Goal: Task Accomplishment & Management: Use online tool/utility

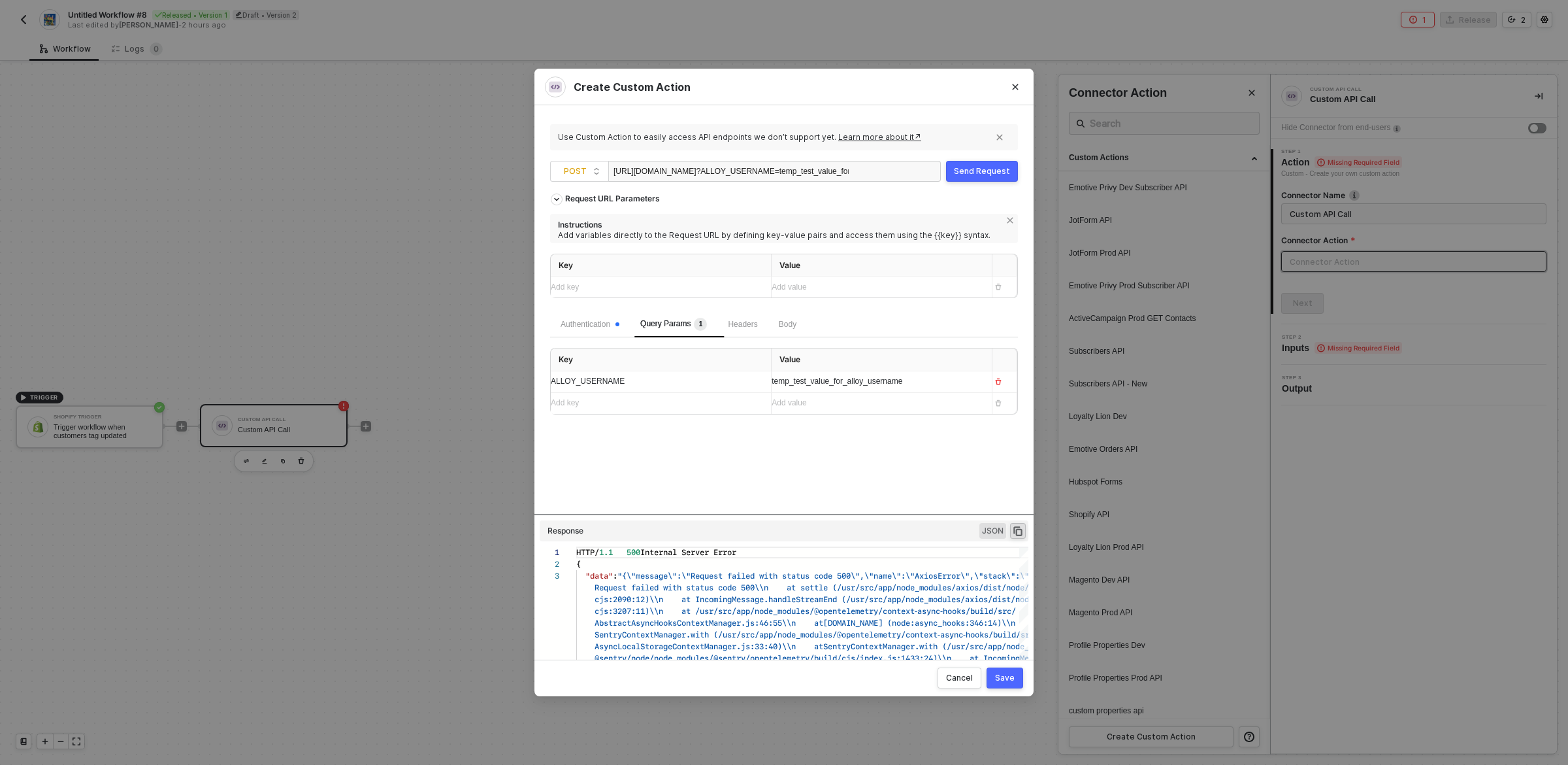
scroll to position [23, 0]
click at [846, 461] on div "Request URL Parameters Instructions Add variables directly to the Request URL b…" at bounding box center [784, 350] width 468 height 327
click at [852, 489] on div "Request URL Parameters Instructions Add variables directly to the Request URL b…" at bounding box center [784, 350] width 468 height 327
click at [920, 500] on div "Request URL Parameters Instructions Add variables directly to the Request URL b…" at bounding box center [784, 350] width 468 height 327
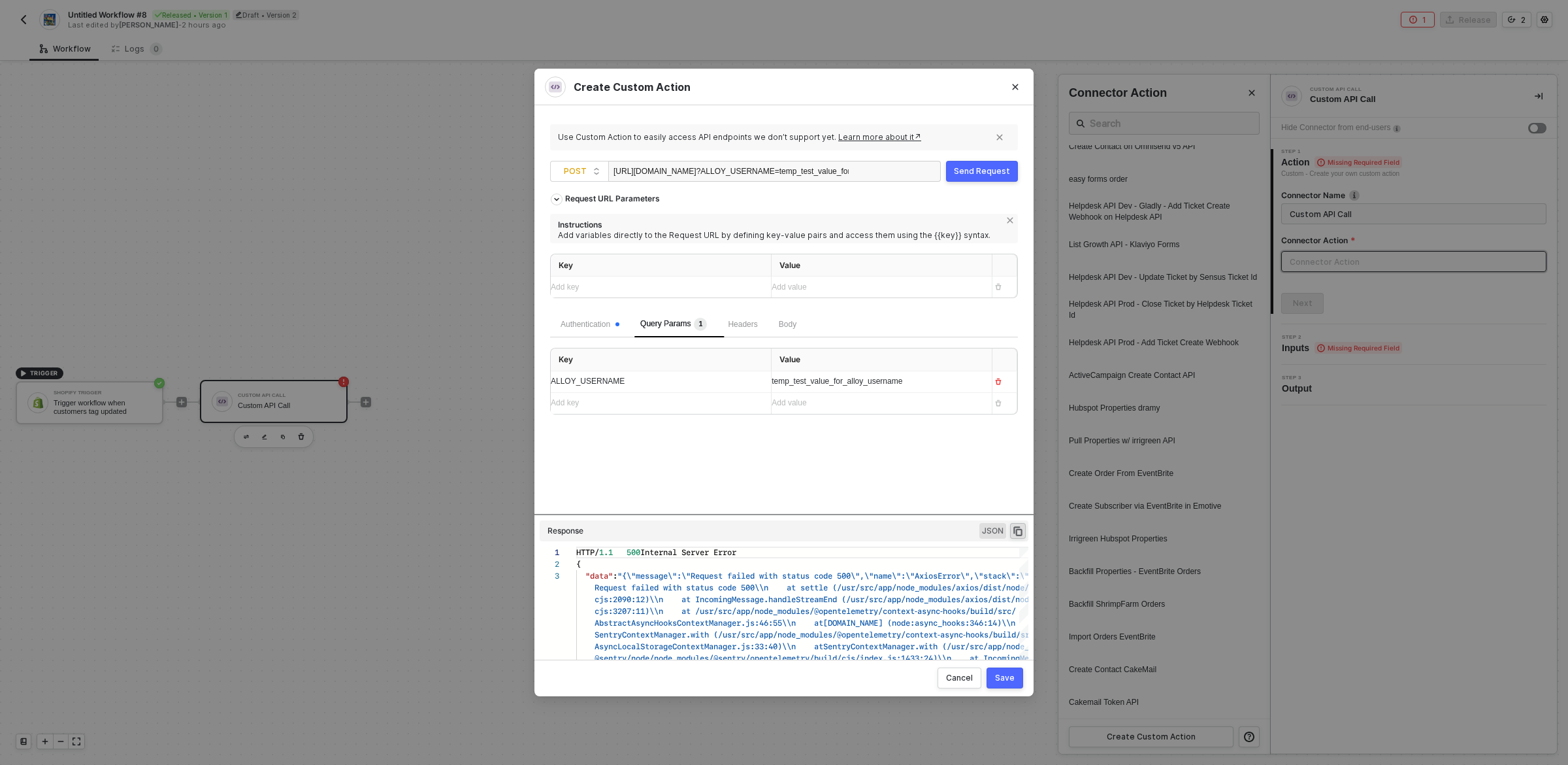
click at [817, 170] on span "?ALLOY_USERNAME=temp_test_value_for_alloy_username" at bounding box center [803, 171] width 214 height 9
click at [993, 170] on div "Send Request" at bounding box center [982, 171] width 56 height 11
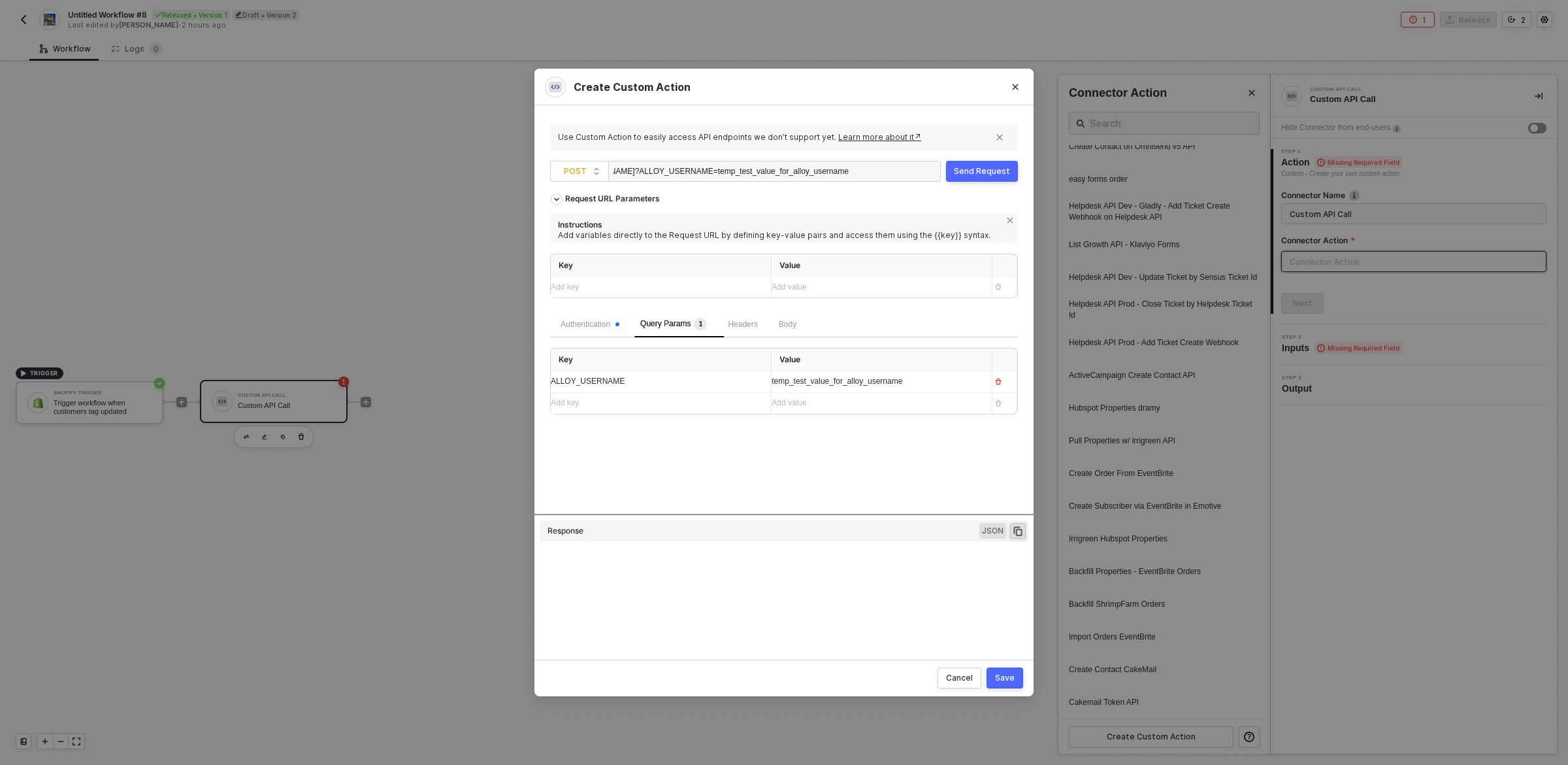
type textarea "HTTP/1.1 500 Internal Server Error { "data": "{\"message\":\"Request failed wit…"
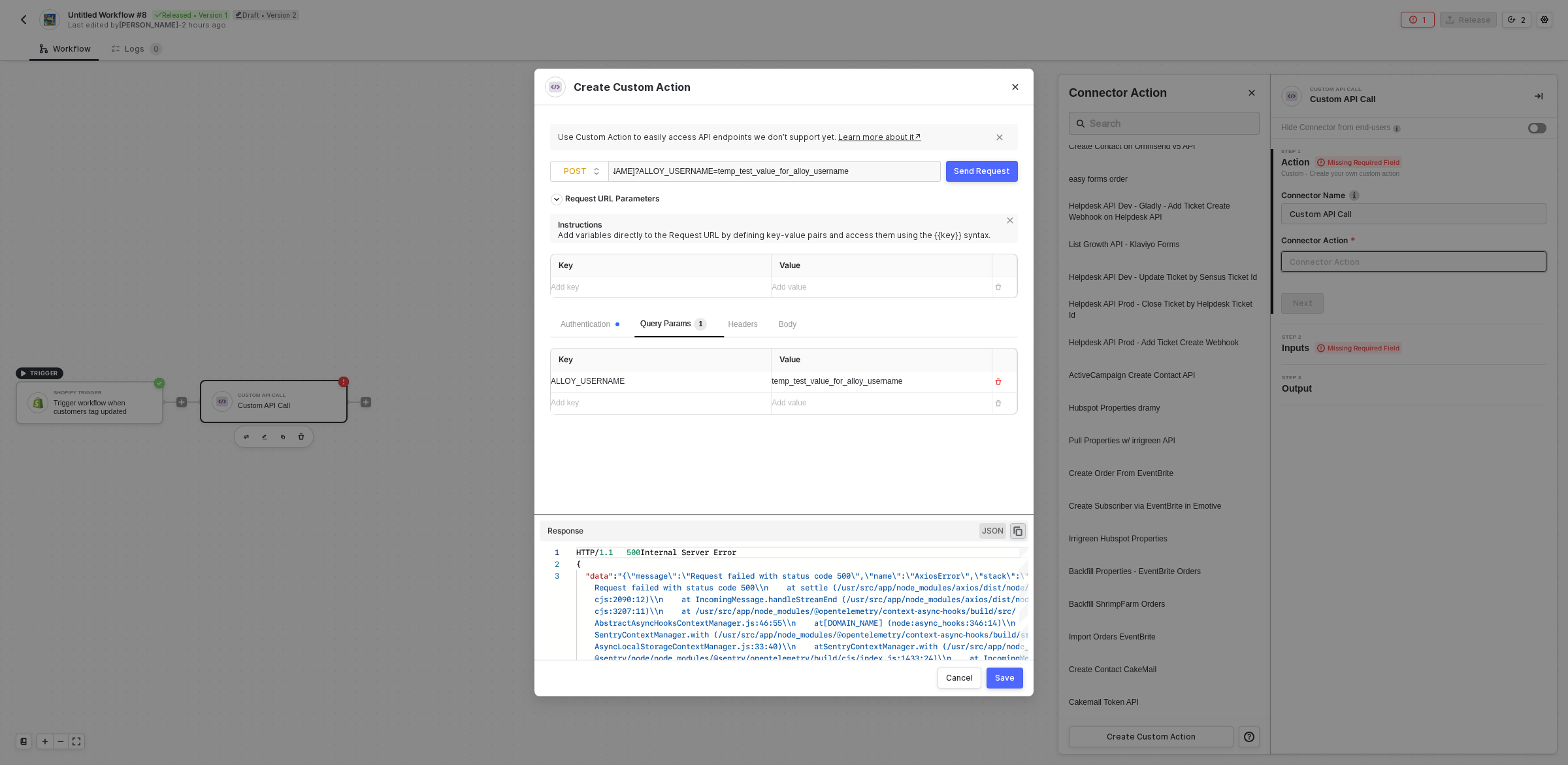
click at [985, 166] on div "Send Request" at bounding box center [982, 171] width 56 height 11
click at [969, 165] on button "Send Request" at bounding box center [982, 170] width 72 height 21
click at [907, 192] on div "Request URL Parameters Instructions Add variables directly to the Request URL b…" at bounding box center [784, 249] width 468 height 124
click at [998, 171] on div "Send Request" at bounding box center [982, 171] width 56 height 11
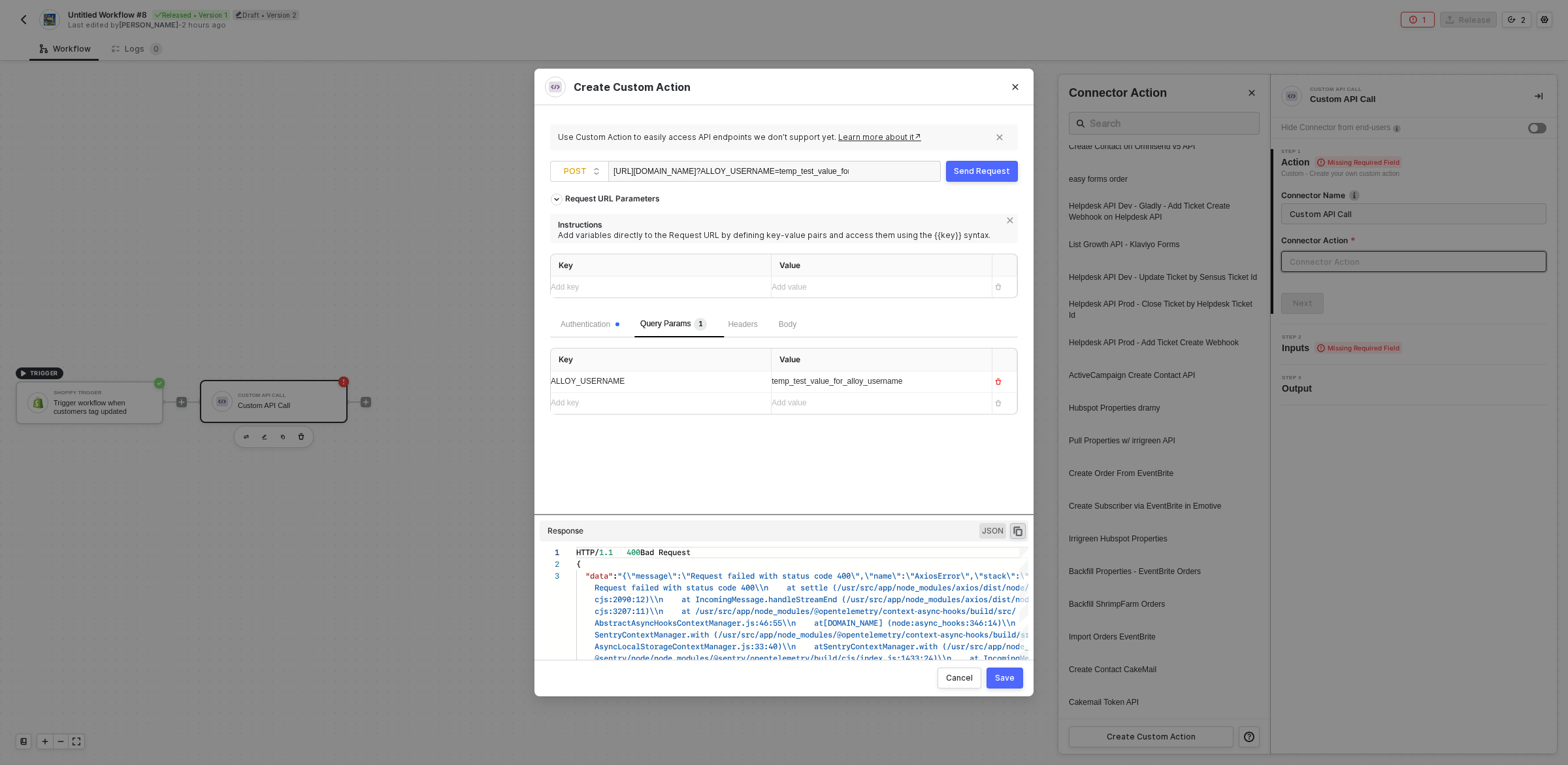
scroll to position [23, 0]
click at [810, 380] on span "temp_test_value_for_alloy_username" at bounding box center [837, 380] width 131 height 9
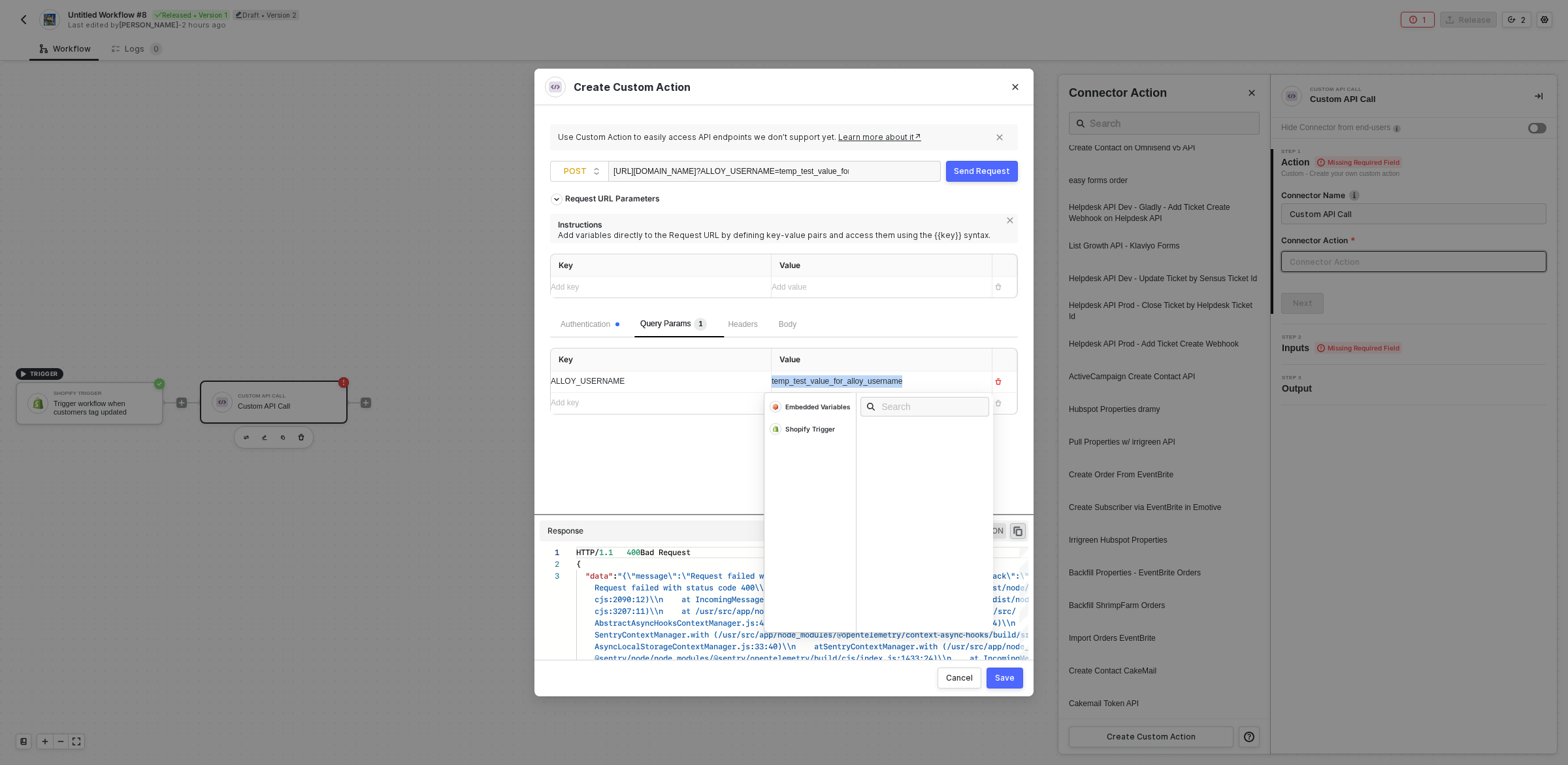
click at [810, 380] on span "temp_test_value_for_alloy_username" at bounding box center [837, 380] width 131 height 9
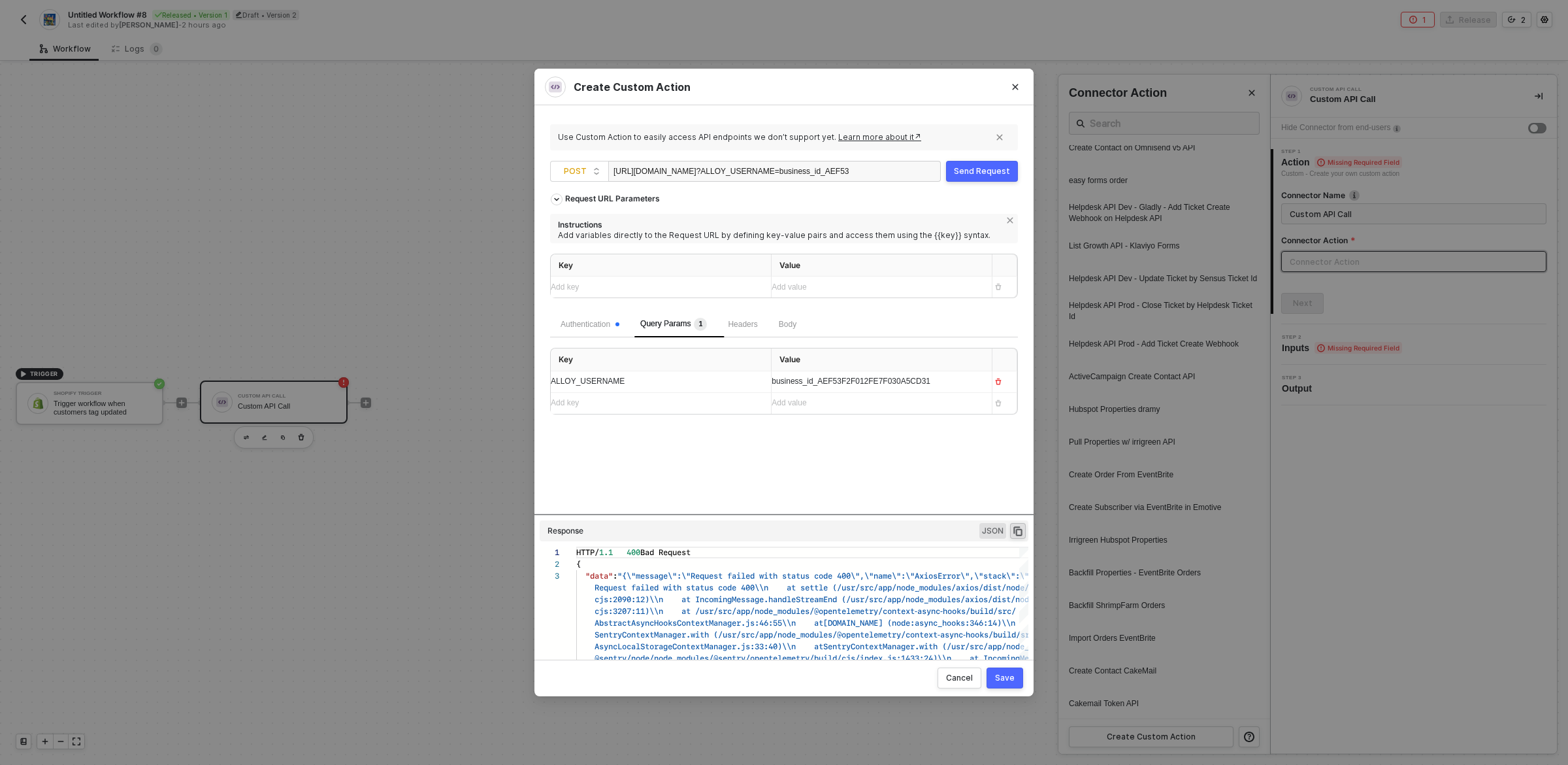
click at [836, 459] on div "Request URL Parameters Instructions Add variables directly to the Request URL b…" at bounding box center [784, 350] width 468 height 327
click at [1015, 681] on button "Save" at bounding box center [1005, 677] width 36 height 21
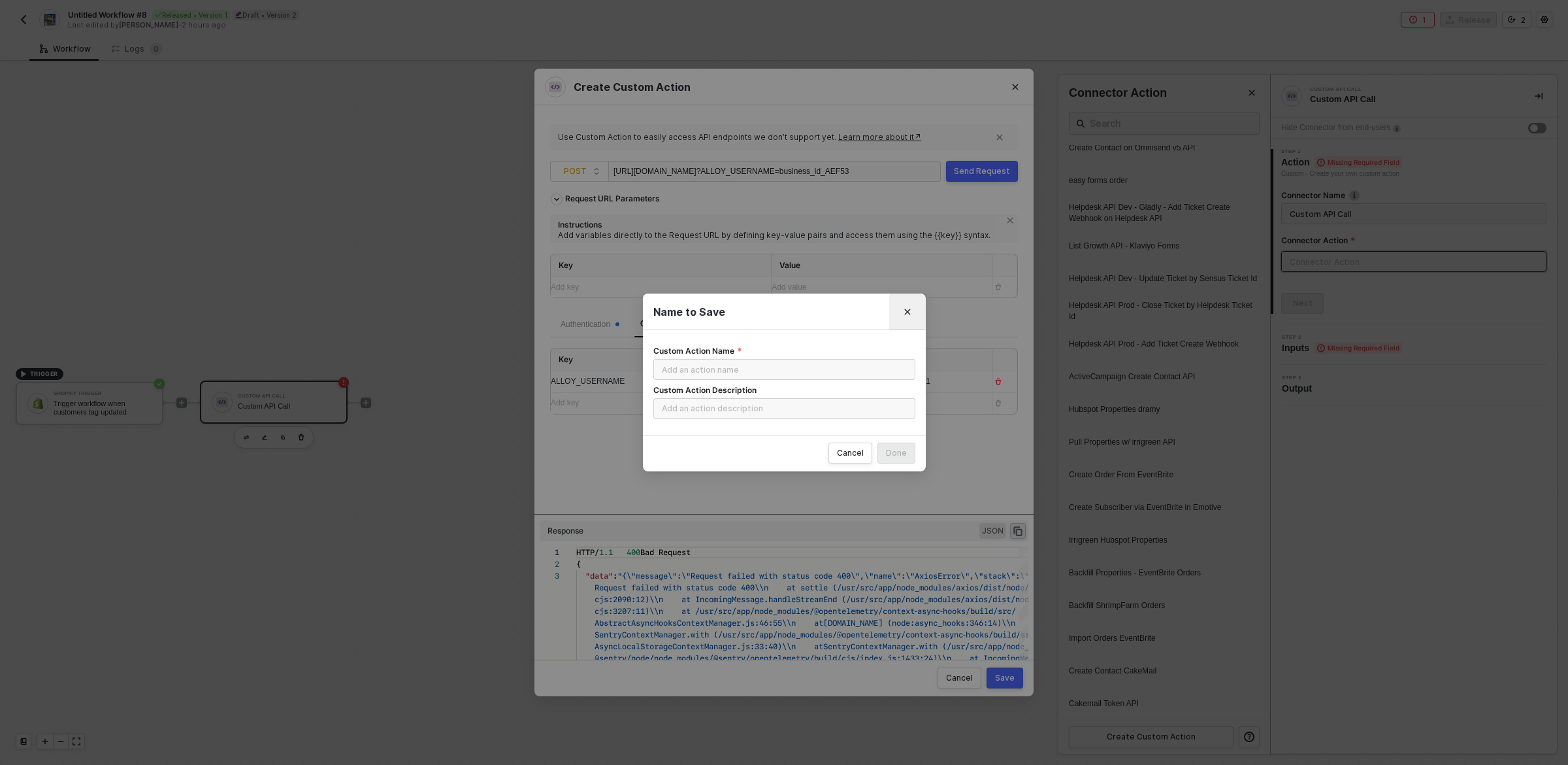
click at [905, 311] on icon "Close" at bounding box center [907, 311] width 7 height 7
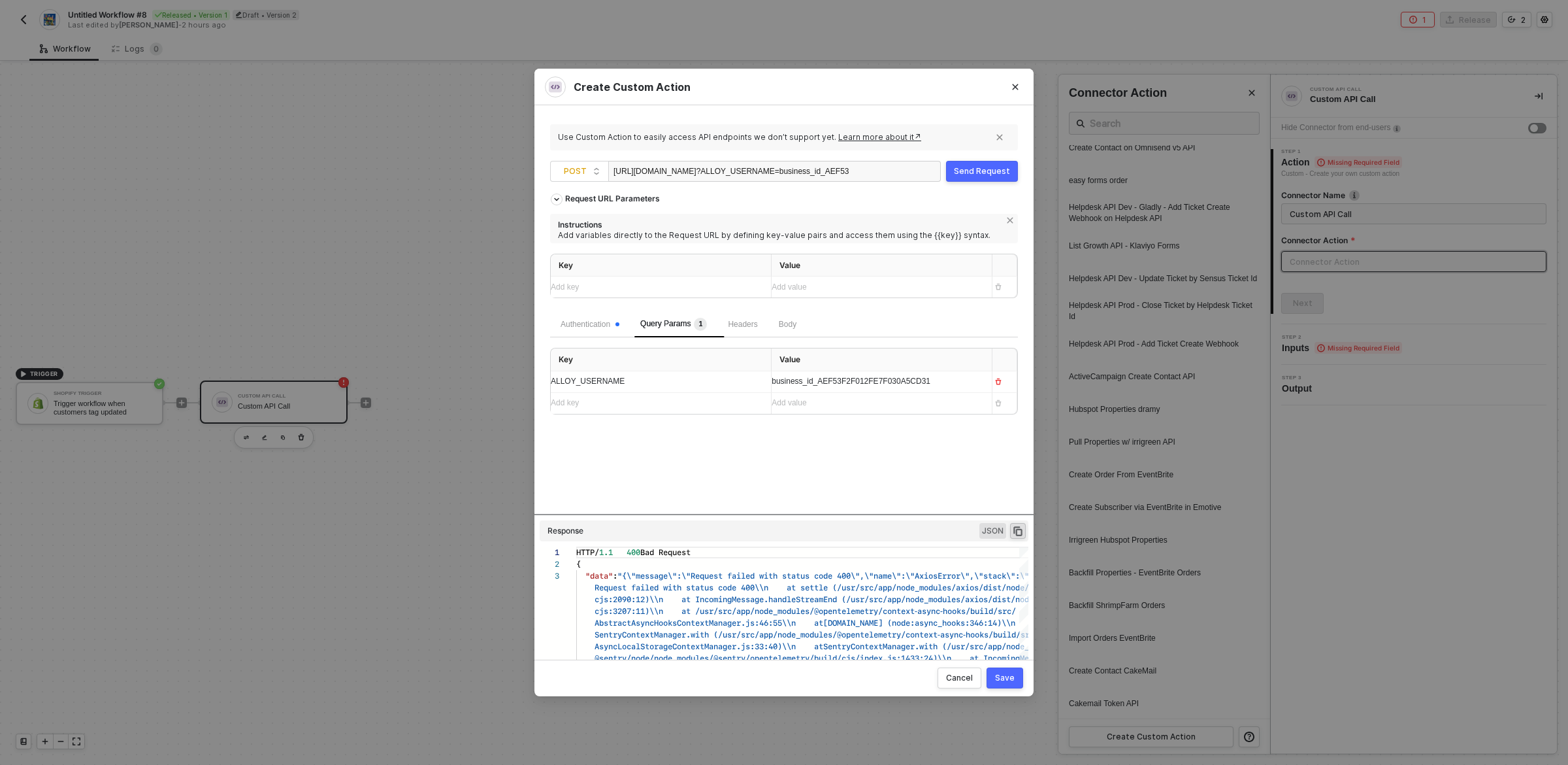
click at [823, 470] on div "Request URL Parameters Instructions Add variables directly to the Request URL b…" at bounding box center [784, 350] width 468 height 327
click at [954, 473] on div "Request URL Parameters Instructions Add variables directly to the Request URL b…" at bounding box center [784, 350] width 468 height 327
click at [909, 375] on div "business_id_AEF53F2F012FE7F030A5CD31" at bounding box center [877, 381] width 210 height 21
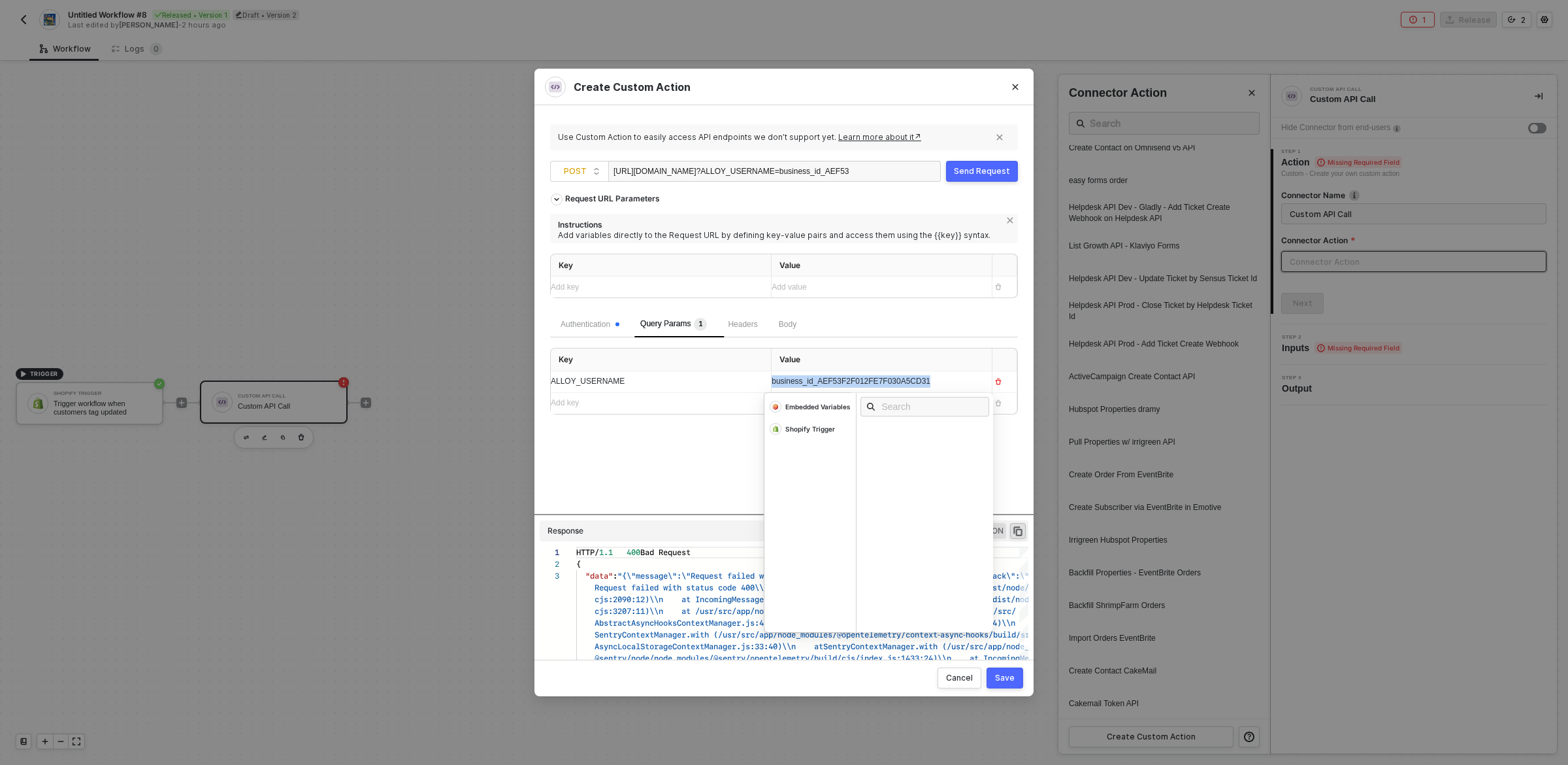
click at [909, 375] on div "business_id_AEF53F2F012FE7F030A5CD31" at bounding box center [877, 381] width 210 height 21
click at [806, 408] on div "Embedded Variables" at bounding box center [817, 406] width 65 height 9
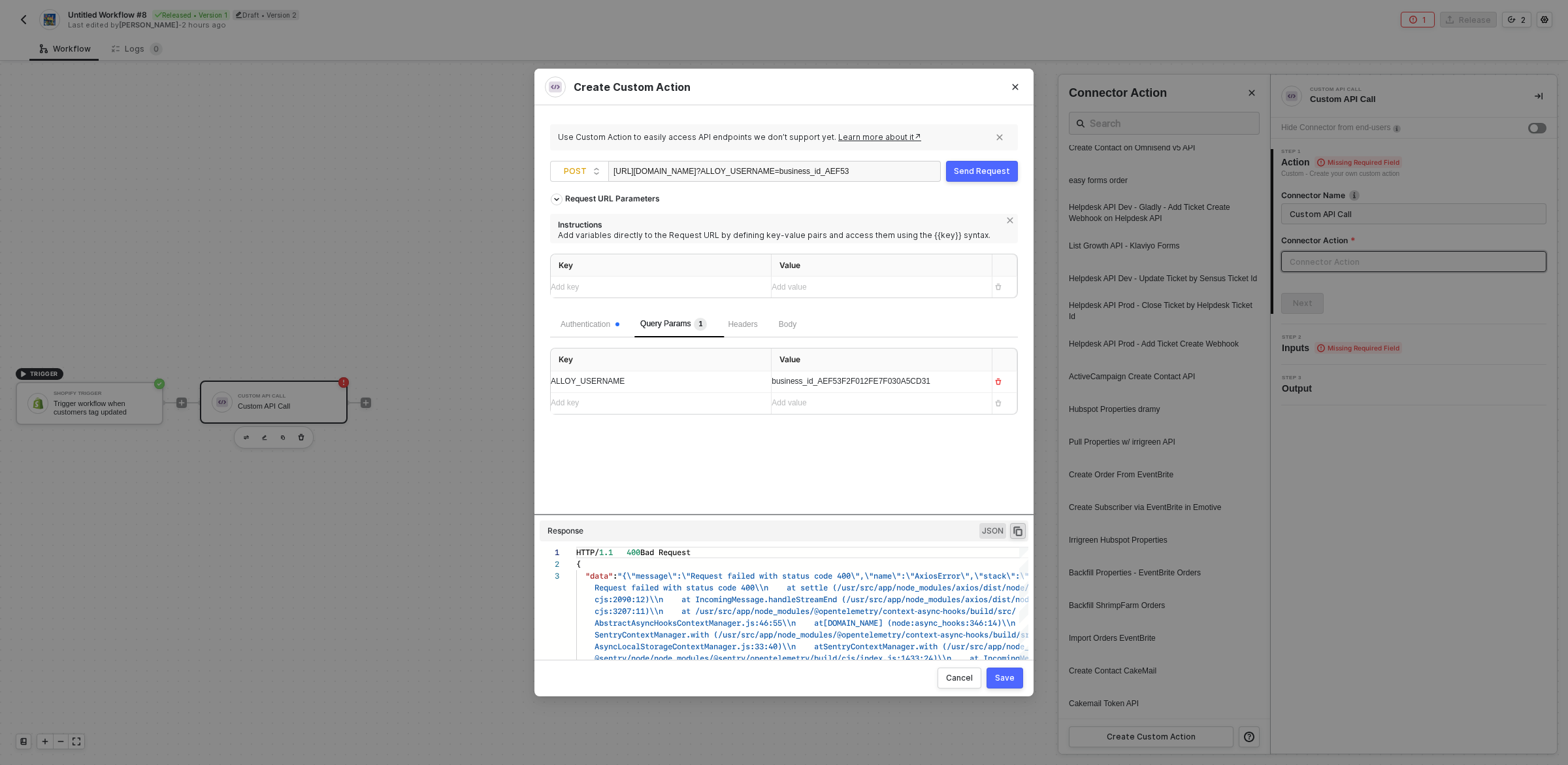
click at [710, 467] on div "Request URL Parameters Instructions Add variables directly to the Request URL b…" at bounding box center [784, 350] width 468 height 327
click at [991, 170] on div "Send Request" at bounding box center [982, 171] width 56 height 11
click at [868, 461] on div "Request URL Parameters Instructions Add variables directly to the Request URL b…" at bounding box center [784, 350] width 468 height 327
click at [869, 461] on div "Request URL Parameters Instructions Add variables directly to the Request URL b…" at bounding box center [784, 350] width 468 height 327
click at [974, 194] on div "Request URL Parameters Instructions Add variables directly to the Request URL b…" at bounding box center [784, 249] width 468 height 124
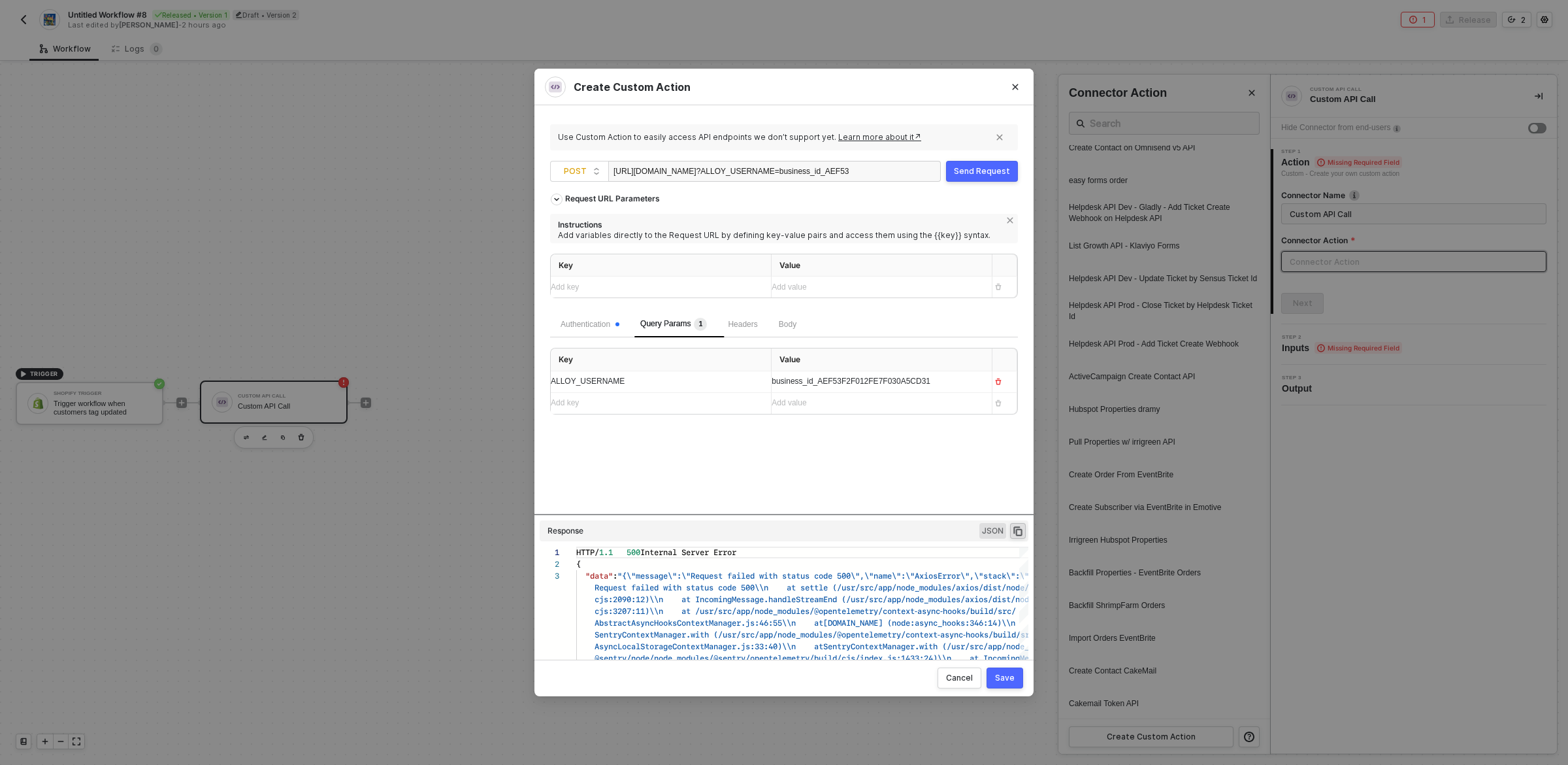
click at [988, 168] on div "Send Request" at bounding box center [982, 171] width 56 height 11
click at [991, 171] on div "Send Request" at bounding box center [982, 171] width 56 height 11
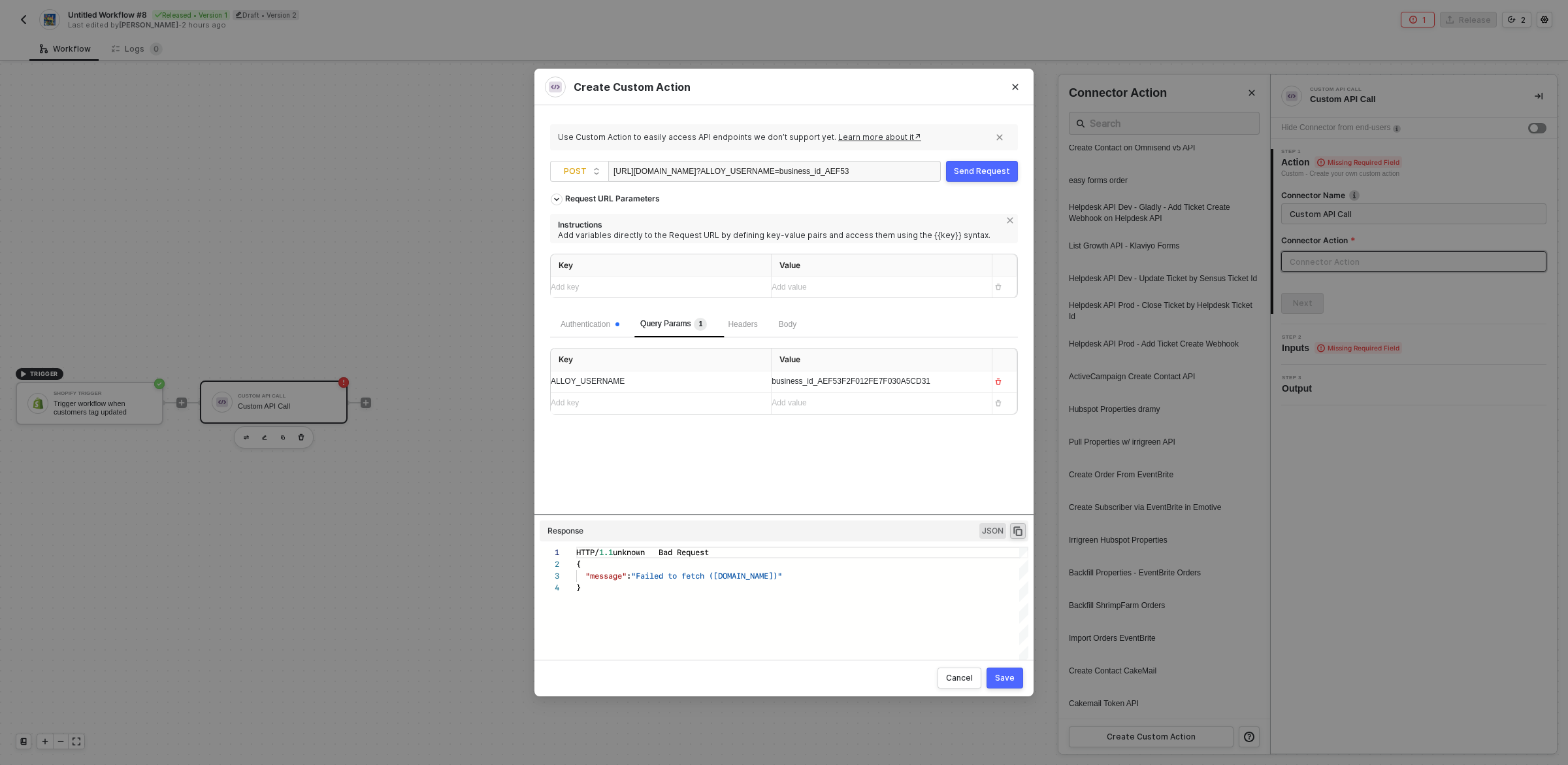
scroll to position [35, 0]
click at [982, 170] on div "Send Request" at bounding box center [982, 171] width 56 height 11
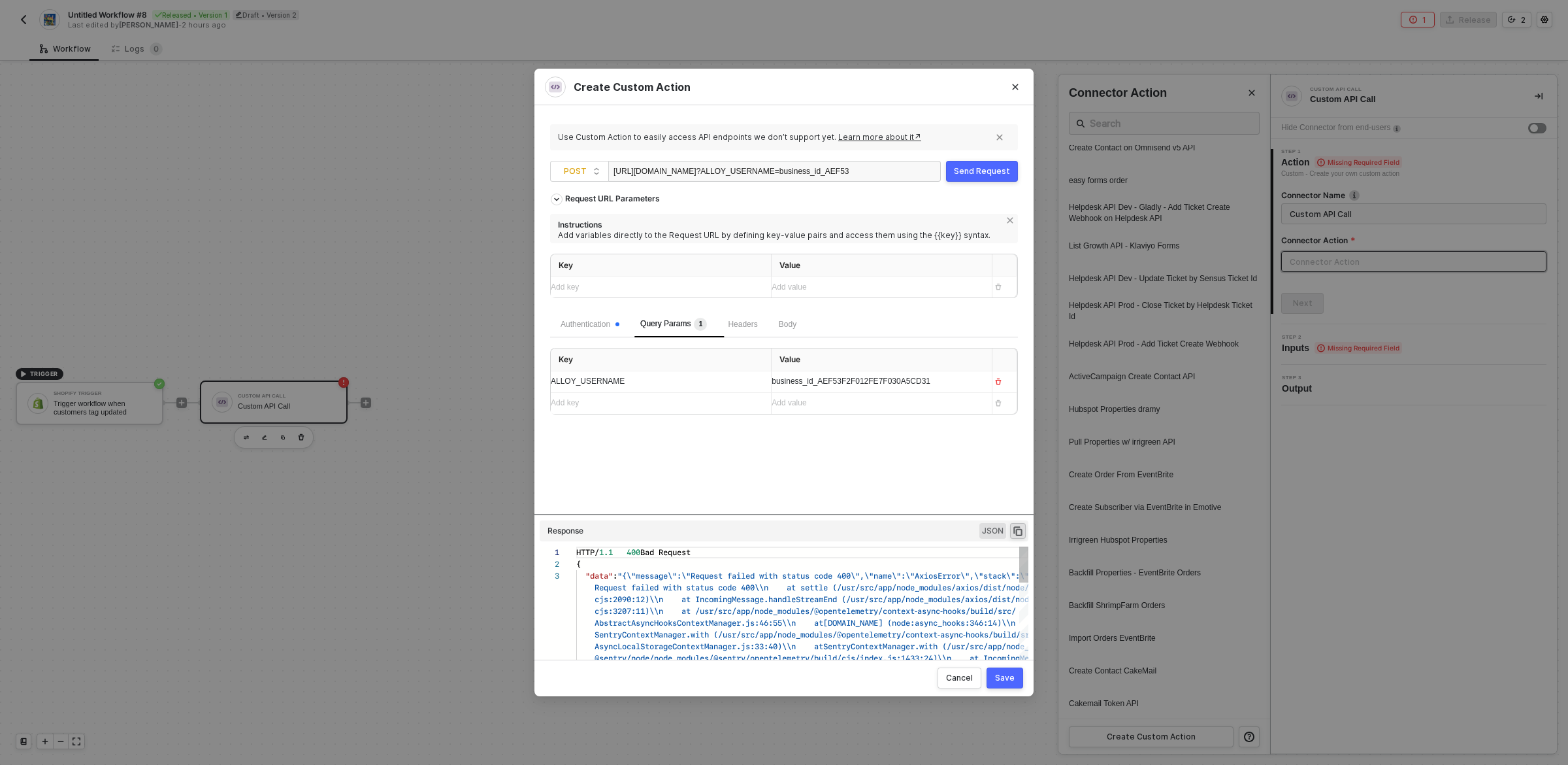
scroll to position [23, 0]
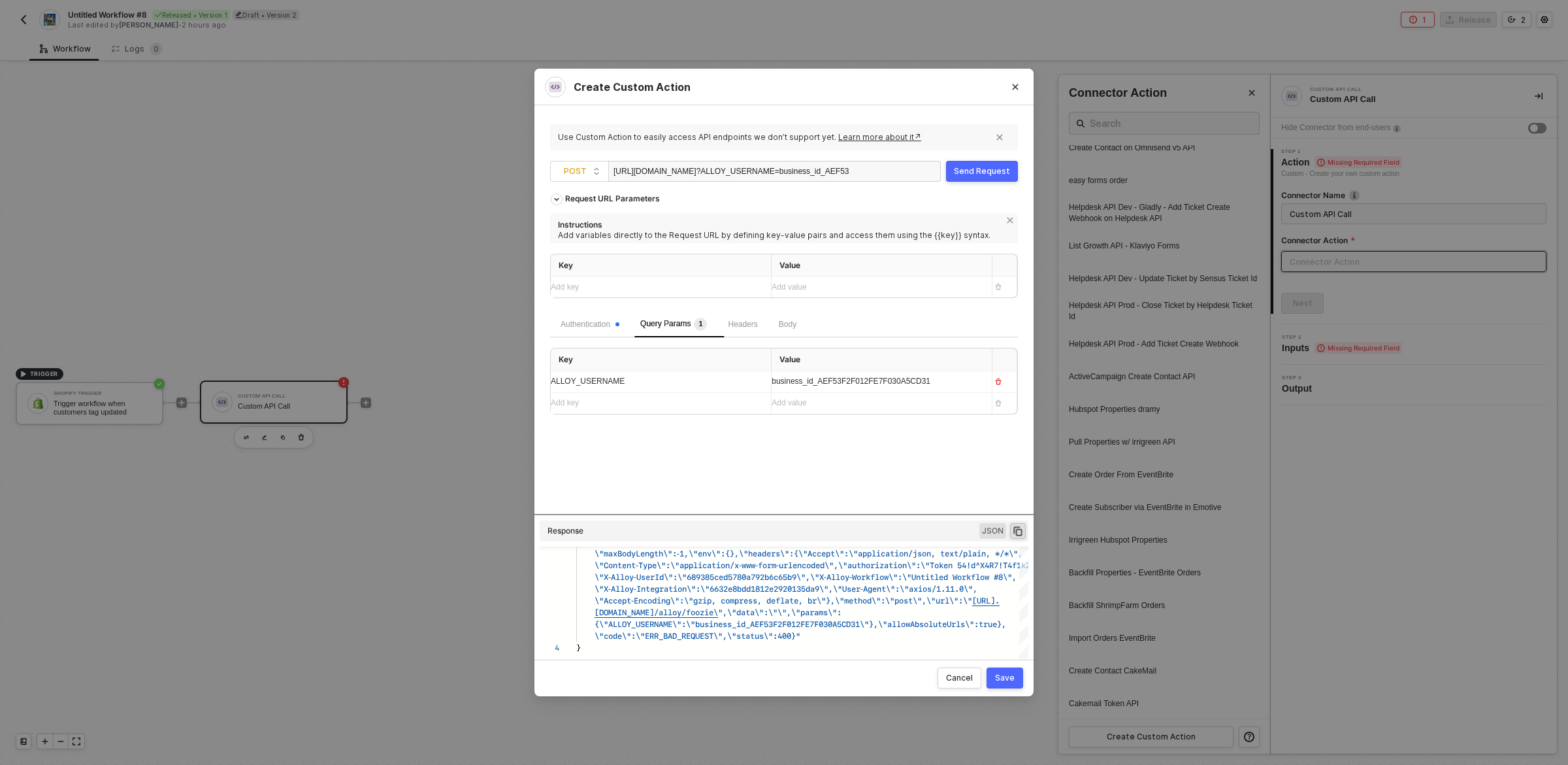
click at [984, 170] on div "Send Request" at bounding box center [982, 171] width 56 height 11
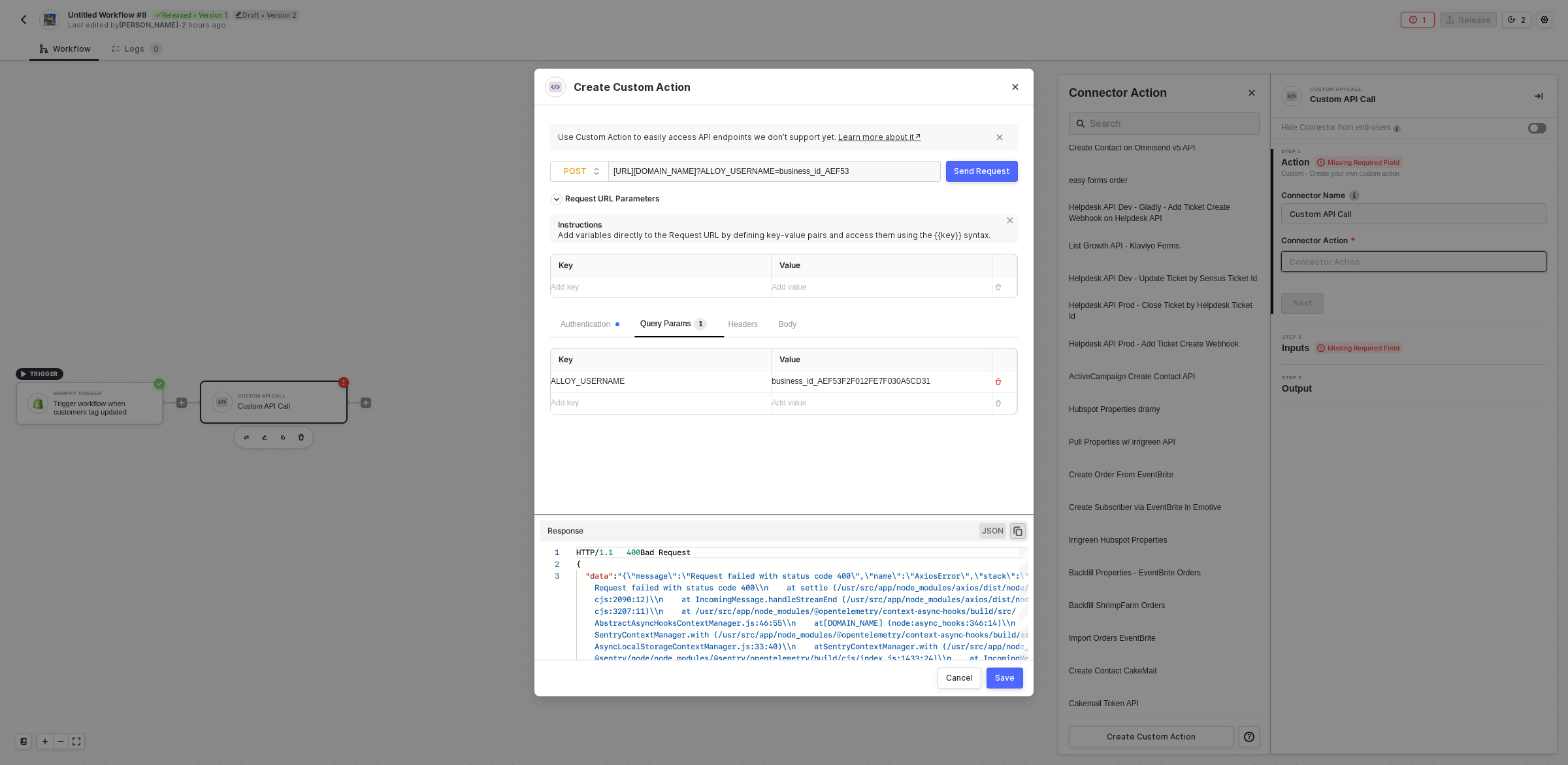
click at [969, 177] on button "Send Request" at bounding box center [982, 170] width 72 height 21
click at [904, 202] on div "Request URL Parameters Instructions Add variables directly to the Request URL b…" at bounding box center [784, 249] width 468 height 124
click at [801, 464] on div "Request URL Parameters Instructions Add variables directly to the Request URL b…" at bounding box center [784, 350] width 468 height 327
click at [997, 485] on div "Request URL Parameters Instructions Add variables directly to the Request URL b…" at bounding box center [784, 350] width 468 height 327
click at [1005, 679] on div "Save" at bounding box center [1005, 678] width 20 height 11
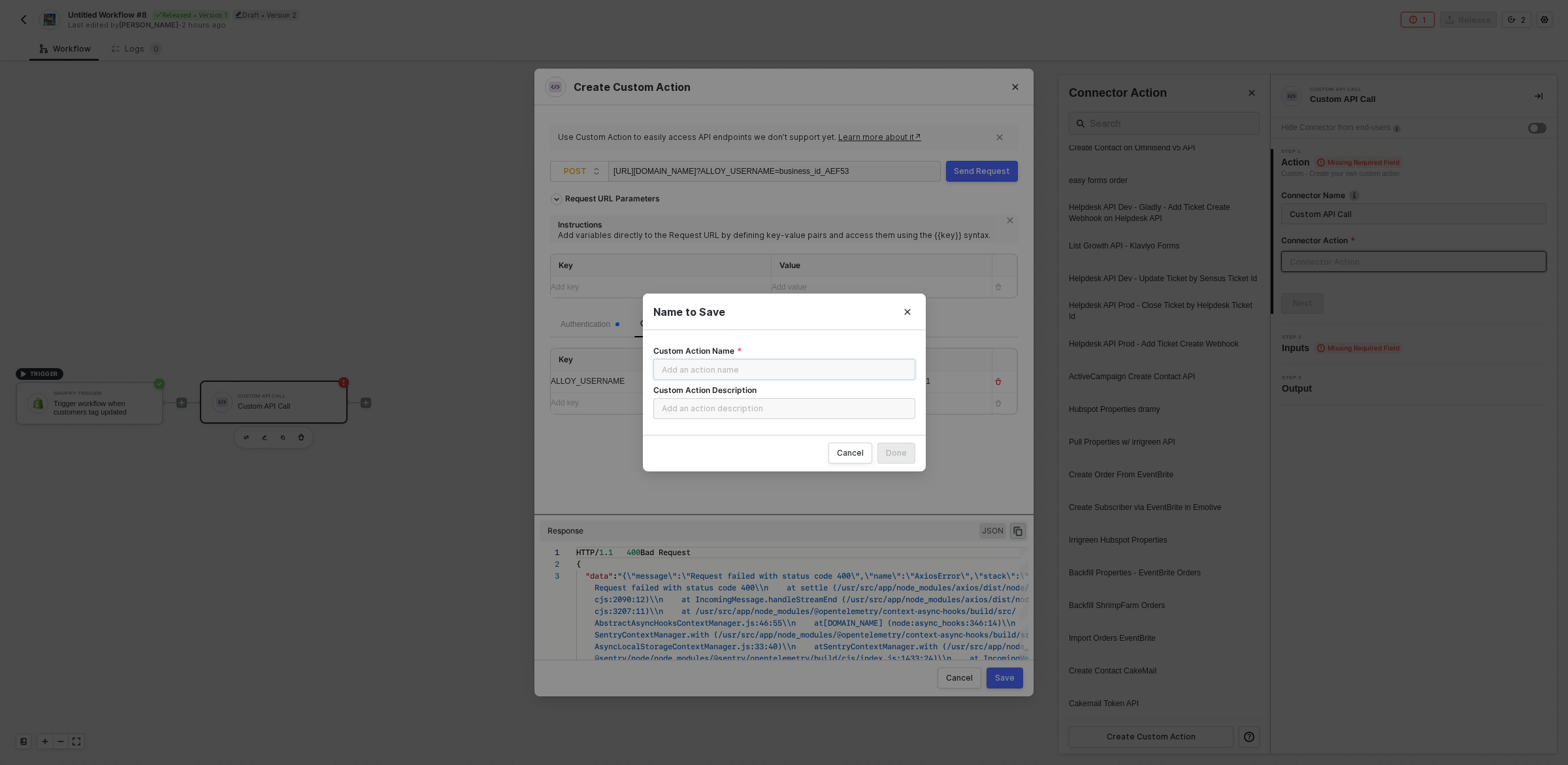
click at [822, 366] on input "Custom Action Name" at bounding box center [784, 369] width 262 height 21
type input "S"
type input "Send Shopify Data To Privy"
click at [806, 411] on input "Custom Action Description" at bounding box center [784, 408] width 262 height 21
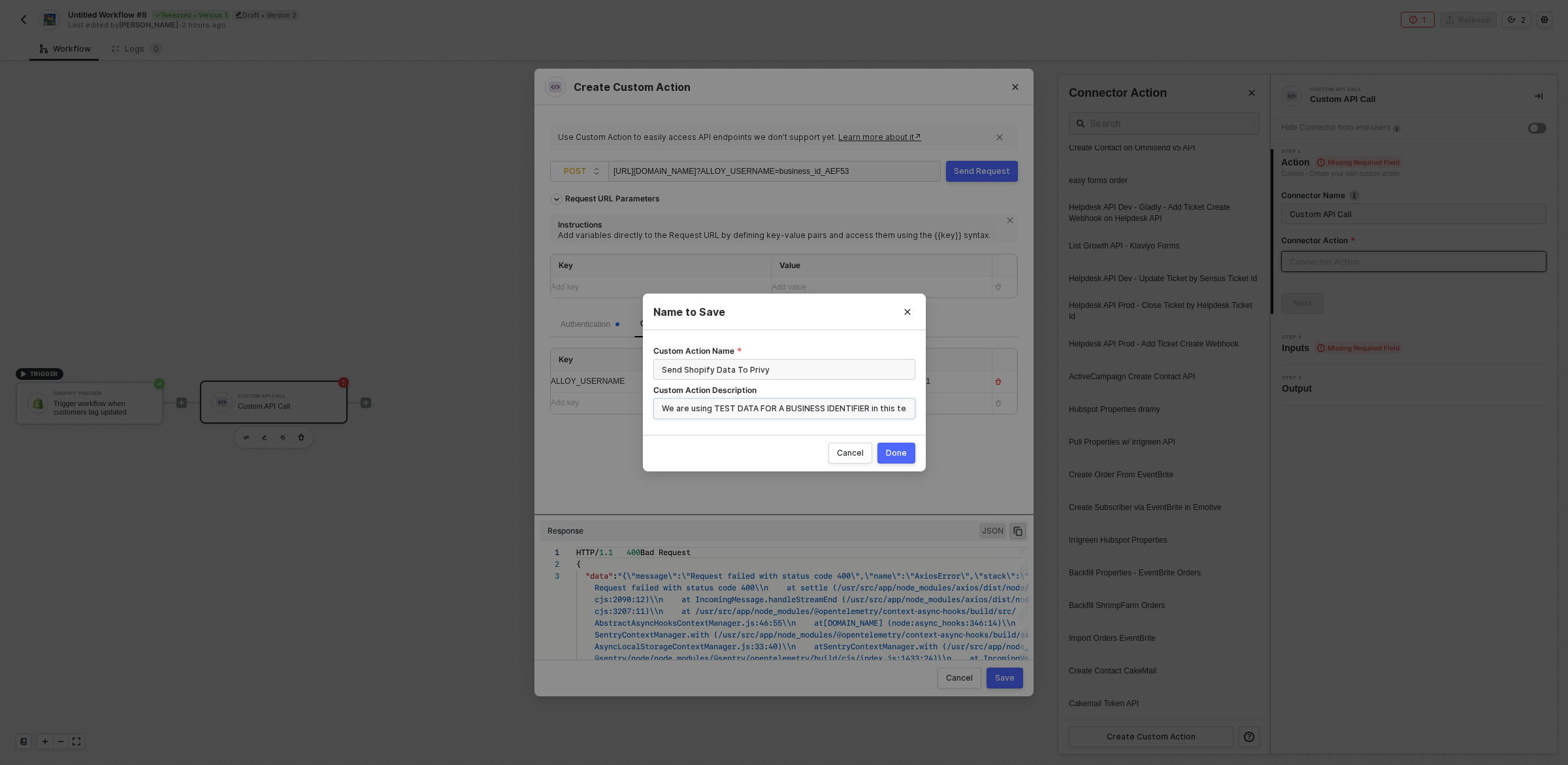
click at [719, 408] on input "We are using TEST DATA FOR A BUSINESS IDENTIFIER in this test" at bounding box center [784, 408] width 262 height 21
click at [751, 410] on input "We are using a SET DATA FOR A BUSINESS IDENTIFIER in this test" at bounding box center [784, 408] width 262 height 21
drag, startPoint x: 751, startPoint y: 410, endPoint x: 779, endPoint y: 411, distance: 28.0
click at [779, 411] on input "We are using a SET DATA FOR A BUSINESS IDENTIFIER in this test" at bounding box center [784, 408] width 262 height 21
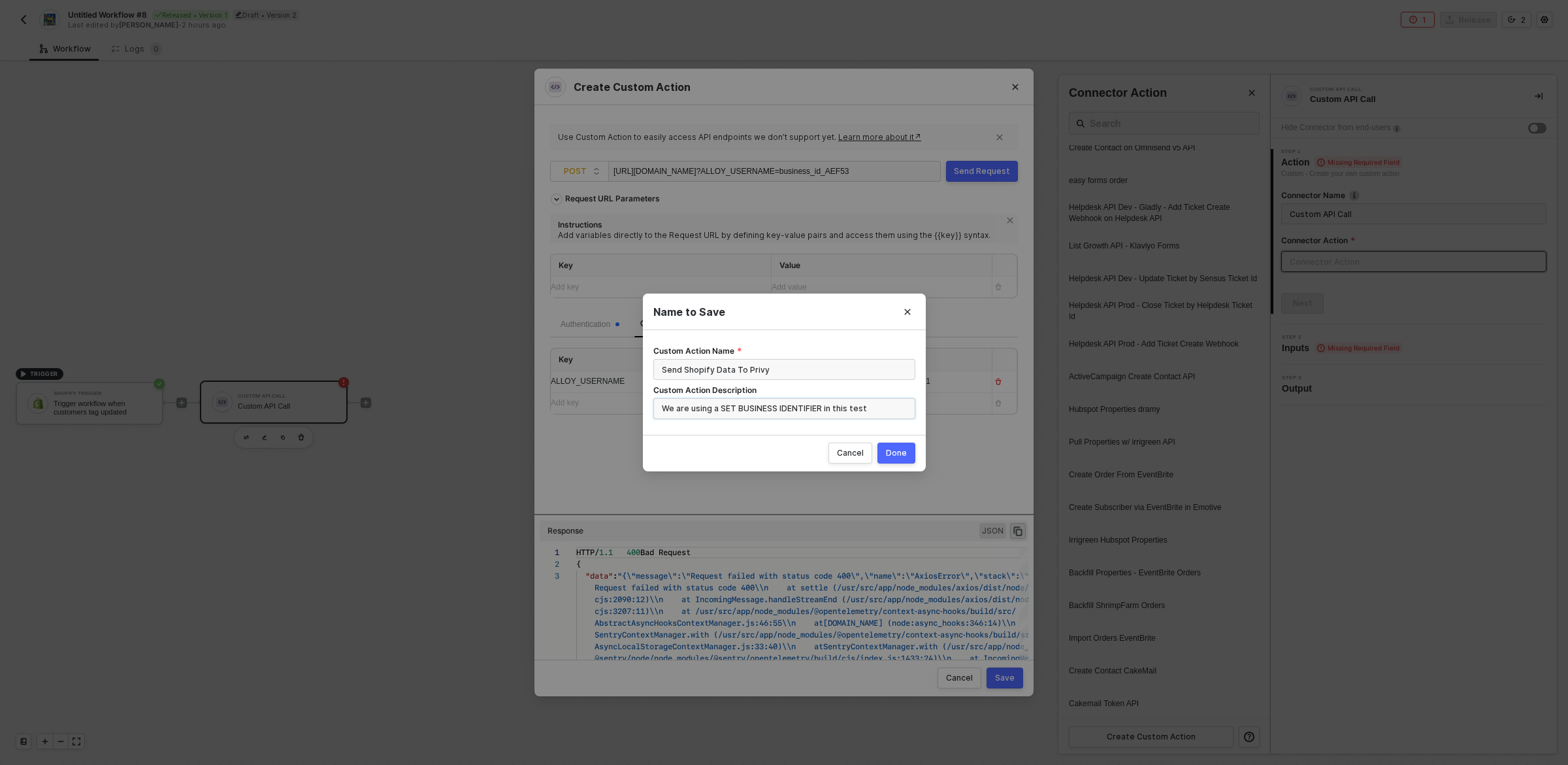
type input "We are using a SET BUSINESS IDENTIFIER in this test"
click at [904, 452] on div "Done" at bounding box center [896, 453] width 21 height 11
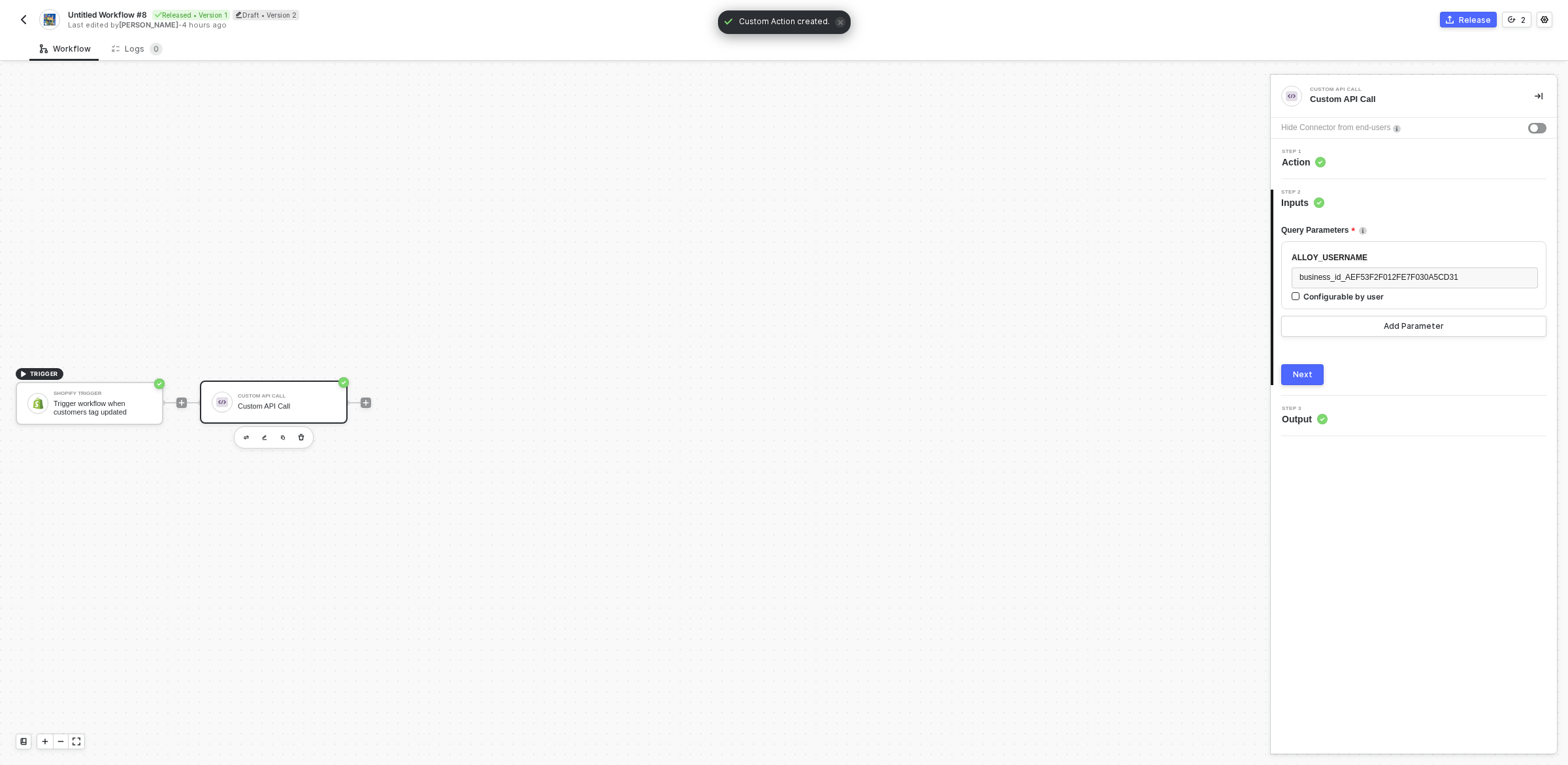
click at [1370, 586] on div "Custom API Call Custom API Call Hide Connector from end-users Step 1 Action 2 S…" at bounding box center [1414, 414] width 286 height 678
click at [1441, 593] on div "Custom API Call Custom API Call Hide Connector from end-users Step 1 Action 2 S…" at bounding box center [1414, 414] width 286 height 678
click at [1410, 491] on div "Custom API Call Custom API Call Hide Connector from end-users Step 1 Action 2 S…" at bounding box center [1414, 414] width 286 height 678
click at [1425, 283] on div "business_id_AEF53F2F012FE7F030A5CD31" at bounding box center [1415, 277] width 231 height 12
click at [1301, 375] on div "Next" at bounding box center [1303, 375] width 20 height 11
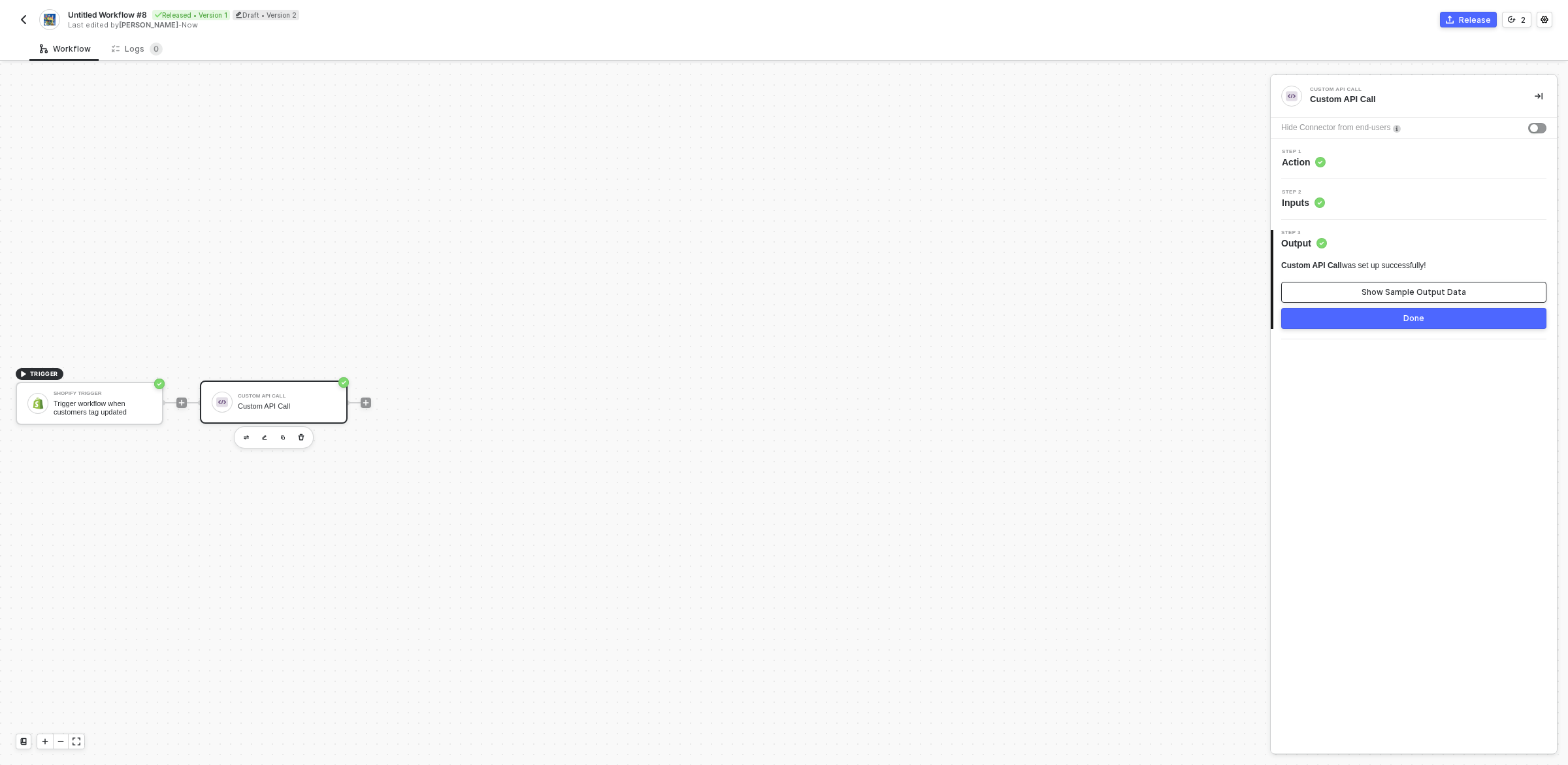
click at [1417, 290] on div "Show Sample Output Data" at bounding box center [1414, 292] width 104 height 11
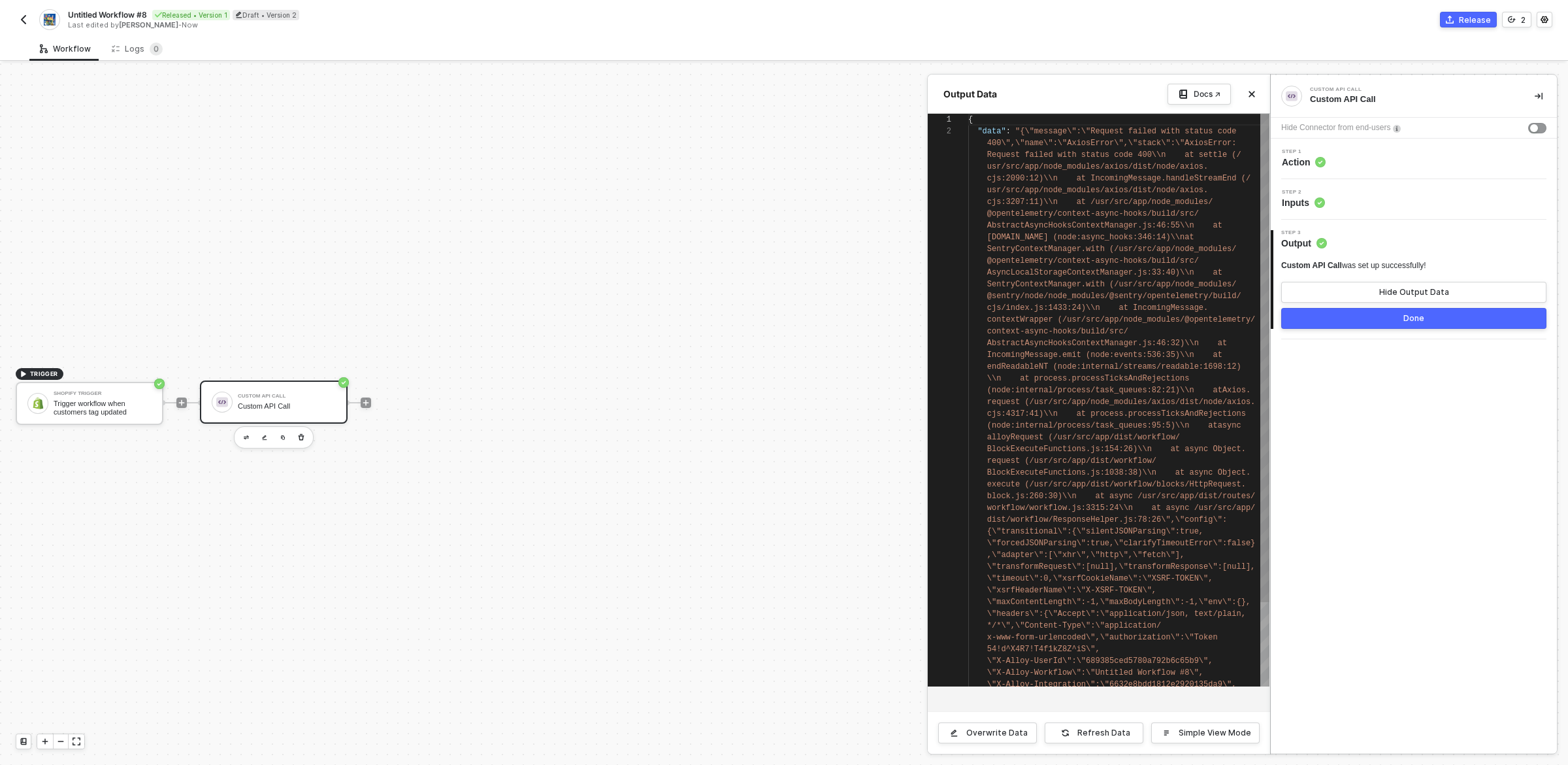
scroll to position [11, 0]
click at [1381, 439] on div "Custom API Call Custom API Call Hide Connector from end-users Step 1 Action Ste…" at bounding box center [1414, 414] width 286 height 678
click at [1333, 197] on div "Step 2 Inputs" at bounding box center [1416, 199] width 283 height 20
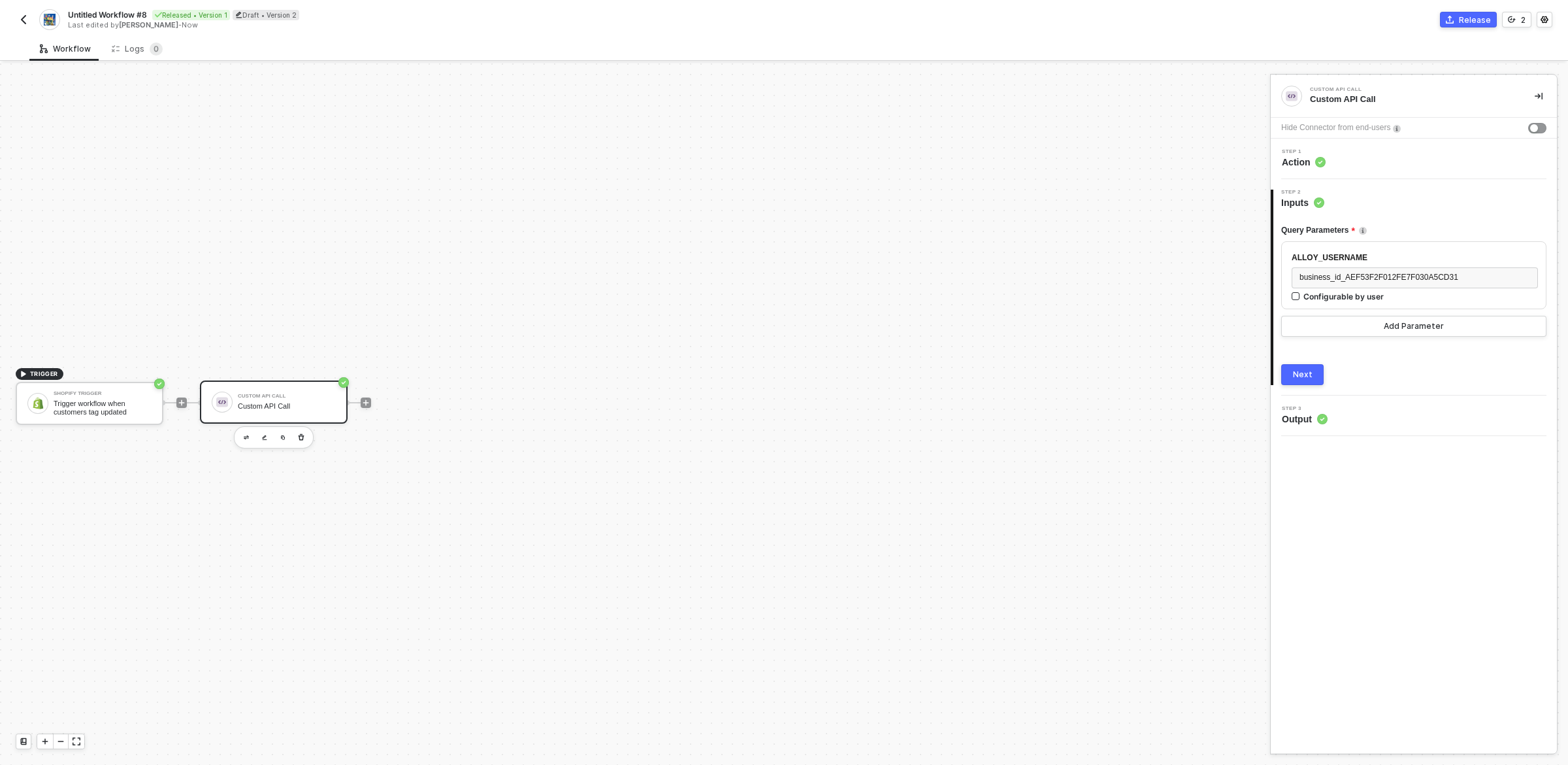
click at [1350, 163] on div "Step 1 Action" at bounding box center [1416, 159] width 283 height 20
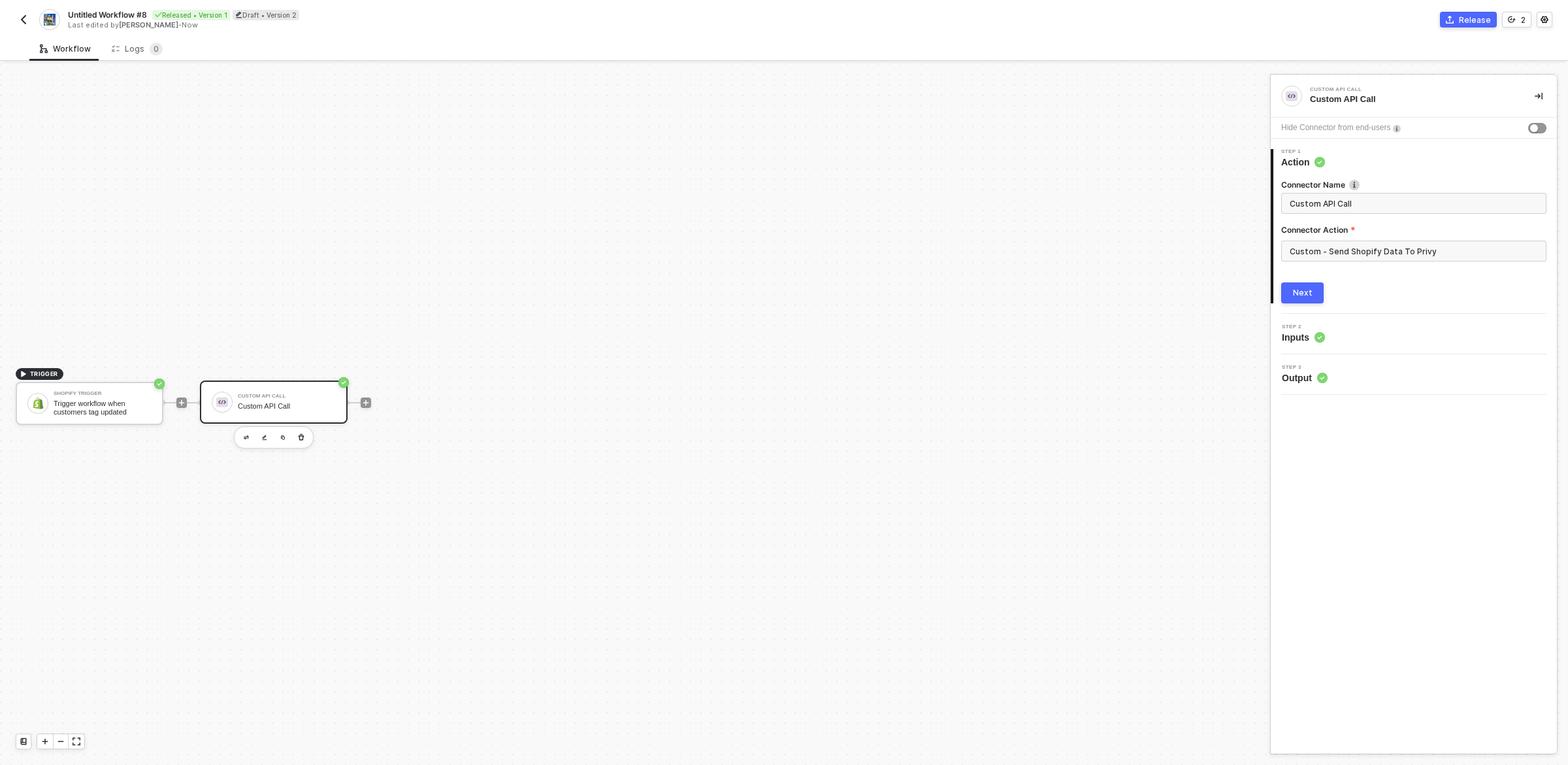
click at [1350, 481] on div "Custom API Call Custom API Call Hide Connector from end-users 1 Step 1 Action C…" at bounding box center [1414, 414] width 286 height 678
click at [1346, 332] on div "Step 2 Inputs" at bounding box center [1416, 334] width 283 height 20
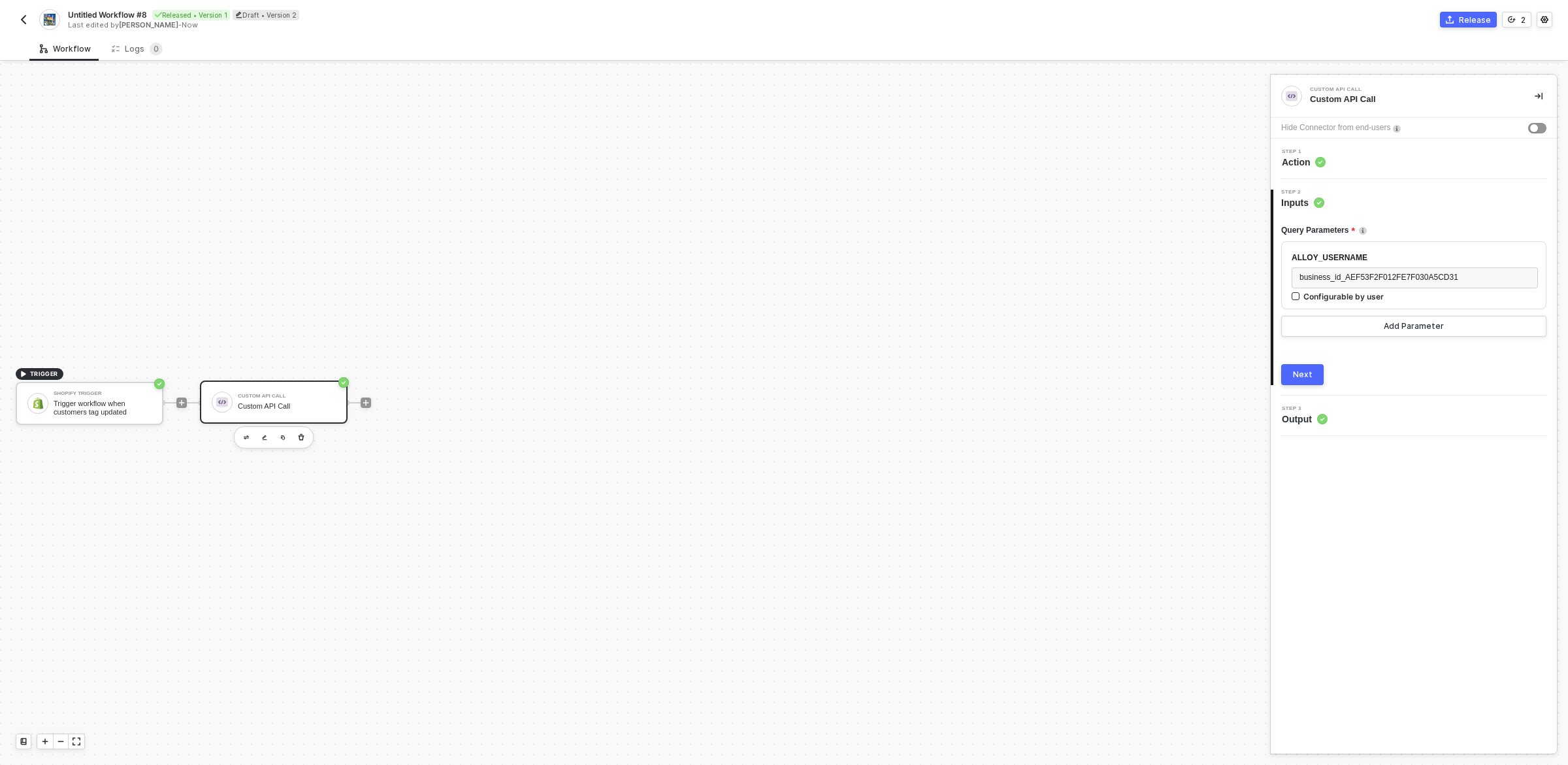
click at [1345, 422] on div "Step 3 Output" at bounding box center [1416, 416] width 283 height 20
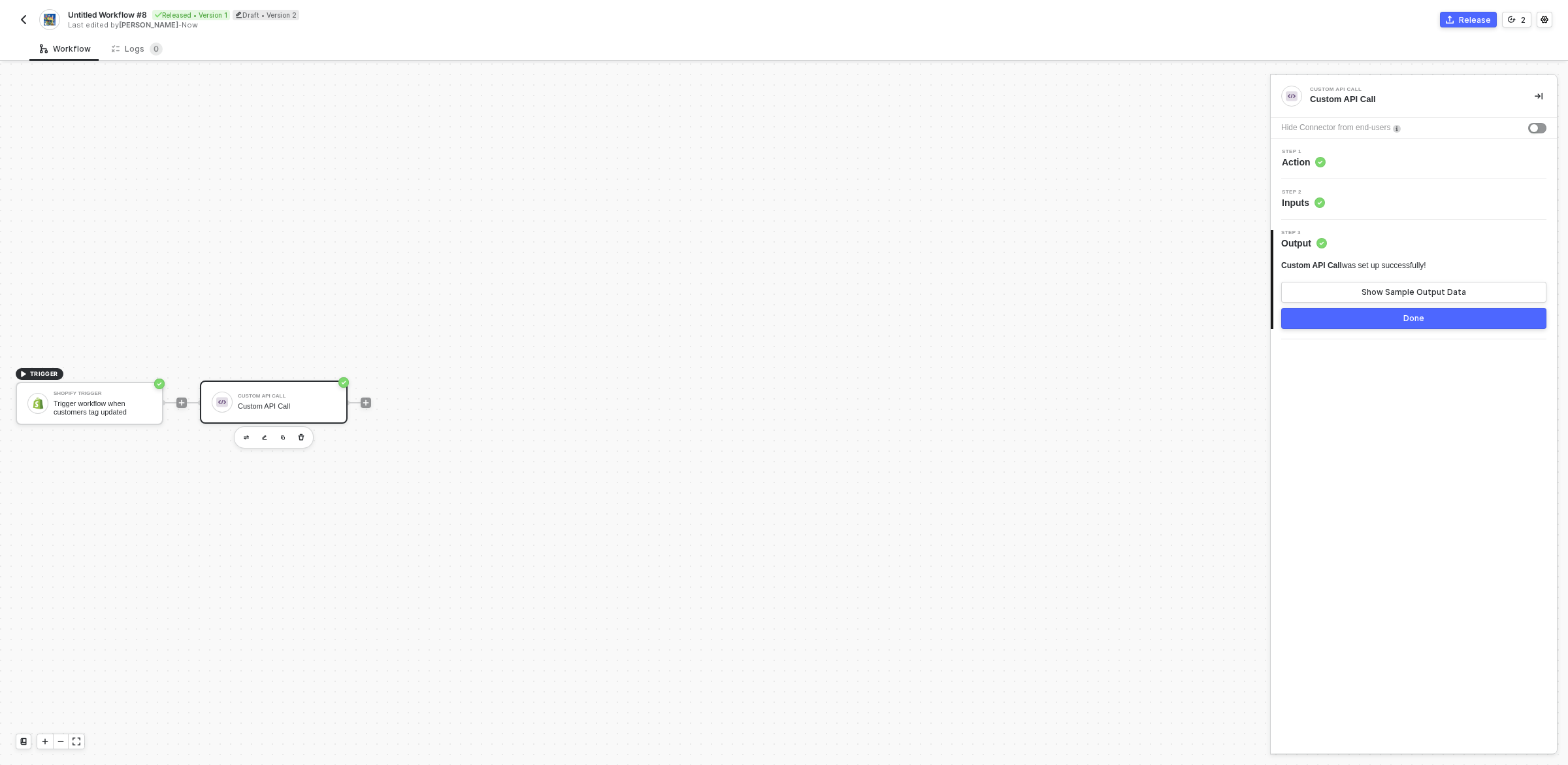
click at [1399, 198] on div "Step 2 Inputs" at bounding box center [1416, 199] width 283 height 20
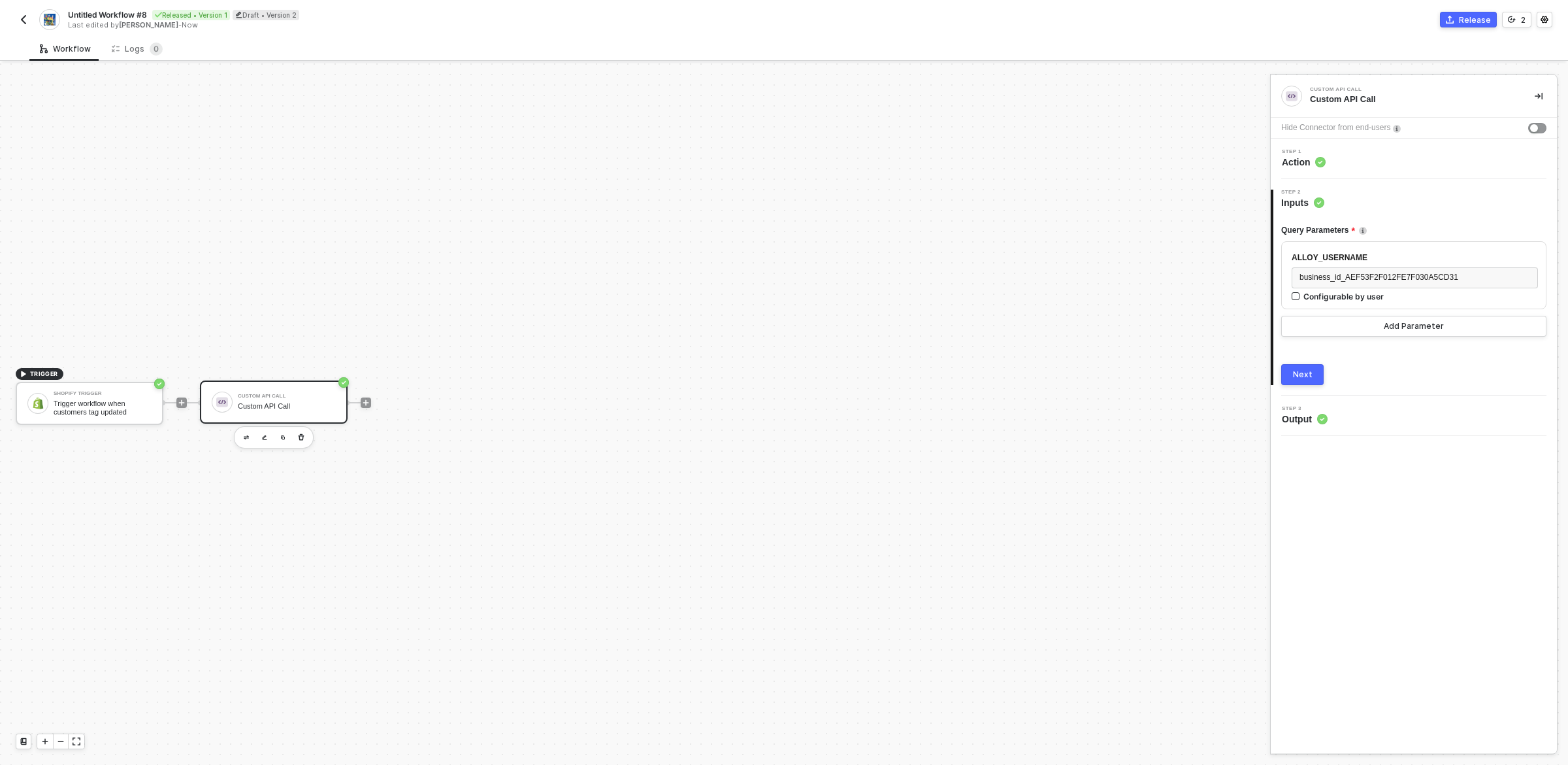
click at [1390, 163] on div "Step 1 Action" at bounding box center [1416, 159] width 283 height 20
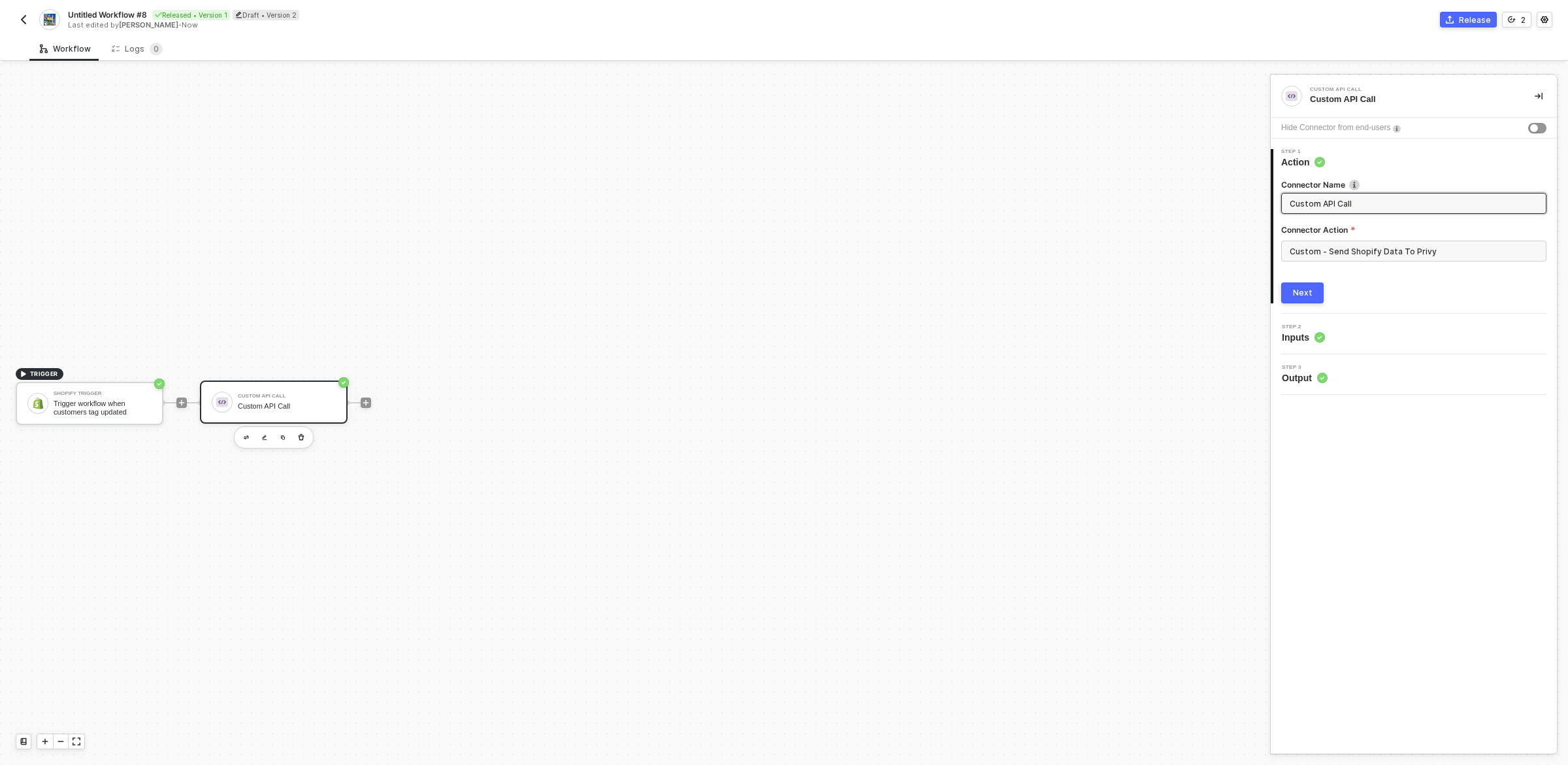
click at [1397, 146] on div "1 Step 1 Action Connector Name Custom API Call Connector Action Custom - Send S…" at bounding box center [1414, 227] width 286 height 175
click at [119, 408] on div "Trigger workflow when customers tag updated" at bounding box center [102, 408] width 98 height 17
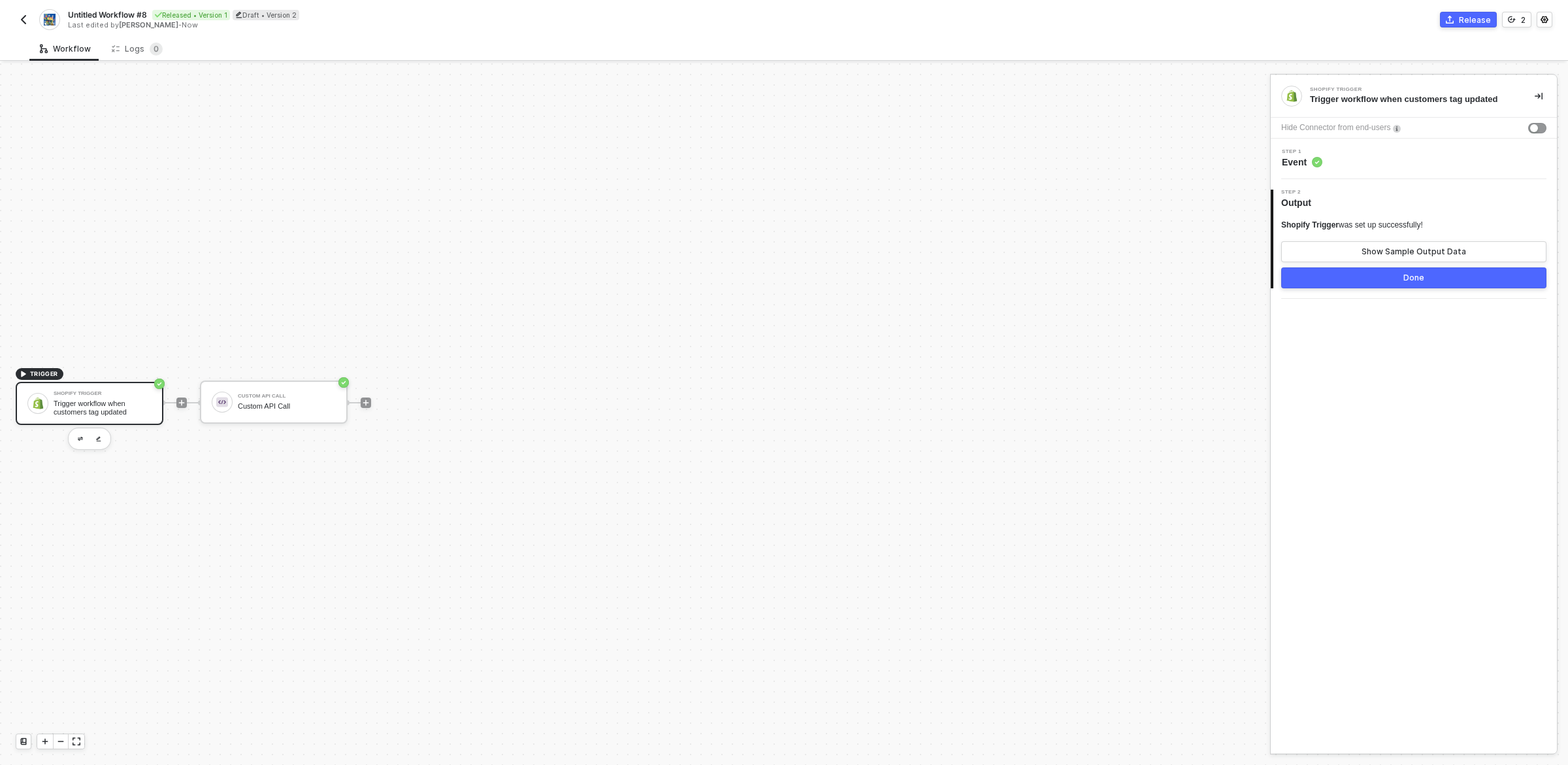
click at [1351, 384] on div "Shopify Trigger Trigger workflow when customers tag updated Hide Connector from…" at bounding box center [1414, 414] width 286 height 678
click at [1442, 246] on div "Show Sample Output Data" at bounding box center [1414, 251] width 104 height 11
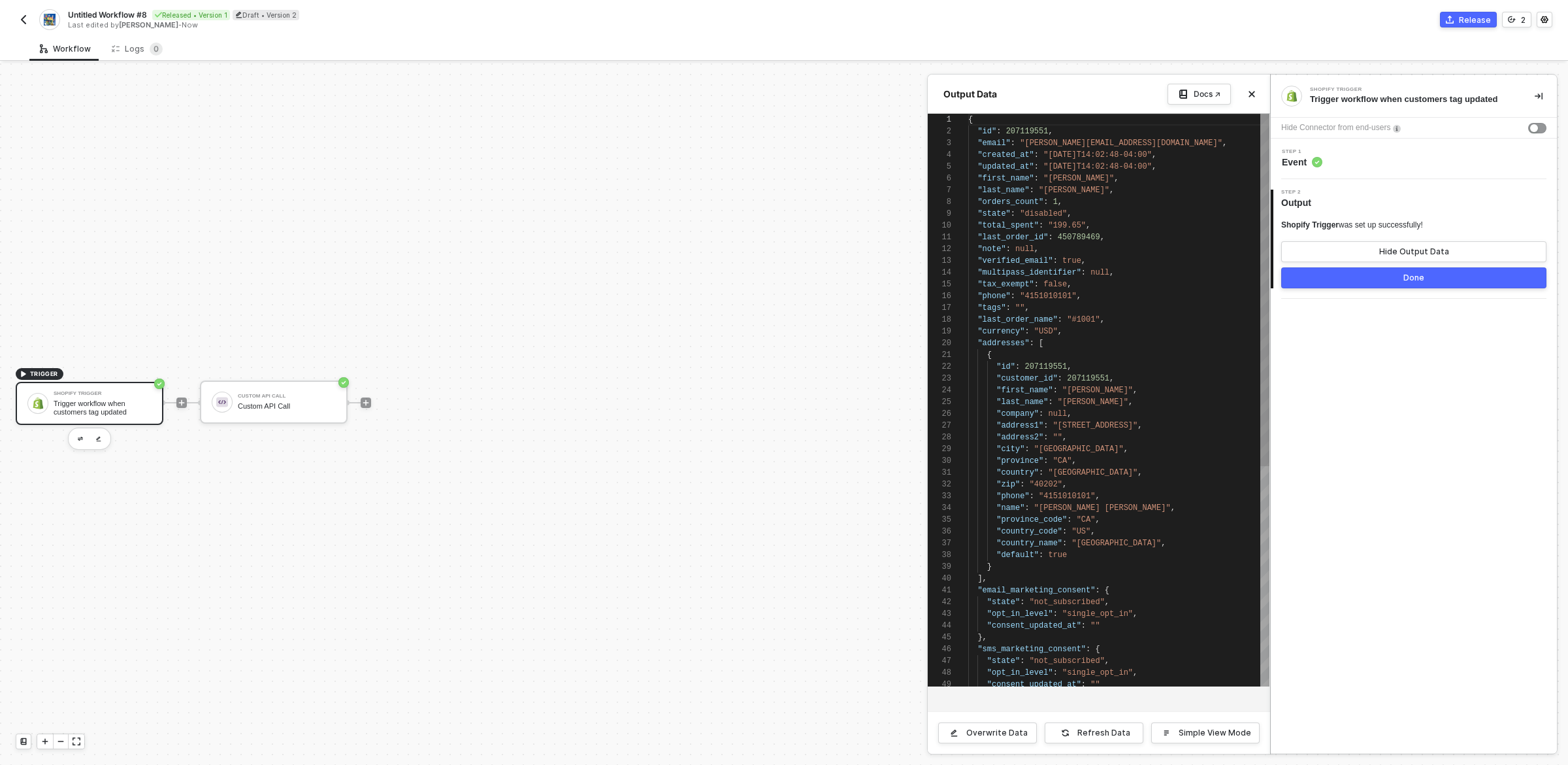
scroll to position [117, 0]
click at [1406, 327] on div "Shopify Trigger Trigger workflow when customers tag updated Hide Connector from…" at bounding box center [1414, 414] width 286 height 678
click at [88, 12] on span "Untitled Workflow #8" at bounding box center [107, 14] width 79 height 11
click at [22, 18] on img "button" at bounding box center [23, 19] width 11 height 11
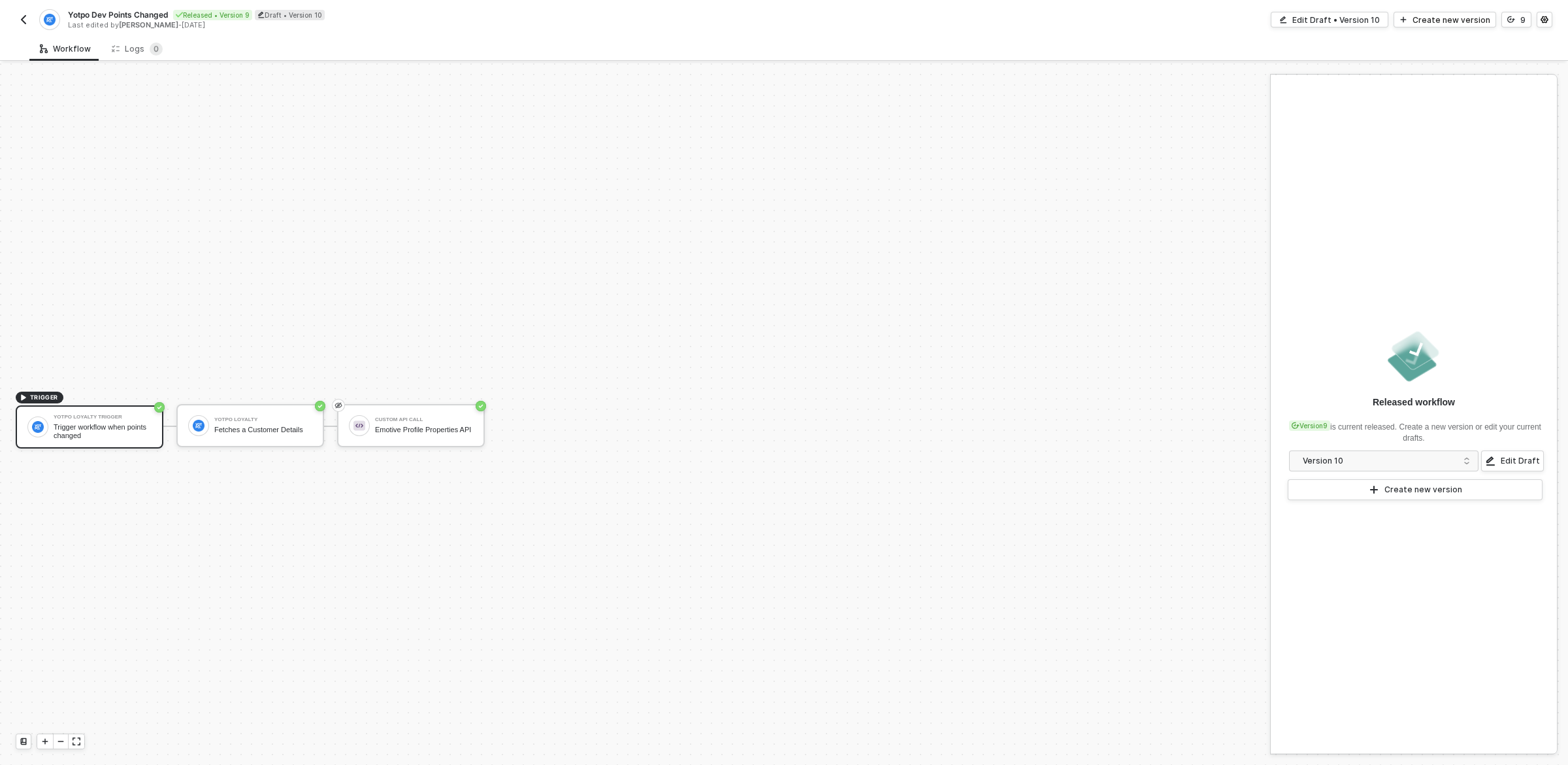
scroll to position [24, 0]
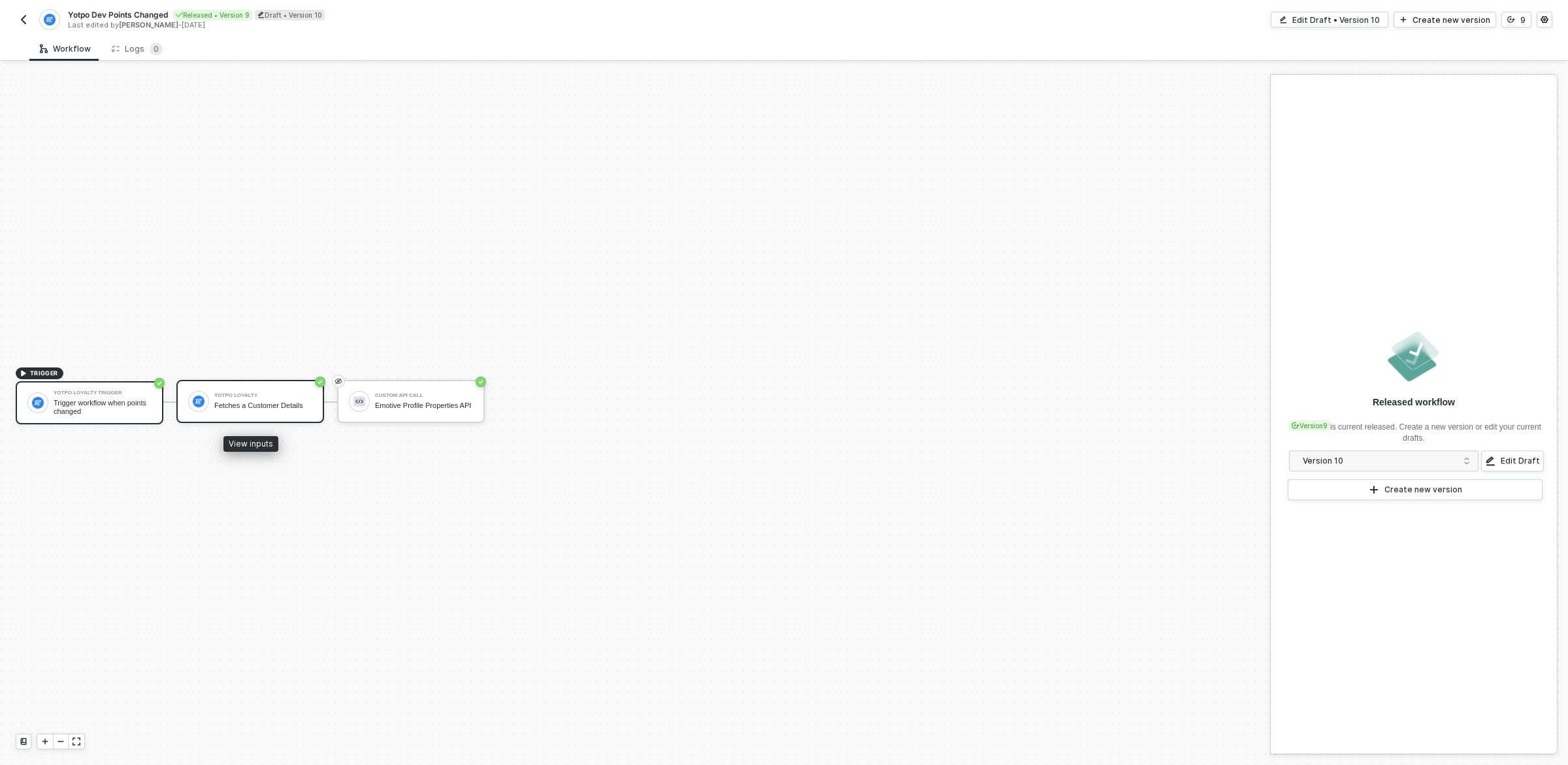
click at [294, 411] on div "Yotpo Loyalty Fetches a Customer Details" at bounding box center [263, 401] width 98 height 25
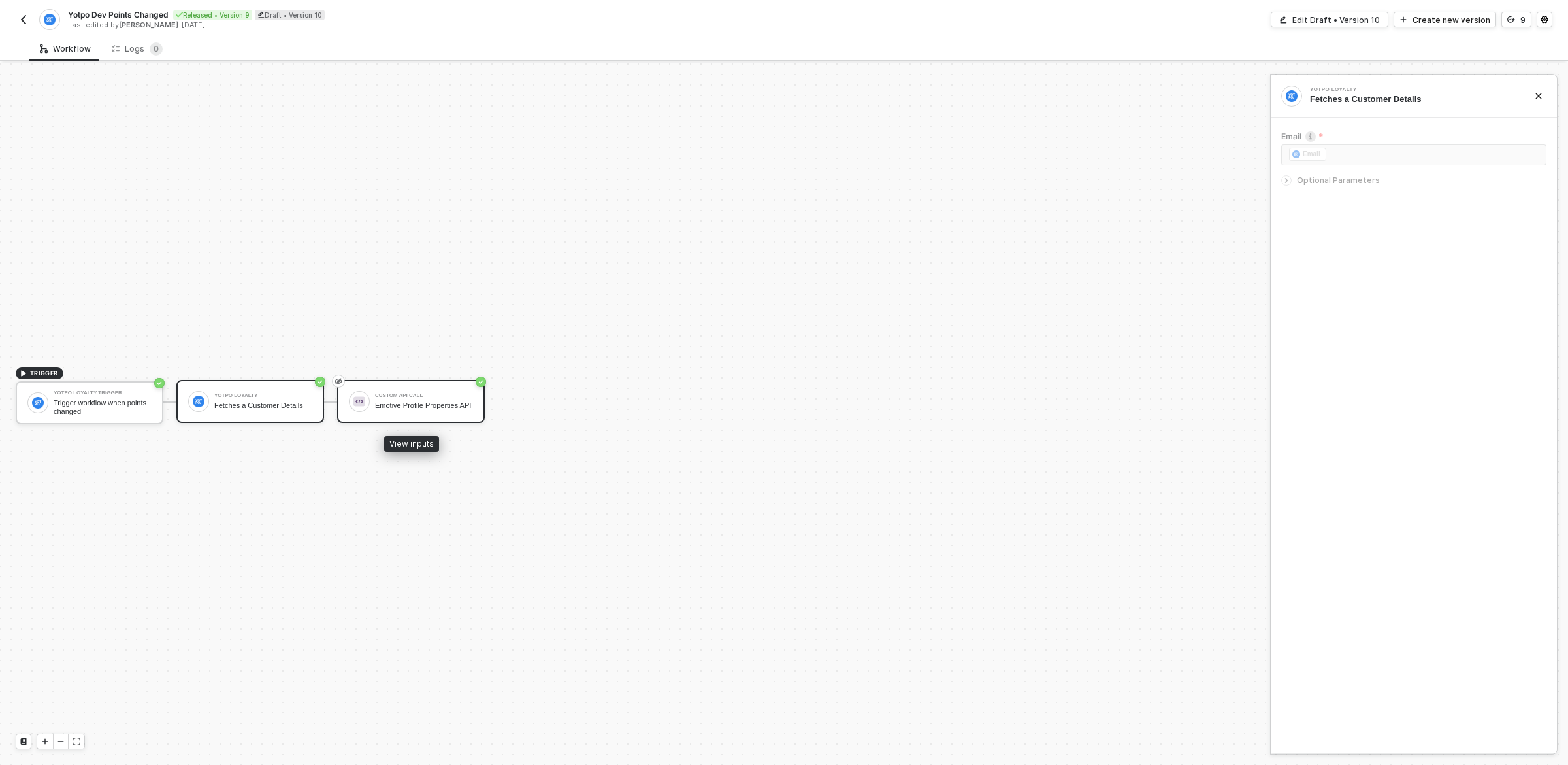
click at [400, 401] on div "Emotive Profile Properties API" at bounding box center [424, 405] width 98 height 8
click at [1396, 339] on div "Custom API Call Emotive Profile Properties API Connector Name Emotive Profile P…" at bounding box center [1414, 414] width 286 height 678
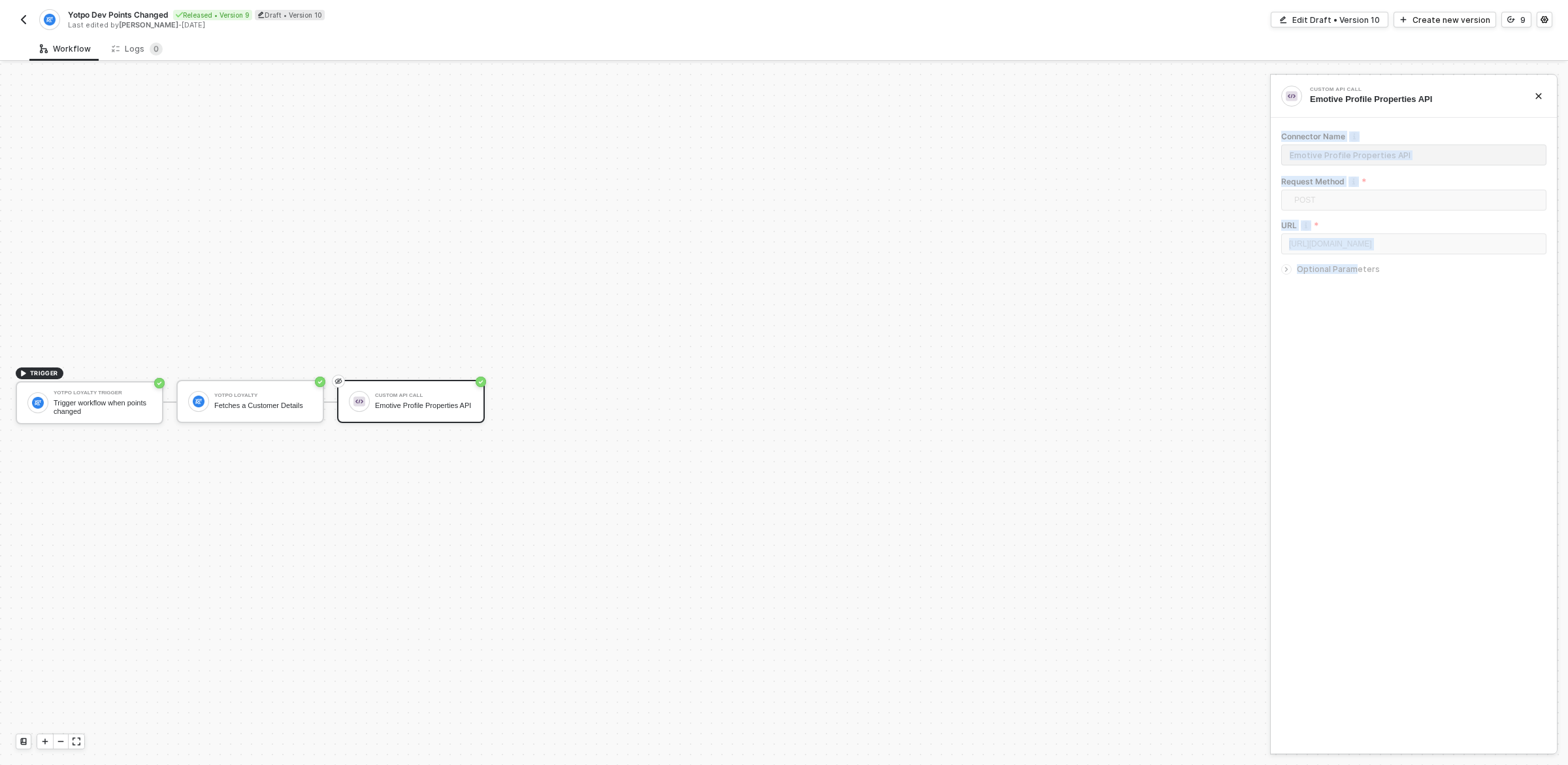
drag, startPoint x: 1356, startPoint y: 281, endPoint x: 1362, endPoint y: 332, distance: 51.4
click at [1362, 332] on div "Custom API Call Emotive Profile Properties API Connector Name Emotive Profile P…" at bounding box center [1414, 414] width 286 height 678
click at [1546, 16] on icon "icon-settings" at bounding box center [1544, 19] width 7 height 7
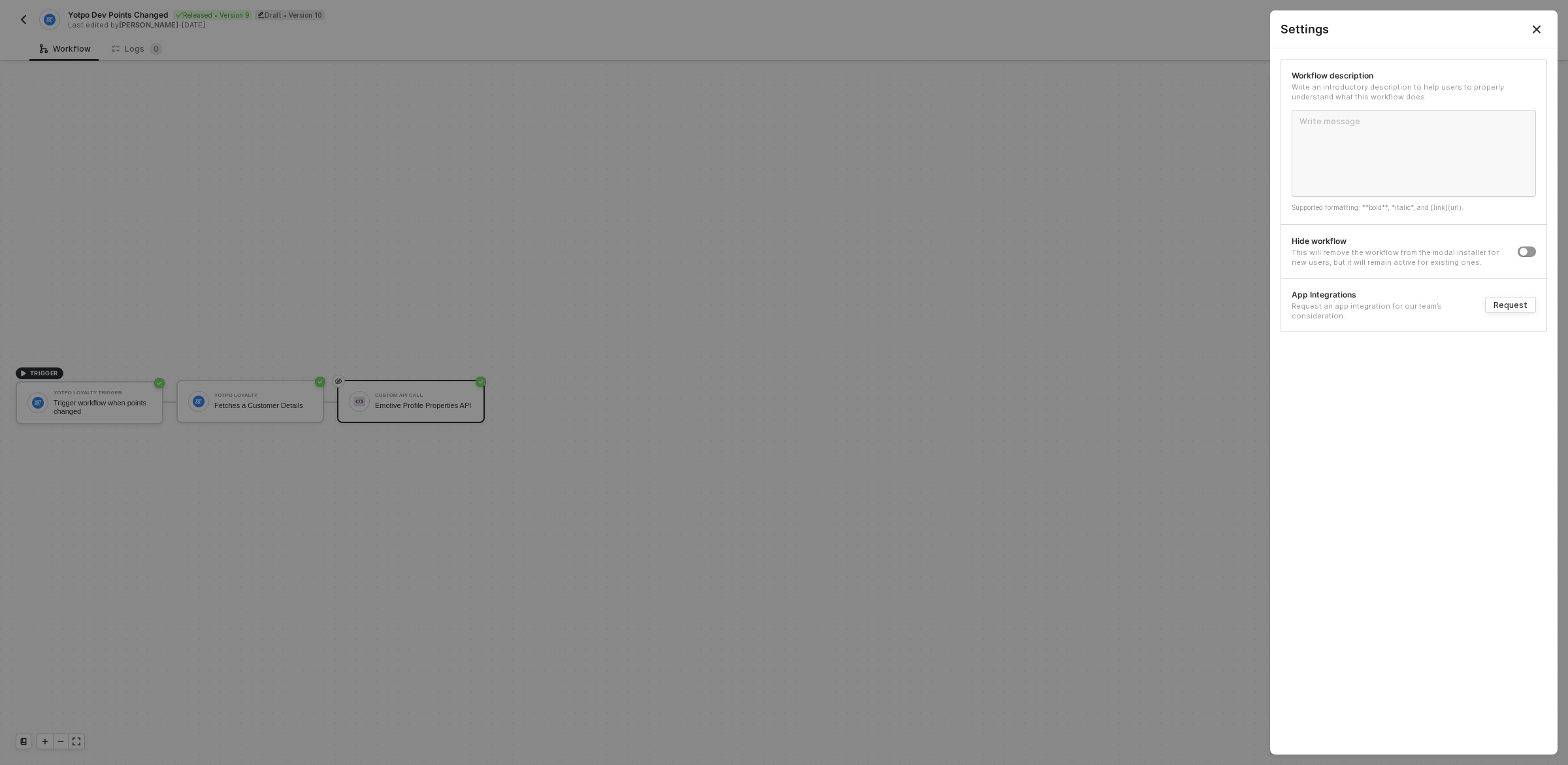
click at [1540, 28] on icon "Close" at bounding box center [1537, 29] width 11 height 11
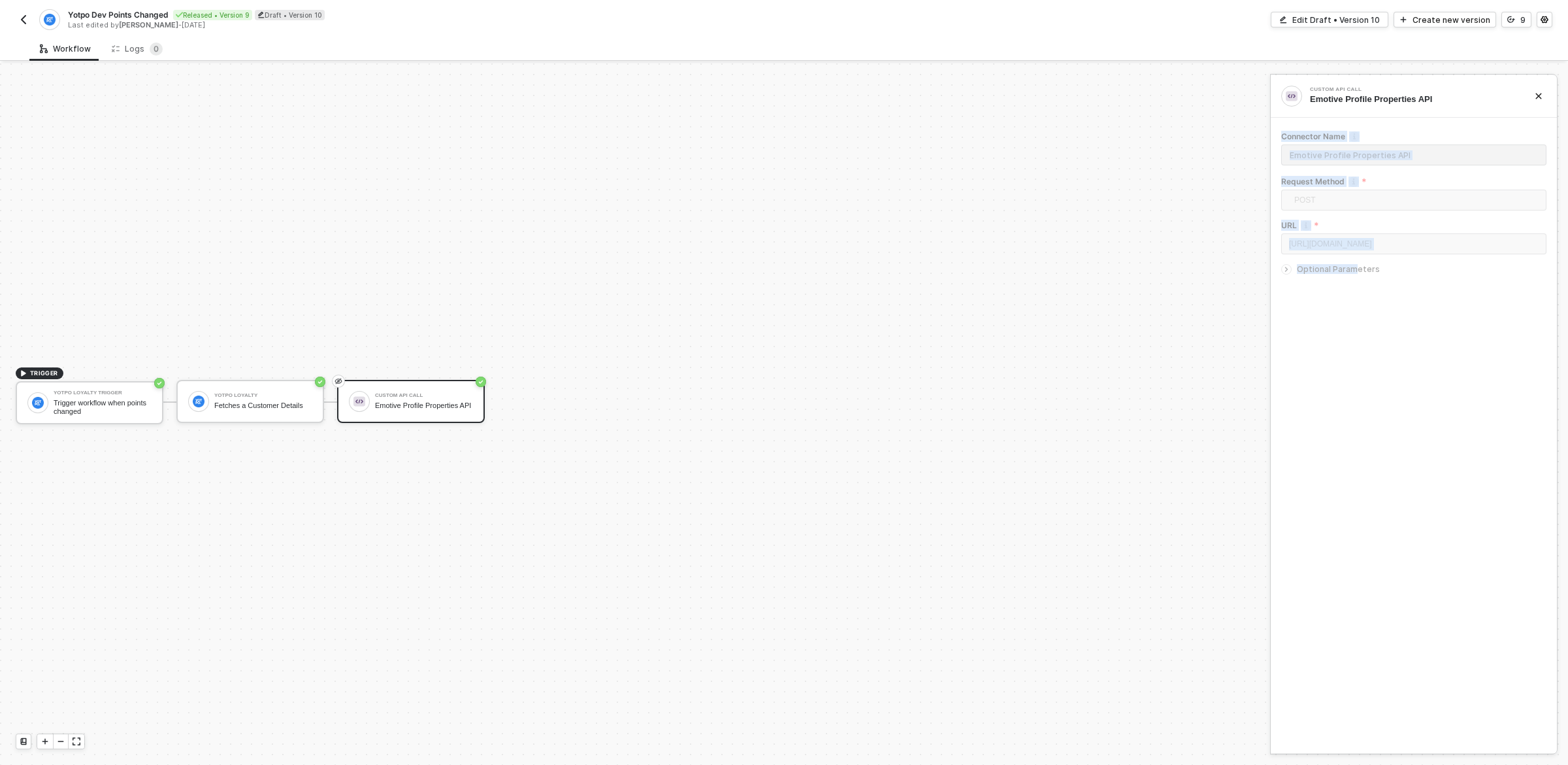
click at [24, 20] on img "button" at bounding box center [23, 19] width 11 height 11
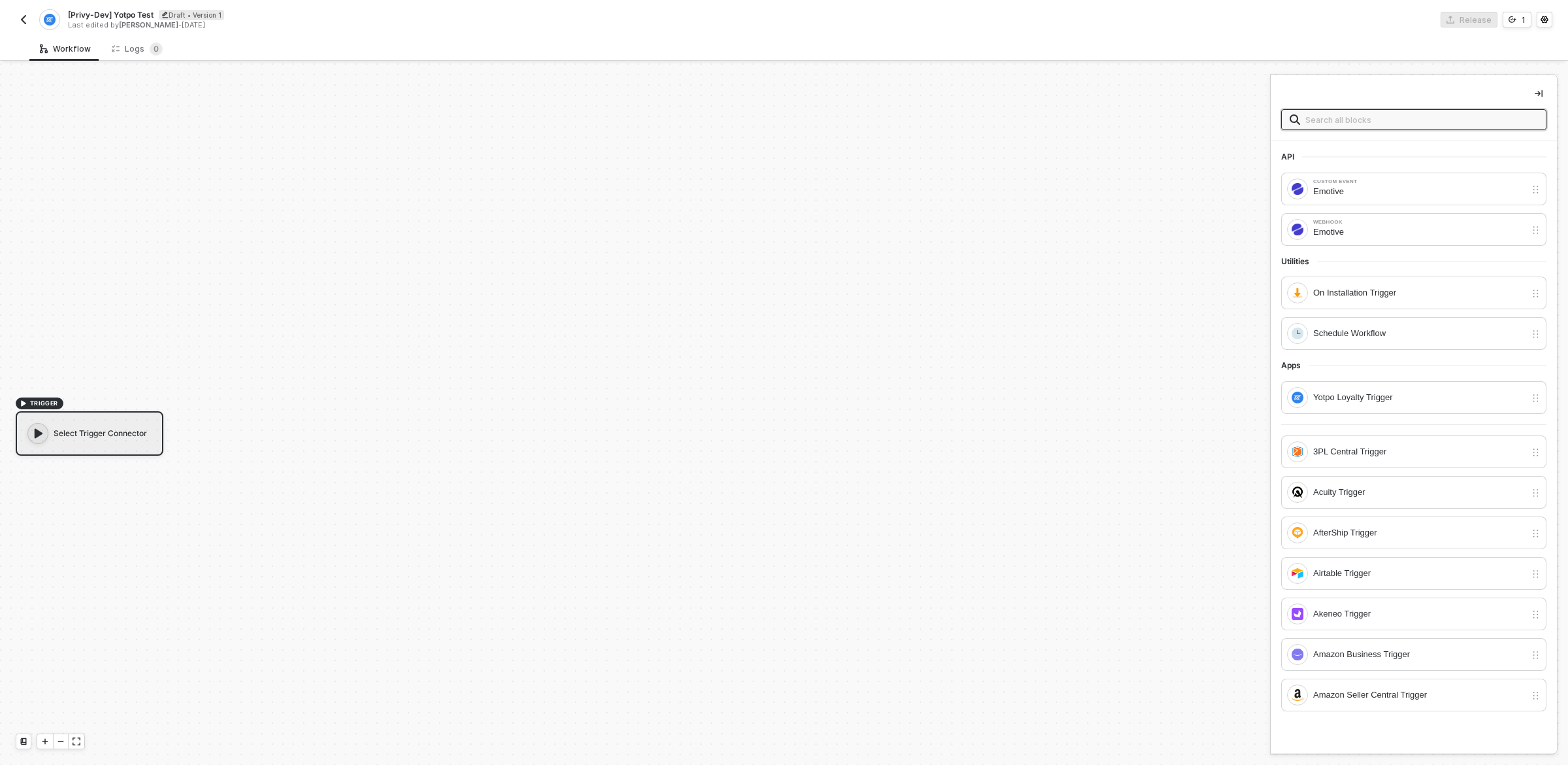
scroll to position [24, 0]
click at [21, 23] on img "button" at bounding box center [23, 19] width 11 height 11
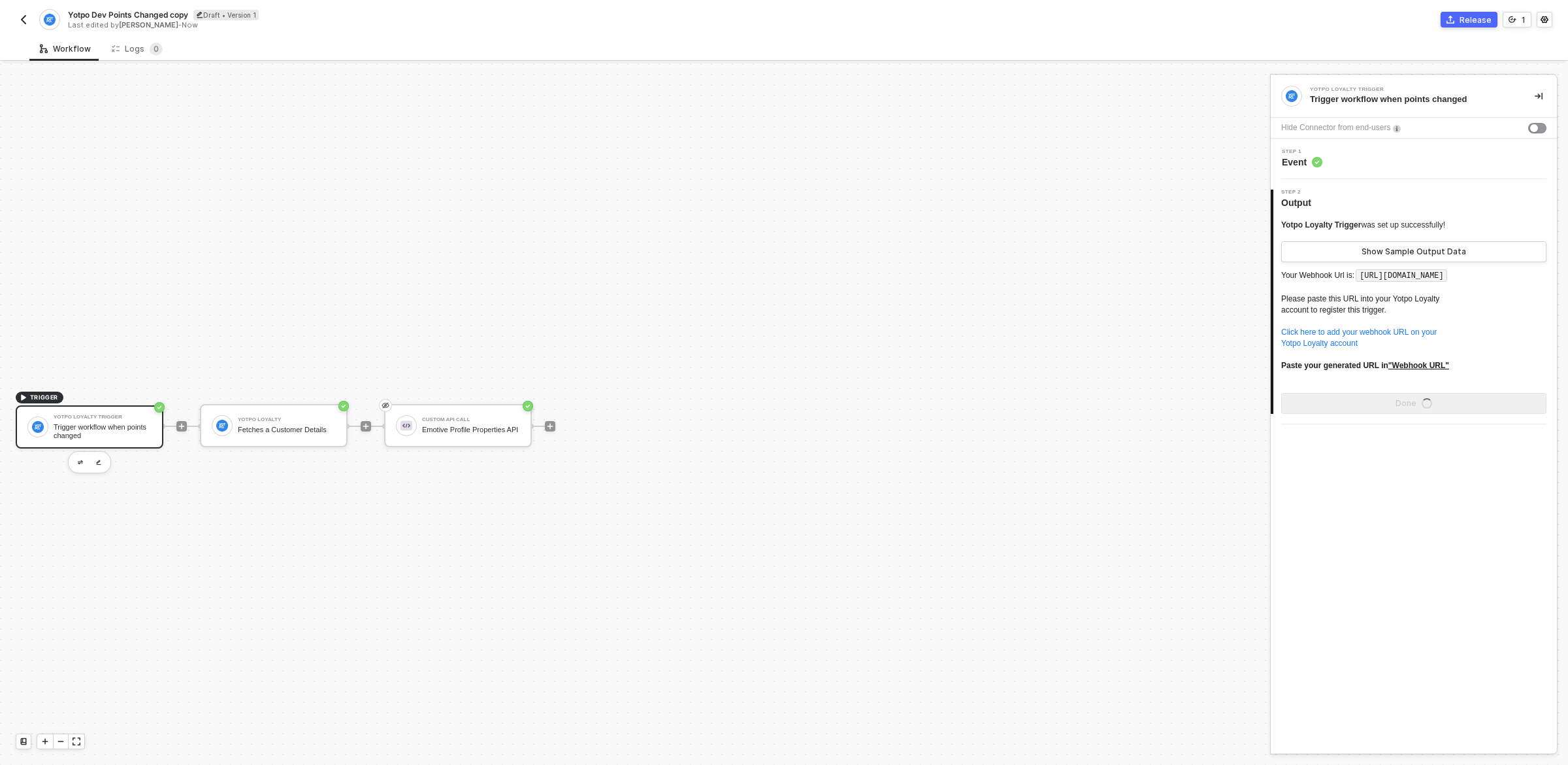
scroll to position [24, 0]
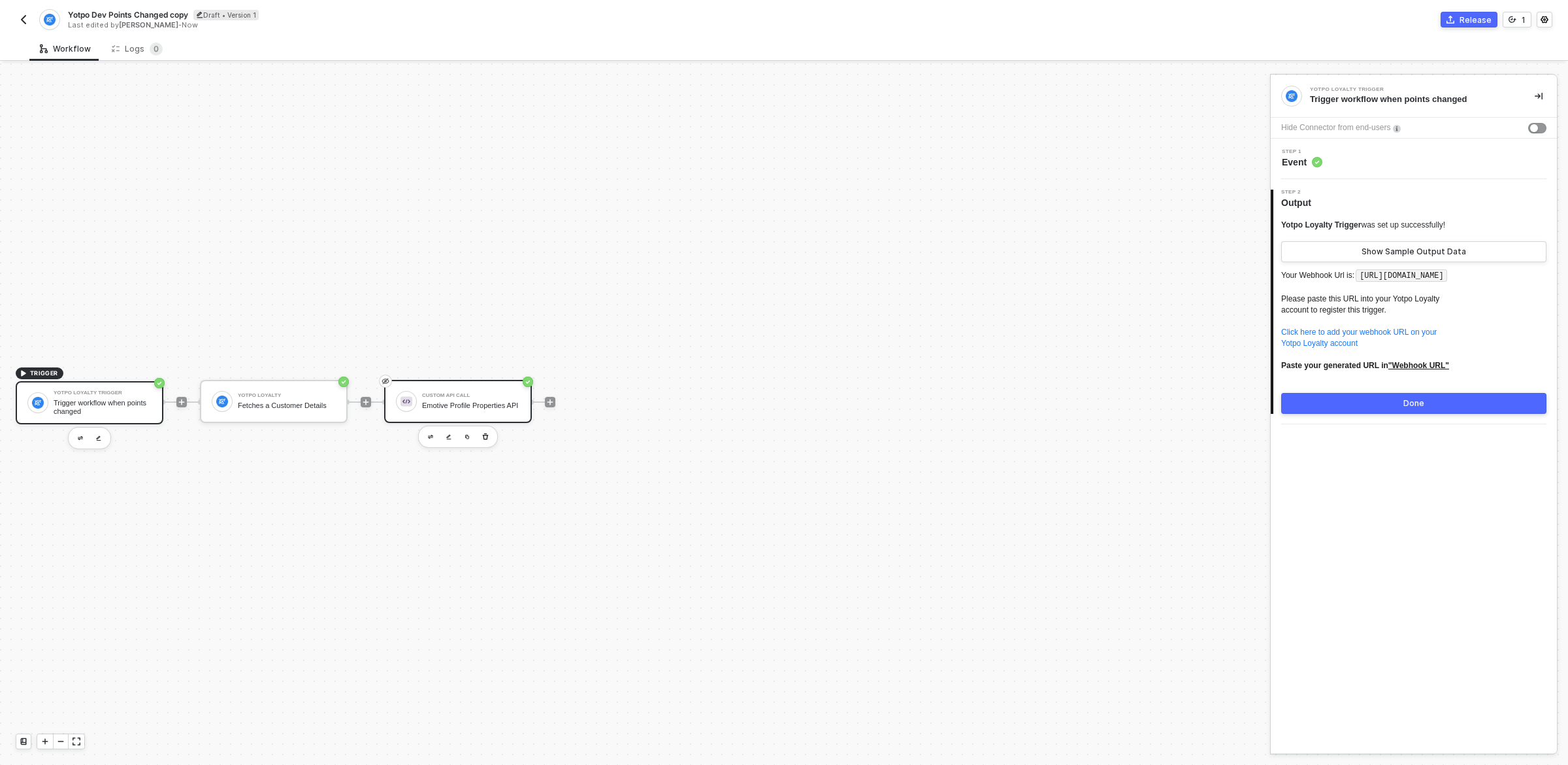
click at [433, 395] on div "Custom API Call Emotive Profile Properties API" at bounding box center [471, 401] width 98 height 25
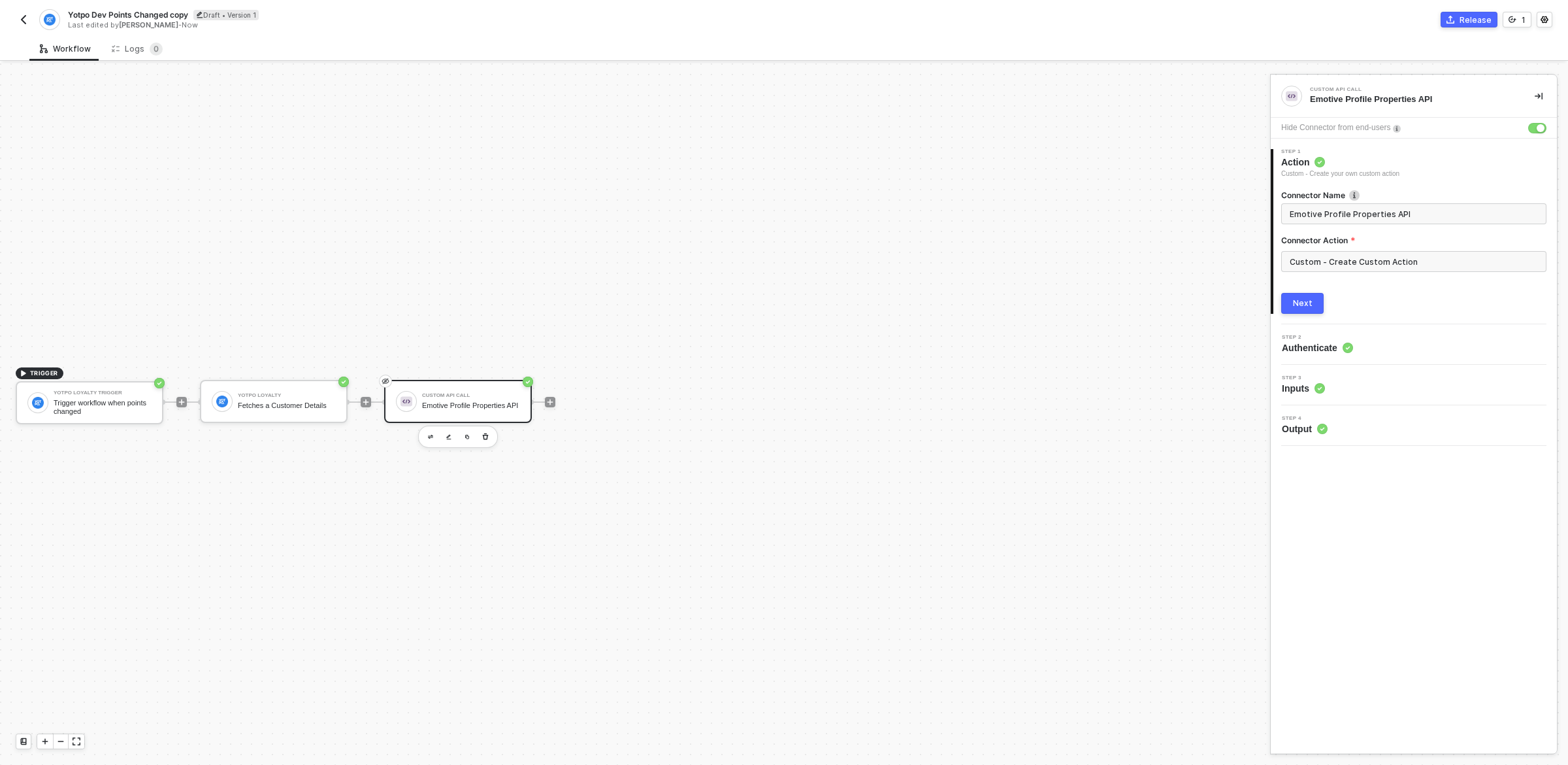
click at [1404, 345] on div "Step 2 Authenticate" at bounding box center [1416, 345] width 283 height 20
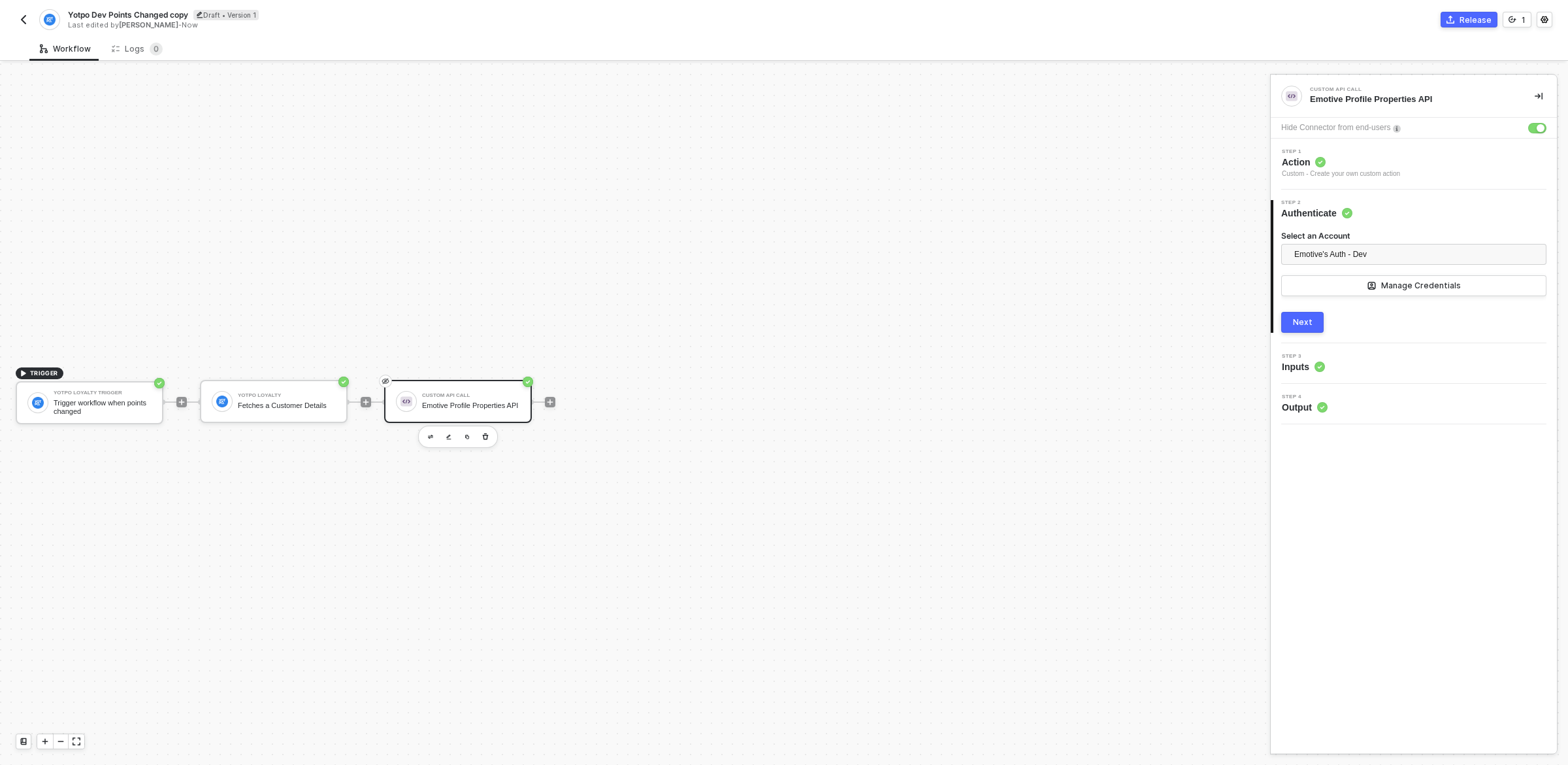
click at [1431, 224] on div "Select an Account Emotive's Auth - Dev Manage Credentials Next" at bounding box center [1413, 276] width 265 height 113
click at [1414, 323] on div "Next" at bounding box center [1413, 322] width 265 height 21
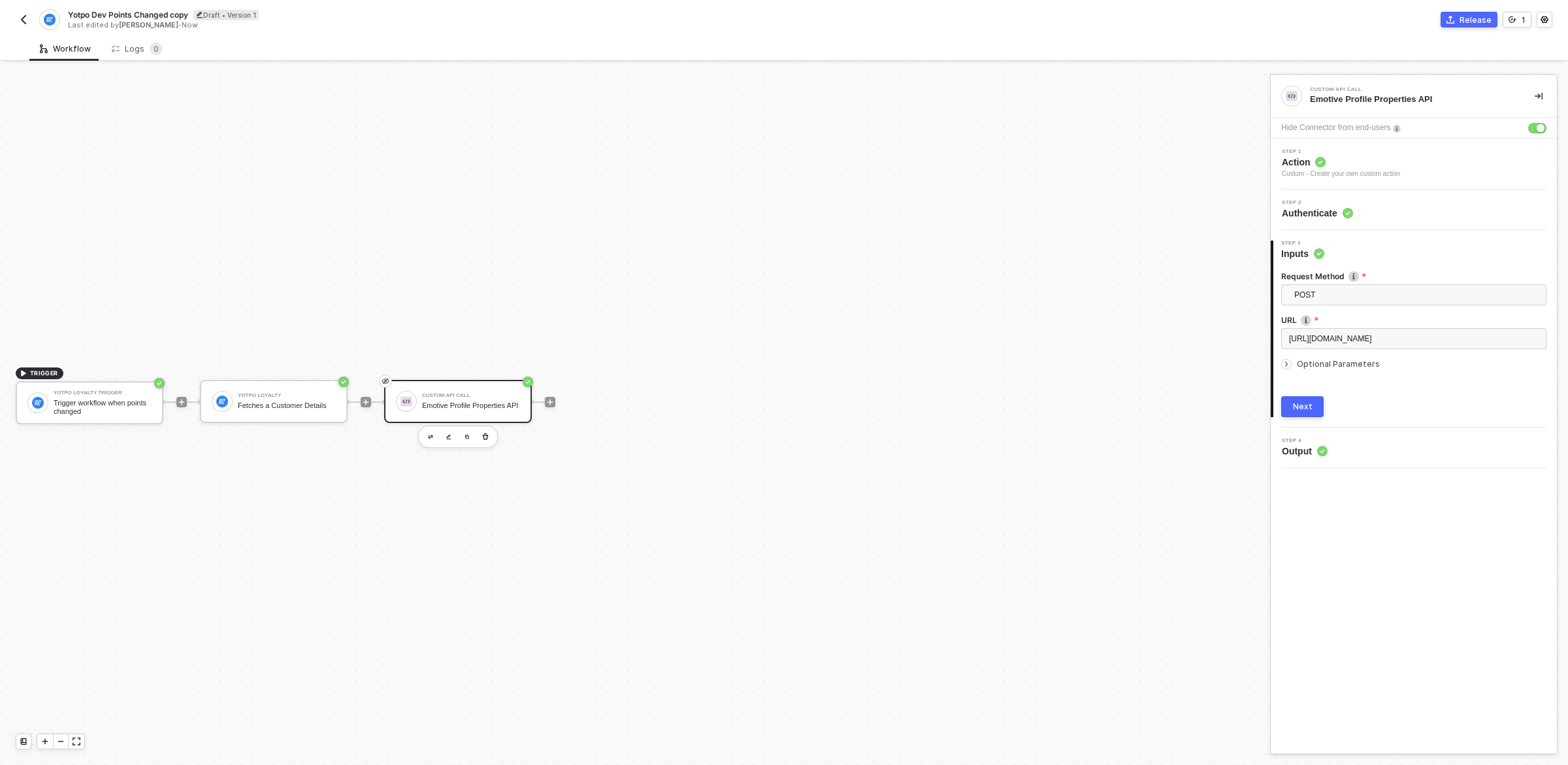
click at [1339, 369] on span "Optional Parameters" at bounding box center [1338, 364] width 83 height 10
type textarea "{ "first_name": "{{first_name}}", "last_name": "{{last_name}}", "email": "{{ema…"
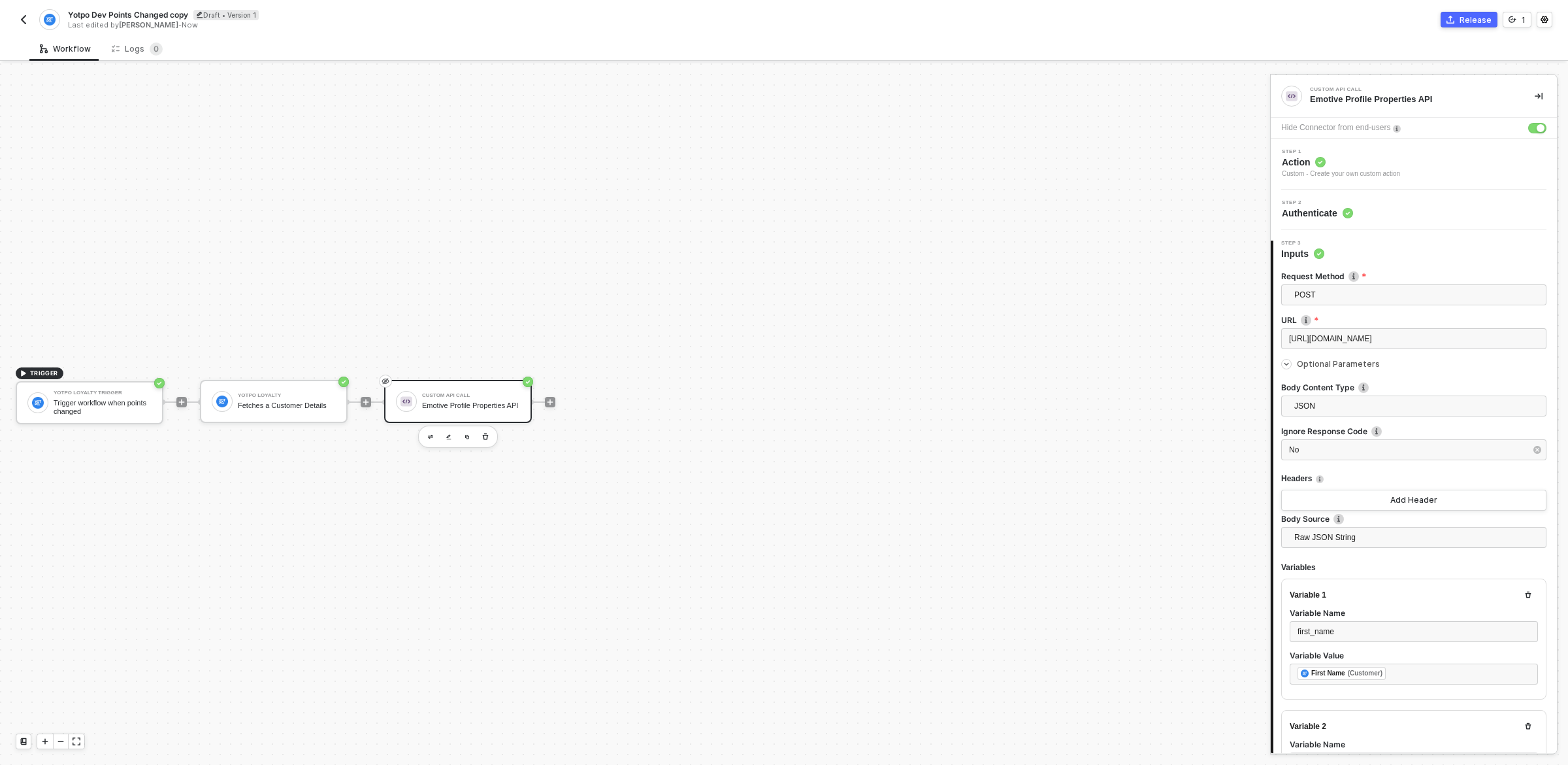
scroll to position [11, 0]
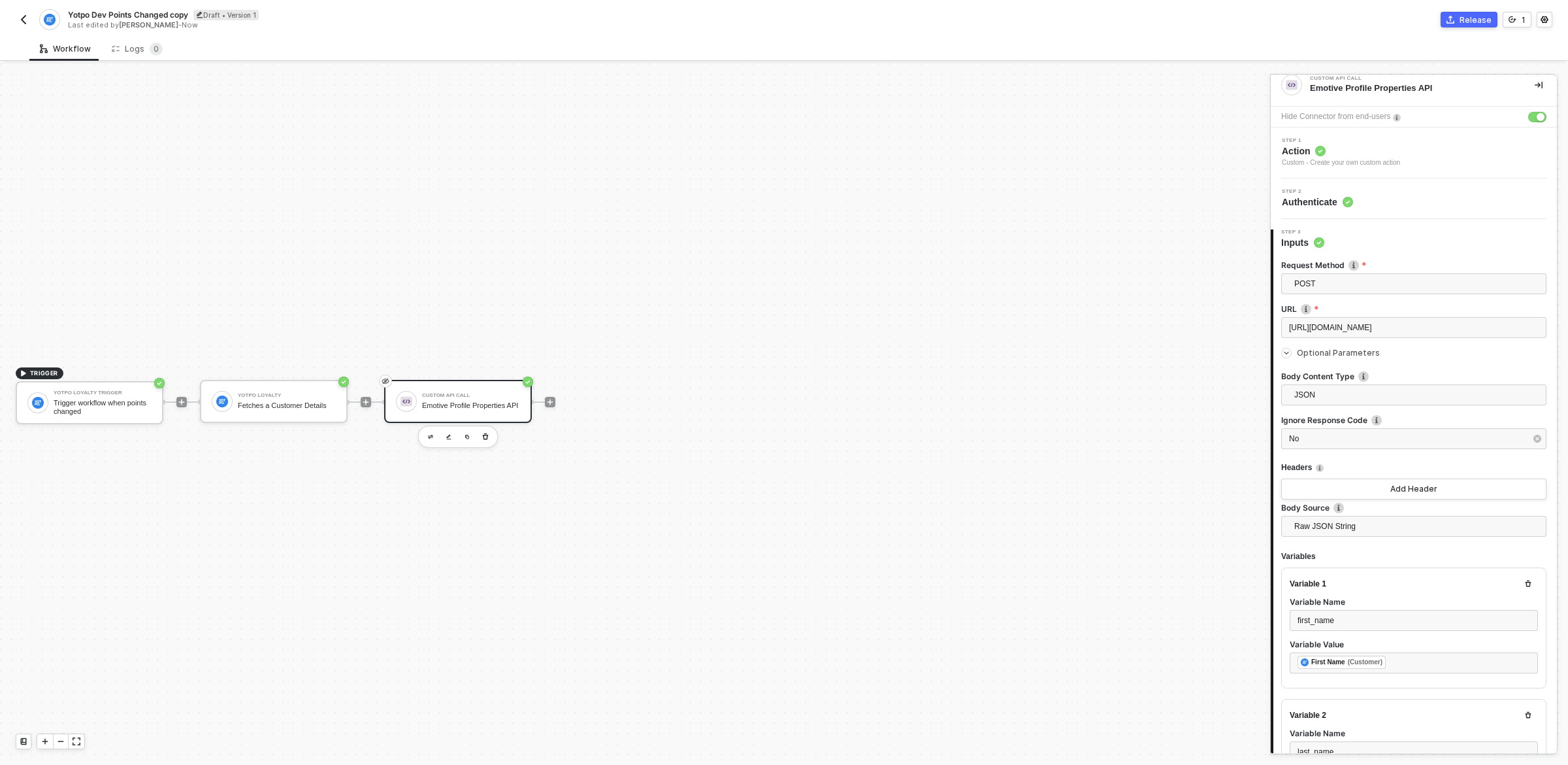
click at [1411, 312] on label "URL" at bounding box center [1413, 308] width 265 height 11
click at [1438, 204] on div "Step 2 Authenticate" at bounding box center [1416, 198] width 283 height 20
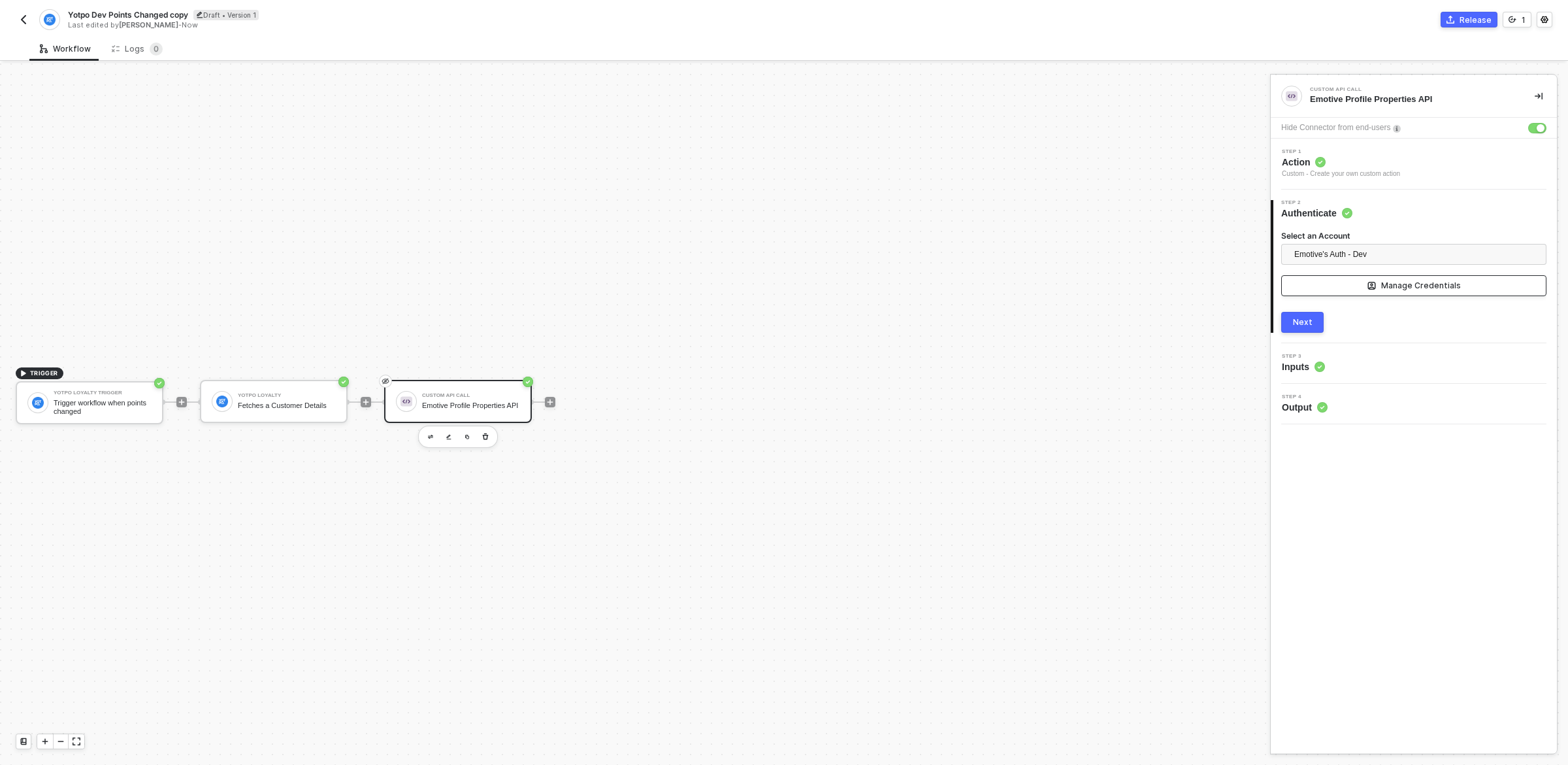
click at [1425, 285] on div "Manage Credentials" at bounding box center [1421, 285] width 79 height 11
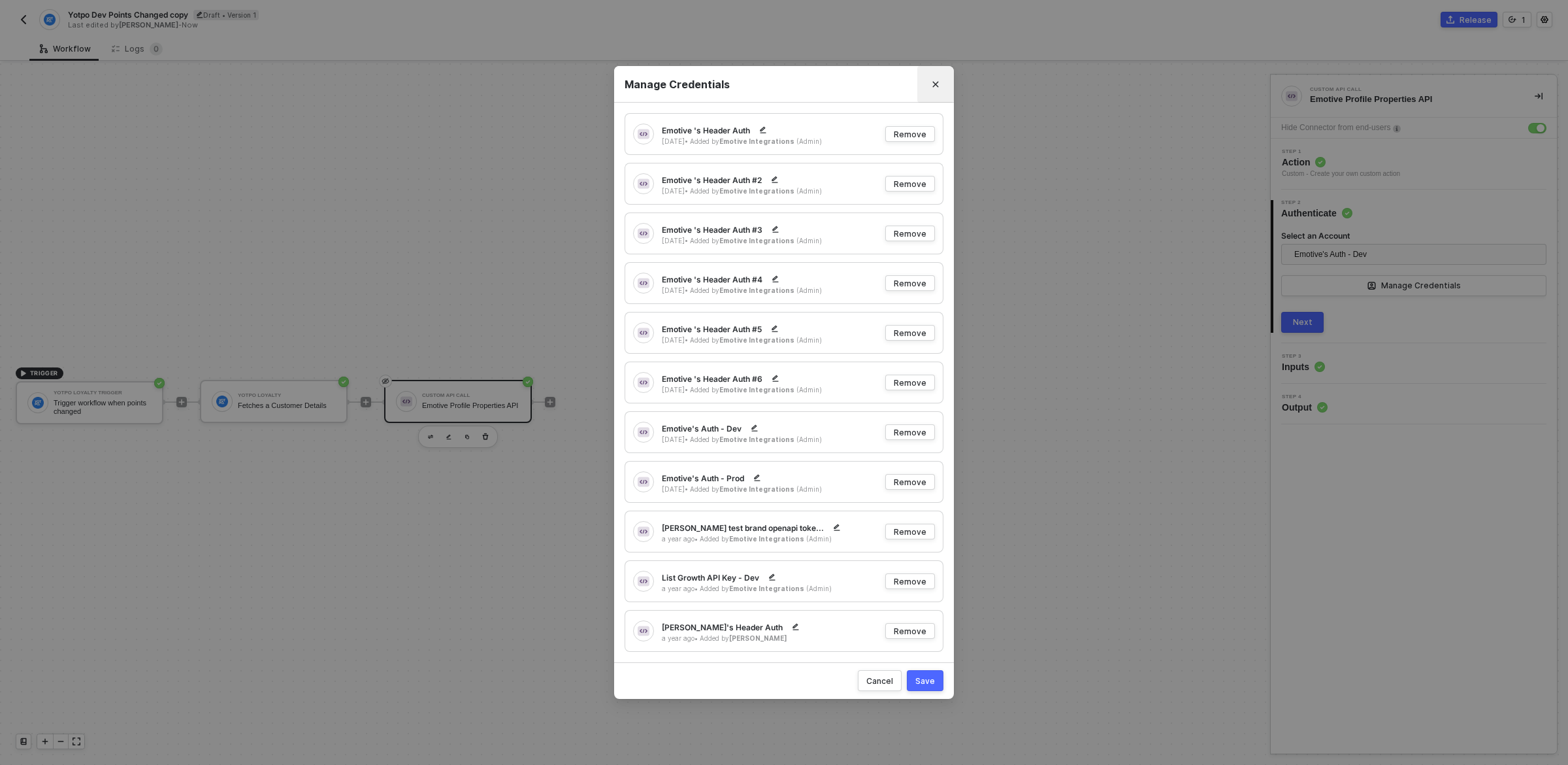
click at [937, 83] on icon "Close" at bounding box center [936, 84] width 6 height 6
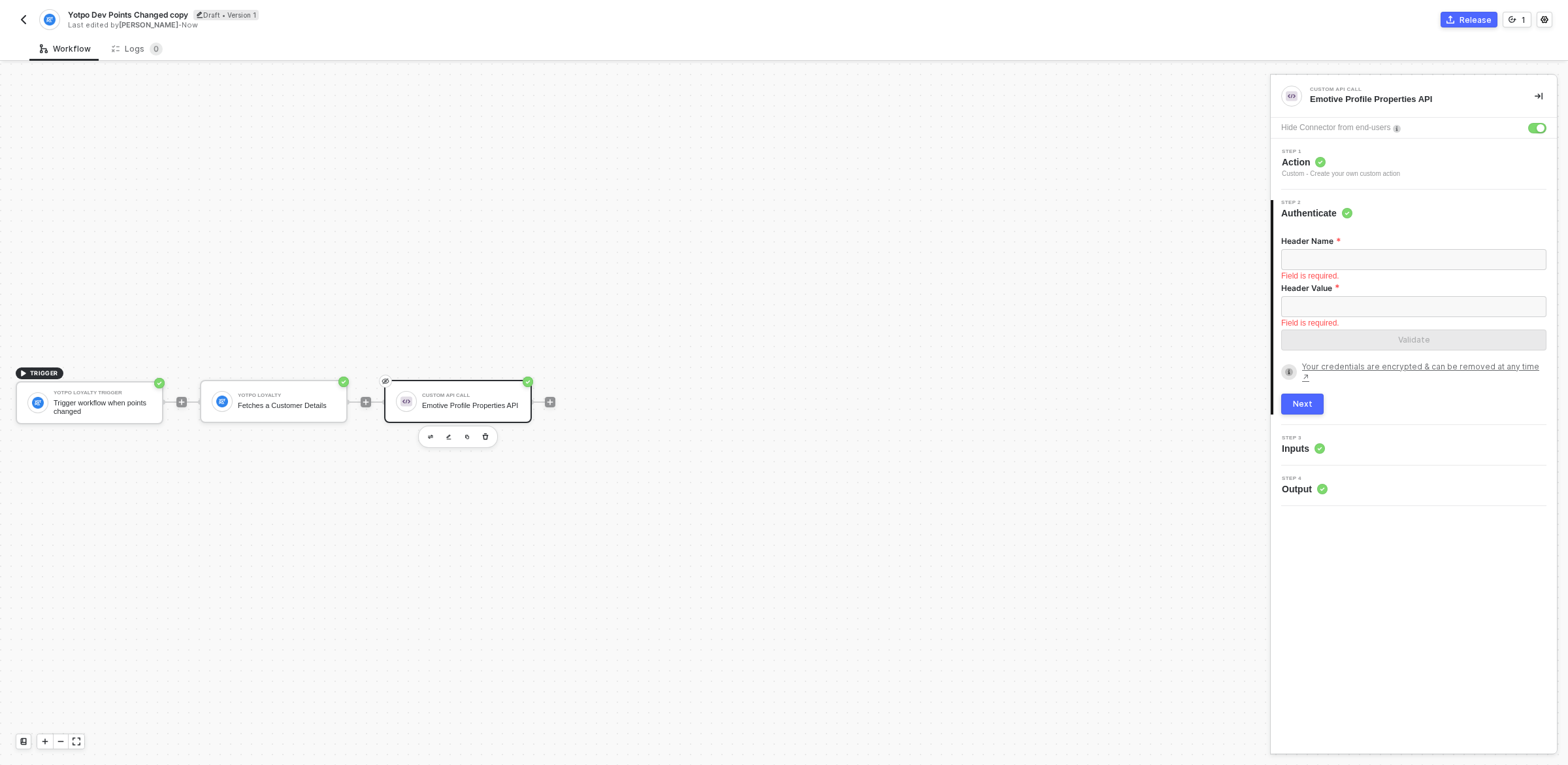
click at [1393, 426] on div "3 Step 3 Inputs" at bounding box center [1414, 445] width 286 height 41
click at [1385, 436] on div "Step 3 Inputs" at bounding box center [1416, 446] width 283 height 20
click at [1348, 369] on span "Optional Parameters" at bounding box center [1338, 364] width 83 height 10
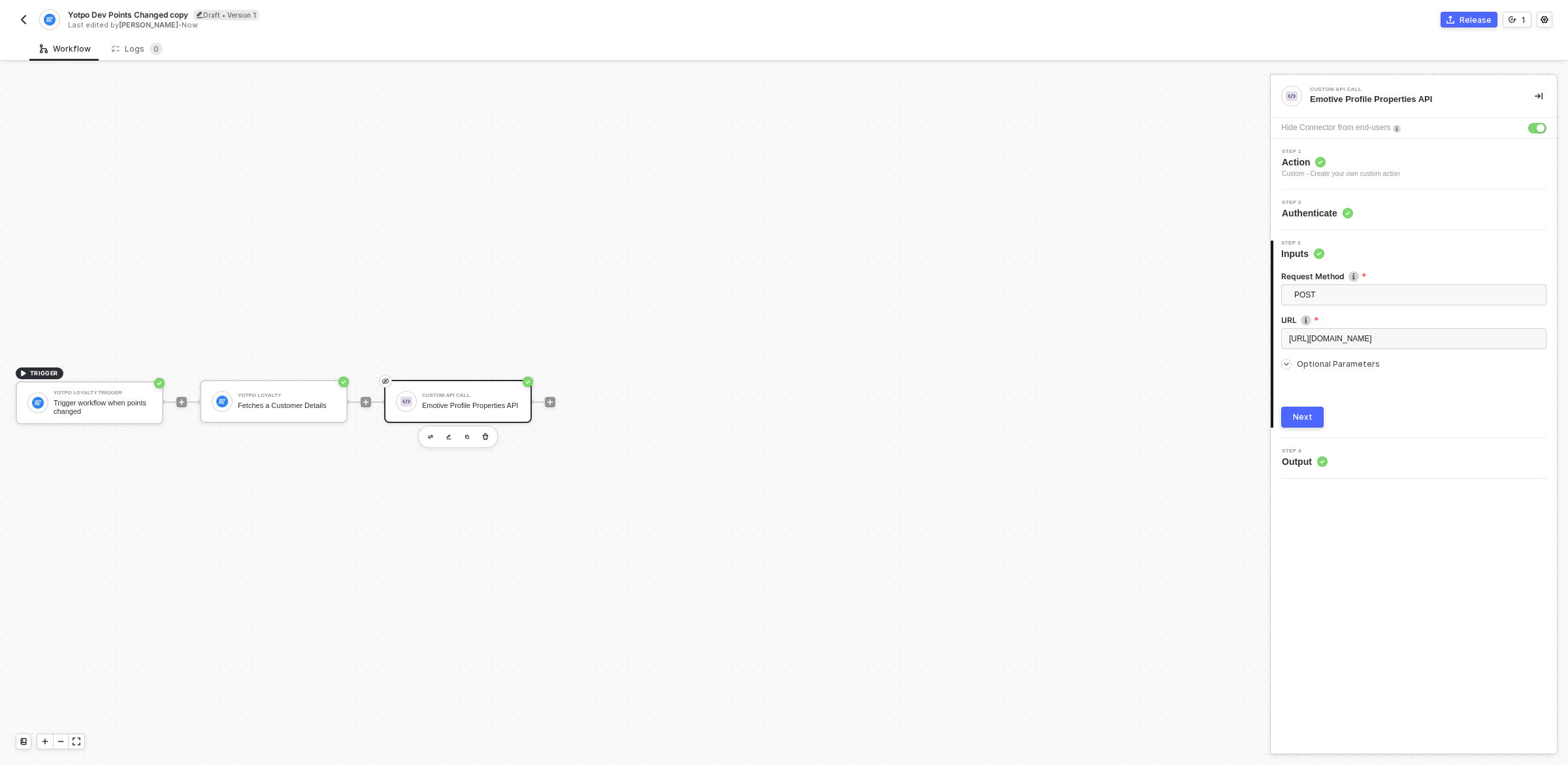
type textarea "{ "first_name": "{{first_name}}", "last_name": "{{last_name}}", "email": "{{ema…"
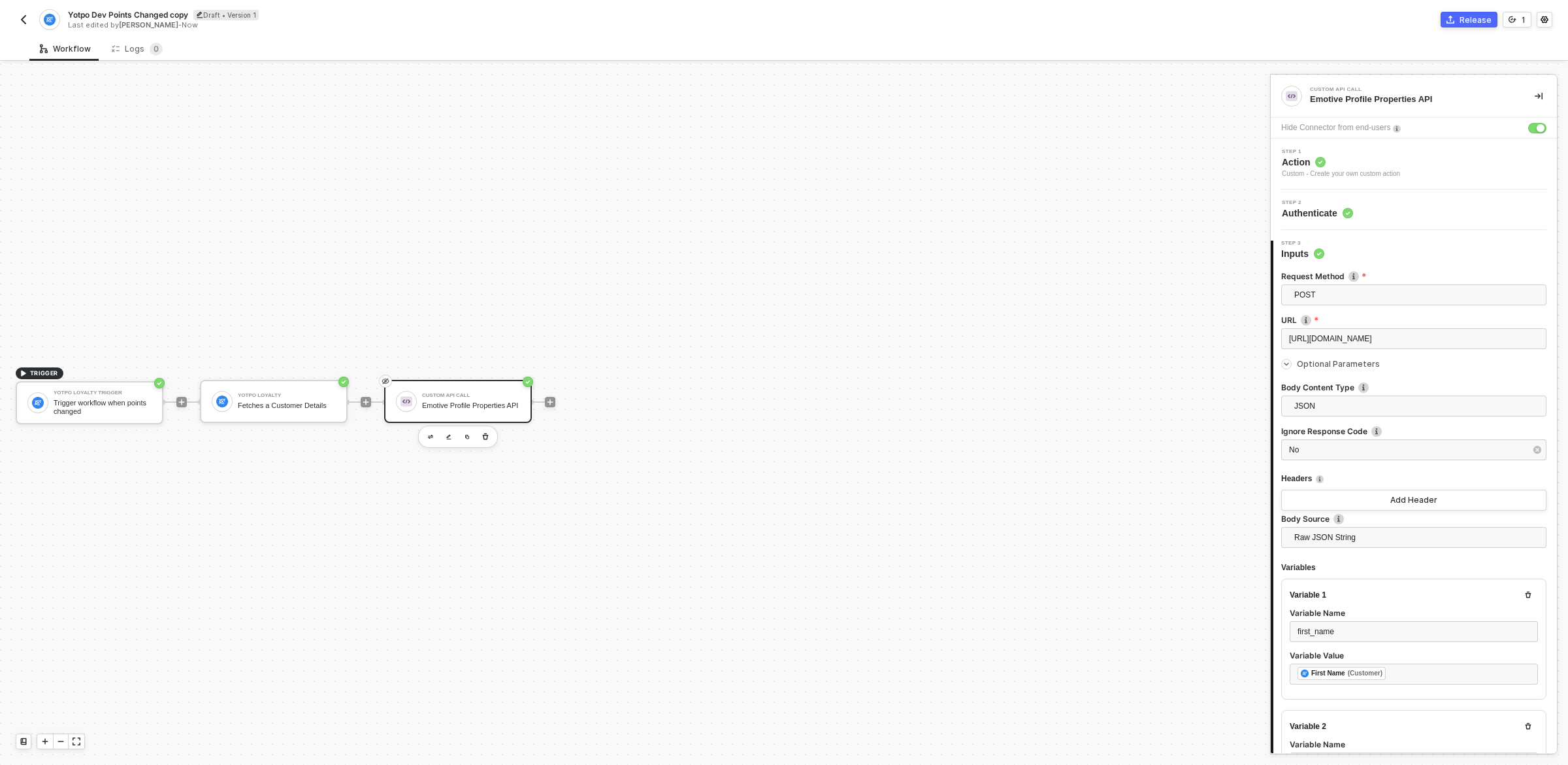
scroll to position [137, 0]
click at [1396, 416] on span "JSON" at bounding box center [1417, 406] width 245 height 20
click at [1419, 393] on label "Body Content Type" at bounding box center [1413, 387] width 265 height 11
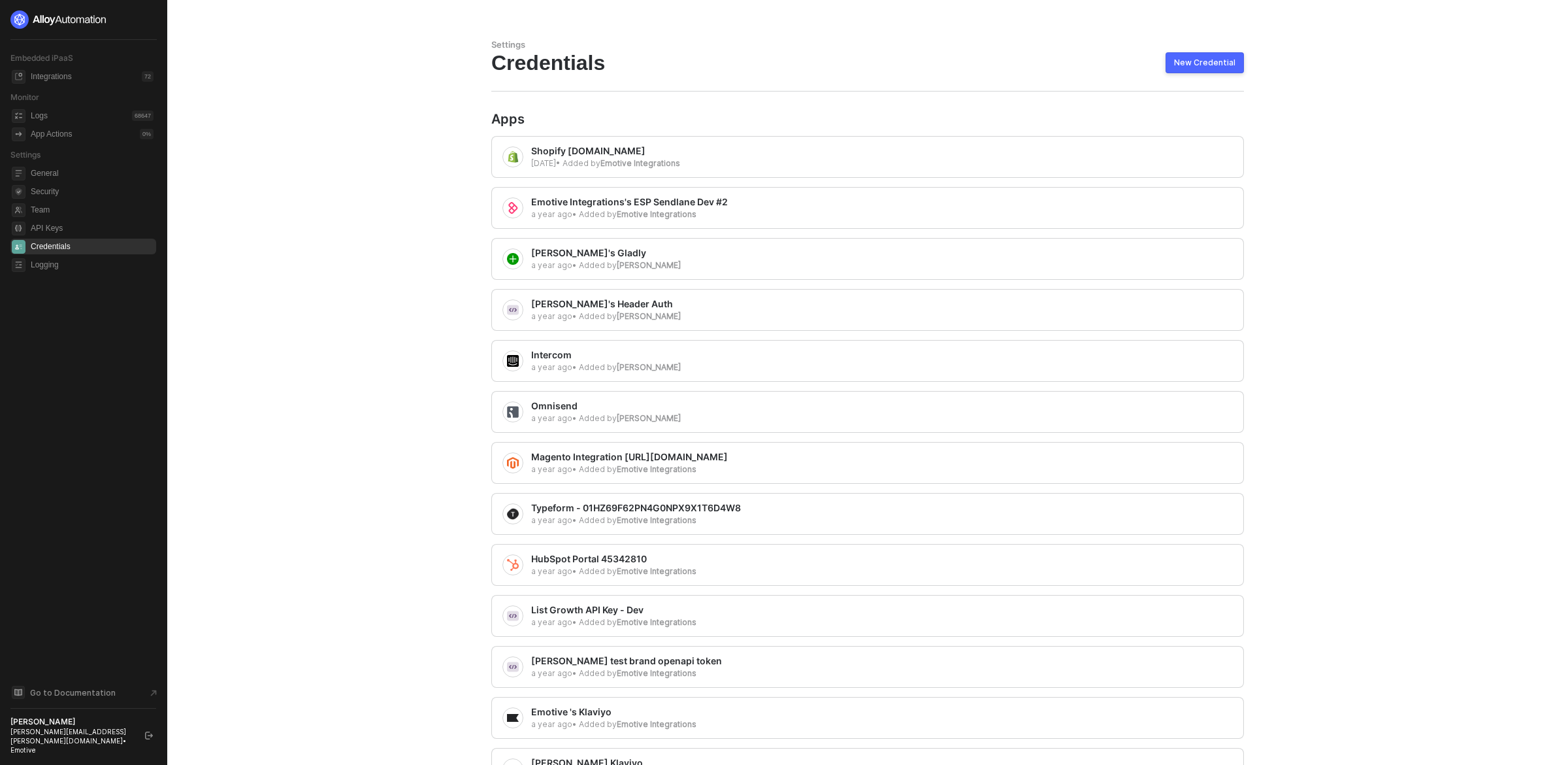
click at [432, 149] on main "Settings Credentials New Credential Apps Shopify [DOMAIN_NAME] [DATE] • Added b…" at bounding box center [784, 720] width 1568 height 1442
click at [55, 78] on div "Integrations" at bounding box center [51, 76] width 41 height 11
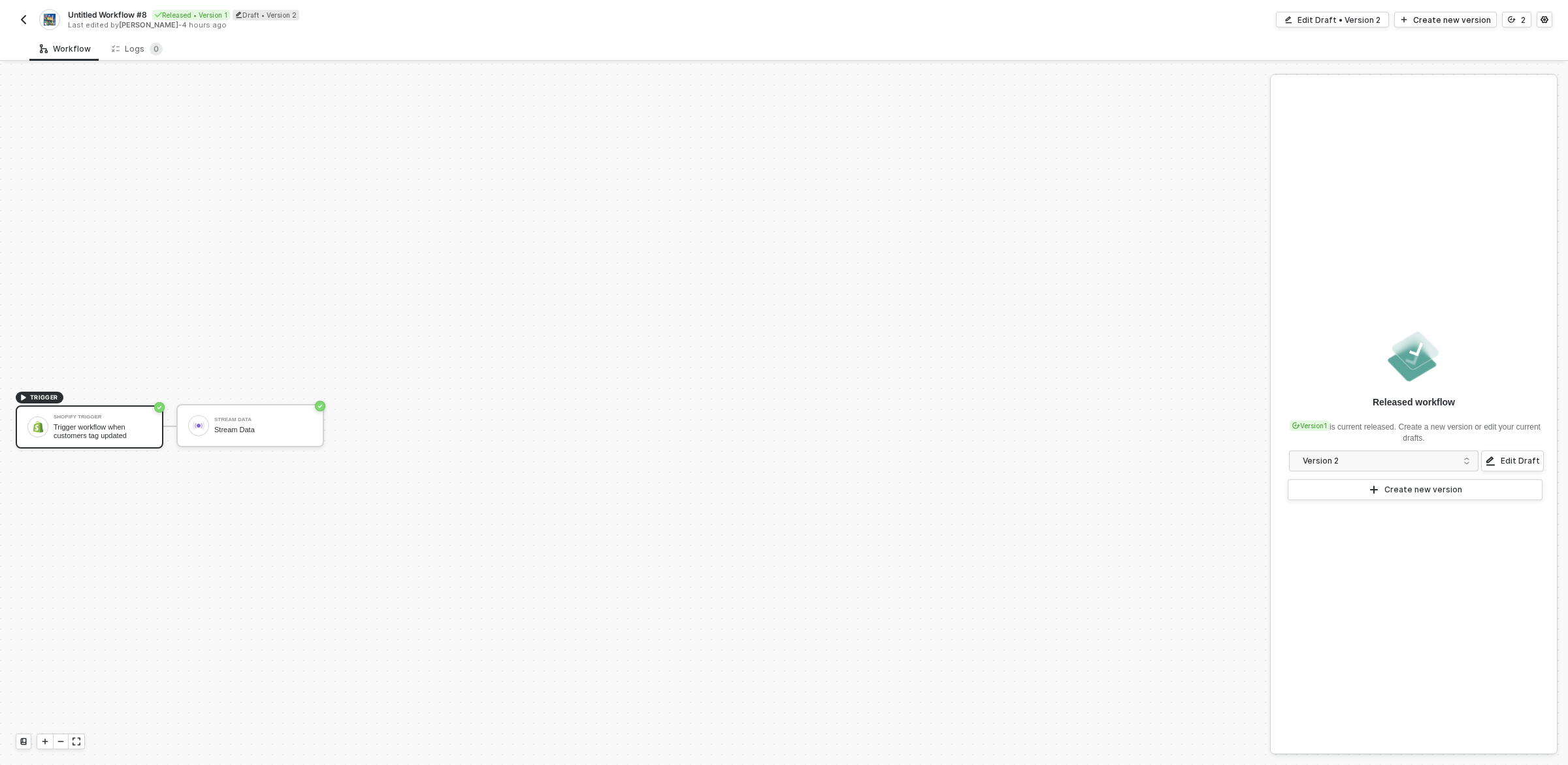
scroll to position [24, 0]
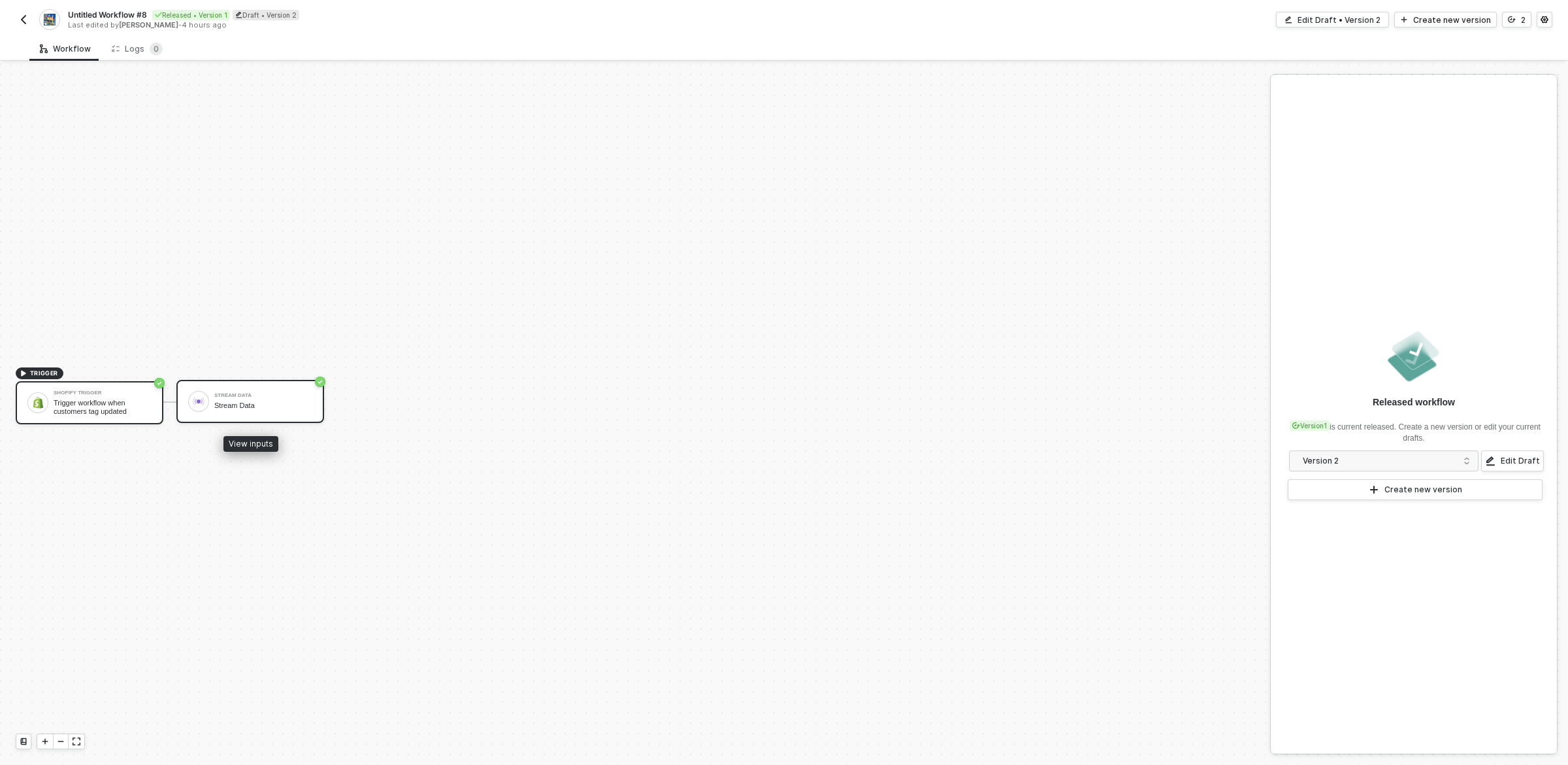
click at [239, 406] on div "Stream Data" at bounding box center [263, 405] width 98 height 8
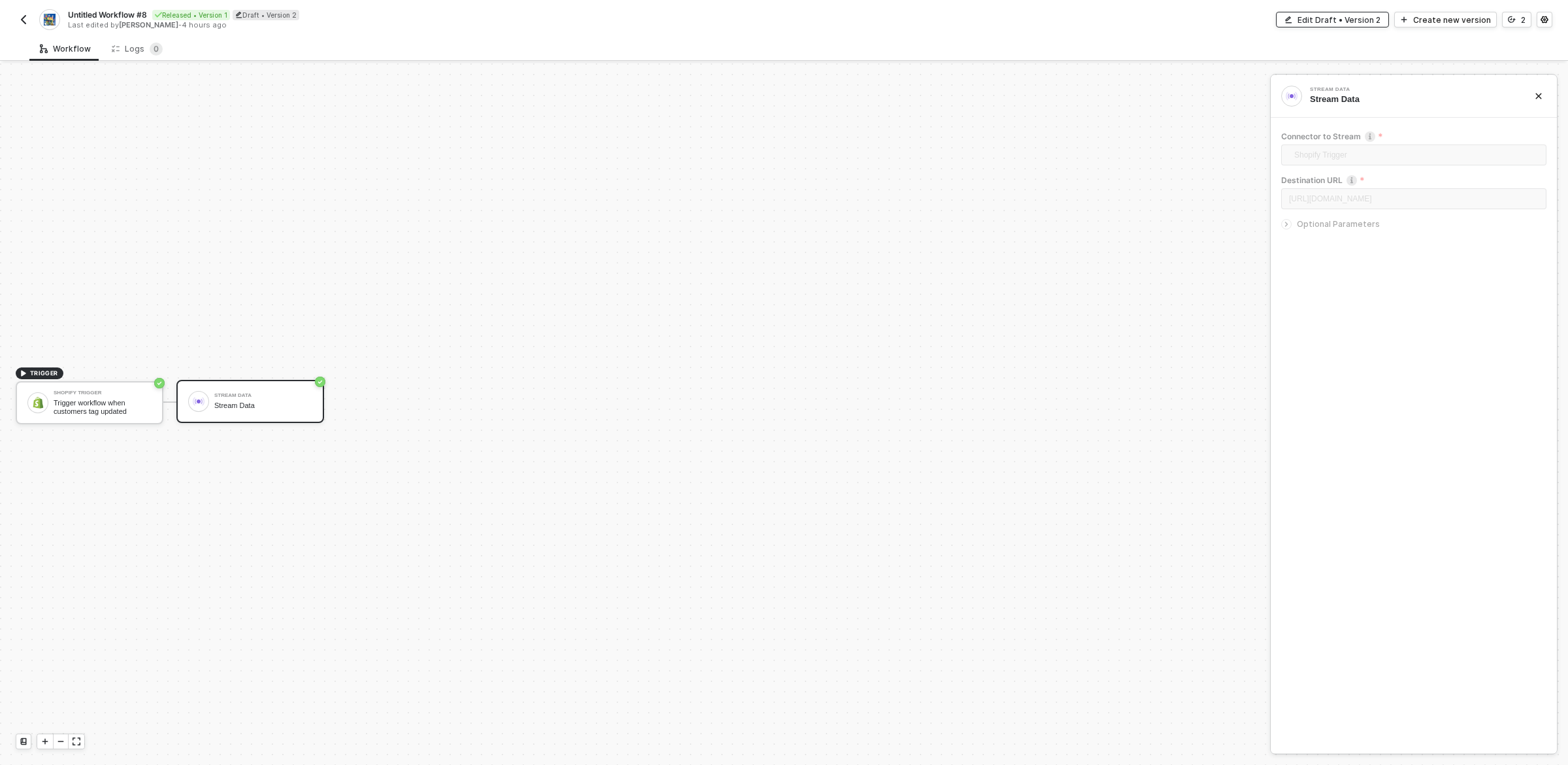
click at [1352, 22] on div "Edit Draft • Version 2" at bounding box center [1339, 19] width 83 height 11
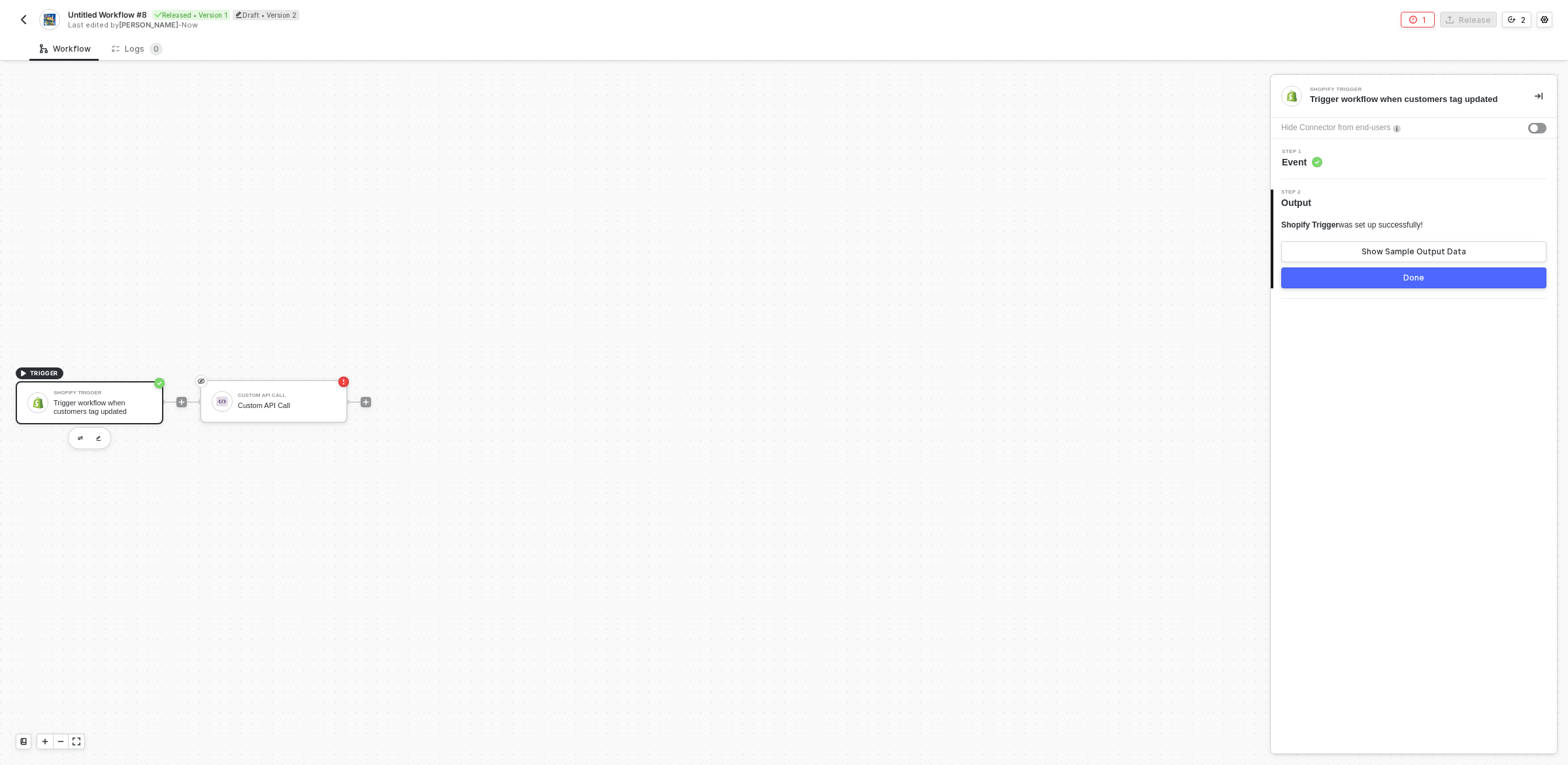
click at [1400, 366] on div "Shopify Trigger Trigger workflow when customers tag updated Hide Connector from…" at bounding box center [1414, 414] width 286 height 678
click at [1434, 167] on div "Step 1 Event" at bounding box center [1416, 159] width 283 height 20
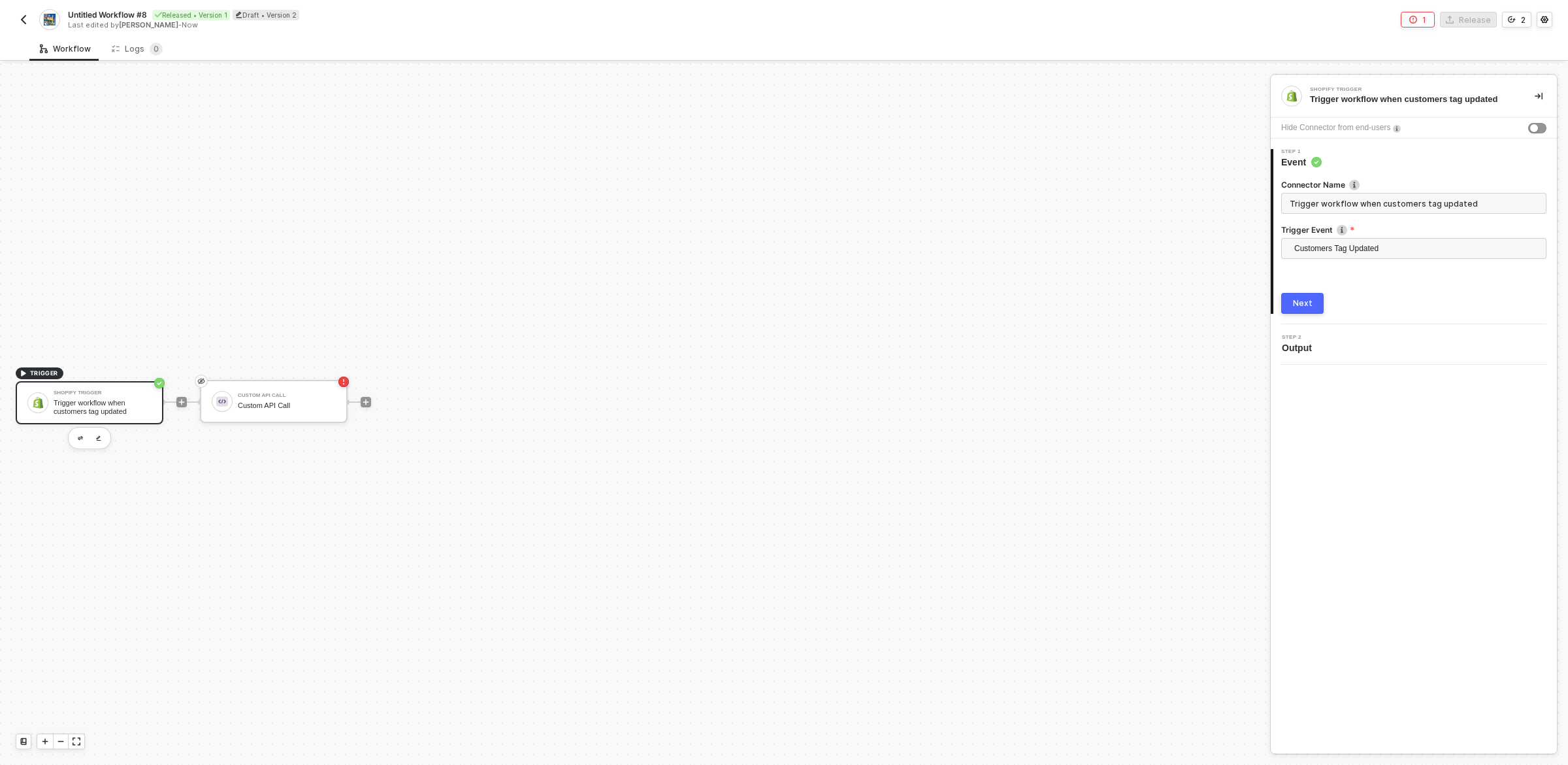
click at [1318, 305] on button "Next" at bounding box center [1302, 303] width 42 height 21
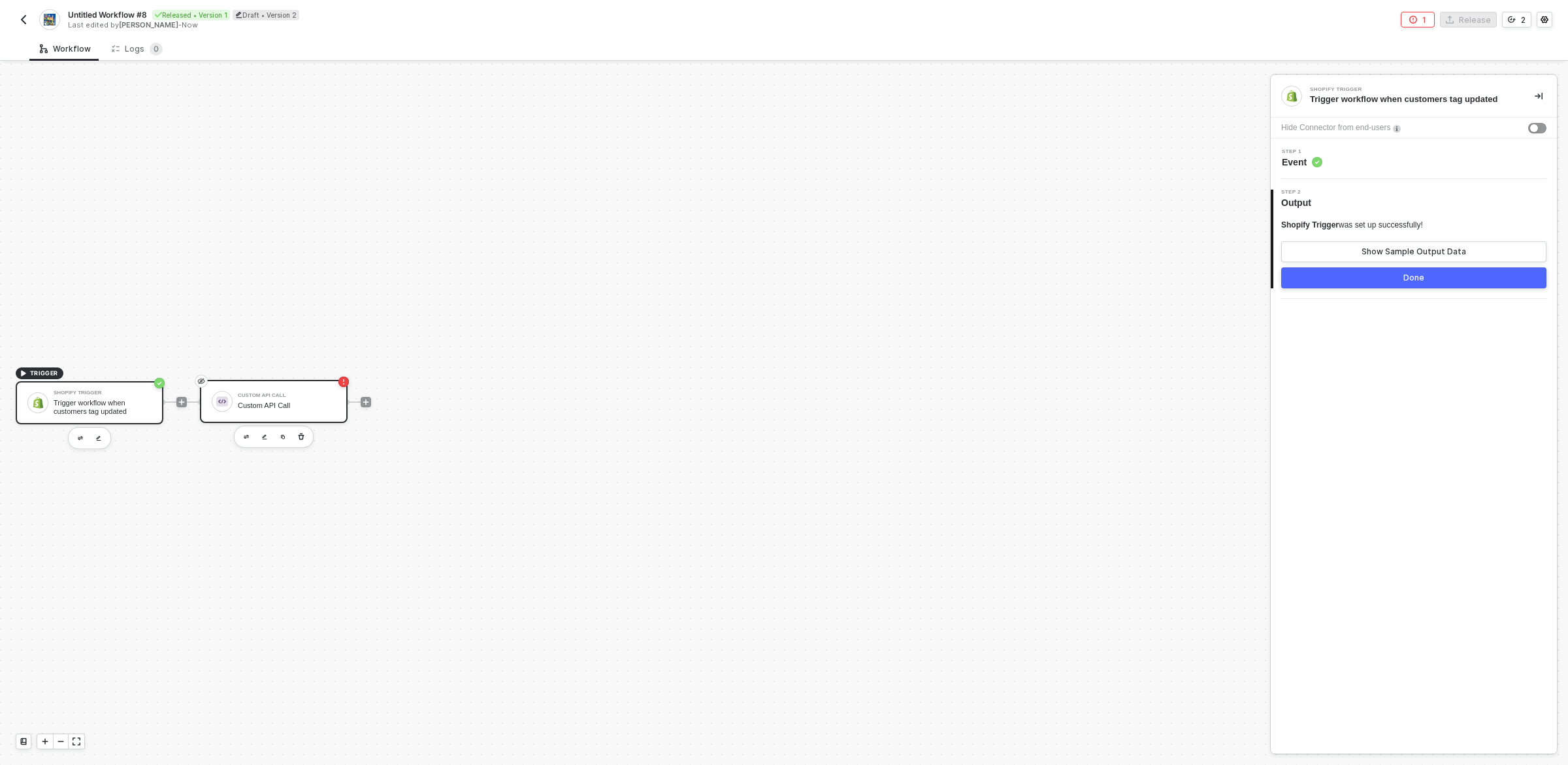
click at [303, 401] on div "Custom API Call" at bounding box center [287, 405] width 98 height 8
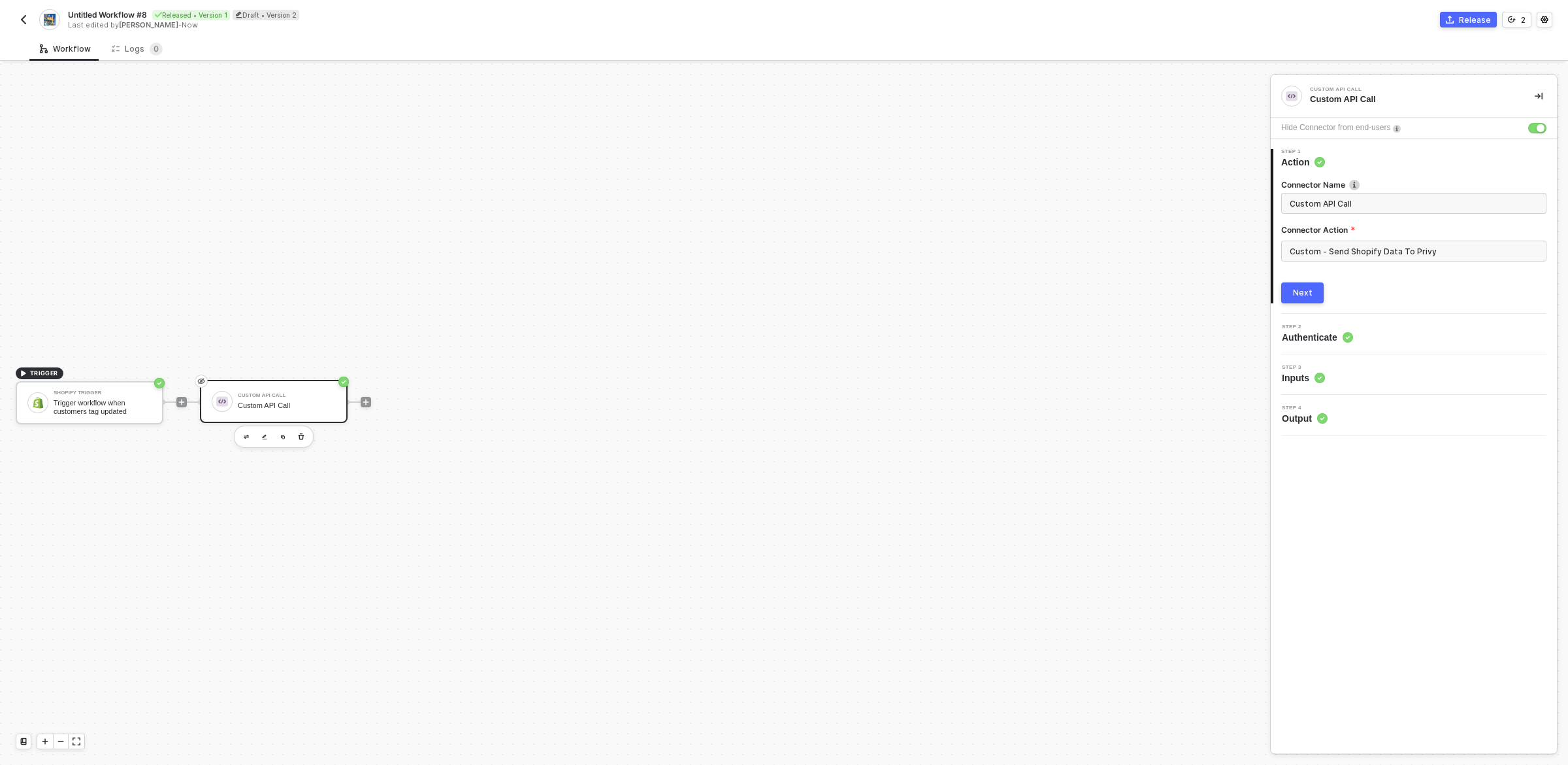
click at [1305, 292] on div "Next" at bounding box center [1303, 293] width 20 height 11
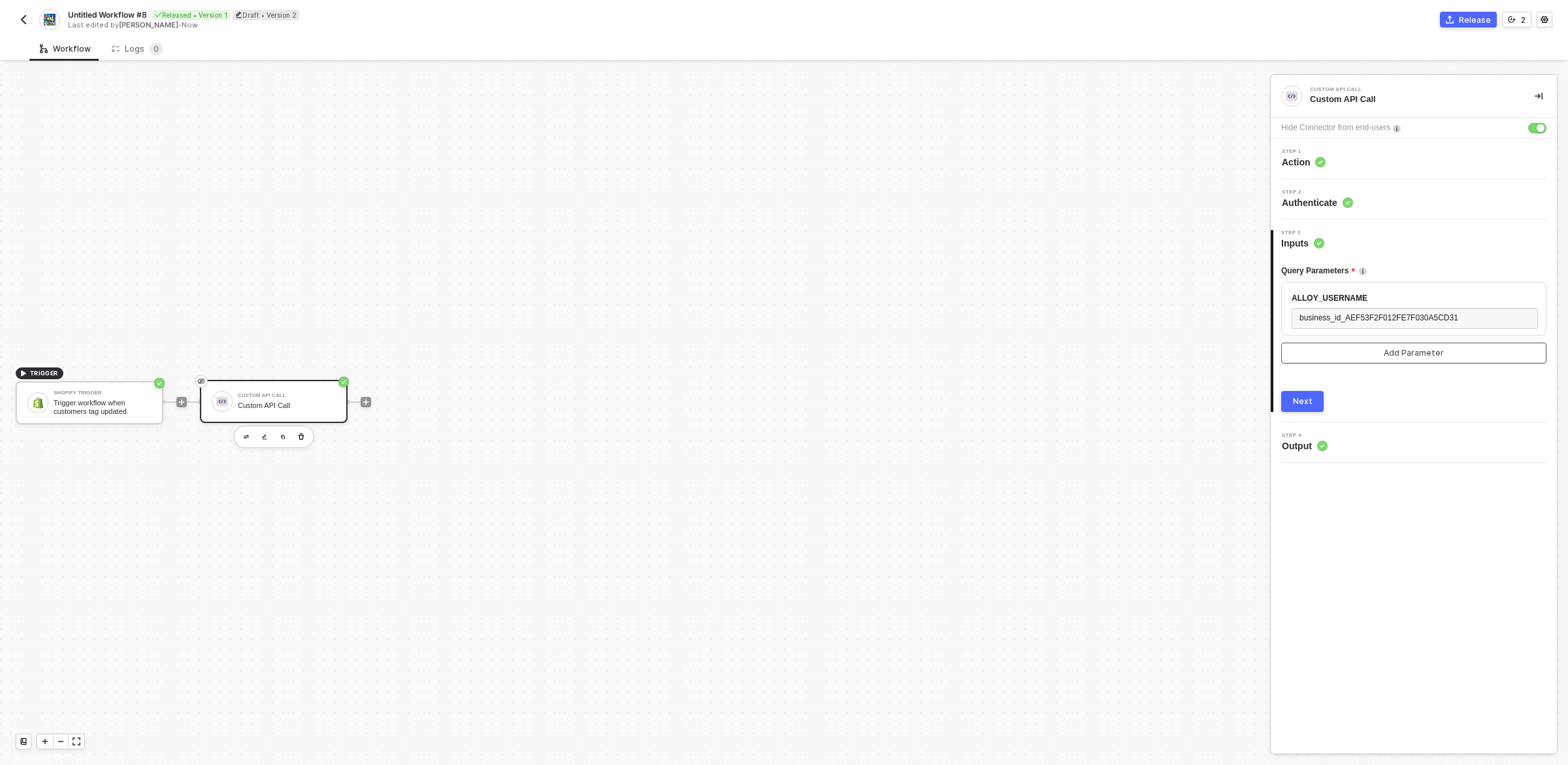
click at [1381, 344] on button "Add Parameter" at bounding box center [1413, 352] width 265 height 21
click at [1387, 193] on div "Step 2 Authenticate" at bounding box center [1416, 199] width 283 height 20
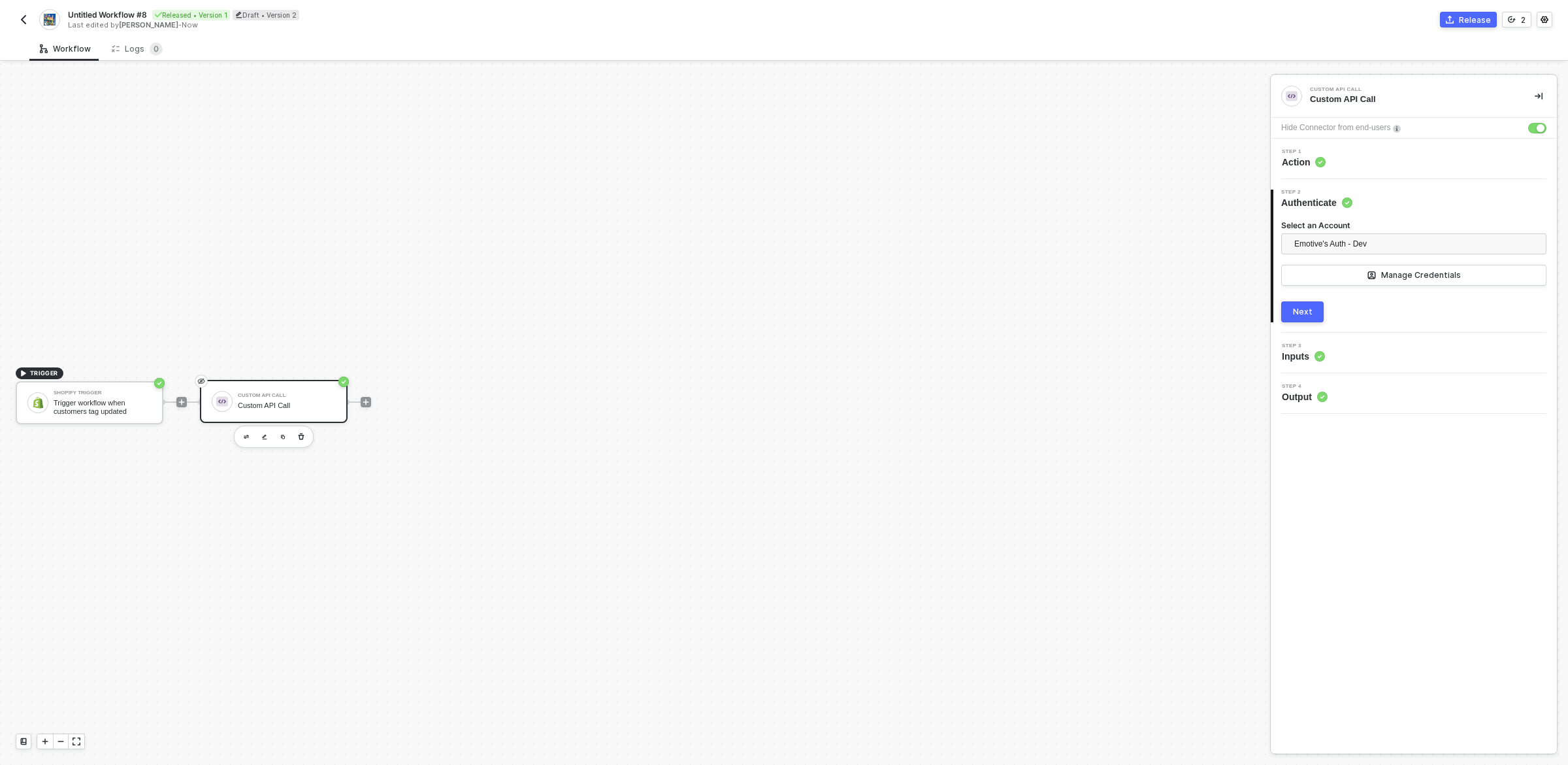
click at [1375, 363] on div "3 Step 3 Inputs" at bounding box center [1414, 352] width 286 height 41
click at [1351, 354] on div "Step 3 Inputs" at bounding box center [1416, 353] width 283 height 20
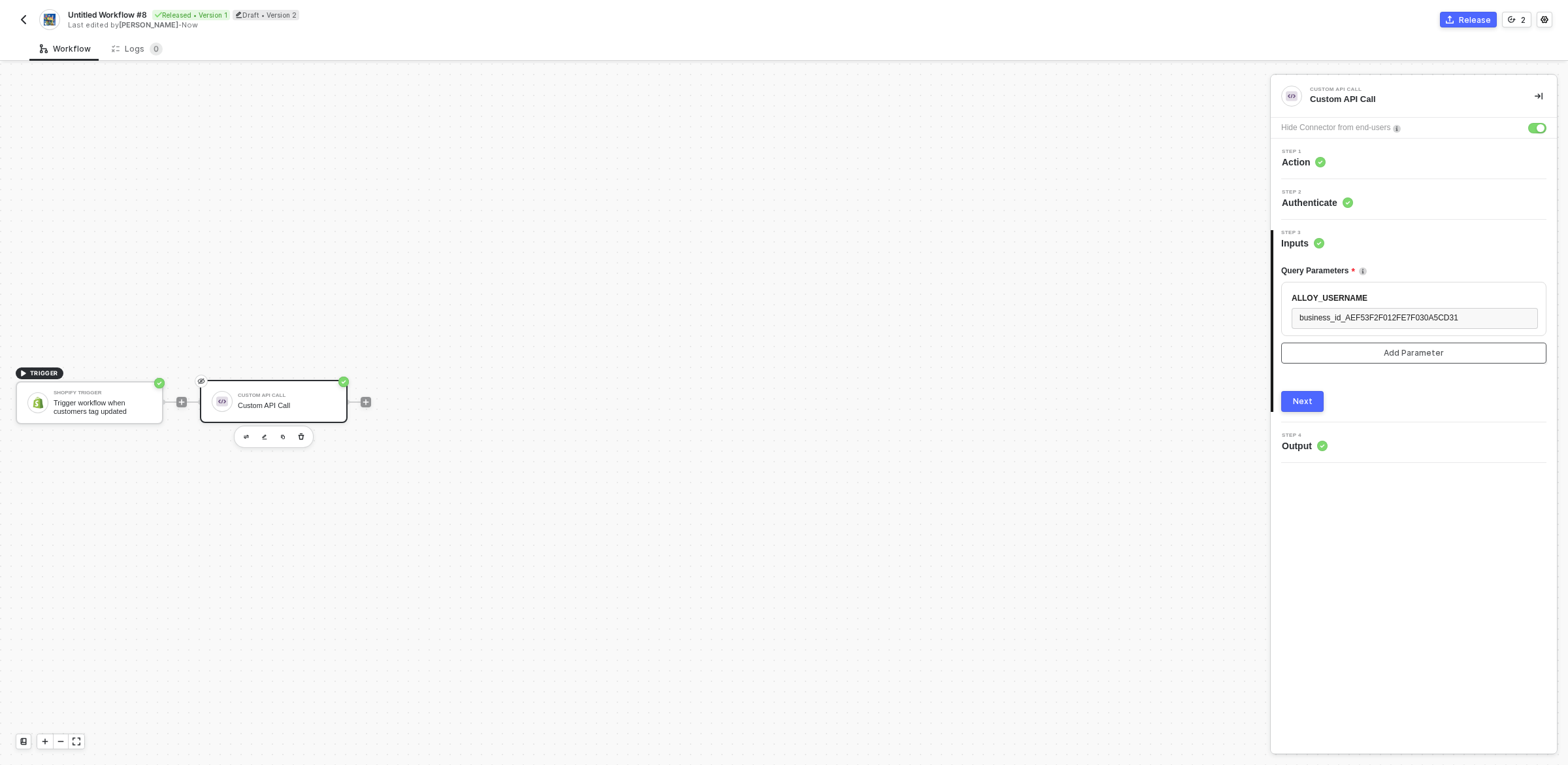
click at [1351, 354] on button "Add Parameter" at bounding box center [1413, 352] width 265 height 21
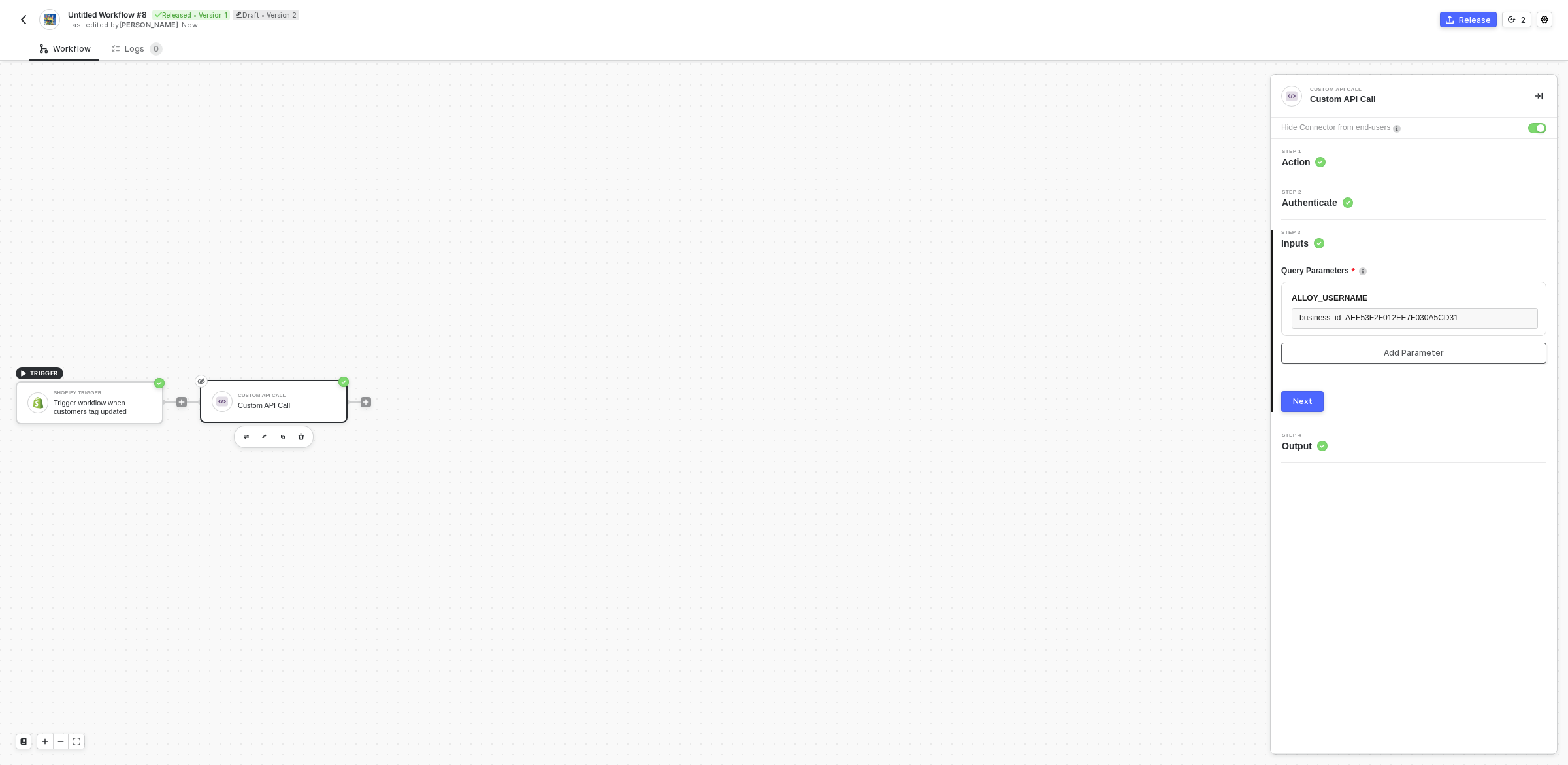
click at [1351, 354] on button "Add Parameter" at bounding box center [1413, 352] width 265 height 21
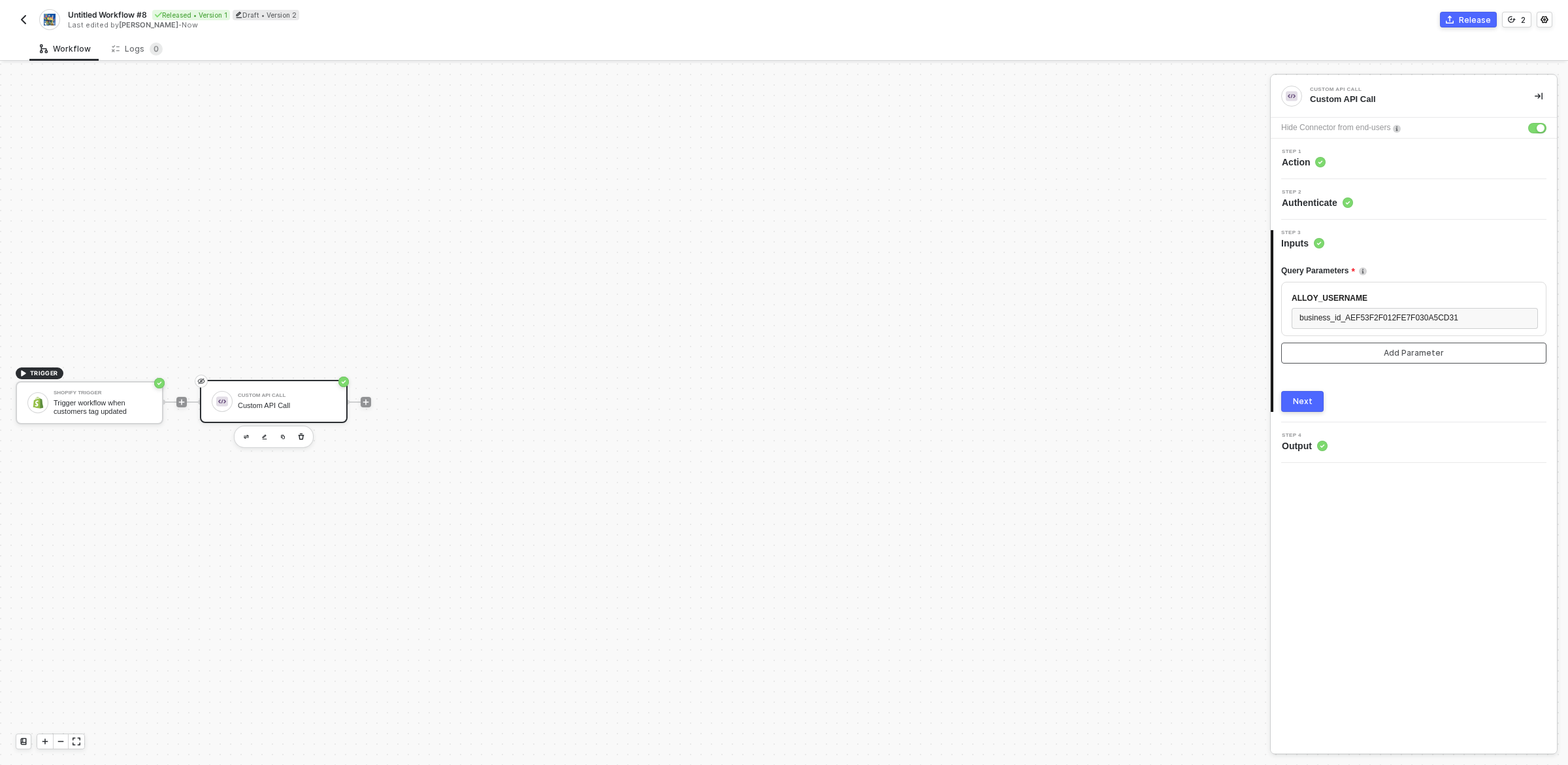
click at [1351, 354] on button "Add Parameter" at bounding box center [1413, 352] width 265 height 21
click at [1433, 315] on span "business_id_AEF53F2F012FE7F030A5CD31" at bounding box center [1380, 318] width 159 height 9
click at [1096, 347] on div "EMBEDDED VARIABLES Variables of your integrations, workflows, and users SHOPIFY…" at bounding box center [1165, 428] width 212 height 653
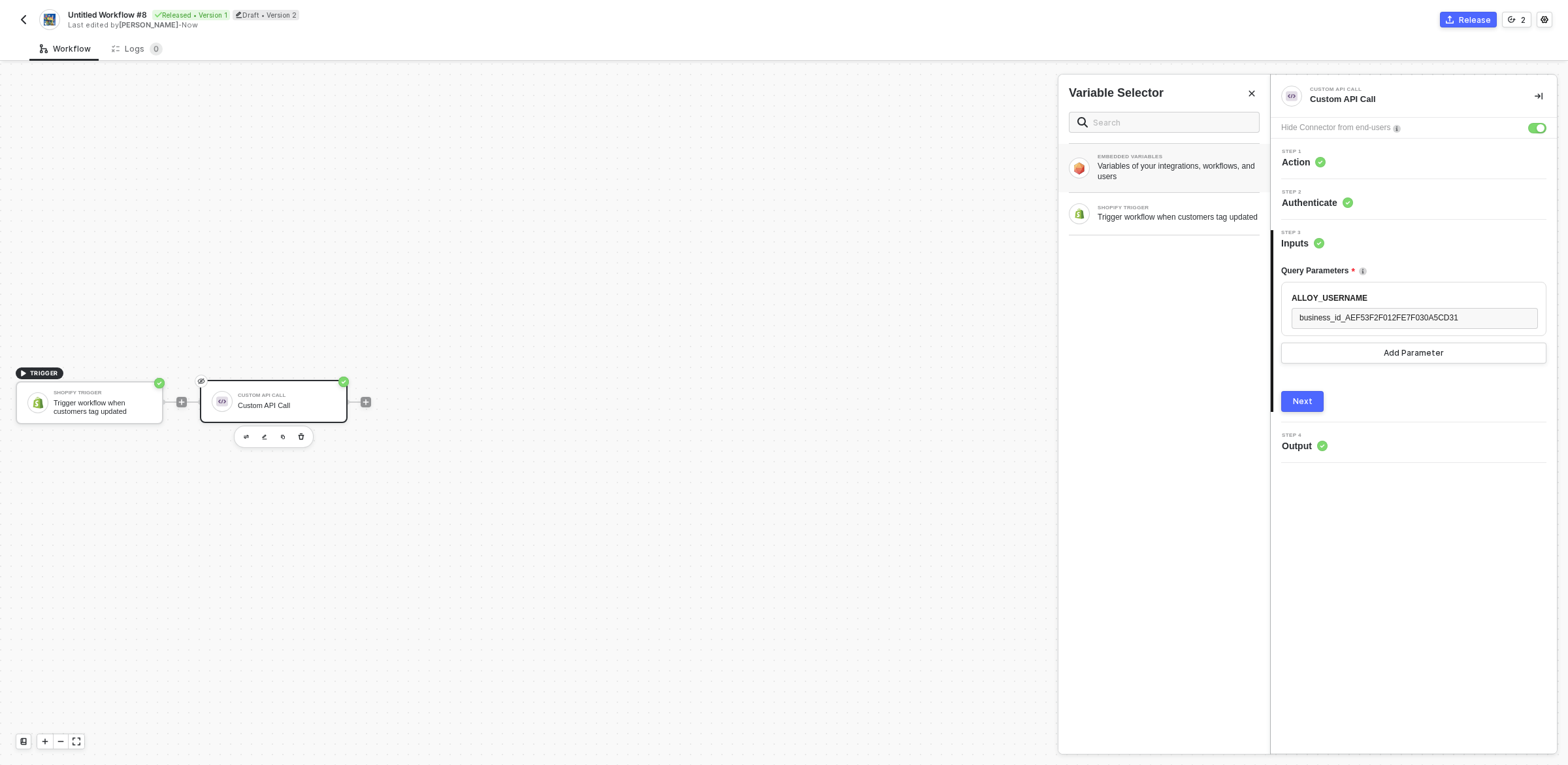
click at [1123, 173] on div "Variables of your integrations, workflows, and users" at bounding box center [1179, 170] width 162 height 21
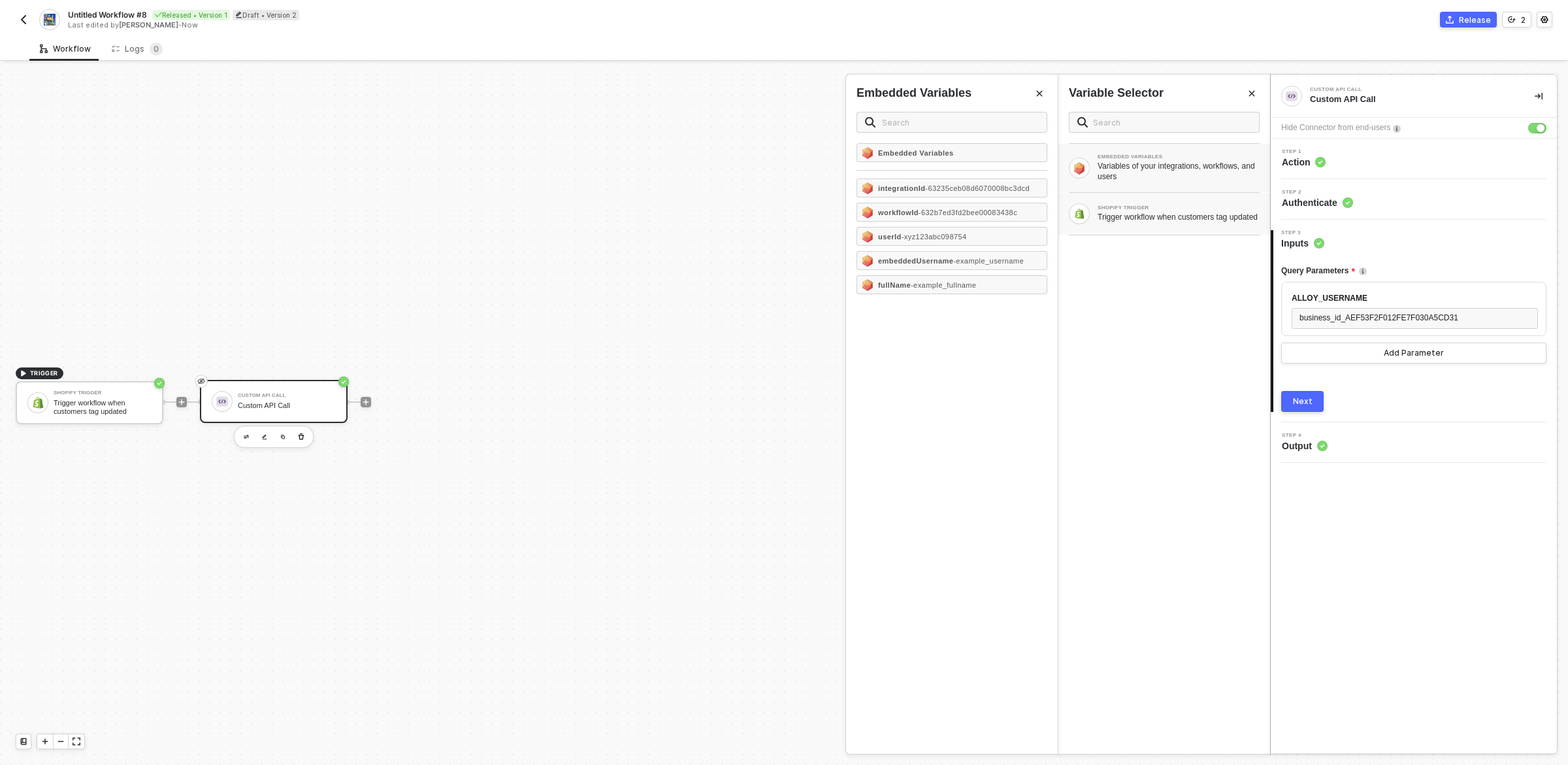
click at [1137, 215] on div "Trigger workflow when customers tag updated" at bounding box center [1179, 217] width 162 height 11
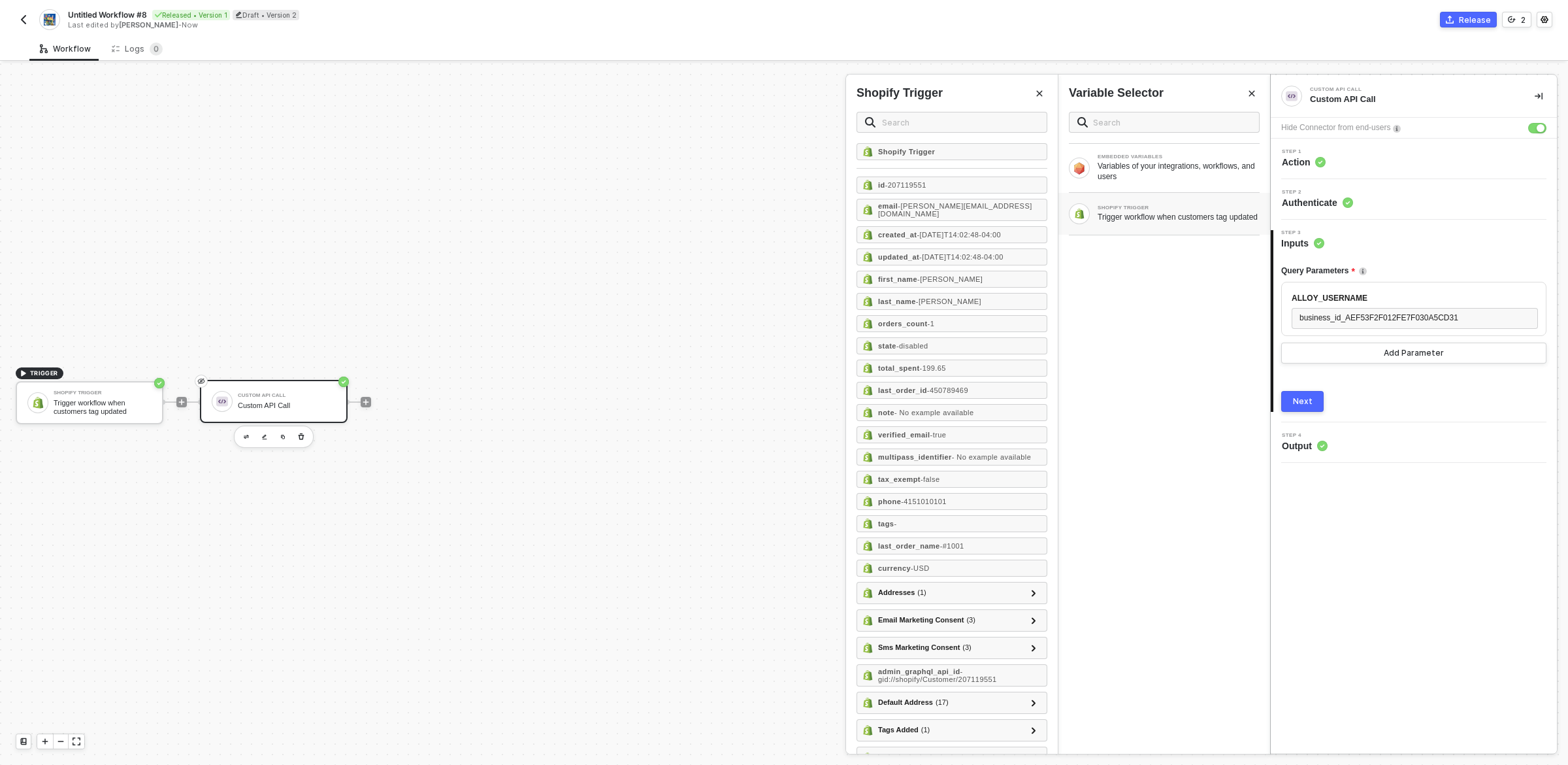
click at [1318, 371] on div "Query Parameters ALLOY_USERNAME business_id_AEF53F2F012FE7F030A5CD31 Add Parame…" at bounding box center [1413, 331] width 265 height 162
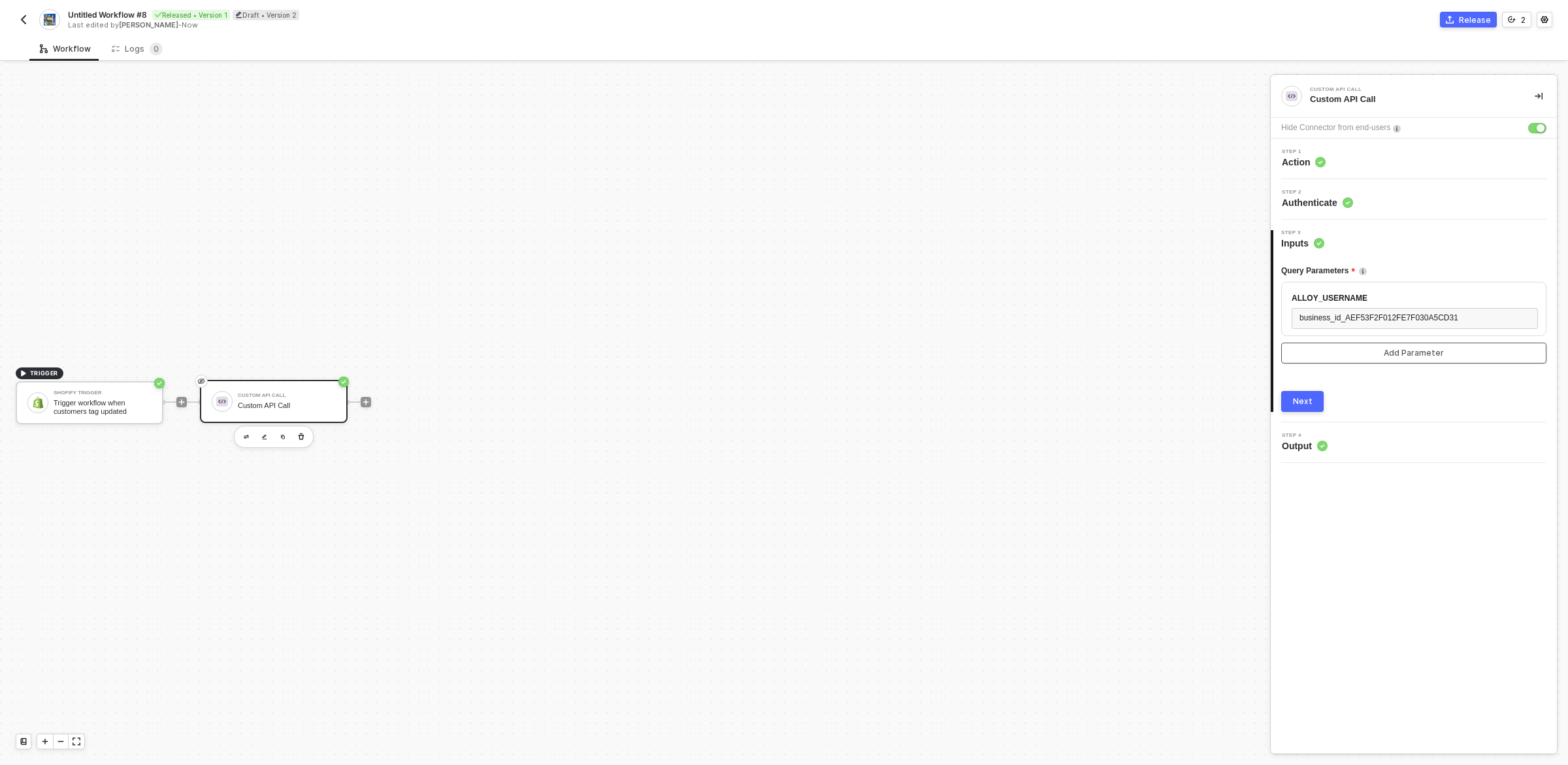
click at [1323, 353] on button "Add Parameter" at bounding box center [1413, 352] width 265 height 21
click at [1357, 352] on button "Add Parameter" at bounding box center [1413, 352] width 265 height 21
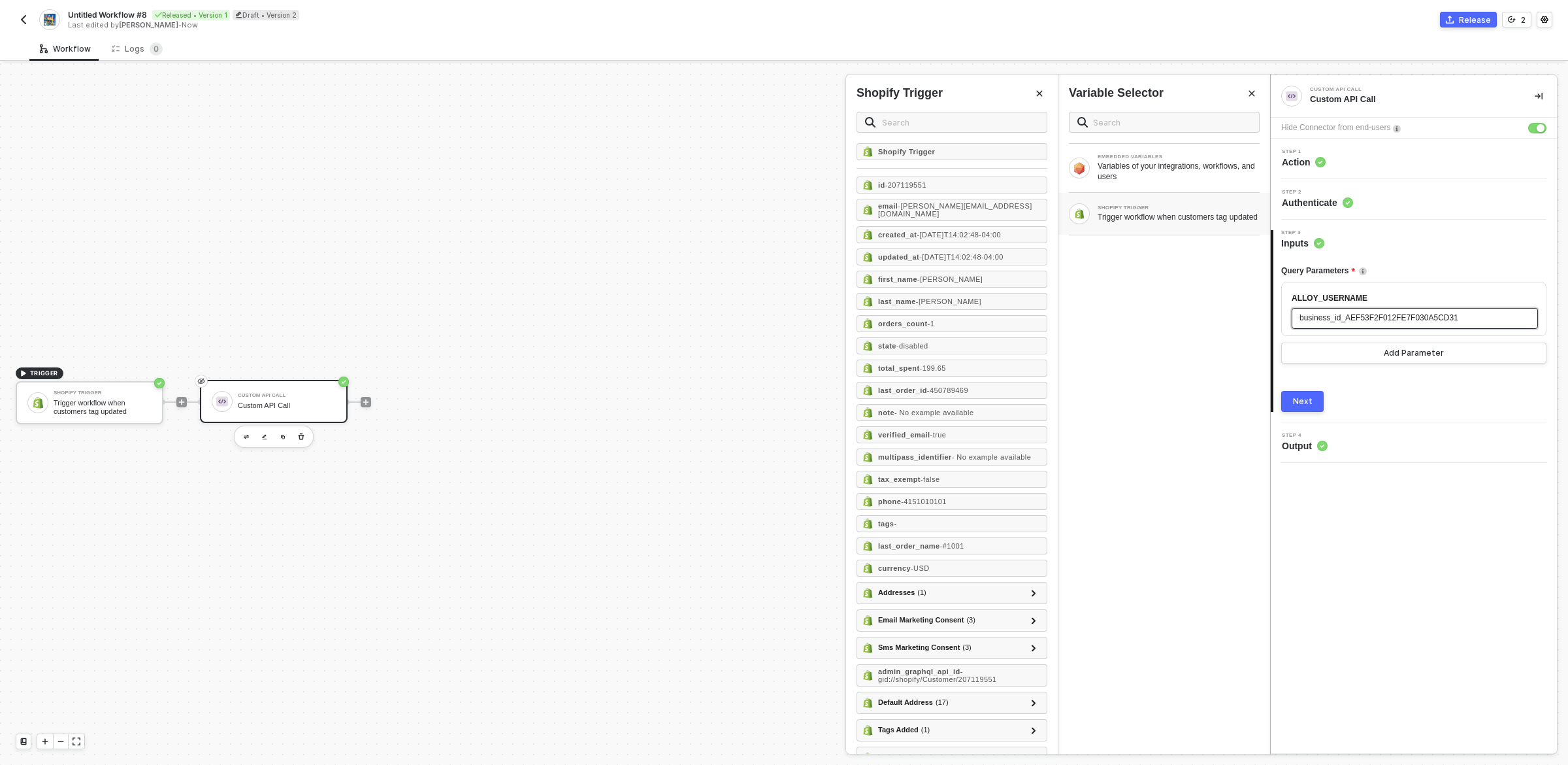
click at [1375, 320] on span "business_id_AEF53F2F012FE7F030A5CD31" at bounding box center [1380, 318] width 159 height 9
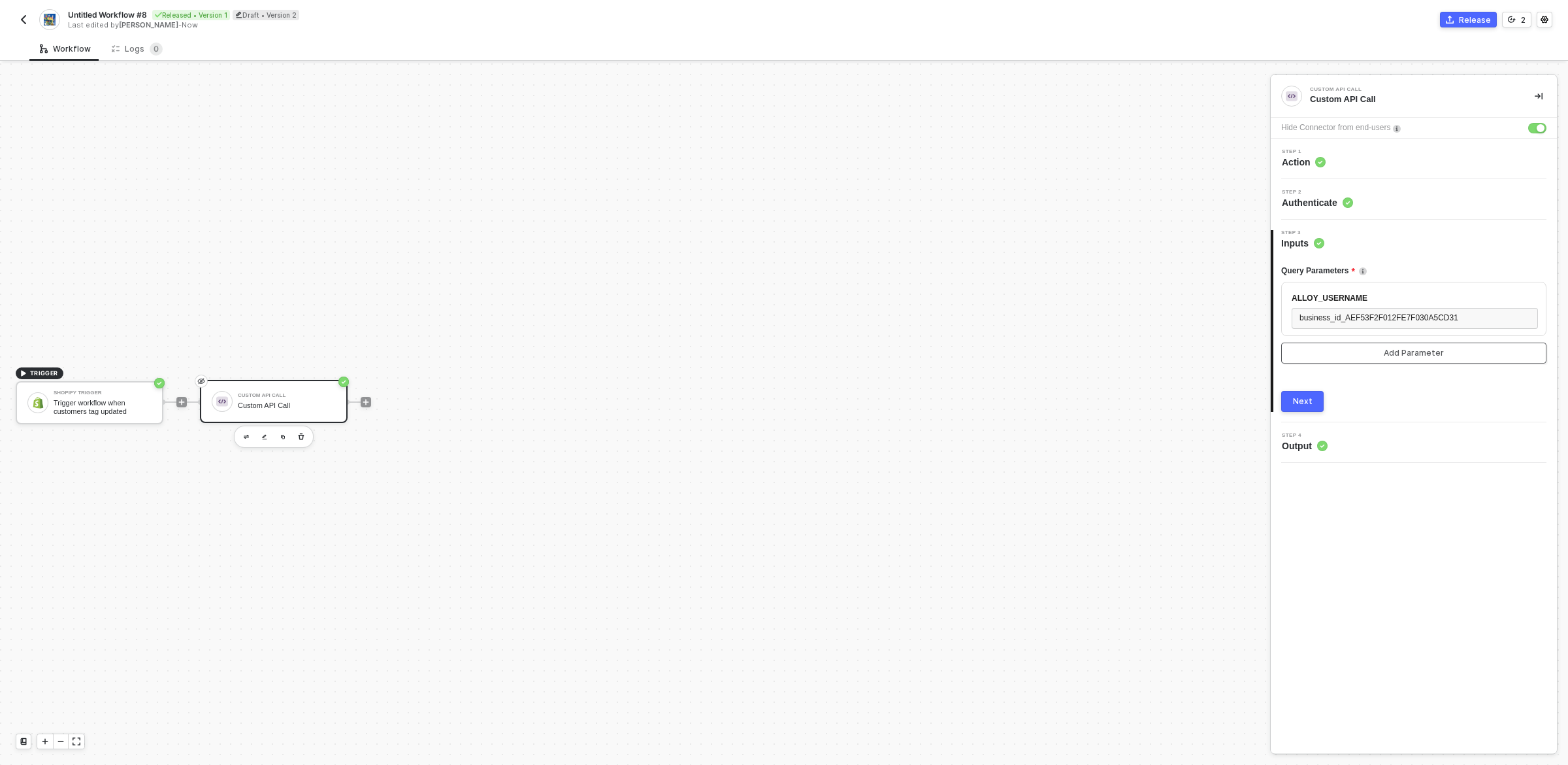
click at [1360, 354] on button "Add Parameter" at bounding box center [1413, 352] width 265 height 21
click at [1362, 320] on span "business_id_AEF53F2F012FE7F030A5CD31" at bounding box center [1380, 318] width 159 height 9
click at [1356, 382] on div "Query Parameters ALLOY_USERNAME business_id_AEF53F2F012FE7F030A5CD31 Add Parame…" at bounding box center [1413, 331] width 265 height 162
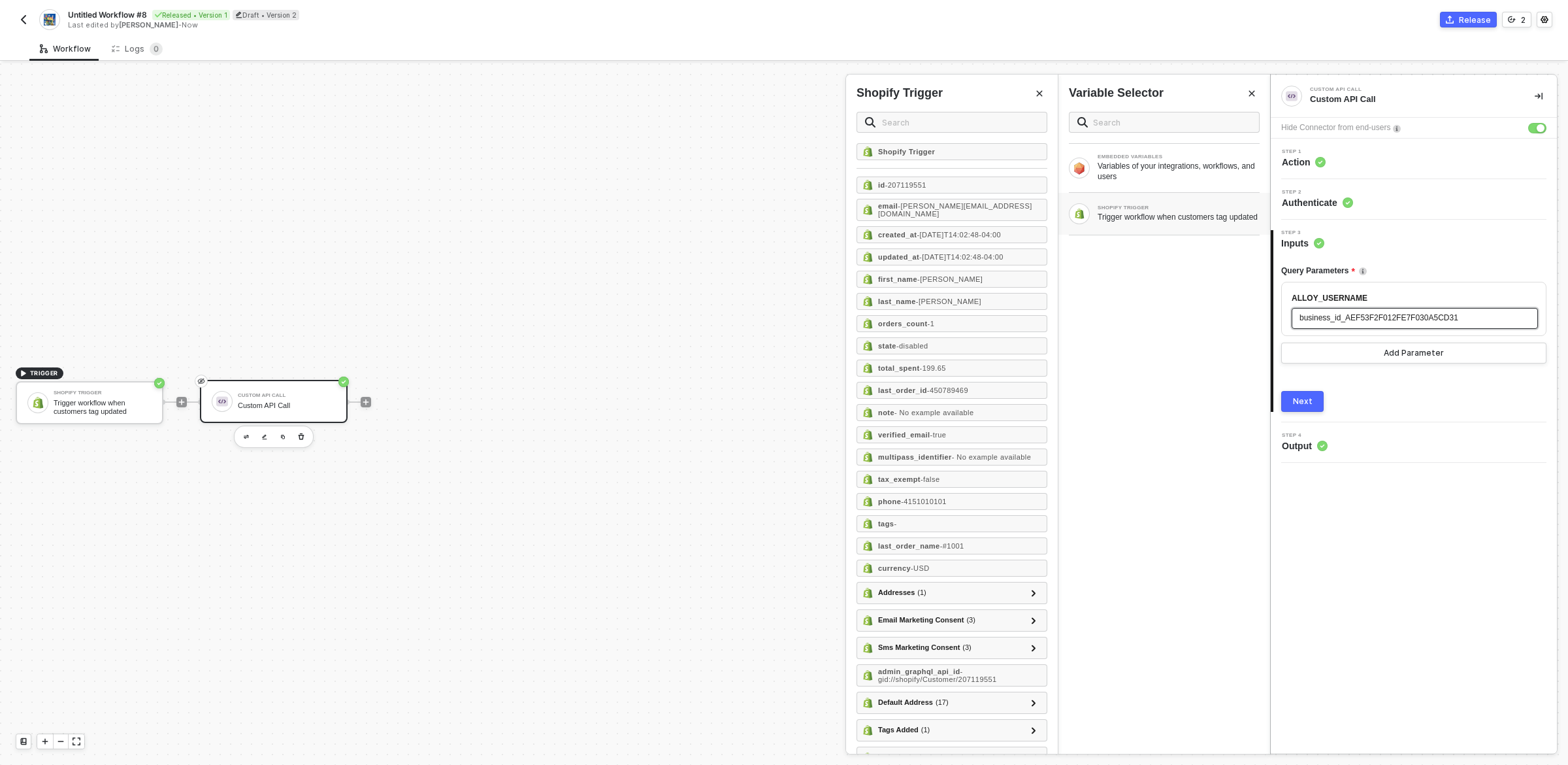
click at [1375, 320] on span "business_id_AEF53F2F012FE7F030A5CD31" at bounding box center [1380, 318] width 159 height 9
copy span "business_id_AEF53F2F012FE7F030A5CD31"
click at [983, 210] on div "email - [PERSON_NAME][EMAIL_ADDRESS][DOMAIN_NAME]" at bounding box center [951, 209] width 191 height 22
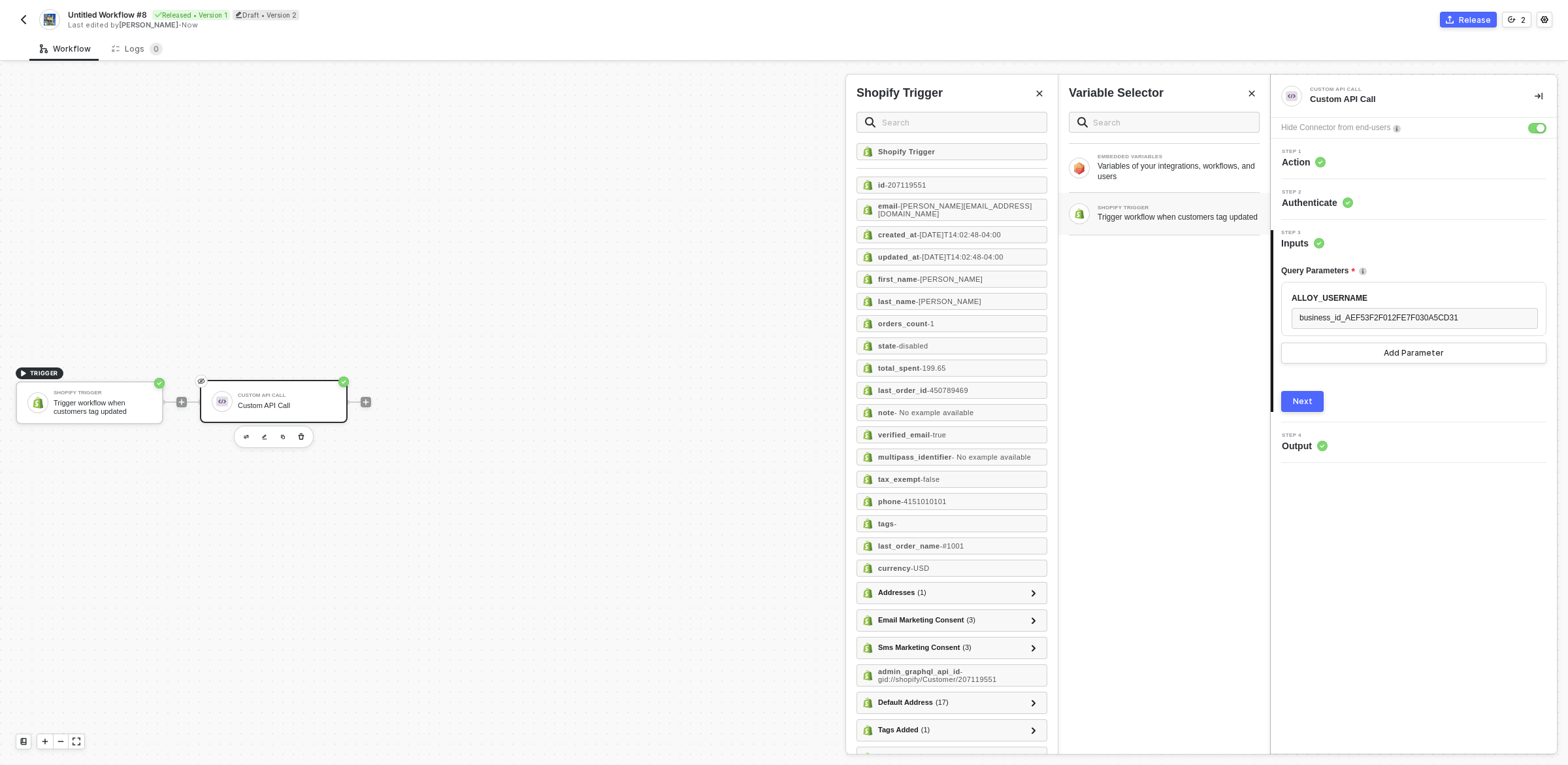
click at [1206, 320] on div "EMBEDDED VARIABLES Variables of your integrations, workflows, and users SHOPIFY…" at bounding box center [1165, 428] width 212 height 653
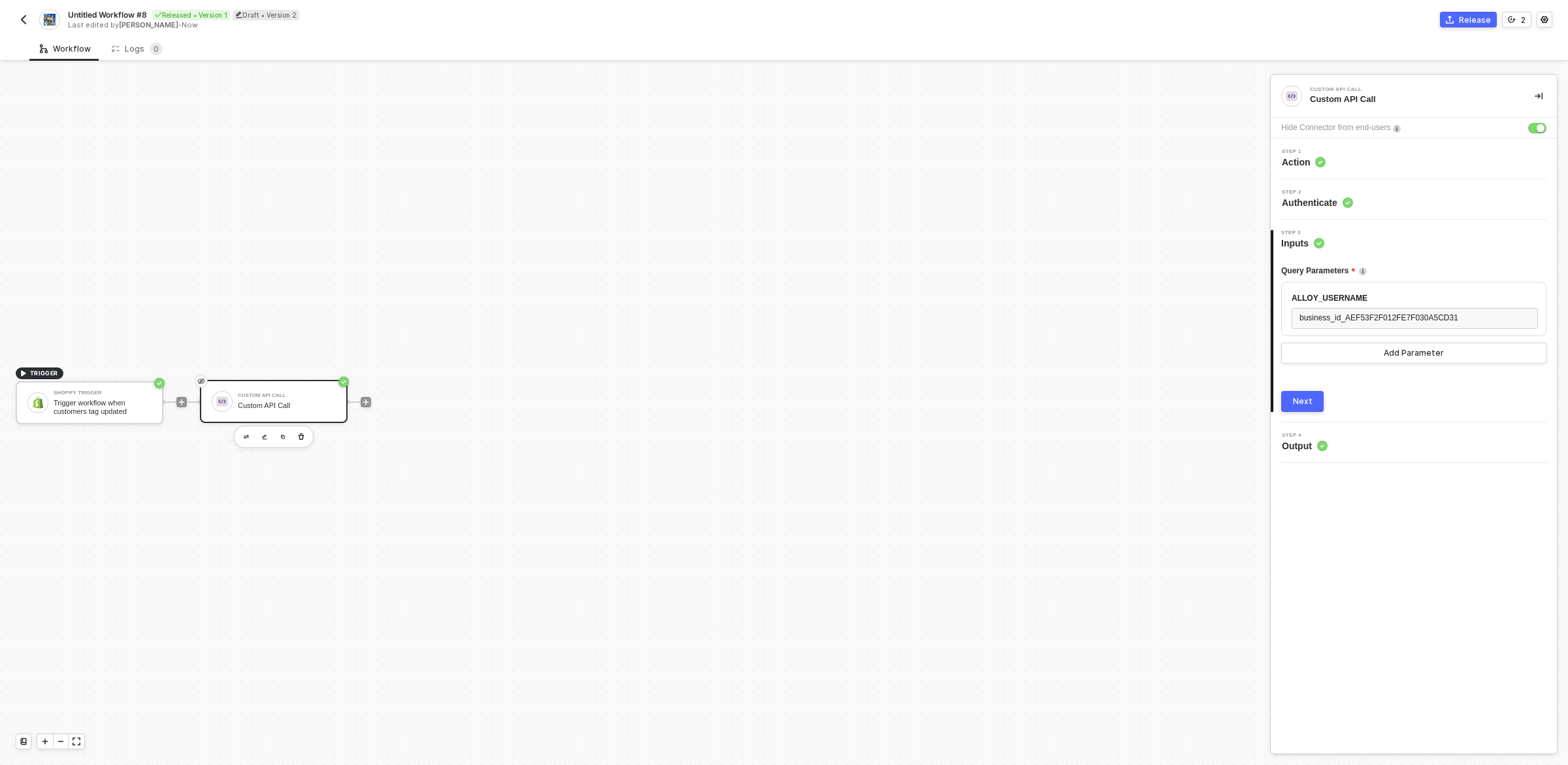
click at [331, 410] on div "Custom API Call Custom API Call" at bounding box center [287, 401] width 98 height 25
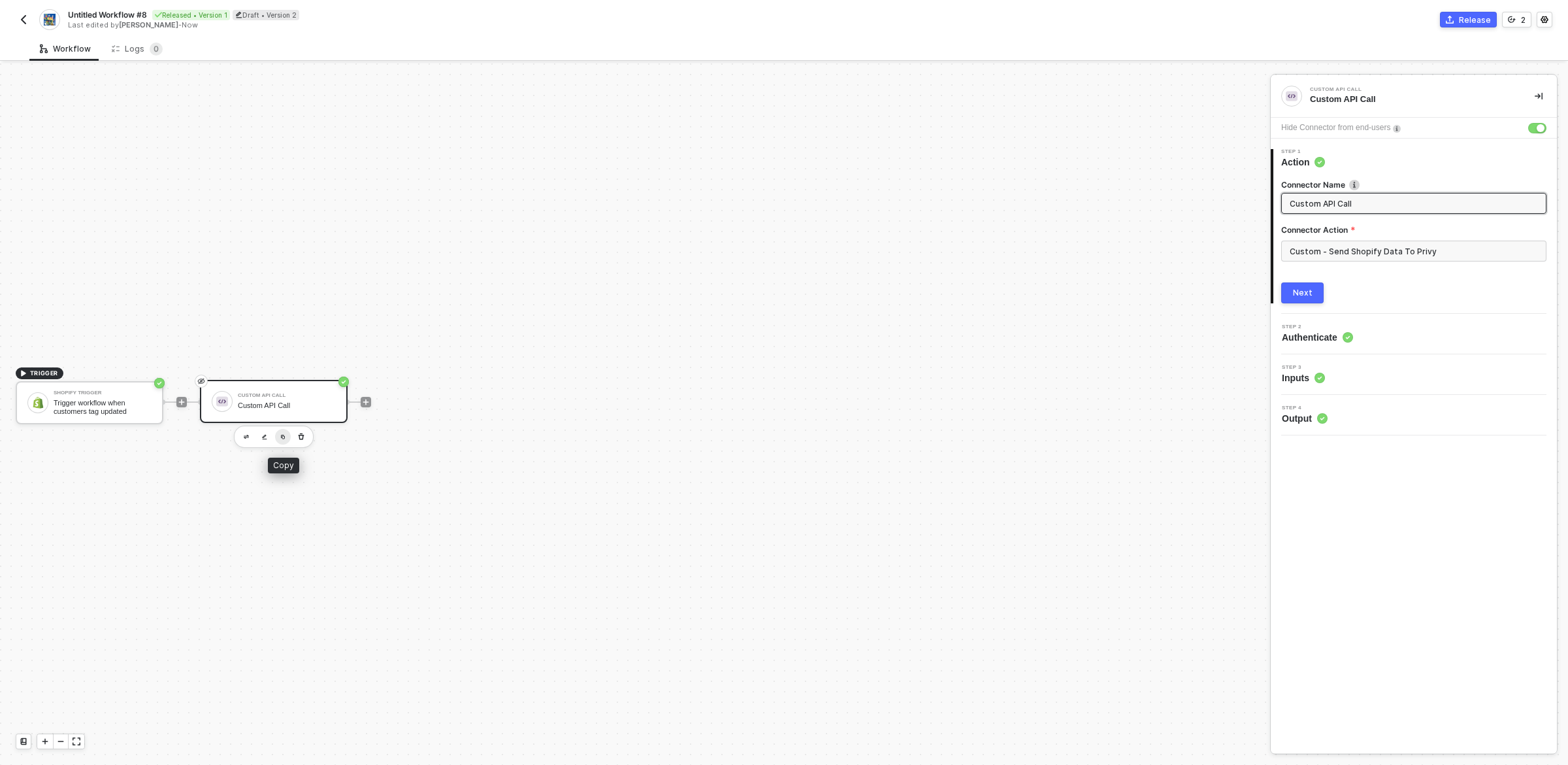
click at [283, 436] on img "button" at bounding box center [283, 437] width 5 height 5
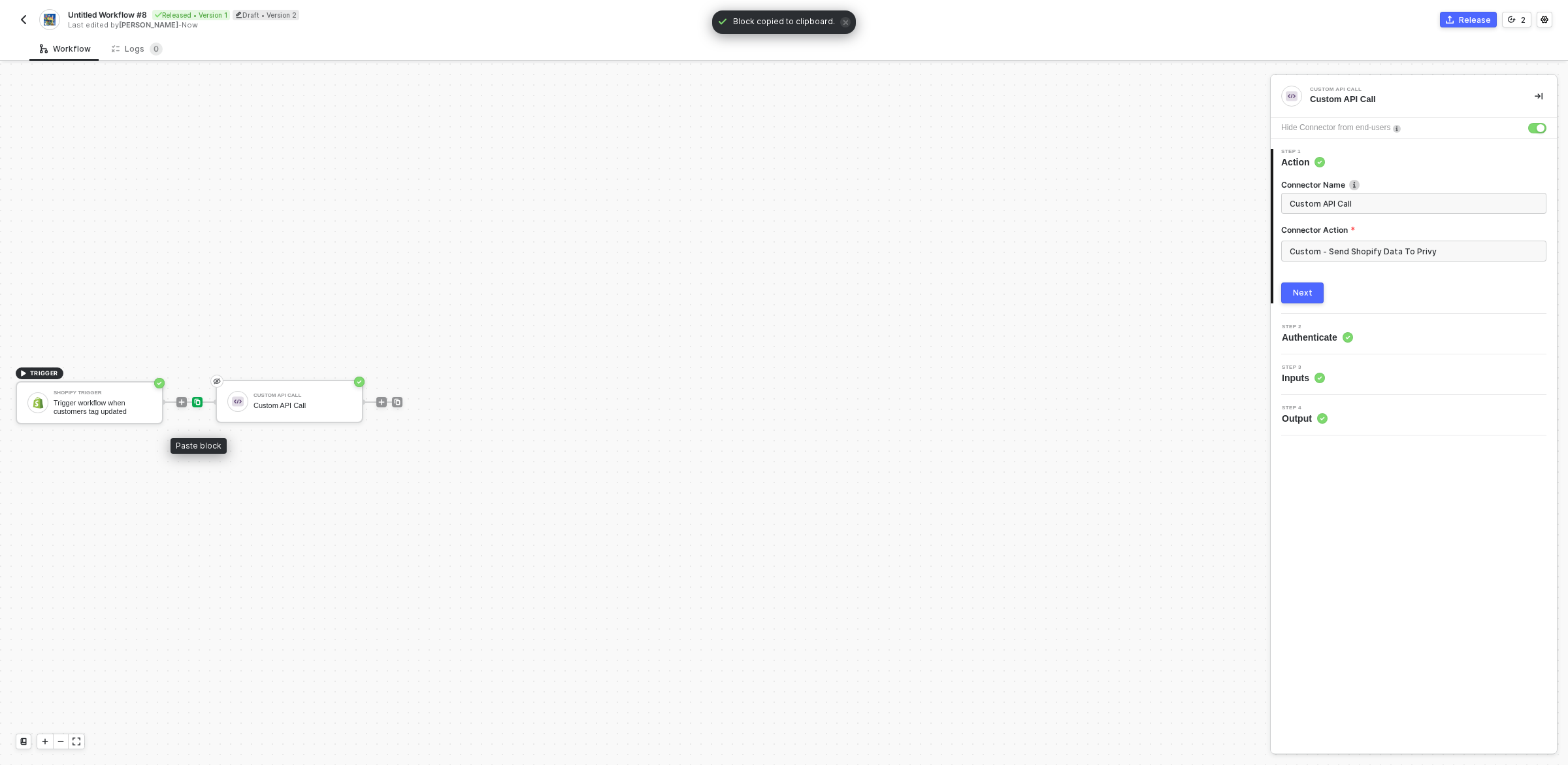
click at [198, 401] on img at bounding box center [197, 401] width 7 height 7
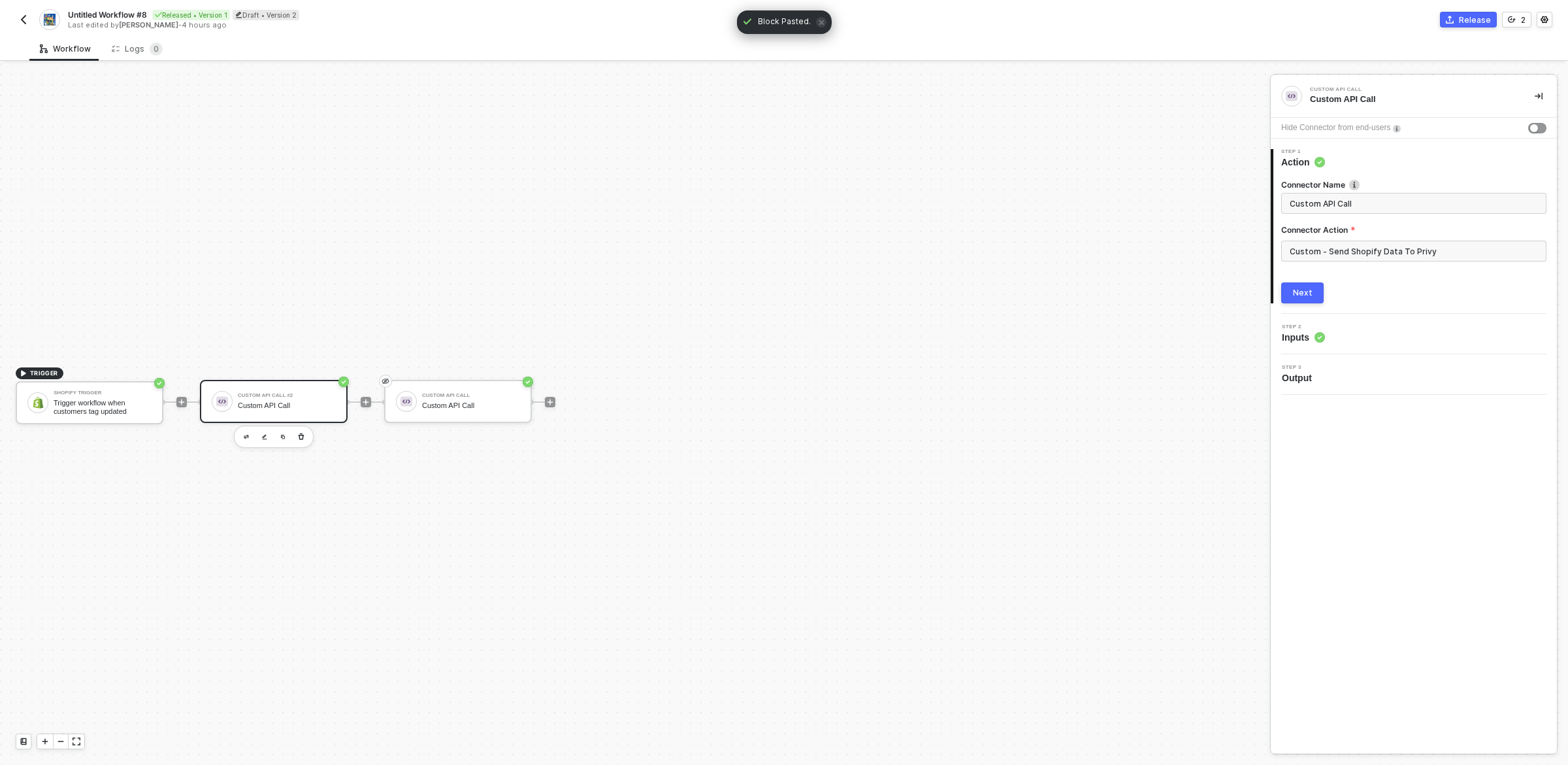
click at [1318, 285] on button "Next" at bounding box center [1302, 293] width 42 height 21
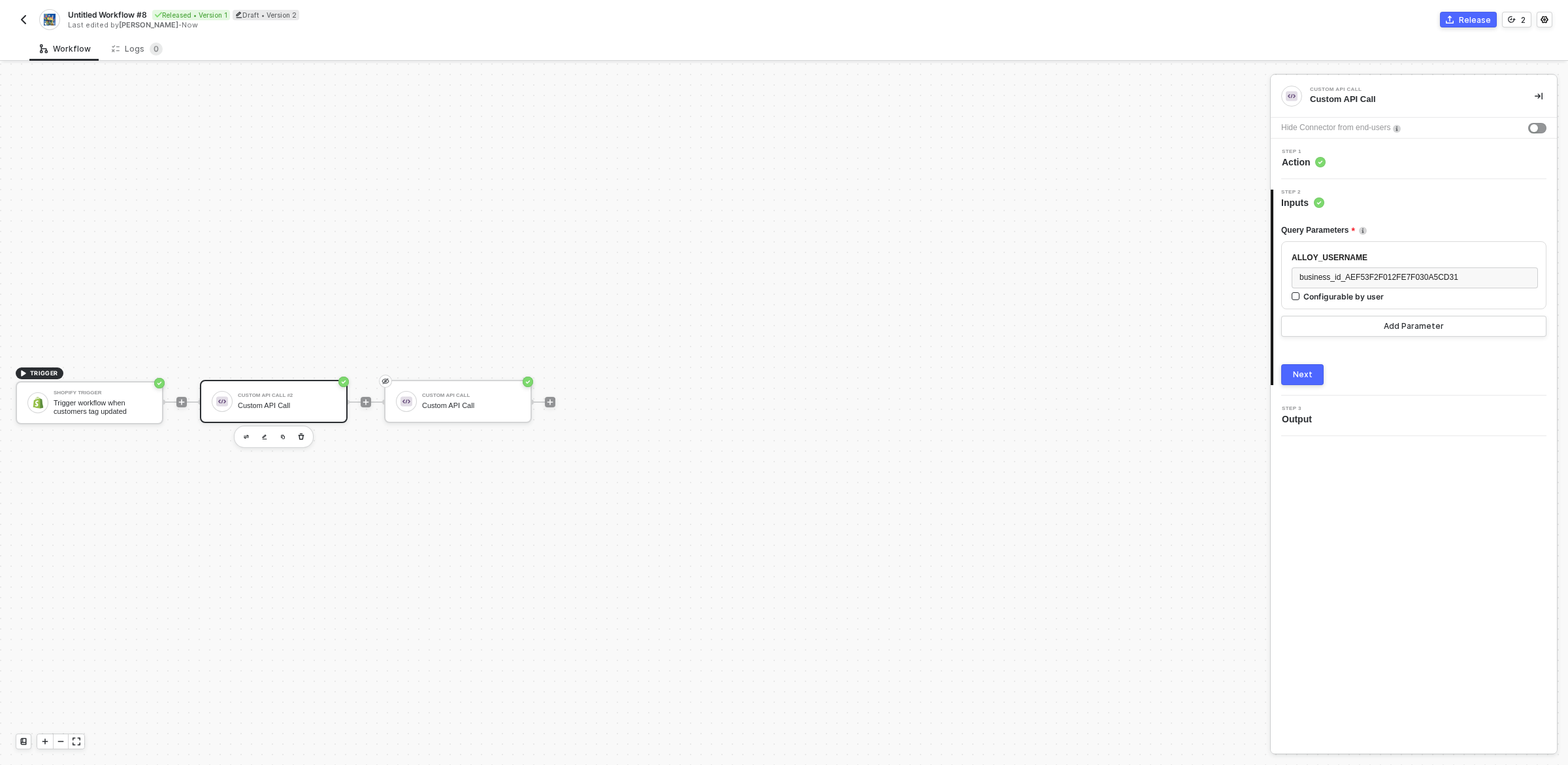
click at [301, 406] on div "Custom API Call" at bounding box center [287, 405] width 98 height 8
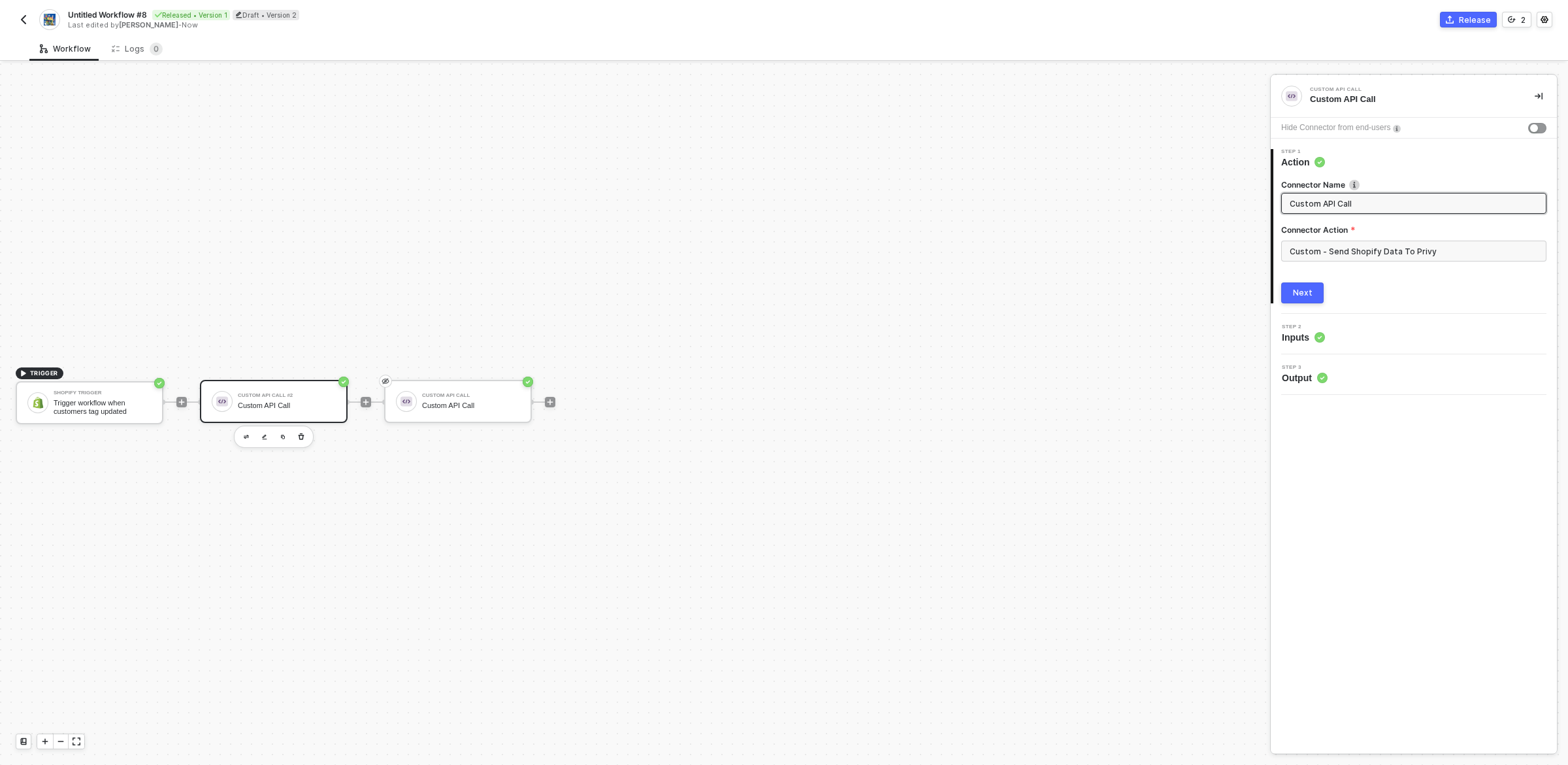
click at [1356, 334] on div "Step 2 Inputs" at bounding box center [1416, 334] width 283 height 20
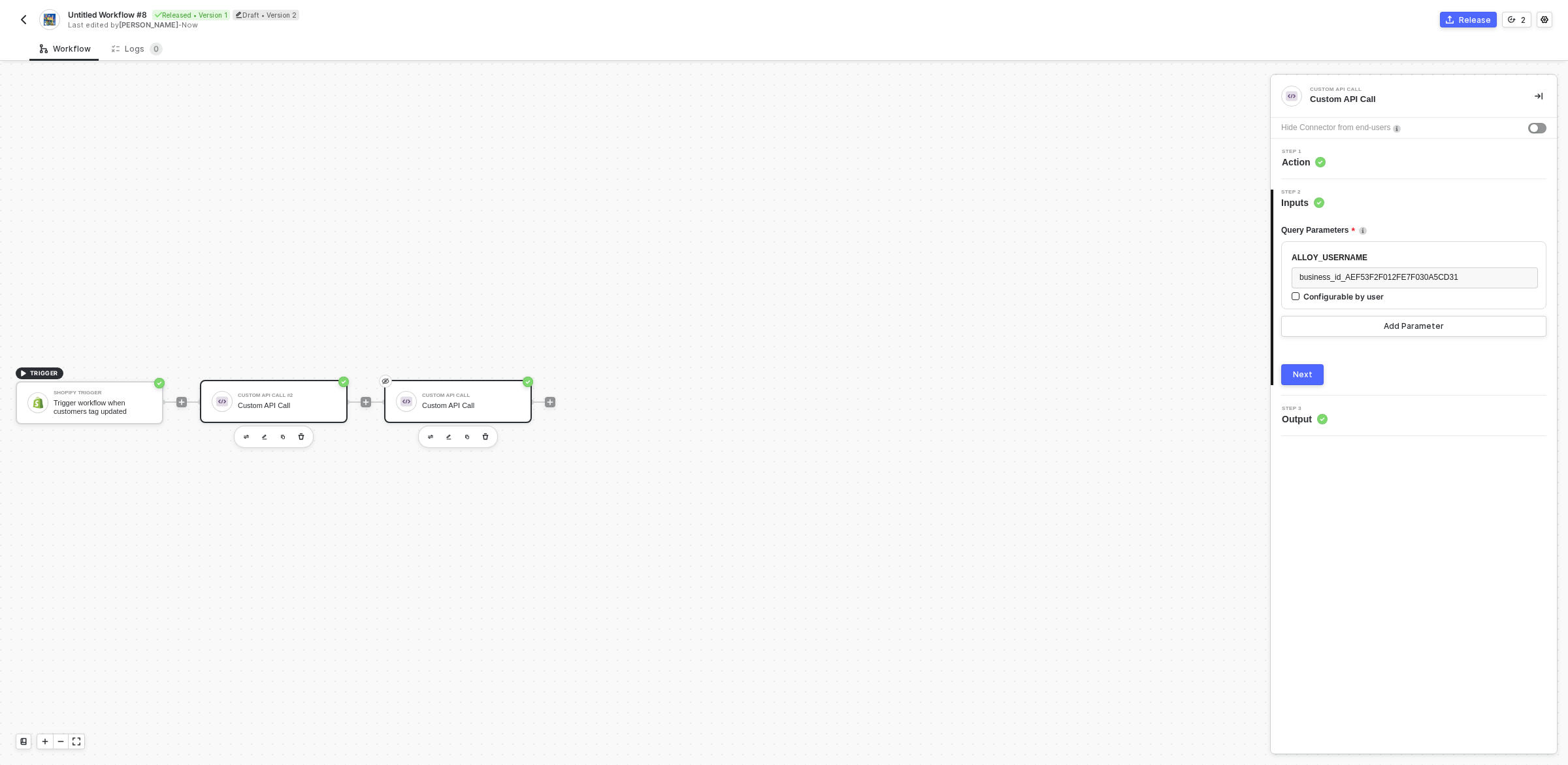
click at [515, 402] on div "Custom API Call" at bounding box center [471, 405] width 98 height 8
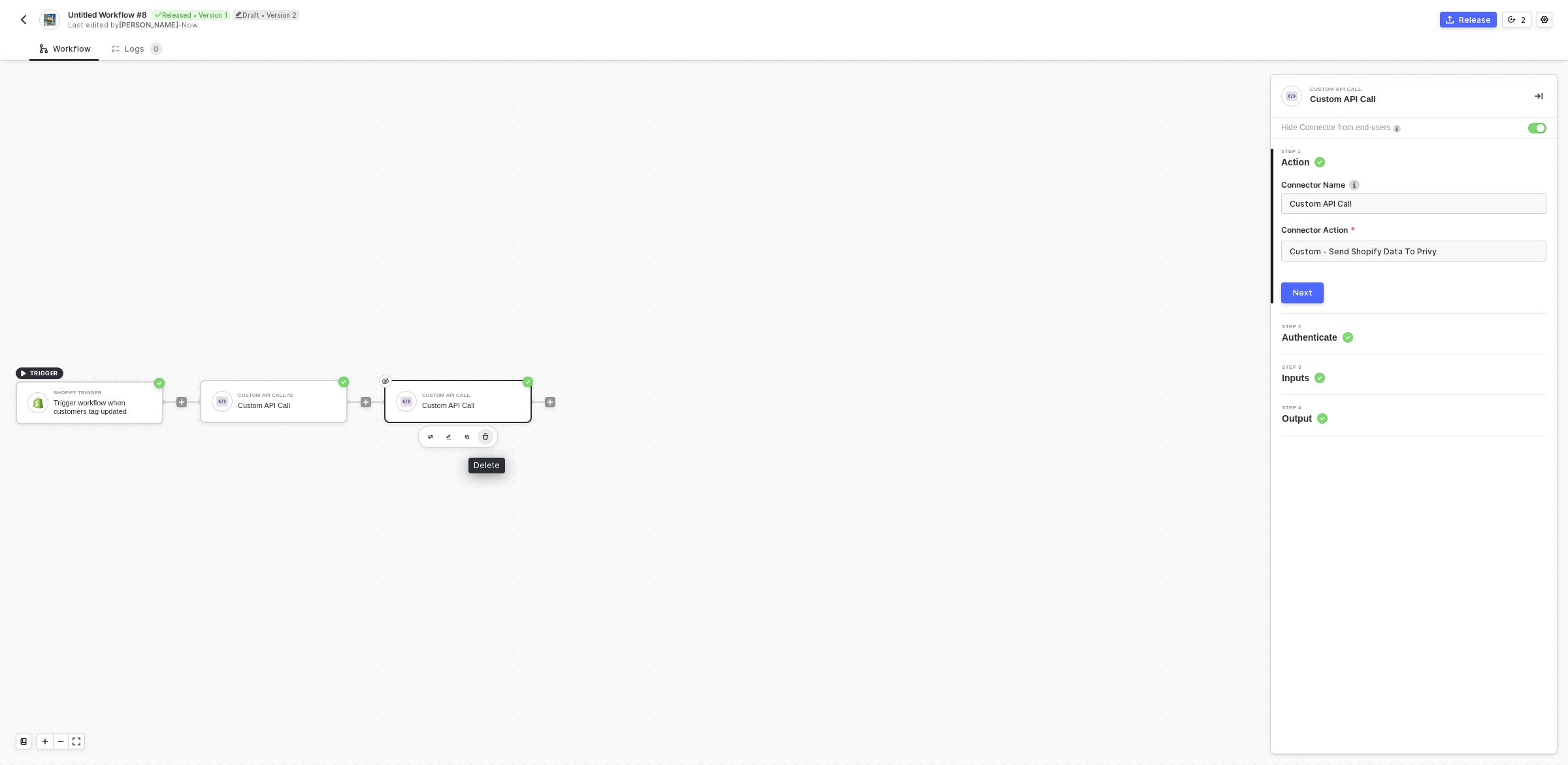
click at [487, 434] on icon "button" at bounding box center [485, 437] width 6 height 7
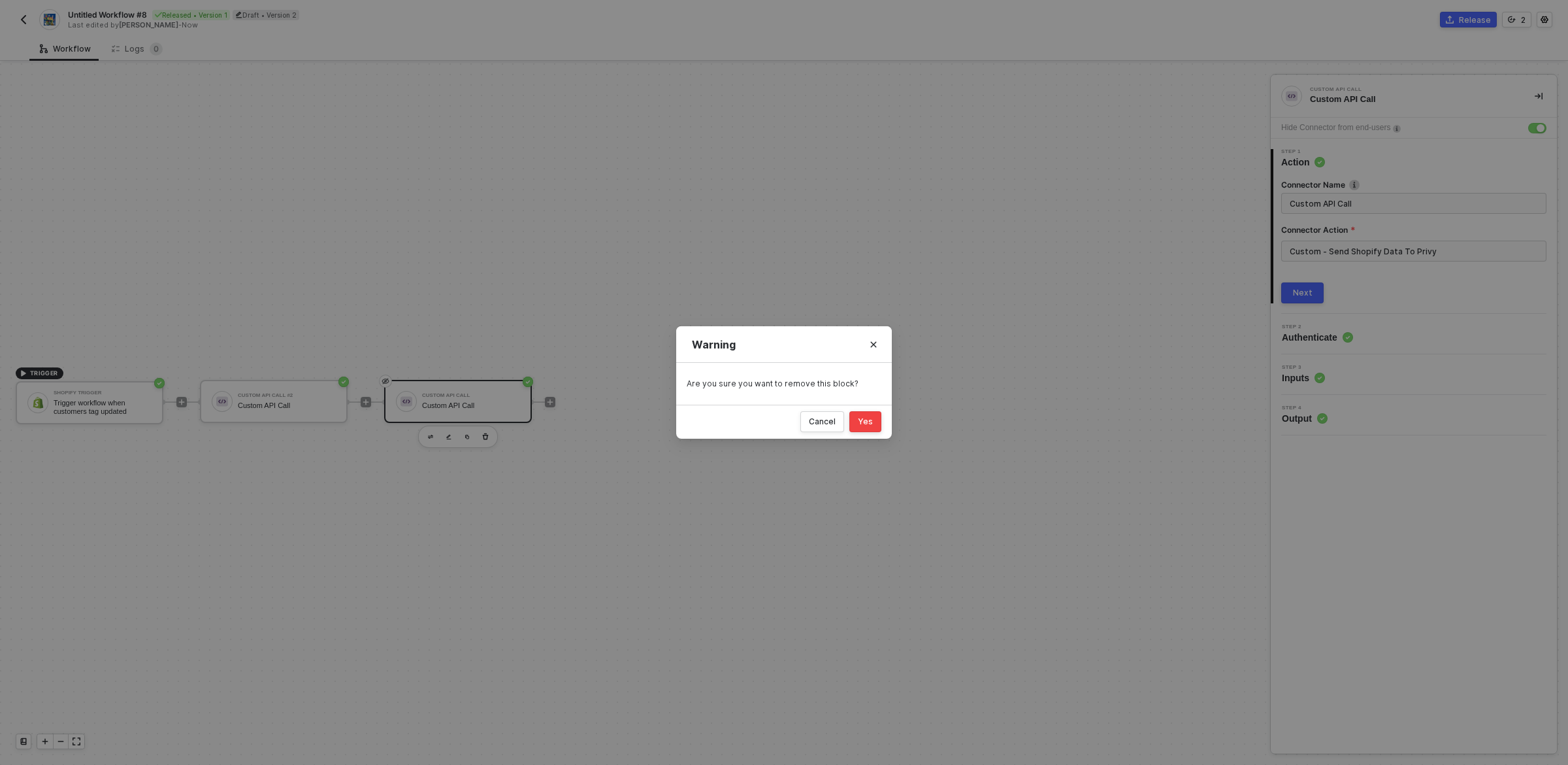
click at [863, 420] on div "Yes" at bounding box center [865, 422] width 15 height 11
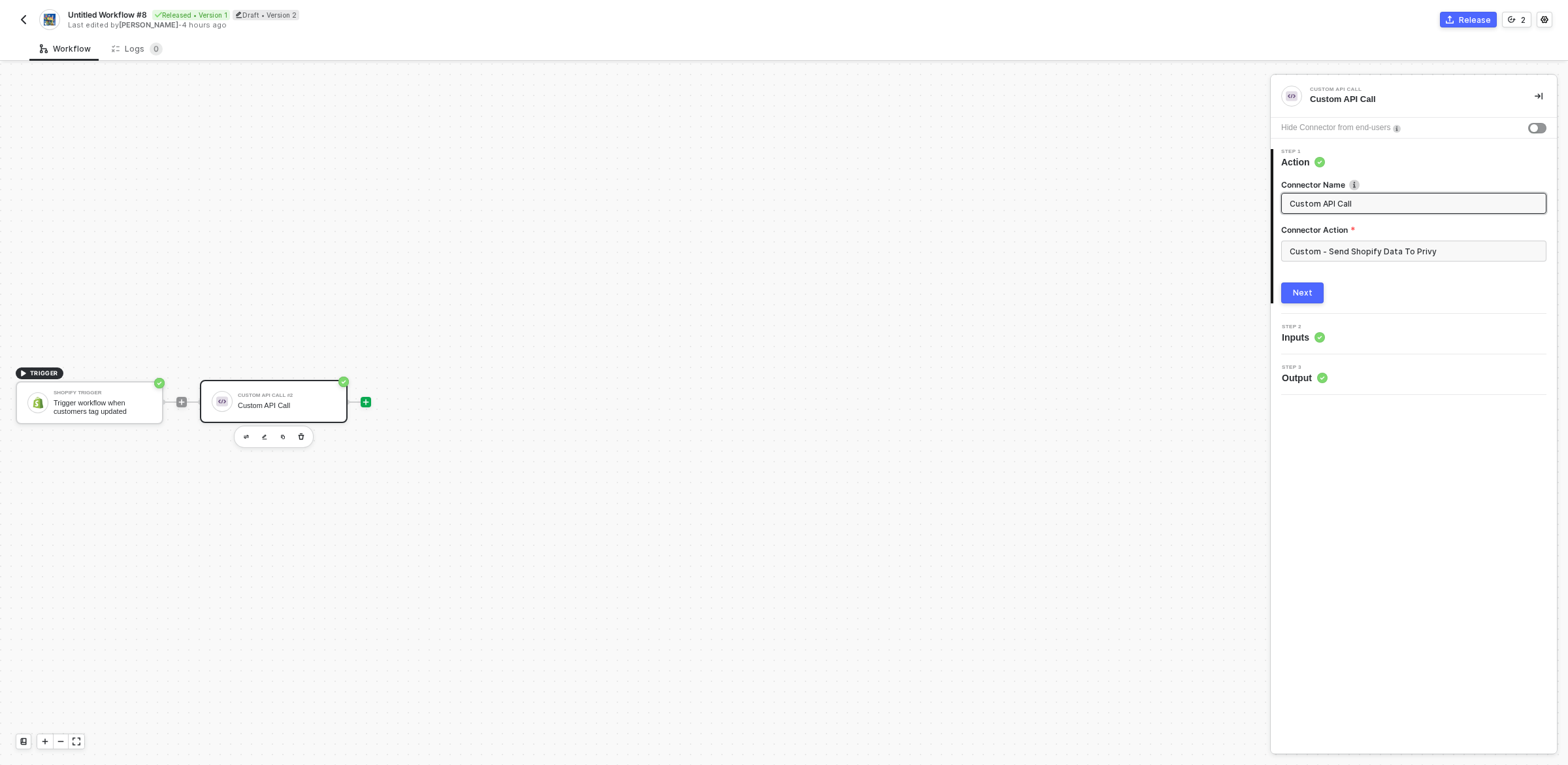
click at [364, 402] on icon "icon-play" at bounding box center [365, 401] width 7 height 7
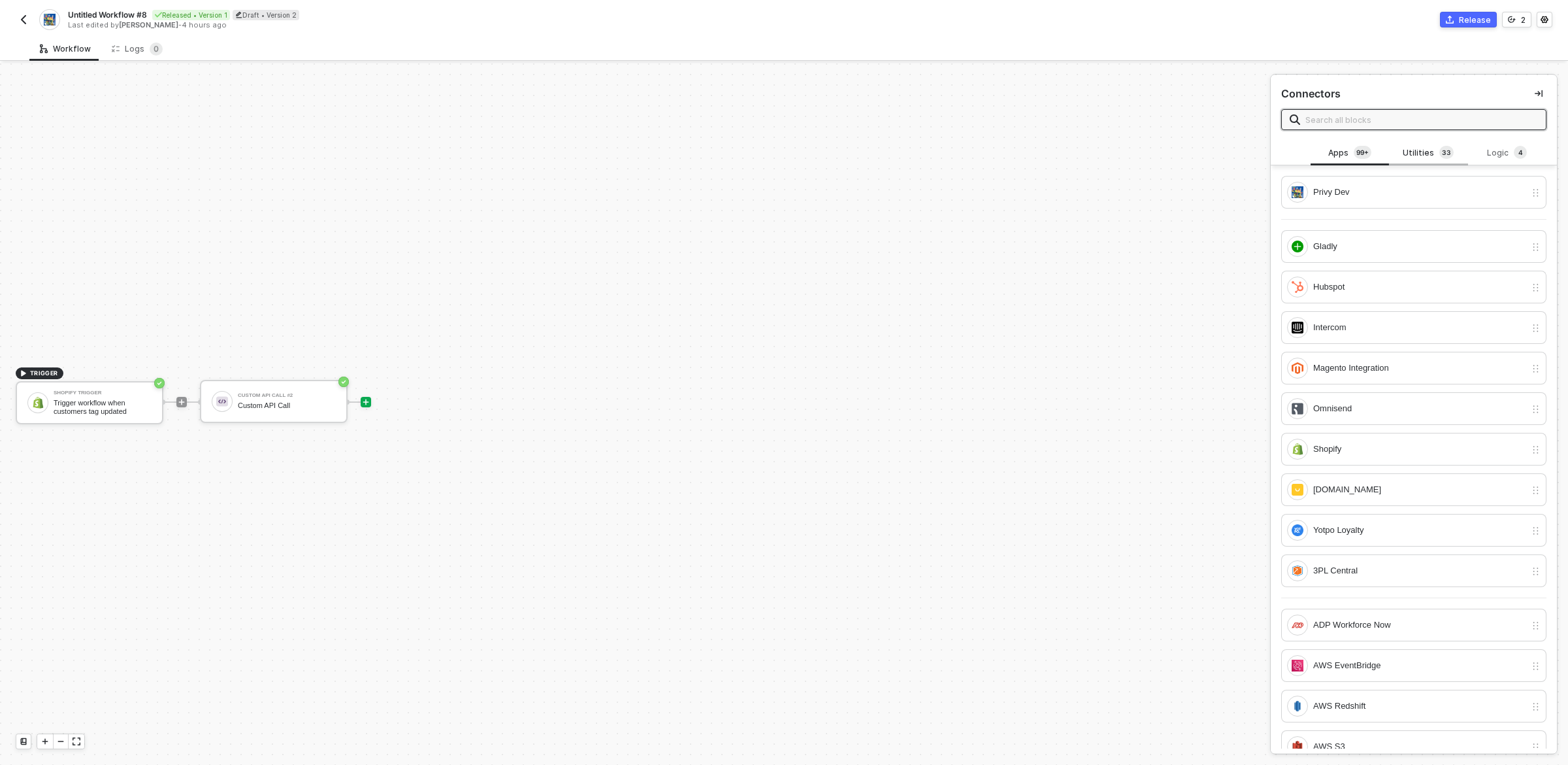
click at [1415, 156] on div "Utilities 3 3" at bounding box center [1429, 152] width 58 height 14
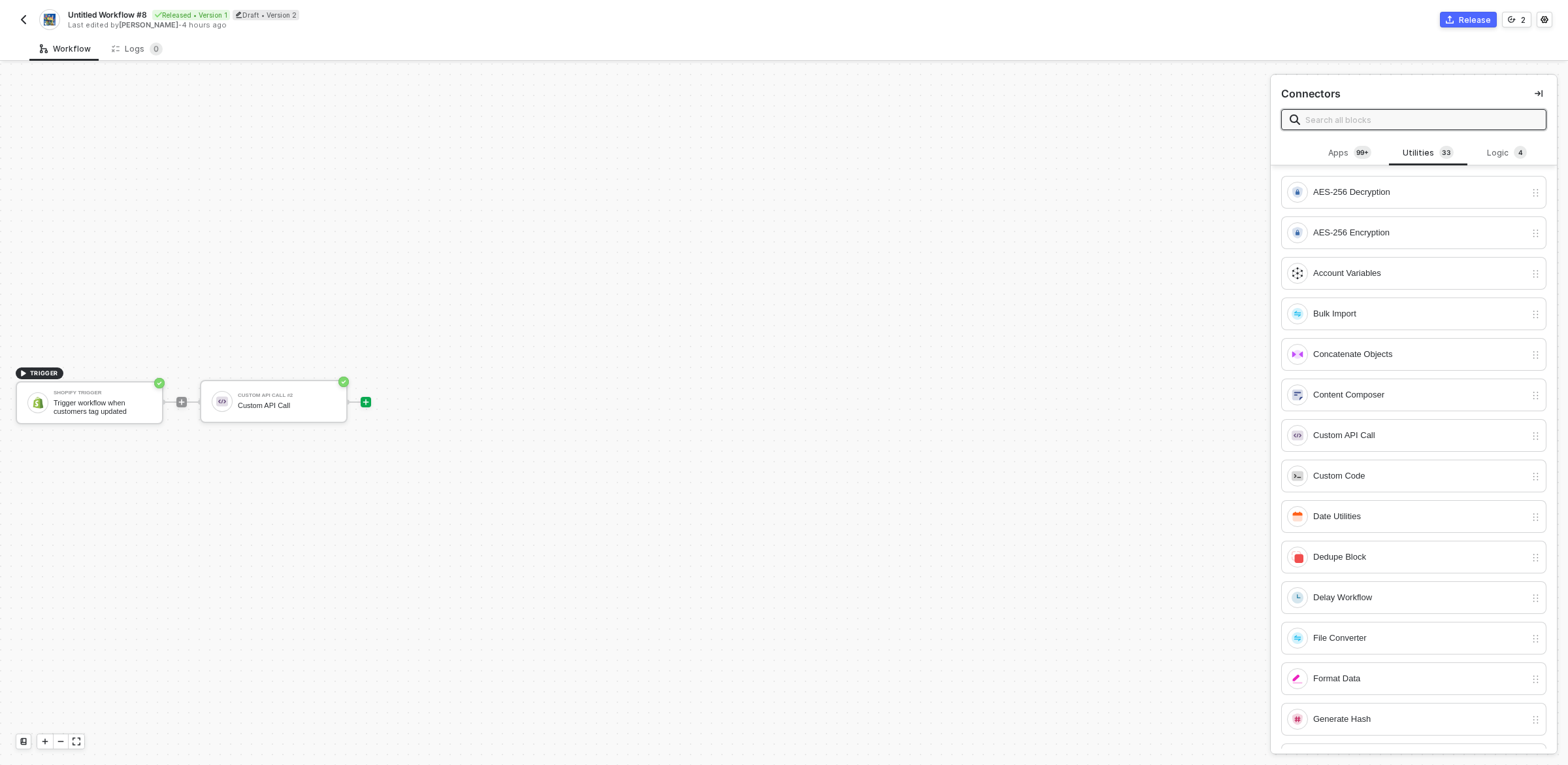
click at [1385, 121] on input "text" at bounding box center [1422, 119] width 232 height 14
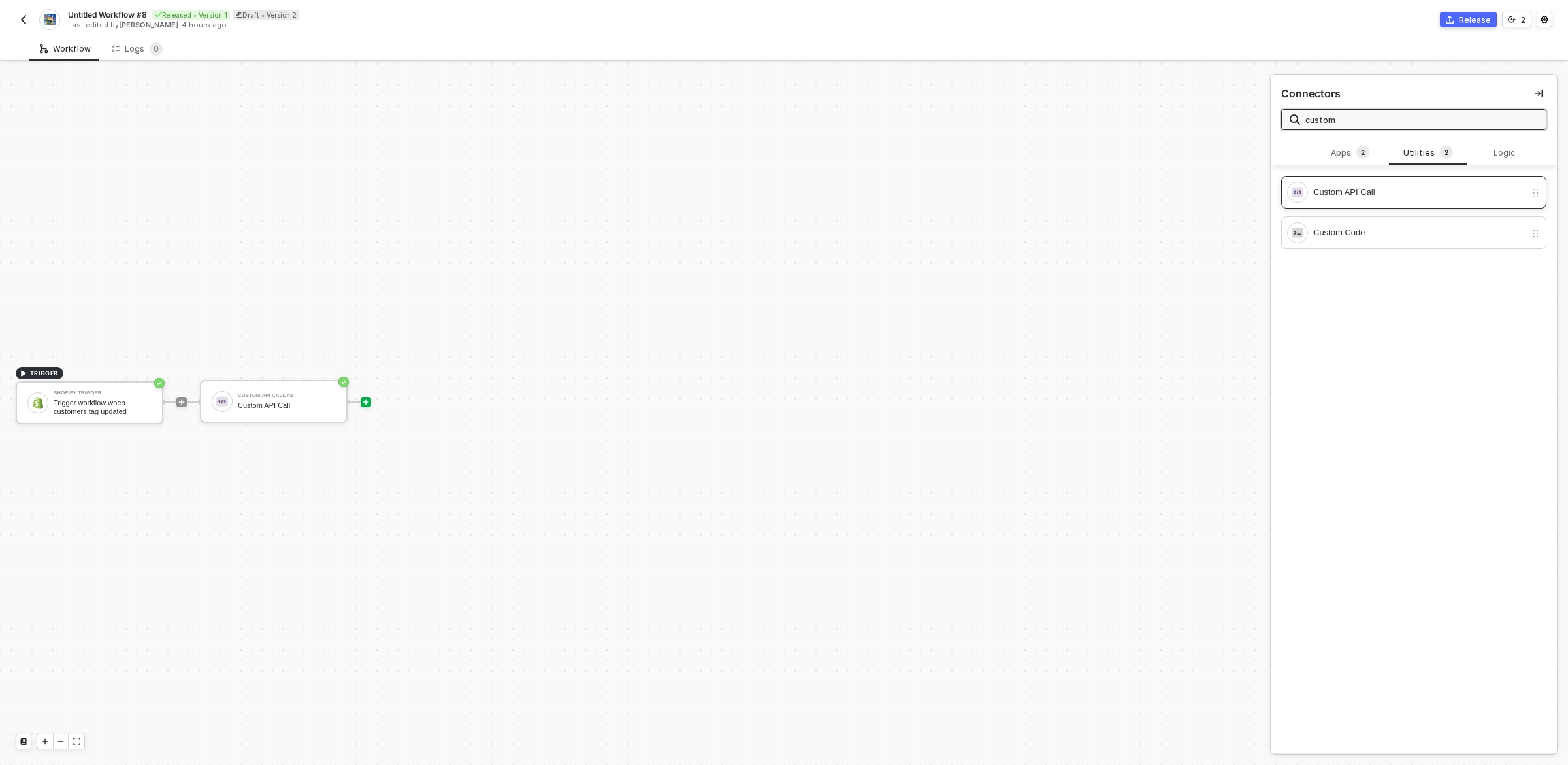
type input "custom"
click at [1370, 191] on div "Custom API Call" at bounding box center [1419, 192] width 212 height 14
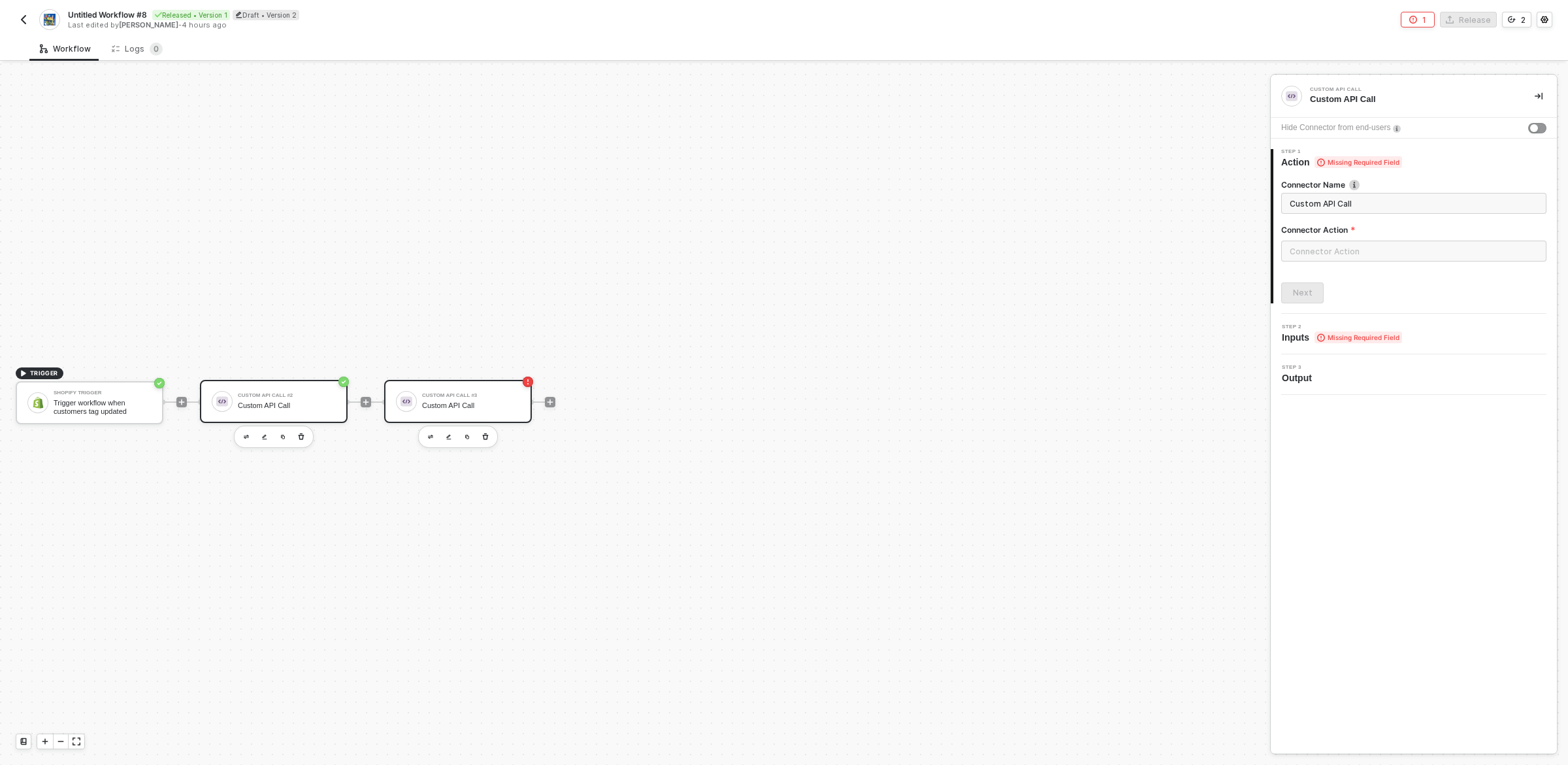
click at [288, 403] on div "Custom API Call" at bounding box center [287, 405] width 98 height 8
click at [474, 410] on div "Custom API Call #3 Custom API Call" at bounding box center [471, 401] width 98 height 25
click at [1340, 257] on input "text" at bounding box center [1413, 251] width 265 height 21
click at [1184, 158] on div "Custom Actions" at bounding box center [1164, 157] width 190 height 11
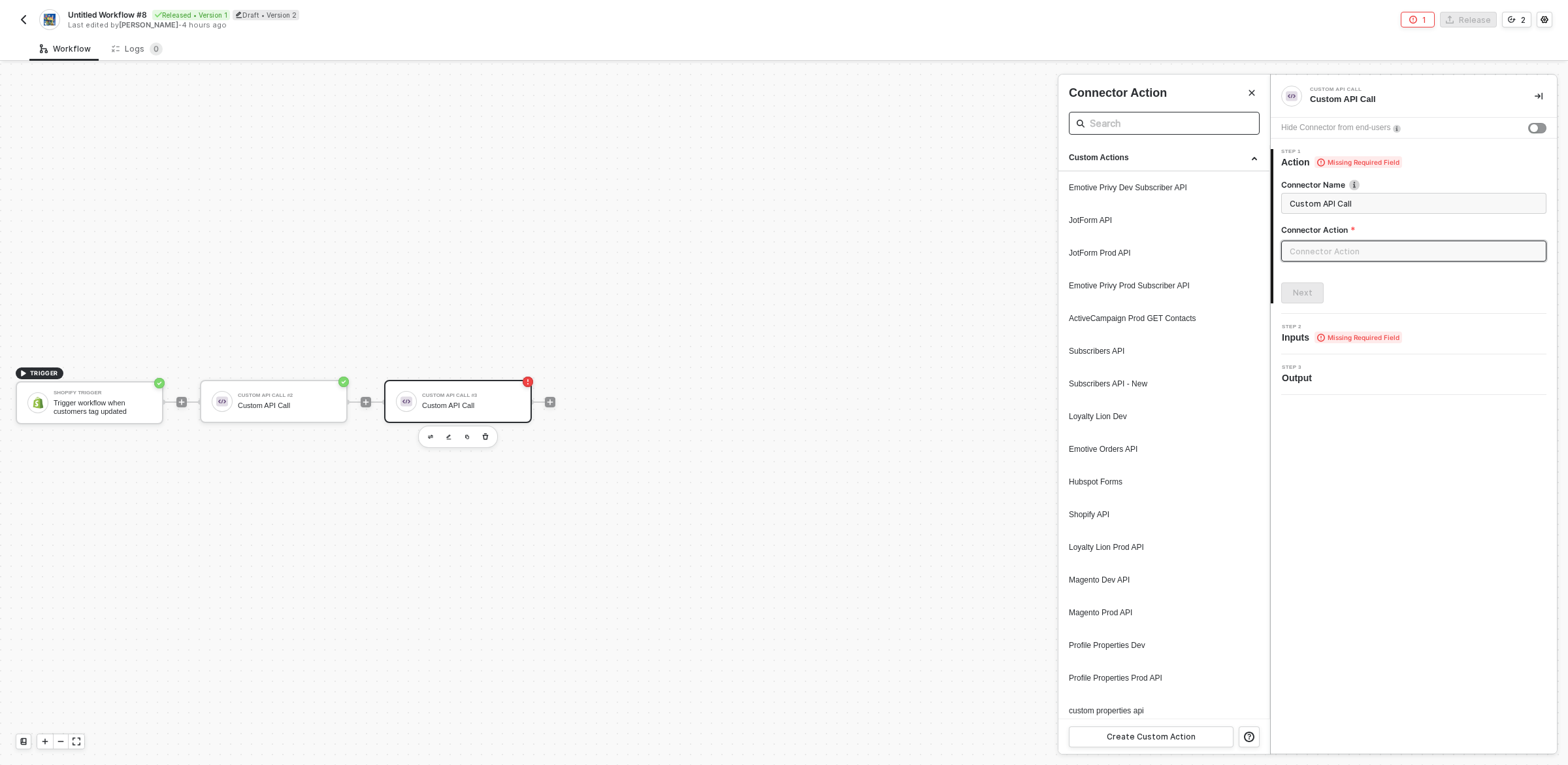
click at [1180, 116] on input "text" at bounding box center [1165, 123] width 149 height 17
type input "api"
click at [1349, 251] on input "text" at bounding box center [1413, 251] width 265 height 21
click at [1192, 155] on div "Custom Actions" at bounding box center [1164, 157] width 190 height 11
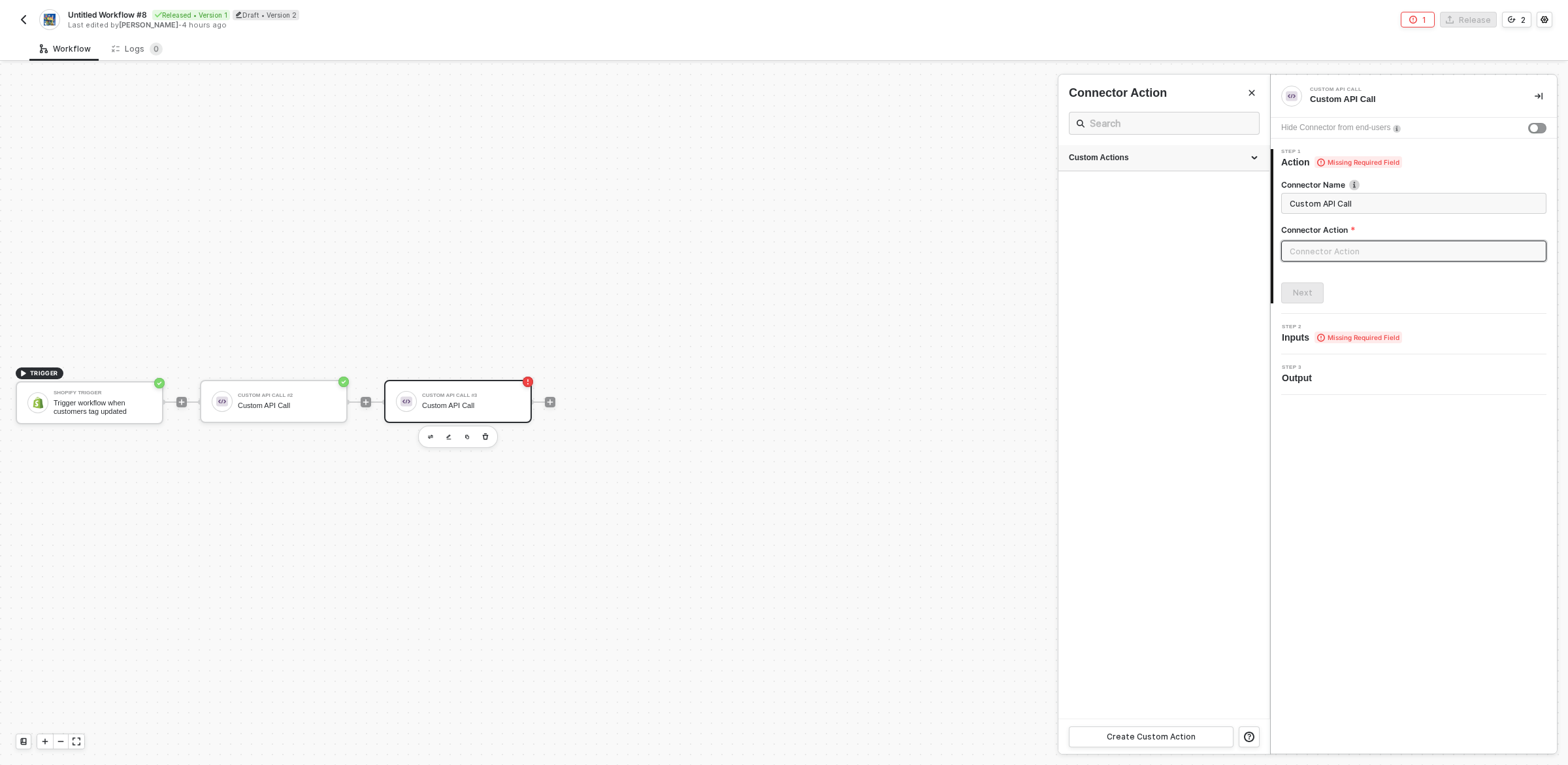
click at [1192, 155] on div "Custom Actions" at bounding box center [1164, 157] width 190 height 11
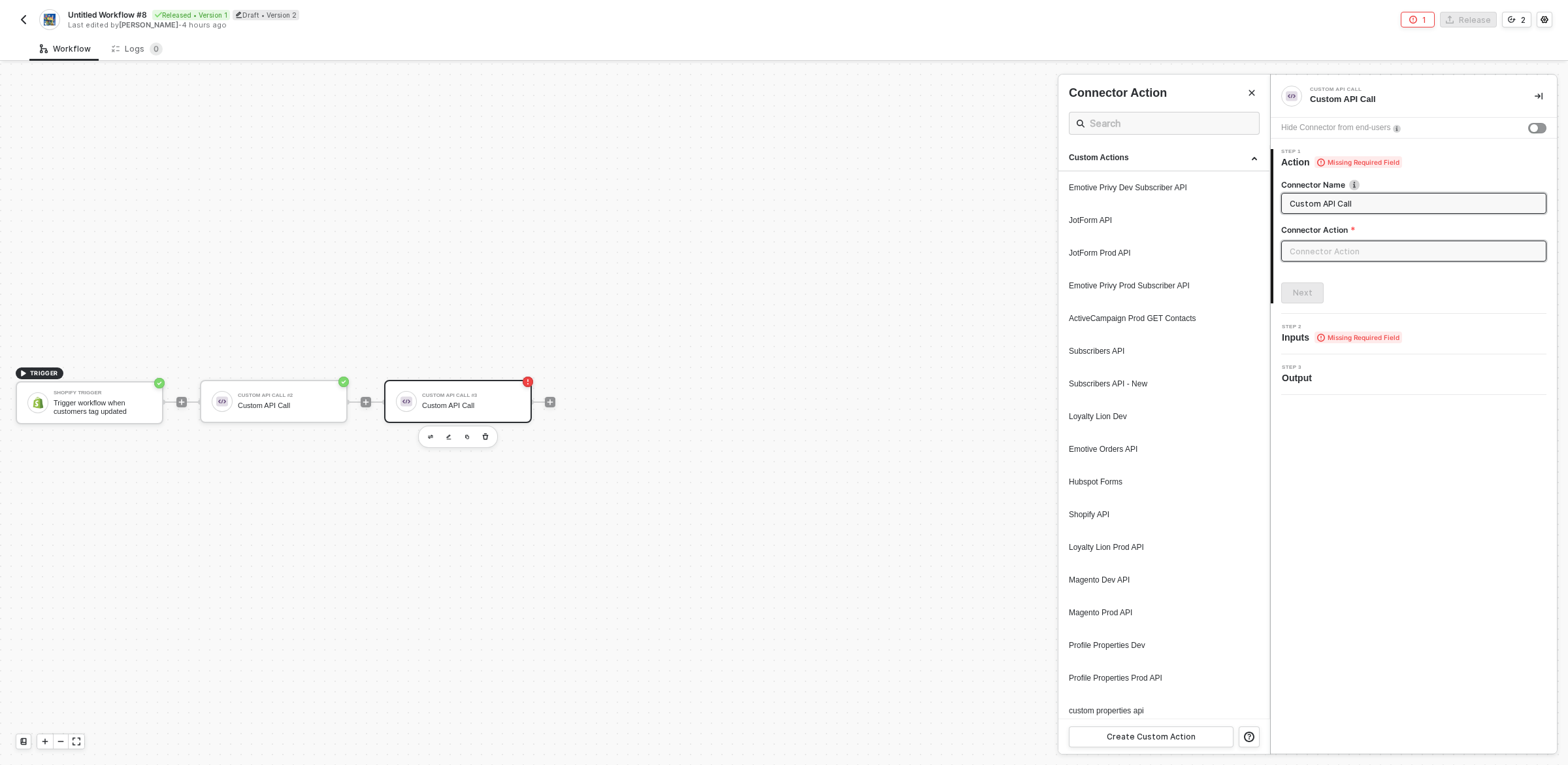
click at [1381, 202] on input "Custom API Call" at bounding box center [1413, 203] width 245 height 14
click at [320, 398] on div at bounding box center [784, 414] width 1568 height 701
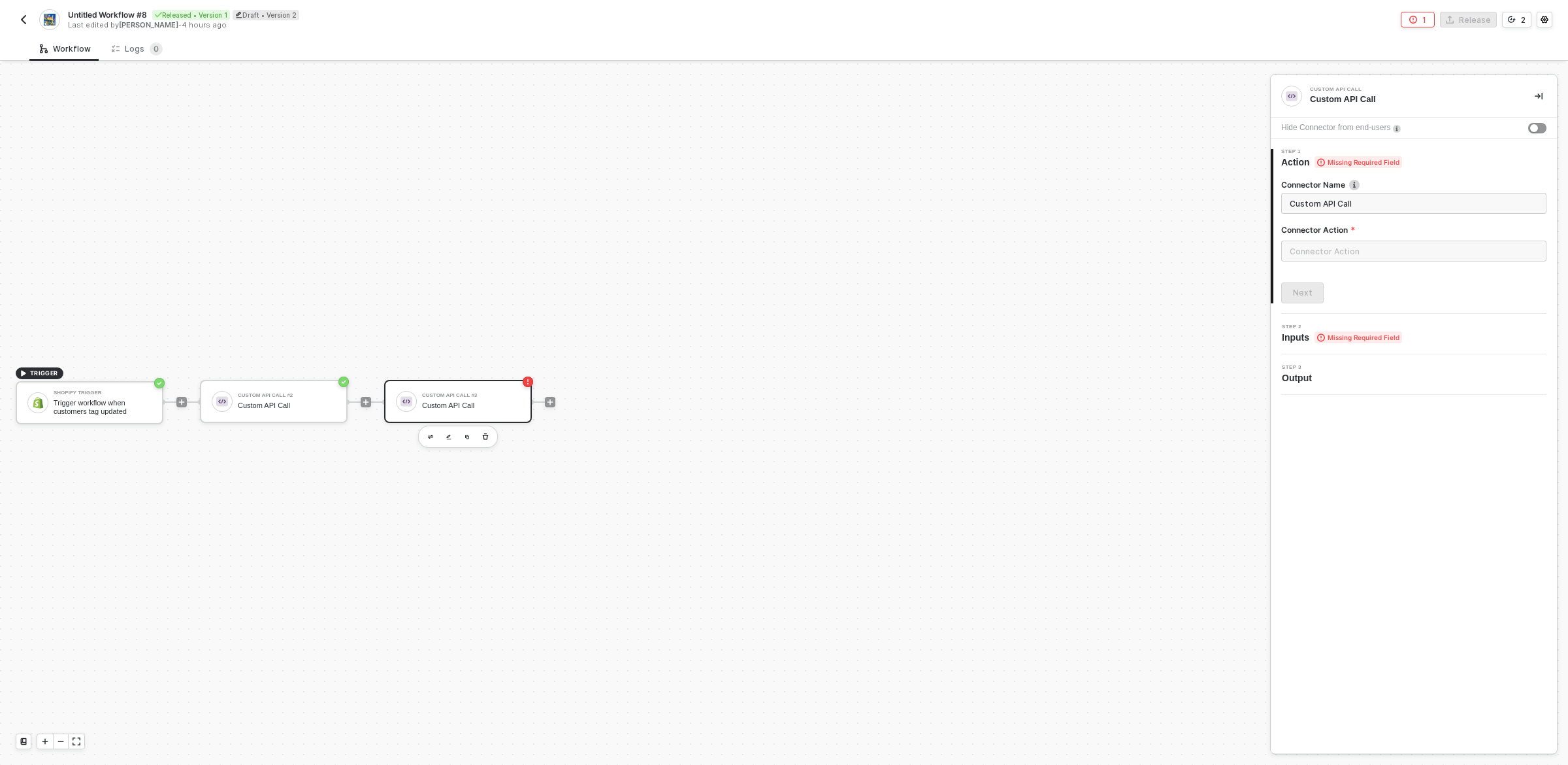
click at [311, 399] on div "Custom API Call #2 Custom API Call" at bounding box center [287, 401] width 98 height 25
click at [484, 401] on div "Custom API Call" at bounding box center [471, 405] width 98 height 8
click at [1503, 166] on div "Step 1 Action Missing Required Field" at bounding box center [1415, 159] width 284 height 20
click at [1539, 128] on button "button" at bounding box center [1537, 128] width 18 height 11
click at [1359, 254] on input "text" at bounding box center [1413, 251] width 265 height 21
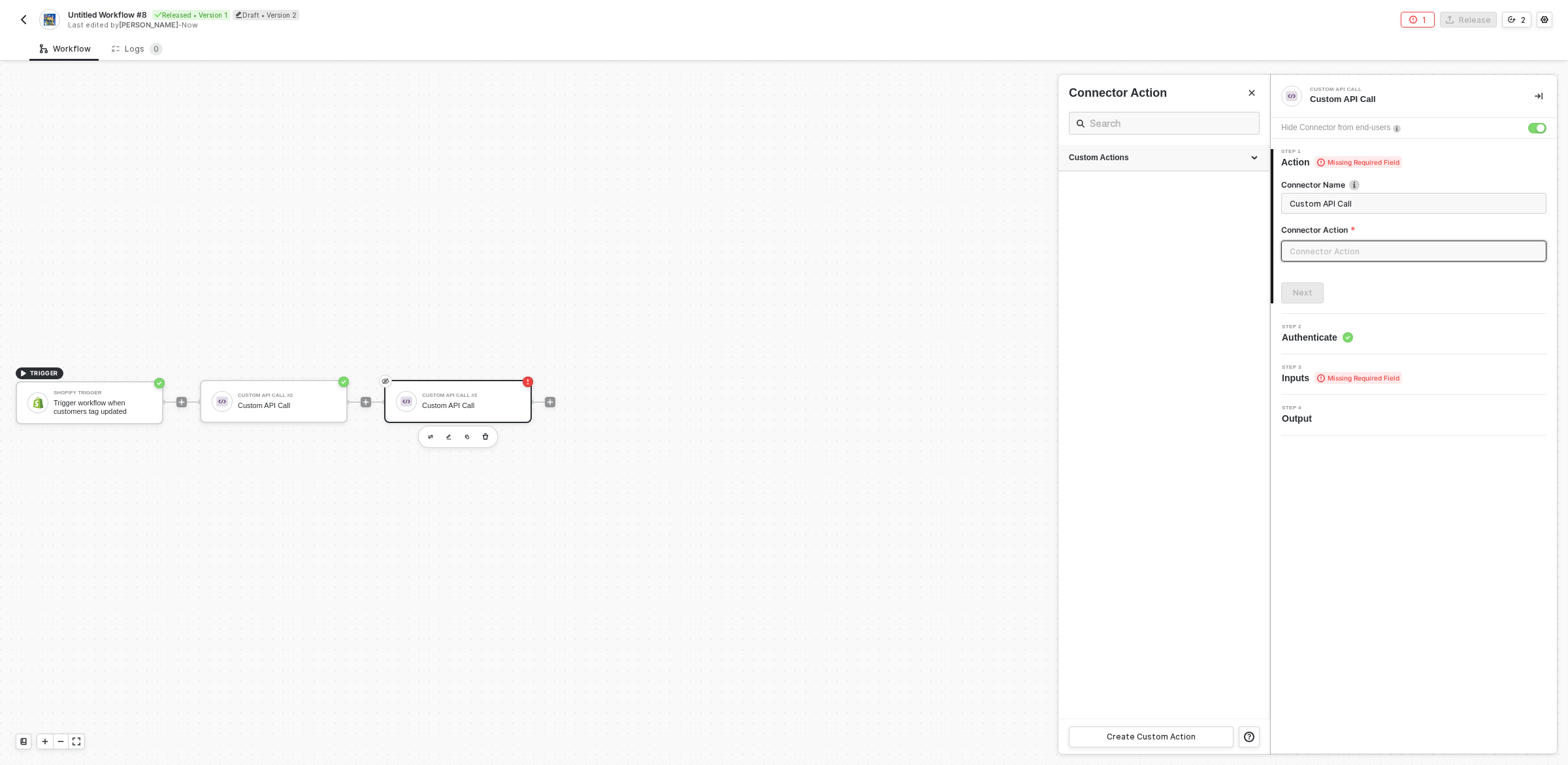
click at [1254, 153] on div "Custom Actions" at bounding box center [1164, 157] width 190 height 11
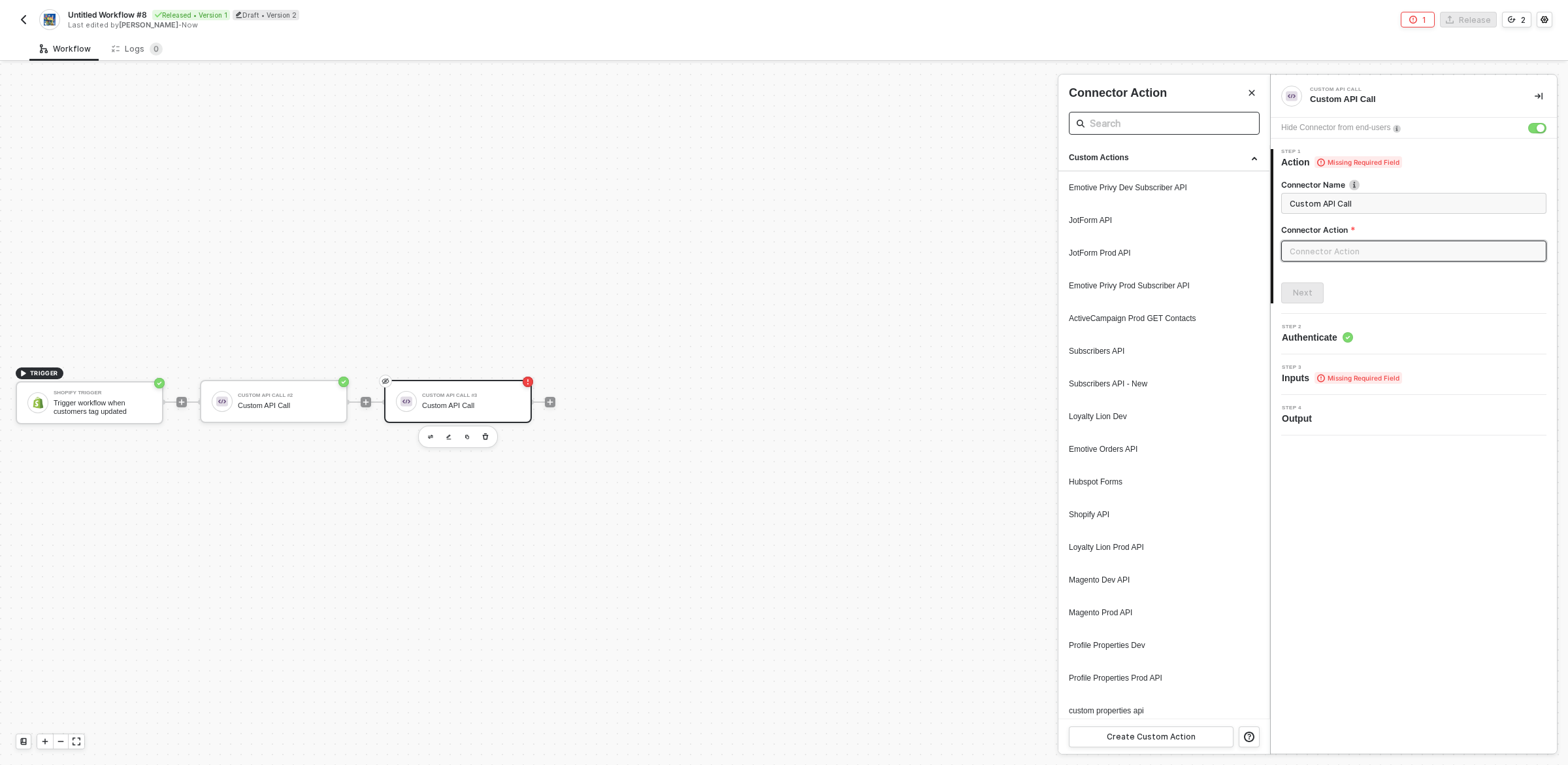
click at [1209, 117] on input "text" at bounding box center [1165, 123] width 149 height 17
type input "custom"
click at [1146, 734] on div "Create Custom Action" at bounding box center [1151, 737] width 89 height 11
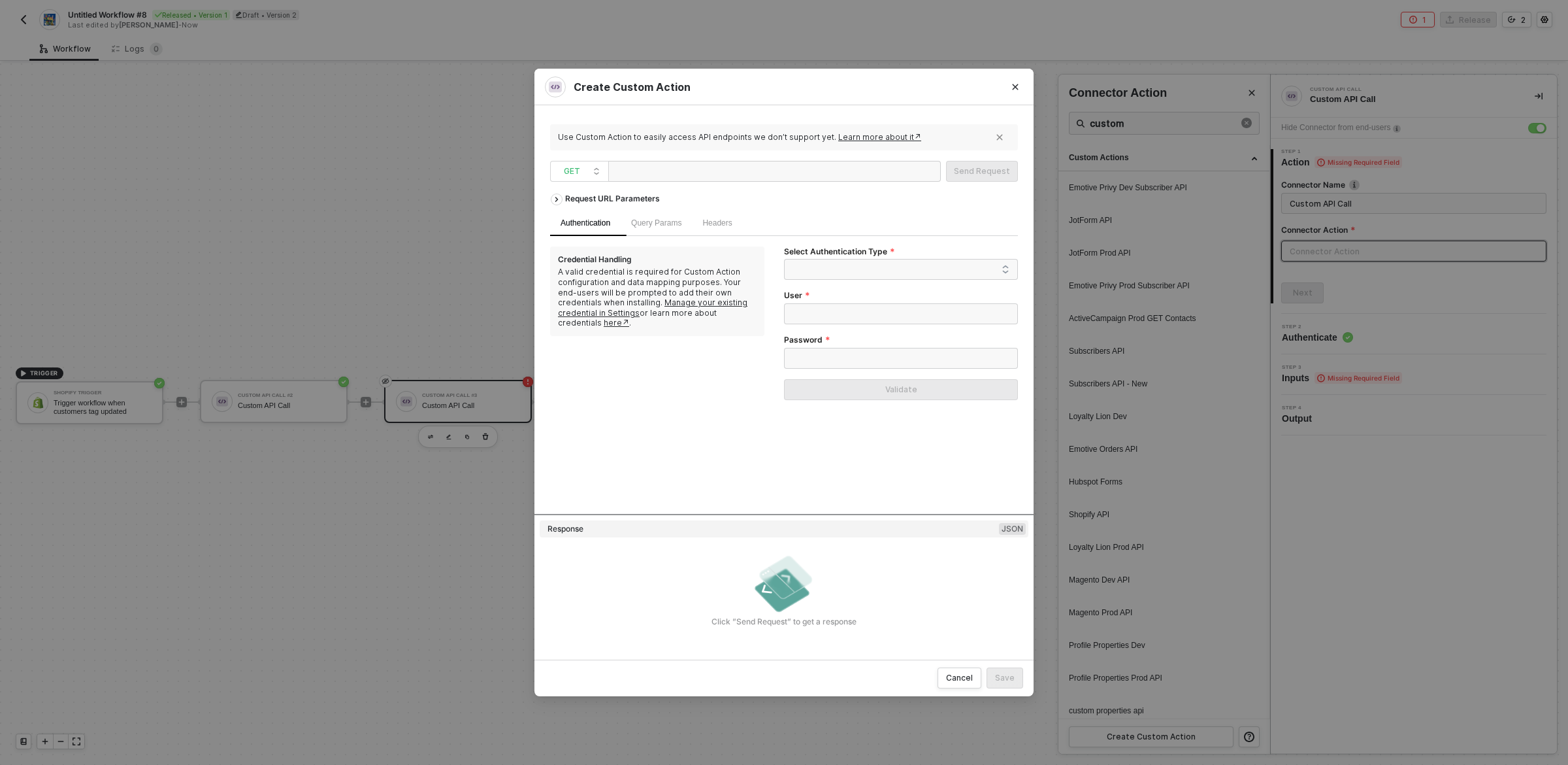
paste div
click at [594, 172] on span "GET" at bounding box center [582, 171] width 36 height 20
click at [578, 215] on div "POST" at bounding box center [579, 218] width 49 height 16
click at [557, 198] on icon "icon-arrow-right" at bounding box center [557, 199] width 2 height 4
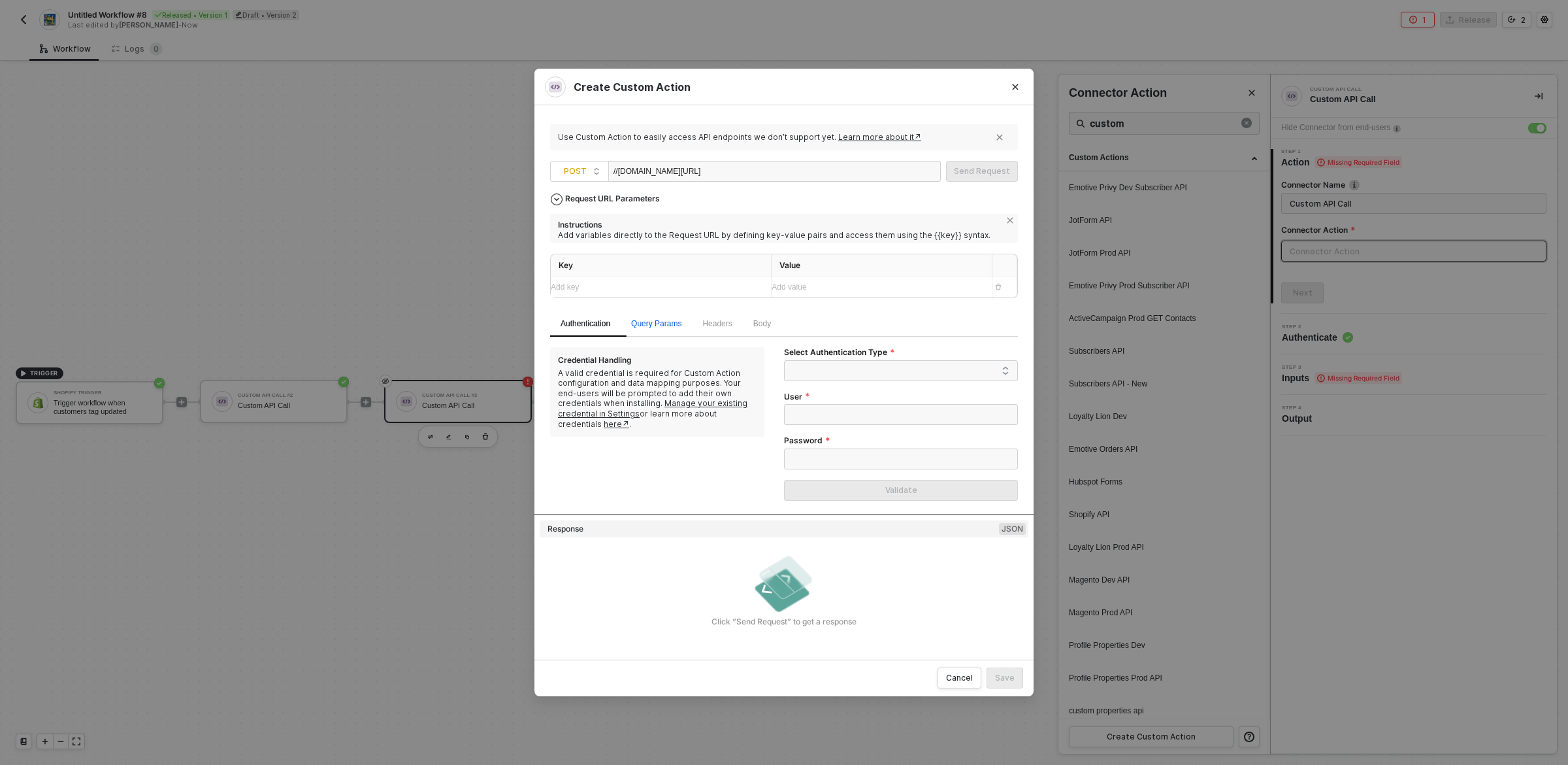
click at [668, 329] on div "Query Params" at bounding box center [656, 323] width 50 height 12
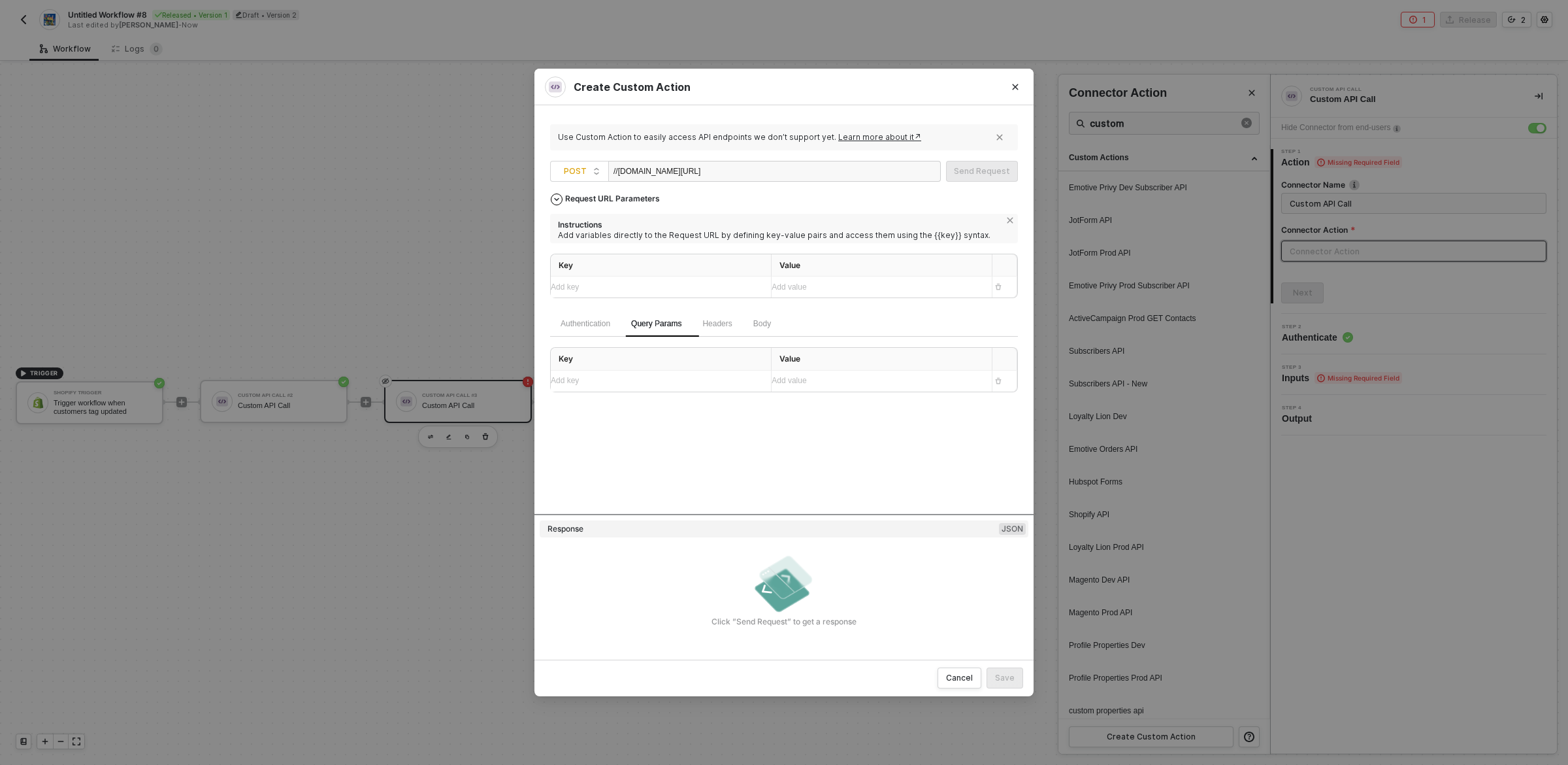
click at [644, 385] on div "Add key ﻿" at bounding box center [649, 380] width 197 height 12
click at [903, 423] on div "Request URL Parameters Instructions Add variables directly to the Request URL b…" at bounding box center [784, 350] width 468 height 327
click at [770, 323] on span "Body" at bounding box center [762, 323] width 17 height 9
click at [733, 399] on div "Add key ﻿" at bounding box center [655, 405] width 210 height 21
click at [694, 355] on input "JSON" at bounding box center [698, 355] width 7 height 7
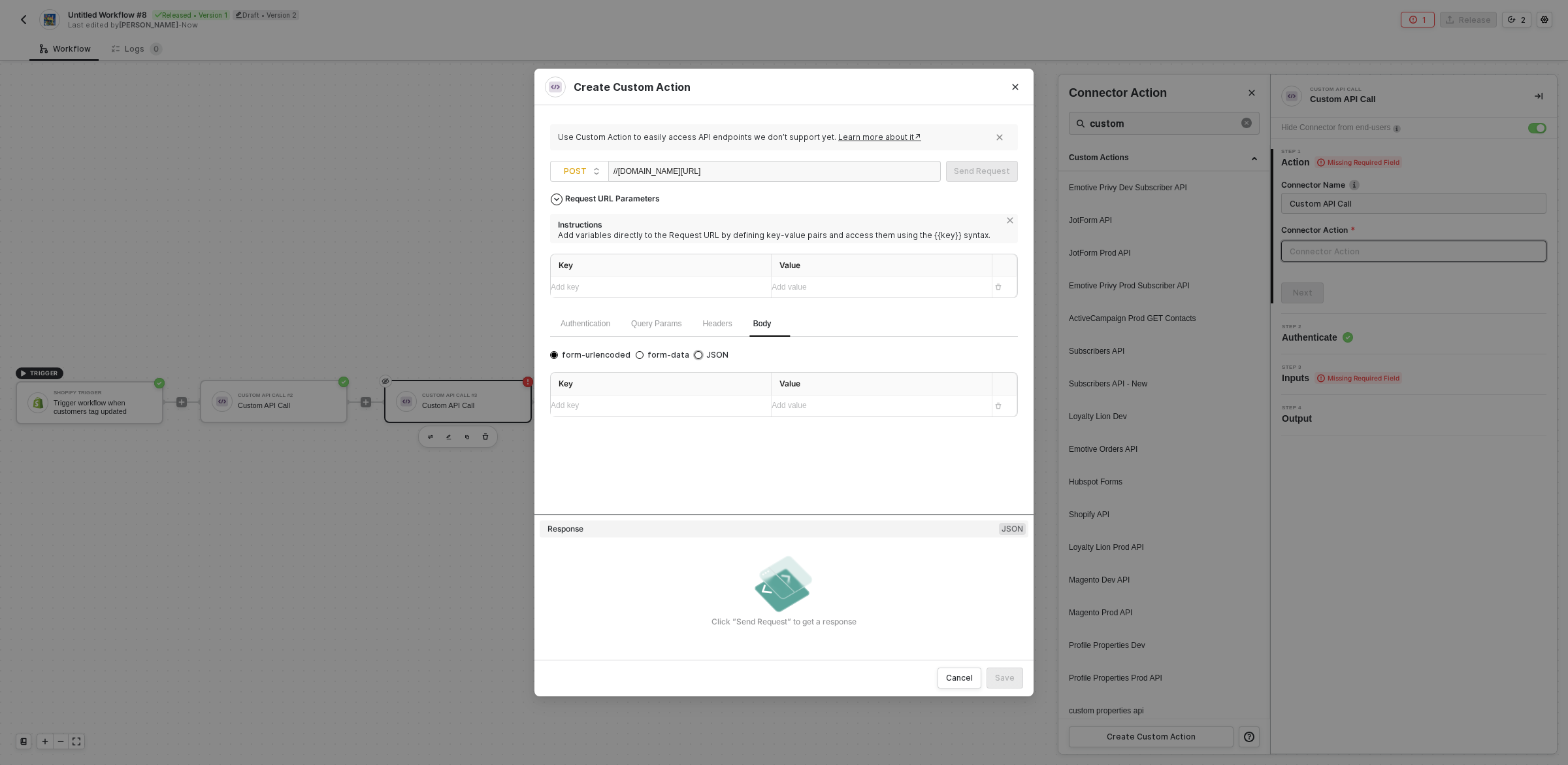
radio input "true"
radio input "false"
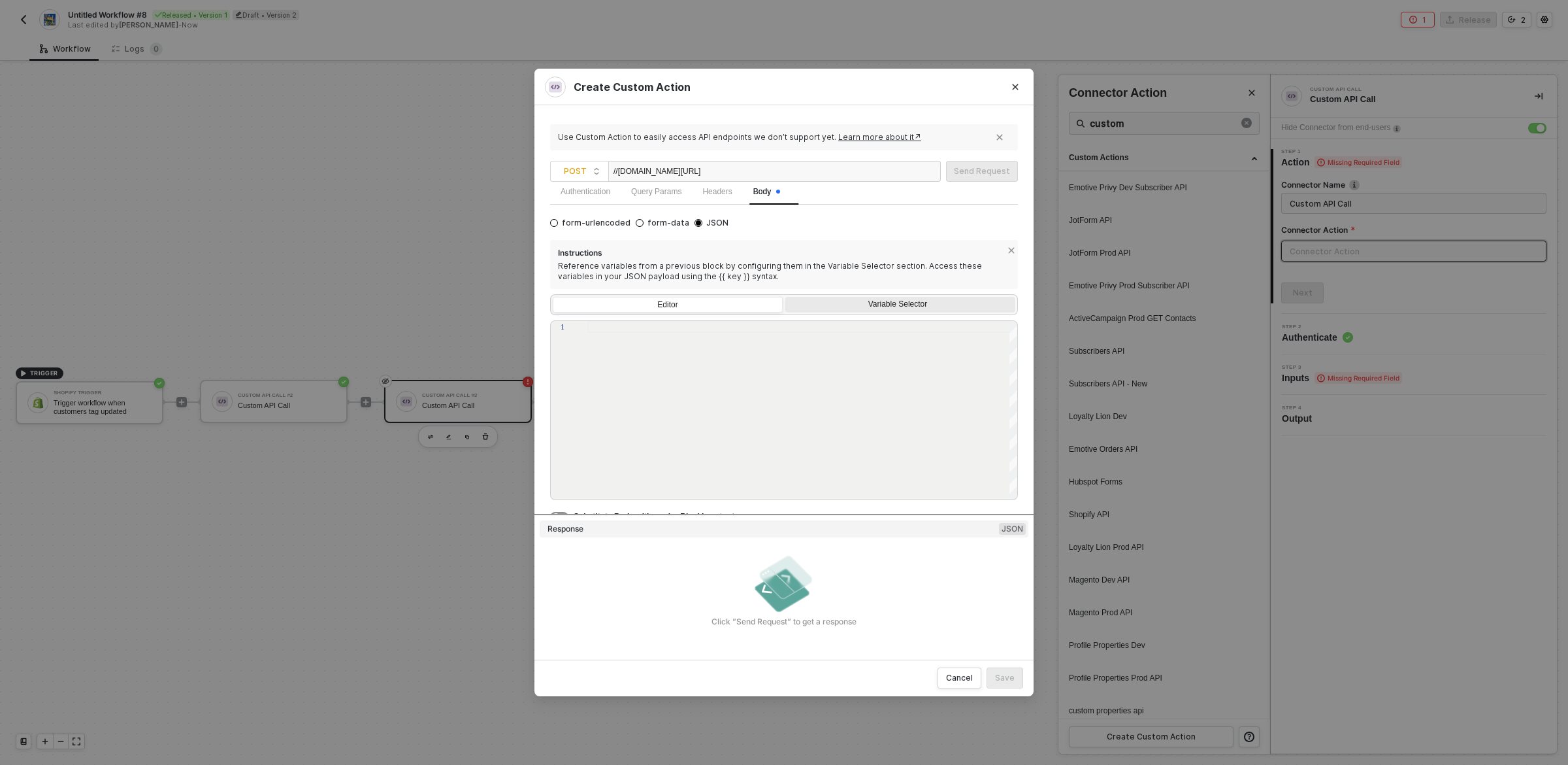
click at [876, 300] on div "Variable Selector" at bounding box center [899, 304] width 213 height 11
click at [785, 297] on input "Variable Selector" at bounding box center [785, 297] width 0 height 0
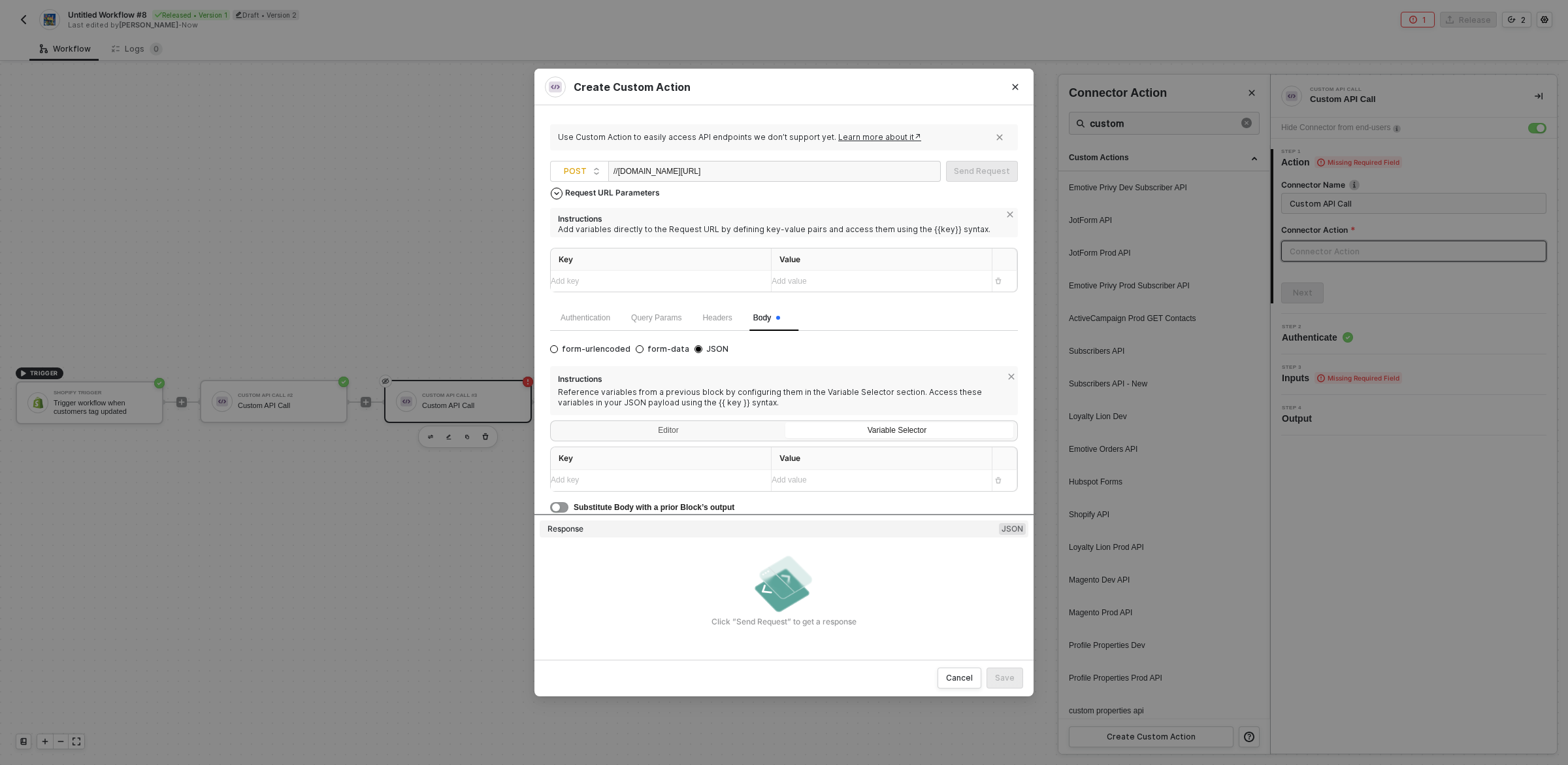
scroll to position [7, 0]
click at [684, 435] on div "Editor" at bounding box center [668, 433] width 230 height 18
click at [553, 423] on input "Editor" at bounding box center [553, 423] width 0 height 0
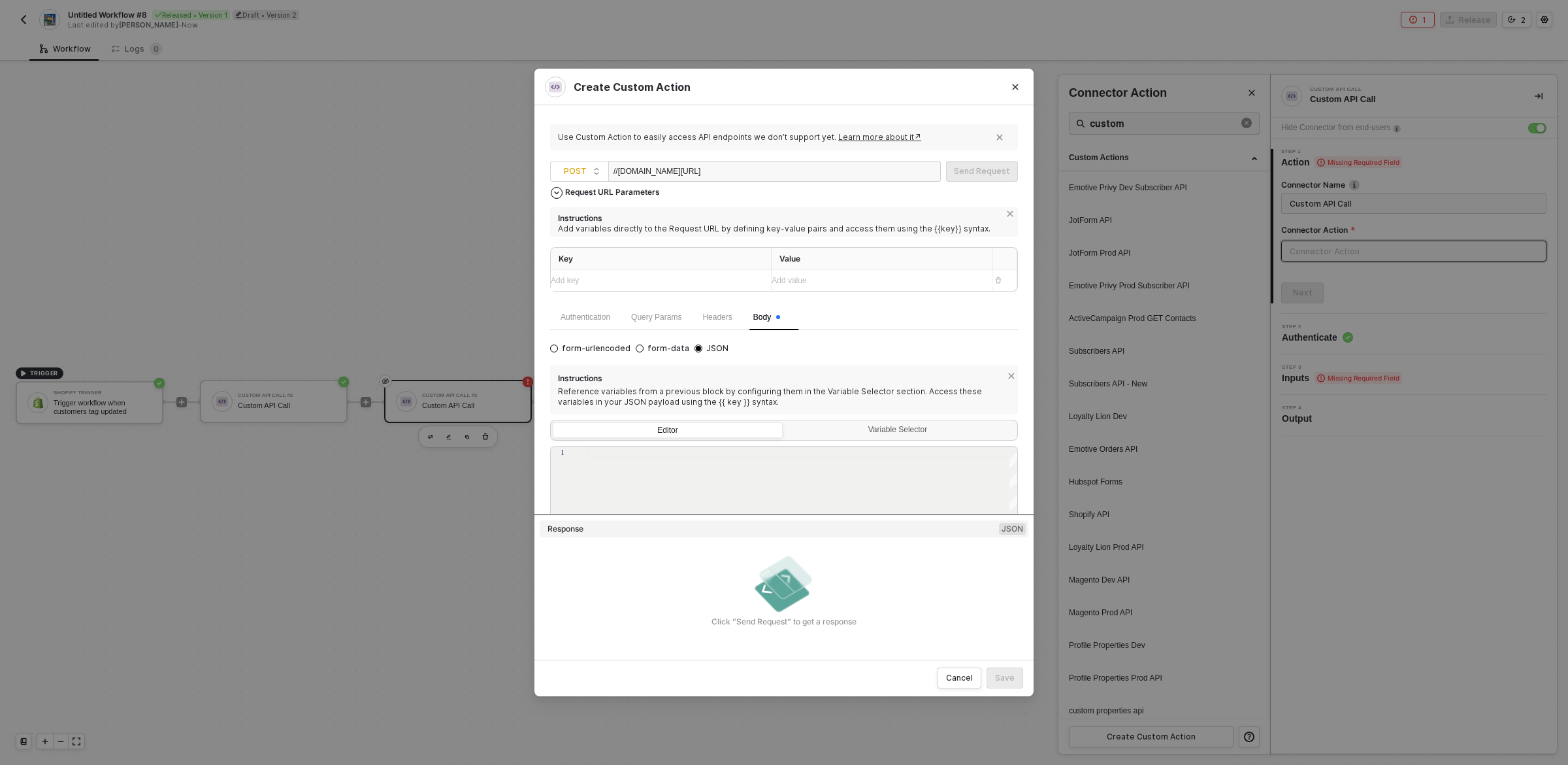
scroll to position [141, 0]
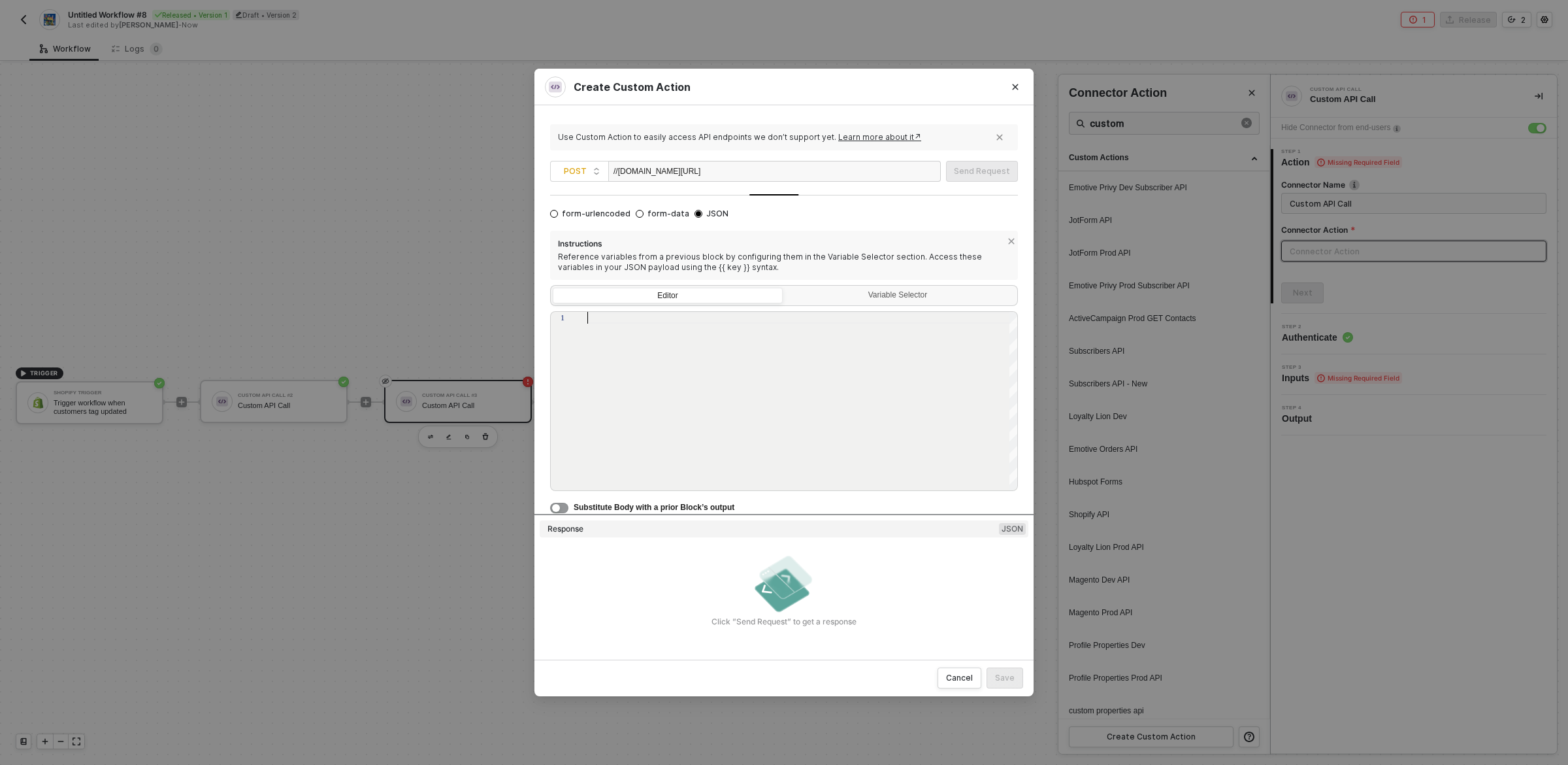
click at [684, 435] on div at bounding box center [803, 401] width 431 height 179
click at [658, 214] on span "form-data" at bounding box center [666, 213] width 45 height 11
click at [644, 214] on input "form-data" at bounding box center [639, 213] width 7 height 7
radio input "true"
radio input "false"
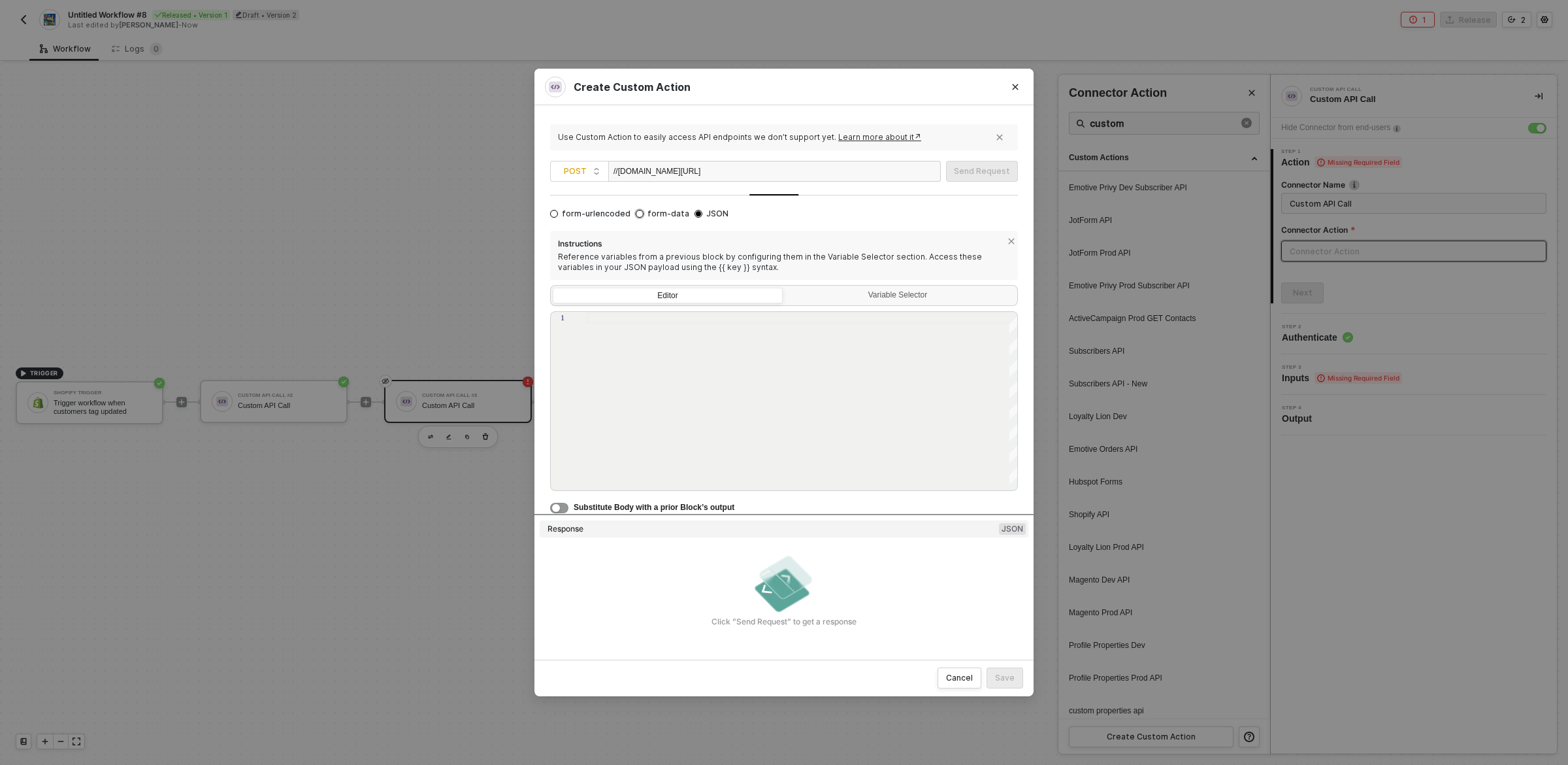
scroll to position [0, 0]
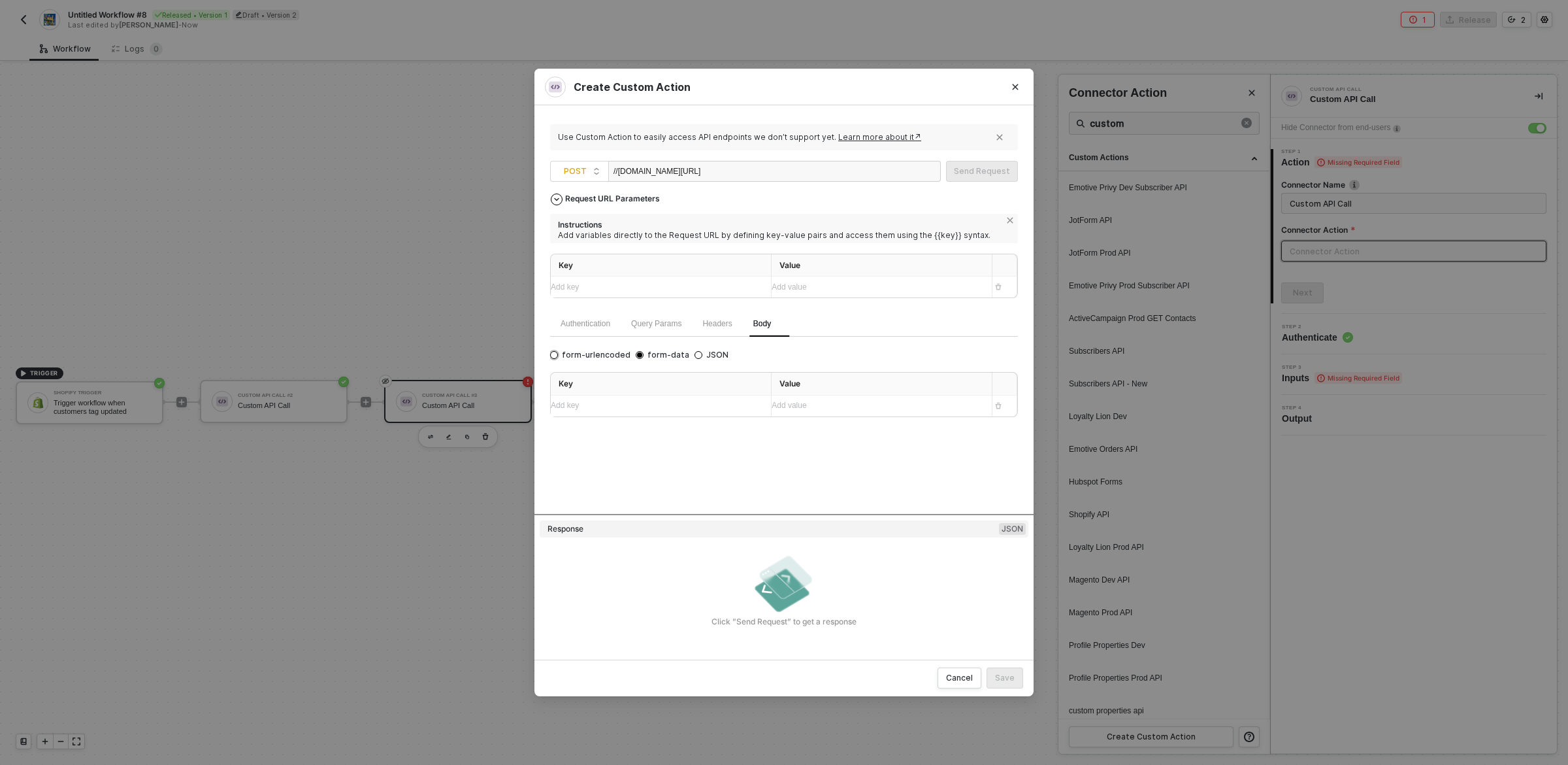
click at [589, 357] on span "form-urlencoded" at bounding box center [594, 355] width 73 height 11
click at [558, 357] on input "form-urlencoded" at bounding box center [554, 355] width 7 height 7
radio input "true"
radio input "false"
click at [711, 356] on span "JSON" at bounding box center [716, 355] width 26 height 11
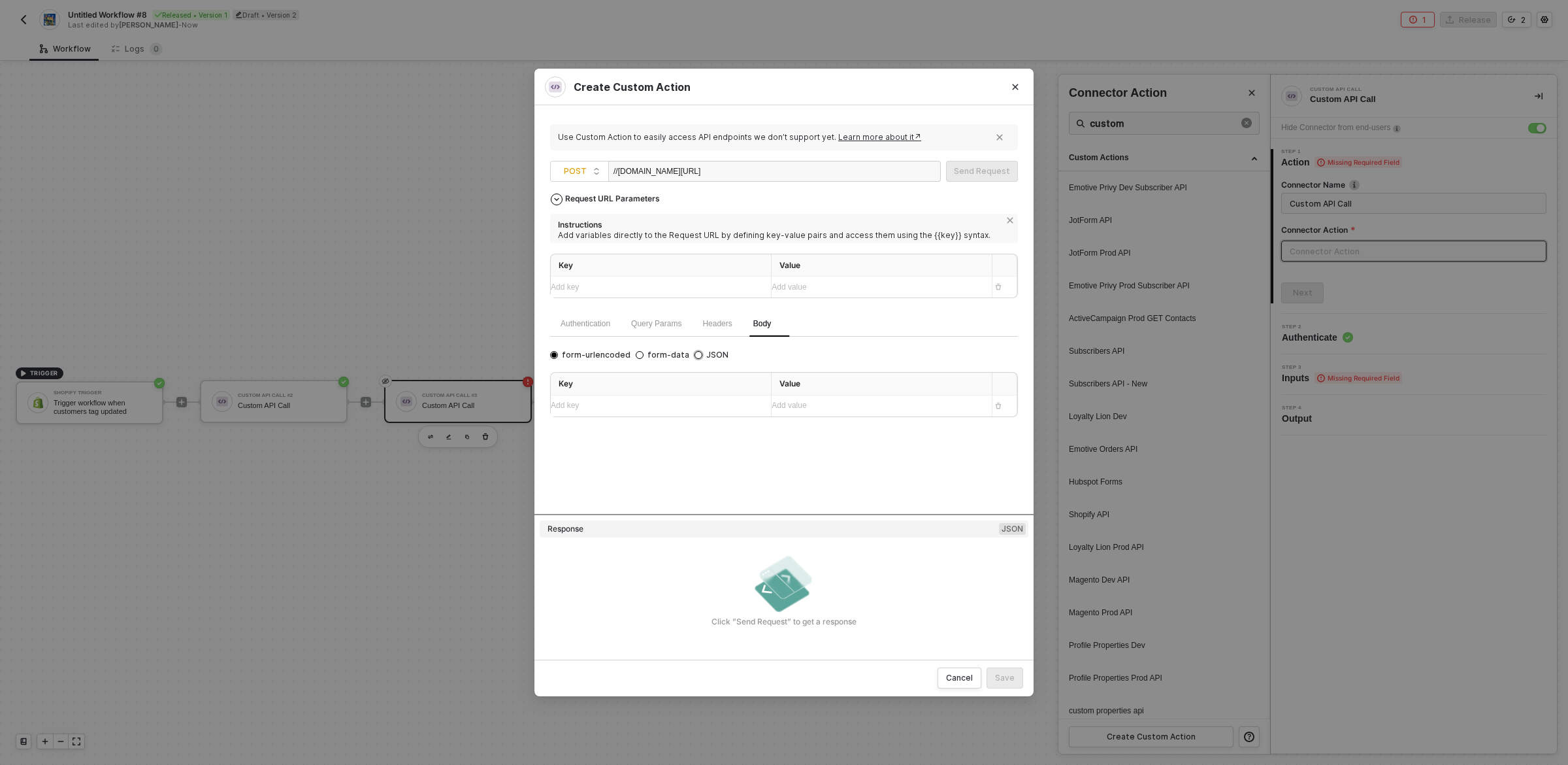
click at [703, 356] on input "JSON" at bounding box center [698, 355] width 7 height 7
radio input "true"
radio input "false"
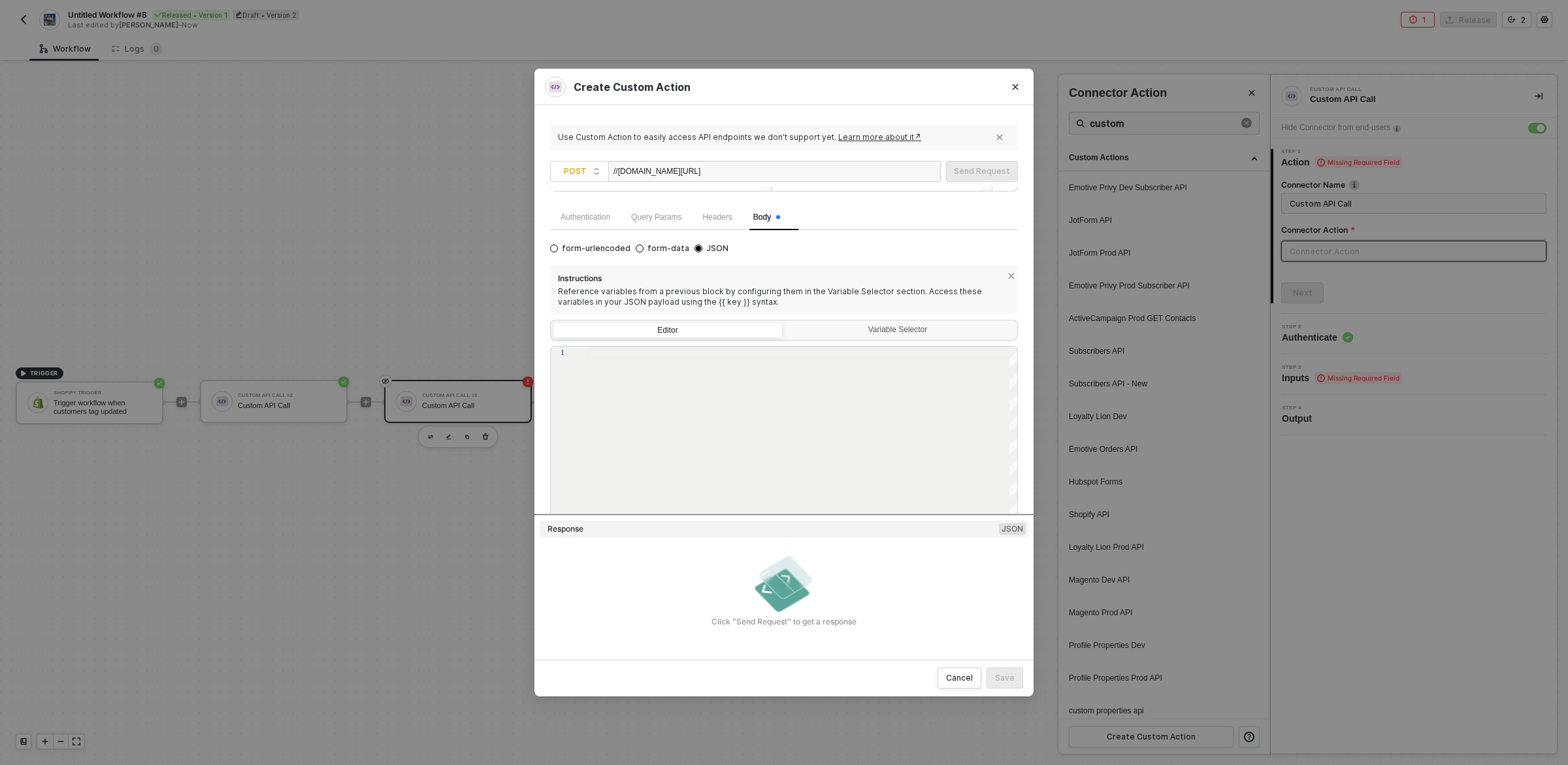
scroll to position [108, 0]
click at [786, 289] on div "Reference variables from a previous block by configuring them in the Variable S…" at bounding box center [784, 295] width 452 height 21
drag, startPoint x: 786, startPoint y: 289, endPoint x: 847, endPoint y: 288, distance: 61.0
click at [847, 288] on div "Reference variables from a previous block by configuring them in the Variable S…" at bounding box center [784, 295] width 452 height 21
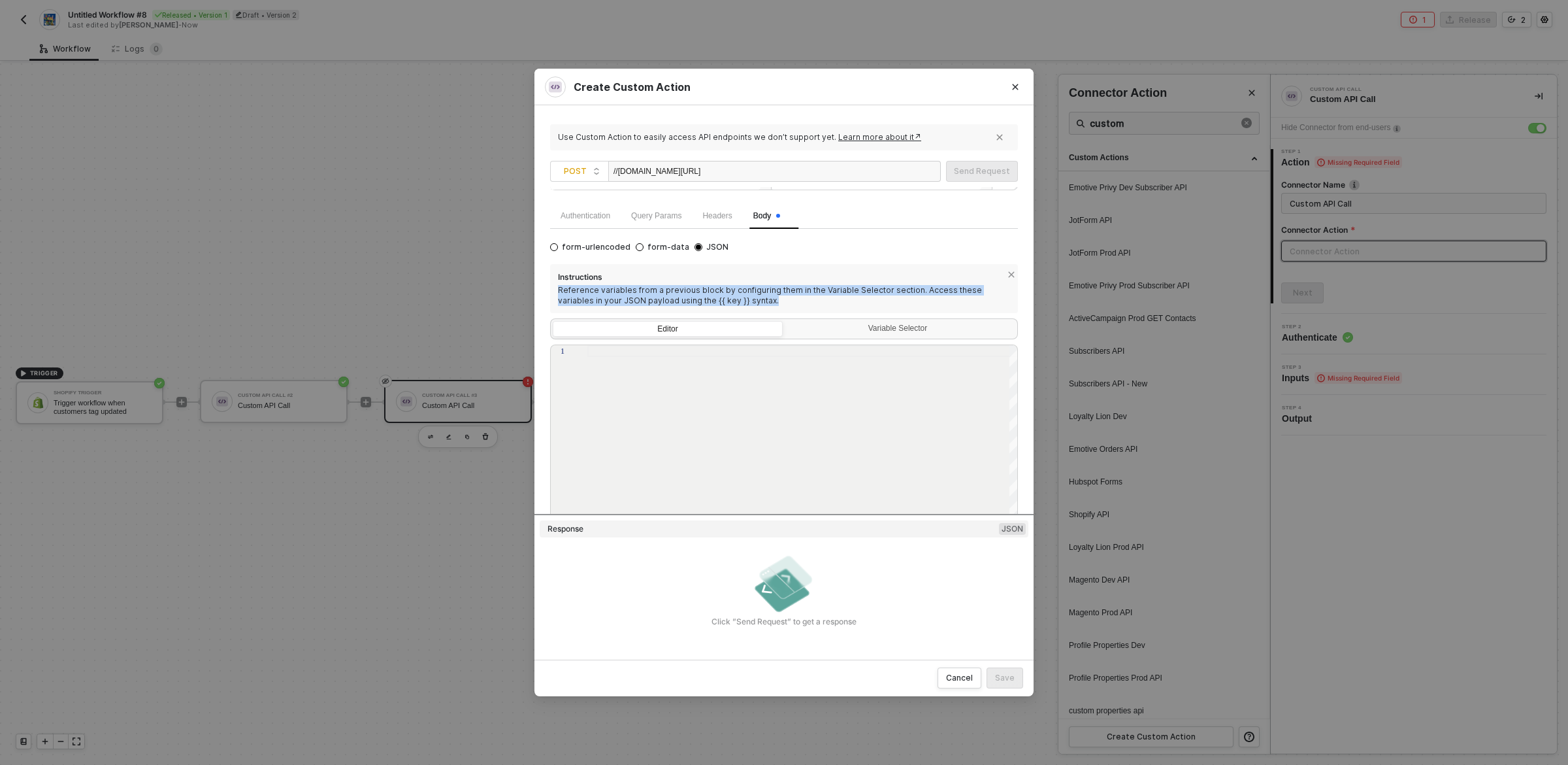
click at [847, 288] on div "Reference variables from a previous block by configuring them in the Variable S…" at bounding box center [784, 295] width 452 height 21
drag, startPoint x: 847, startPoint y: 288, endPoint x: 846, endPoint y: 308, distance: 20.0
click at [846, 308] on div "Instructions Reference variables from a previous block by configuring them in t…" at bounding box center [784, 288] width 468 height 49
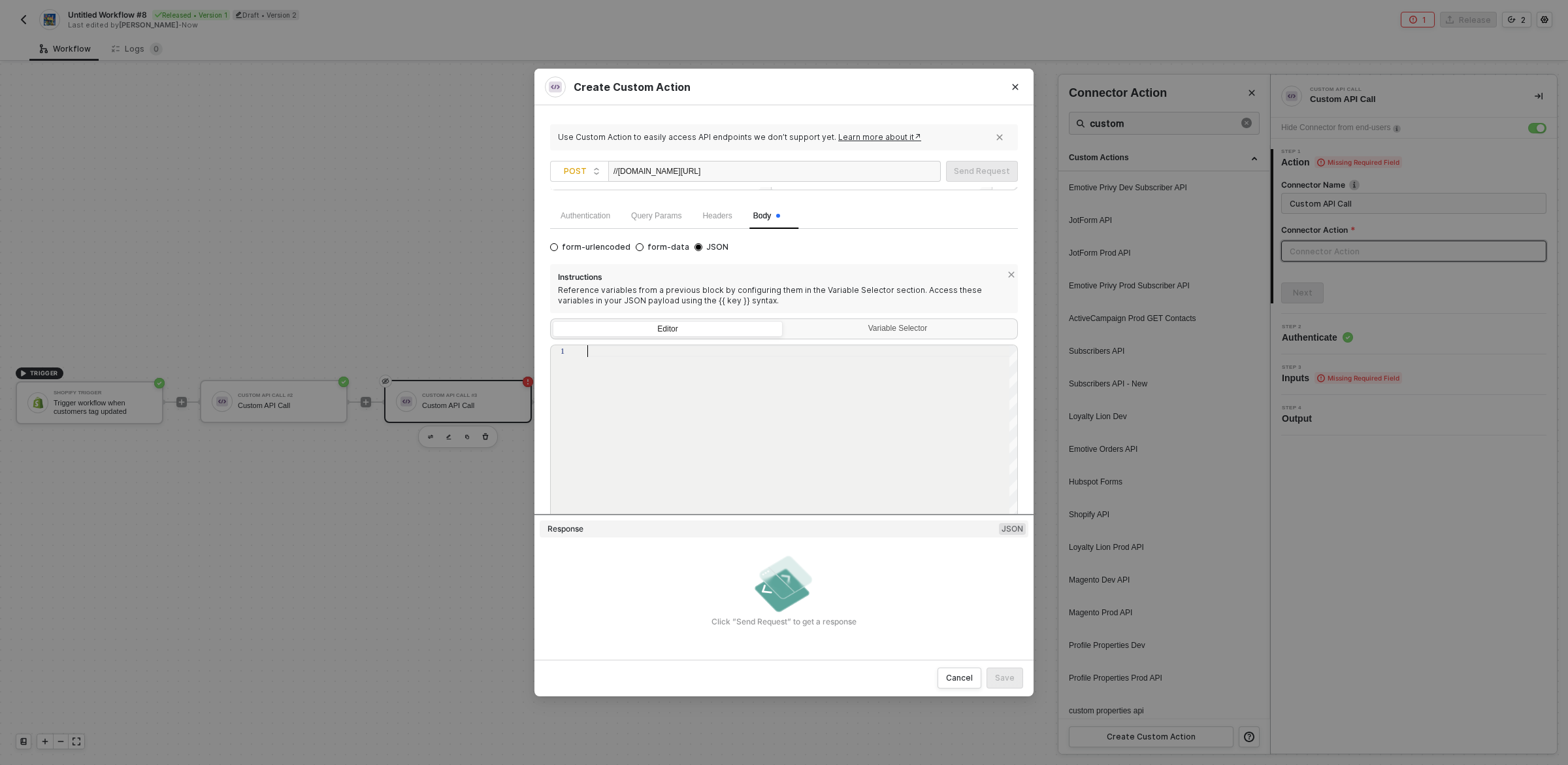
click at [758, 417] on div at bounding box center [803, 434] width 431 height 179
click at [838, 172] on div "//[DOMAIN_NAME][URL]" at bounding box center [774, 170] width 332 height 21
copy div "//[DOMAIN_NAME][URL]"
drag, startPoint x: 1018, startPoint y: 89, endPoint x: 824, endPoint y: 413, distance: 377.6
click at [826, 409] on div "Create Custom Action Use Custom Action to easily access API endpoints we don’t …" at bounding box center [784, 382] width 499 height 628
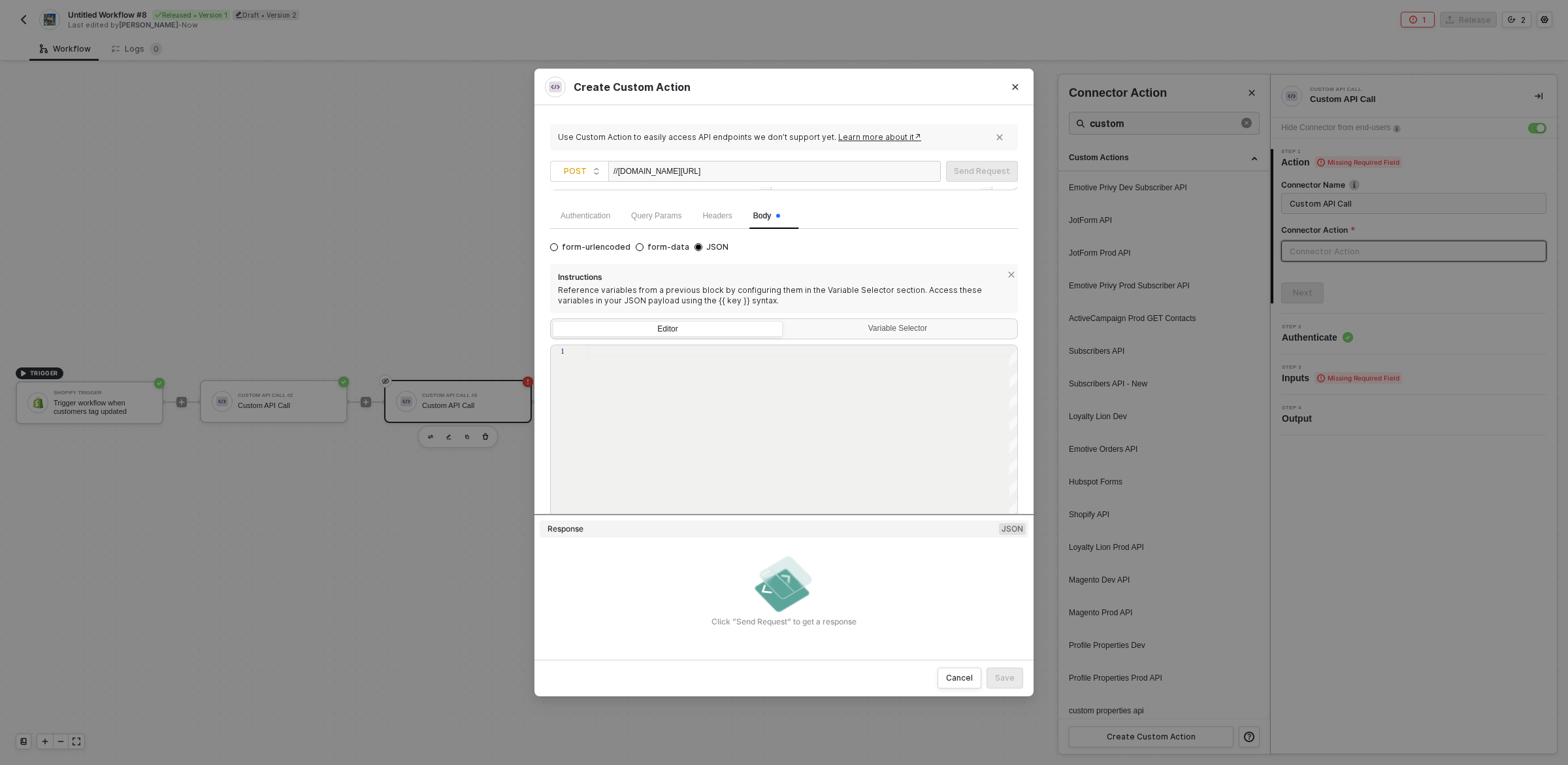
click at [969, 198] on div "Key Value Add key ﻿ Add value ﻿" at bounding box center [784, 175] width 468 height 58
click at [641, 221] on div "Query Params" at bounding box center [656, 216] width 50 height 12
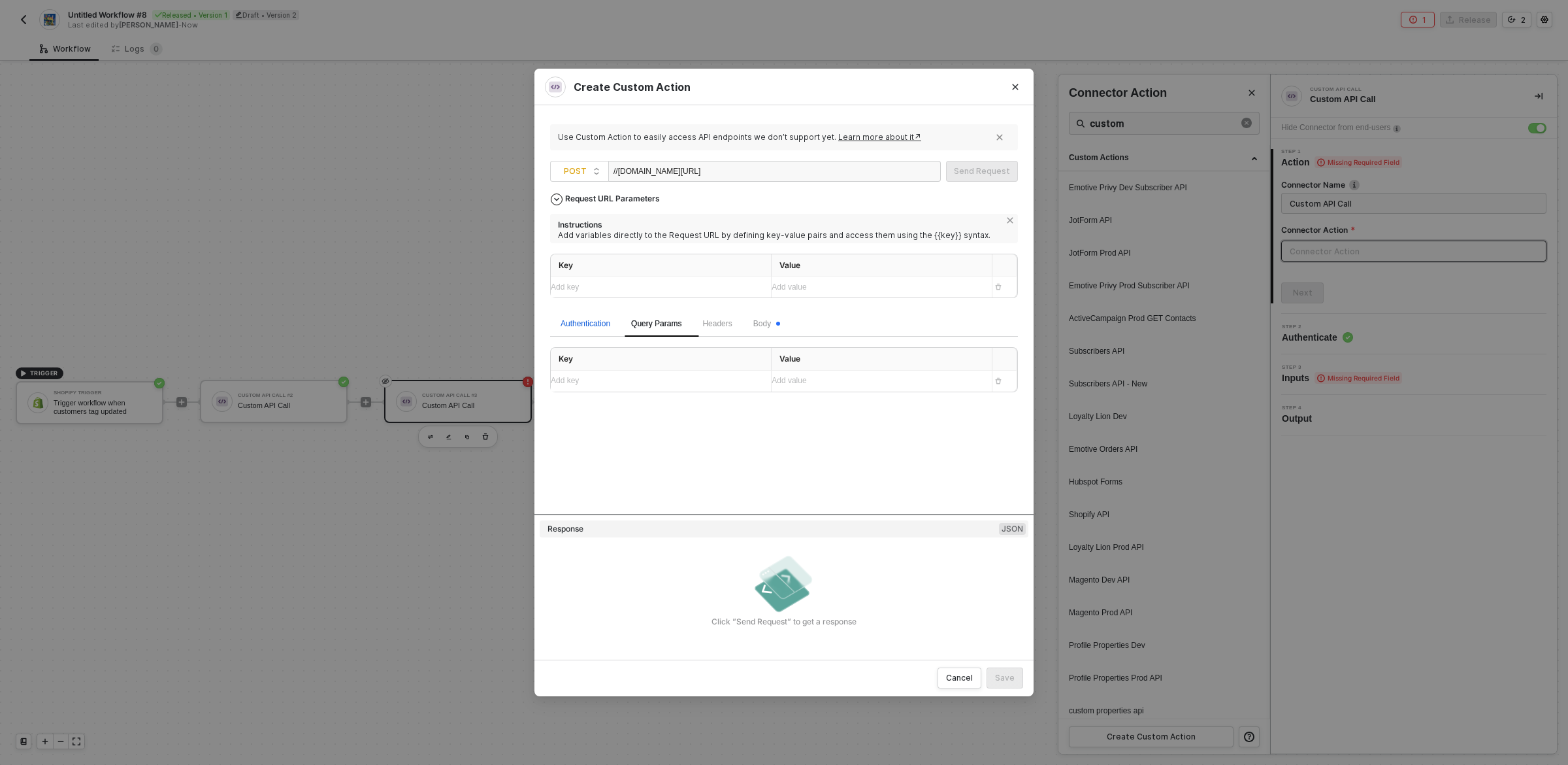
click at [594, 323] on div "Authentication" at bounding box center [585, 323] width 50 height 12
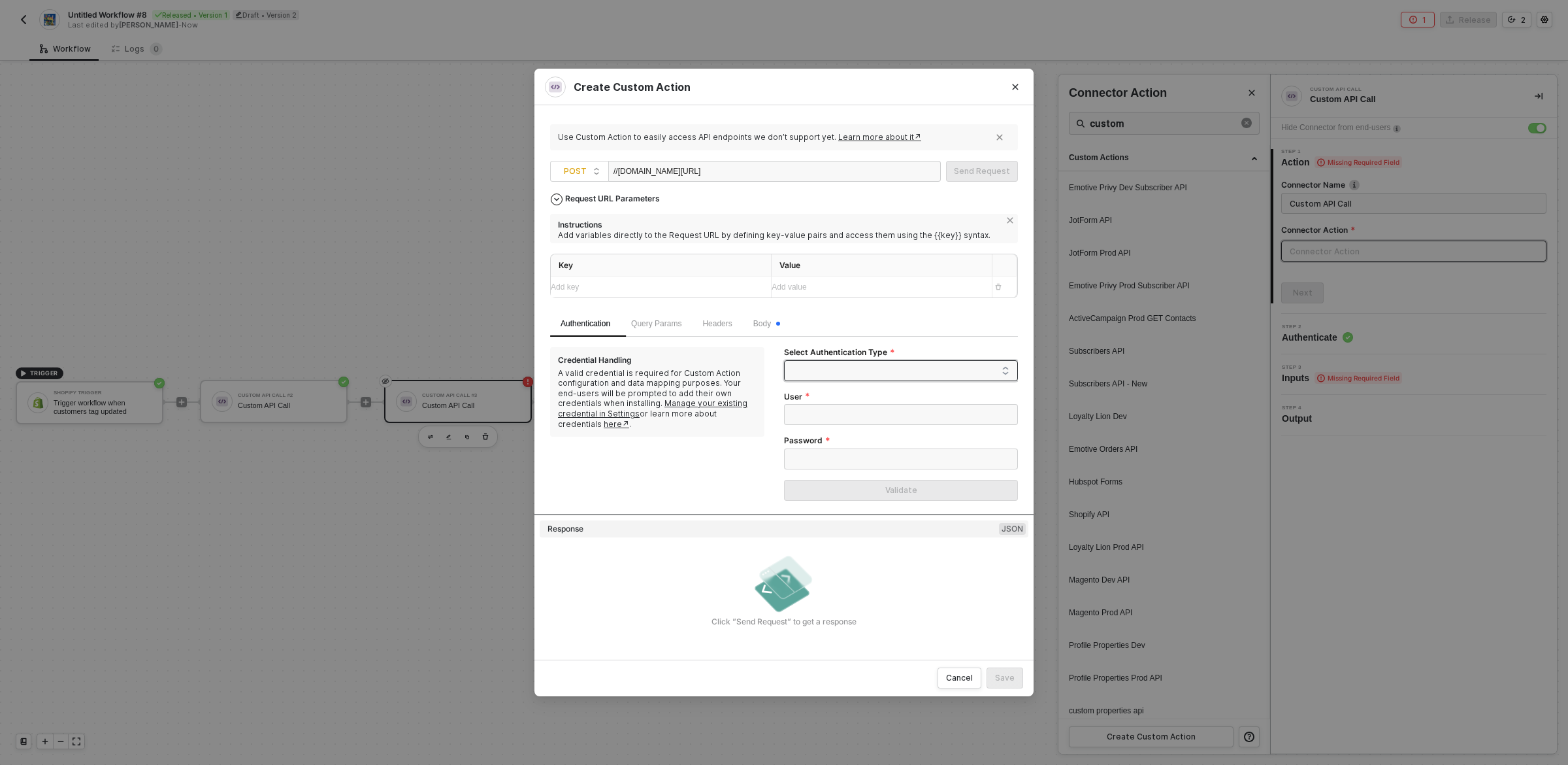
click at [909, 365] on span at bounding box center [903, 371] width 212 height 20
click at [1001, 99] on button "Close" at bounding box center [1015, 87] width 36 height 36
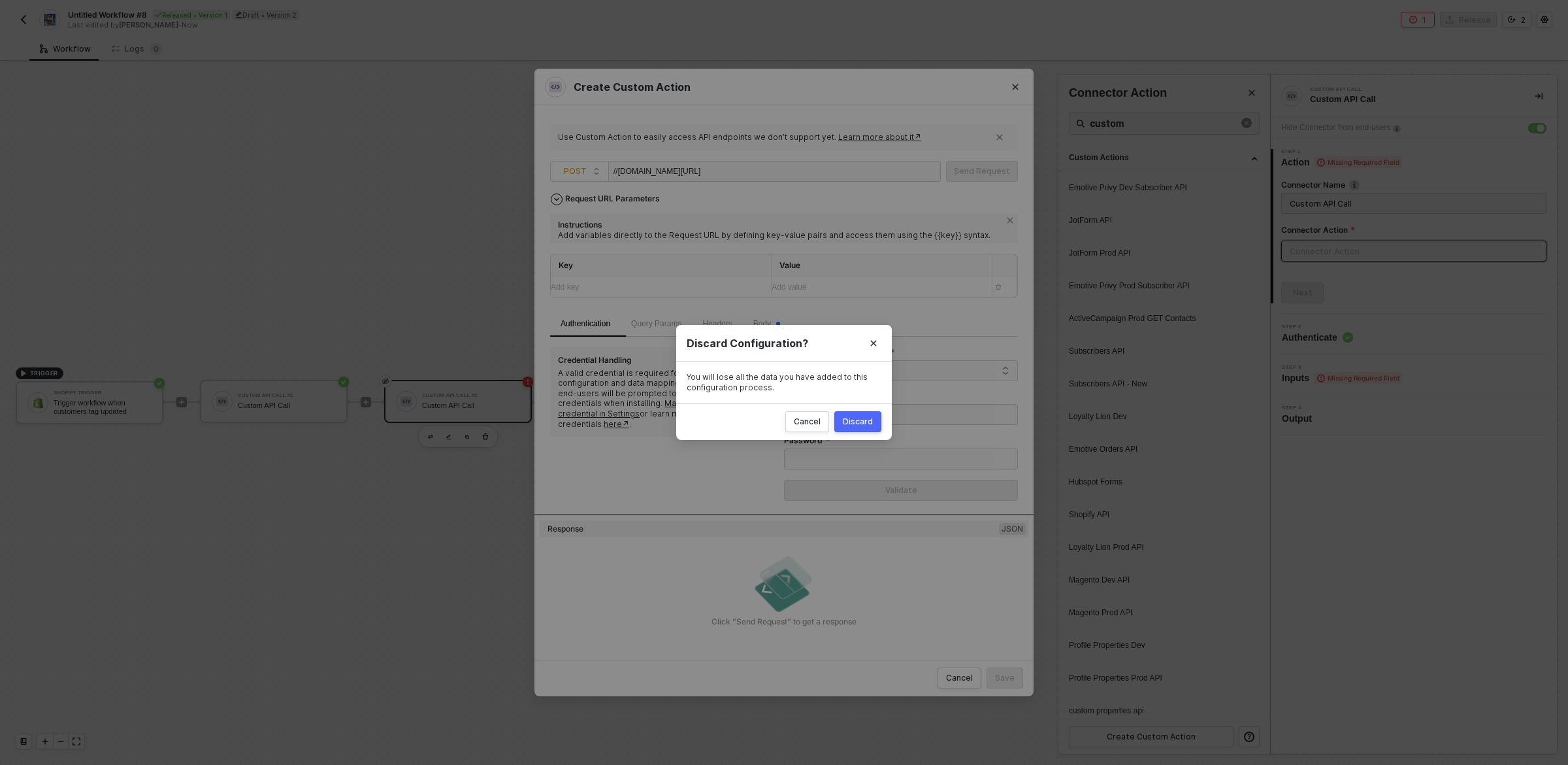
click at [860, 418] on div "Discard" at bounding box center [858, 422] width 30 height 11
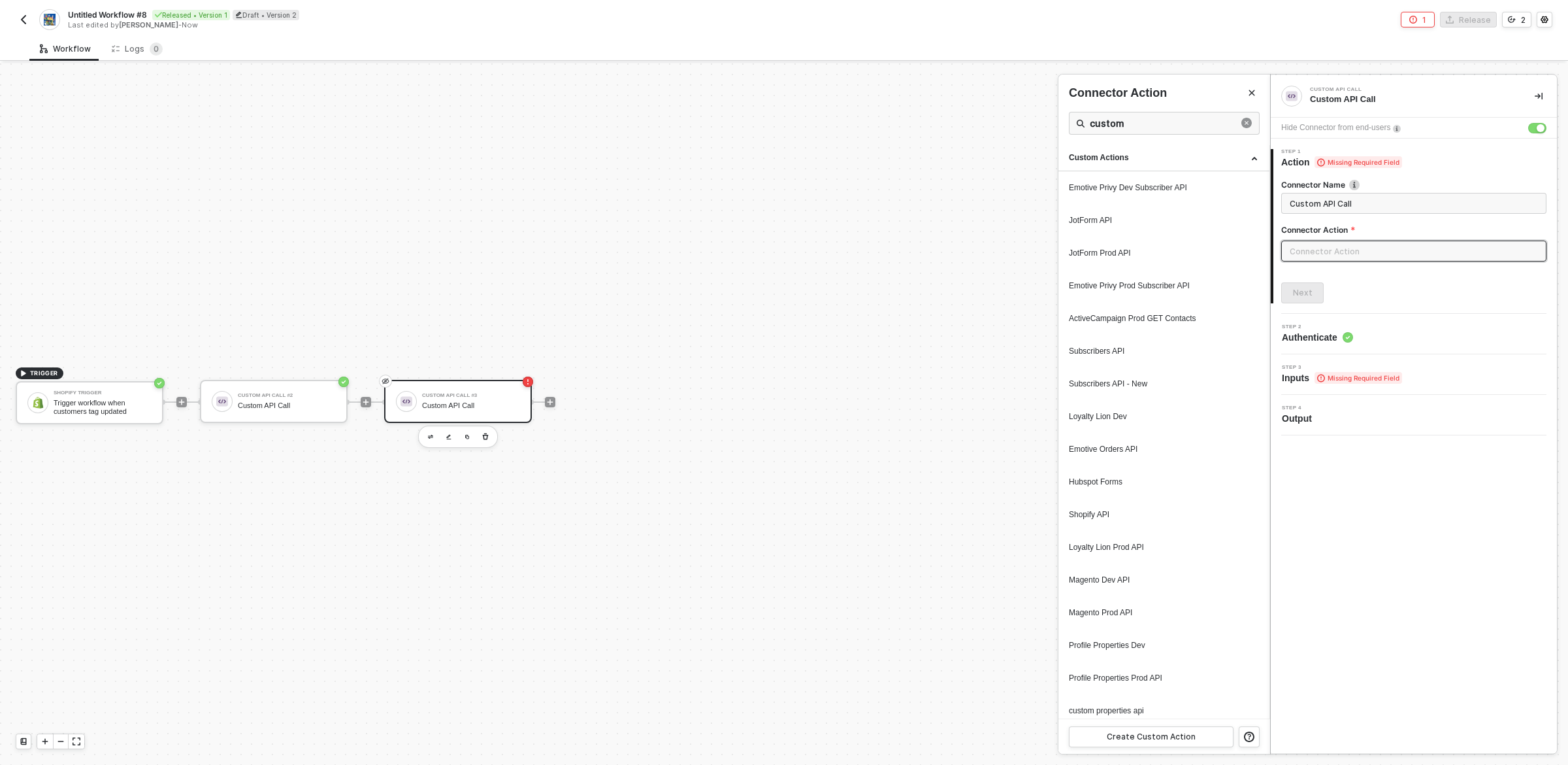
click at [301, 412] on div at bounding box center [784, 414] width 1568 height 701
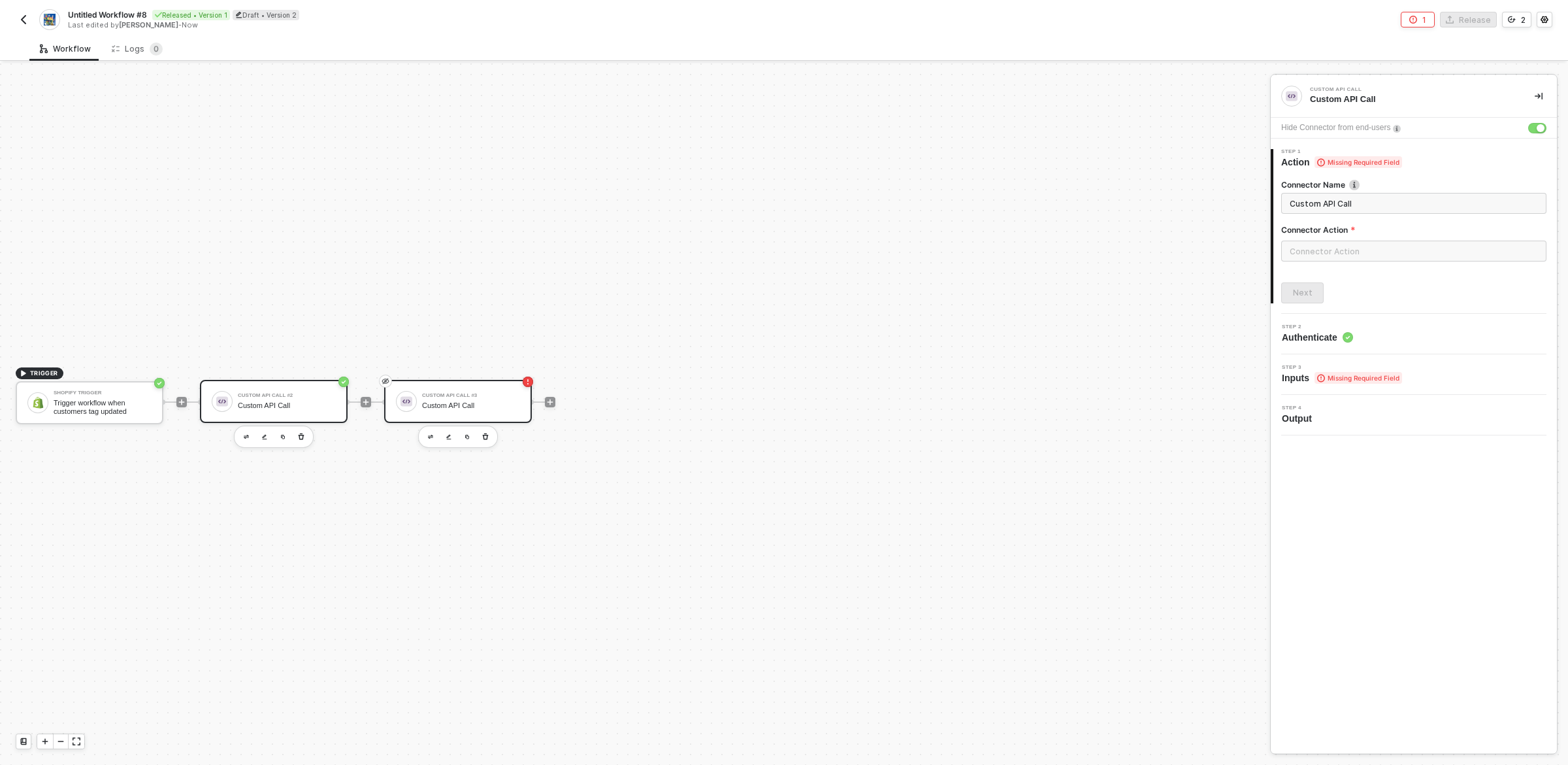
click at [290, 404] on div "Custom API Call" at bounding box center [287, 405] width 98 height 8
click at [1308, 294] on div "Next" at bounding box center [1303, 293] width 20 height 11
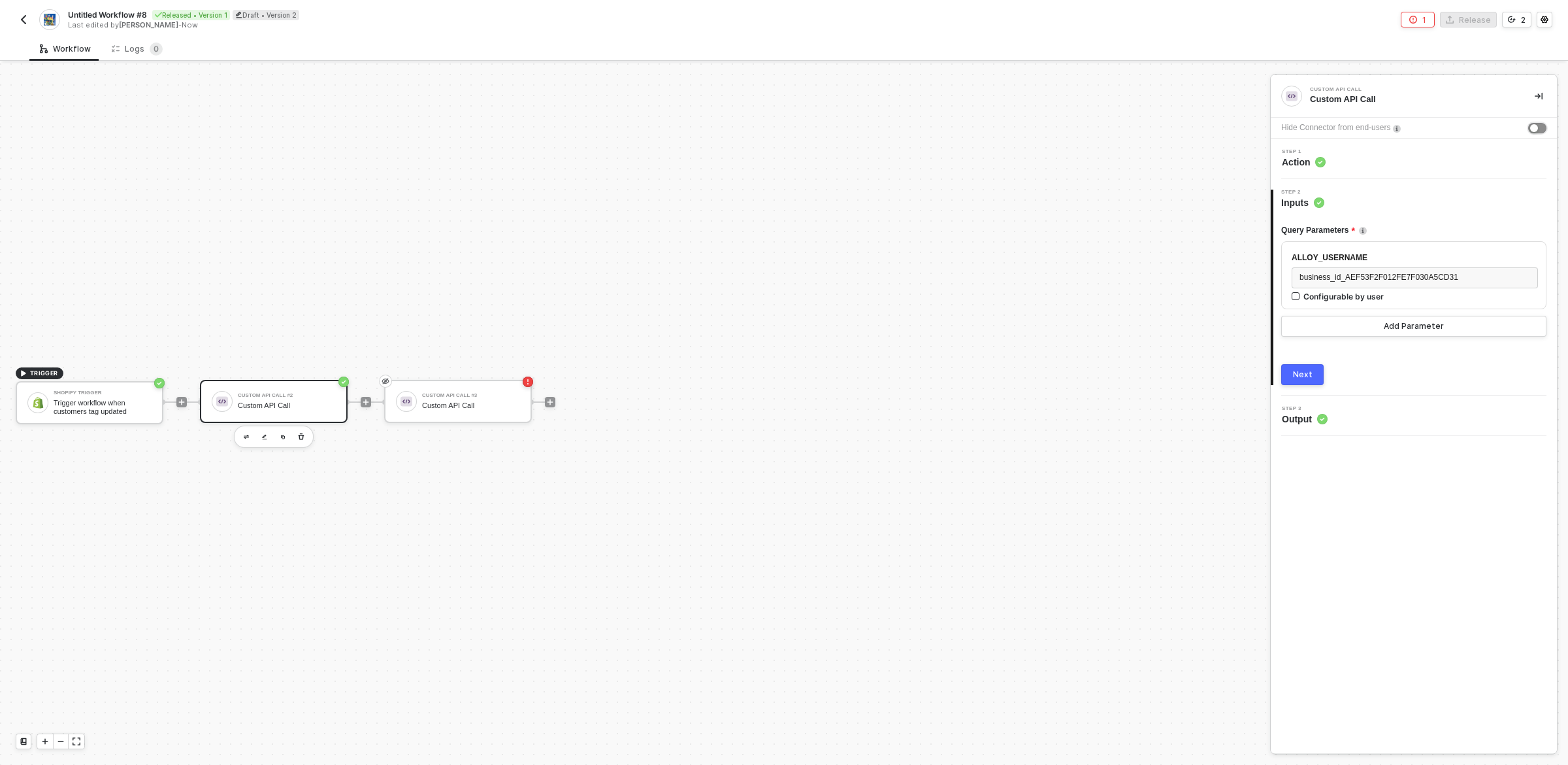
click at [1542, 127] on button "button" at bounding box center [1537, 128] width 18 height 11
click at [1537, 129] on div "button" at bounding box center [1541, 127] width 7 height 7
click at [271, 406] on div "Custom API Call" at bounding box center [287, 405] width 98 height 8
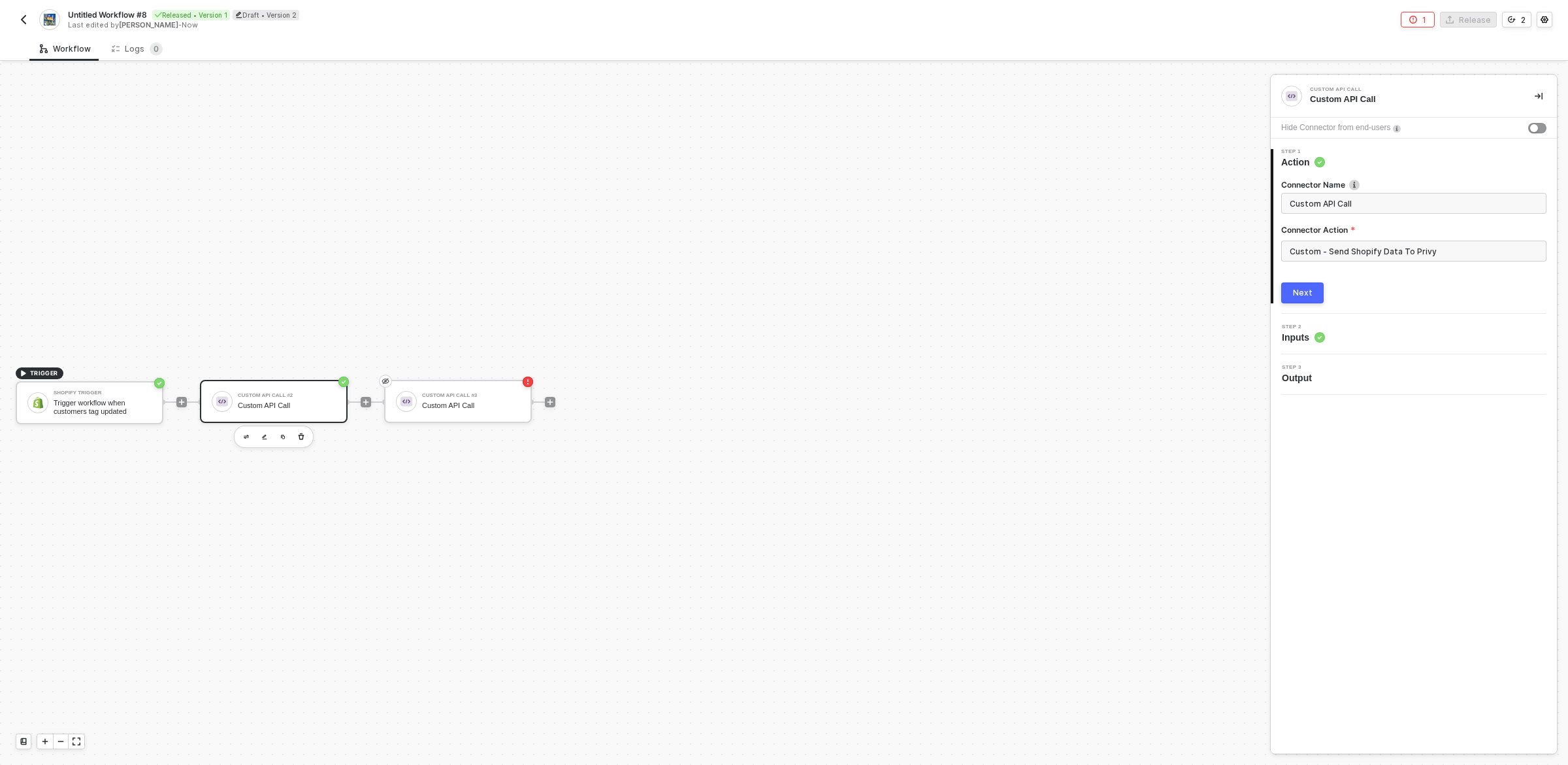
click at [1303, 299] on button "Next" at bounding box center [1302, 293] width 42 height 21
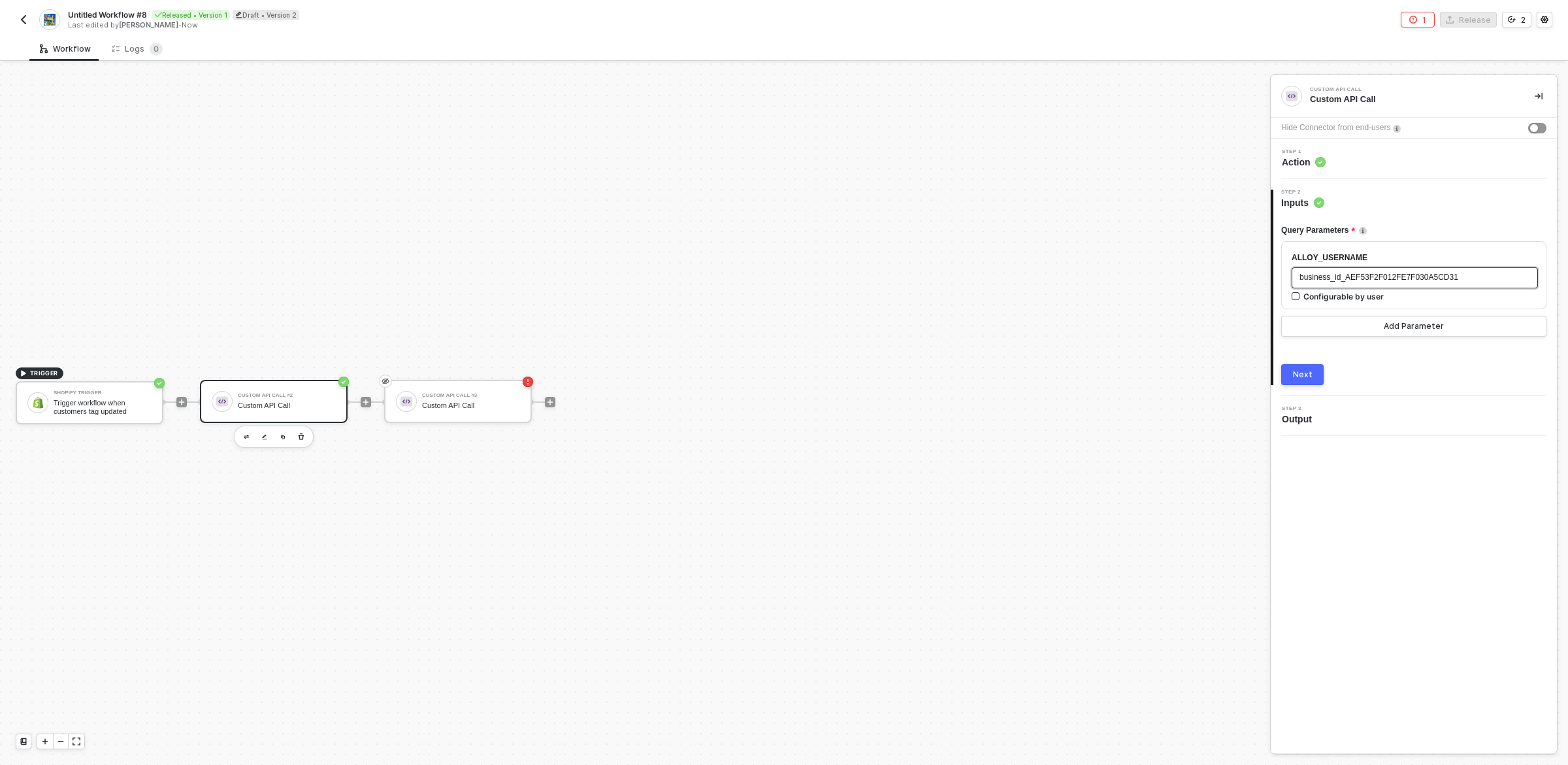
click at [1387, 276] on span "business_id_AEF53F2F012FE7F030A5CD31" at bounding box center [1380, 277] width 159 height 9
click at [1388, 276] on span "business_id_AEF53F2F012FE7F030A5CD31" at bounding box center [1380, 277] width 159 height 9
copy span "business_id_AEF53F2F012FE7F030A5CD31"
click at [303, 436] on icon "button" at bounding box center [301, 437] width 6 height 7
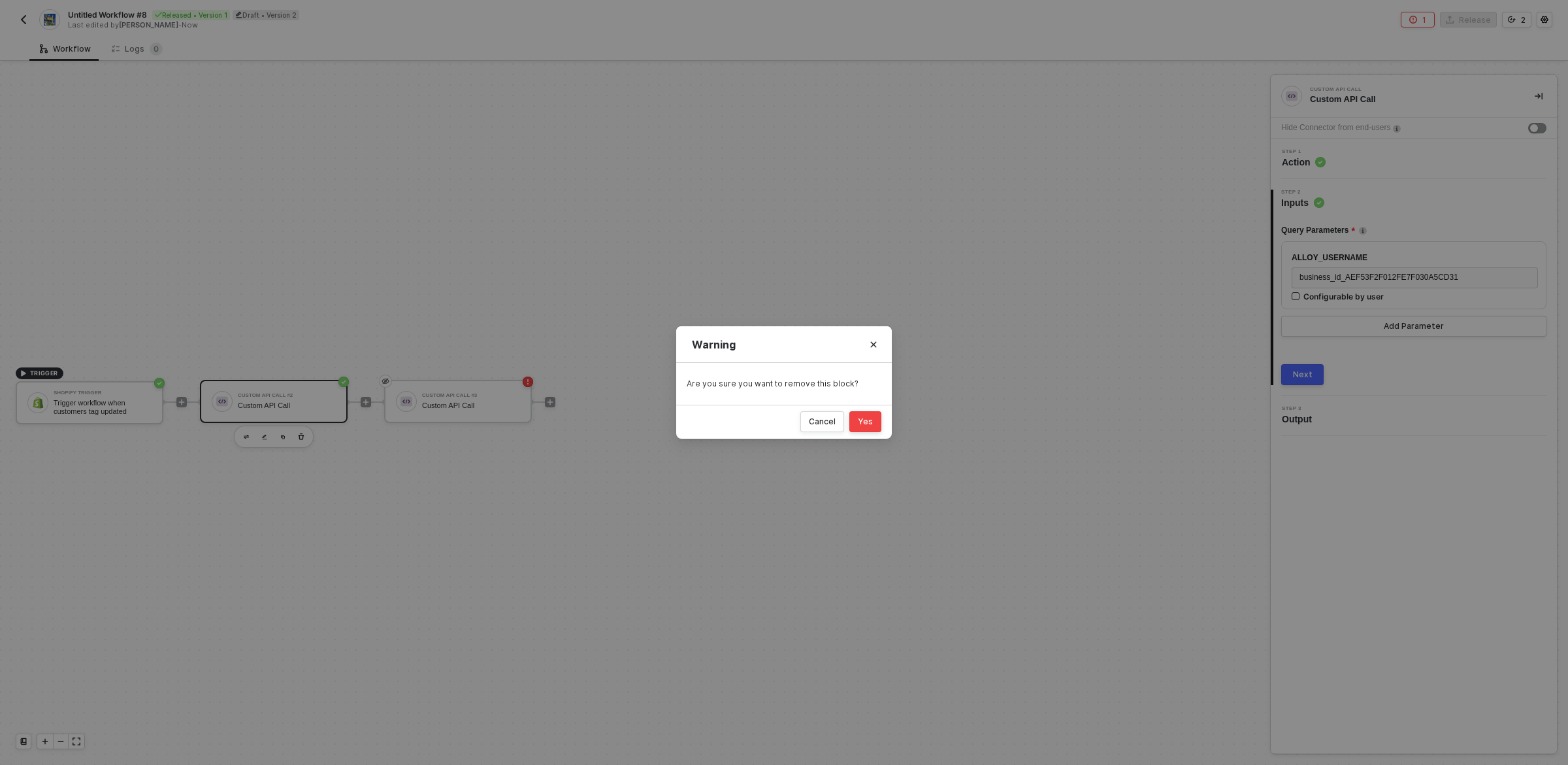
click at [875, 417] on button "Yes" at bounding box center [865, 421] width 32 height 21
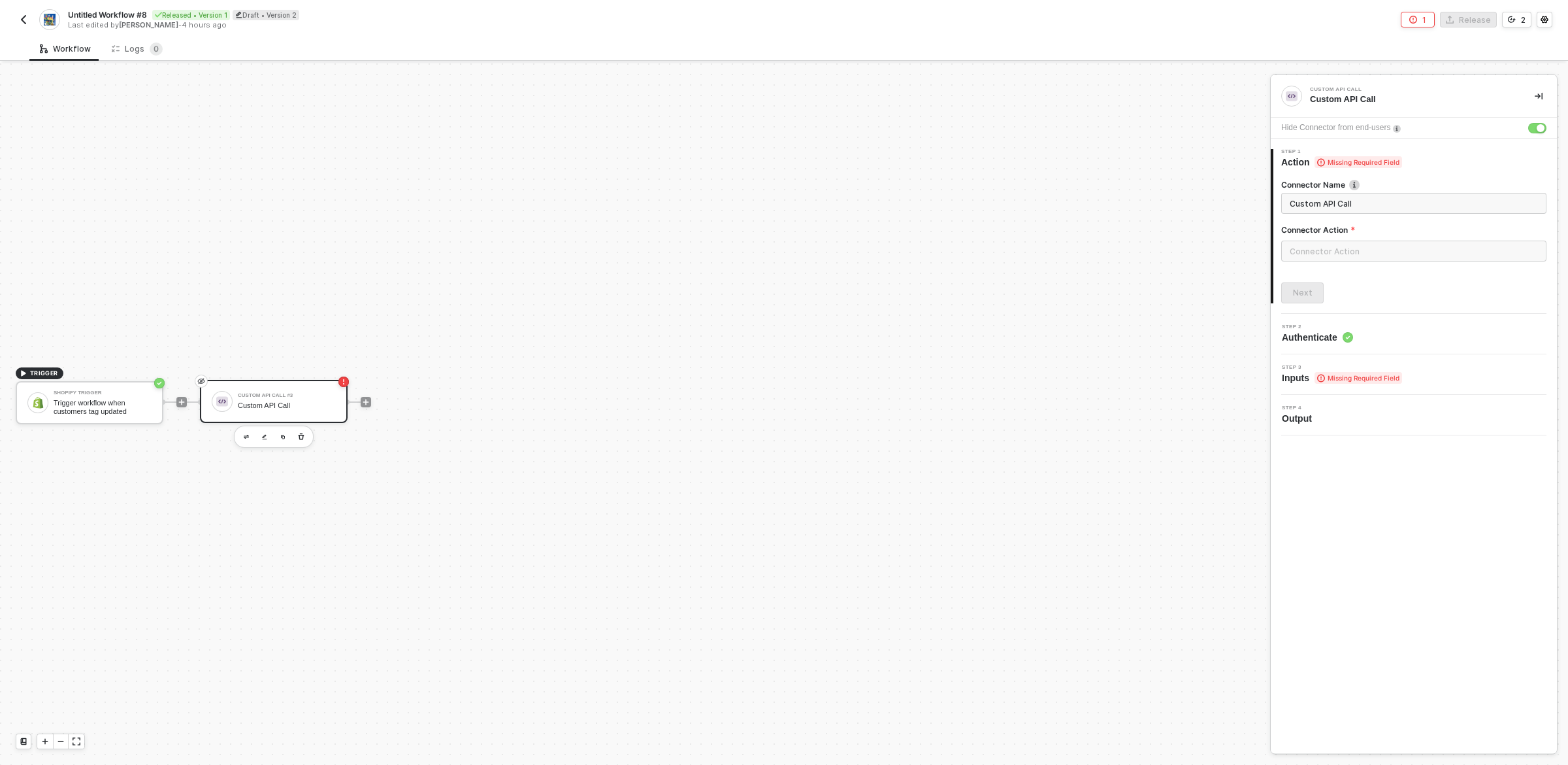
click at [317, 417] on div "Custom API Call #3 Custom API Call" at bounding box center [274, 401] width 148 height 43
click at [1411, 253] on input "text" at bounding box center [1413, 251] width 265 height 21
click at [1352, 284] on div "Next" at bounding box center [1413, 293] width 265 height 21
click at [1324, 246] on input "text" at bounding box center [1413, 251] width 265 height 21
click at [1160, 186] on ul "Custom Actions" at bounding box center [1165, 432] width 212 height 573
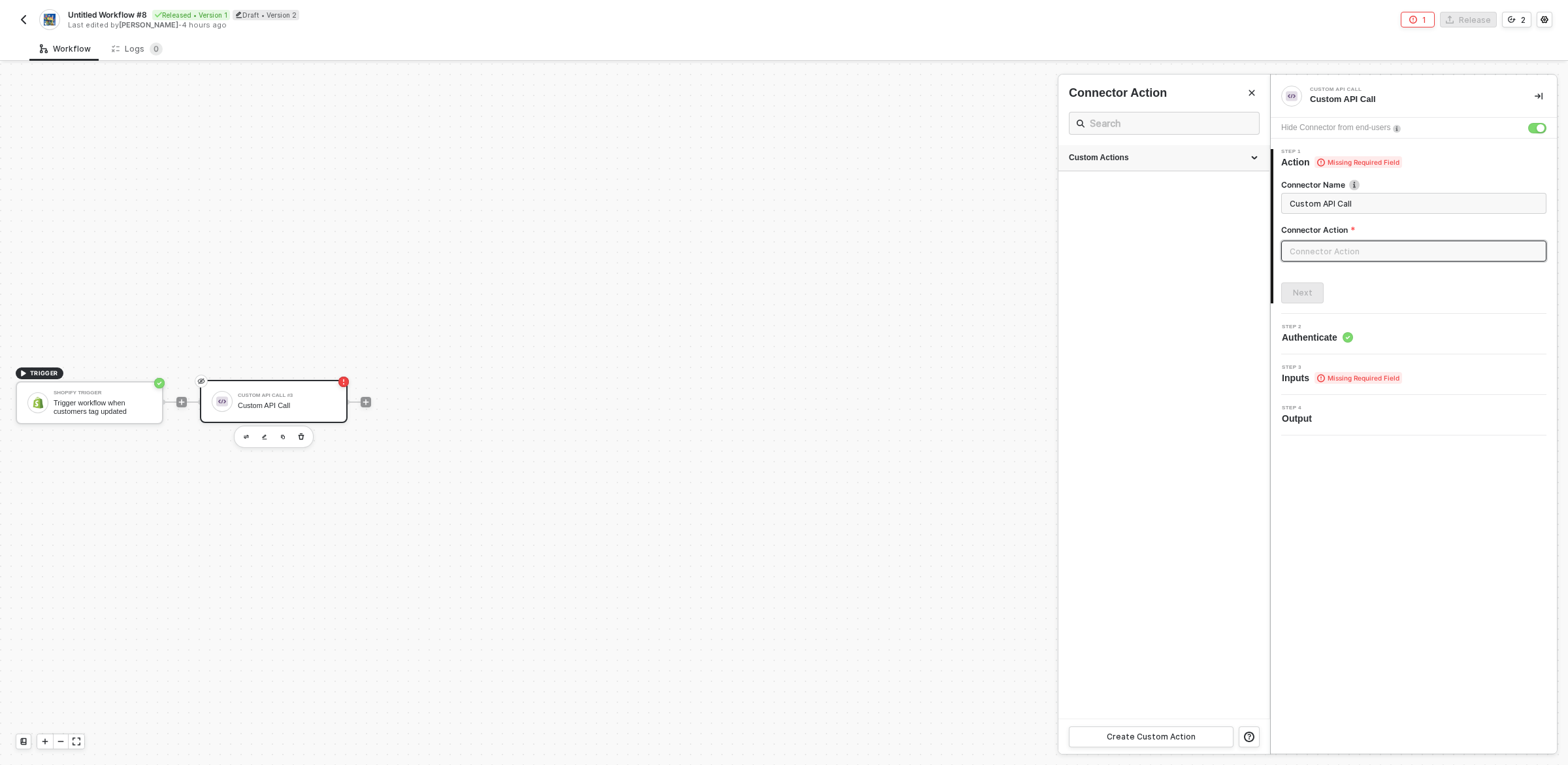
click at [1169, 156] on div "Custom Actions" at bounding box center [1164, 157] width 190 height 11
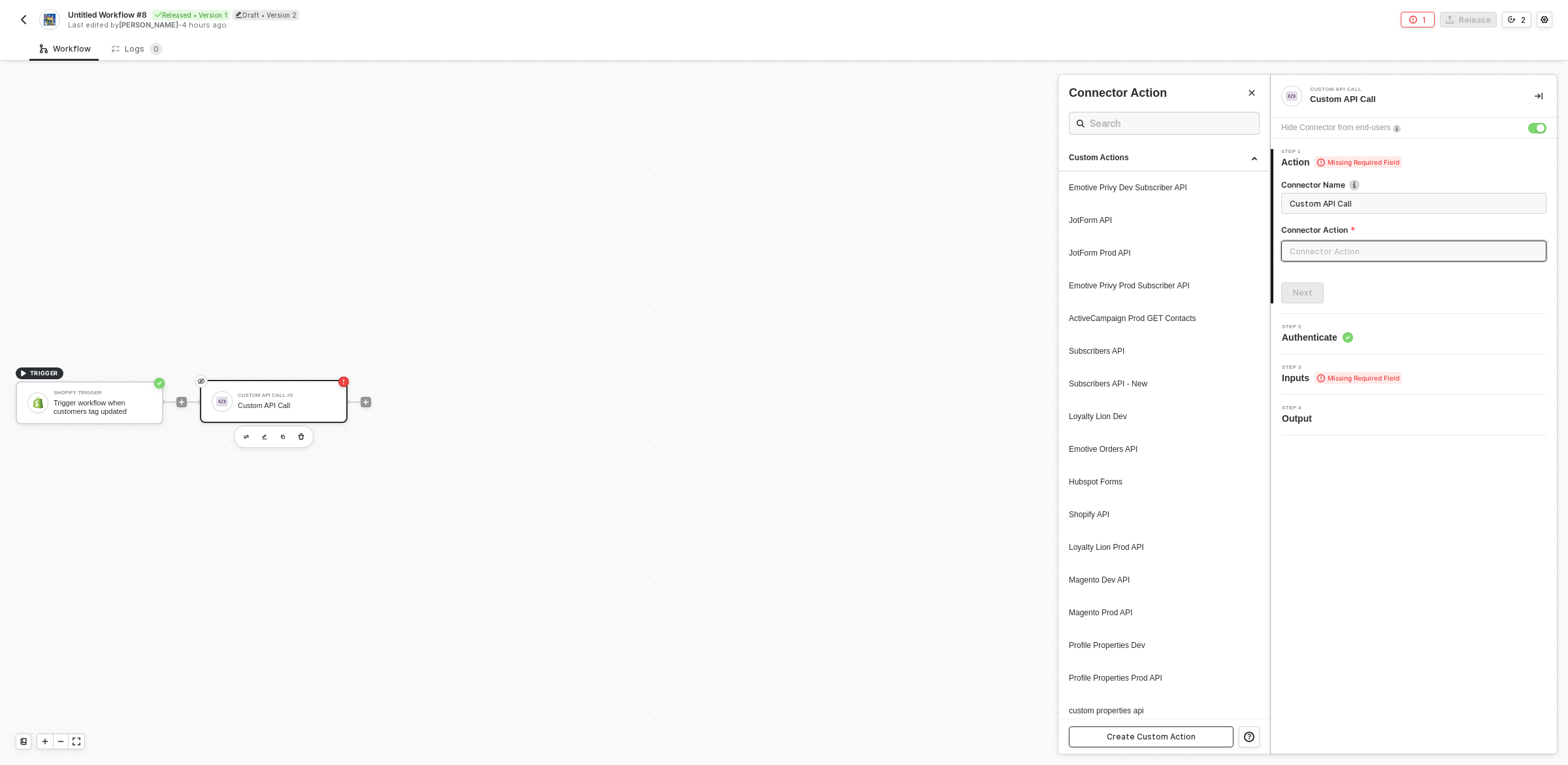
click at [1165, 735] on div "Create Custom Action" at bounding box center [1151, 737] width 89 height 11
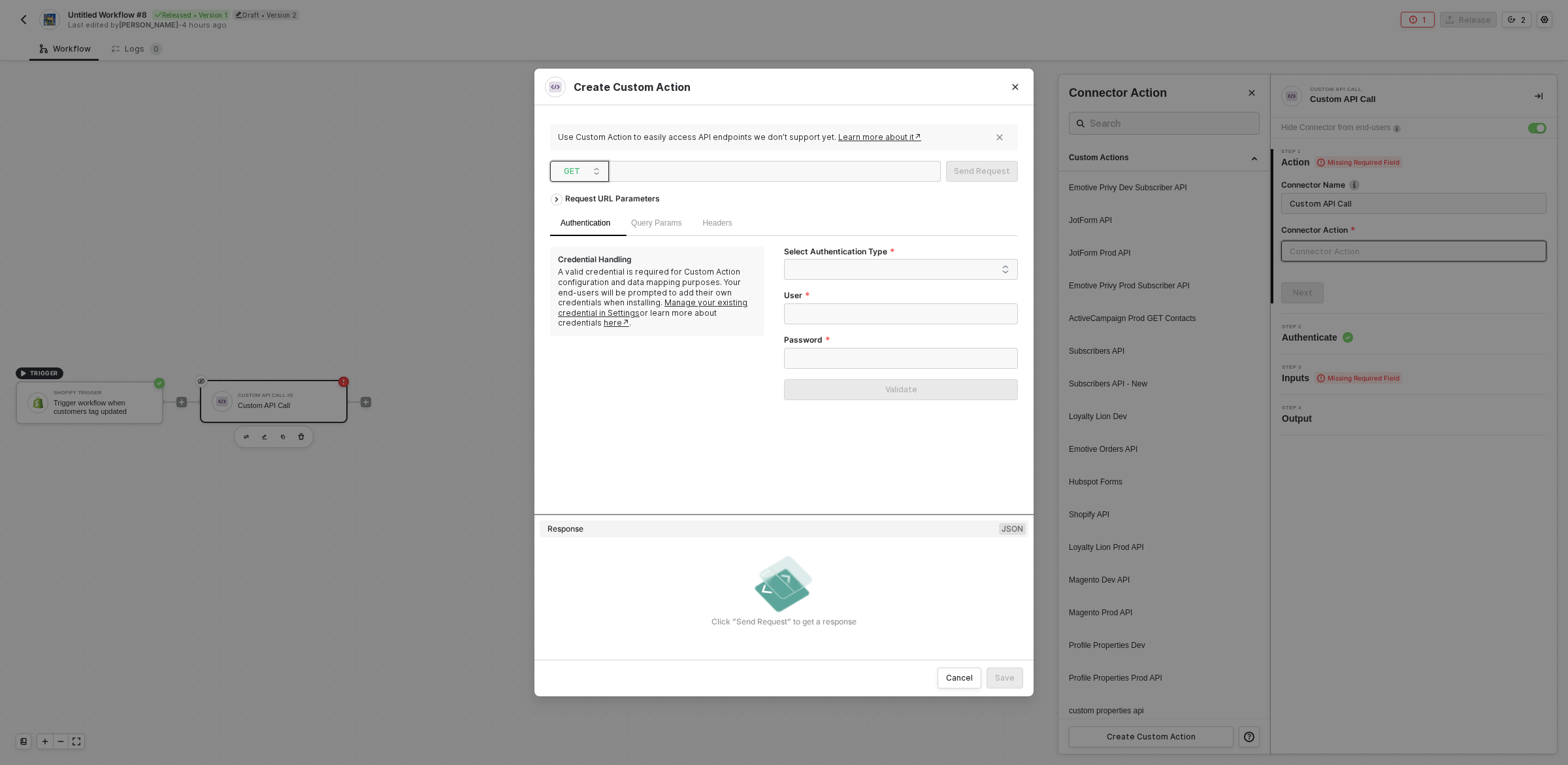
click at [591, 161] on span "GET" at bounding box center [582, 171] width 36 height 20
click at [579, 218] on div "POST" at bounding box center [579, 218] width 49 height 16
click at [714, 175] on div at bounding box center [679, 171] width 131 height 21
paste div
click at [605, 196] on div "Request URL Parameters" at bounding box center [612, 198] width 107 height 23
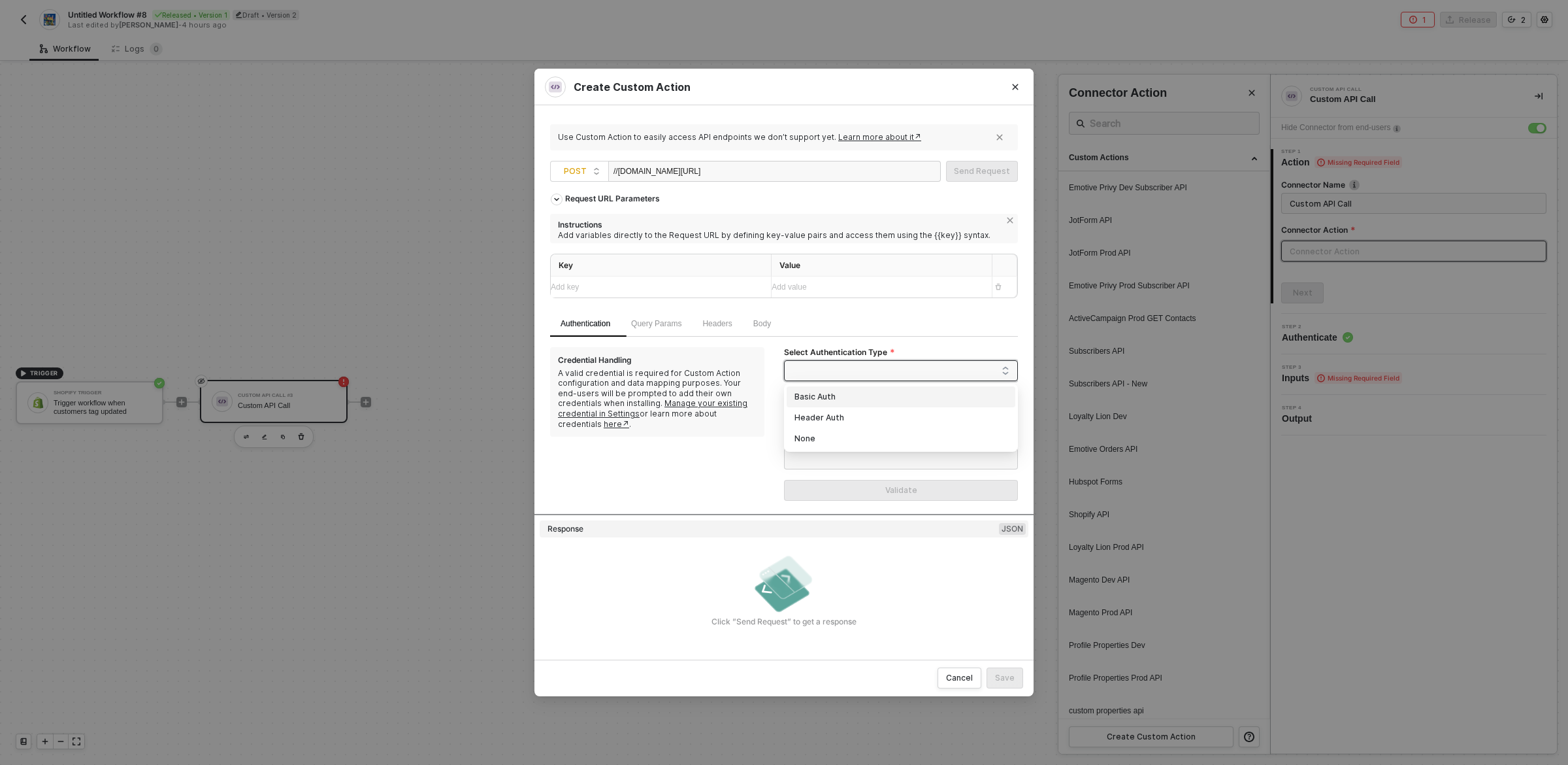
click at [918, 372] on span at bounding box center [903, 371] width 212 height 20
click at [883, 416] on div "Header Auth" at bounding box center [901, 418] width 213 height 14
click at [875, 423] on span "+ Add a new account" at bounding box center [904, 414] width 213 height 21
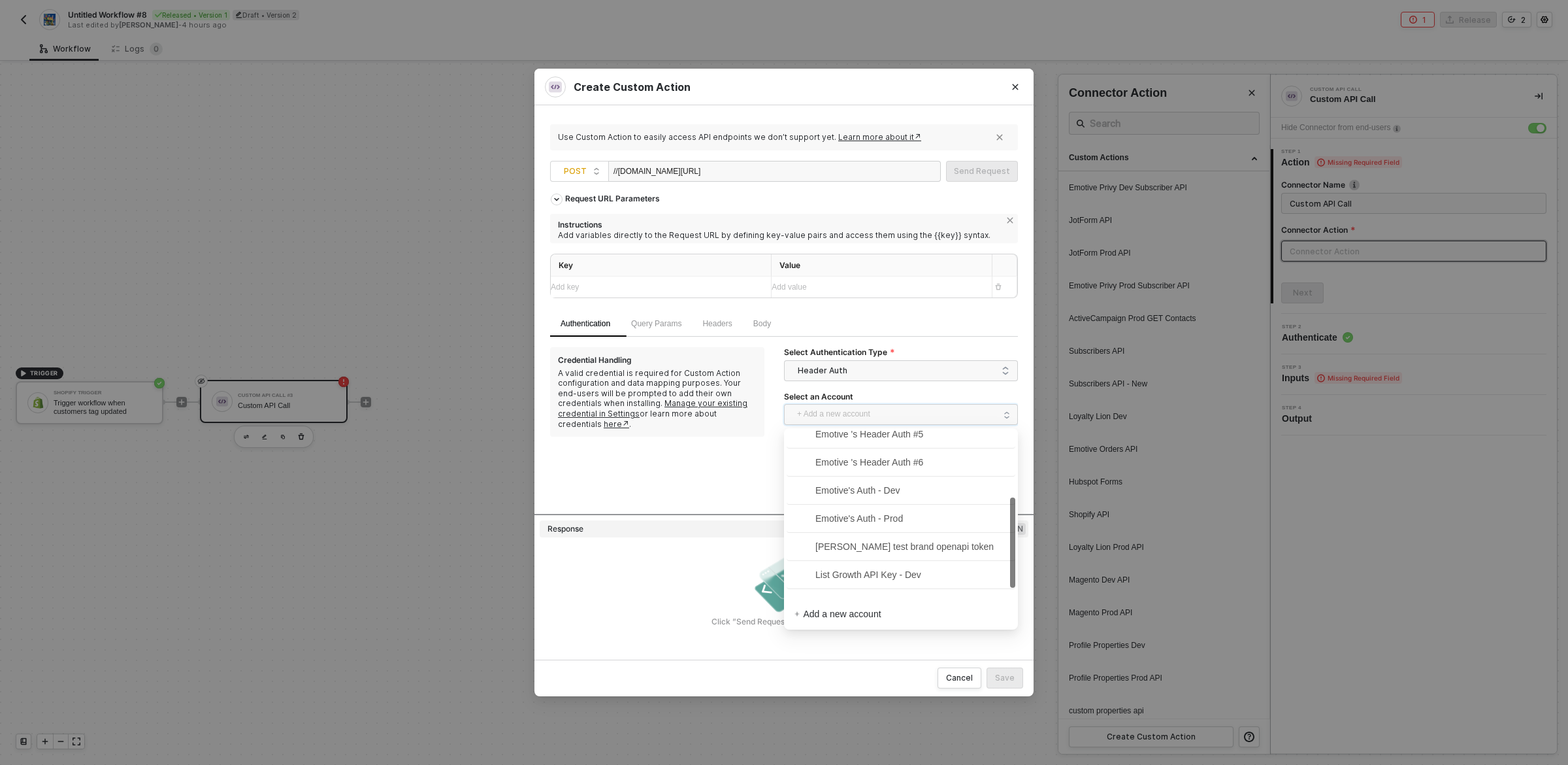
scroll to position [117, 0]
click at [872, 495] on span "Emotive's Auth - Dev" at bounding box center [847, 496] width 106 height 14
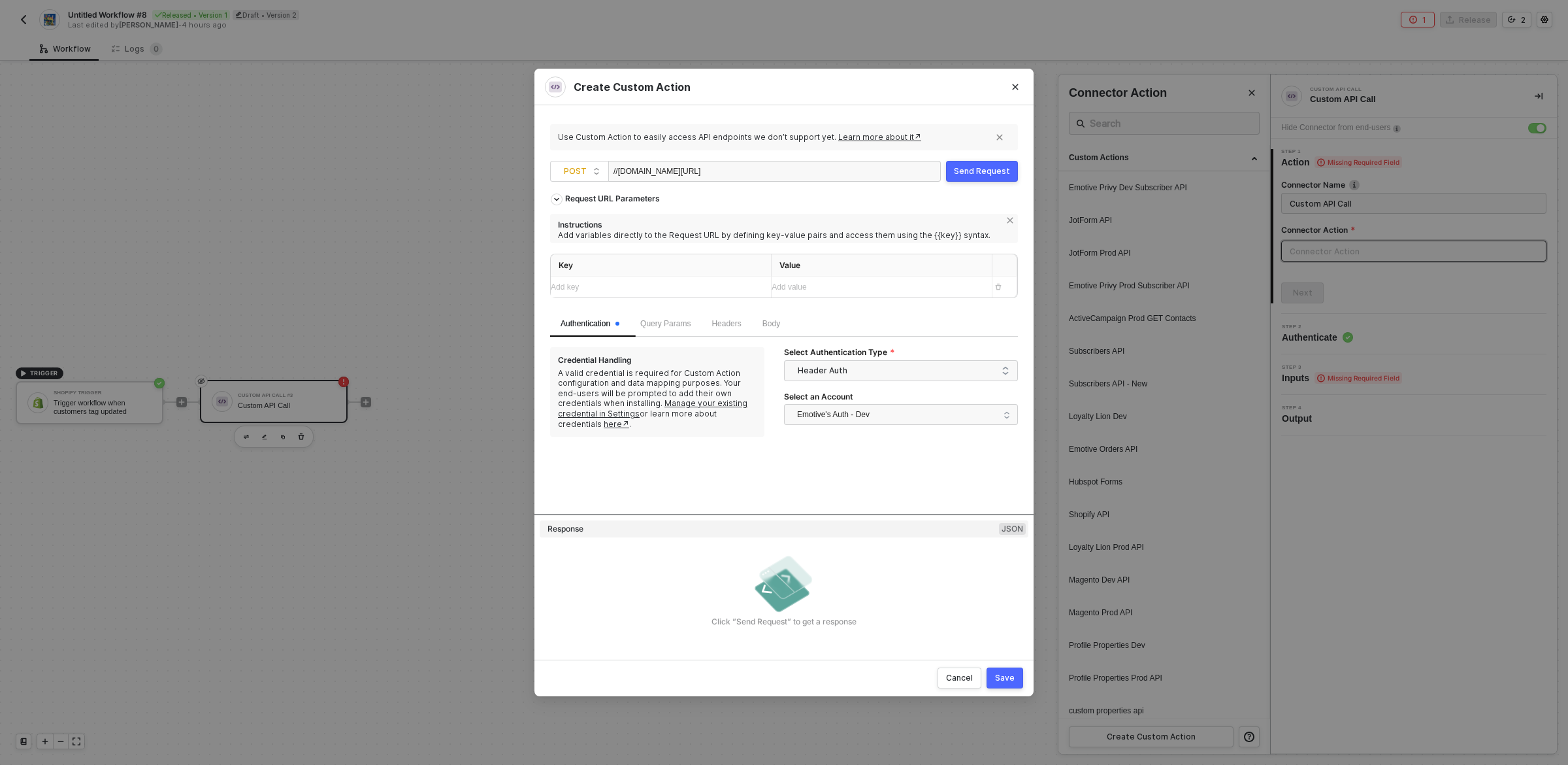
click at [730, 476] on div "Request URL Parameters Instructions Add variables directly to the Request URL b…" at bounding box center [784, 350] width 468 height 327
click at [691, 323] on span "Query Params" at bounding box center [665, 323] width 50 height 9
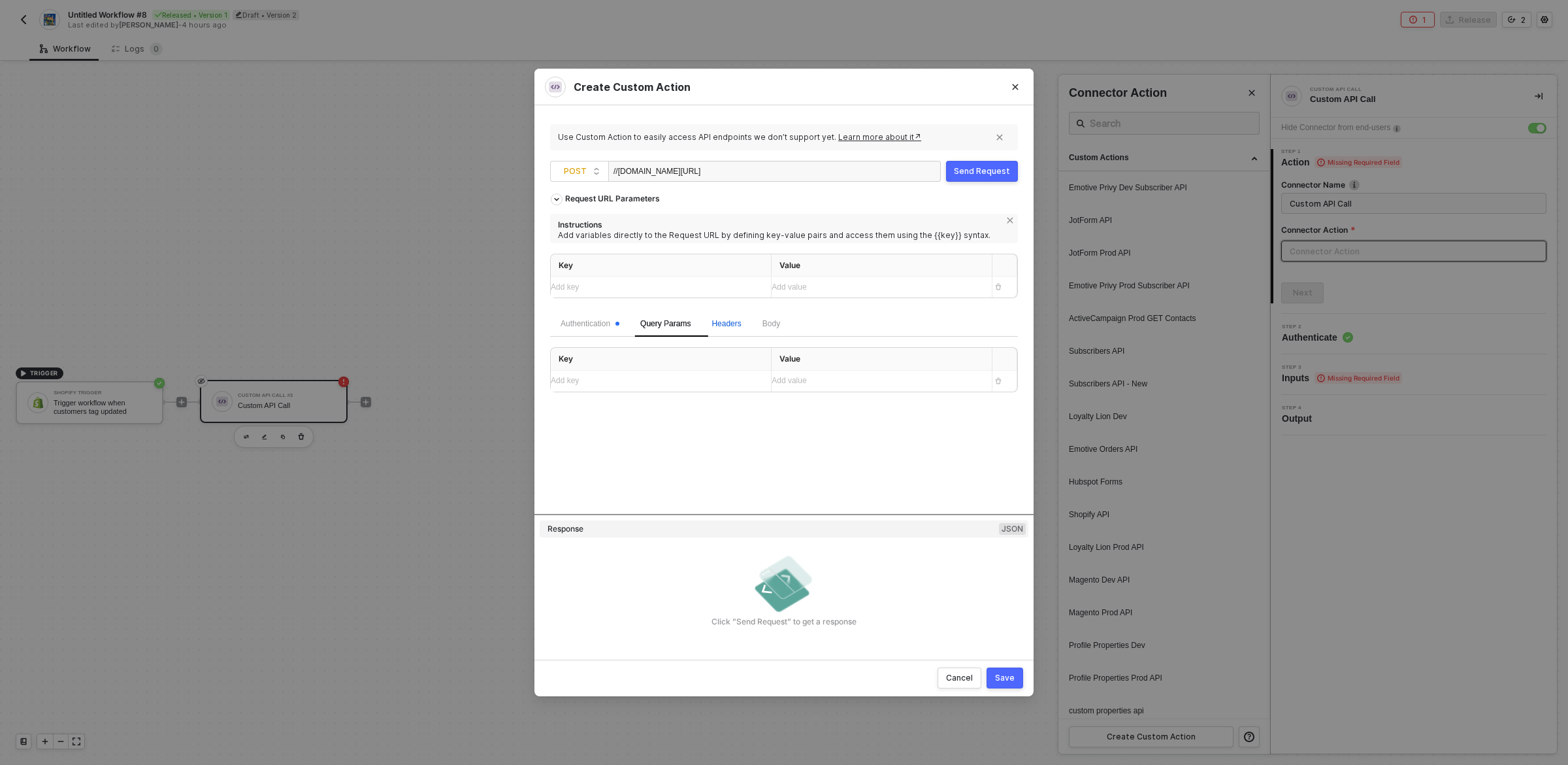
click at [741, 328] on span "Headers" at bounding box center [727, 323] width 30 height 9
click at [779, 328] on span "Body" at bounding box center [771, 323] width 17 height 9
click at [691, 404] on div "Add key ﻿" at bounding box center [649, 405] width 197 height 12
click at [703, 352] on span "JSON" at bounding box center [716, 355] width 26 height 11
click at [699, 352] on input "JSON" at bounding box center [698, 355] width 7 height 7
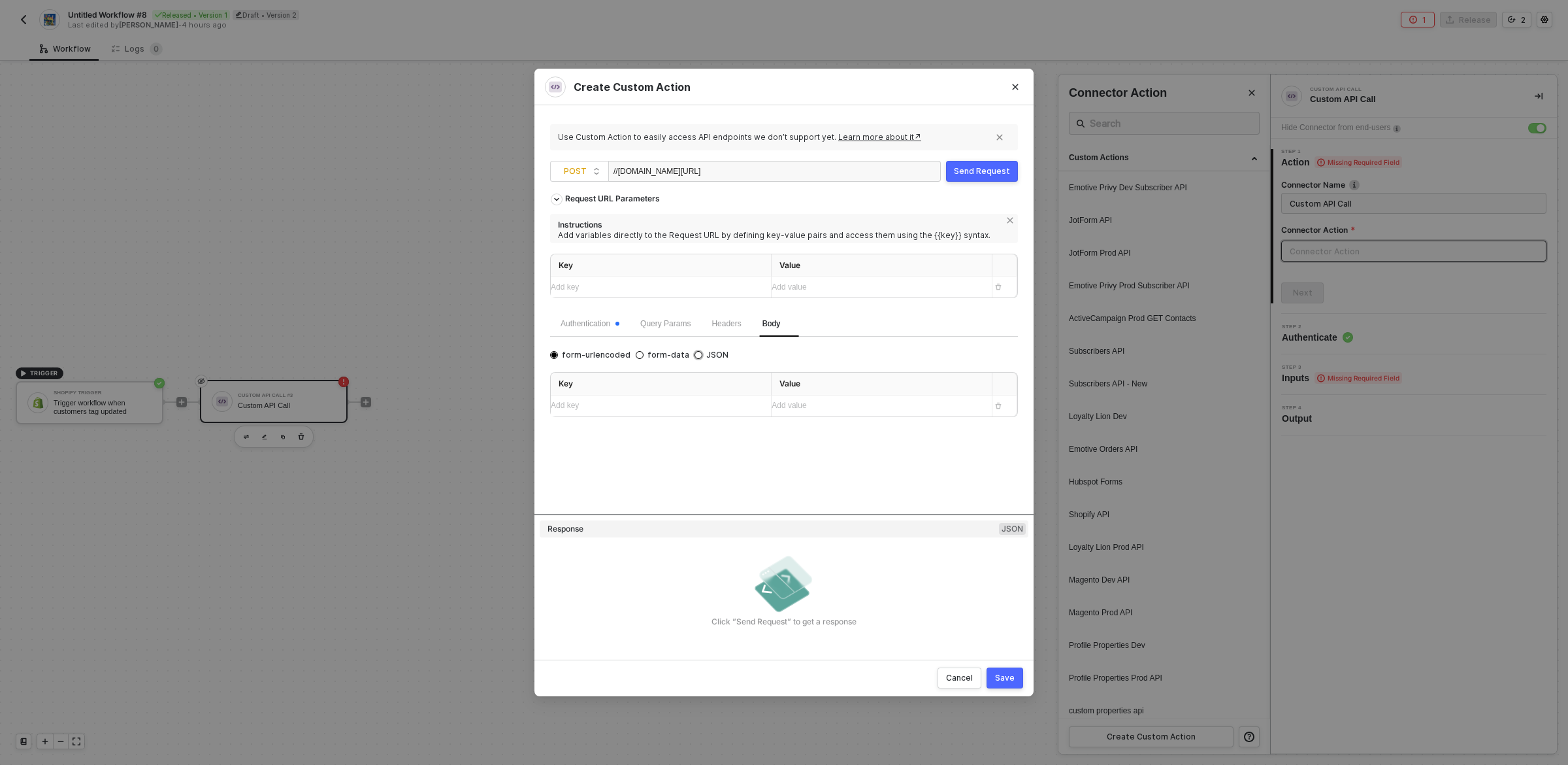
radio input "true"
radio input "false"
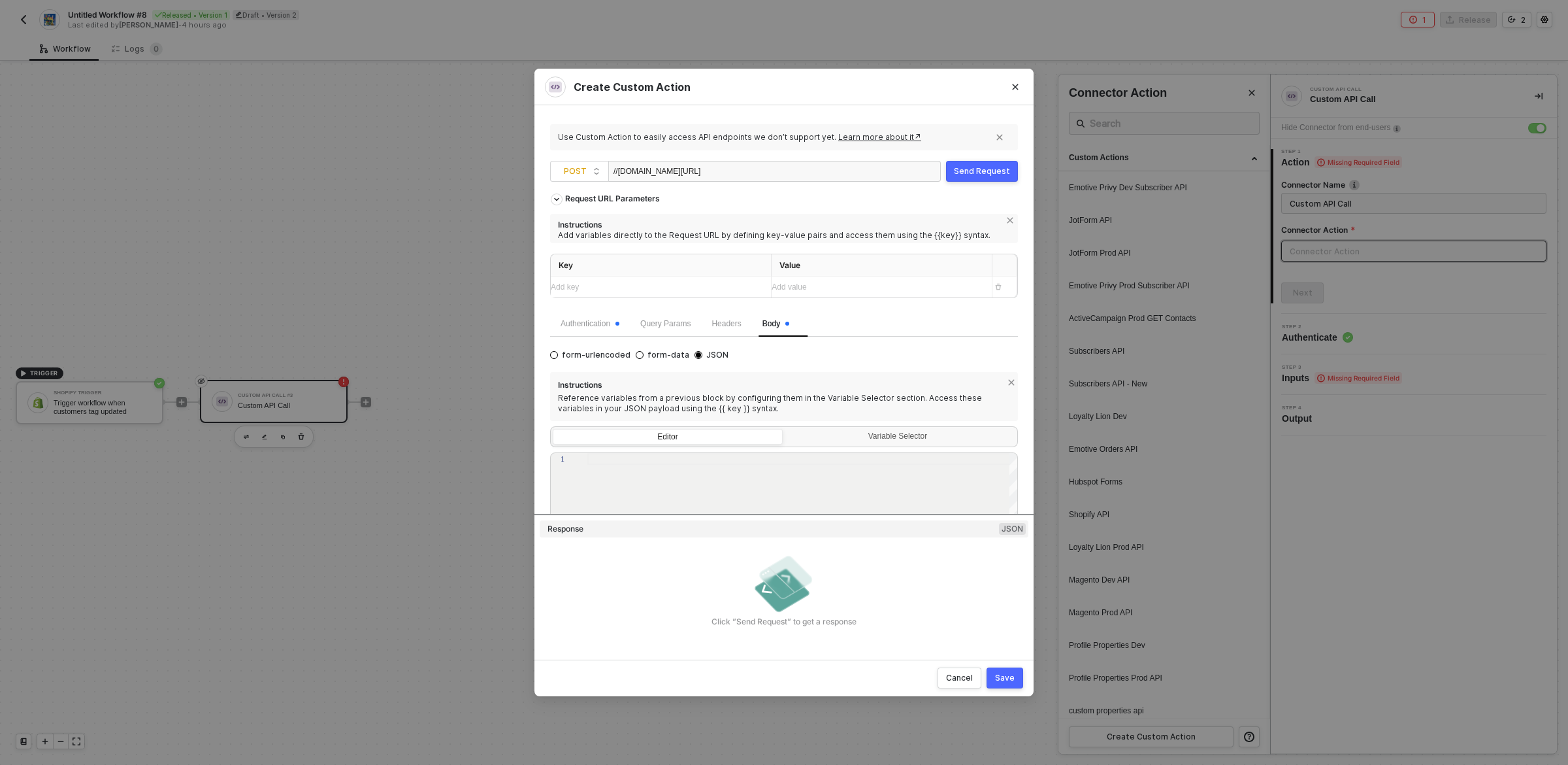
click at [774, 398] on div "Reference variables from a previous block by configuring them in the Variable S…" at bounding box center [784, 403] width 452 height 21
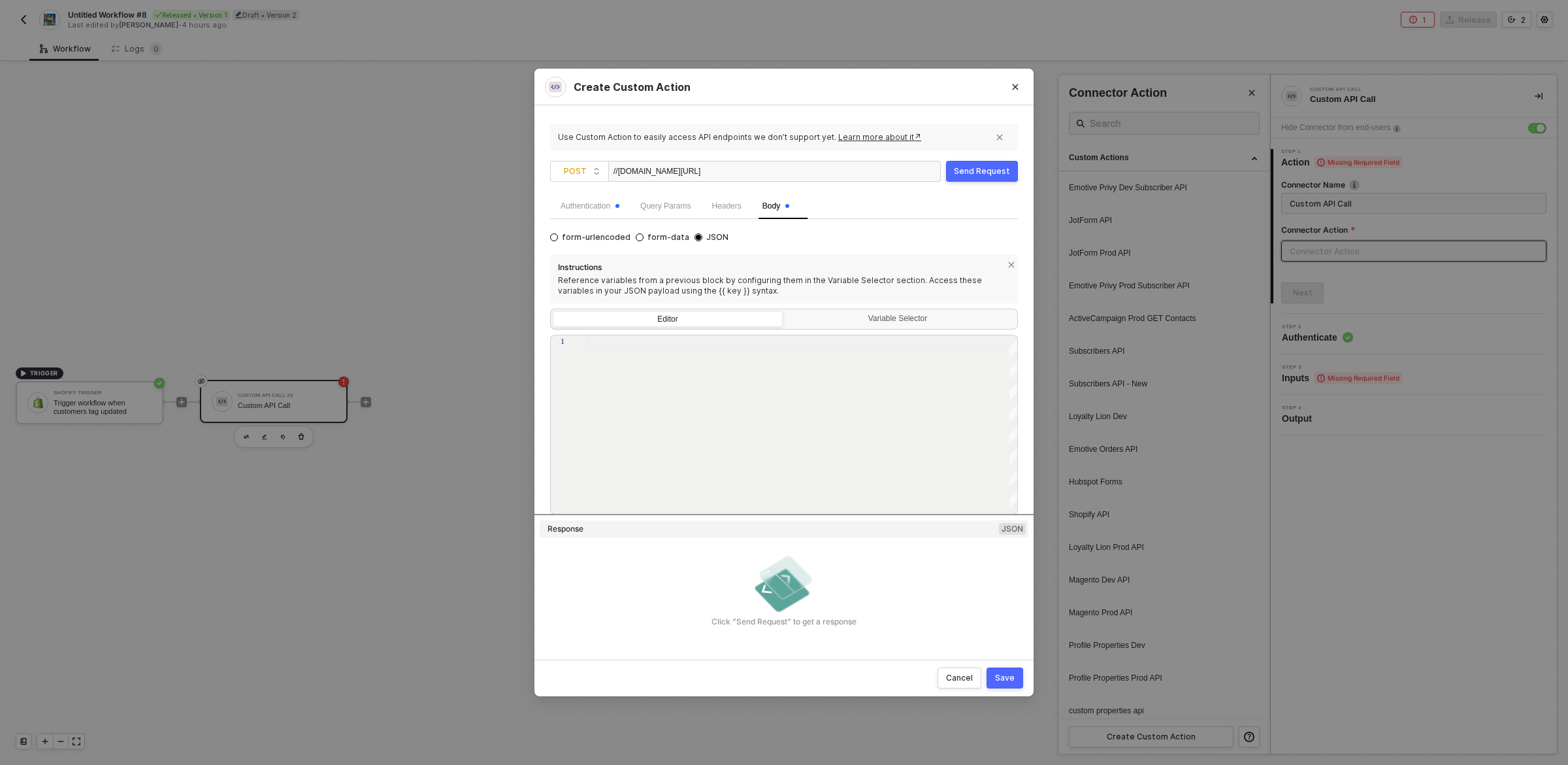
scroll to position [141, 0]
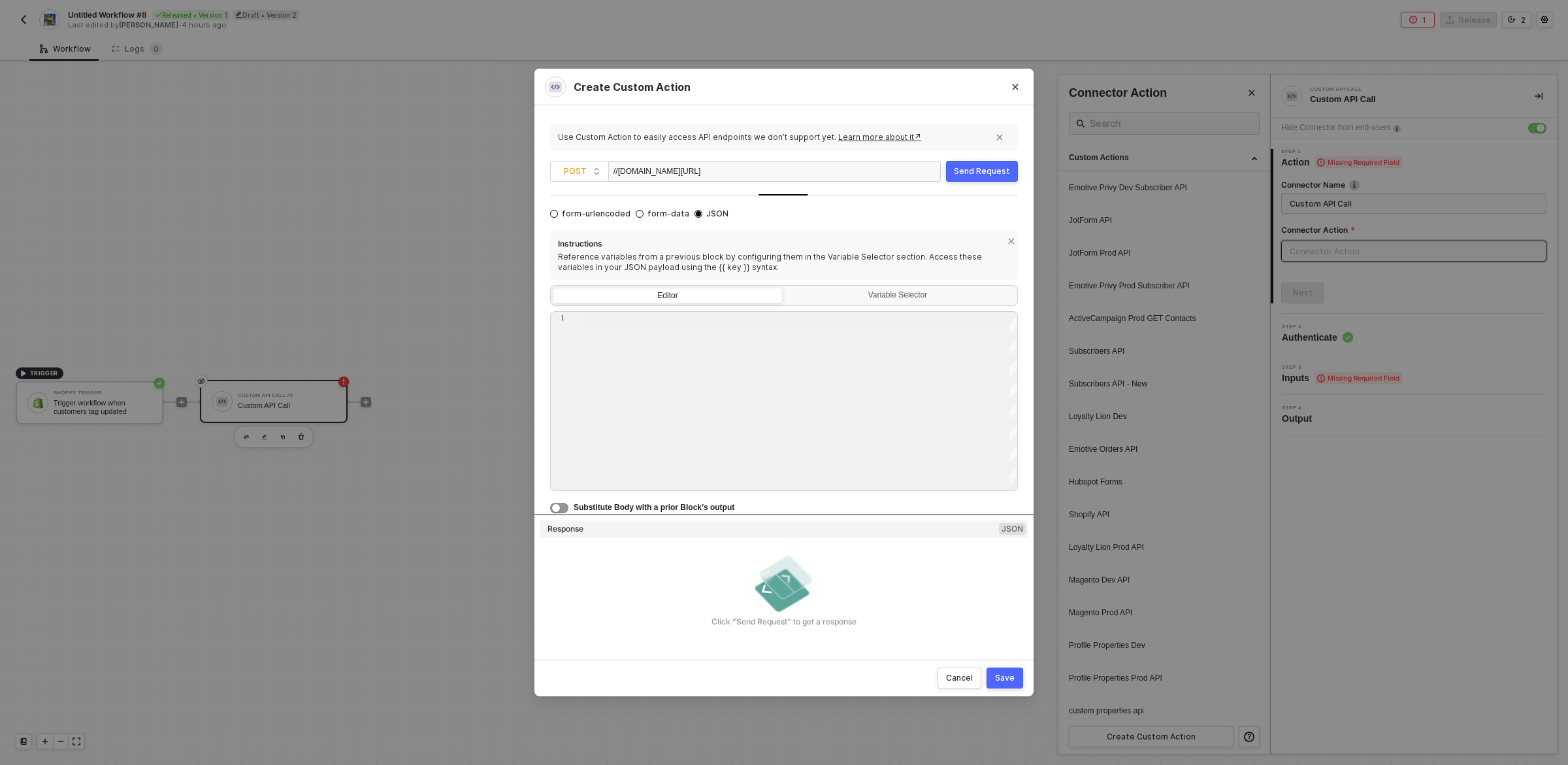
click at [965, 225] on div "form-urlencoded form-data JSON Instructions Reference variables from a previous…" at bounding box center [784, 360] width 468 height 308
click at [829, 433] on div at bounding box center [803, 401] width 431 height 179
type textarea "{{}}"
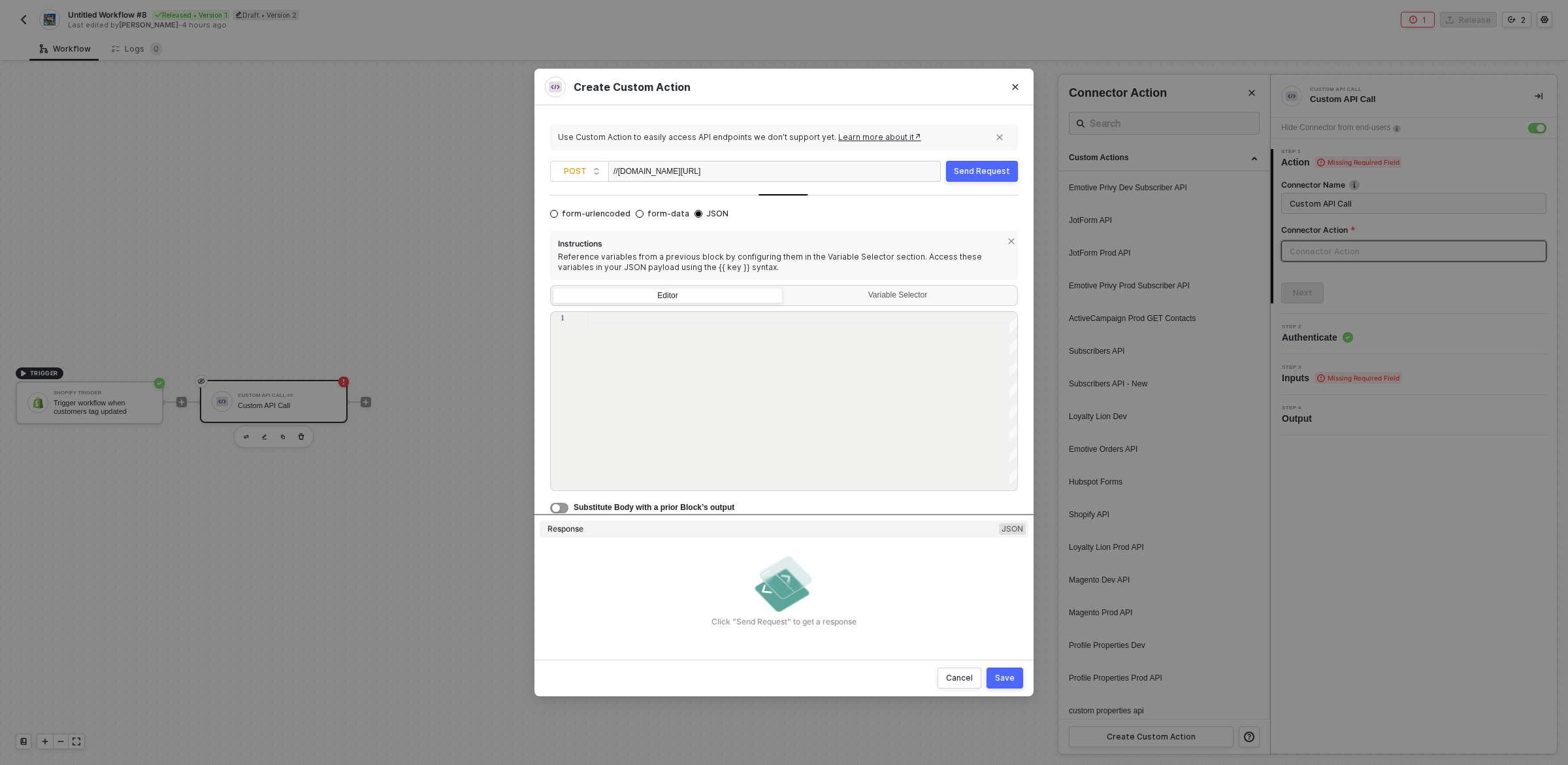
click at [979, 170] on div "Send Request" at bounding box center [982, 171] width 56 height 11
click at [984, 176] on div "Send Request" at bounding box center [982, 171] width 56 height 11
click at [563, 214] on span "form-urlencoded" at bounding box center [594, 213] width 73 height 11
click at [558, 214] on input "form-urlencoded" at bounding box center [554, 213] width 7 height 7
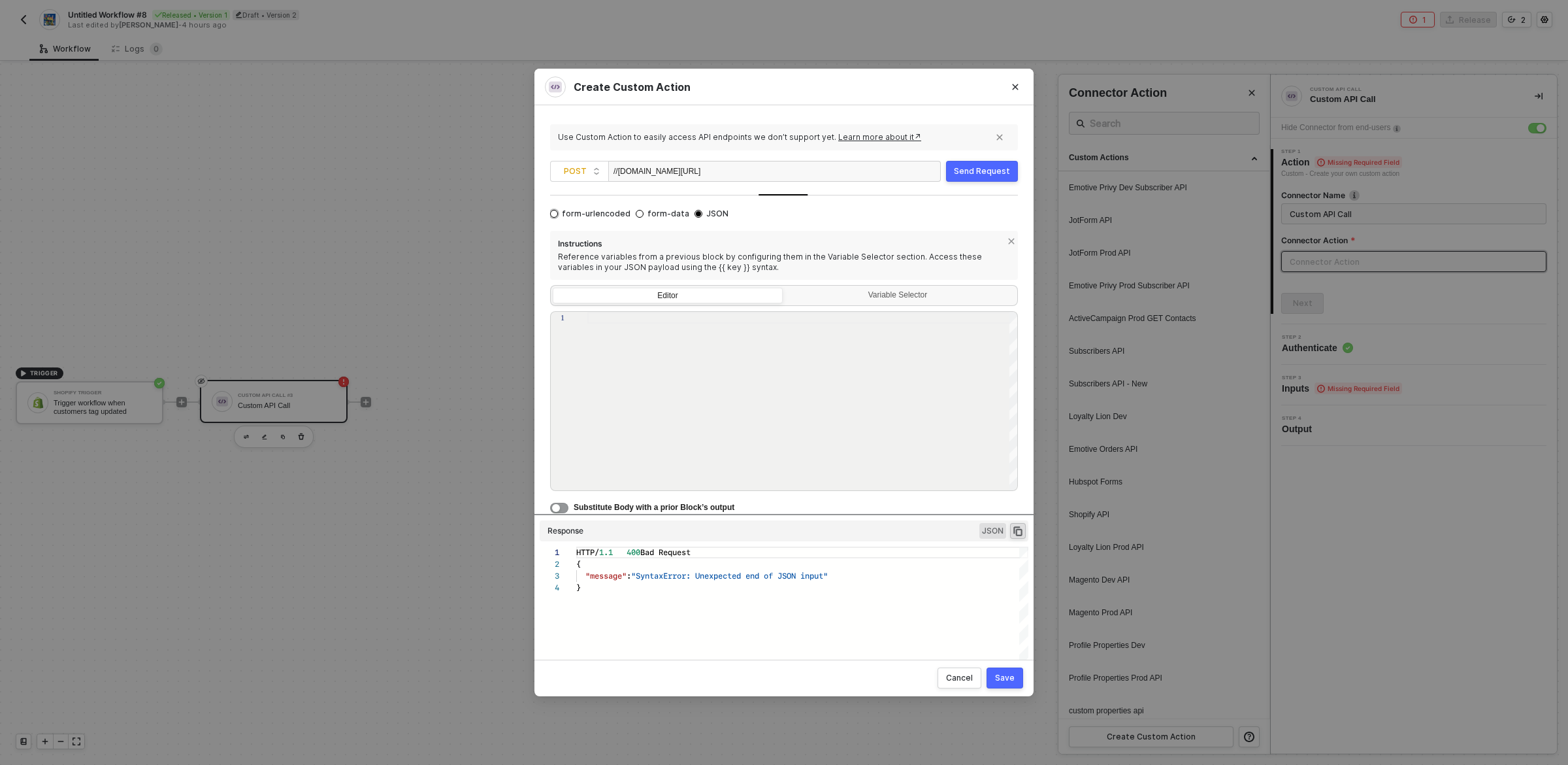
radio input "true"
radio input "false"
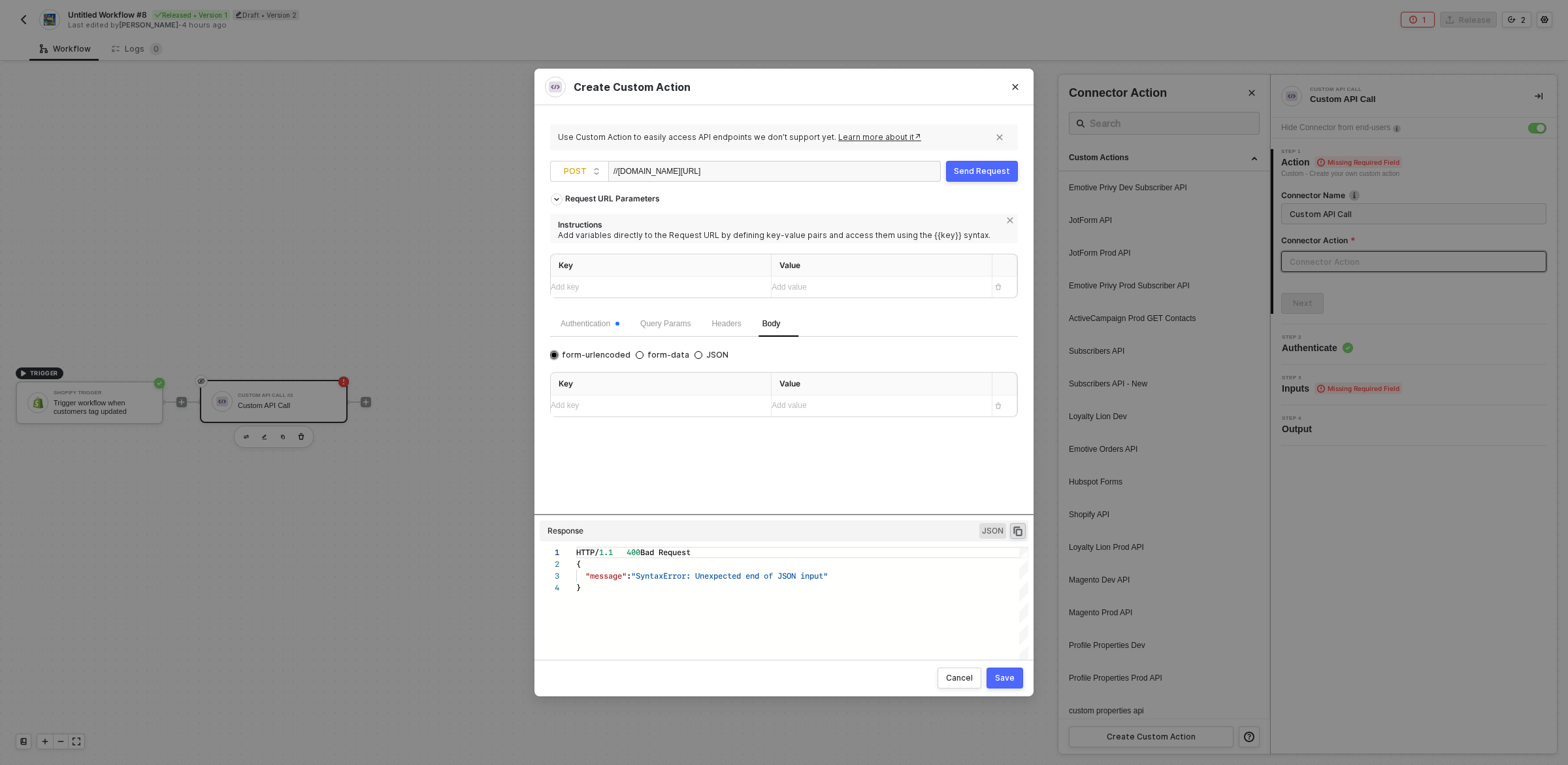
scroll to position [0, 0]
click at [595, 320] on div "Authentication" at bounding box center [589, 323] width 59 height 12
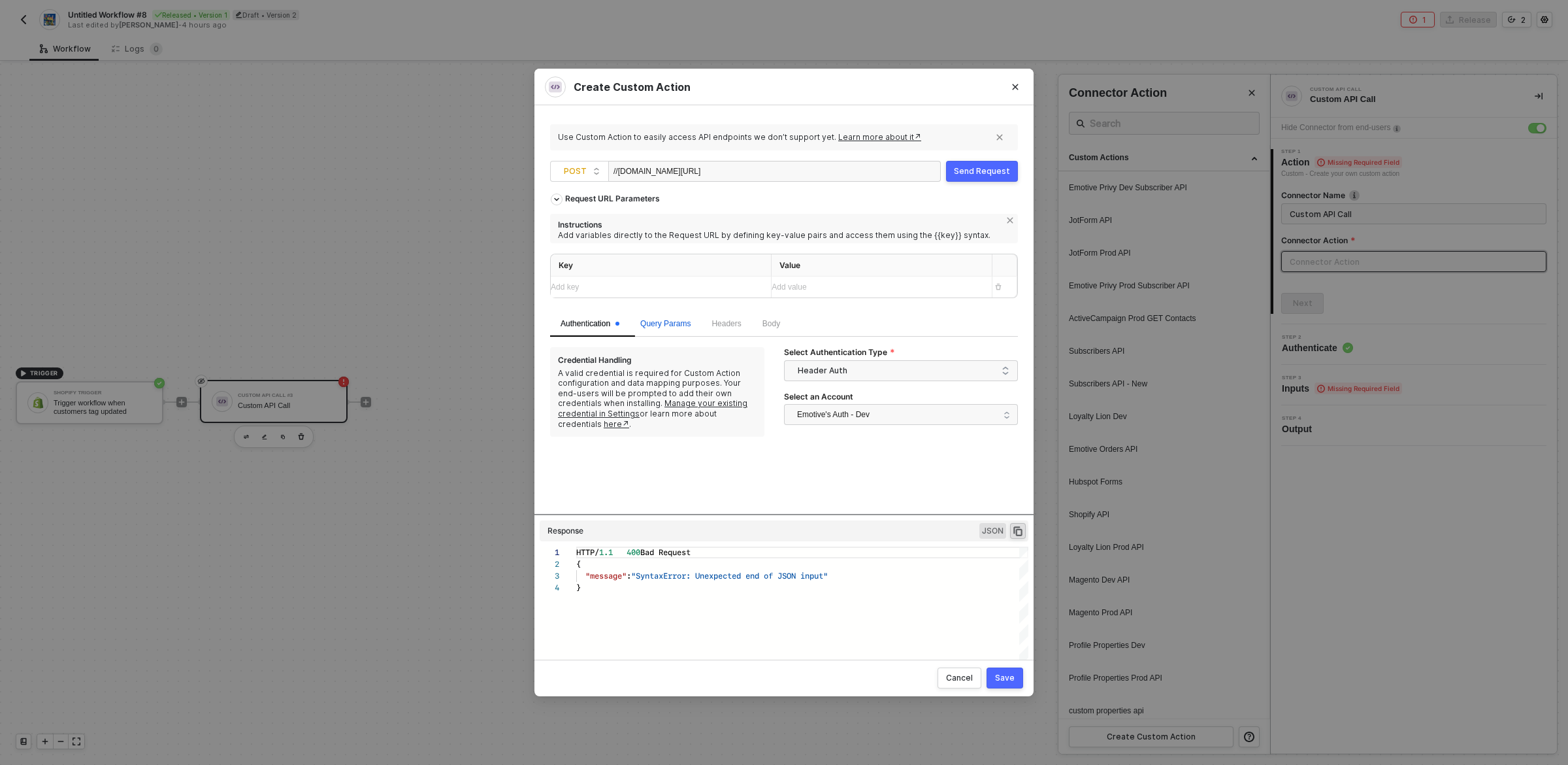
click at [653, 328] on span "Query Params" at bounding box center [665, 323] width 50 height 9
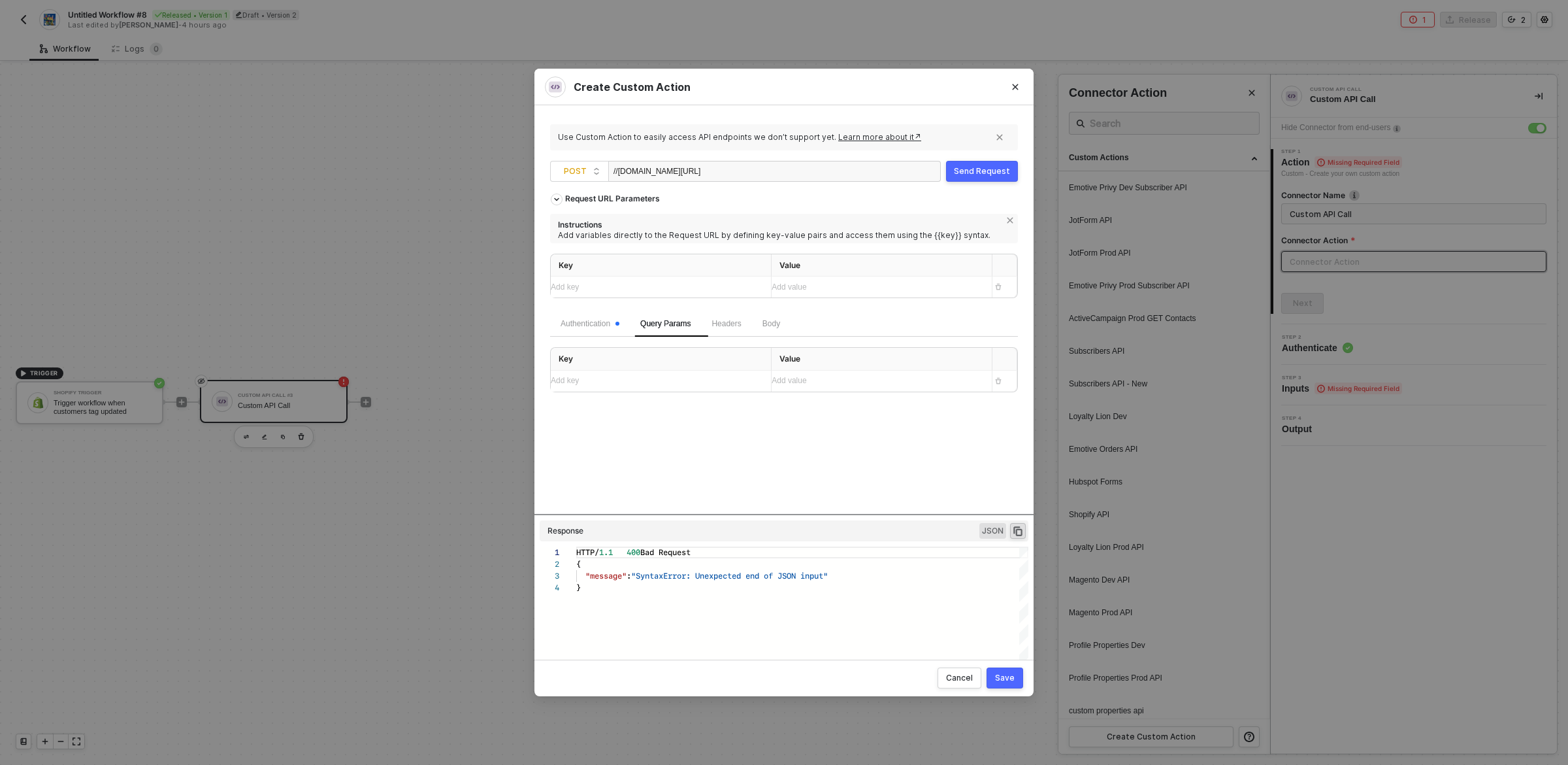
click at [709, 289] on div "Add key ﻿" at bounding box center [649, 287] width 197 height 12
click at [617, 294] on div "ALLOY_USERNAME" at bounding box center [655, 286] width 210 height 21
click at [627, 398] on div "Add key ﻿" at bounding box center [655, 402] width 210 height 12
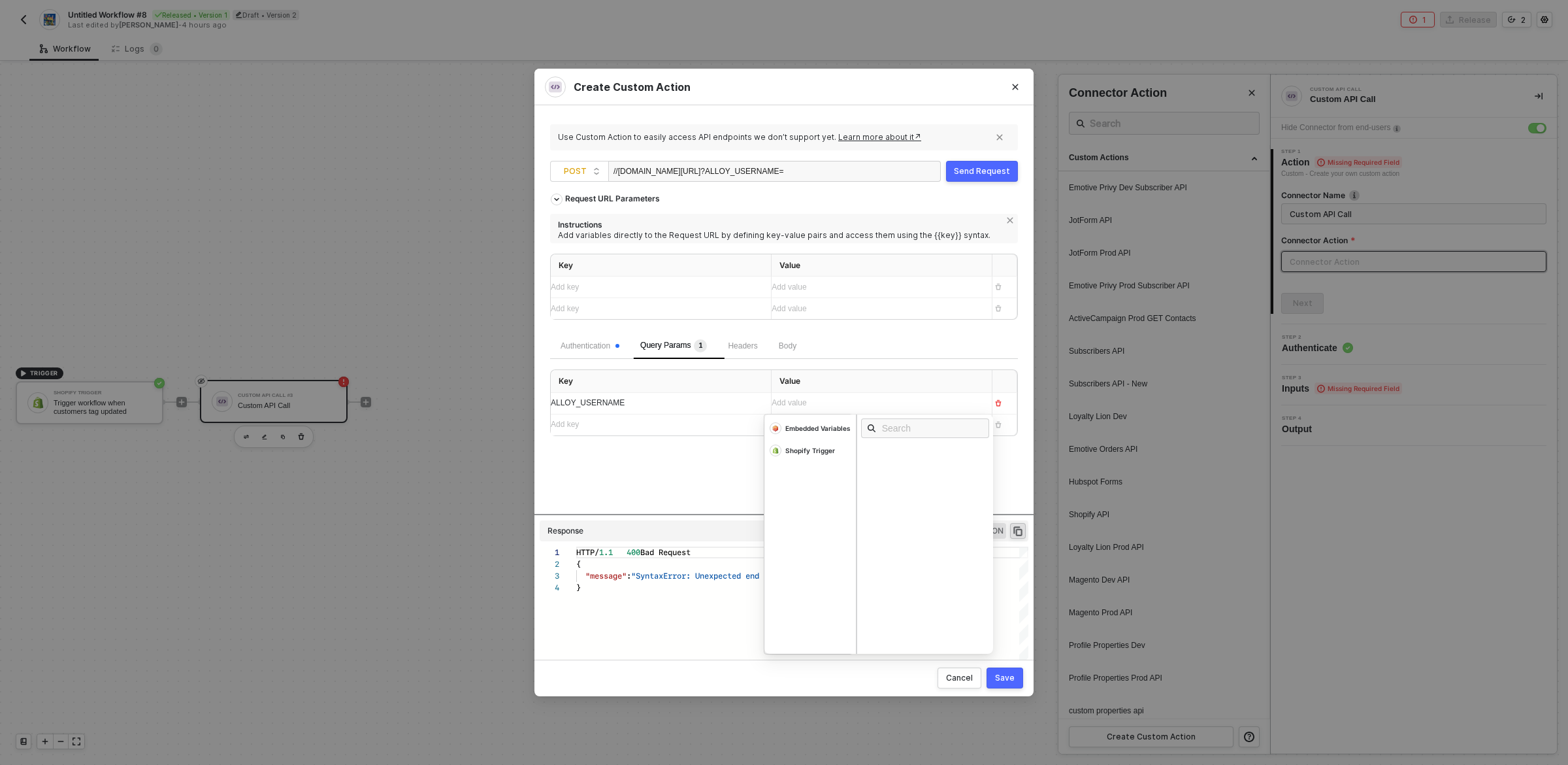
click at [863, 401] on div "Add value ﻿" at bounding box center [870, 403] width 197 height 12
click at [717, 467] on div "Request URL Parameters Instructions Add variables directly to the Request URL b…" at bounding box center [784, 350] width 468 height 327
click at [975, 170] on div "Send Request" at bounding box center [982, 171] width 56 height 11
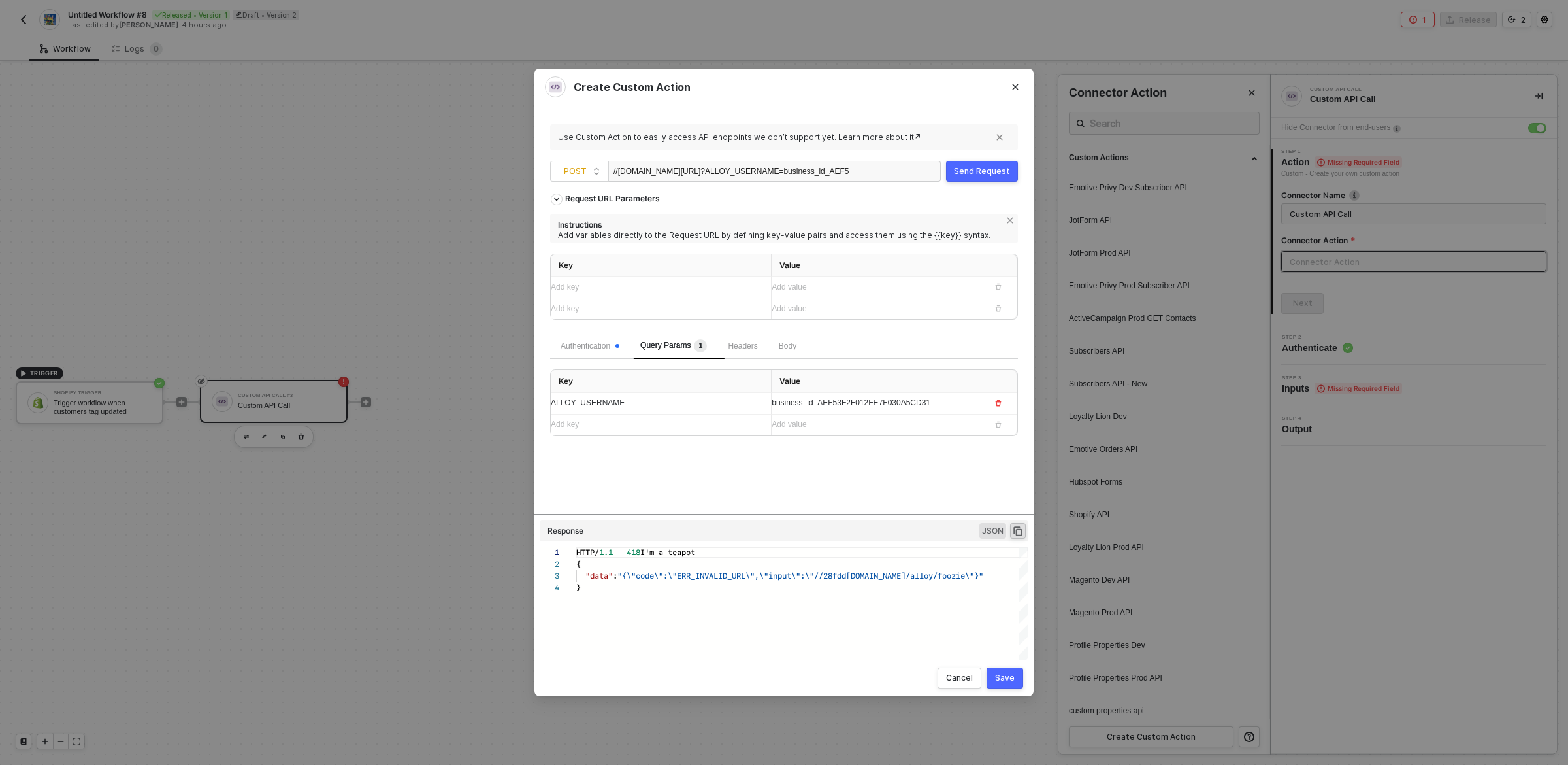
scroll to position [35, 0]
click at [708, 489] on div "Request URL Parameters Instructions Add variables directly to the Request URL b…" at bounding box center [784, 350] width 468 height 327
click at [787, 483] on div "Request URL Parameters Instructions Add variables directly to the Request URL b…" at bounding box center [784, 350] width 468 height 327
click at [655, 174] on div "//[DOMAIN_NAME][URL][PERSON_NAME] ?ALLOY_USERNAME=business_id_AEF53F2F012FE7F03…" at bounding box center [731, 171] width 236 height 21
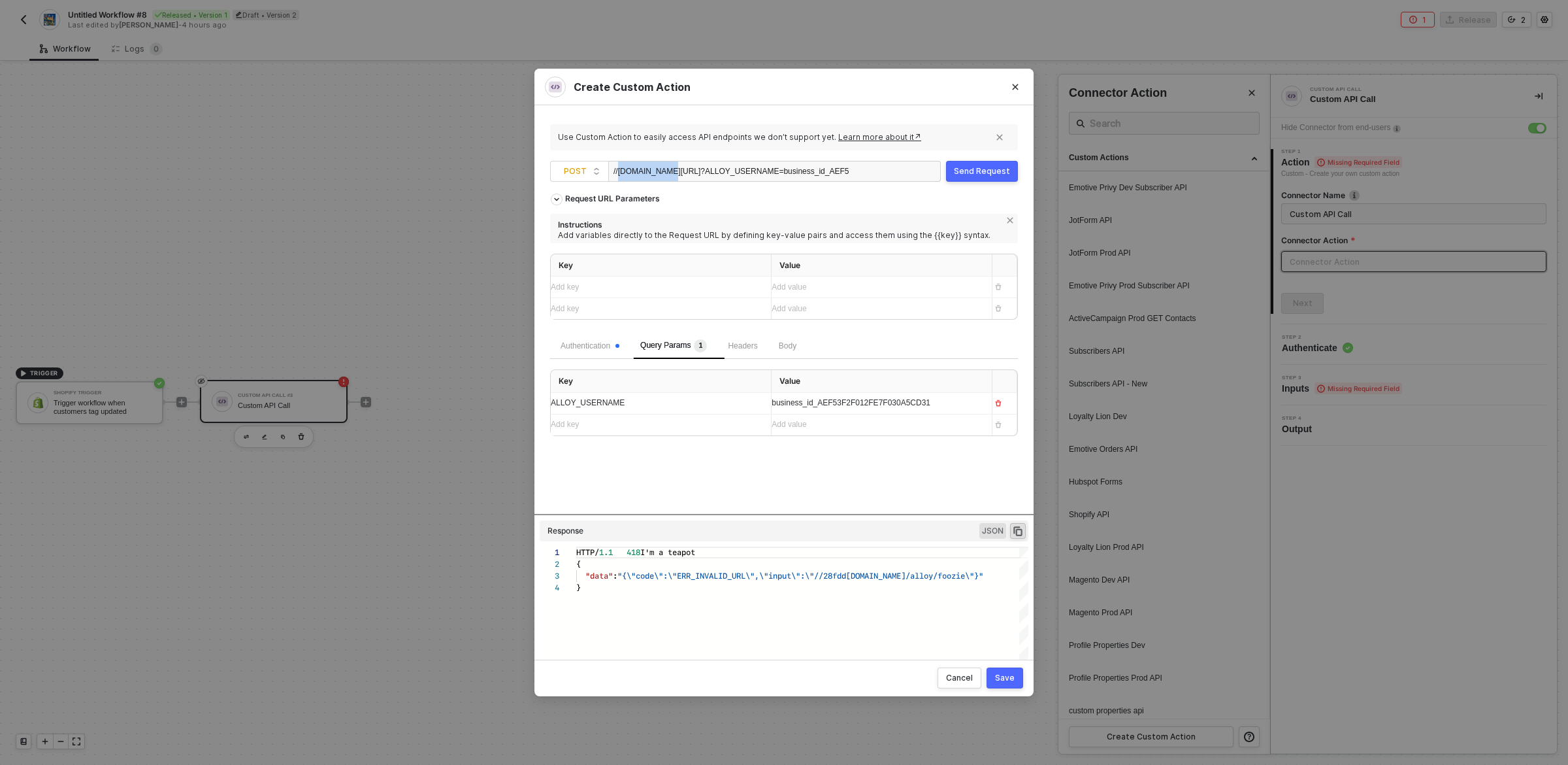
click at [655, 174] on div "//[DOMAIN_NAME][URL][PERSON_NAME] ?ALLOY_USERNAME=business_id_AEF53F2F012FE7F03…" at bounding box center [731, 171] width 236 height 21
copy div "28fdd6ae44c1"
click at [960, 198] on div "Request URL Parameters Instructions Add variables directly to the Request URL b…" at bounding box center [784, 260] width 468 height 146
click at [985, 175] on div "Send Request" at bounding box center [982, 171] width 56 height 11
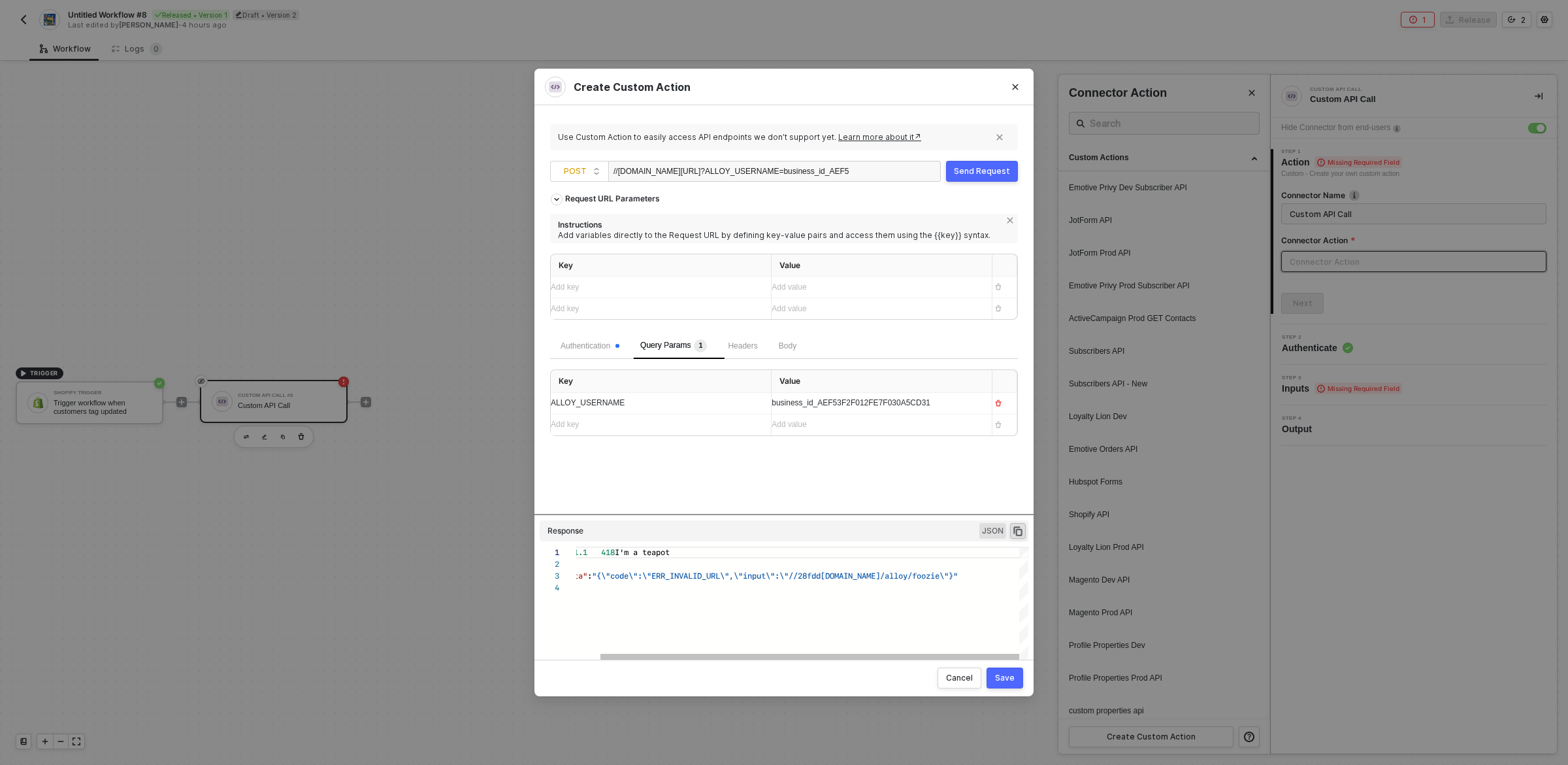
click at [850, 576] on span "[DOMAIN_NAME]/alloy/foozie\"}"" at bounding box center [889, 576] width 137 height 12
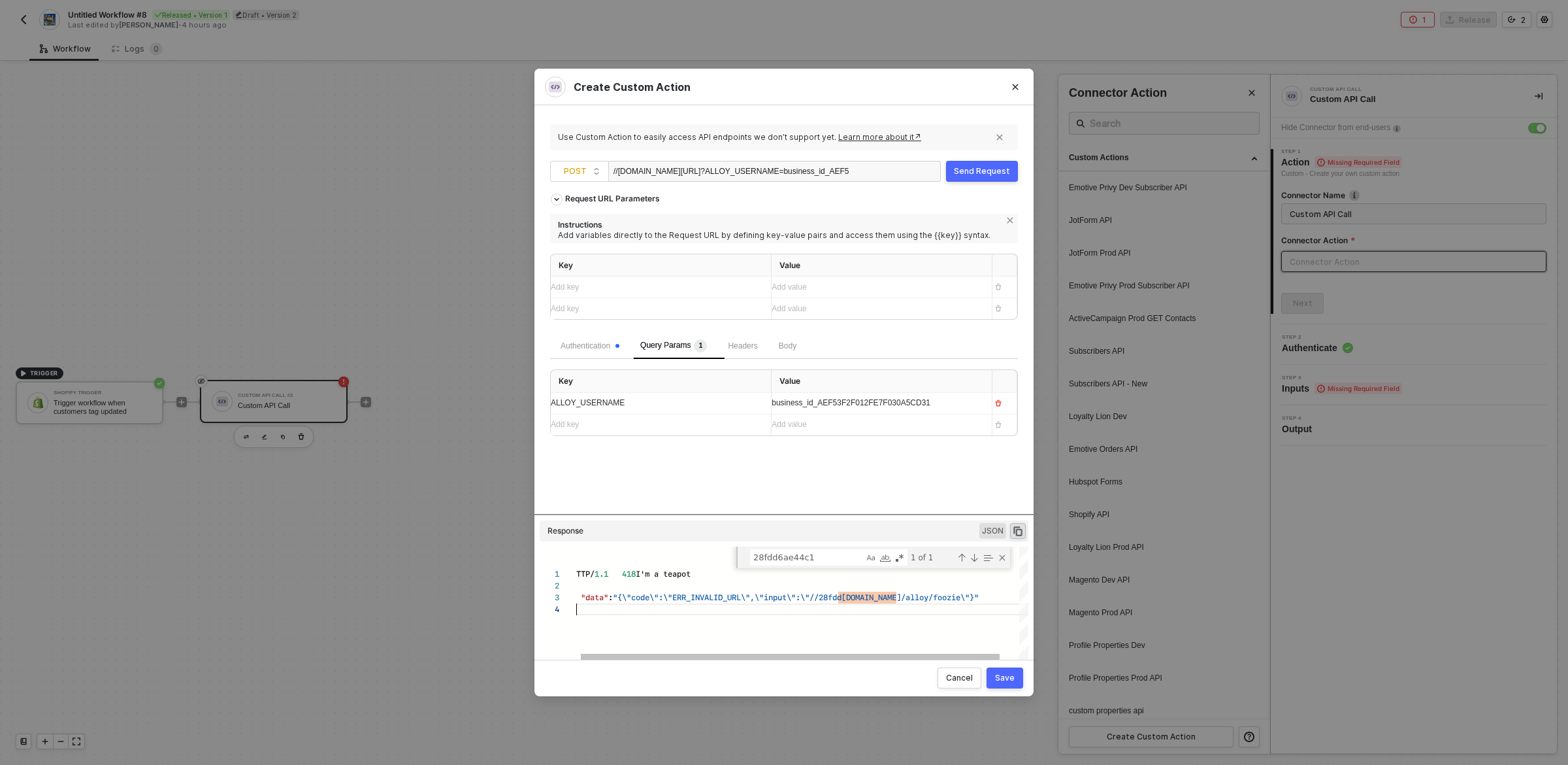
scroll to position [35, 4]
click at [789, 605] on div "}" at bounding box center [811, 610] width 478 height 12
click at [691, 400] on div "ALLOY_USERNAME" at bounding box center [649, 403] width 197 height 12
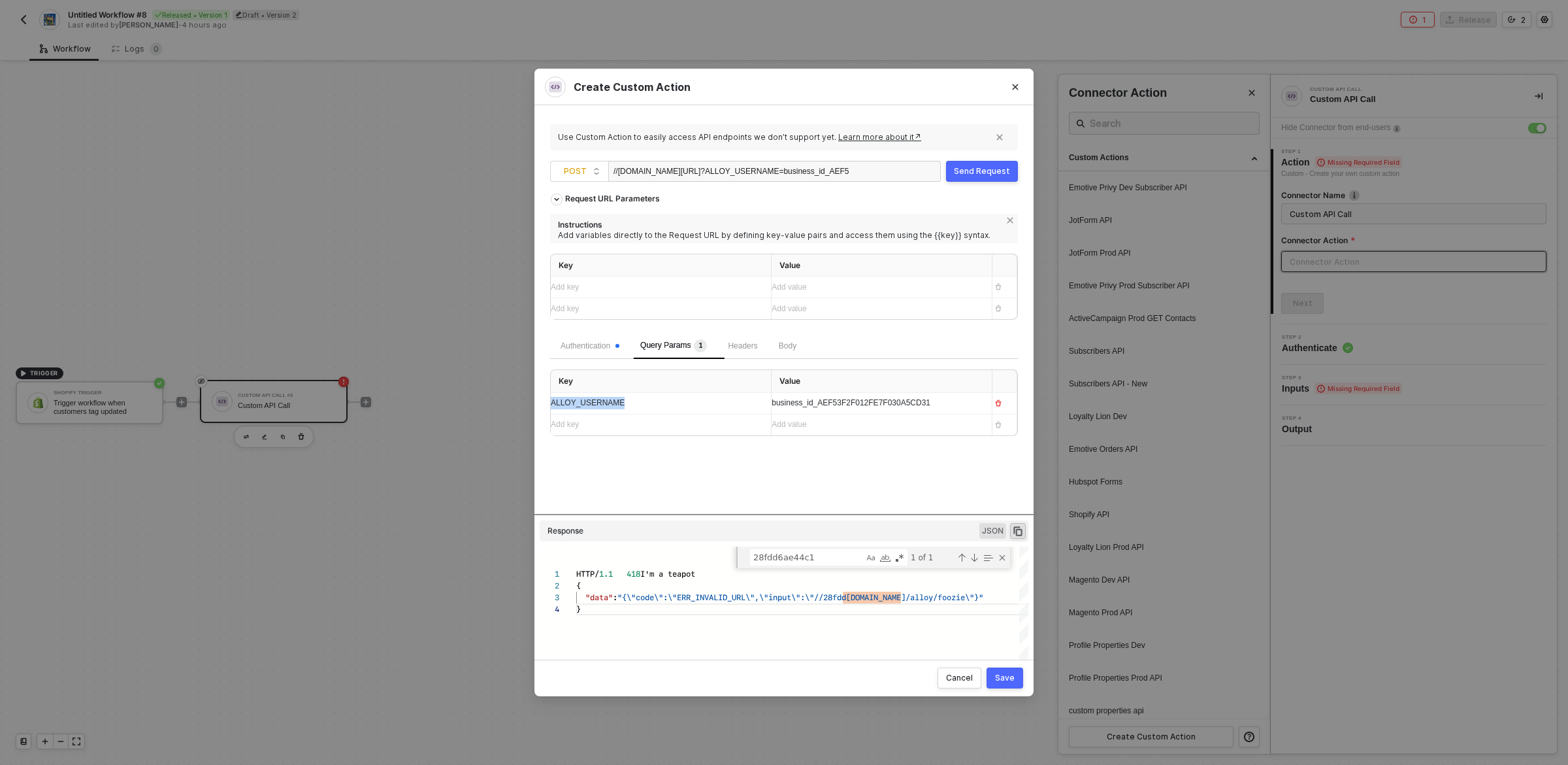
click at [1003, 171] on div "Send Request" at bounding box center [982, 171] width 56 height 11
type textarea "HTTP/1.1 418 I'm a teapot { "data": "{\"code\":\"ERR_INVALID_URL\",\"input\":\"…"
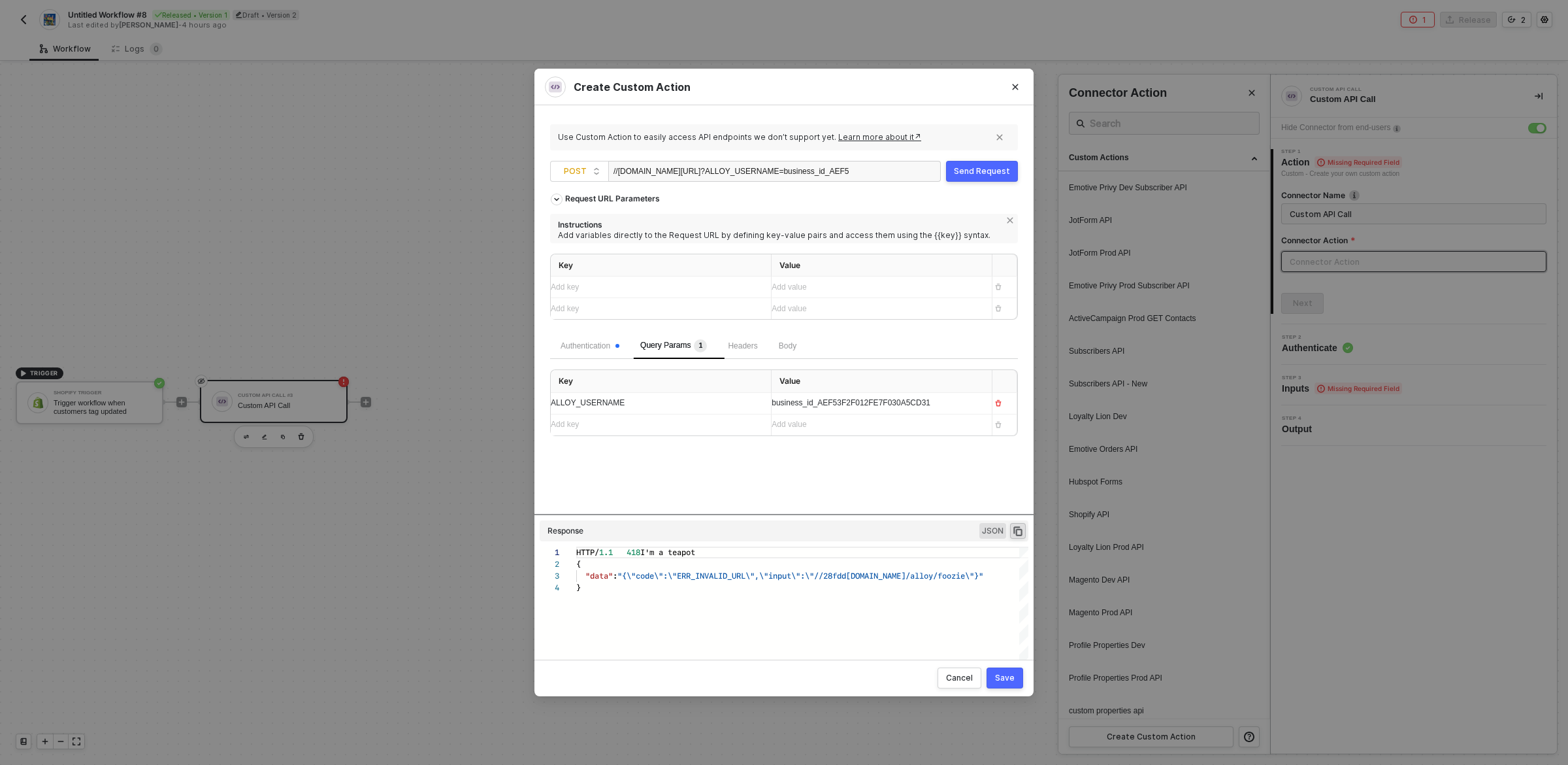
click at [867, 476] on div "Request URL Parameters Instructions Add variables directly to the Request URL b…" at bounding box center [784, 350] width 468 height 327
click at [906, 476] on div "Request URL Parameters Instructions Add variables directly to the Request URL b…" at bounding box center [784, 350] width 468 height 327
click at [954, 488] on div "Request URL Parameters Instructions Add variables directly to the Request URL b…" at bounding box center [784, 350] width 468 height 327
click at [994, 532] on span "JSON" at bounding box center [993, 530] width 26 height 16
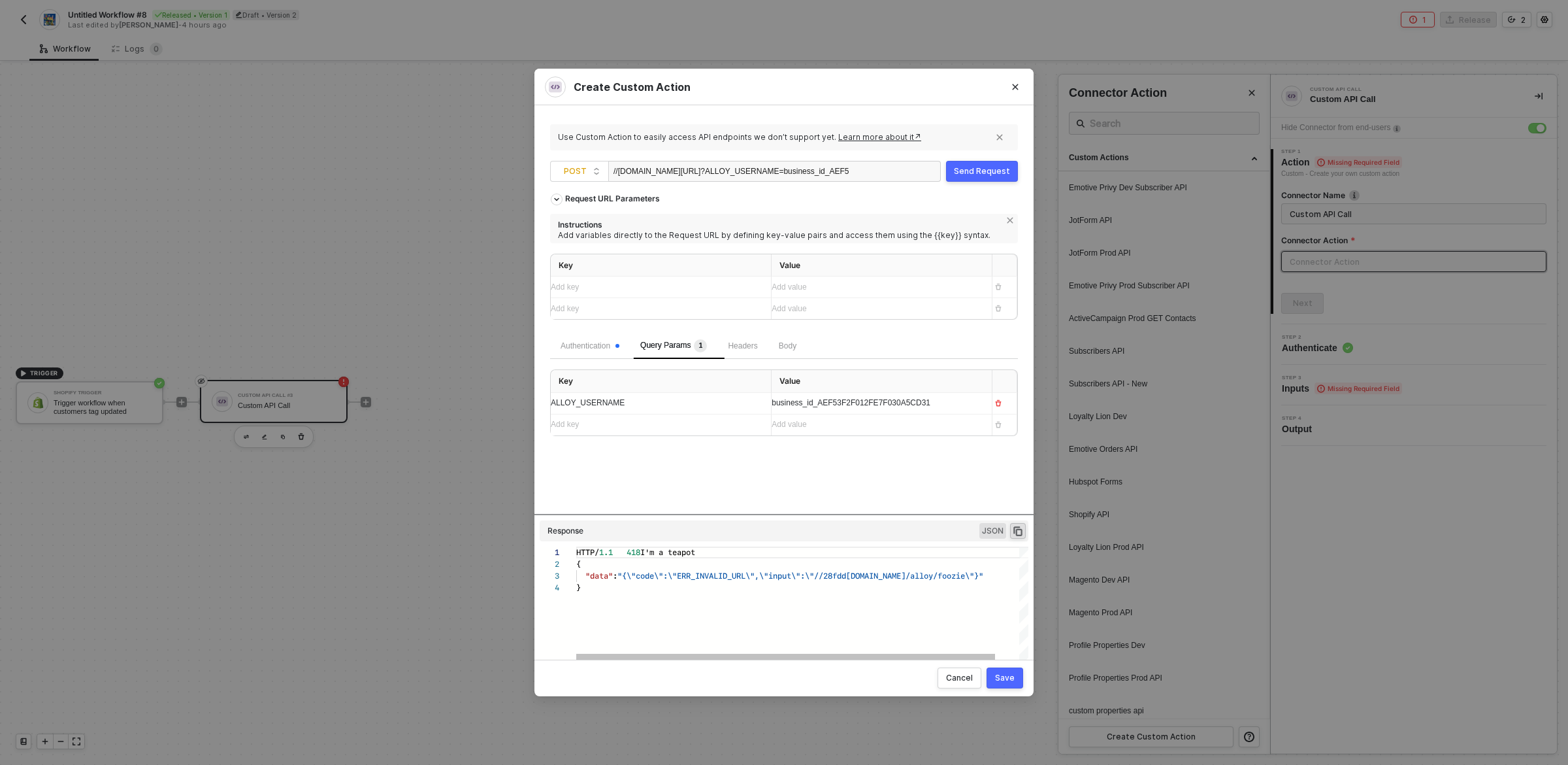
click at [801, 582] on div "}" at bounding box center [815, 588] width 478 height 12
click at [713, 136] on div "Use Custom Action to easily access API endpoints we don’t support yet. Learn mo…" at bounding box center [774, 137] width 432 height 11
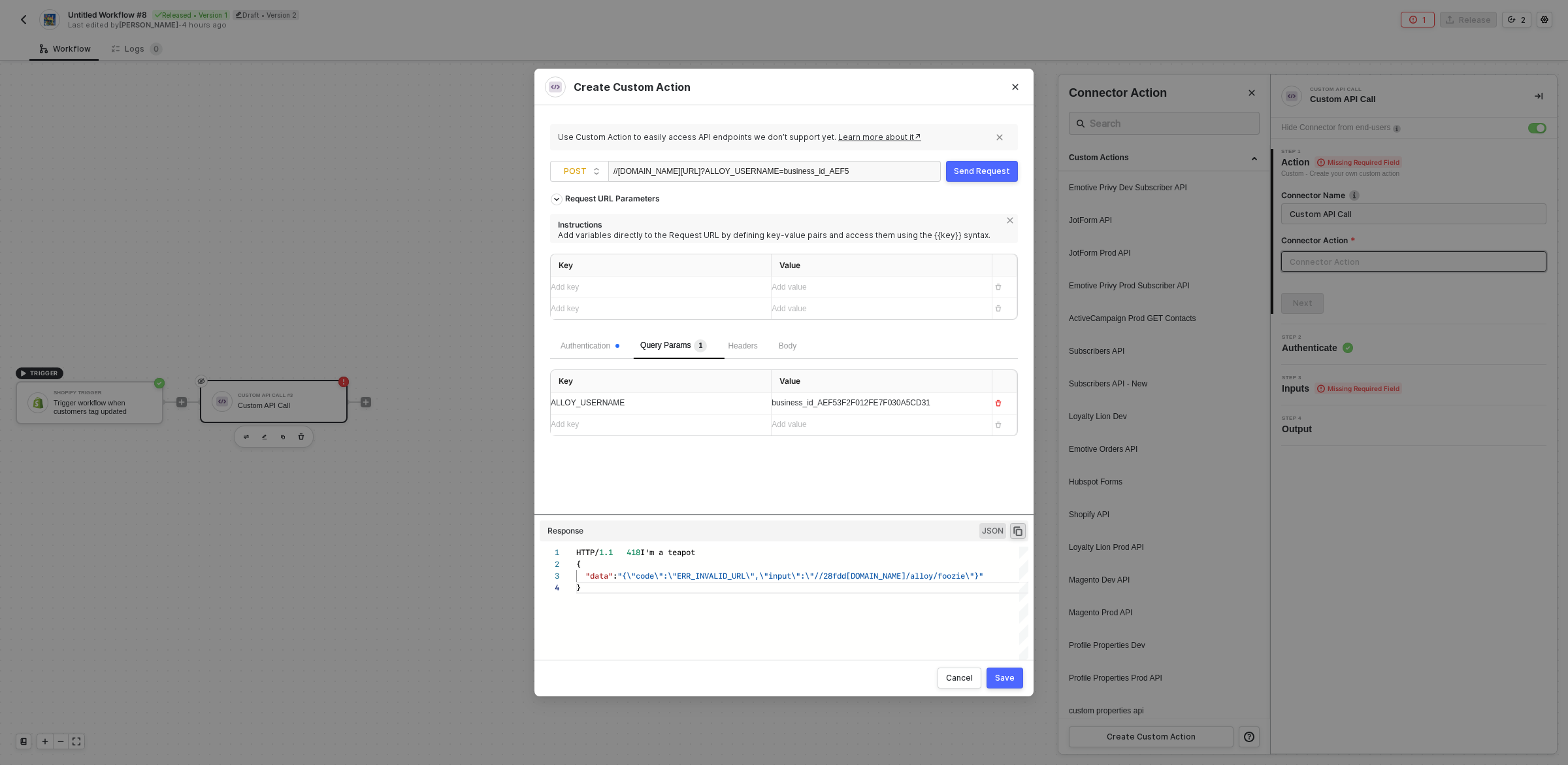
click at [767, 170] on div "//[DOMAIN_NAME][URL][PERSON_NAME] ?ALLOY_USERNAME=business_id_AEF53F2F012FE7F03…" at bounding box center [731, 171] width 236 height 21
click at [980, 175] on div "Send Request" at bounding box center [982, 171] width 56 height 11
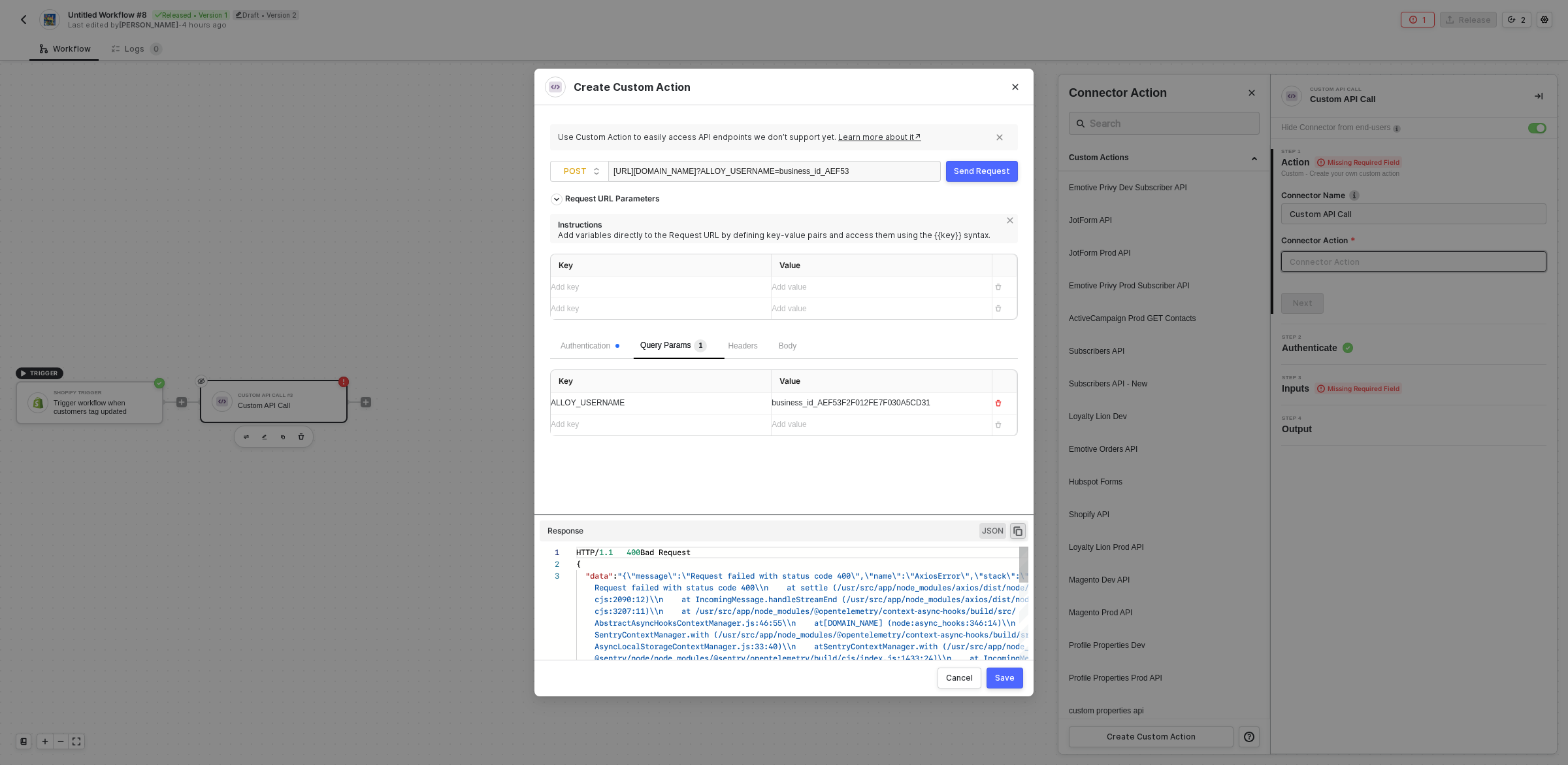
scroll to position [23, 0]
click at [680, 425] on div "Add key ﻿" at bounding box center [649, 424] width 197 height 12
click at [603, 400] on span "ALLOY_USERNAME" at bounding box center [587, 402] width 74 height 9
click at [598, 423] on div "Add key ﻿" at bounding box center [649, 424] width 197 height 12
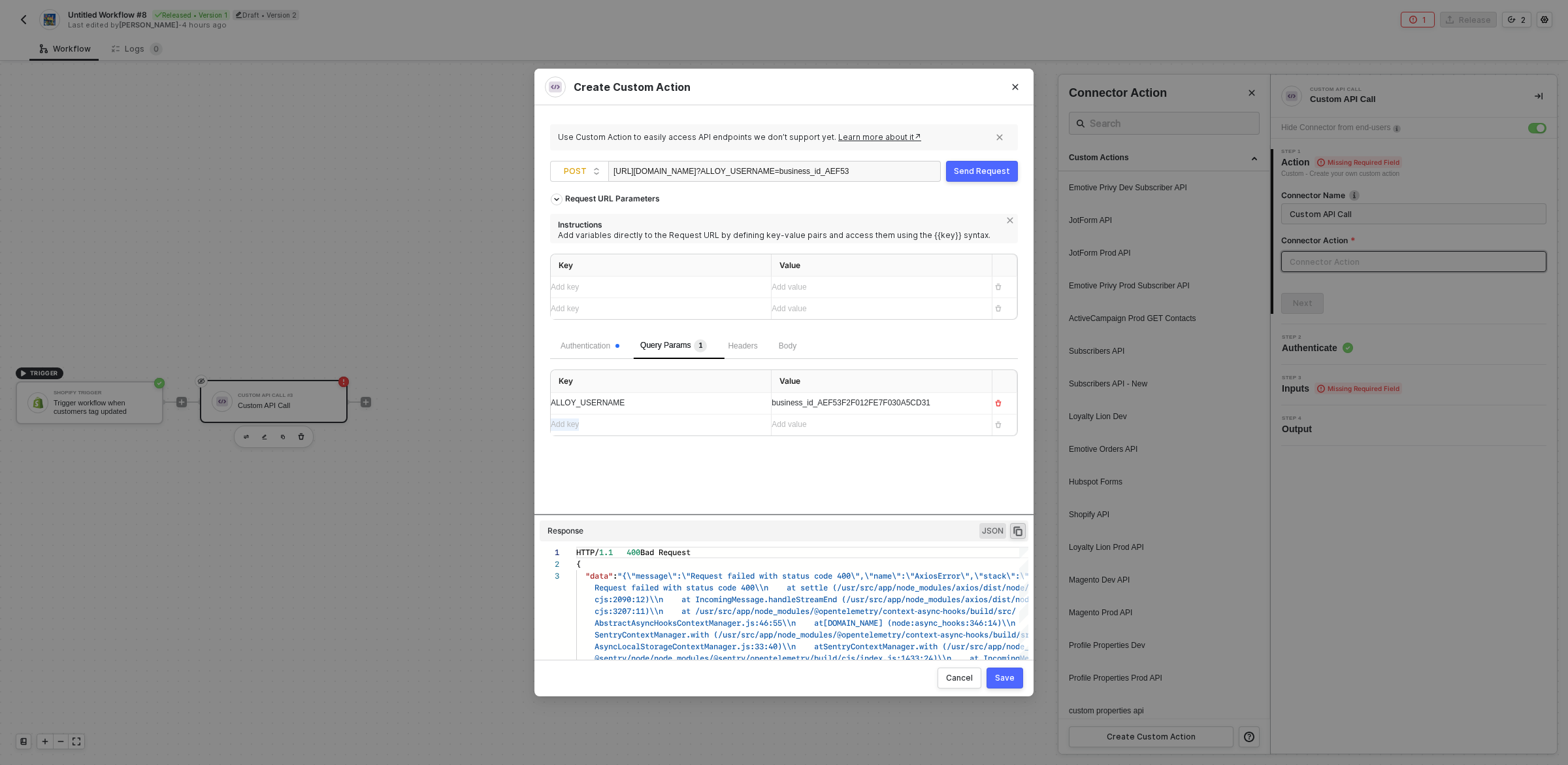
click at [598, 423] on div "Add key ﻿" at bounding box center [649, 424] width 197 height 12
click at [598, 423] on div "tags" at bounding box center [649, 424] width 197 height 12
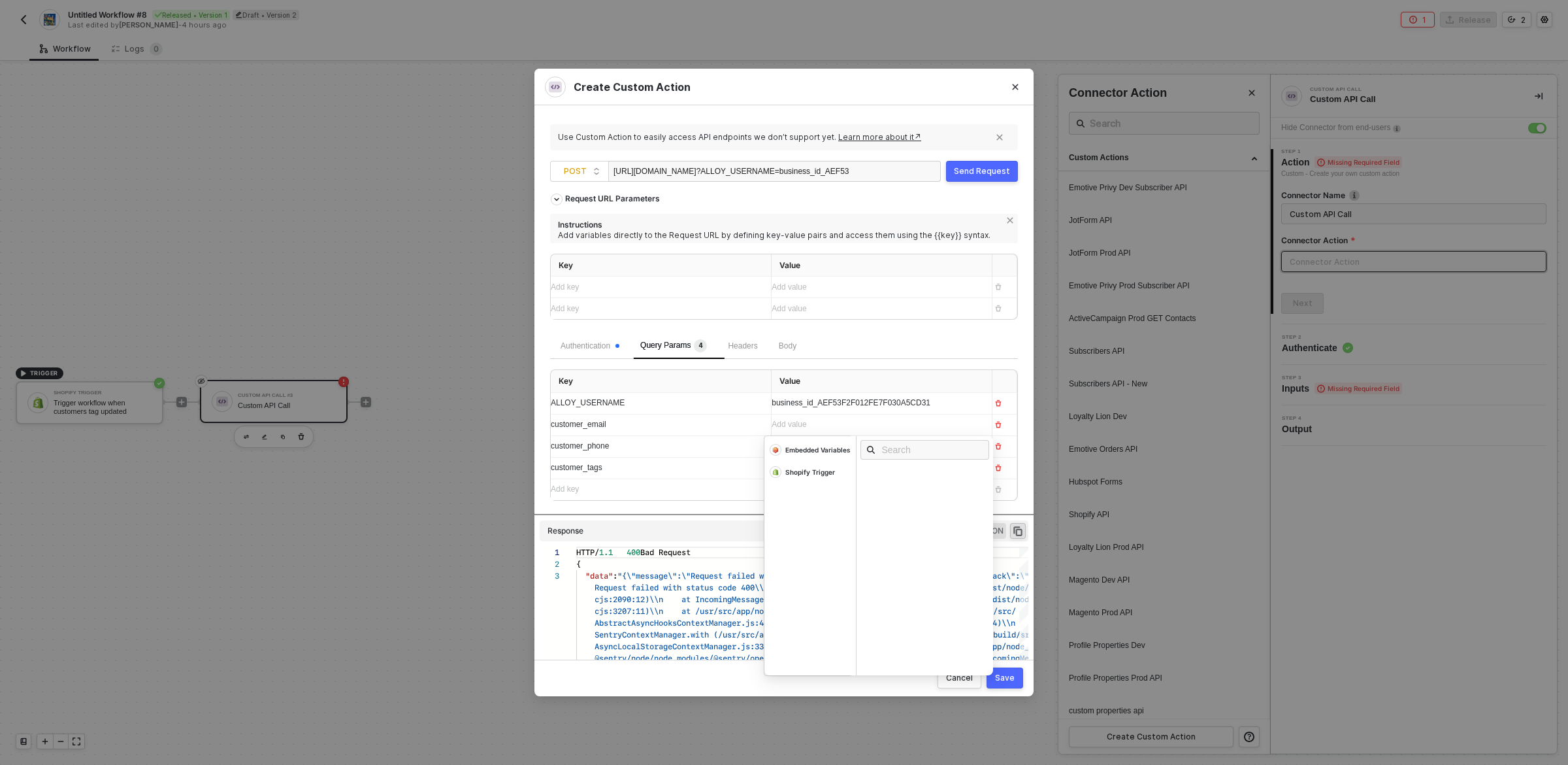
click at [814, 424] on div "Add value ﻿" at bounding box center [870, 424] width 197 height 12
click at [805, 474] on div "Shopify Trigger" at bounding box center [810, 471] width 50 height 9
click at [904, 494] on div "Customer Email" at bounding box center [898, 491] width 58 height 9
click at [829, 442] on div "Add value ﻿" at bounding box center [870, 446] width 197 height 12
click at [826, 495] on div "Shopify Trigger" at bounding box center [810, 493] width 50 height 9
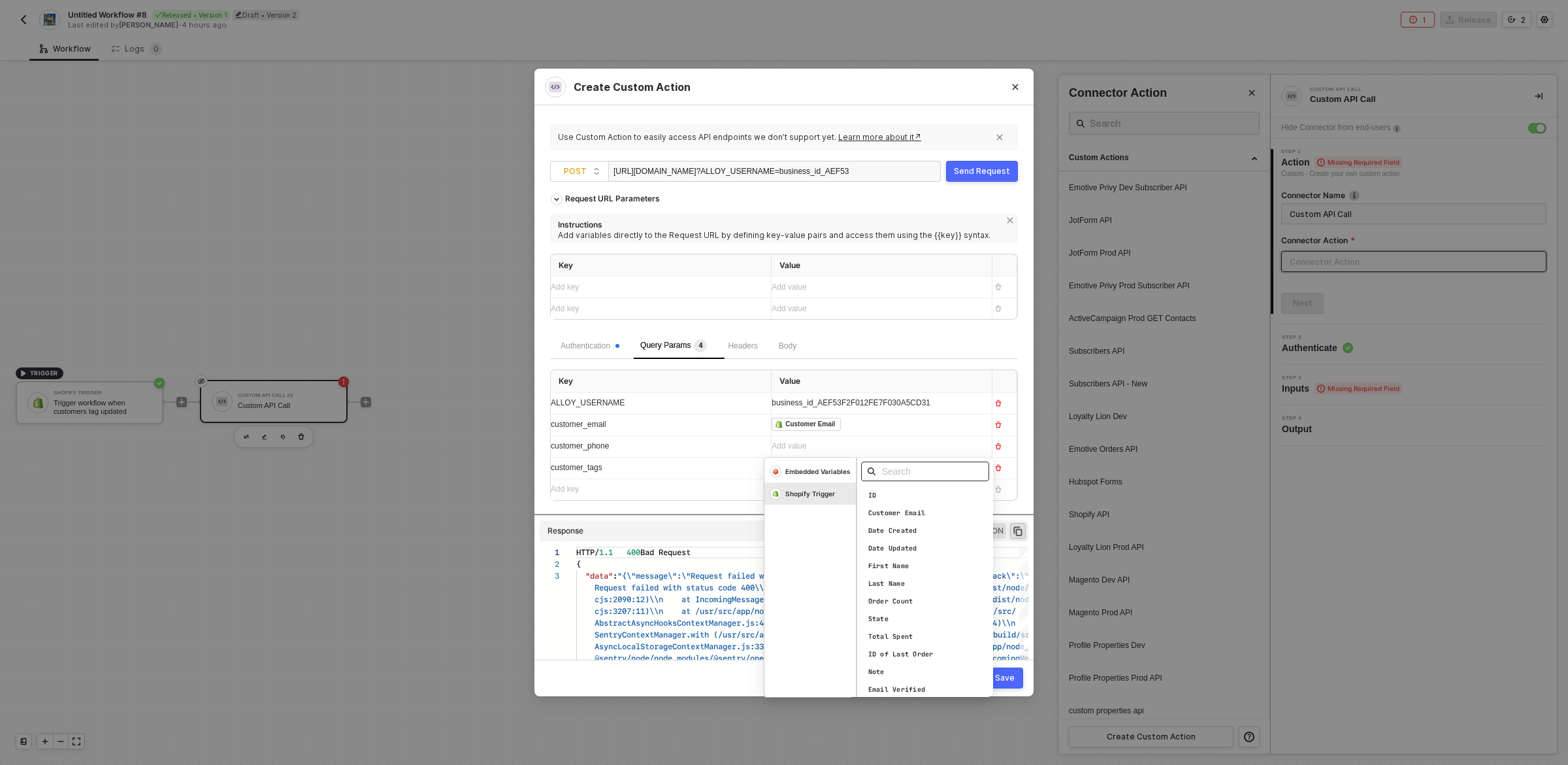
click at [912, 478] on input "text" at bounding box center [929, 471] width 95 height 14
type input "phone"
click at [894, 534] on div "Phone addresses" at bounding box center [928, 534] width 136 height 22
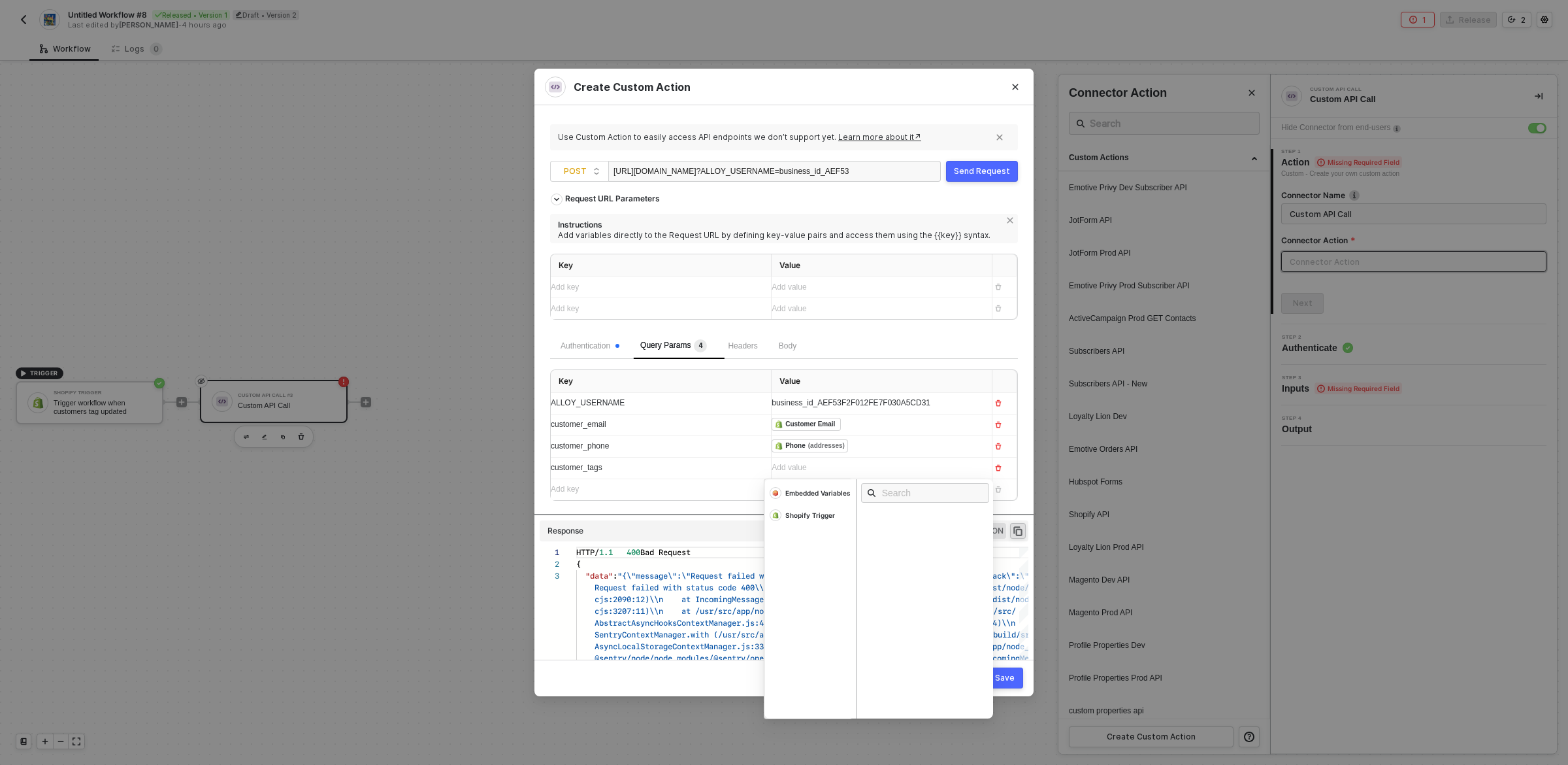
click at [831, 473] on div "Add value ﻿" at bounding box center [870, 467] width 197 height 12
click at [815, 514] on div "Shopify Trigger" at bounding box center [810, 514] width 50 height 9
click at [941, 490] on input "text" at bounding box center [929, 492] width 95 height 14
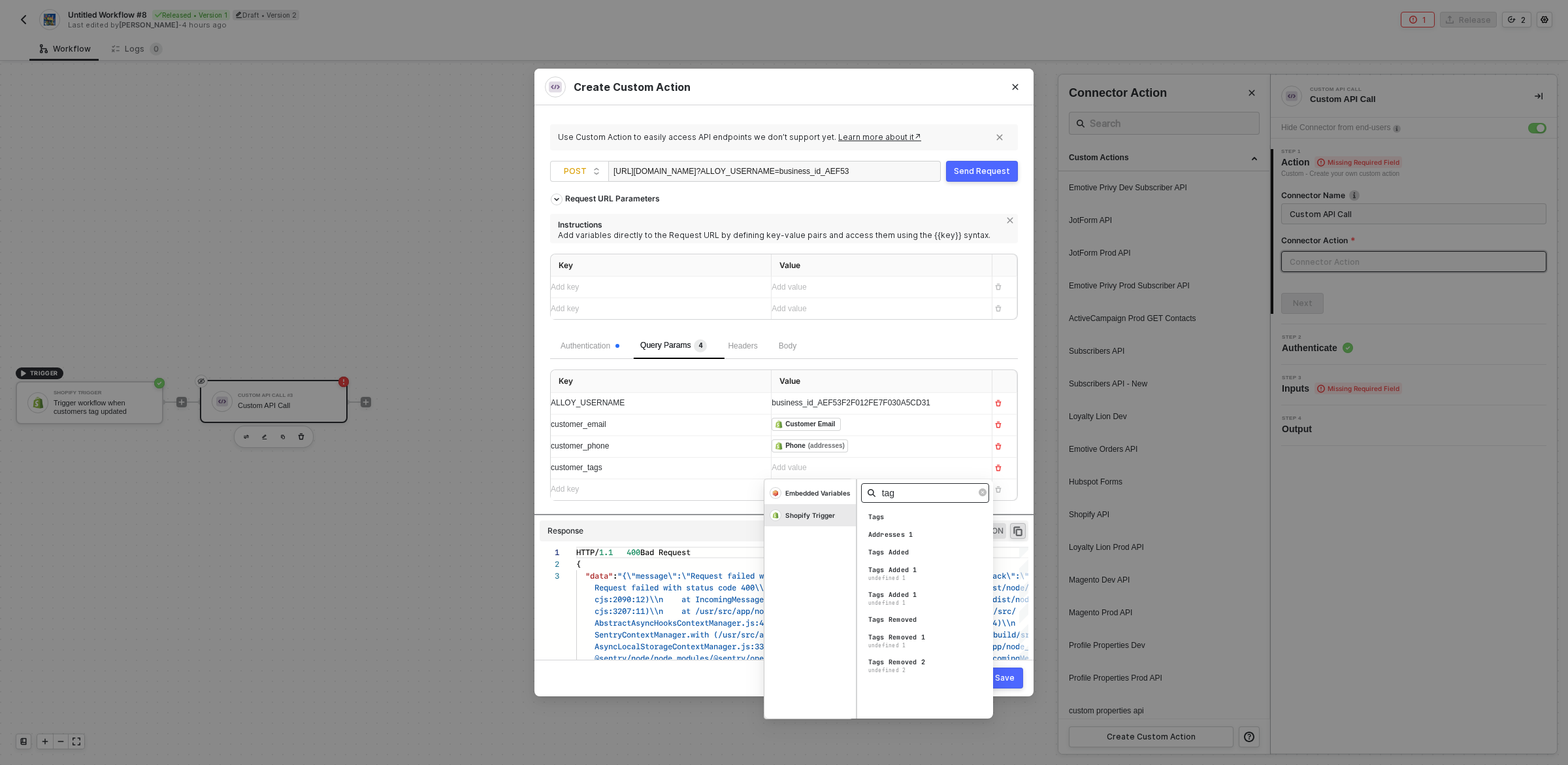
type input "tag"
click at [898, 520] on div "Tags" at bounding box center [928, 517] width 136 height 14
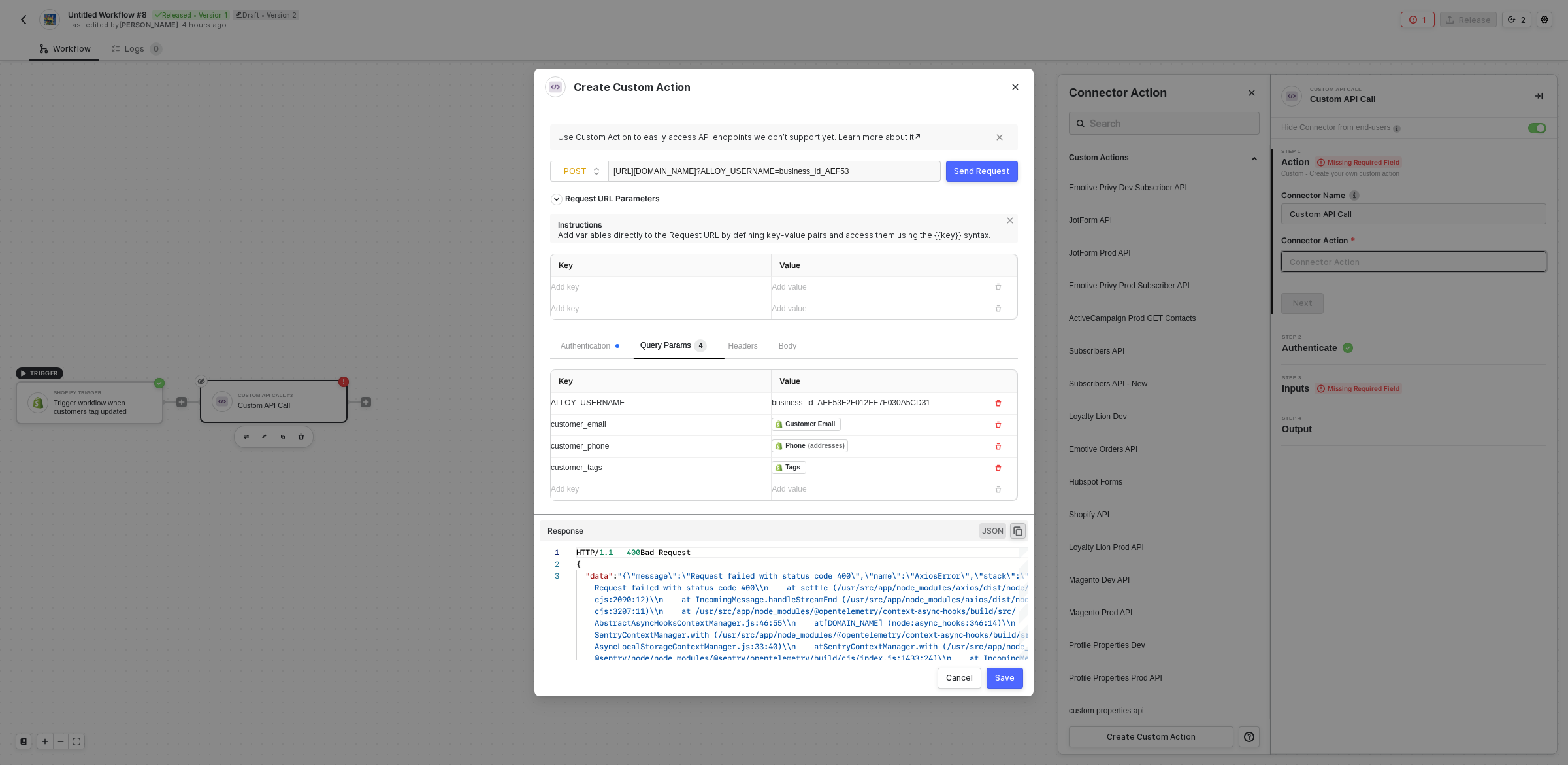
click at [688, 492] on div "Add key ﻿" at bounding box center [649, 489] width 197 height 12
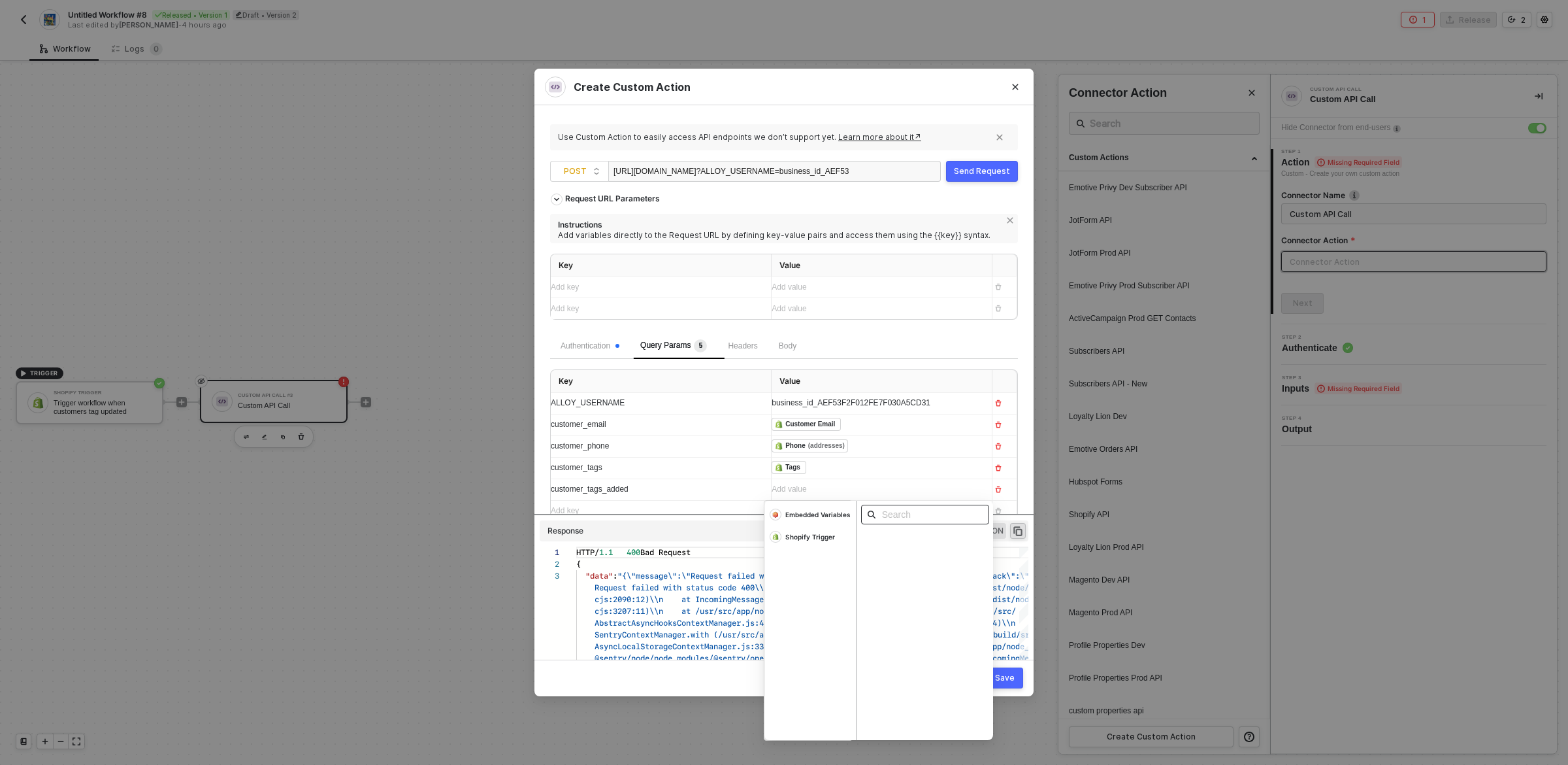
click at [969, 512] on input "text" at bounding box center [929, 514] width 95 height 14
type input "tags"
click at [783, 533] on div "Shopify Trigger" at bounding box center [810, 537] width 92 height 22
click at [818, 538] on div "Shopify Trigger" at bounding box center [810, 537] width 50 height 9
click at [920, 520] on input "tags" at bounding box center [929, 514] width 95 height 14
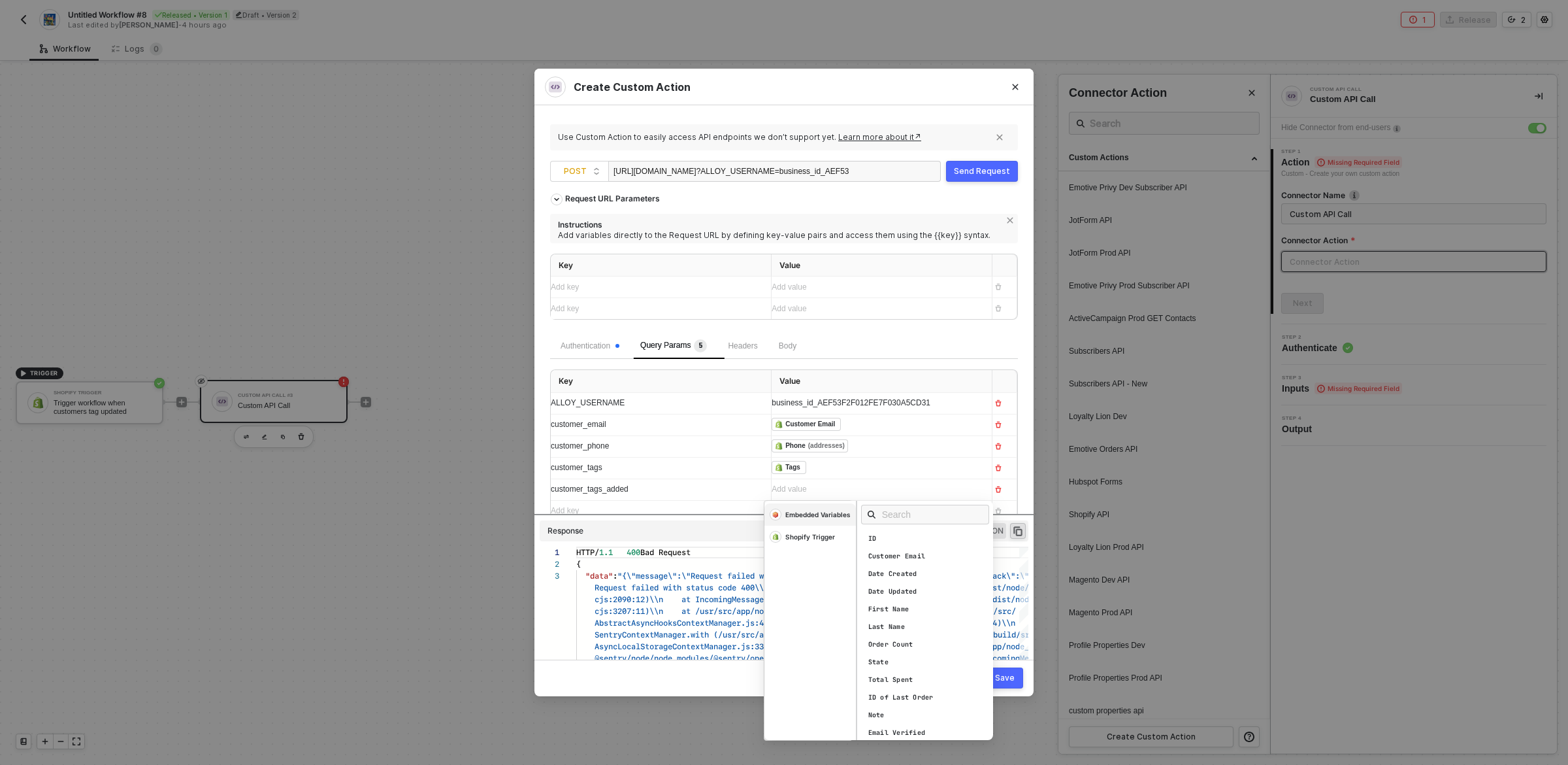
click at [814, 519] on div "Embedded Variables" at bounding box center [817, 514] width 65 height 9
click at [813, 535] on div "Shopify Trigger" at bounding box center [810, 537] width 50 height 9
click at [928, 519] on input "text" at bounding box center [929, 514] width 95 height 14
type input "tags"
click at [907, 615] on div "Tags Added" at bounding box center [889, 616] width 41 height 9
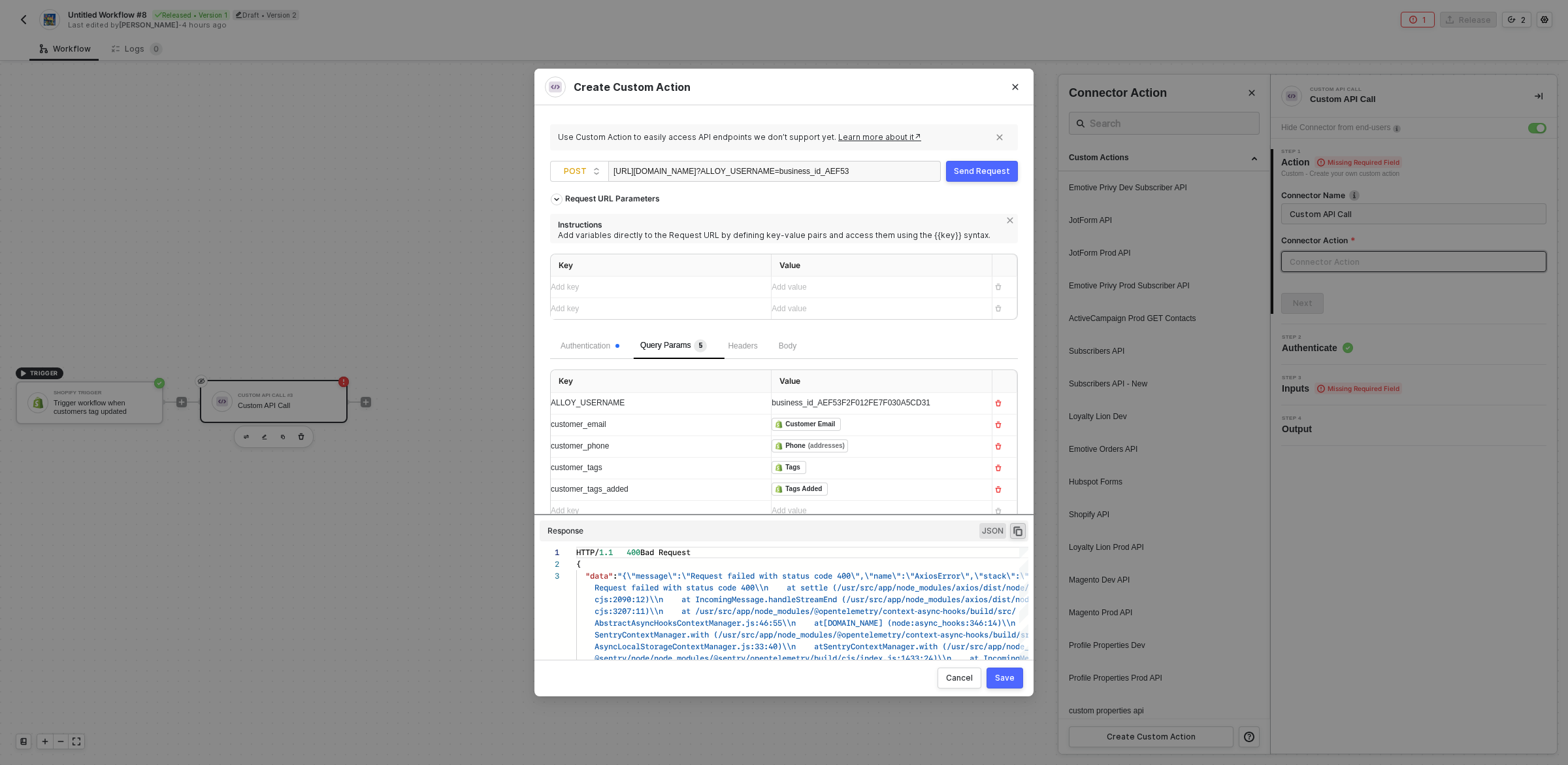
click at [743, 512] on div "Add key ﻿" at bounding box center [649, 510] width 197 height 12
type textarea "HTTP/1.1 400 Bad Request { "data": "{\"message\":\"Request failed with status c…"
click at [793, 610] on span "cjs:3207:11)\\n at /usr/src/app/node_modules/@o" at bounding box center [708, 610] width 229 height 12
drag, startPoint x: 1007, startPoint y: 676, endPoint x: 894, endPoint y: 676, distance: 113.0
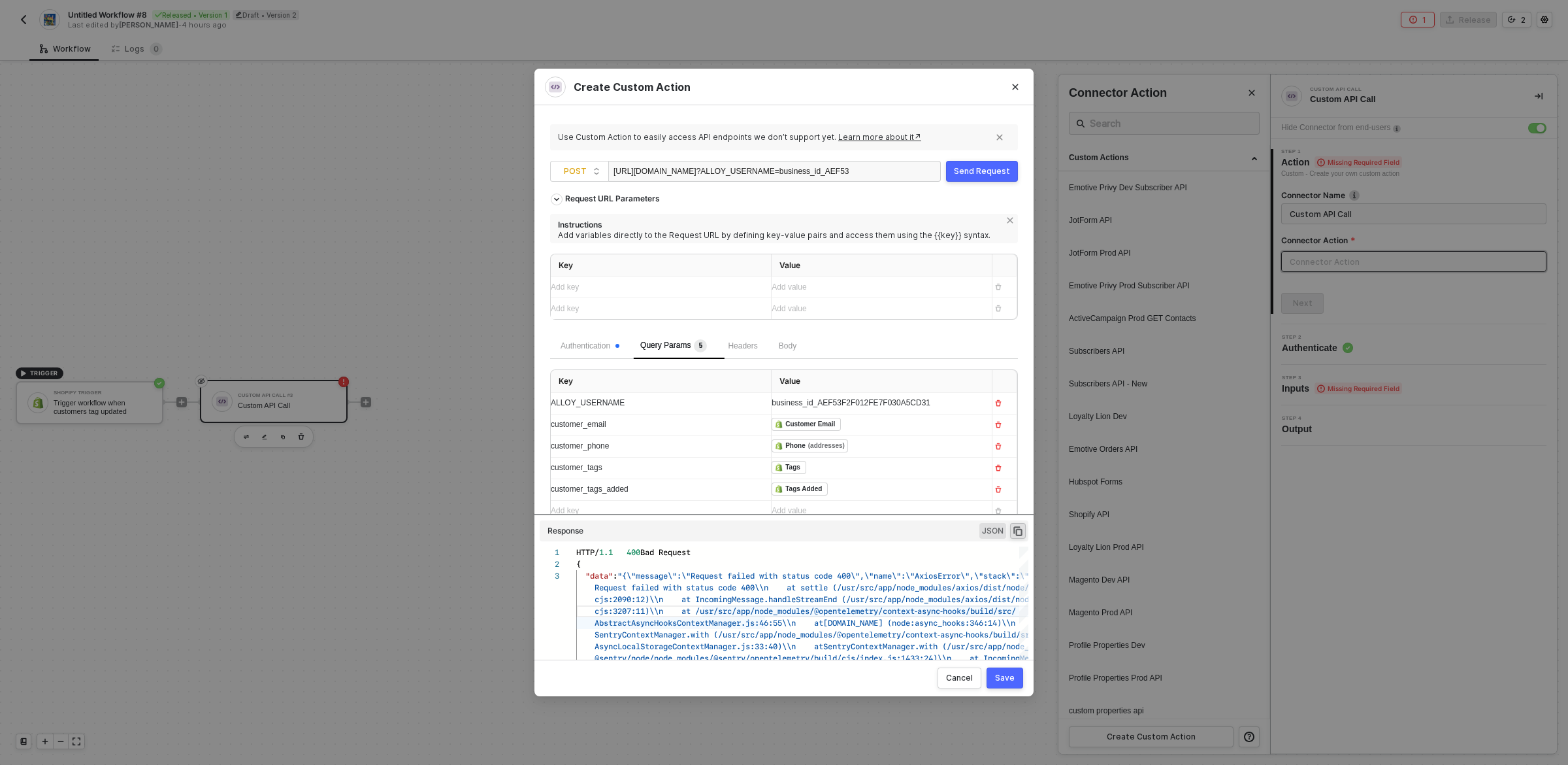
click at [896, 675] on div "Cancel Save" at bounding box center [784, 678] width 499 height 36
click at [779, 163] on div "[URL][DOMAIN_NAME] ?ALLOY_USERNAME=business_id_AEF53F2F012FE7F030A5CD31&custome…" at bounding box center [731, 171] width 236 height 21
click at [994, 164] on button "Send Request" at bounding box center [982, 170] width 72 height 21
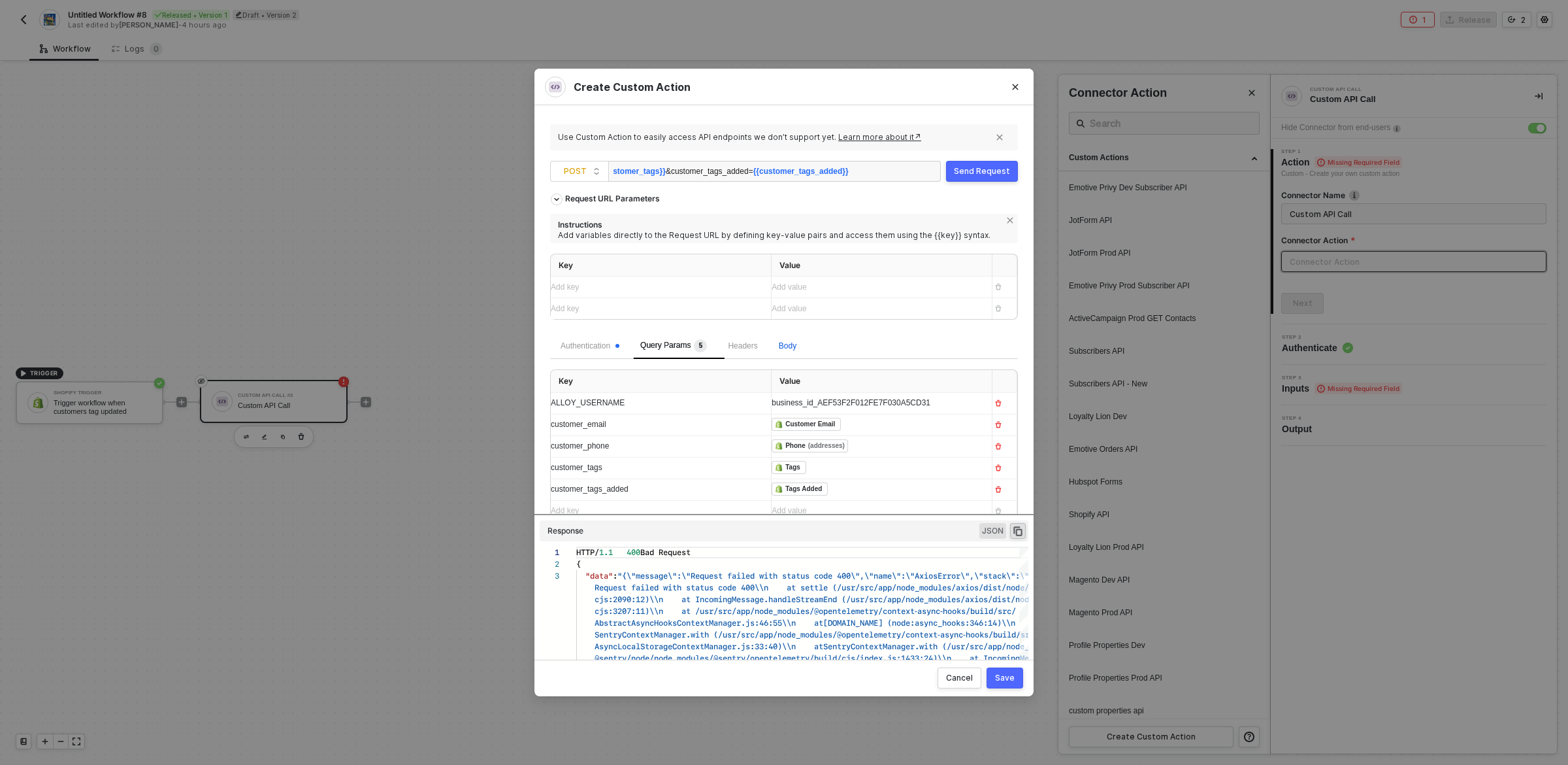
click at [793, 344] on span "Body" at bounding box center [787, 346] width 17 height 9
click at [641, 439] on div "Add key ﻿" at bounding box center [655, 428] width 210 height 21
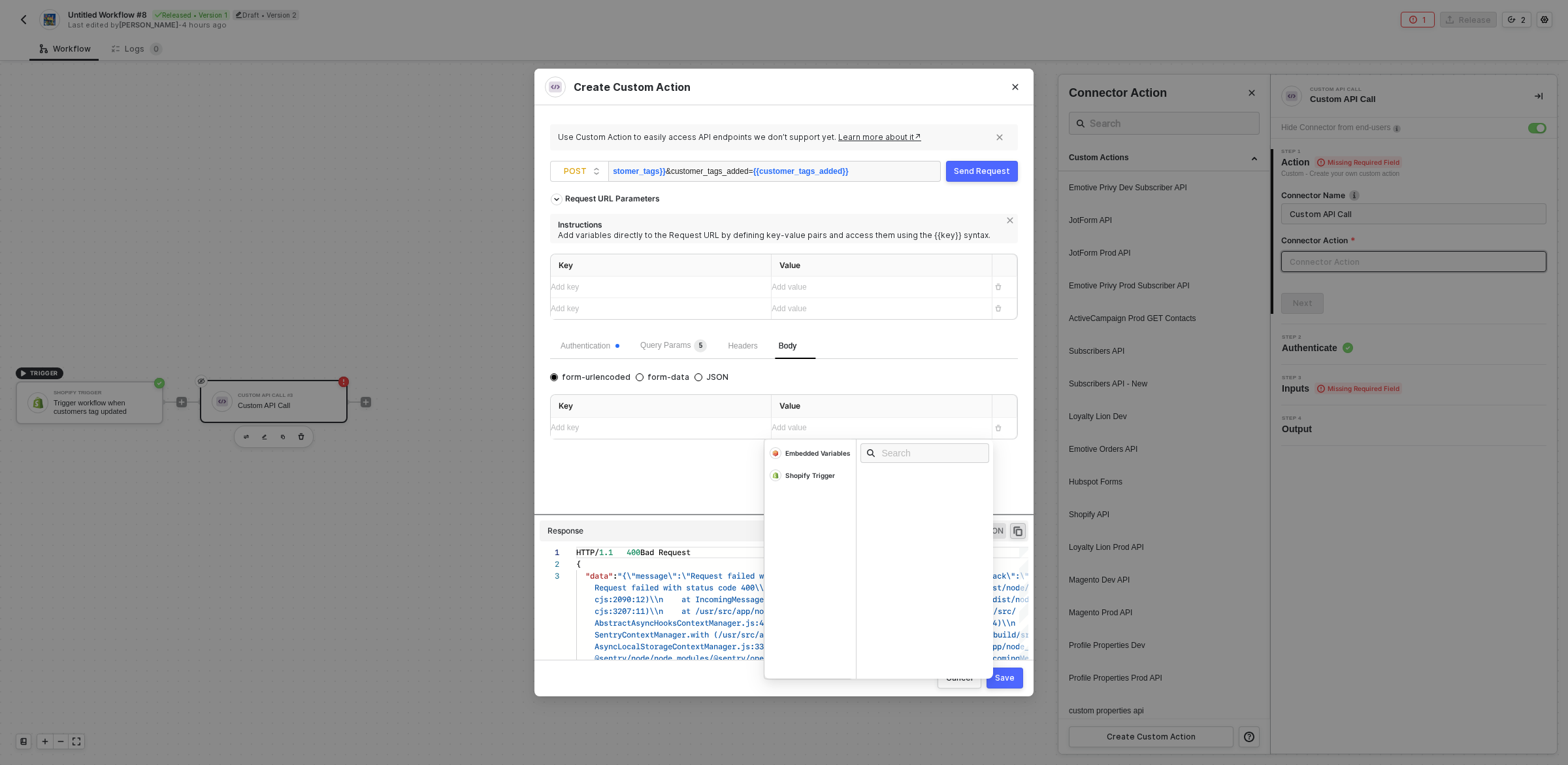
click at [796, 427] on div "Add value ﻿" at bounding box center [870, 428] width 197 height 12
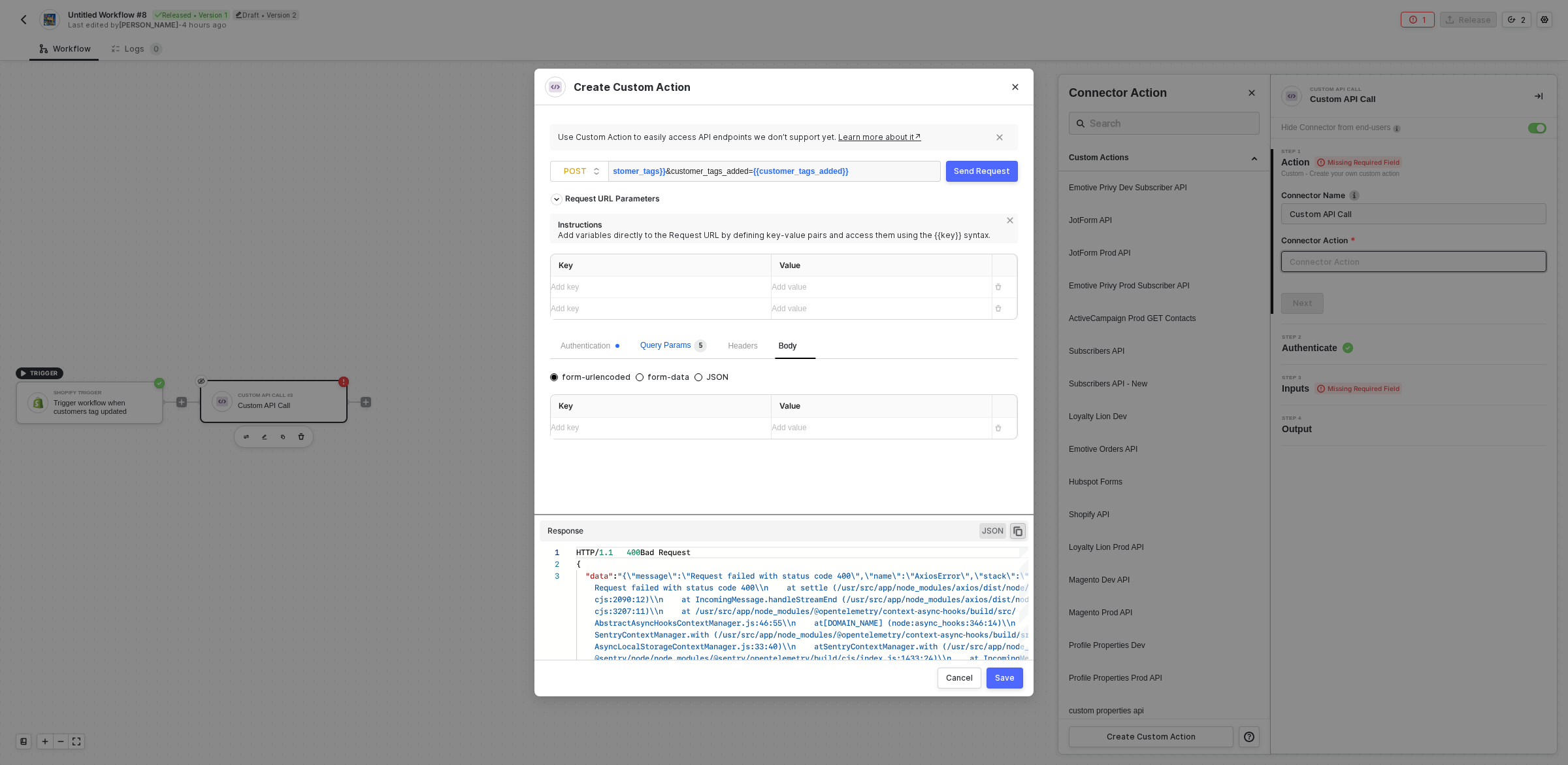
click at [670, 351] on div "Query Params 5" at bounding box center [674, 346] width 67 height 13
click at [630, 429] on div "customer_email" at bounding box center [649, 424] width 197 height 12
click at [791, 345] on span "Body" at bounding box center [787, 346] width 17 height 9
click at [687, 421] on div "Add key ﻿" at bounding box center [655, 428] width 210 height 21
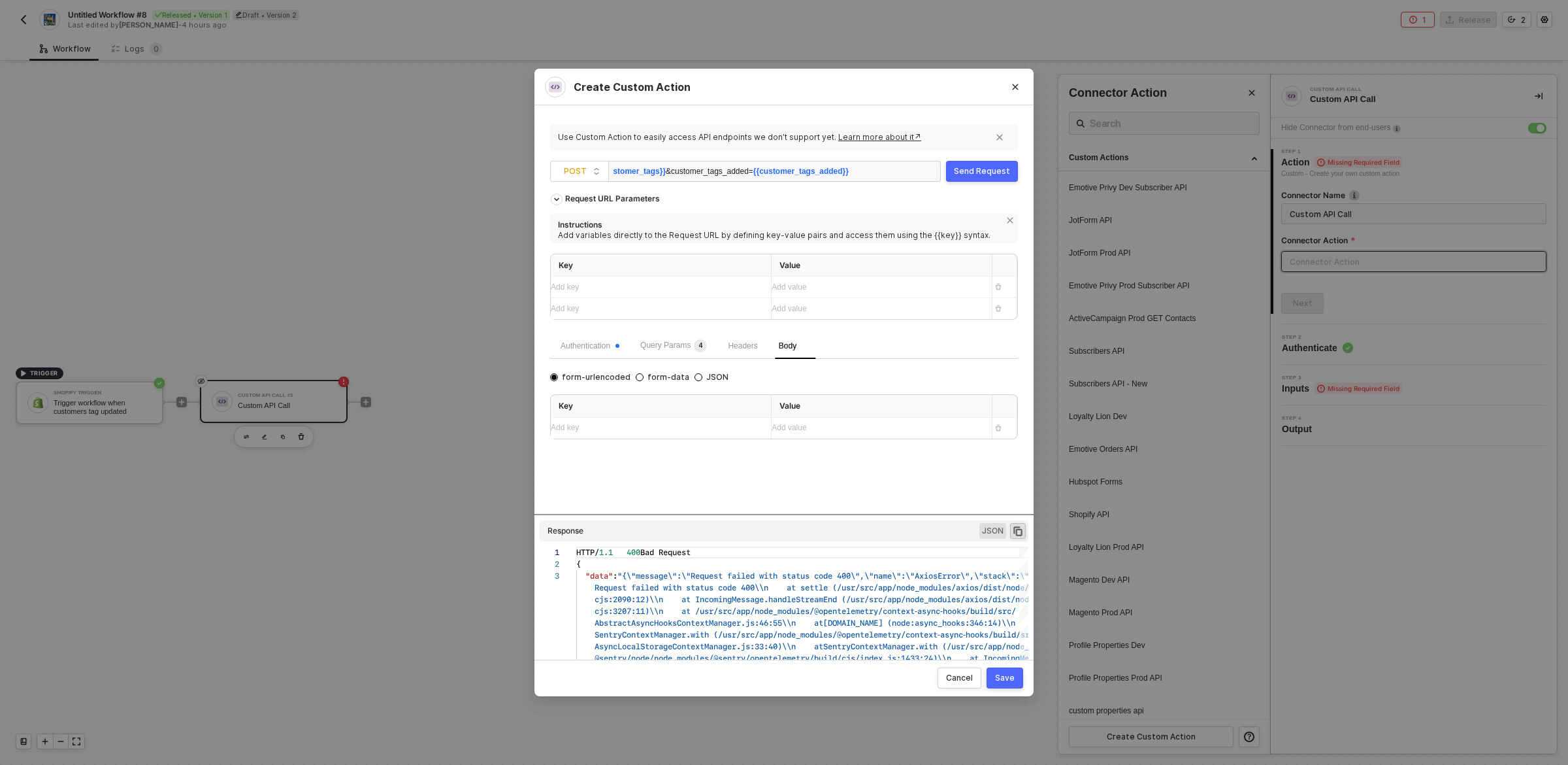
click at [638, 423] on div "Add key ﻿" at bounding box center [649, 428] width 197 height 12
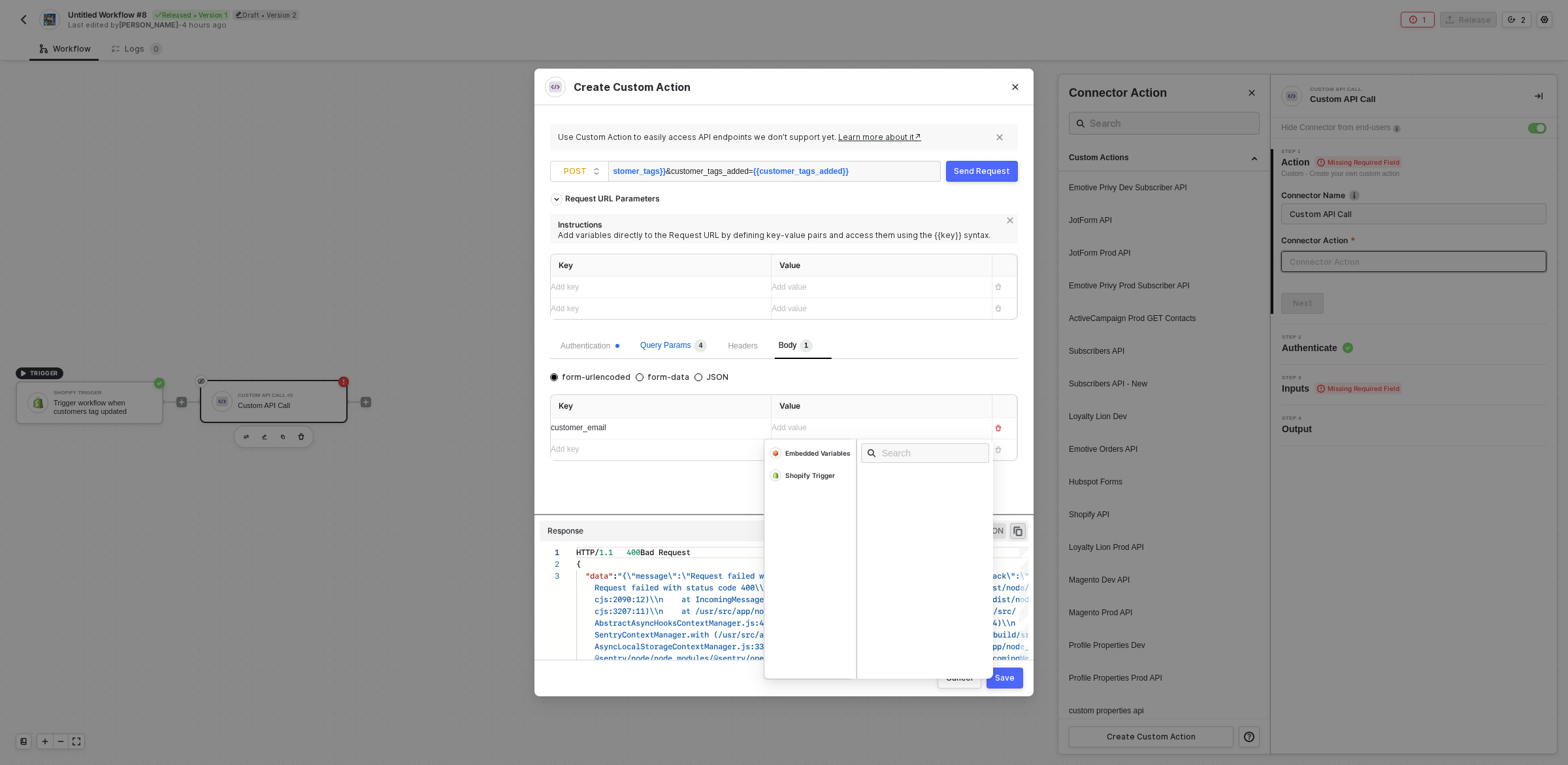
click at [684, 350] on span "Query Params 4" at bounding box center [674, 345] width 67 height 9
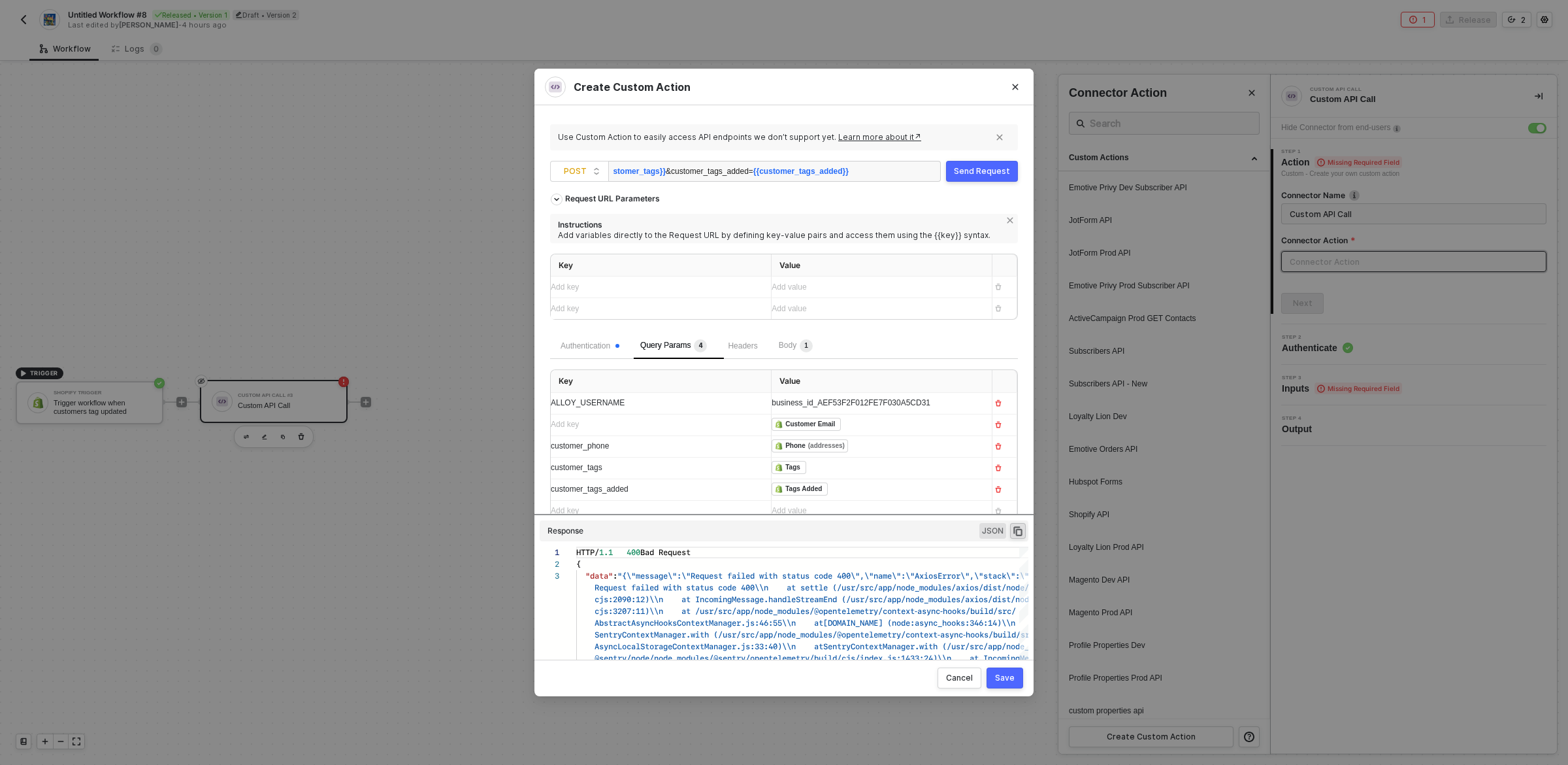
click at [651, 447] on div "customer_phone" at bounding box center [655, 446] width 210 height 12
click at [799, 347] on span "Body 1" at bounding box center [795, 345] width 34 height 9
click at [691, 455] on div "Add key ﻿" at bounding box center [649, 449] width 197 height 12
click at [679, 348] on span "Query Params 3" at bounding box center [674, 345] width 67 height 9
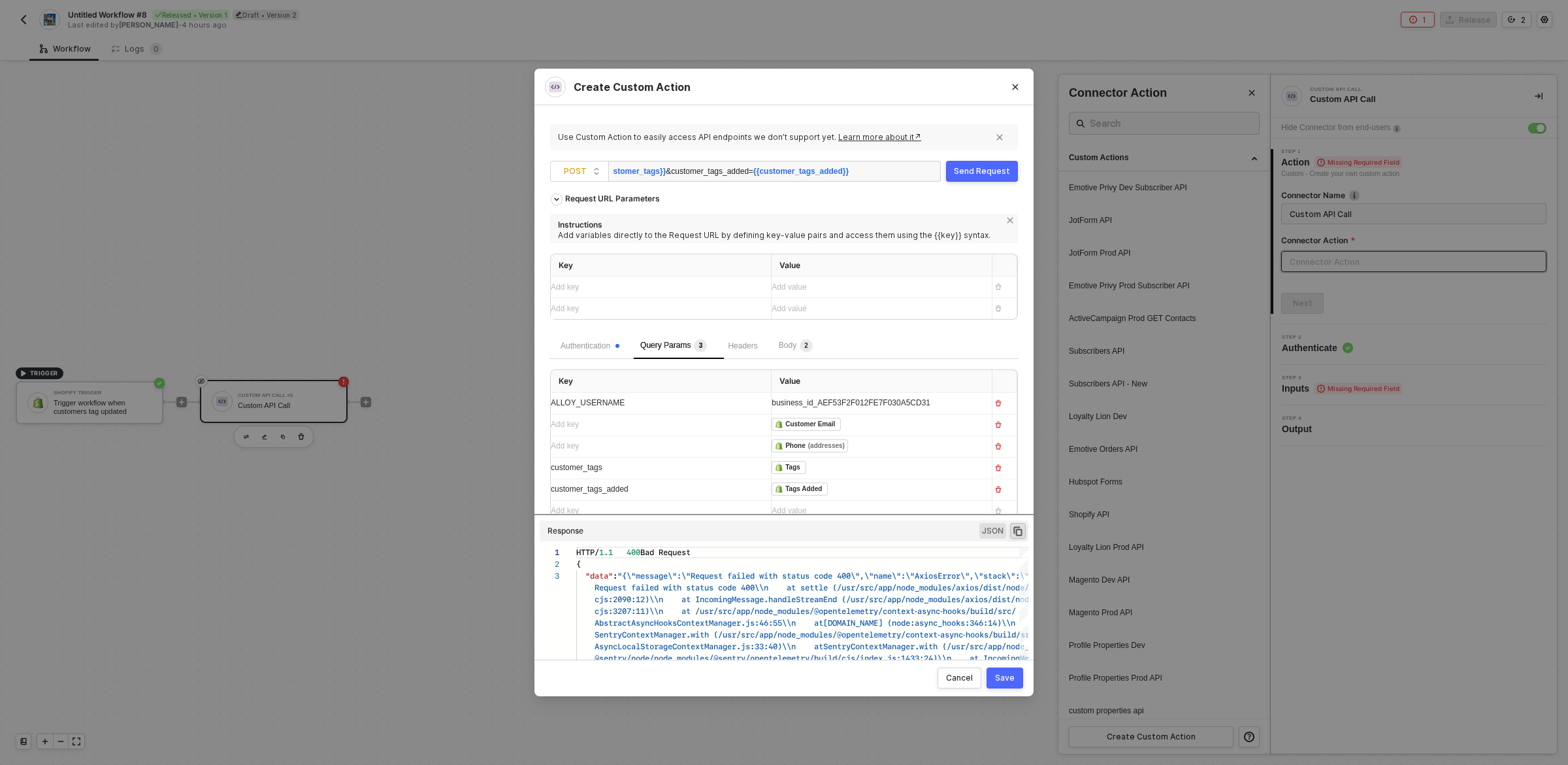
click at [653, 473] on div "customer_tags" at bounding box center [655, 467] width 210 height 12
click at [803, 349] on span "Body 2" at bounding box center [795, 345] width 34 height 9
click at [641, 476] on div "Add key ﻿" at bounding box center [649, 471] width 197 height 12
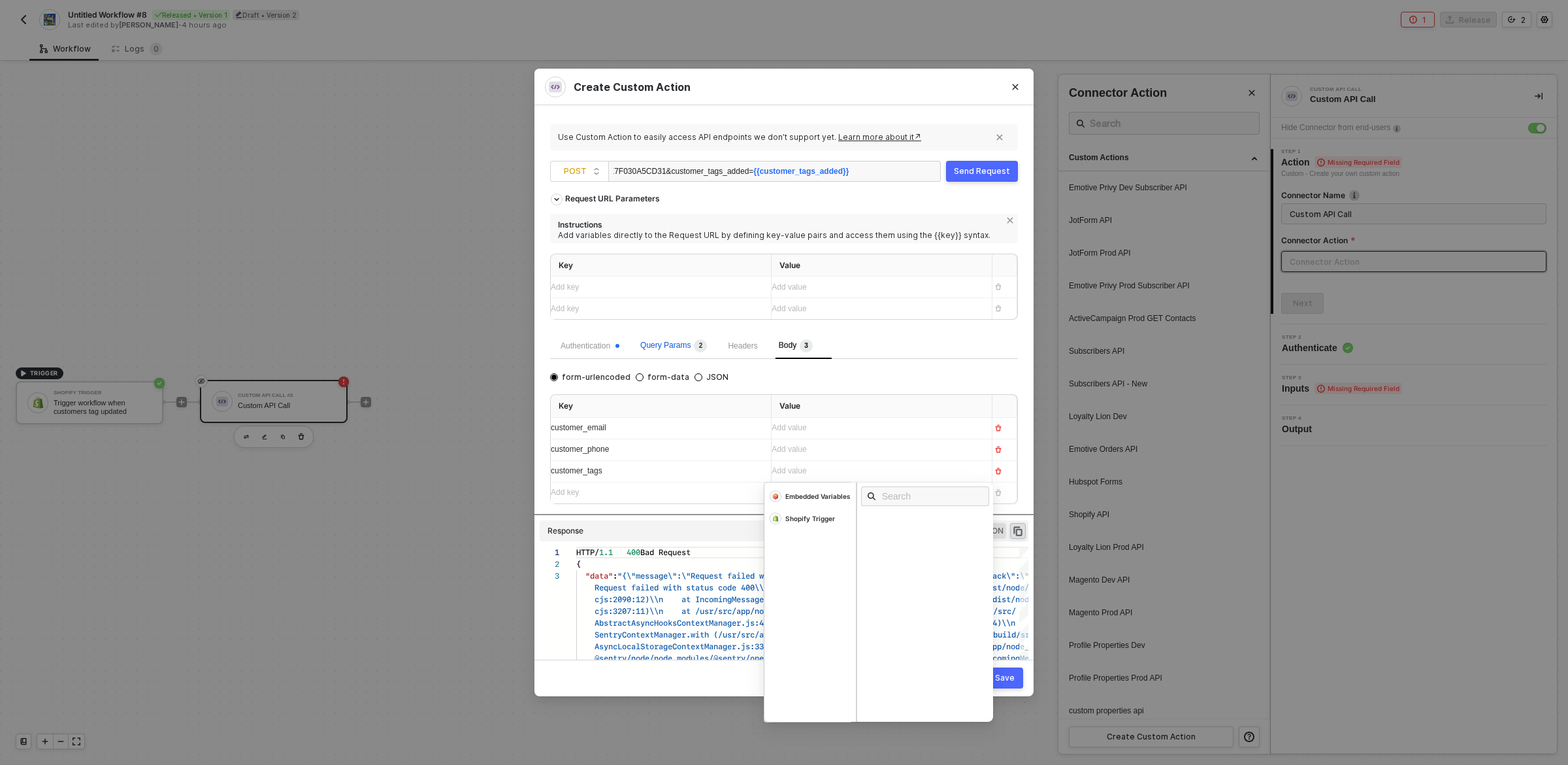
click at [671, 348] on span "Query Params 2" at bounding box center [674, 345] width 67 height 9
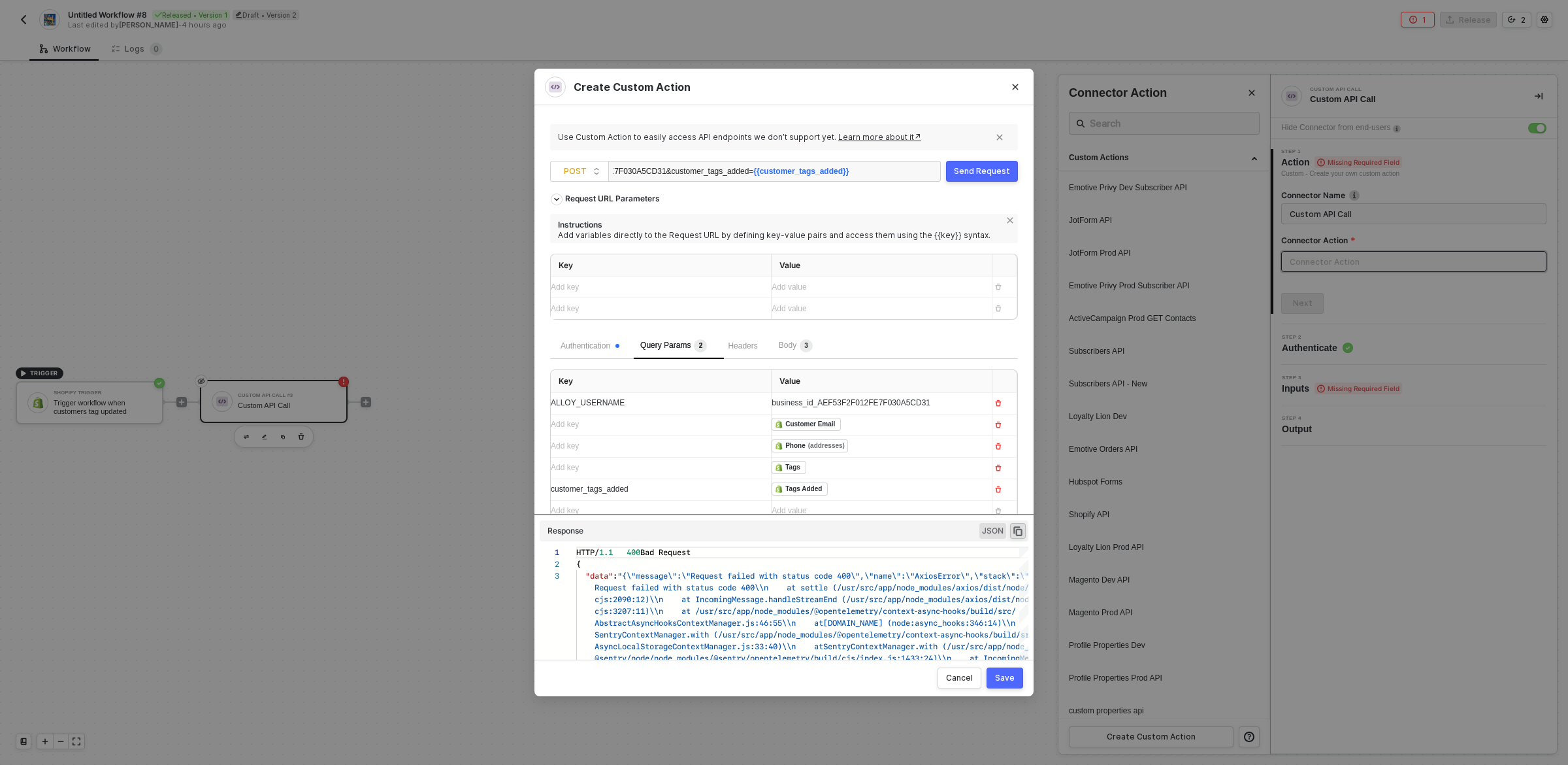
click at [654, 494] on div "customer_tags_added" at bounding box center [655, 489] width 210 height 12
click at [794, 351] on div "Body 3" at bounding box center [795, 346] width 34 height 13
click at [674, 485] on div "Add key ﻿" at bounding box center [655, 492] width 210 height 21
click at [673, 491] on div "Add key ﻿" at bounding box center [649, 492] width 197 height 12
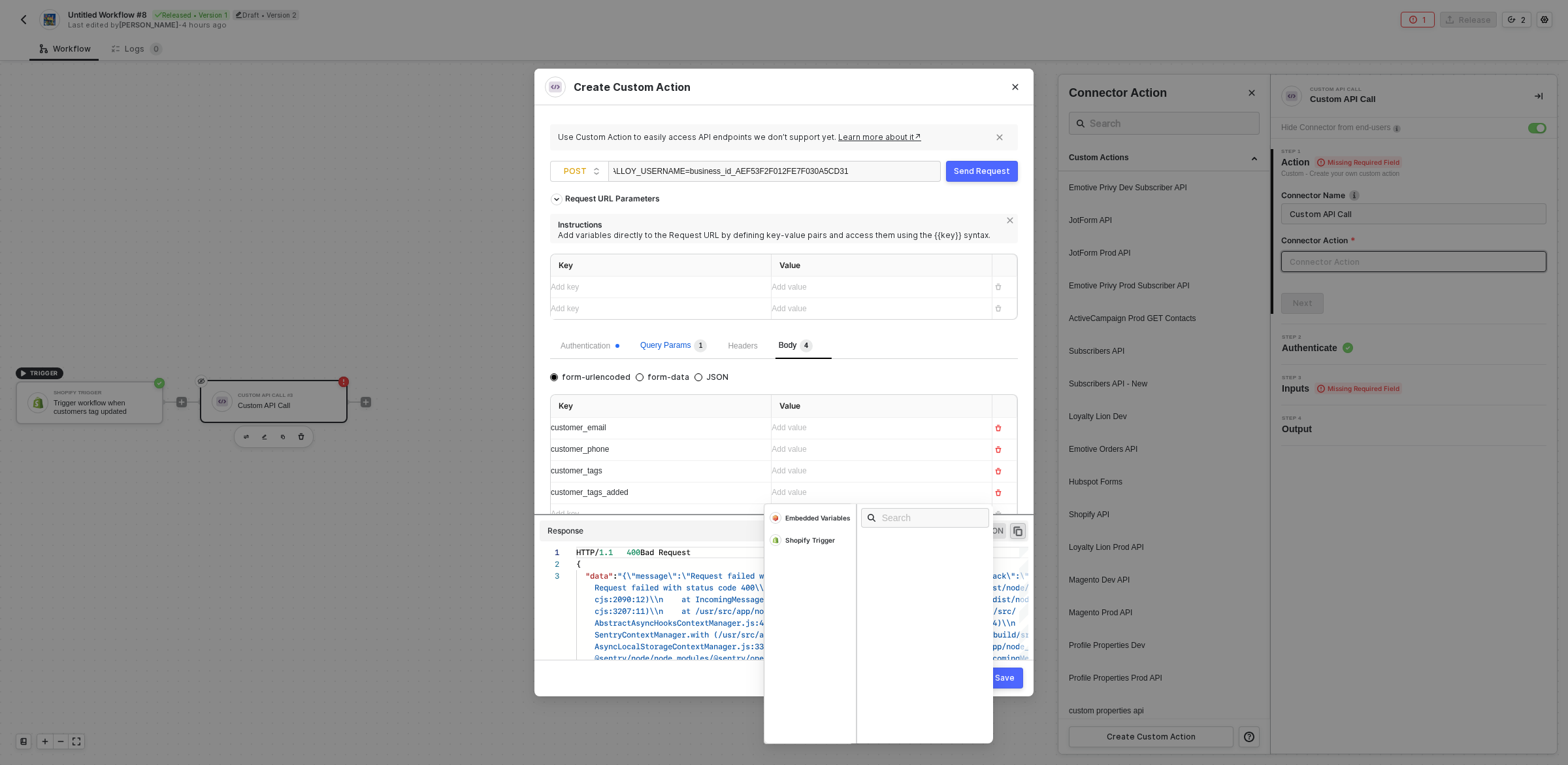
click at [692, 347] on span "Query Params 1" at bounding box center [674, 345] width 67 height 9
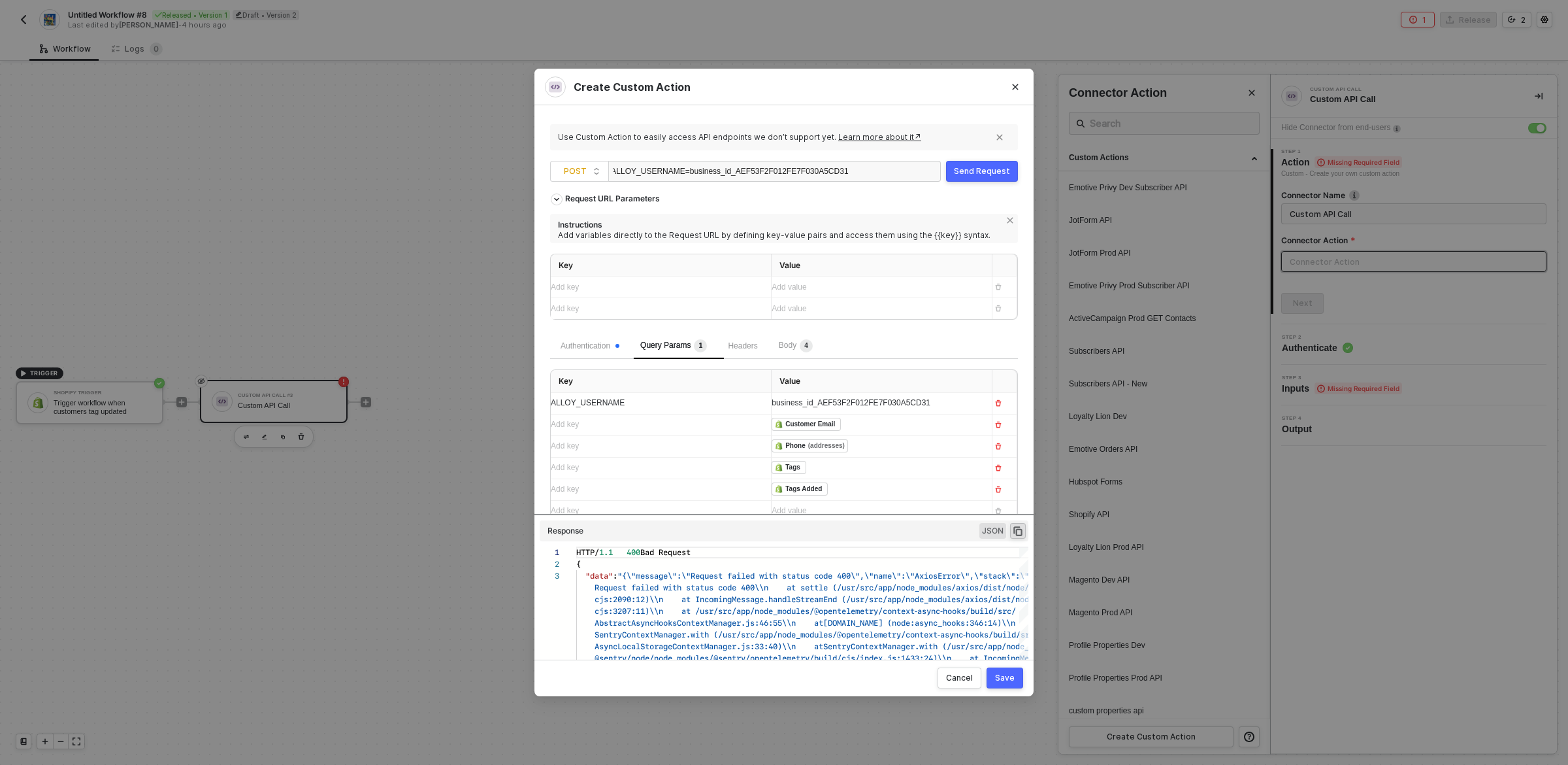
scroll to position [11, 0]
click at [901, 409] on div "﻿ ﻿ Customer Email ﻿" at bounding box center [870, 416] width 197 height 14
click at [997, 415] on icon "button" at bounding box center [998, 416] width 7 height 7
click at [997, 415] on td at bounding box center [1005, 425] width 25 height 22
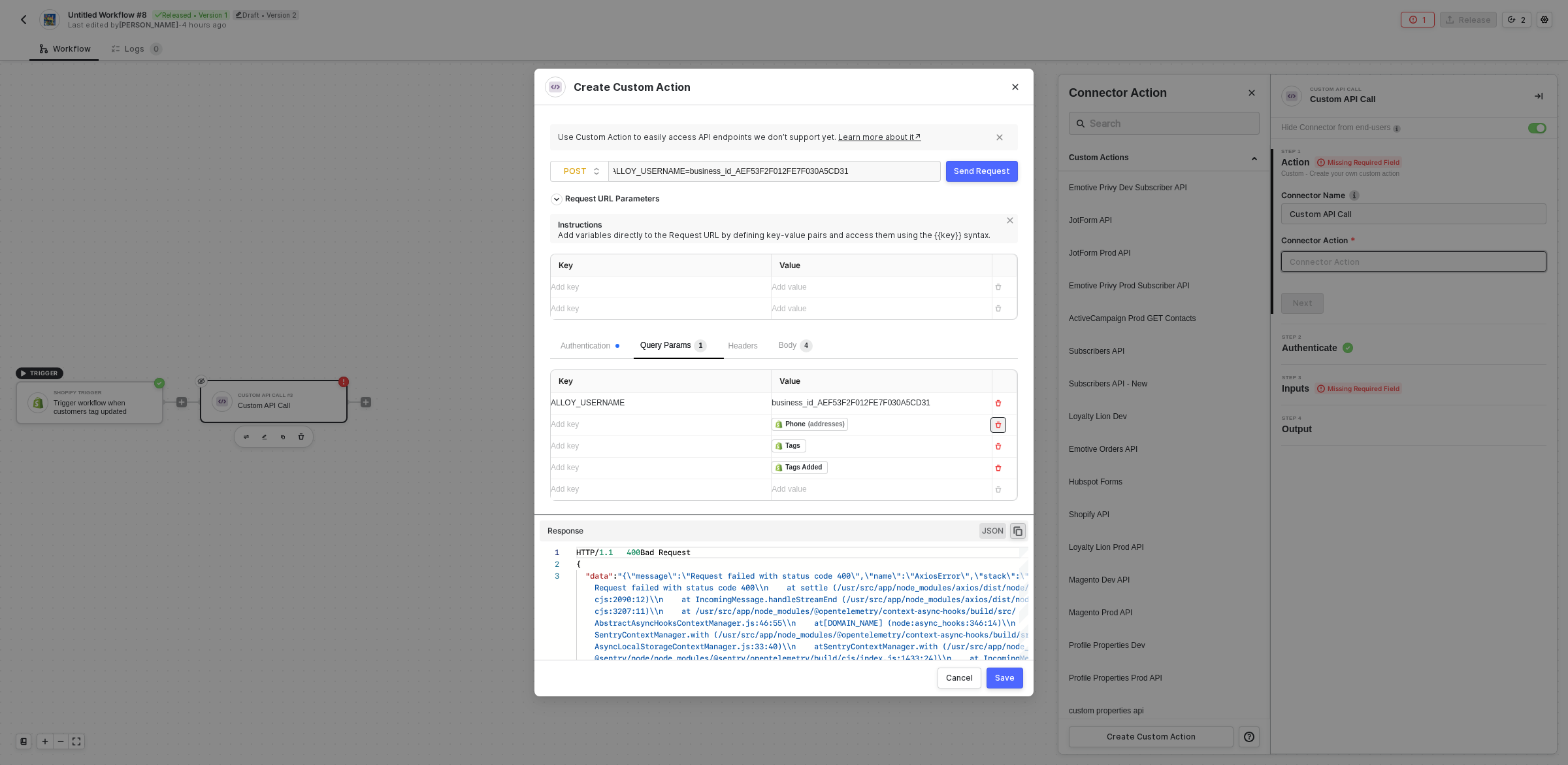
click at [998, 427] on icon "button" at bounding box center [998, 424] width 7 height 7
click at [999, 426] on icon "button" at bounding box center [998, 424] width 7 height 7
click at [999, 429] on icon "button" at bounding box center [998, 424] width 7 height 7
click at [800, 342] on span "Body 4" at bounding box center [795, 345] width 34 height 9
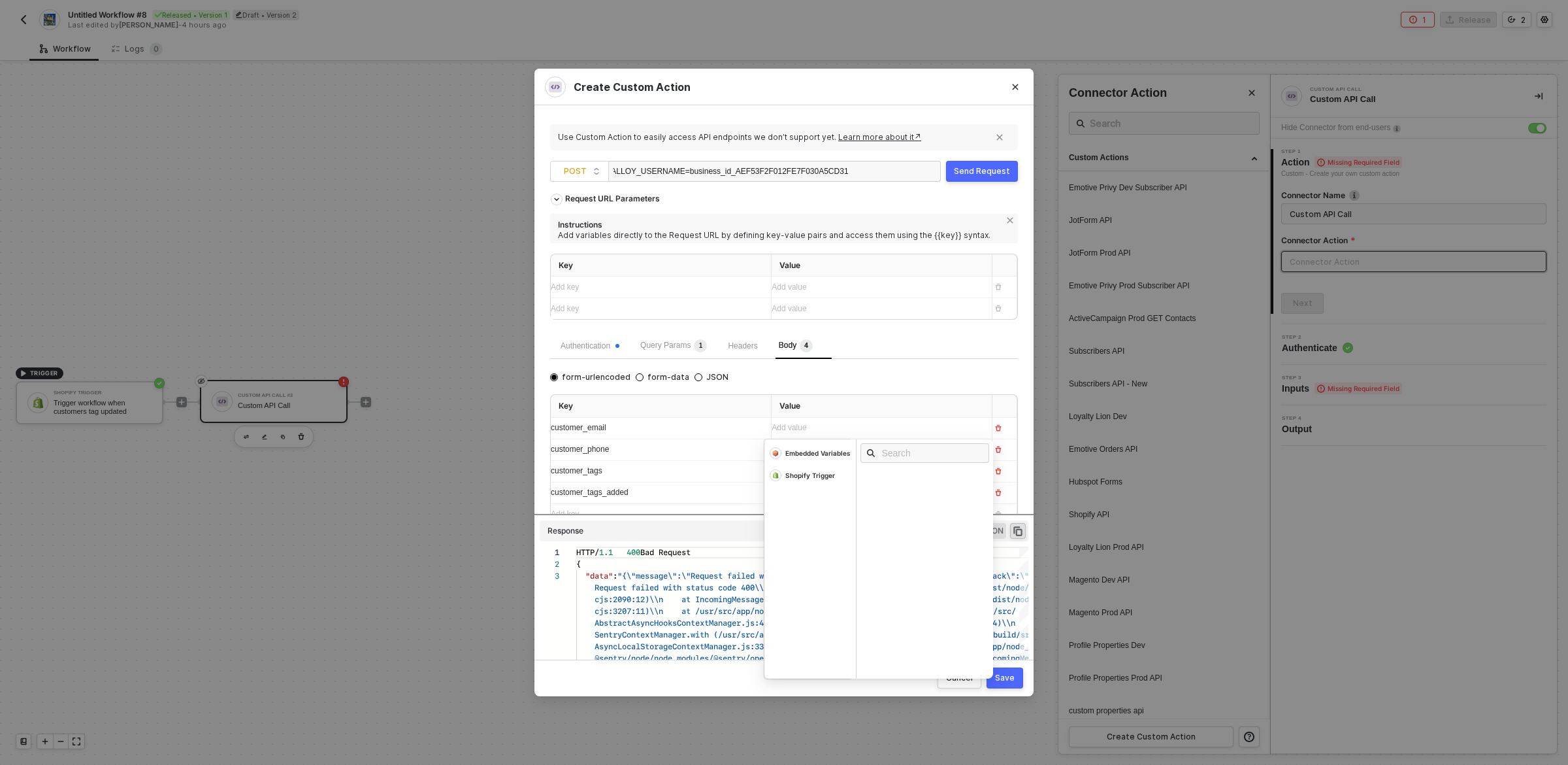
click at [818, 426] on div "Add value ﻿" at bounding box center [870, 428] width 197 height 12
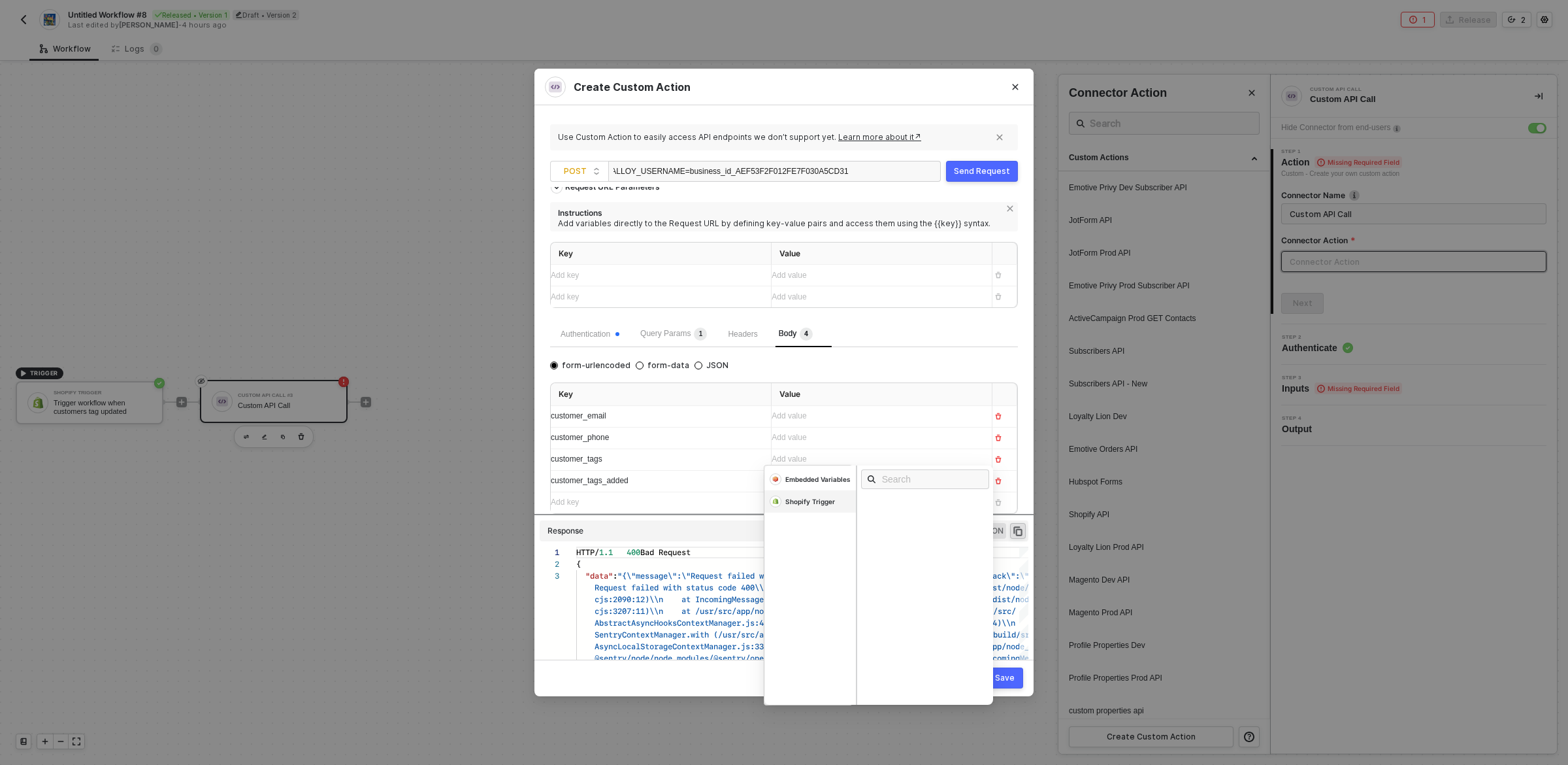
click at [826, 500] on div "Shopify Trigger" at bounding box center [810, 501] width 50 height 9
click at [928, 474] on input "text" at bounding box center [929, 479] width 95 height 14
click at [910, 514] on div "Customer Email" at bounding box center [928, 520] width 136 height 14
click at [835, 437] on div "Add value ﻿" at bounding box center [870, 437] width 197 height 12
click at [813, 505] on div "Shopify Trigger" at bounding box center [810, 501] width 50 height 9
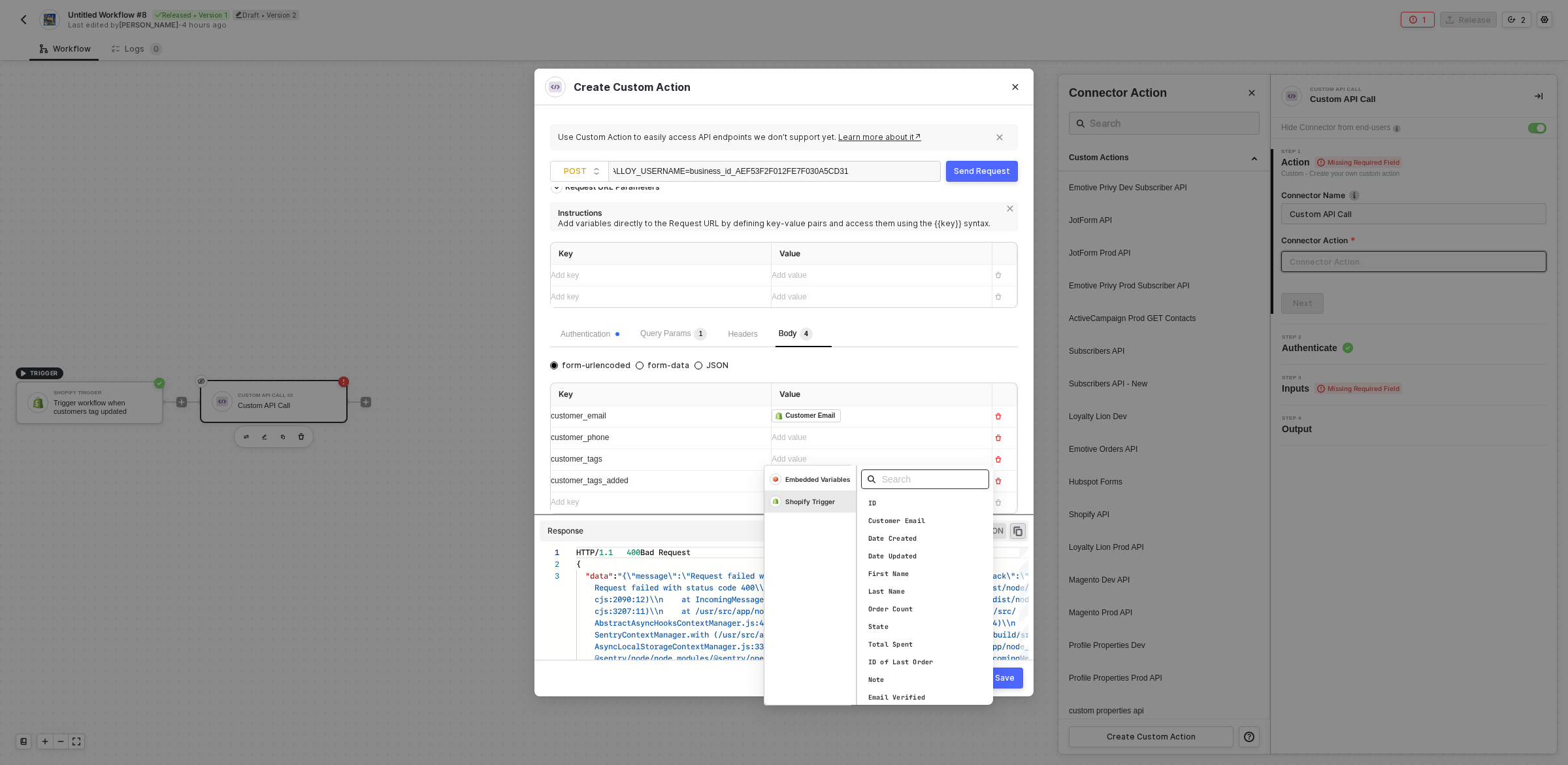
click at [913, 476] on input "text" at bounding box center [929, 479] width 95 height 14
type input "phone"
click at [884, 505] on div "Phone" at bounding box center [879, 503] width 21 height 9
click at [834, 453] on div "Add value ﻿" at bounding box center [877, 459] width 210 height 12
click at [937, 477] on input "text" at bounding box center [929, 479] width 95 height 14
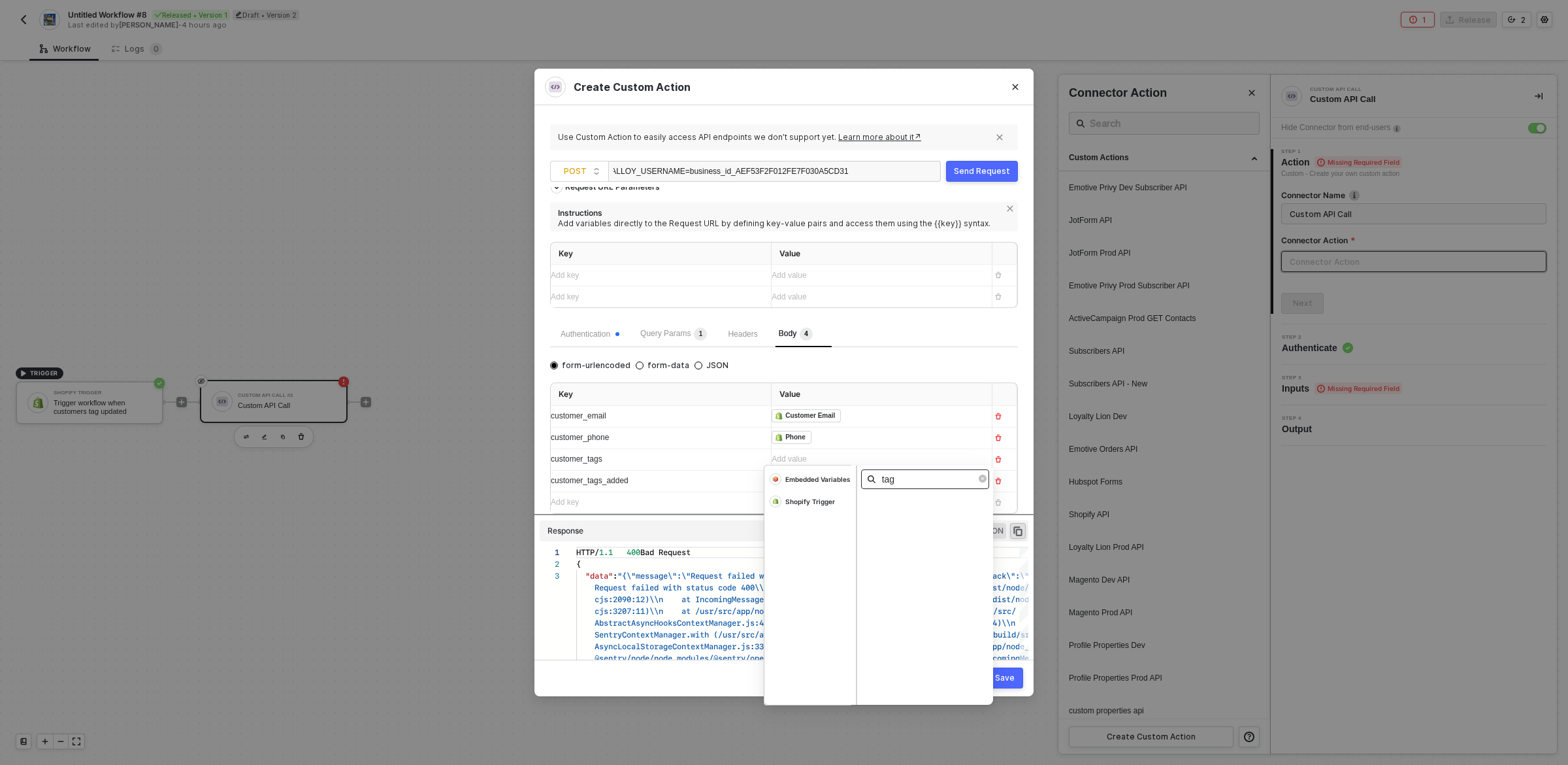
type input "tags"
click at [810, 497] on div "Shopify Trigger" at bounding box center [810, 501] width 50 height 9
click at [896, 485] on input "text" at bounding box center [929, 479] width 95 height 14
paste input "tags"
type input "tags"
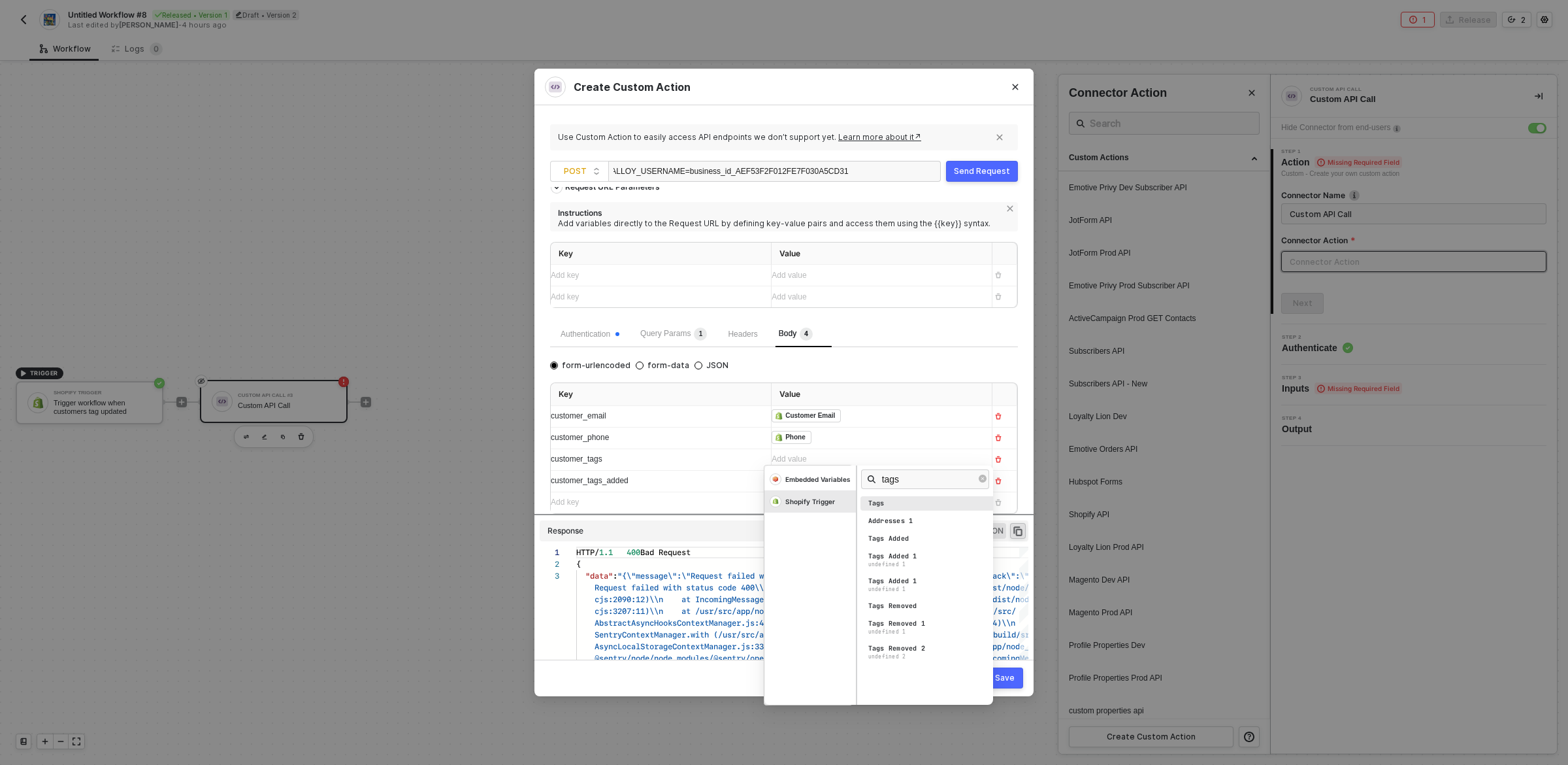
click at [896, 505] on div "Tags" at bounding box center [928, 503] width 136 height 14
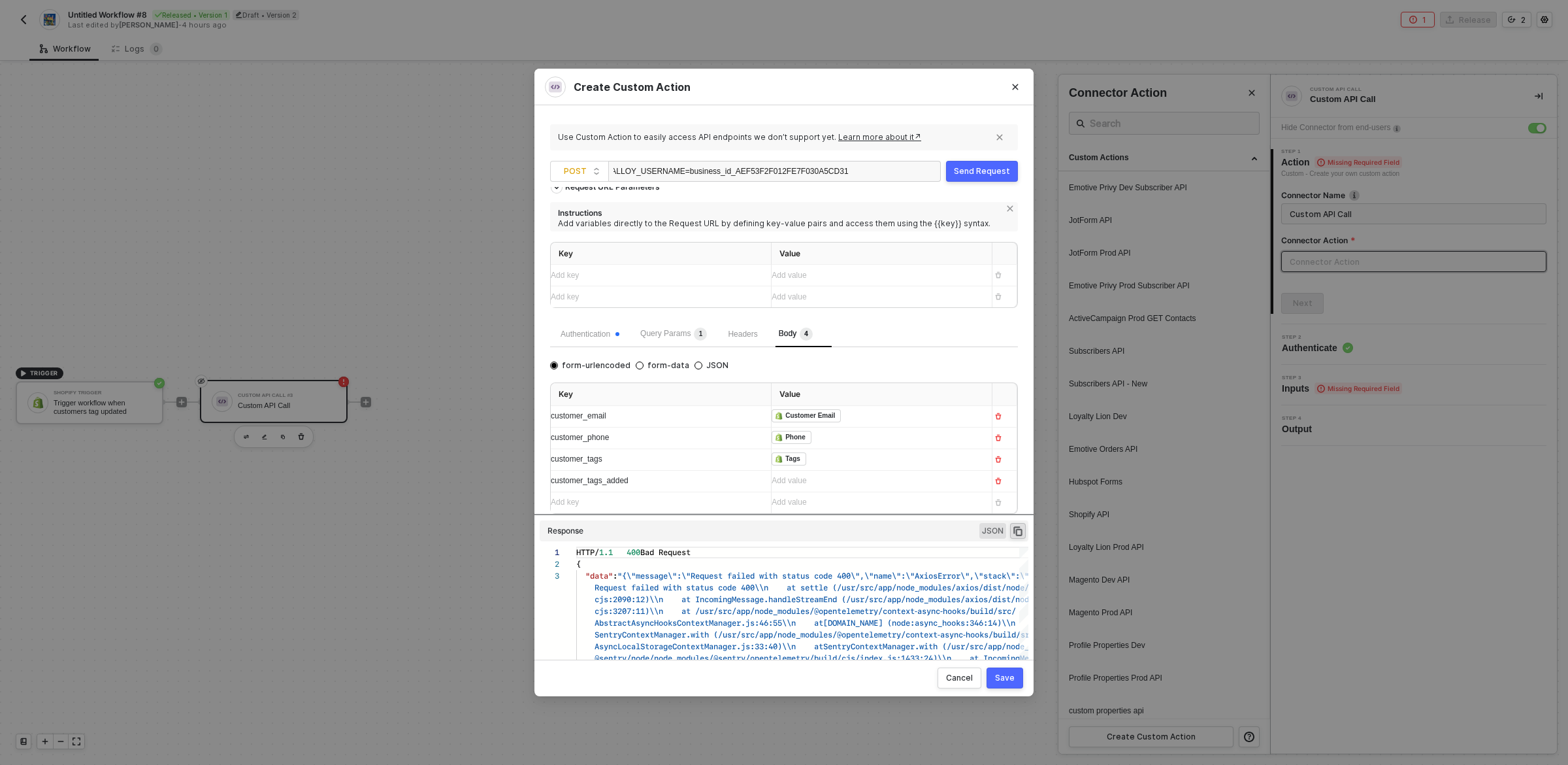
click at [689, 485] on div "customer_tags_added" at bounding box center [649, 481] width 197 height 12
click at [832, 485] on div "Add value ﻿" at bounding box center [877, 481] width 210 height 21
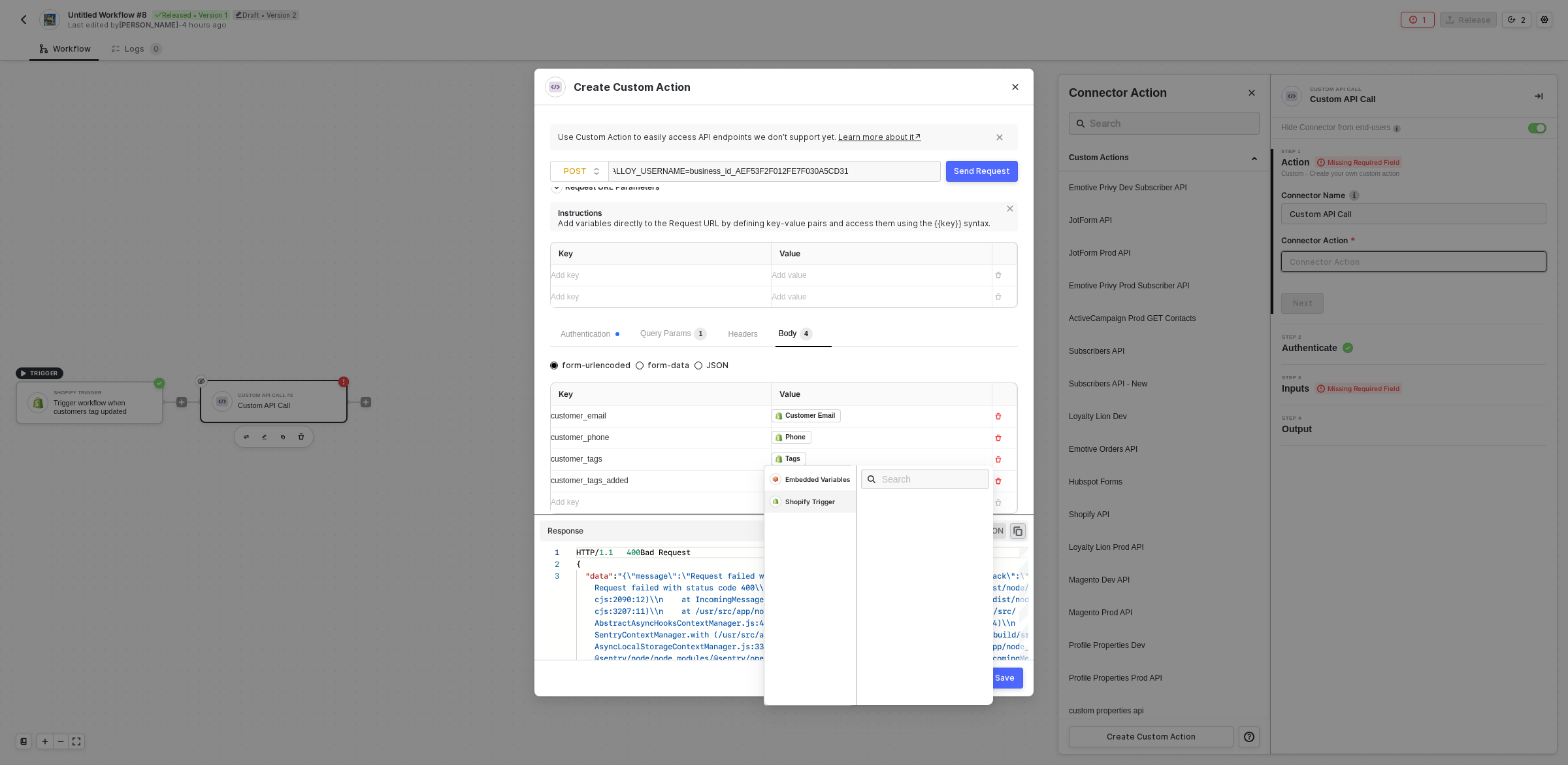
click at [803, 498] on div "Shopify Trigger" at bounding box center [810, 501] width 50 height 9
click at [898, 481] on input "t" at bounding box center [929, 479] width 95 height 14
type input "tags"
click at [903, 542] on div "Tags Added" at bounding box center [889, 538] width 41 height 9
click at [919, 533] on div "Tags Added" at bounding box center [928, 538] width 136 height 14
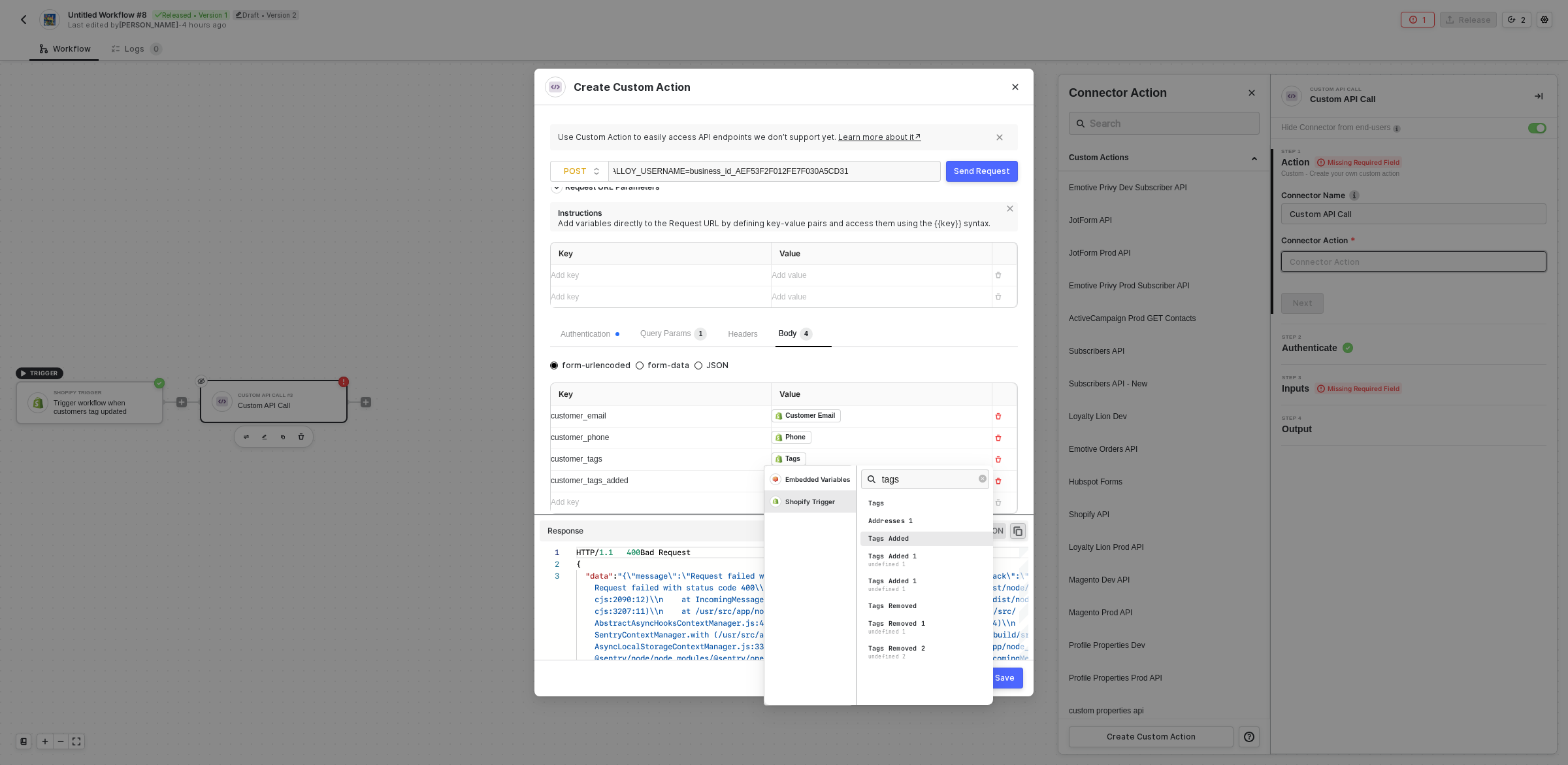
click at [898, 541] on div "Tags Added" at bounding box center [889, 538] width 41 height 9
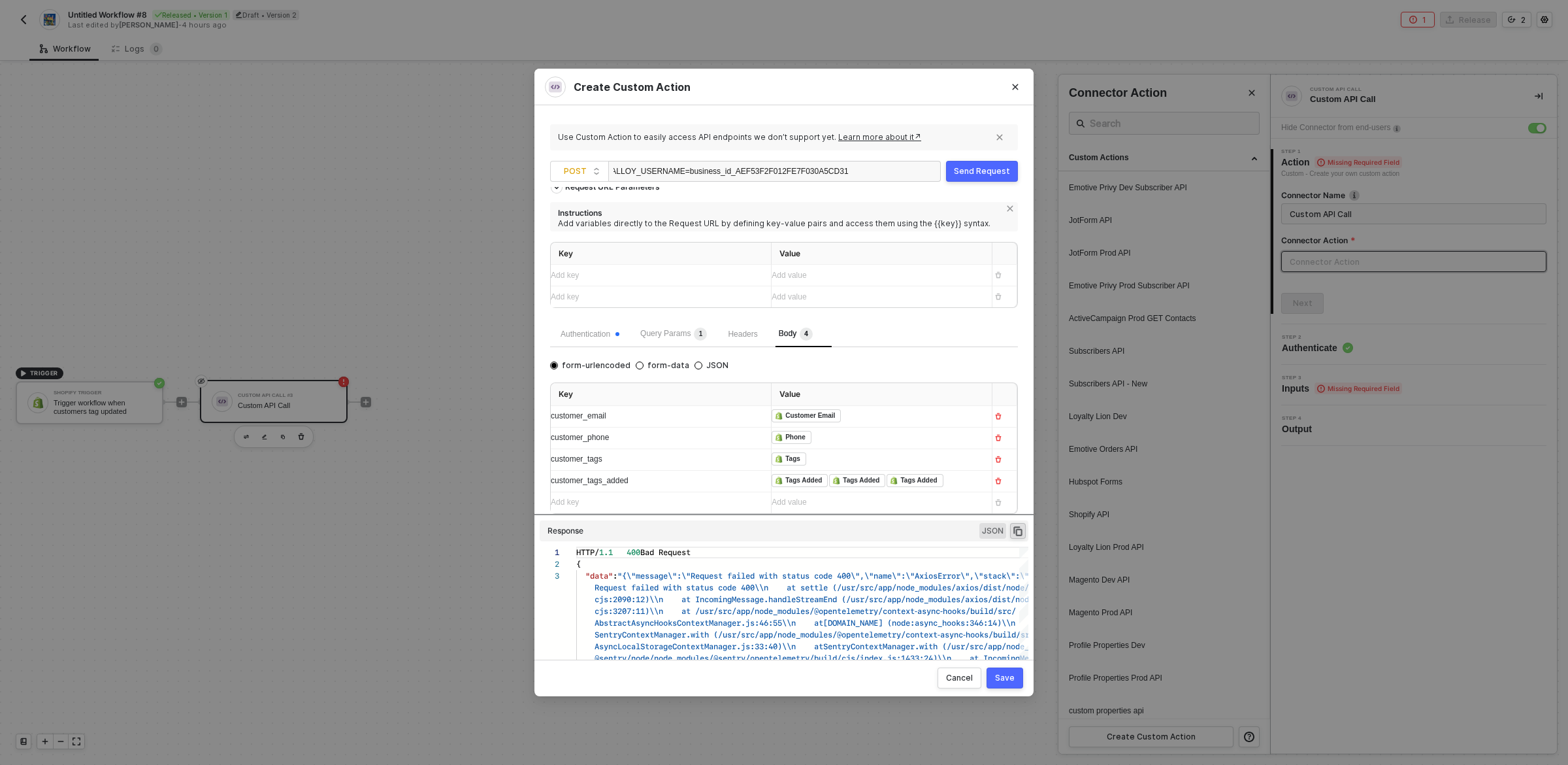
click at [711, 500] on div "Add key ﻿" at bounding box center [649, 502] width 197 height 12
click at [958, 483] on div "﻿ ﻿ Tags Added ﻿ ﻿ Tags Added ﻿ ﻿ Tags Added ﻿" at bounding box center [877, 481] width 210 height 21
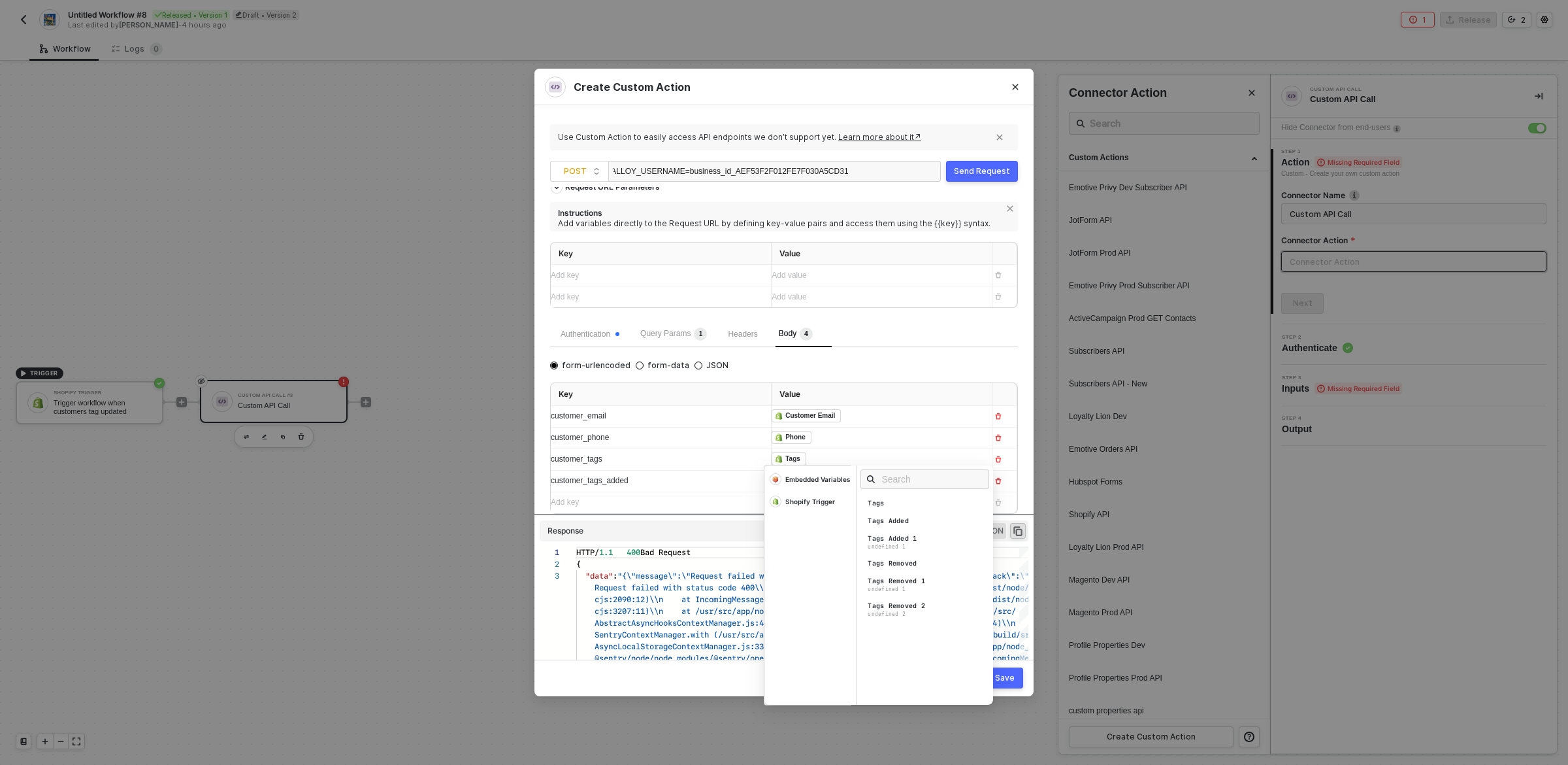
click at [956, 482] on div "﻿ ﻿ Tags Added ﻿ ﻿ Tags Added ﻿ Embedded Variables Shopify Trigger Tags Tags Ad…" at bounding box center [877, 481] width 210 height 21
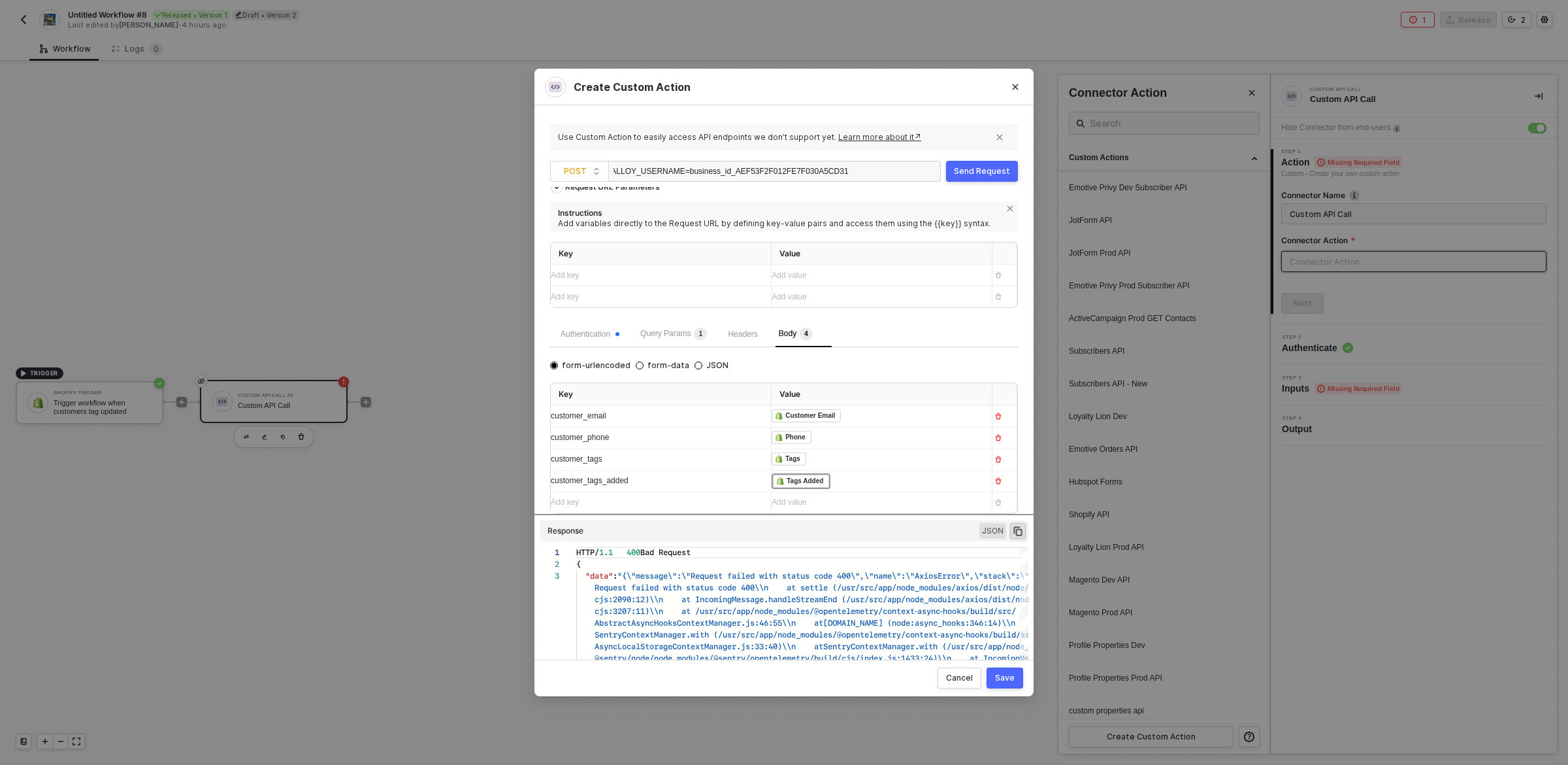
click at [743, 528] on div "Response JSON" at bounding box center [784, 530] width 489 height 21
click at [981, 170] on div "Send Request" at bounding box center [982, 171] width 56 height 11
click at [694, 365] on input "JSON" at bounding box center [698, 365] width 7 height 7
radio input "true"
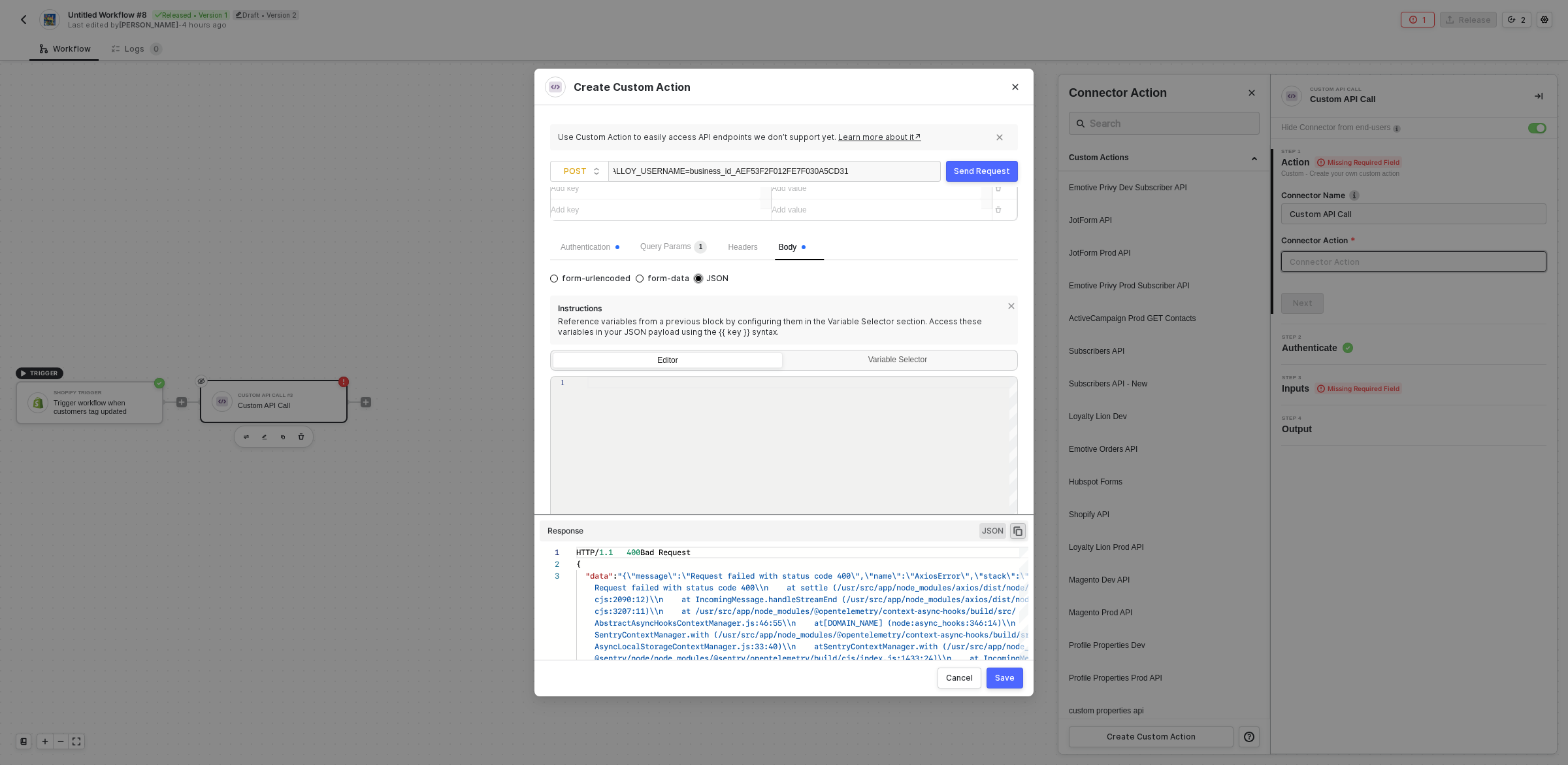
scroll to position [164, 0]
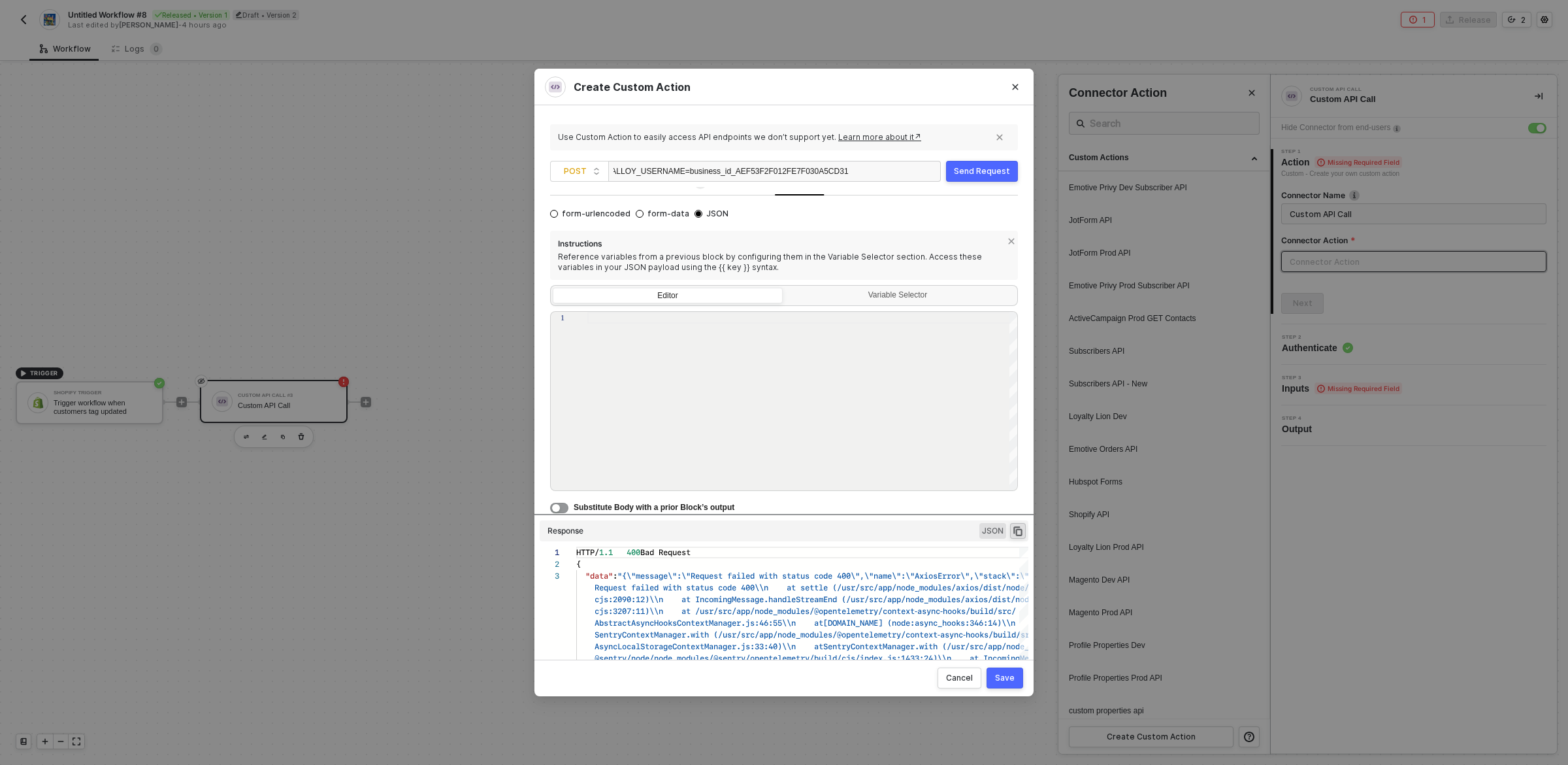
click at [546, 211] on div "Use Custom Action to easily access API endpoints we don’t support yet. Learn mo…" at bounding box center [784, 382] width 499 height 554
click at [552, 212] on input "form-urlencoded" at bounding box center [554, 213] width 7 height 7
radio input "true"
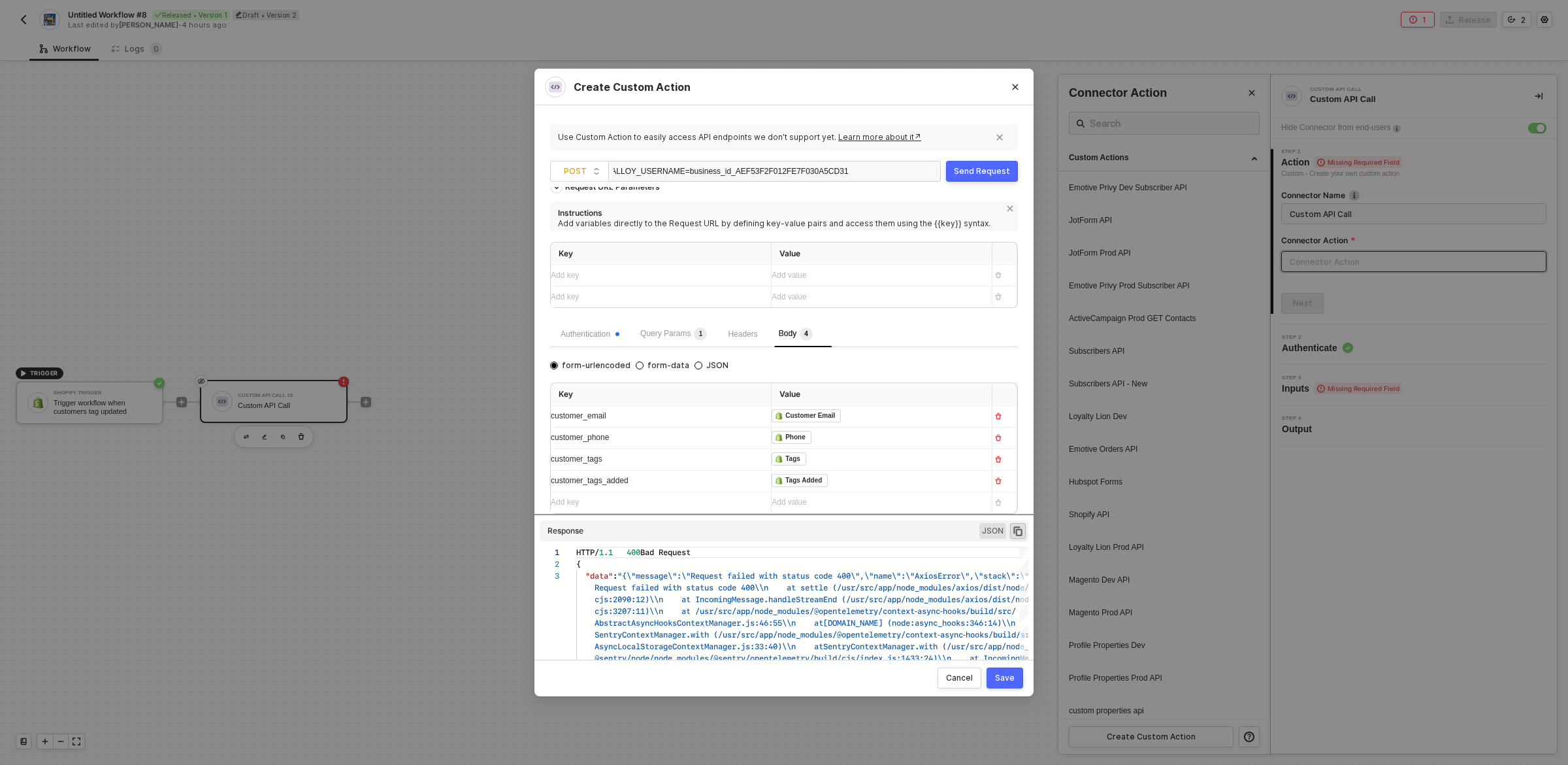
click at [663, 415] on div "customer_email" at bounding box center [649, 416] width 197 height 12
copy span "customer_email"
click at [694, 365] on input "JSON" at bounding box center [698, 365] width 7 height 7
radio input "true"
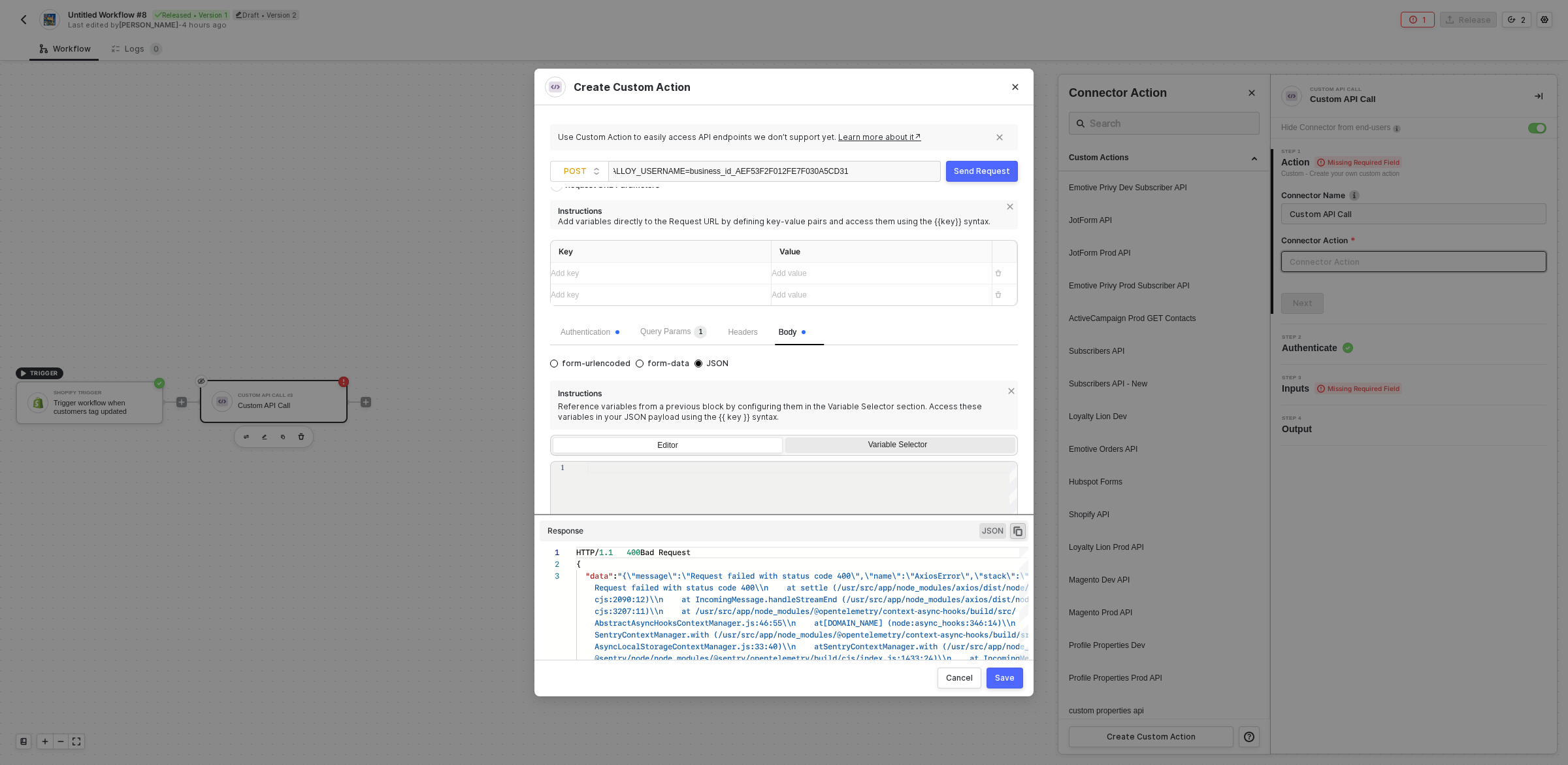
click at [879, 449] on div "Variable Selector" at bounding box center [899, 445] width 213 height 11
click at [785, 437] on input "Variable Selector" at bounding box center [785, 437] width 0 height 0
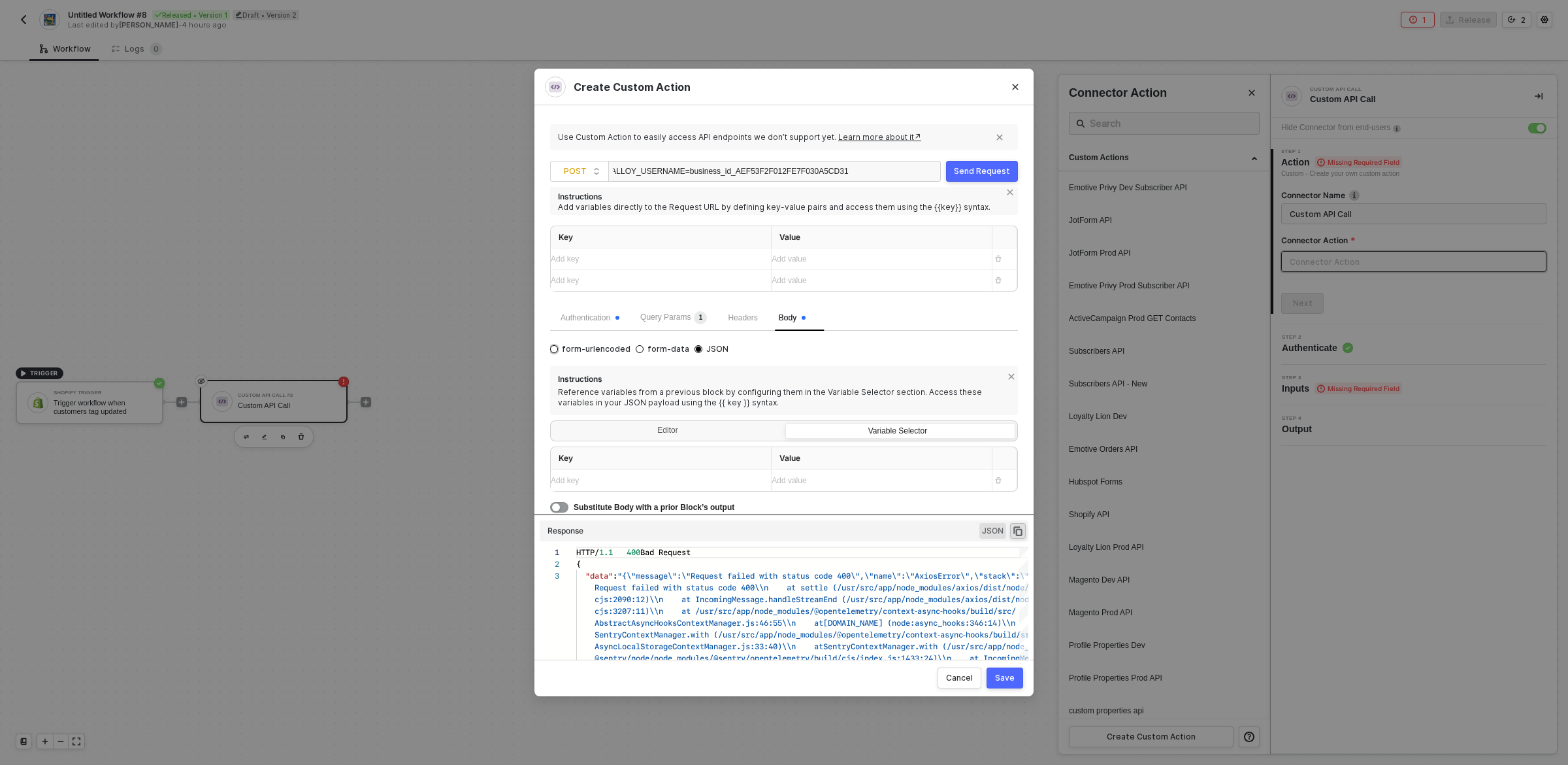
click at [554, 347] on input "form-urlencoded" at bounding box center [554, 348] width 7 height 7
radio input "true"
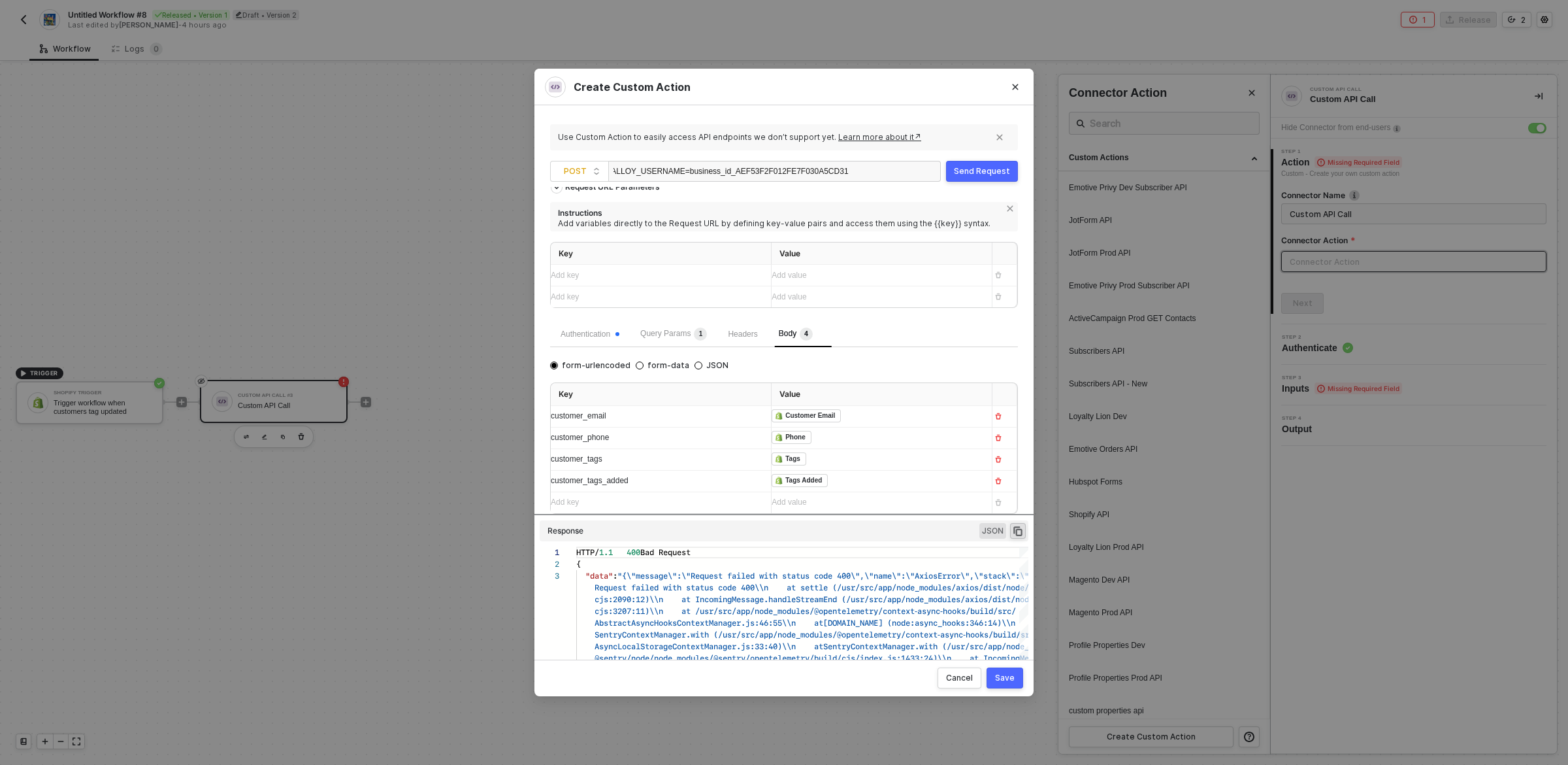
scroll to position [14, 0]
click at [618, 416] on div "customer_email" at bounding box center [649, 416] width 197 height 12
click at [694, 362] on input "JSON" at bounding box center [698, 365] width 7 height 7
radio input "true"
radio input "false"
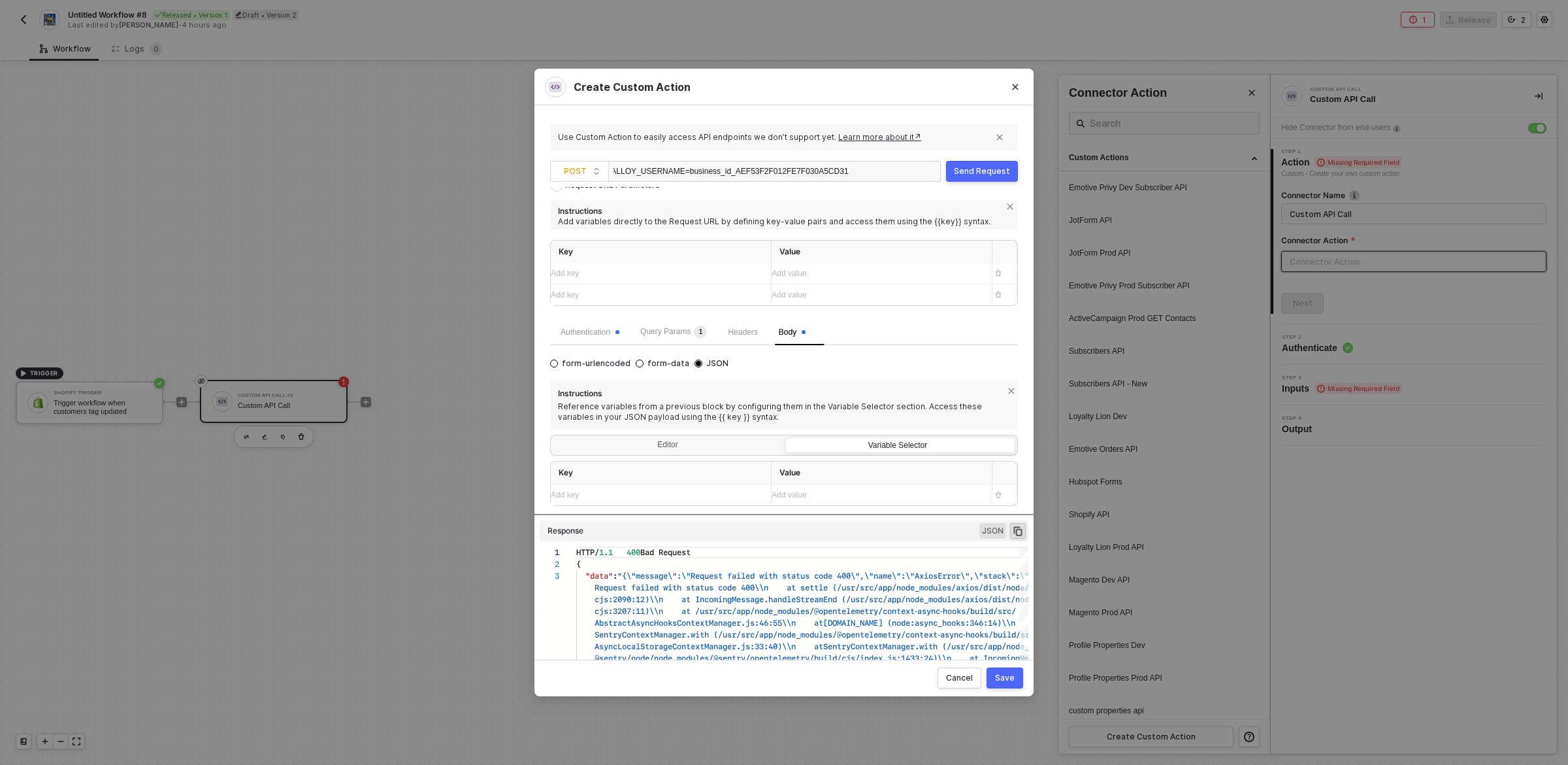
scroll to position [30, 0]
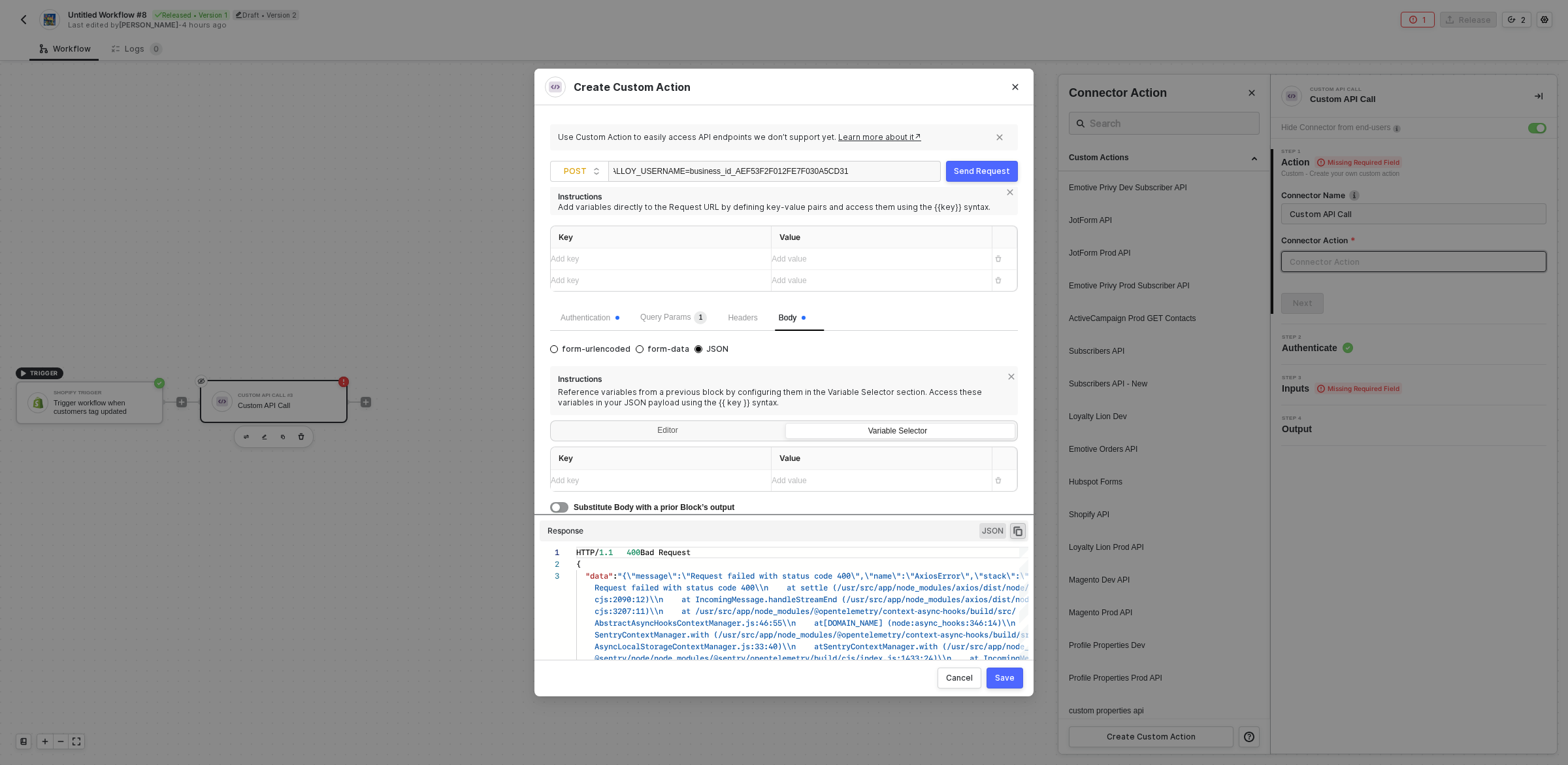
click at [626, 482] on div "Add key ﻿" at bounding box center [649, 481] width 197 height 12
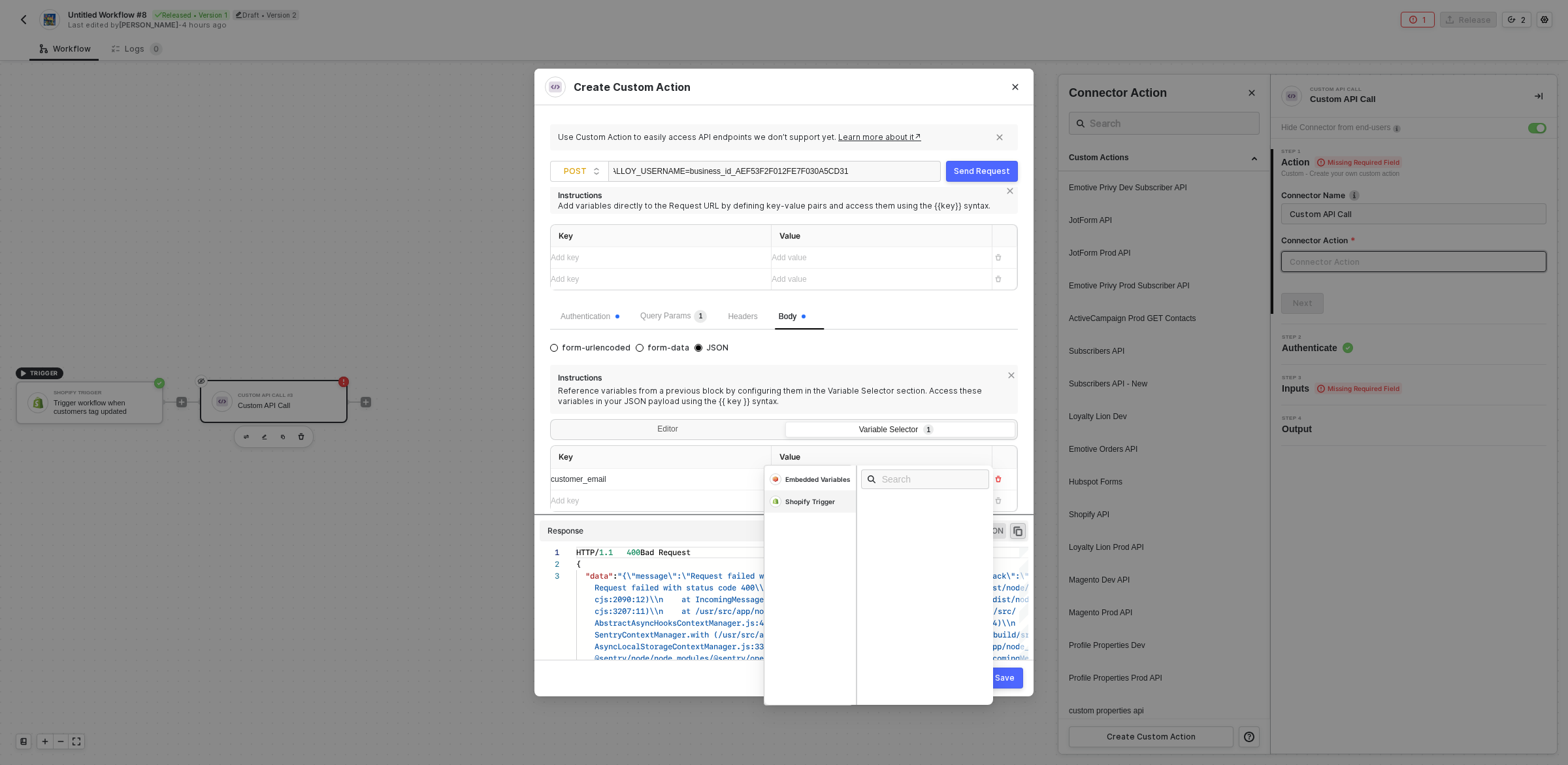
click at [810, 503] on div "Shopify Trigger" at bounding box center [810, 501] width 50 height 9
click at [903, 519] on div "Customer Email" at bounding box center [898, 521] width 58 height 9
click at [884, 519] on div "Customer Email" at bounding box center [898, 521] width 58 height 9
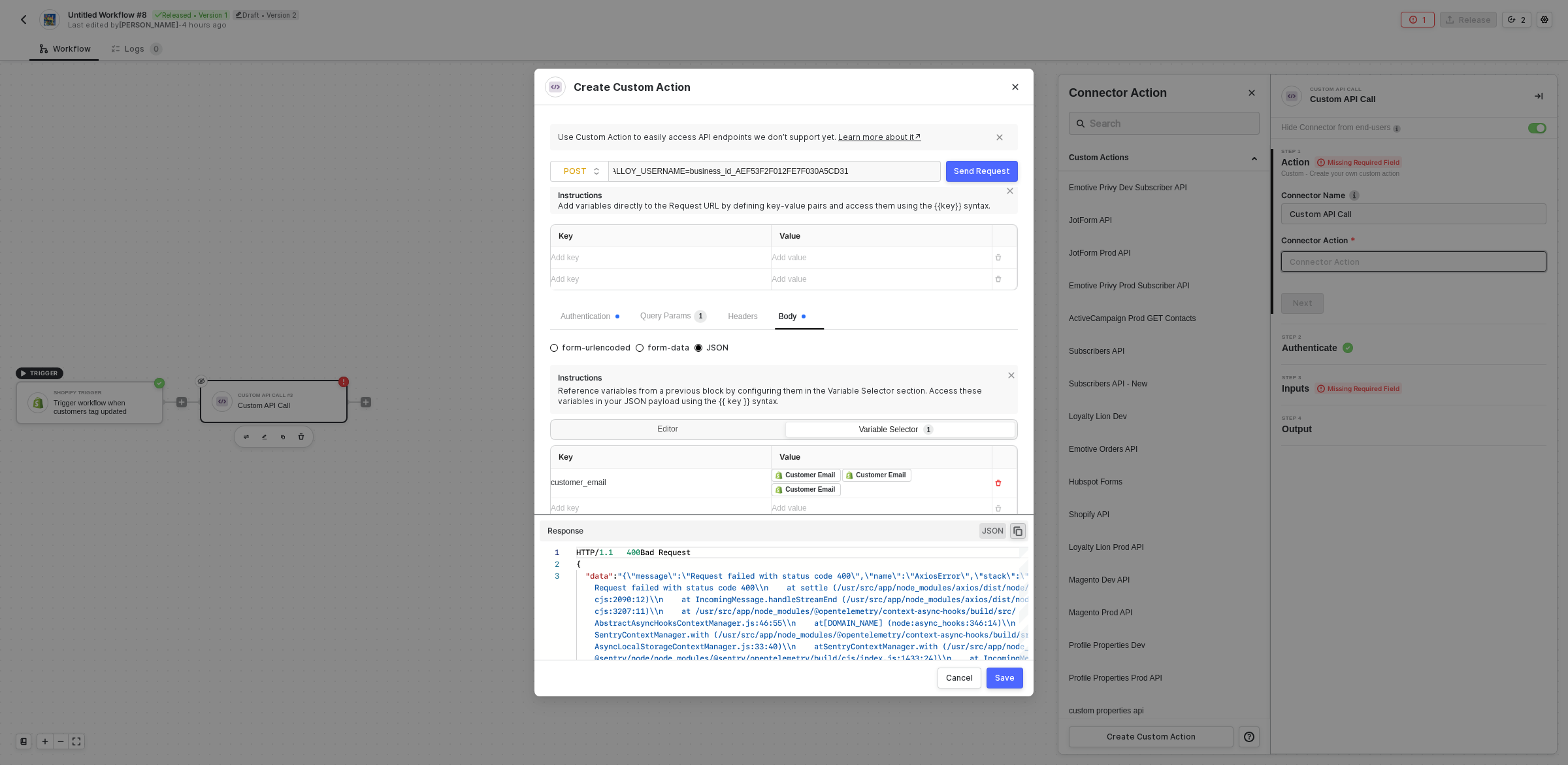
click at [713, 470] on td "customer_email" at bounding box center [660, 484] width 221 height 30
click at [882, 490] on div "﻿ ﻿ Customer Email ﻿ ﻿ Customer Email ﻿ ﻿ Customer Email ﻿" at bounding box center [877, 482] width 210 height 29
click at [703, 485] on div "customer_email" at bounding box center [649, 479] width 197 height 12
click at [677, 428] on div "Editor" at bounding box center [668, 430] width 230 height 18
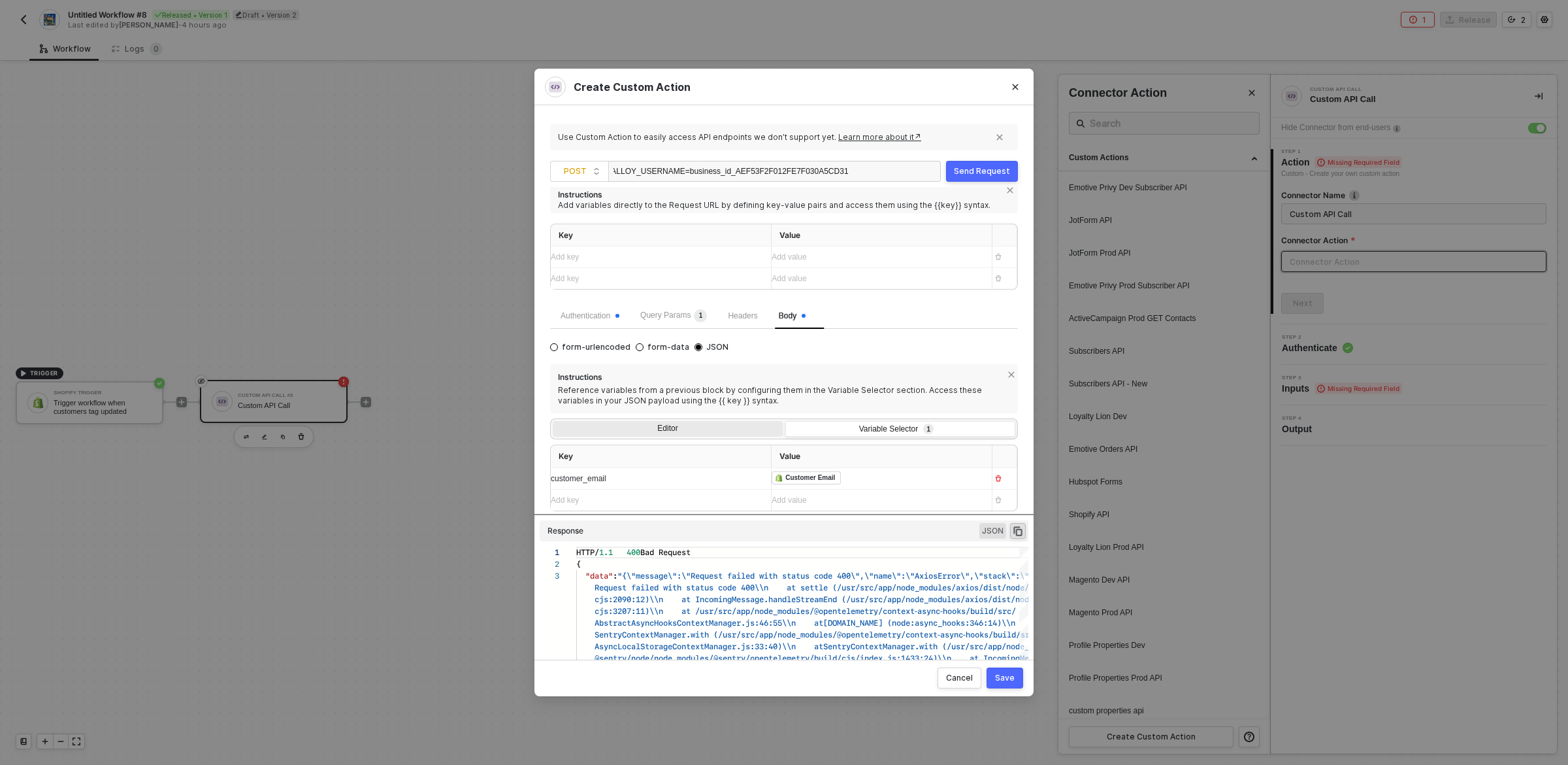
click at [553, 421] on input "Editor" at bounding box center [553, 421] width 0 height 0
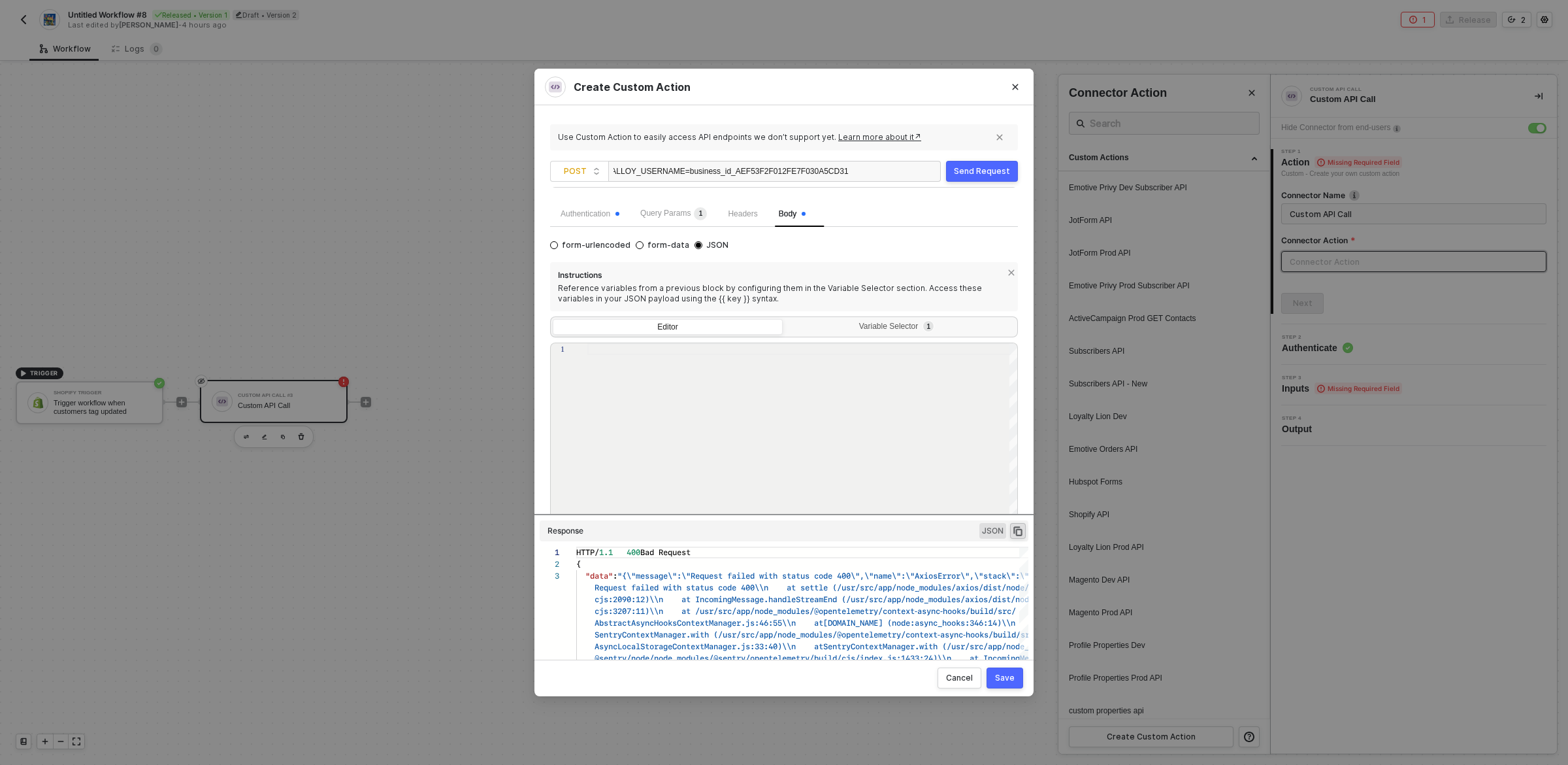
scroll to position [164, 0]
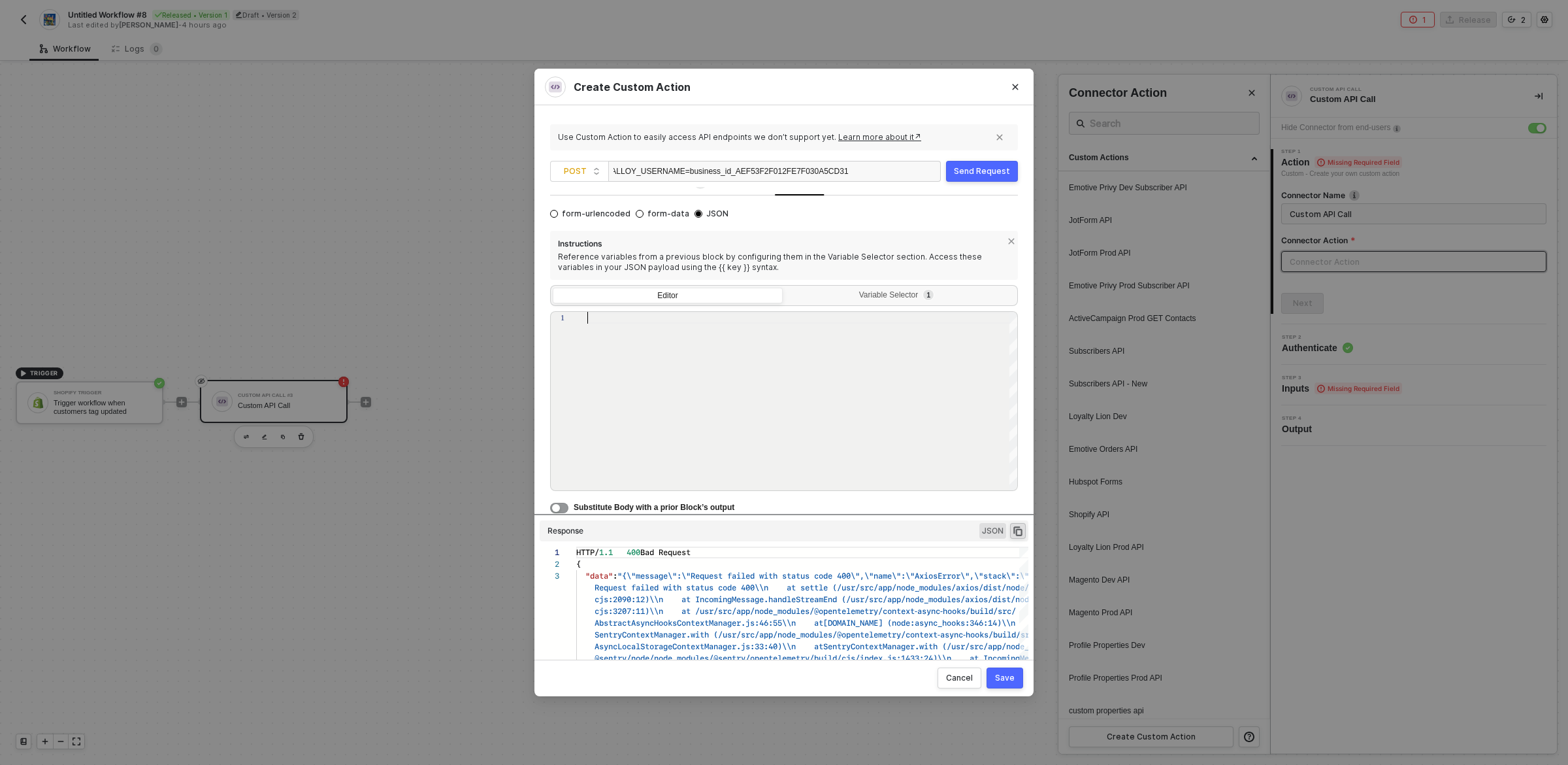
click at [723, 393] on div at bounding box center [803, 401] width 431 height 179
click at [880, 297] on div "Variable Selector 1" at bounding box center [899, 295] width 213 height 11
click at [785, 288] on input "Variable Selector 1" at bounding box center [785, 288] width 0 height 0
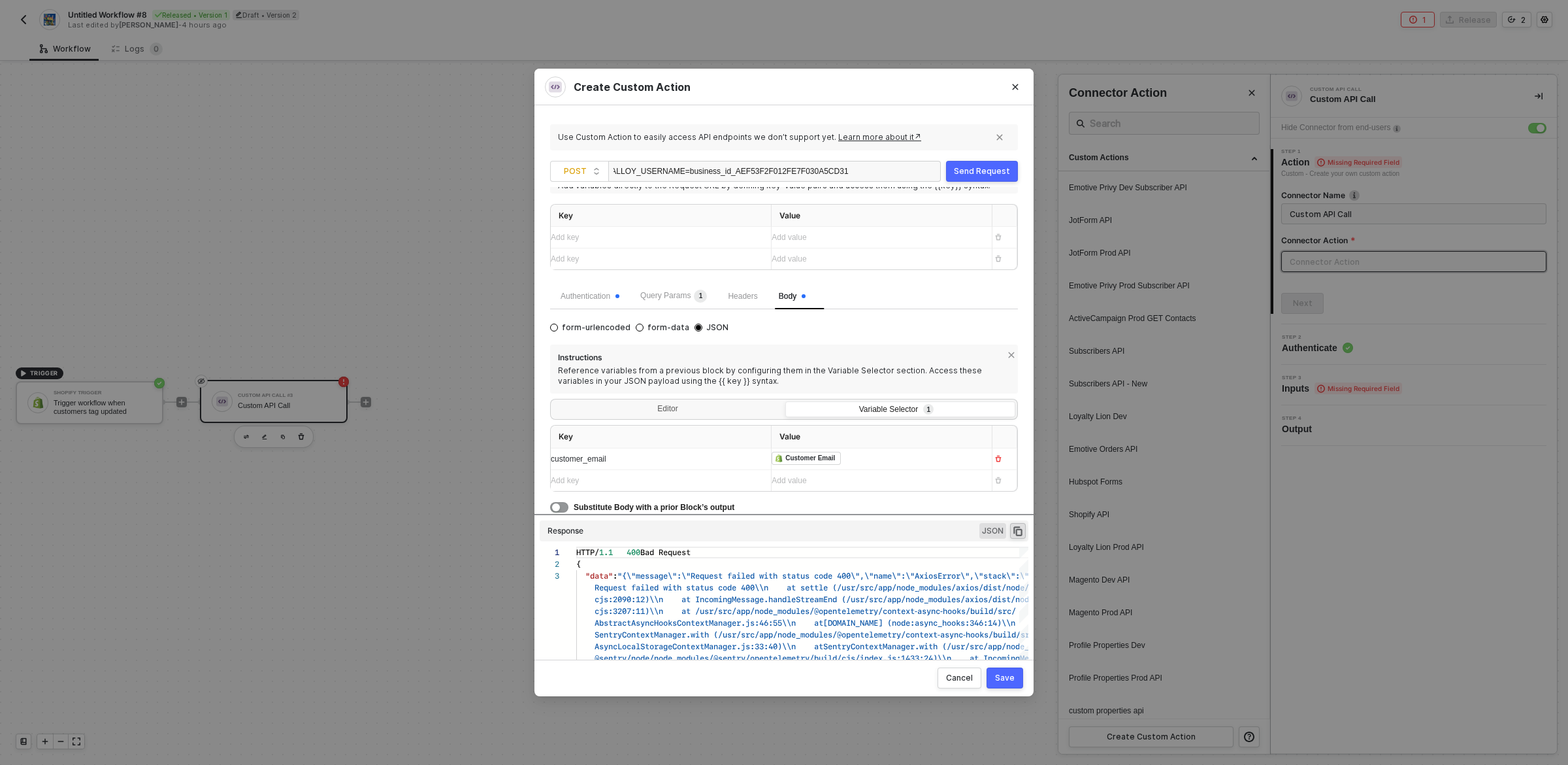
click at [660, 399] on div "Editor Variable Selector 1" at bounding box center [784, 409] width 468 height 21
click at [660, 408] on div "Editor" at bounding box center [668, 410] width 230 height 18
click at [553, 401] on input "Editor" at bounding box center [553, 401] width 0 height 0
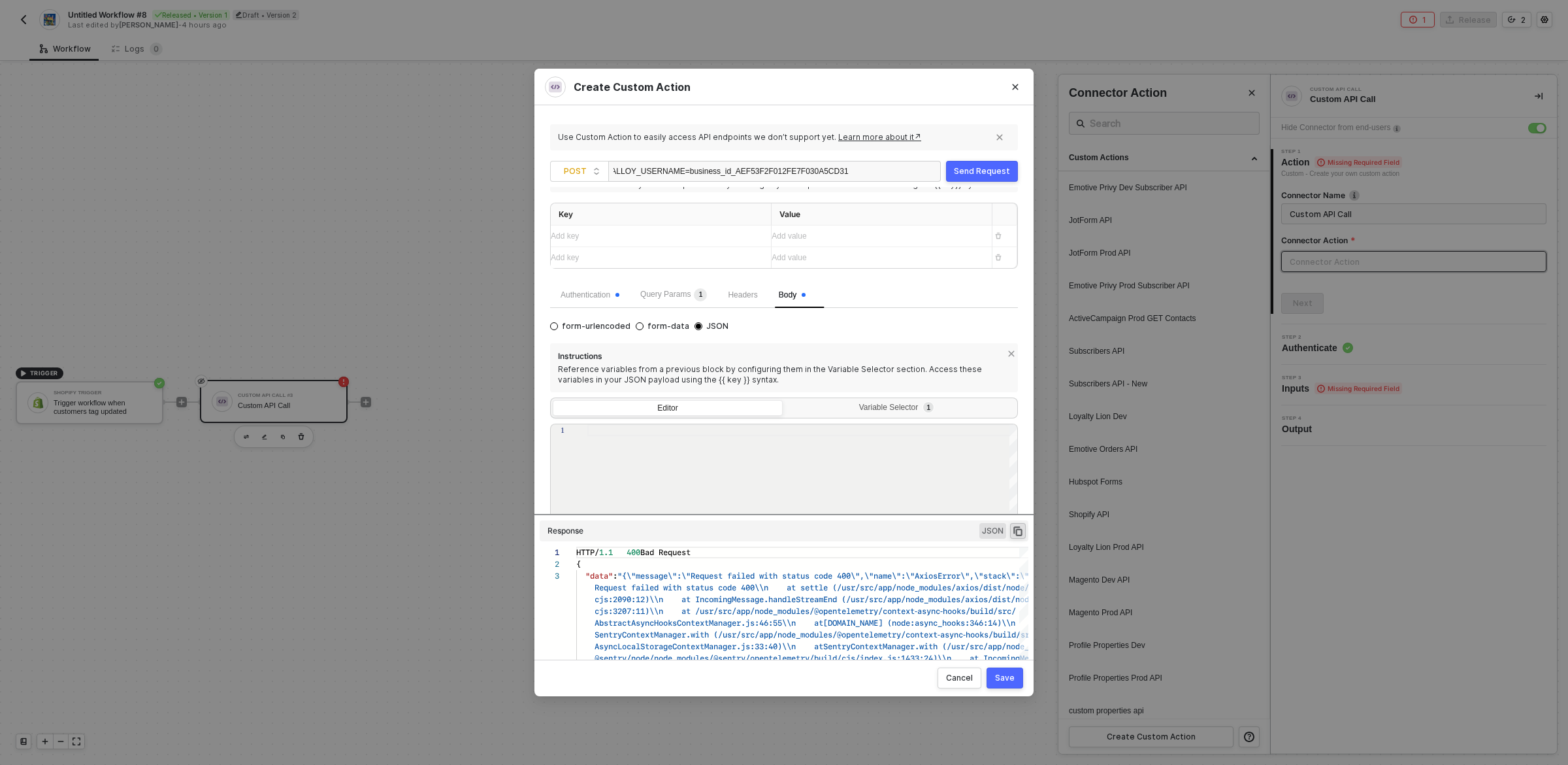
click at [682, 450] on div at bounding box center [803, 514] width 431 height 179
type textarea "{{customer}}"
type textarea "customer"
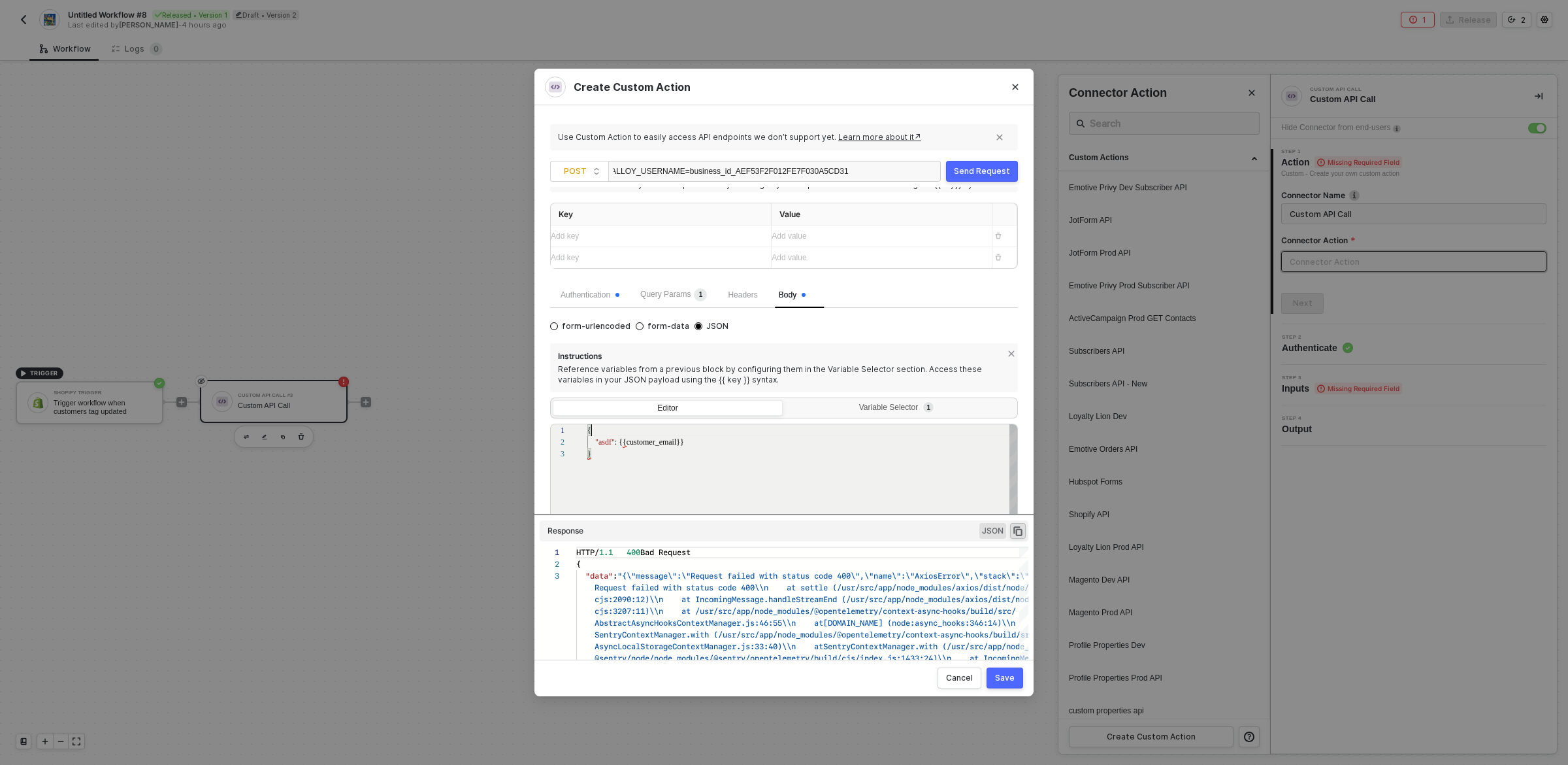
scroll to position [0, 3]
click at [857, 429] on div "{" at bounding box center [803, 430] width 431 height 12
type textarea "{ "asdf": {{customer_email}} }"
click at [875, 408] on div "Variable Selector 1" at bounding box center [899, 408] width 213 height 11
click at [785, 400] on input "Variable Selector 1" at bounding box center [785, 400] width 0 height 0
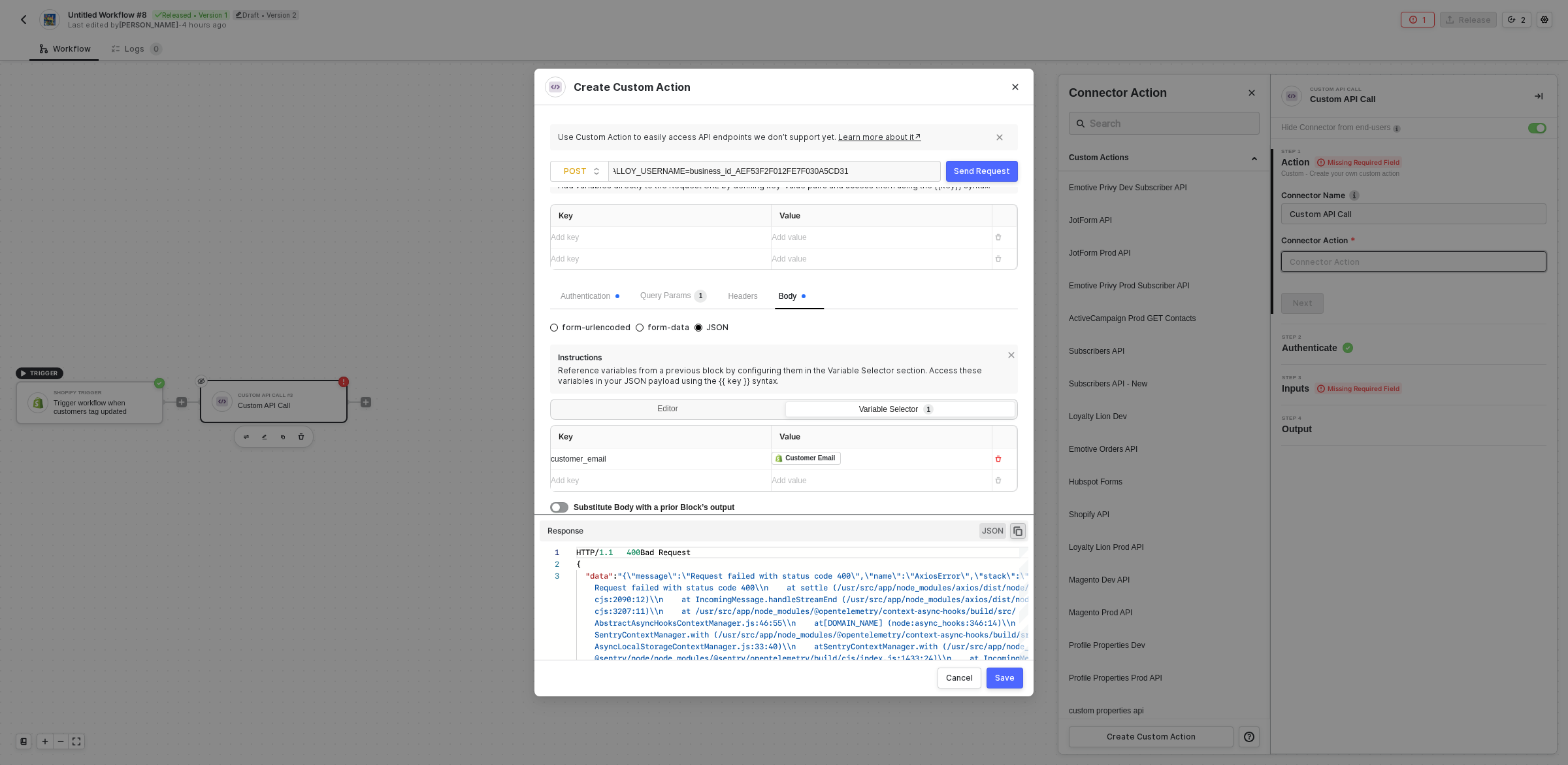
click at [694, 399] on div "Editor Variable Selector 1" at bounding box center [784, 409] width 468 height 21
click at [689, 403] on div "Editor" at bounding box center [668, 410] width 230 height 18
click at [553, 401] on input "Editor" at bounding box center [553, 401] width 0 height 0
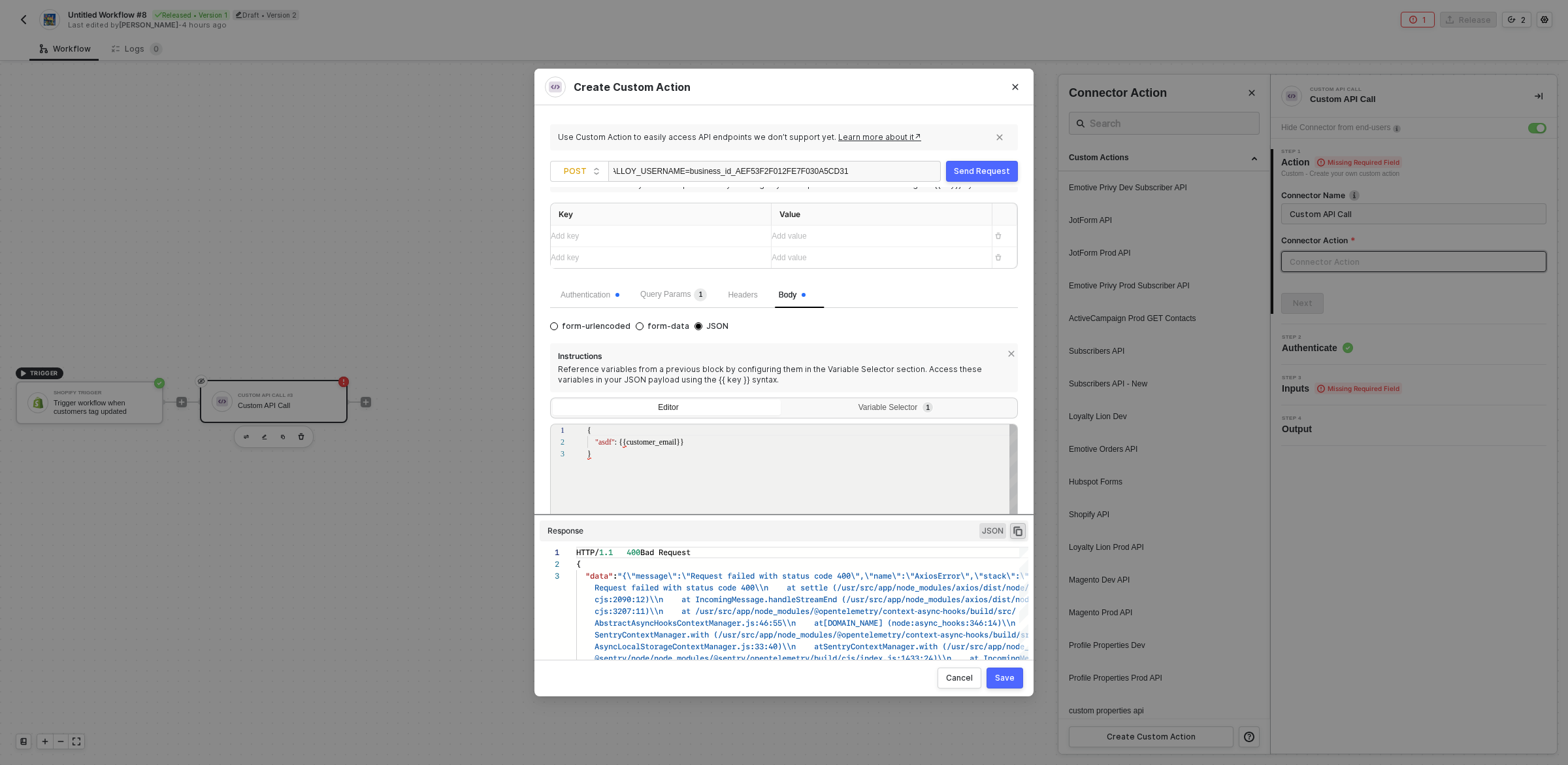
scroll to position [23, 0]
click at [632, 446] on span ": {{customer_email}}" at bounding box center [650, 442] width 69 height 9
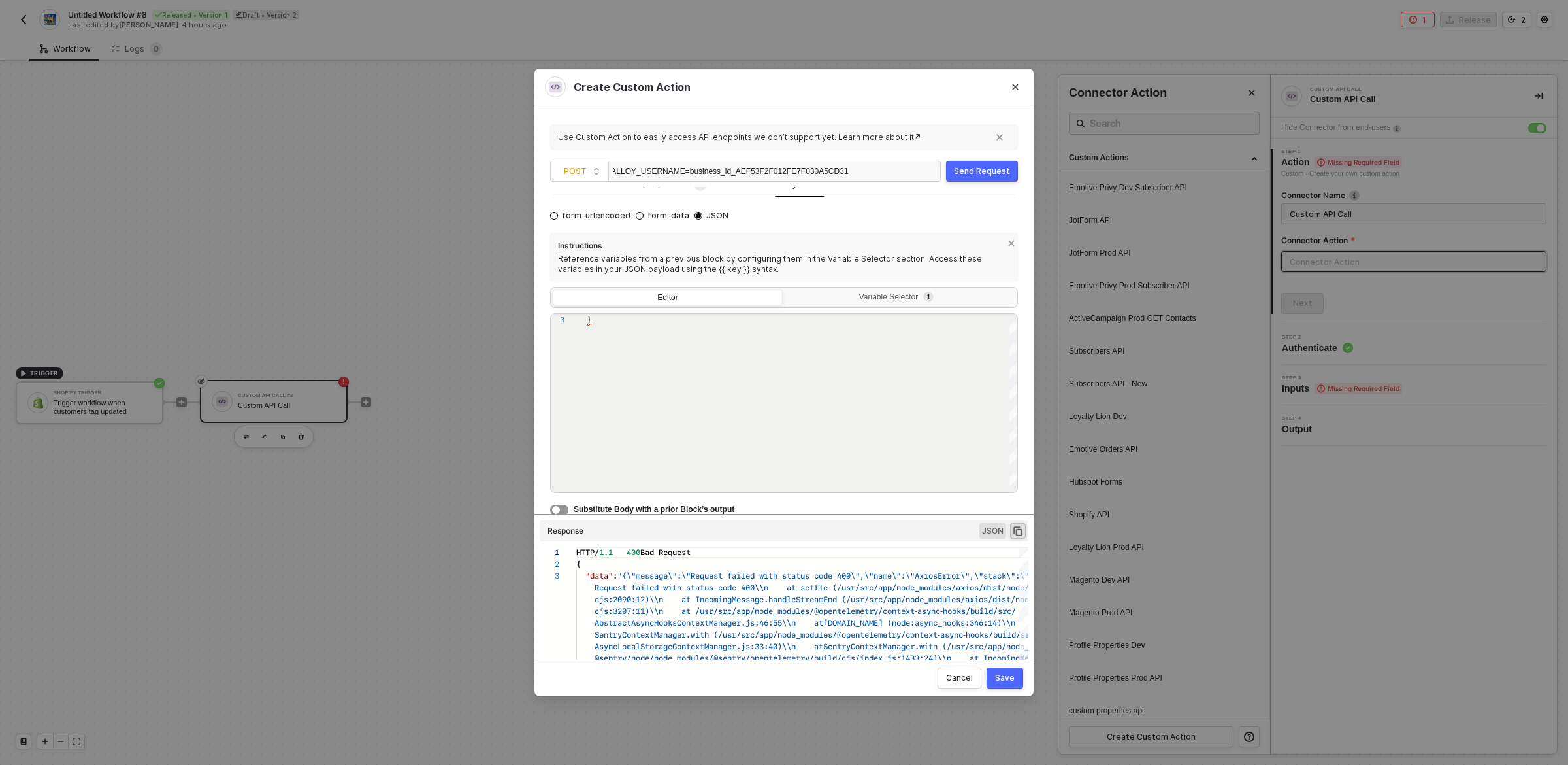
scroll to position [164, 0]
click at [560, 505] on button "button" at bounding box center [560, 508] width 18 height 11
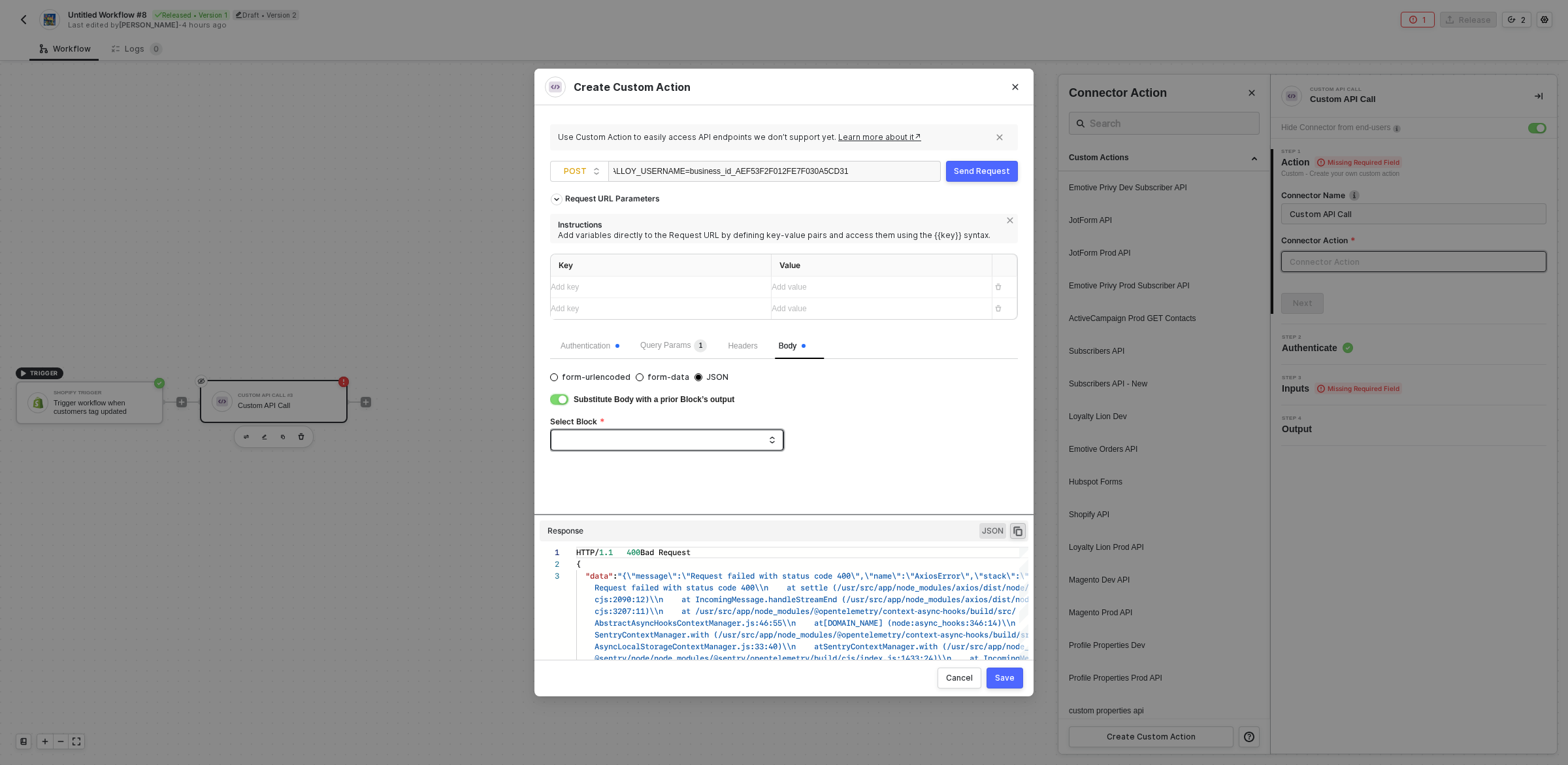
click at [597, 442] on span at bounding box center [670, 440] width 212 height 20
click at [556, 398] on button "button" at bounding box center [560, 399] width 18 height 11
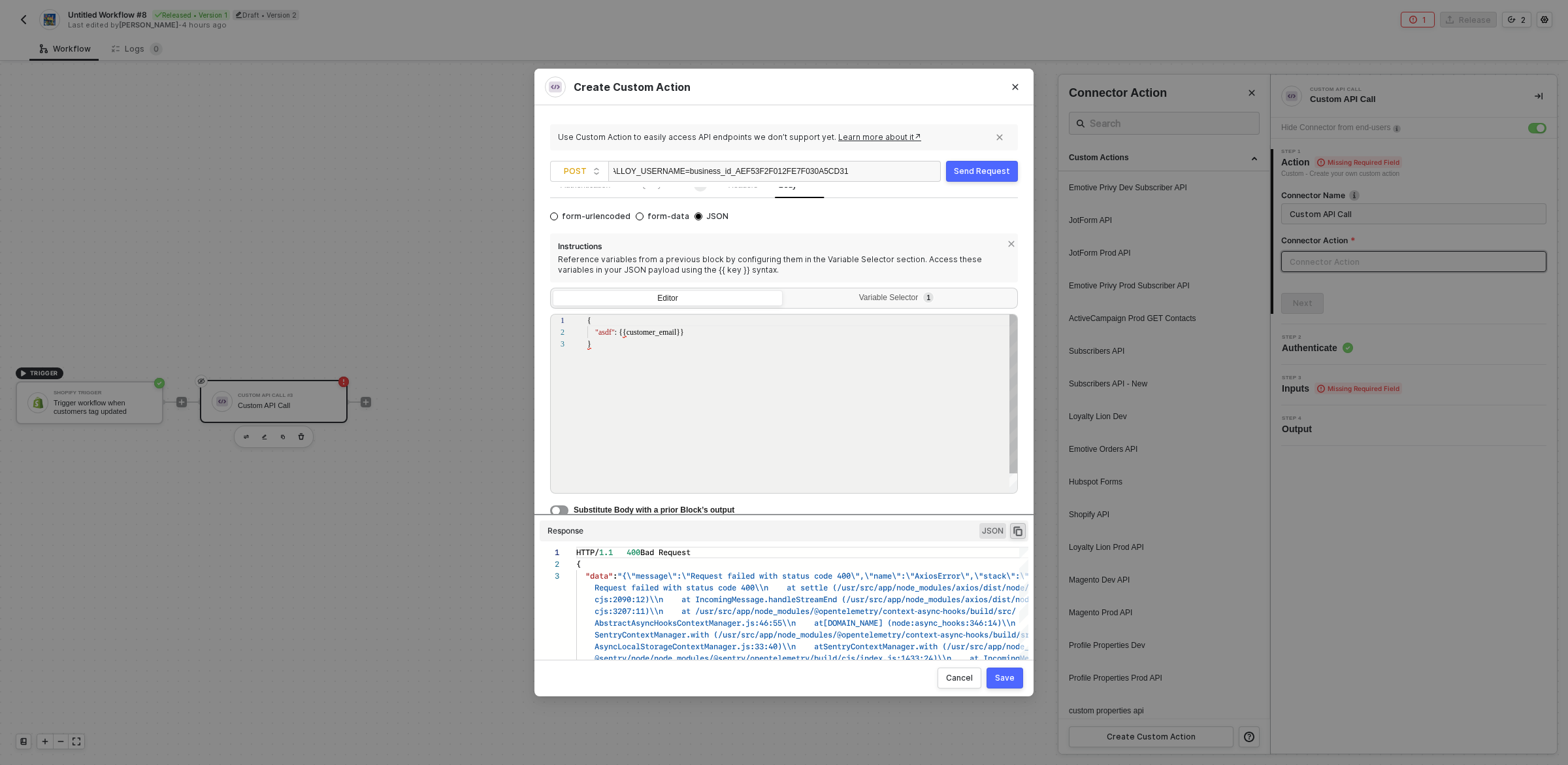
scroll to position [11, 95]
click at [703, 332] on div ""asdf" : {{customer_email}}" at bounding box center [803, 332] width 431 height 12
click at [652, 332] on div "1 2 3 { "asdf" : {{customer_email}} } { "asdf": {{customer_email}} }" at bounding box center [784, 403] width 468 height 179
click at [652, 332] on div "1 2 3 { "asdf" : {{customer_email}} } { "asdf": {{customer_email}} }" at bounding box center [784, 403] width 468 height 179
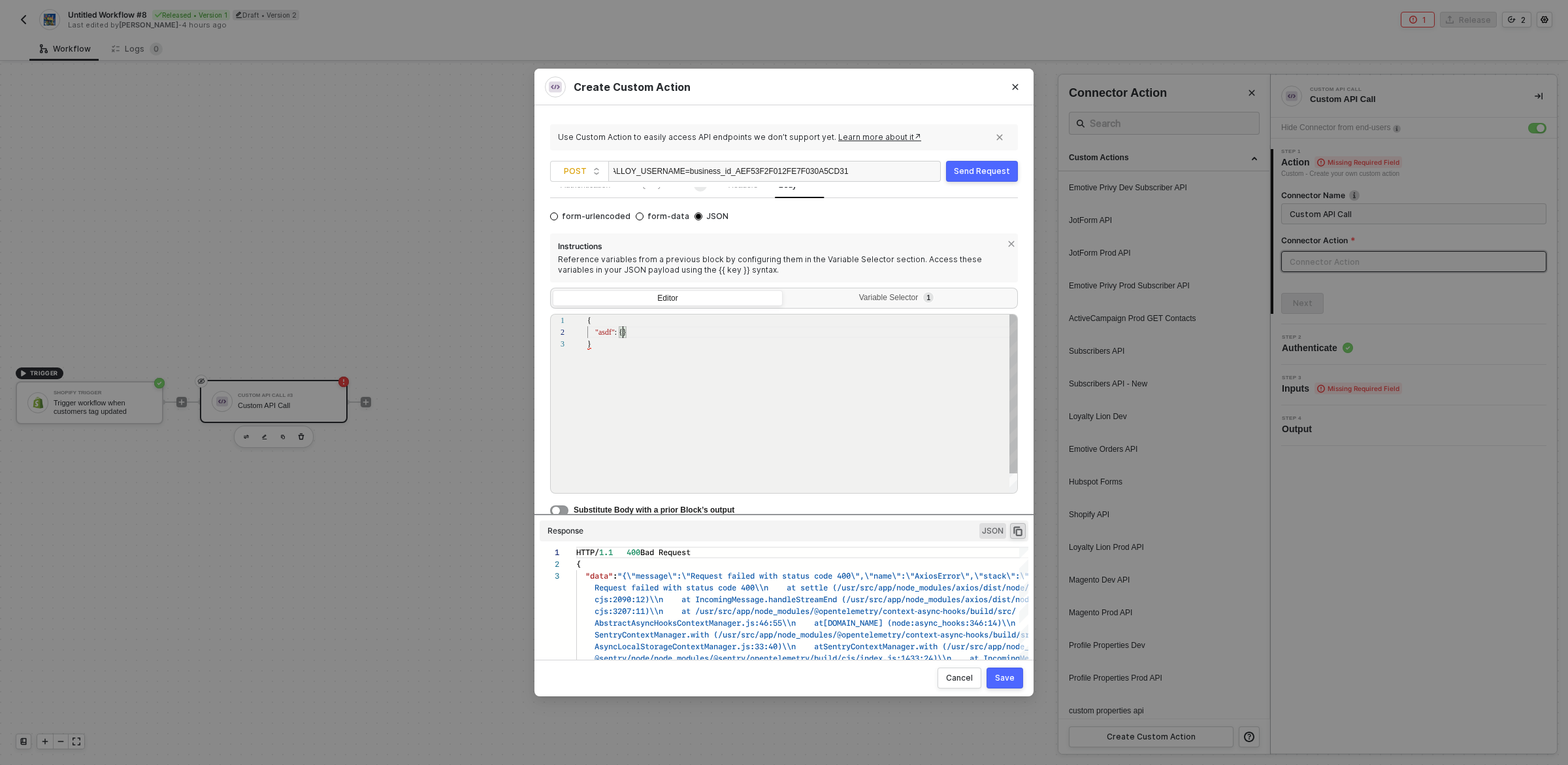
paste textarea "customer_email"
click at [672, 380] on div "{ "asdf" : {customer_email} }" at bounding box center [803, 416] width 431 height 203
click at [664, 318] on span "View Problem (⌥F8)" at bounding box center [668, 317] width 80 height 9
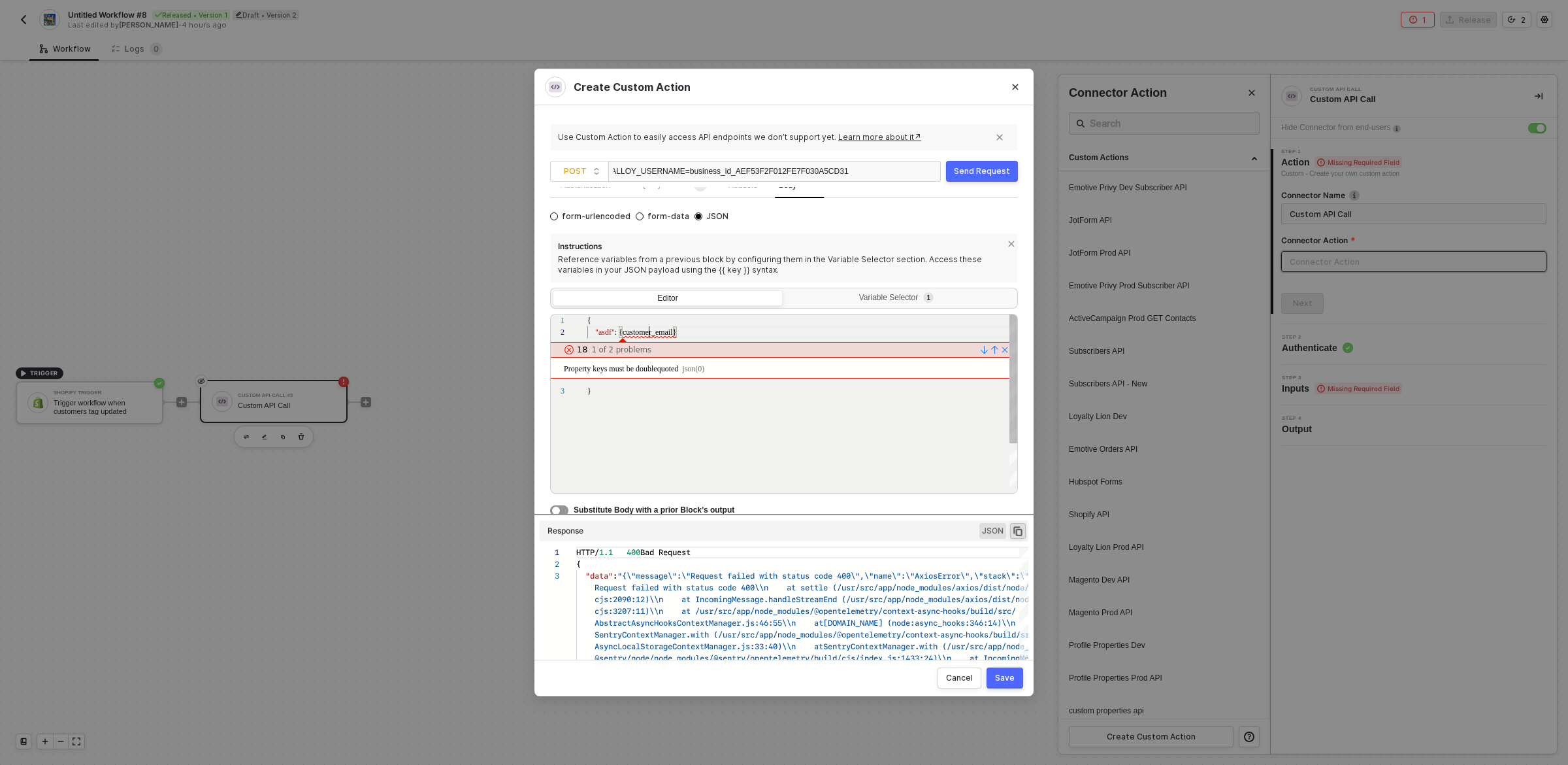
click at [648, 335] on span ": {customer_email}" at bounding box center [646, 332] width 62 height 9
click at [649, 333] on div ""asdf" : {}" at bounding box center [803, 332] width 431 height 12
paste textarea "customer_email"
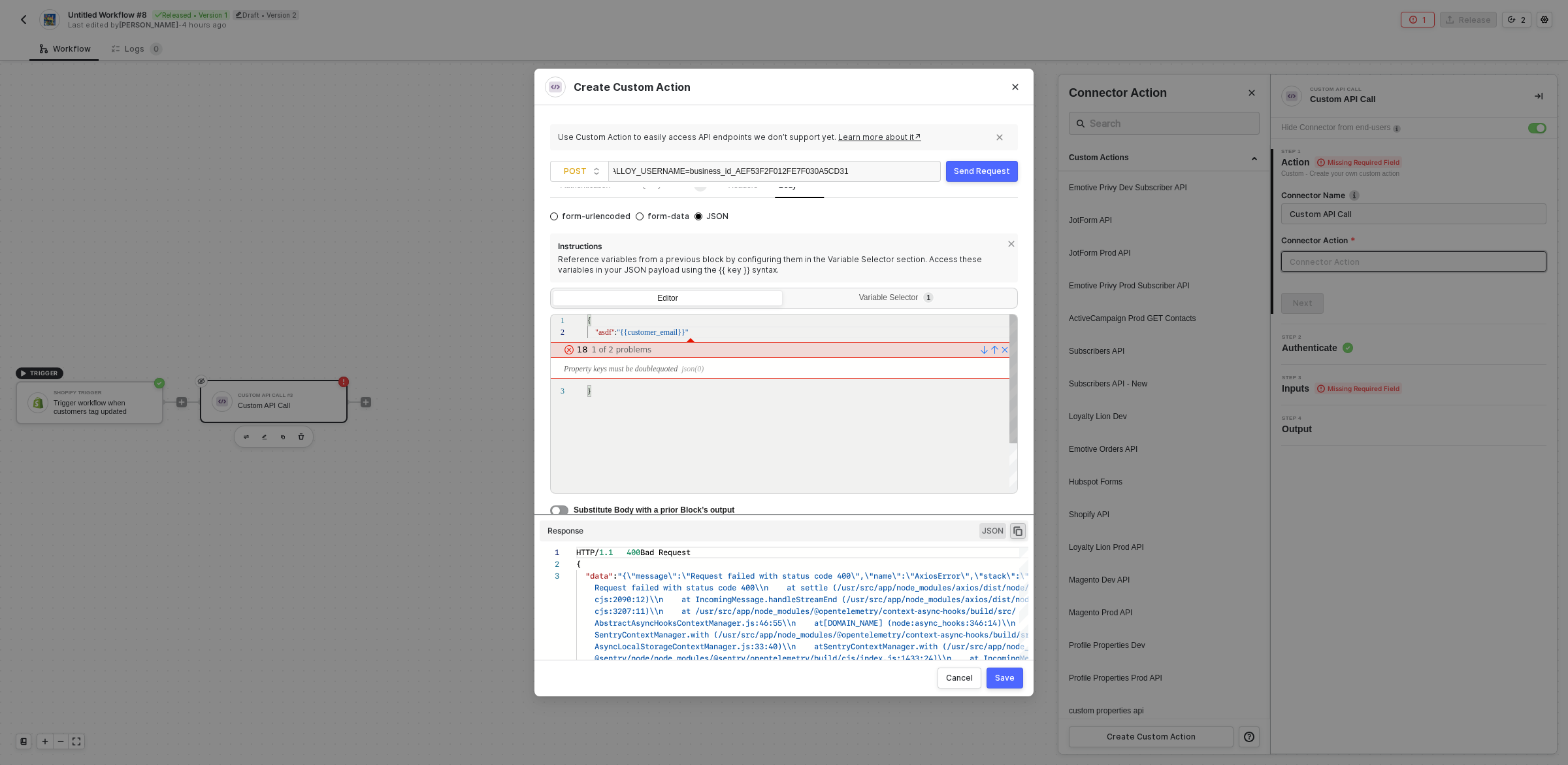
scroll to position [11, 102]
click at [719, 332] on div ""asdf" : "{{customer_email}}"" at bounding box center [803, 332] width 431 height 12
click at [676, 423] on div "{ "asdf" : "{{customer_email}}" }" at bounding box center [803, 439] width 431 height 251
click at [1003, 351] on link at bounding box center [1003, 350] width 11 height 11
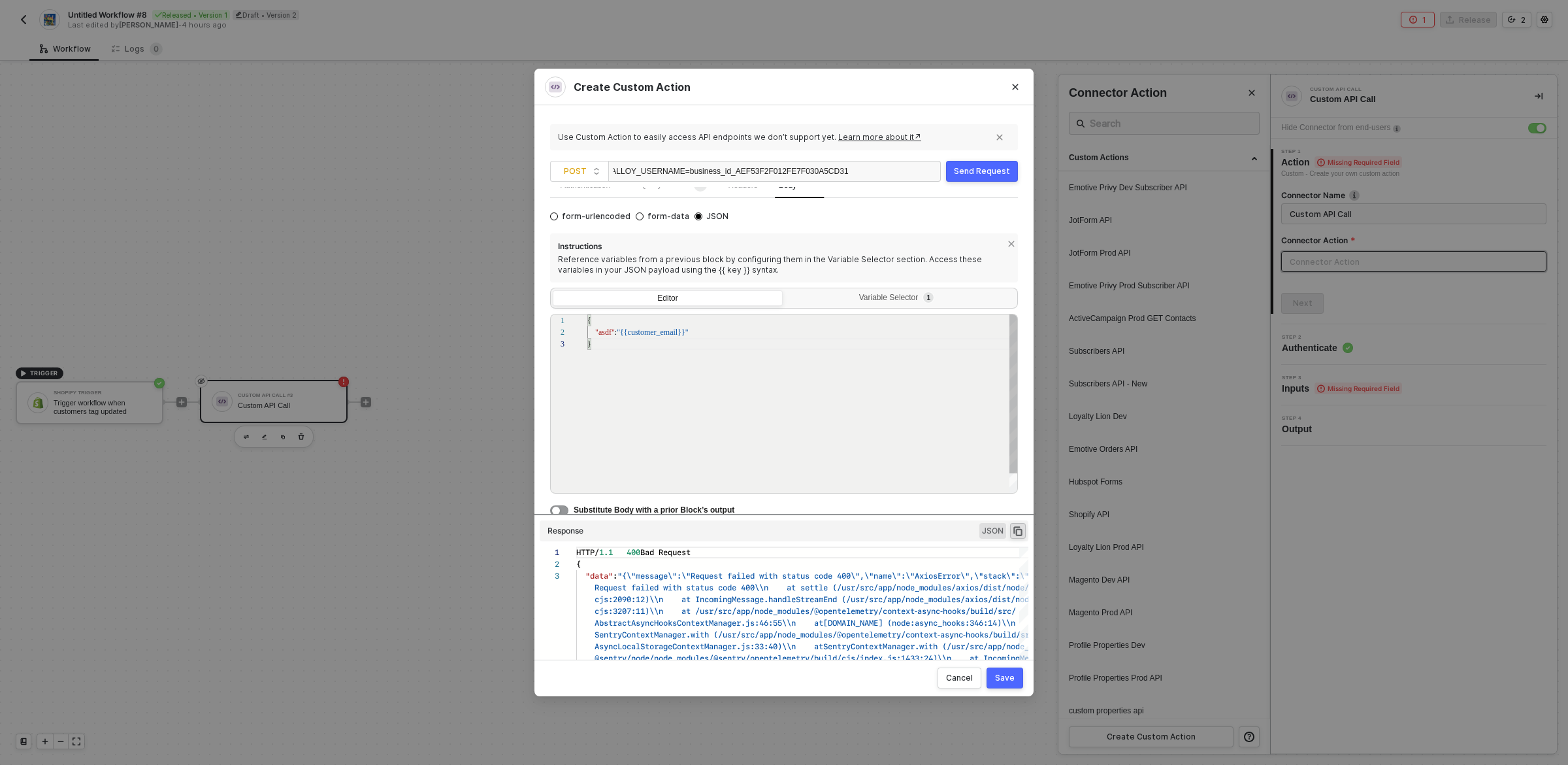
click at [697, 389] on div "{ "asdf" : "{{customer_email}}" }" at bounding box center [803, 416] width 431 height 203
type textarea "{ "asdf": "{{customer_email}}" }"
click at [829, 294] on div "Variable Selector 1" at bounding box center [899, 298] width 213 height 11
click at [785, 290] on input "Variable Selector 1" at bounding box center [785, 290] width 0 height 0
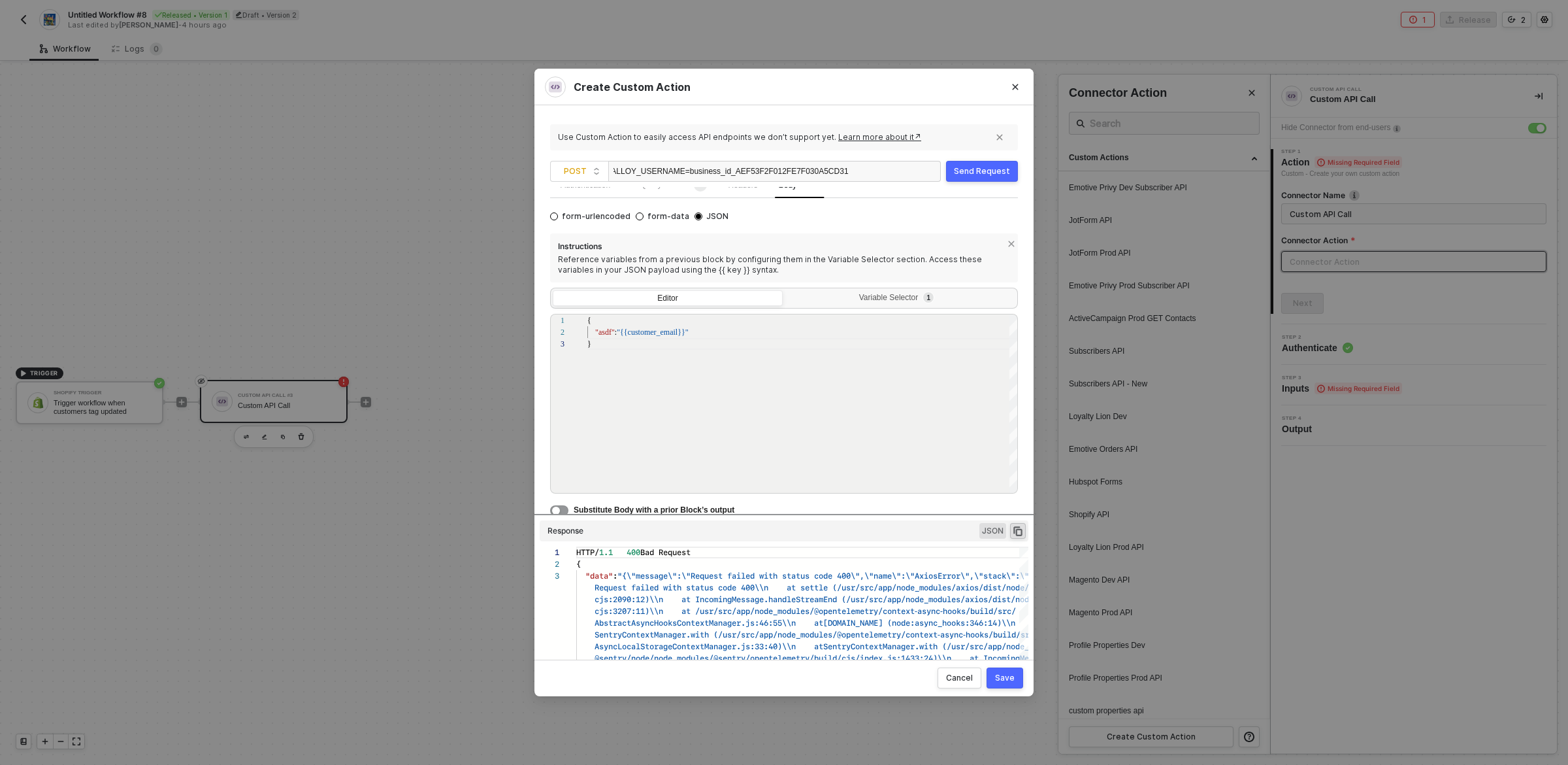
scroll to position [51, 0]
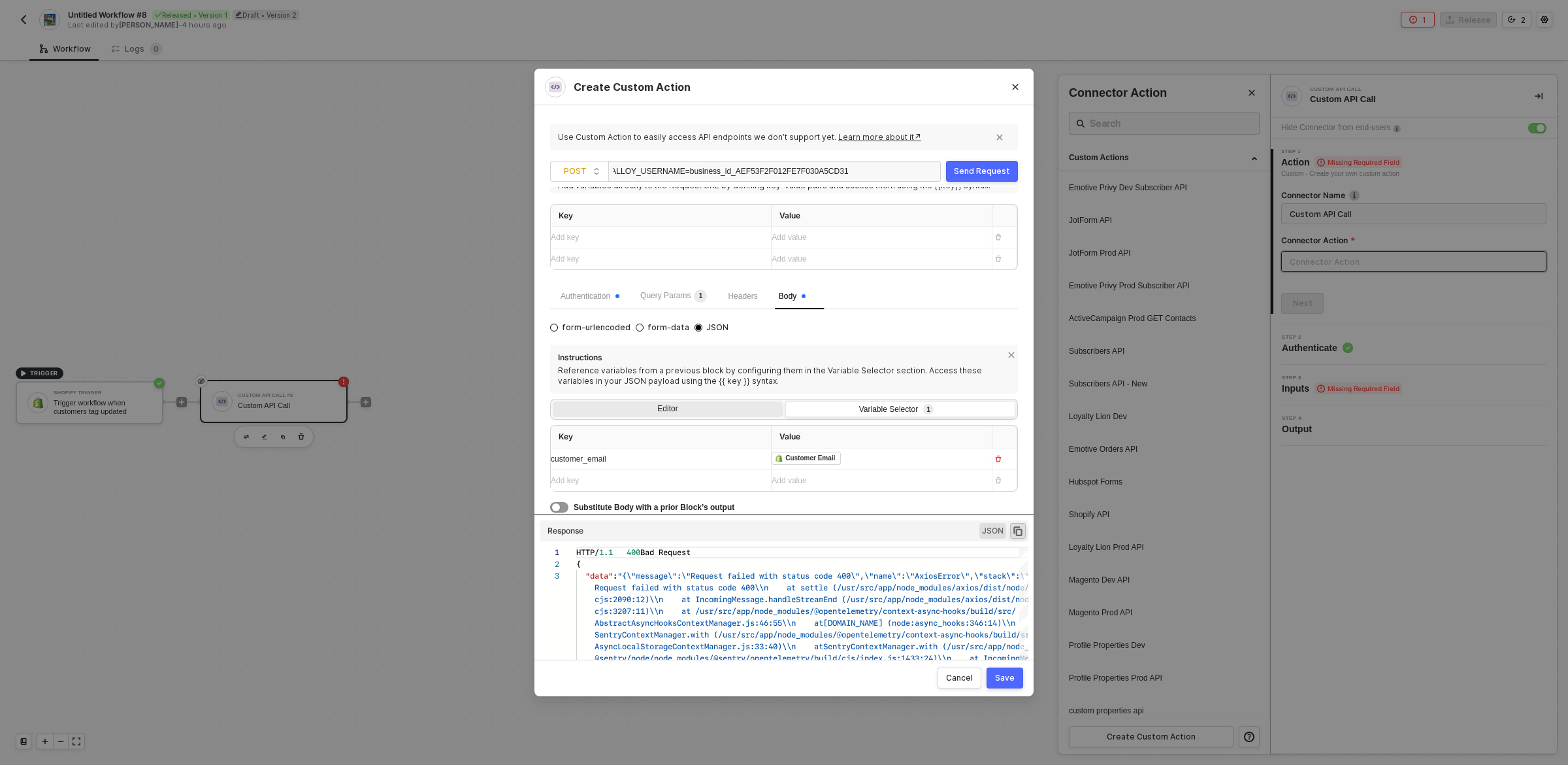
click at [675, 405] on div "Editor" at bounding box center [668, 410] width 230 height 18
click at [553, 401] on input "Editor" at bounding box center [553, 401] width 0 height 0
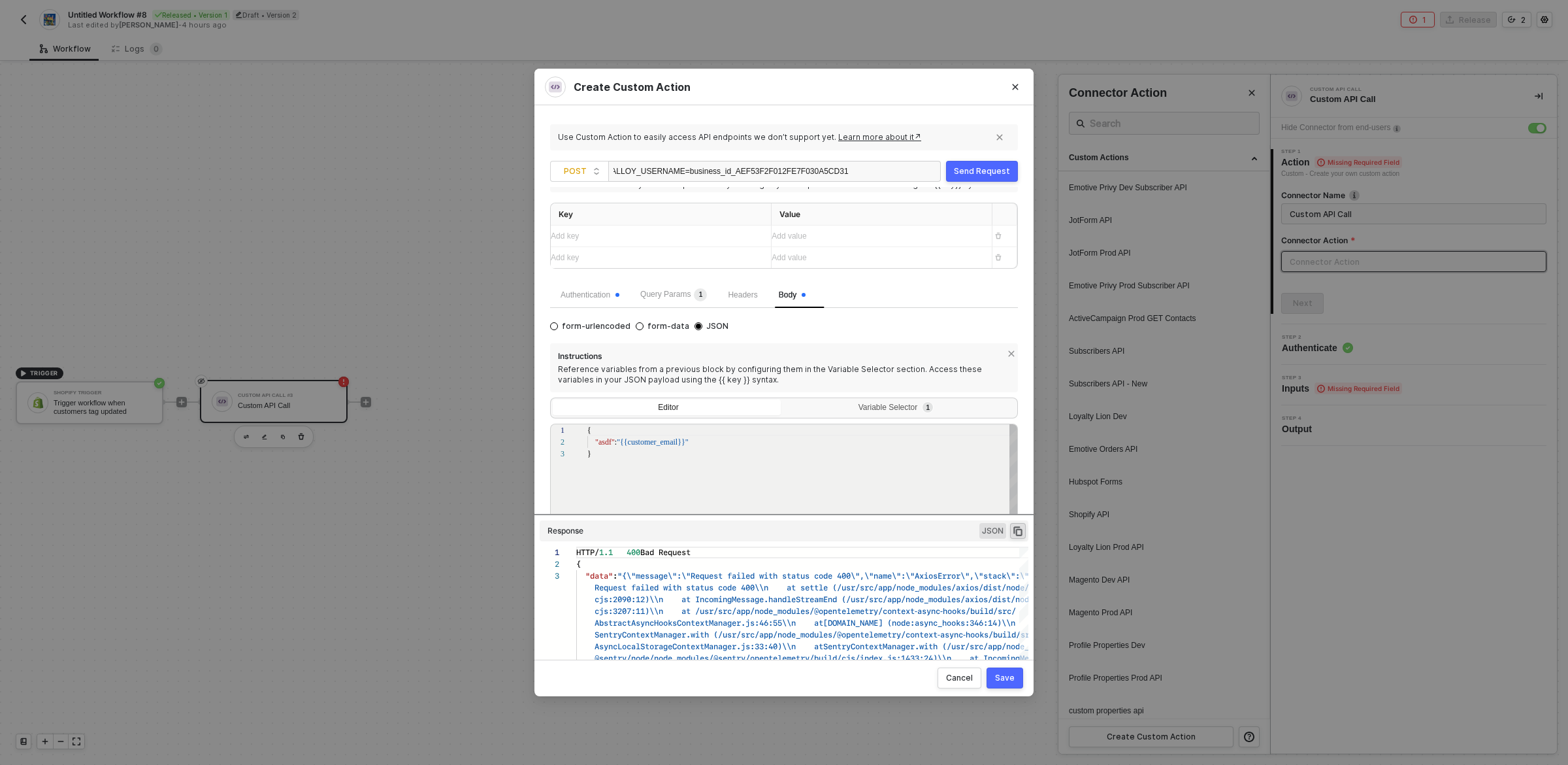
scroll to position [23, 0]
click at [979, 169] on div "Send Request" at bounding box center [982, 171] width 56 height 11
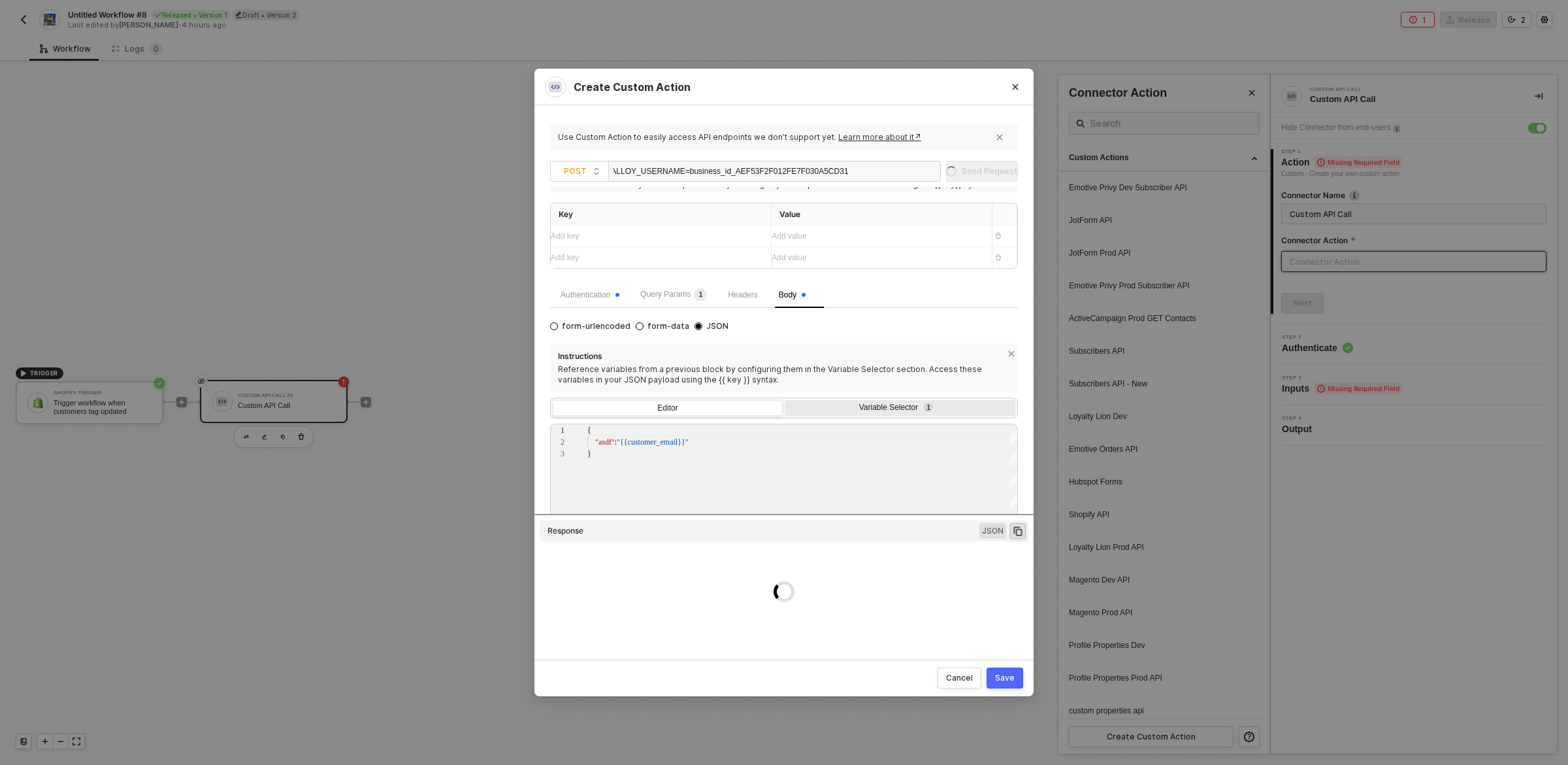
click at [849, 409] on div "Variable Selector 1" at bounding box center [899, 408] width 213 height 11
click at [785, 400] on input "Variable Selector 1" at bounding box center [785, 400] width 0 height 0
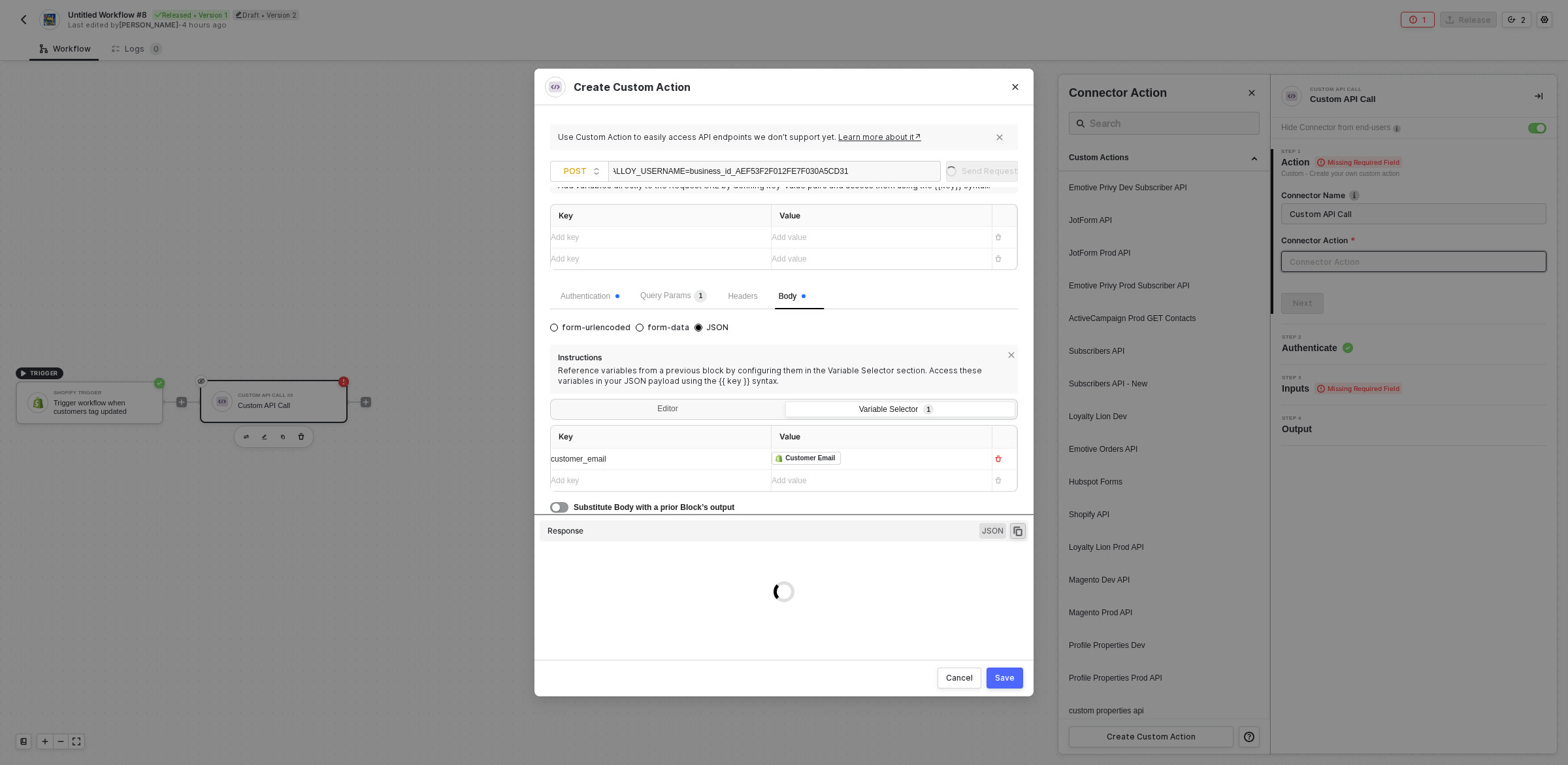
scroll to position [50, 0]
click at [560, 328] on span "form-urlencoded" at bounding box center [594, 328] width 73 height 11
click at [558, 328] on input "form-urlencoded" at bounding box center [554, 327] width 7 height 7
radio input "true"
radio input "false"
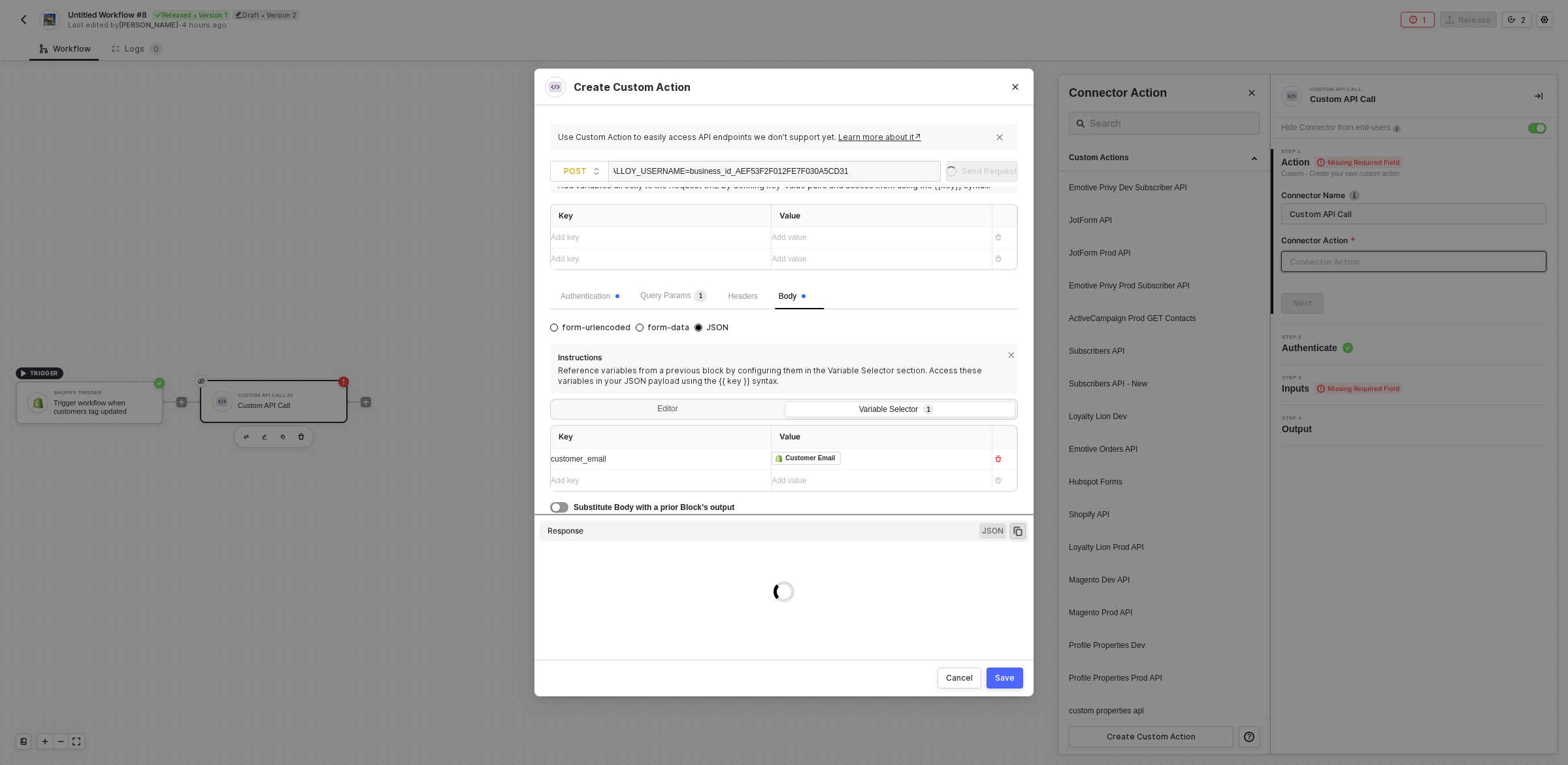
scroll to position [14, 0]
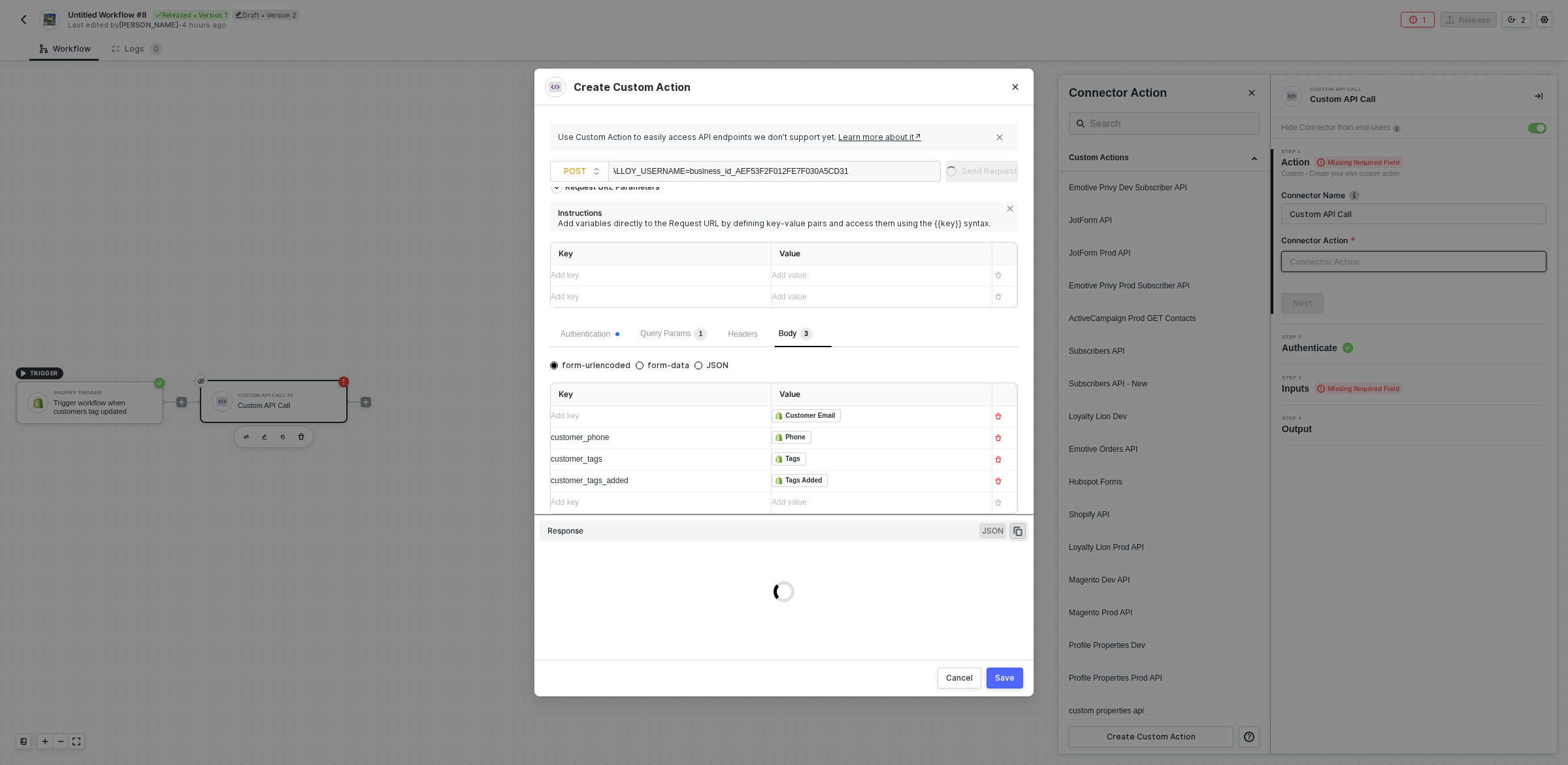
click at [592, 437] on span "customer_phone" at bounding box center [579, 437] width 58 height 9
click at [591, 436] on span "customer_phone" at bounding box center [579, 437] width 58 height 9
click at [588, 330] on div "Authentication" at bounding box center [589, 334] width 59 height 12
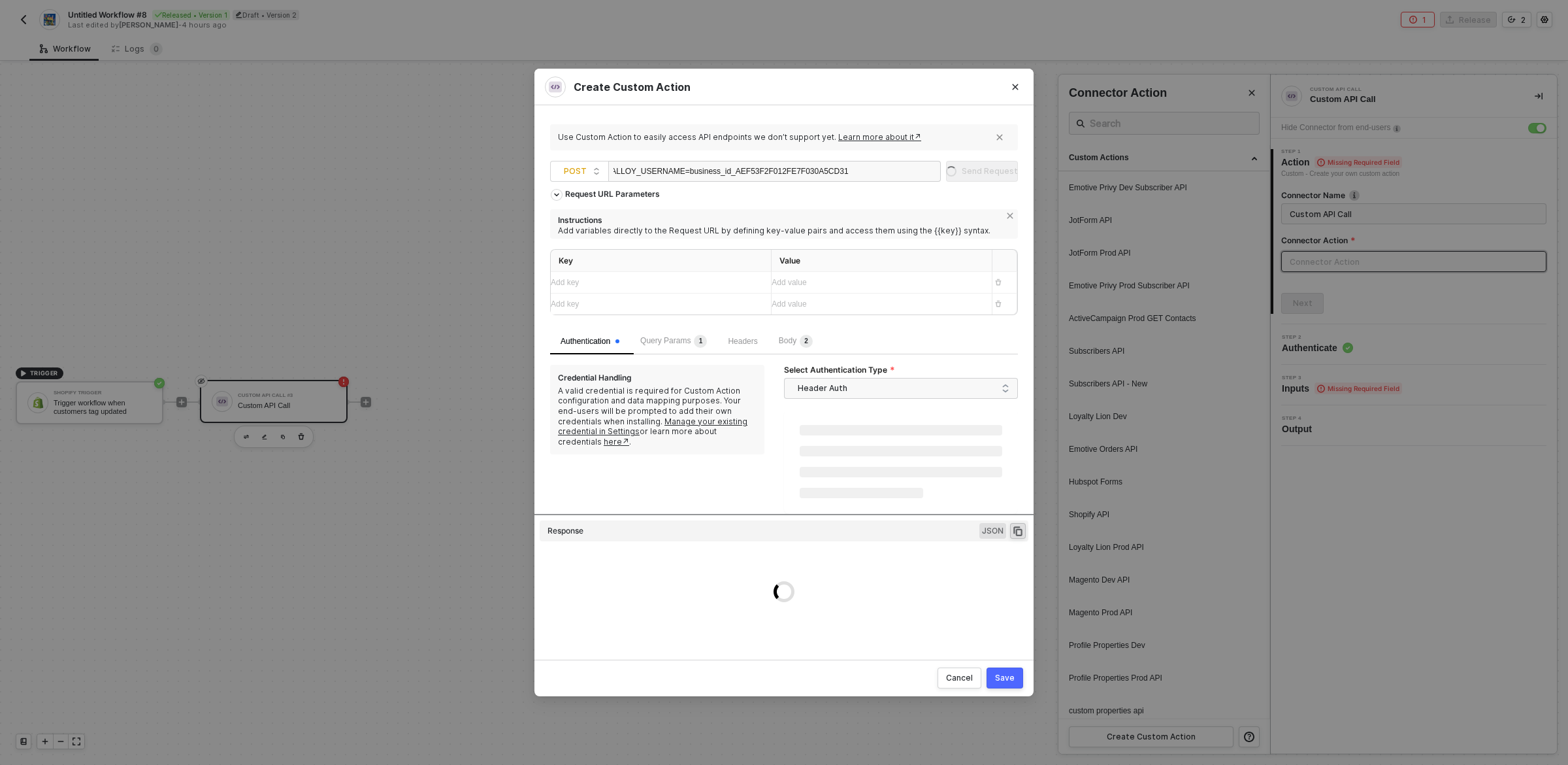
scroll to position [0, 0]
click at [807, 350] on span "2" at bounding box center [805, 346] width 17 height 13
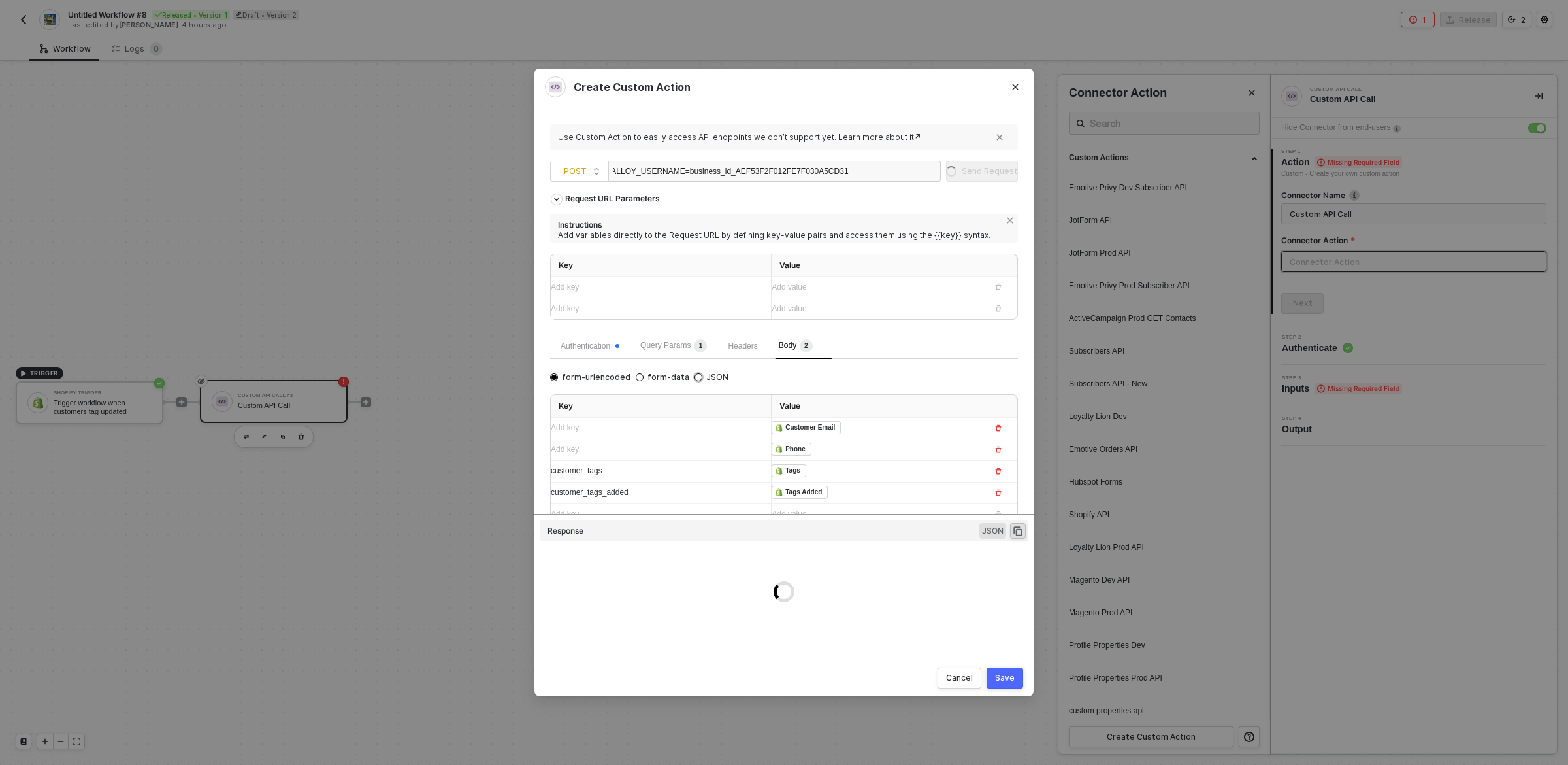
click at [694, 380] on input "JSON" at bounding box center [698, 376] width 7 height 7
radio input "true"
radio input "false"
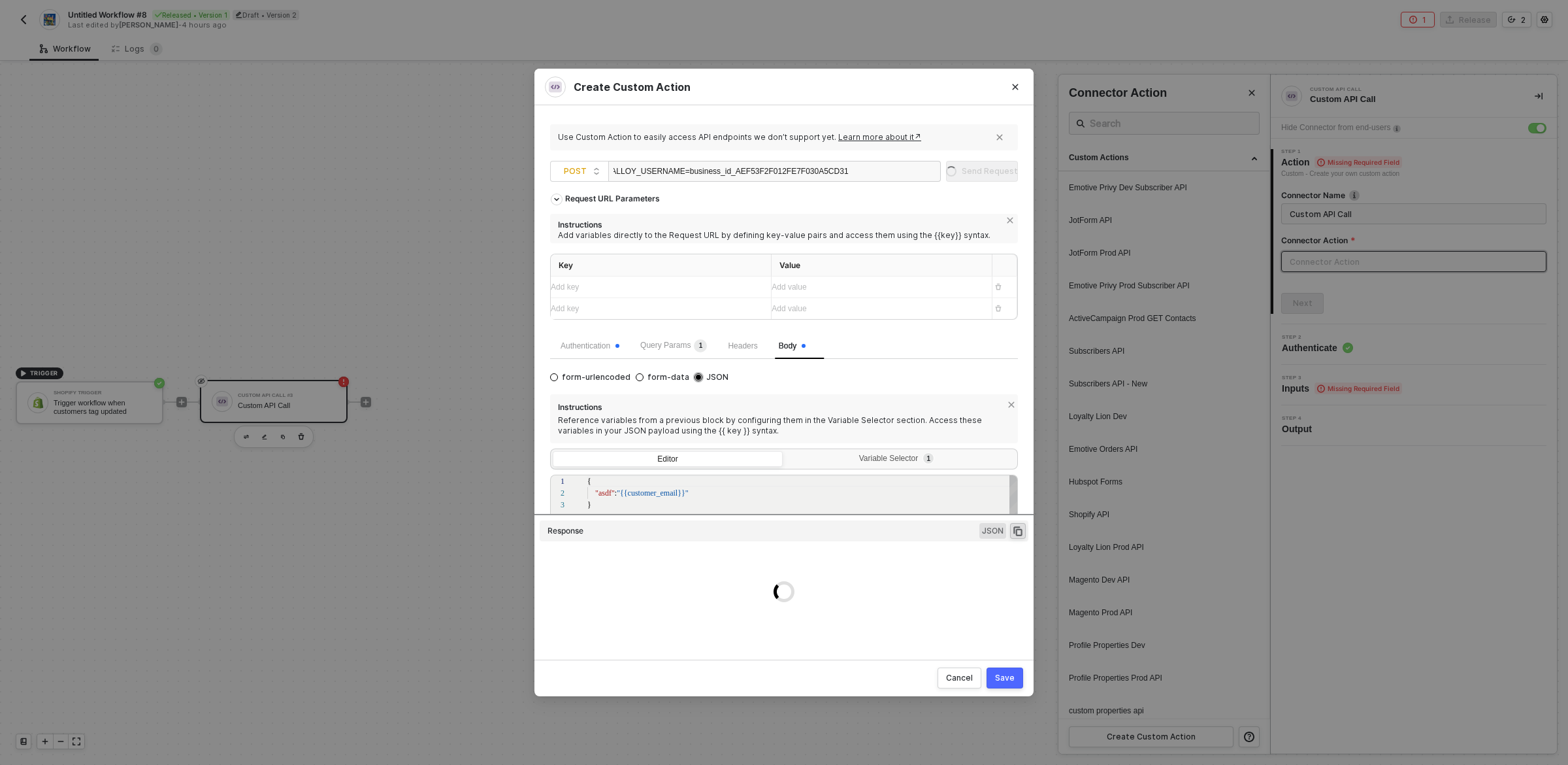
scroll to position [23, 0]
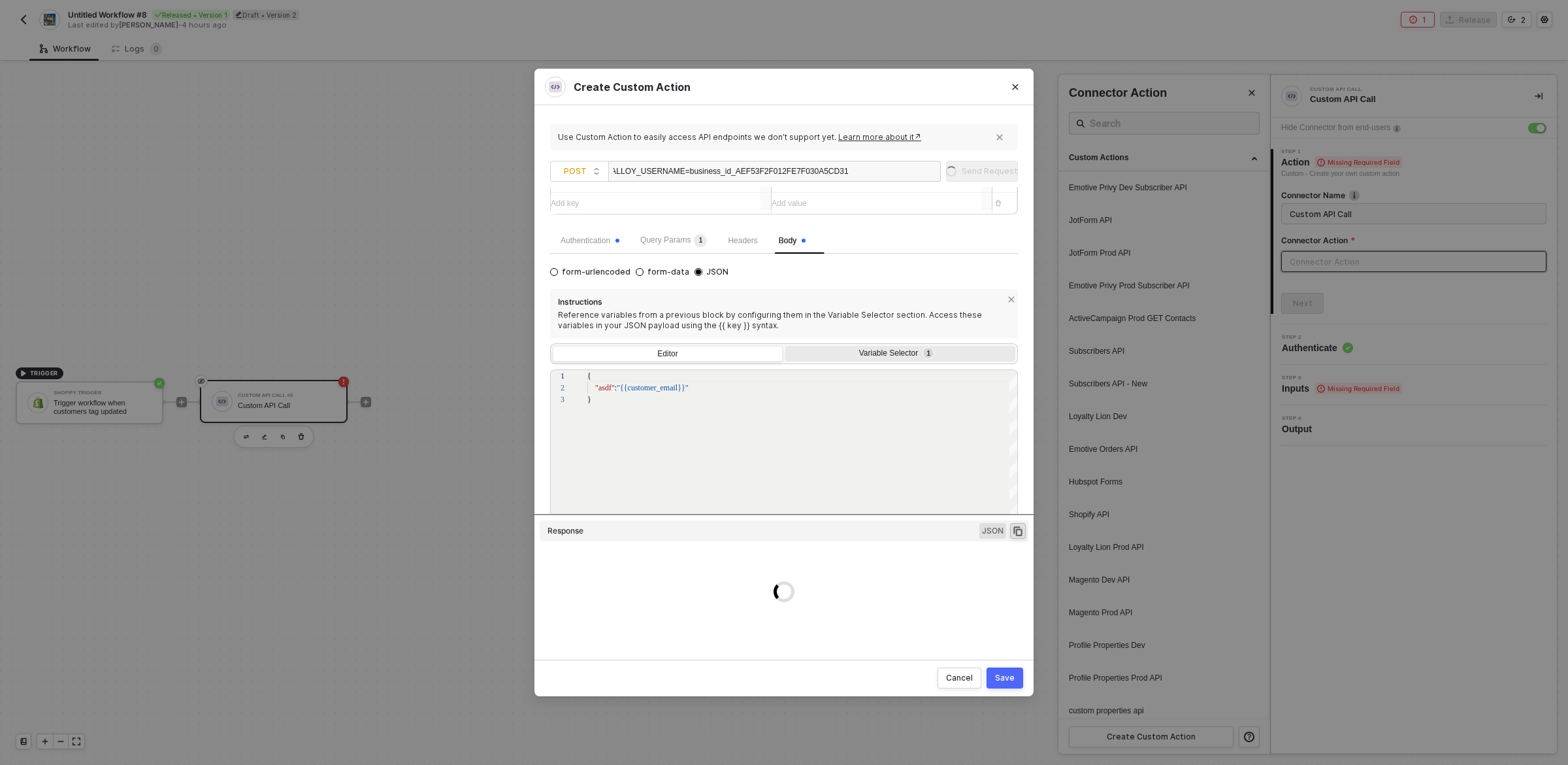
click at [849, 361] on div "Variable Selector 1" at bounding box center [900, 355] width 230 height 18
click at [785, 346] on input "Variable Selector 1" at bounding box center [785, 346] width 0 height 0
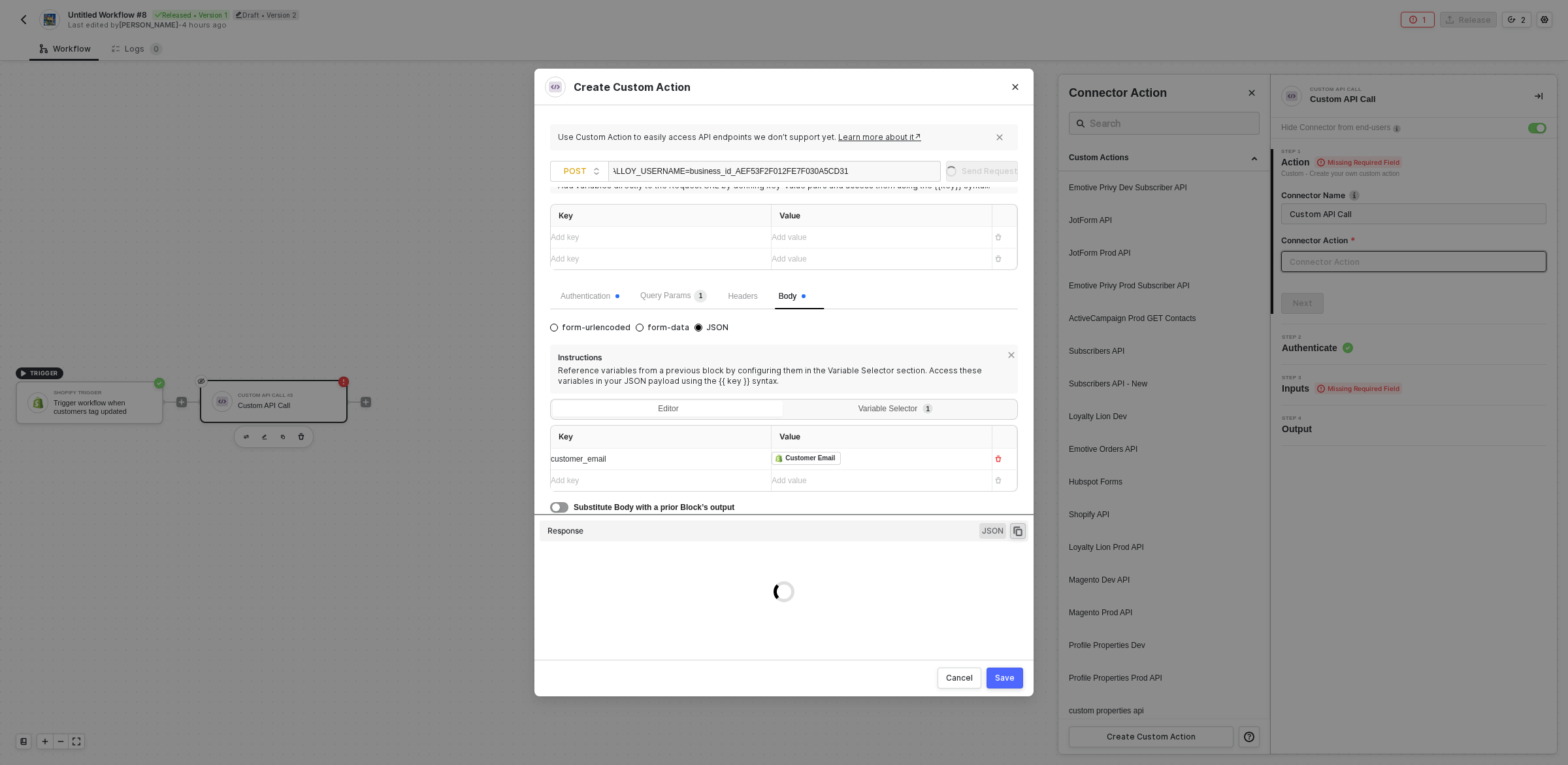
scroll to position [51, 0]
click at [726, 476] on div "Add key ﻿" at bounding box center [649, 481] width 197 height 12
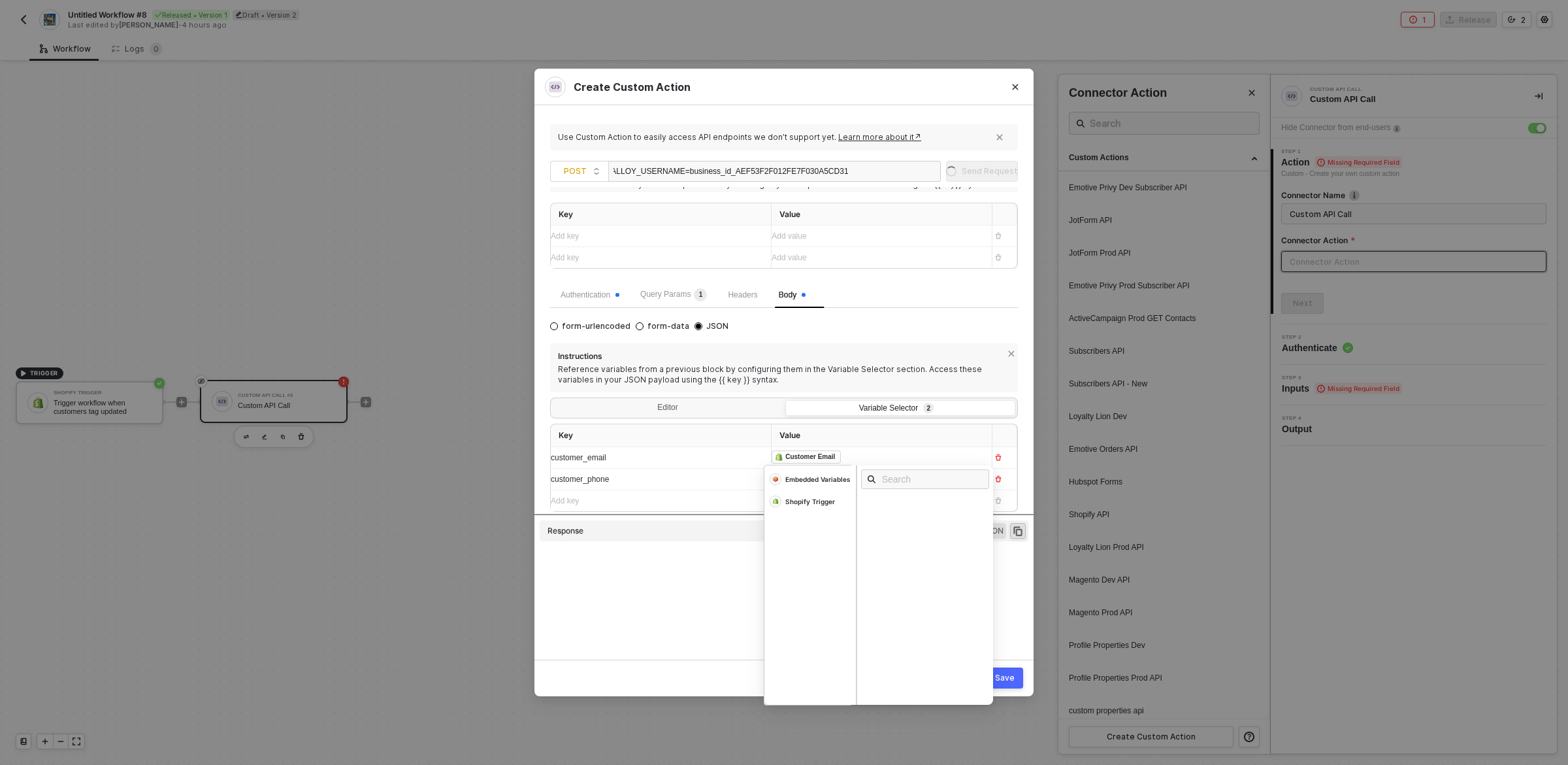
scroll to position [73, 0]
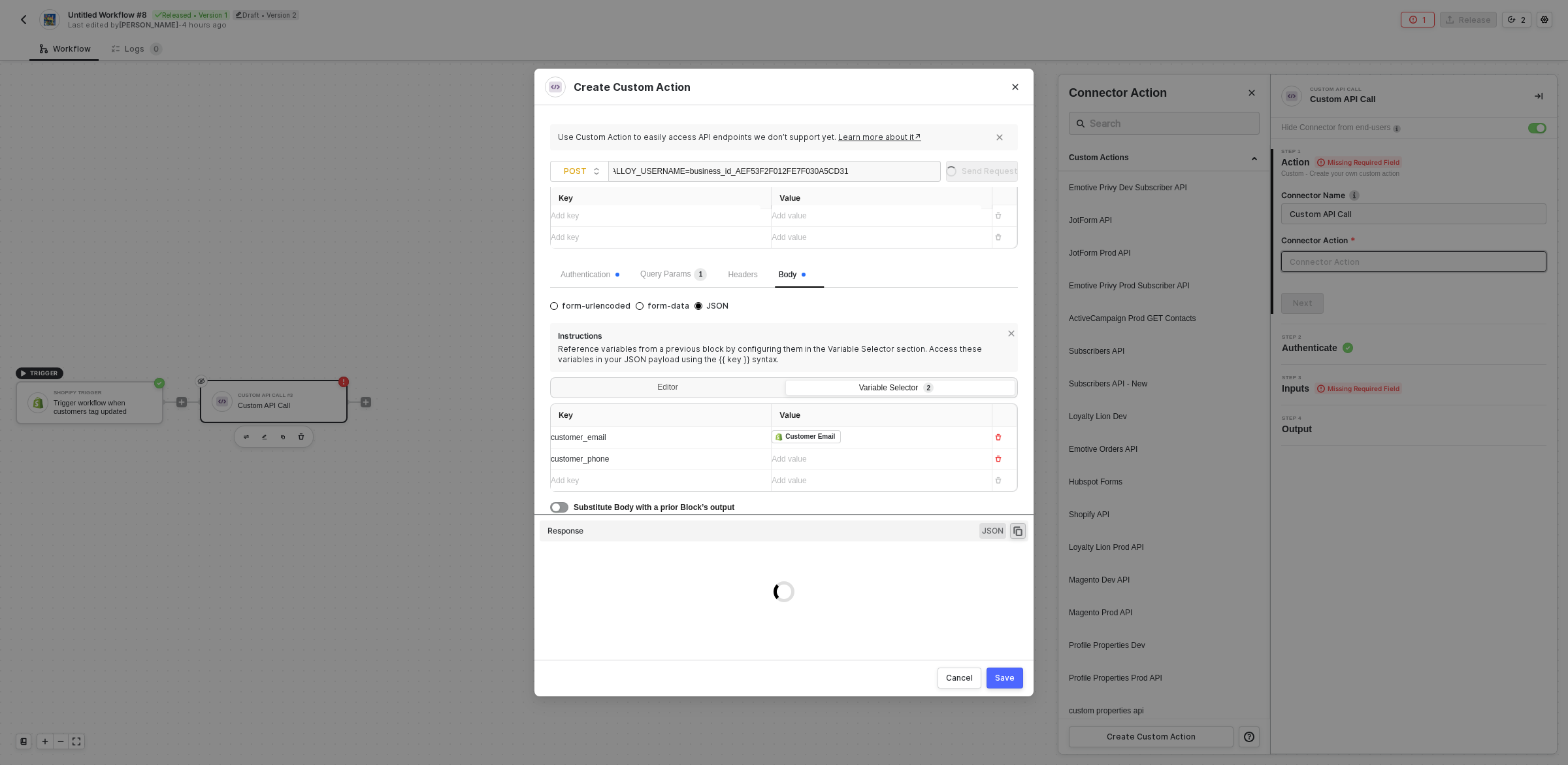
click at [670, 375] on div "Instructions Reference variables from a previous block by configuring them in t…" at bounding box center [784, 418] width 468 height 191
click at [668, 384] on div "Editor" at bounding box center [668, 389] width 230 height 18
click at [553, 380] on input "Editor" at bounding box center [553, 380] width 0 height 0
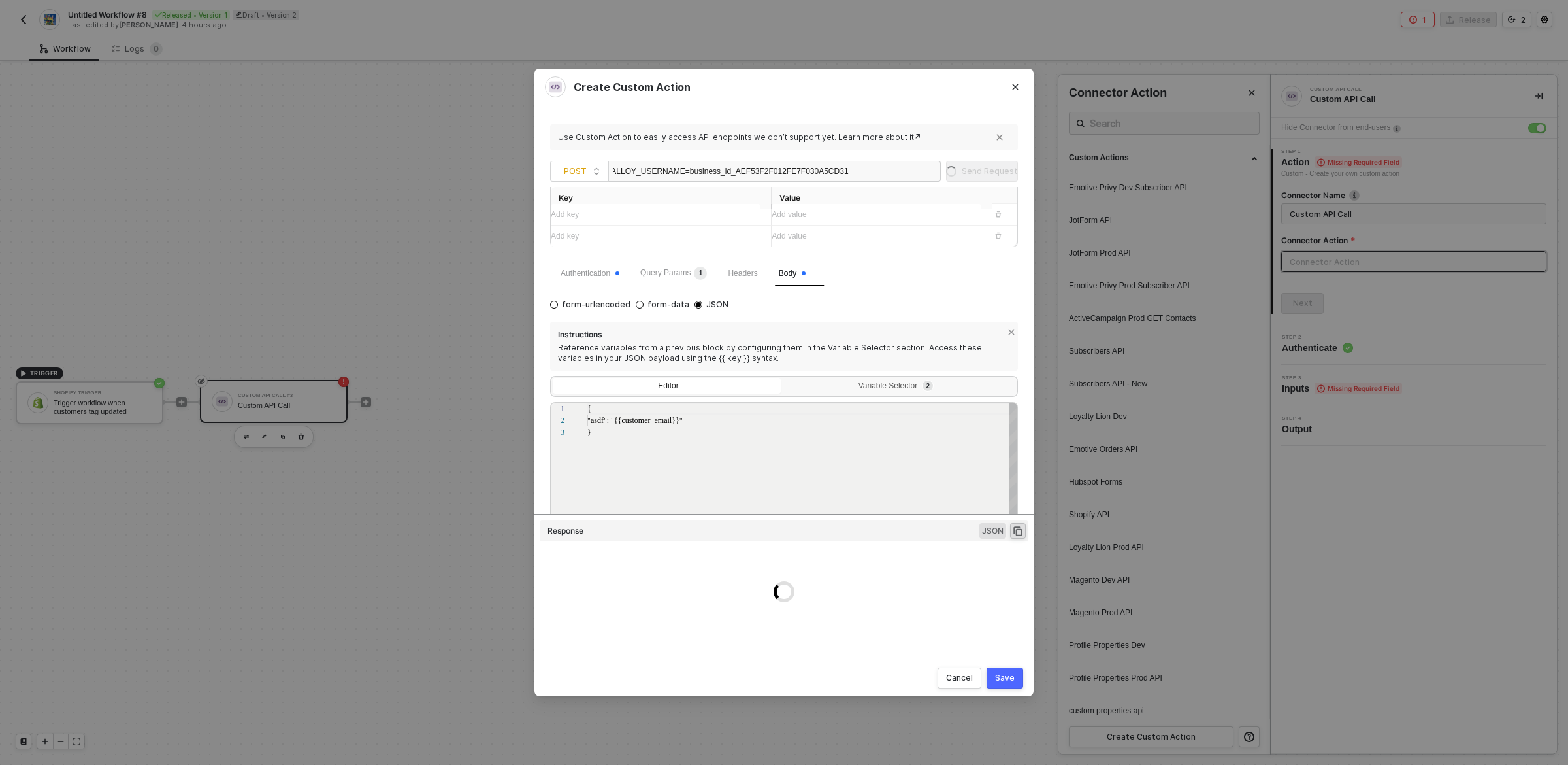
scroll to position [23, 0]
click at [866, 389] on div "Variable Selector 2" at bounding box center [899, 386] width 213 height 11
click at [785, 379] on input "Variable Selector 2" at bounding box center [785, 379] width 0 height 0
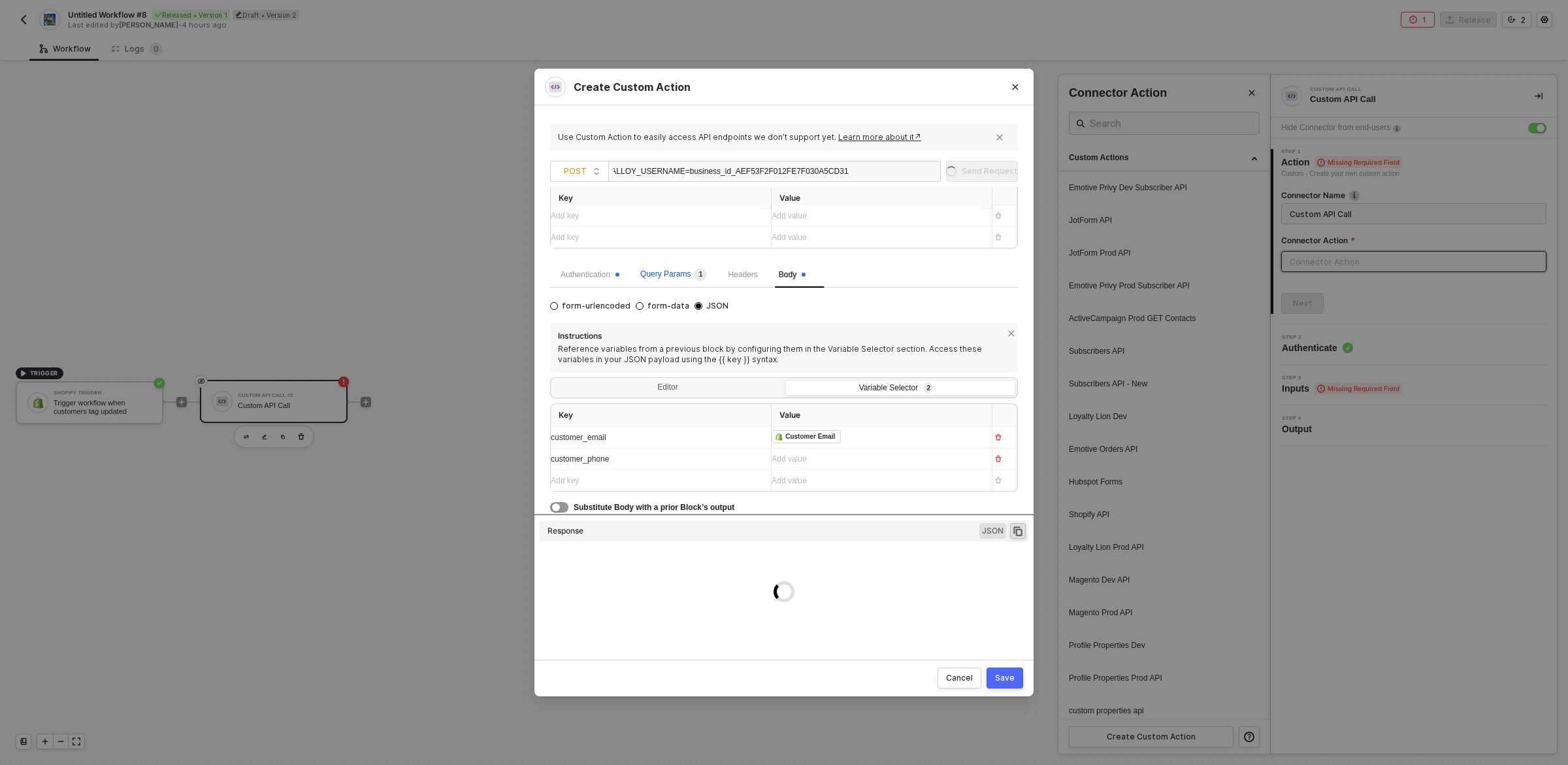
click at [673, 276] on span "Query Params 1" at bounding box center [674, 274] width 67 height 9
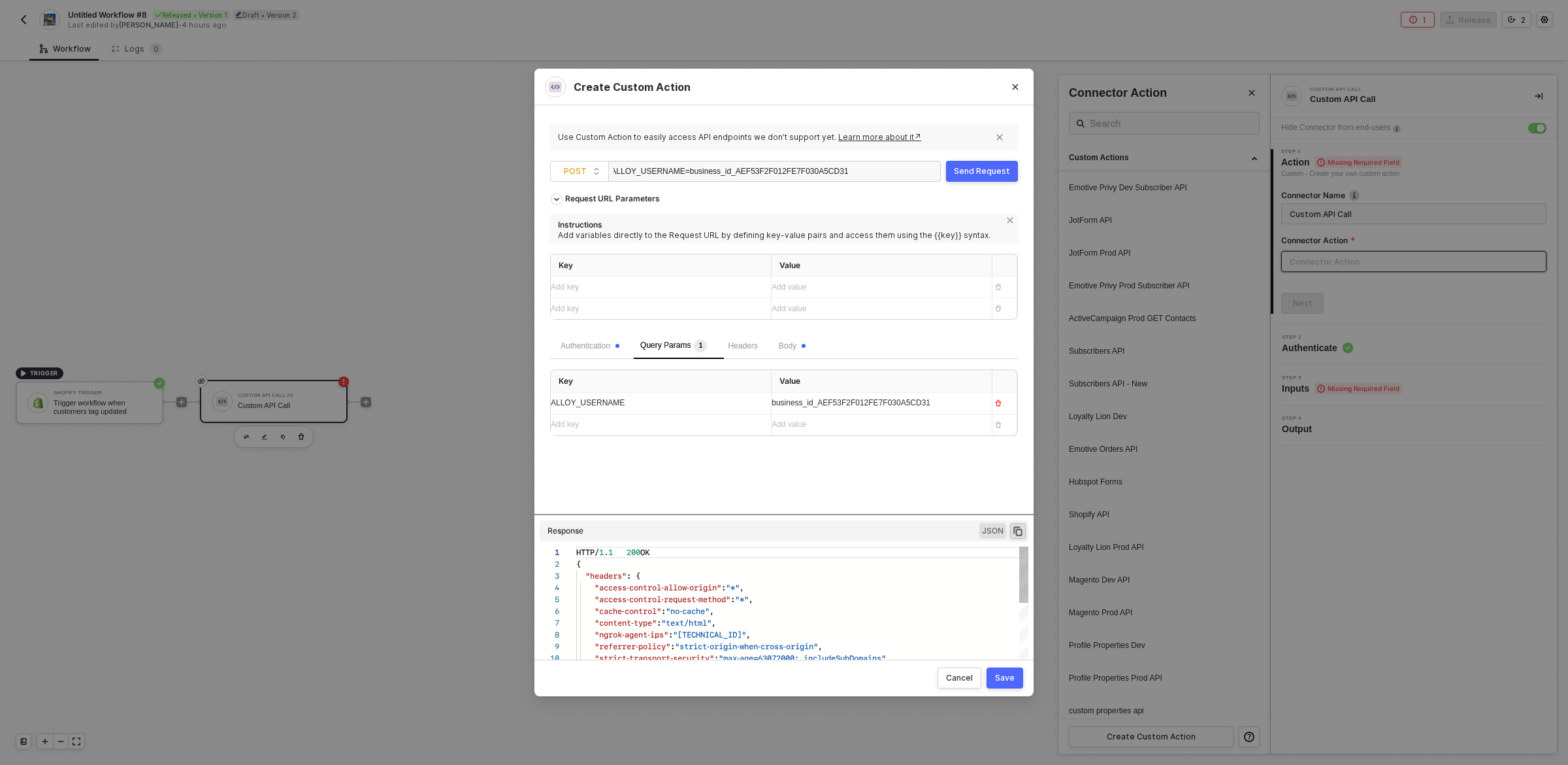
scroll to position [117, 0]
click at [800, 347] on span "Body" at bounding box center [792, 346] width 26 height 9
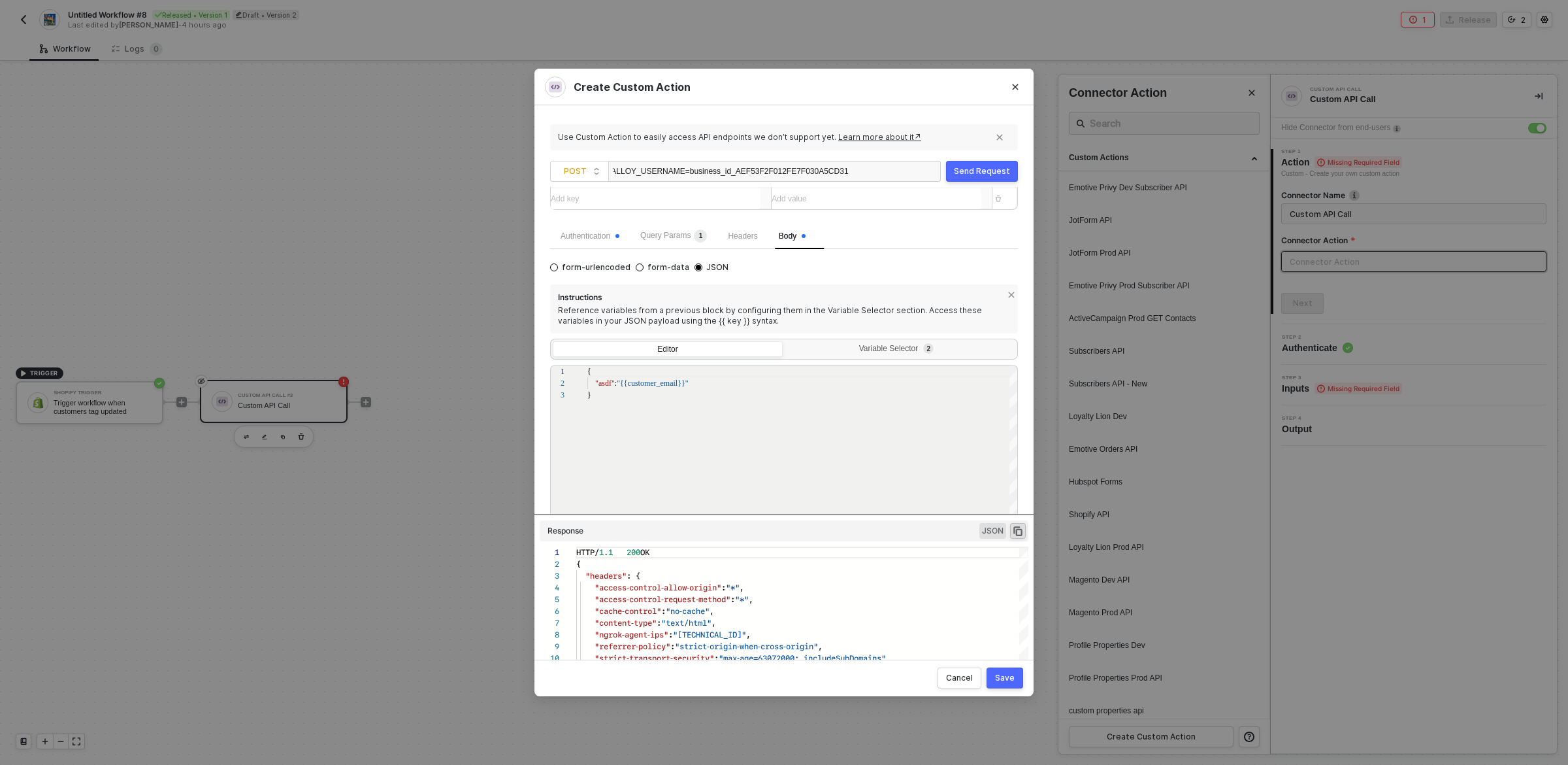
scroll to position [164, 0]
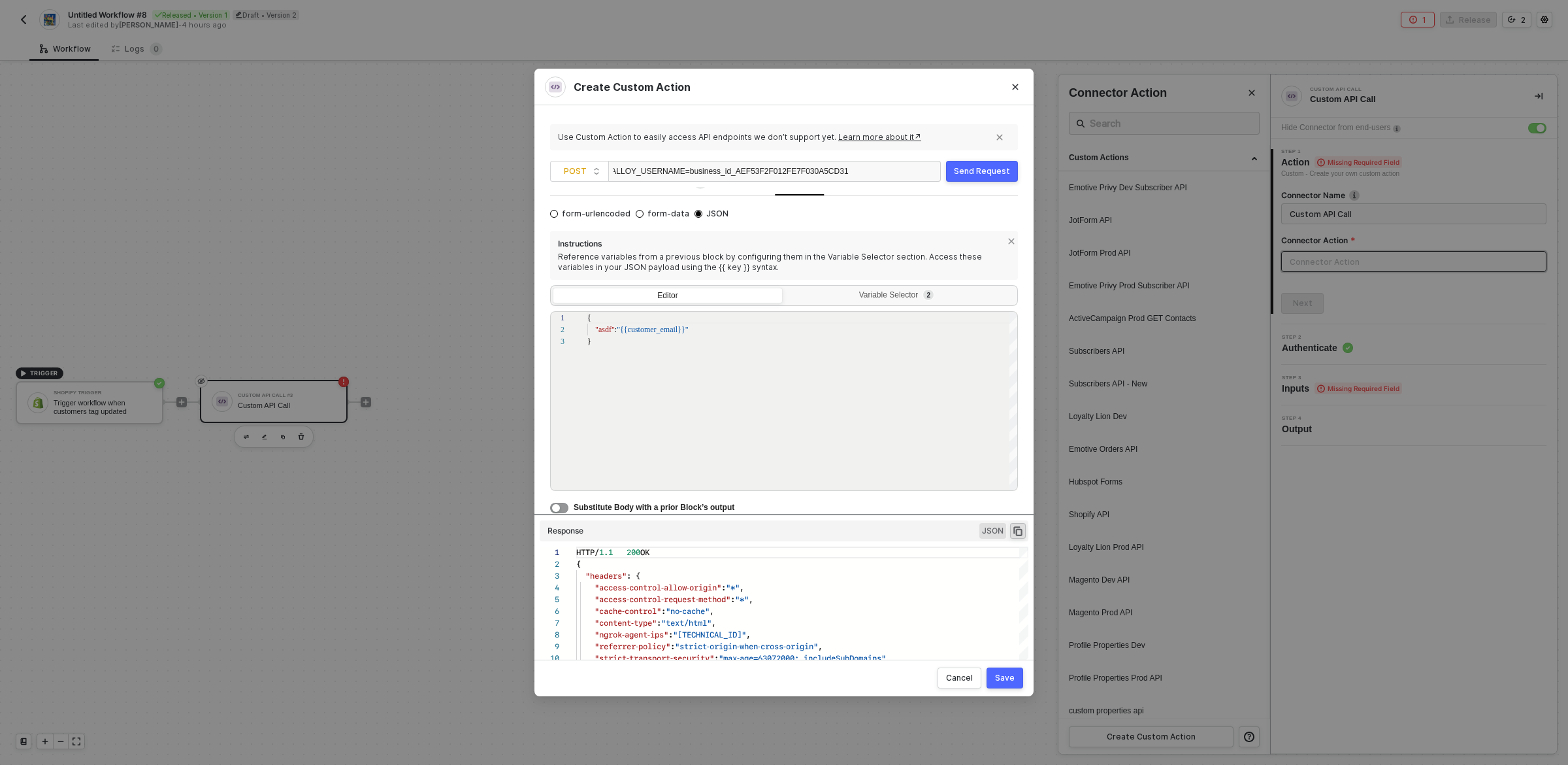
click at [831, 285] on div "Editor Variable Selector 2" at bounding box center [784, 295] width 468 height 21
click at [828, 292] on div "Variable Selector 2" at bounding box center [899, 295] width 213 height 11
click at [785, 288] on input "Variable Selector 2" at bounding box center [785, 288] width 0 height 0
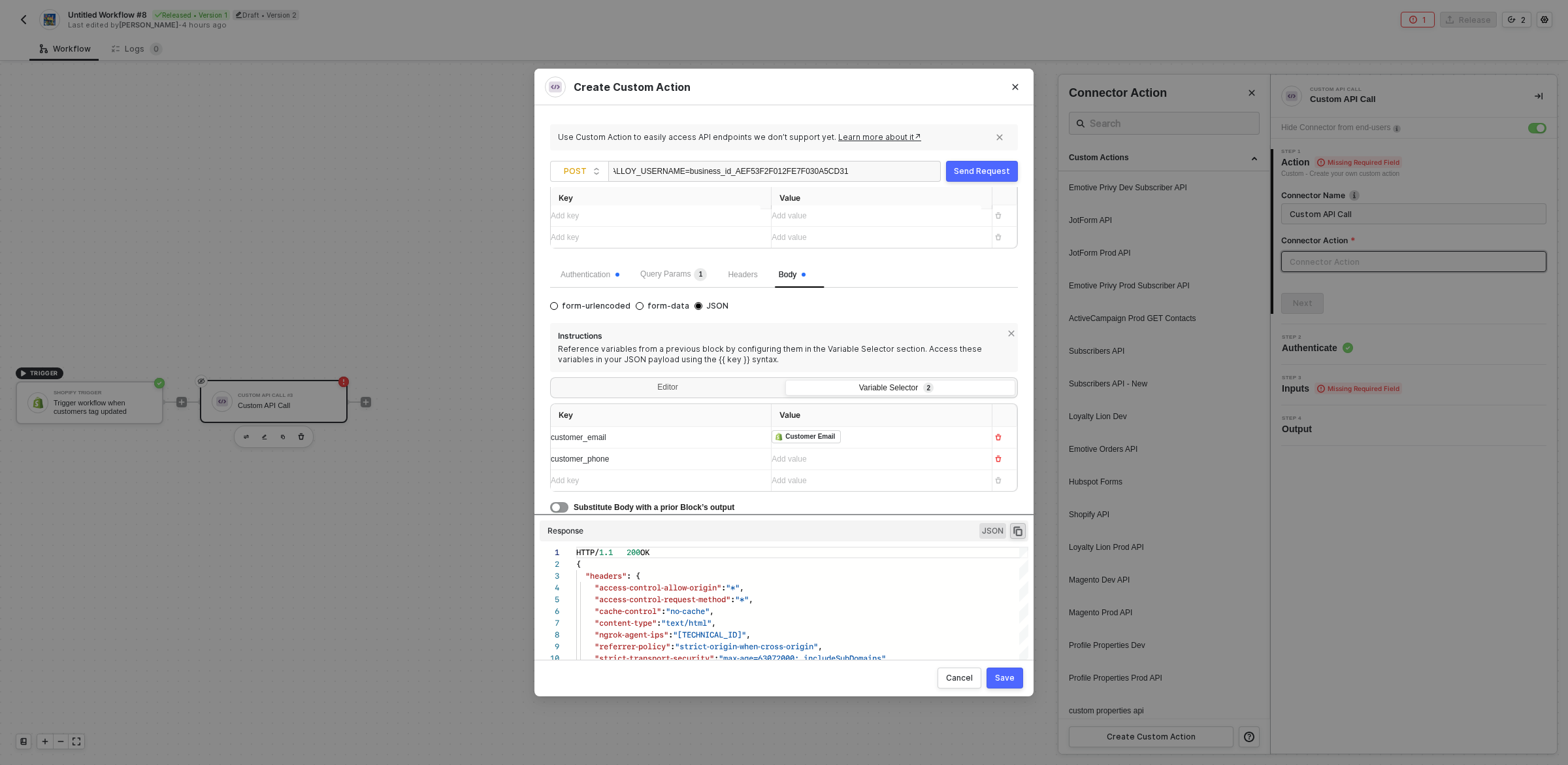
click at [622, 439] on div "customer_email" at bounding box center [655, 437] width 210 height 12
click at [600, 305] on span "form-urlencoded" at bounding box center [594, 306] width 73 height 11
click at [558, 305] on input "form-urlencoded" at bounding box center [554, 305] width 7 height 7
radio input "true"
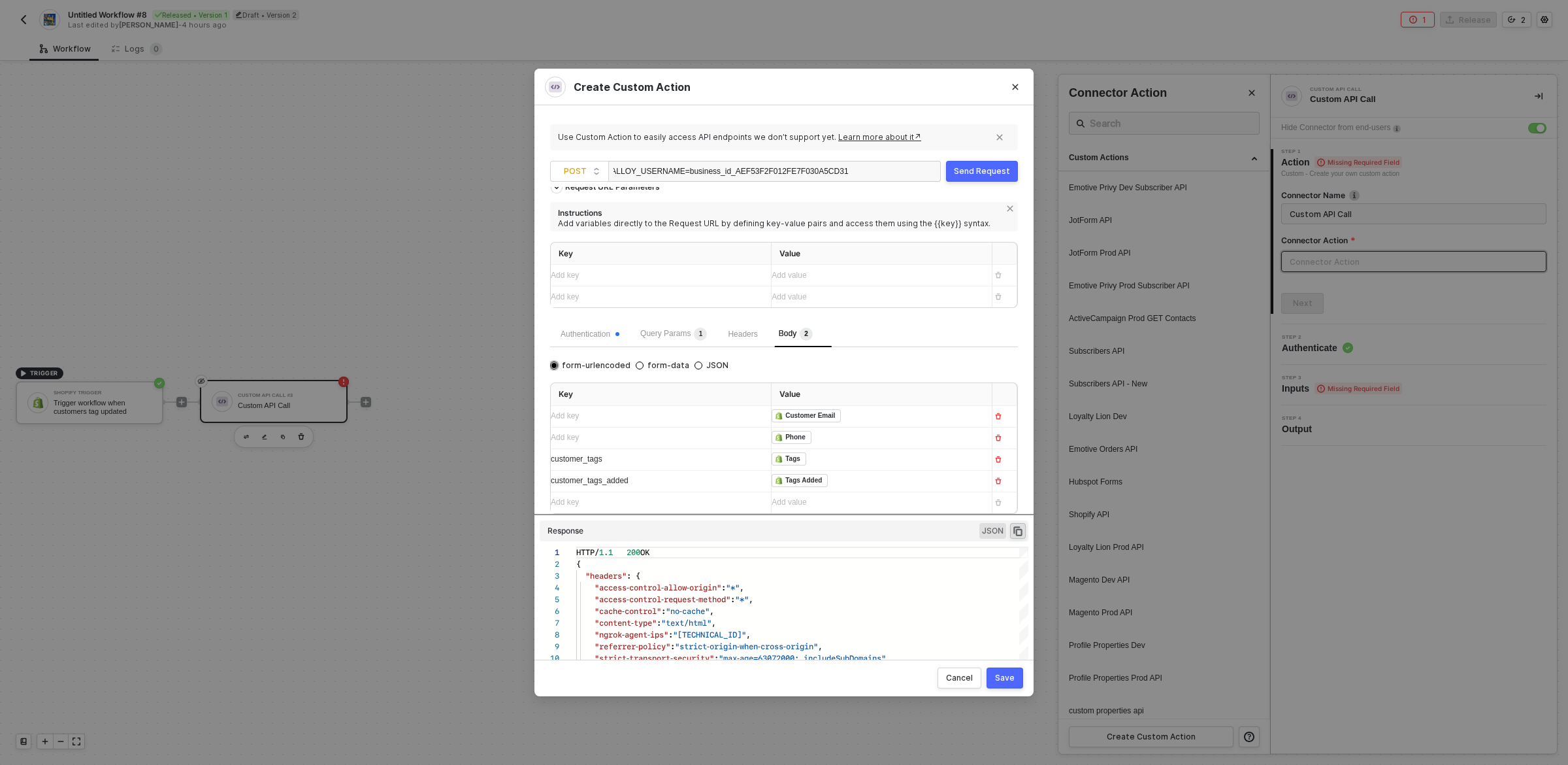
scroll to position [14, 0]
click at [592, 455] on span "customer_tags" at bounding box center [576, 458] width 51 height 9
click at [999, 416] on icon "button" at bounding box center [998, 417] width 6 height 7
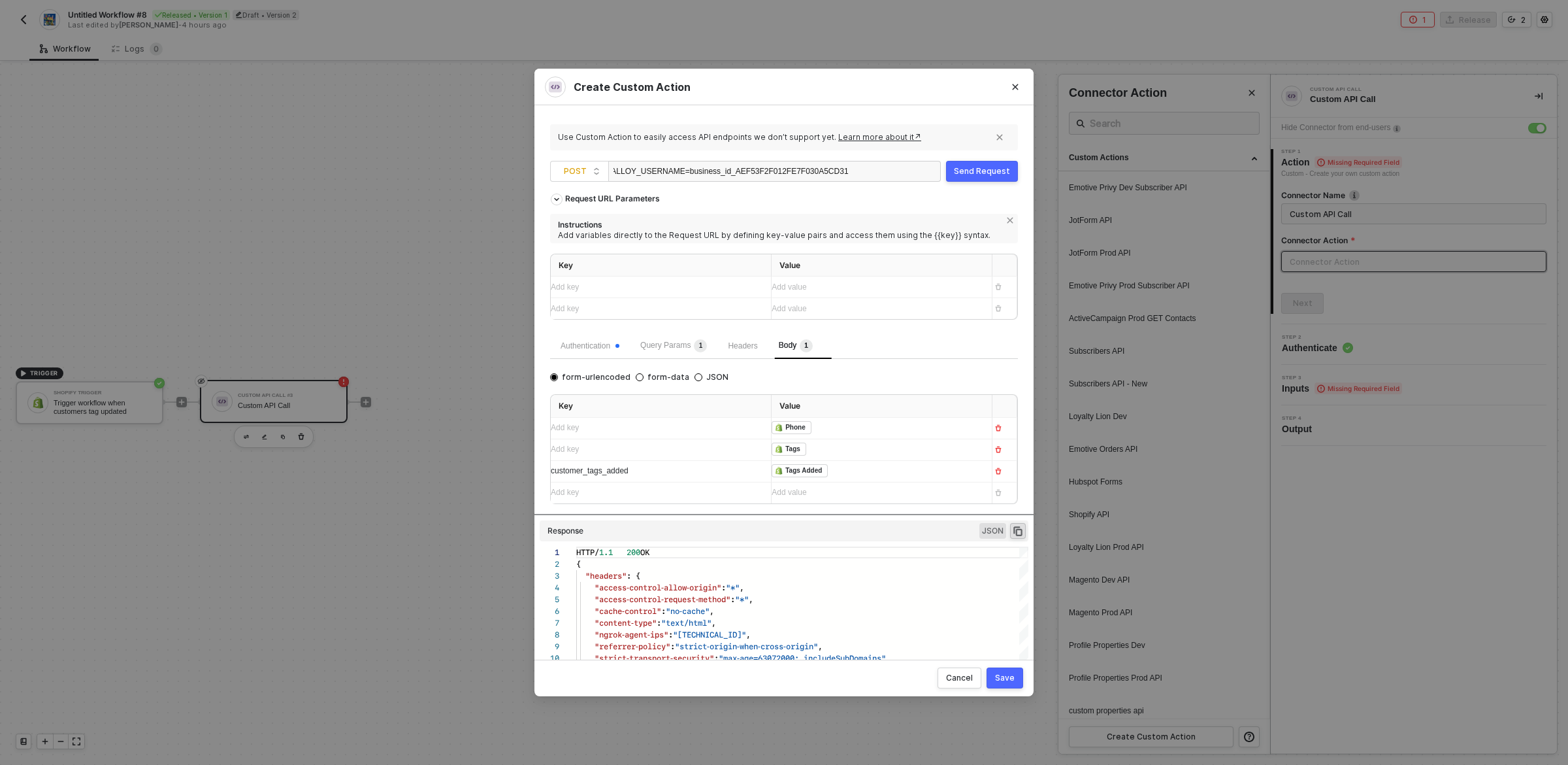
scroll to position [0, 0]
click at [998, 431] on icon "button" at bounding box center [998, 428] width 7 height 7
click at [998, 435] on button "button" at bounding box center [998, 428] width 16 height 16
click at [999, 425] on icon "button" at bounding box center [998, 428] width 7 height 7
click at [694, 378] on input "JSON" at bounding box center [698, 376] width 7 height 7
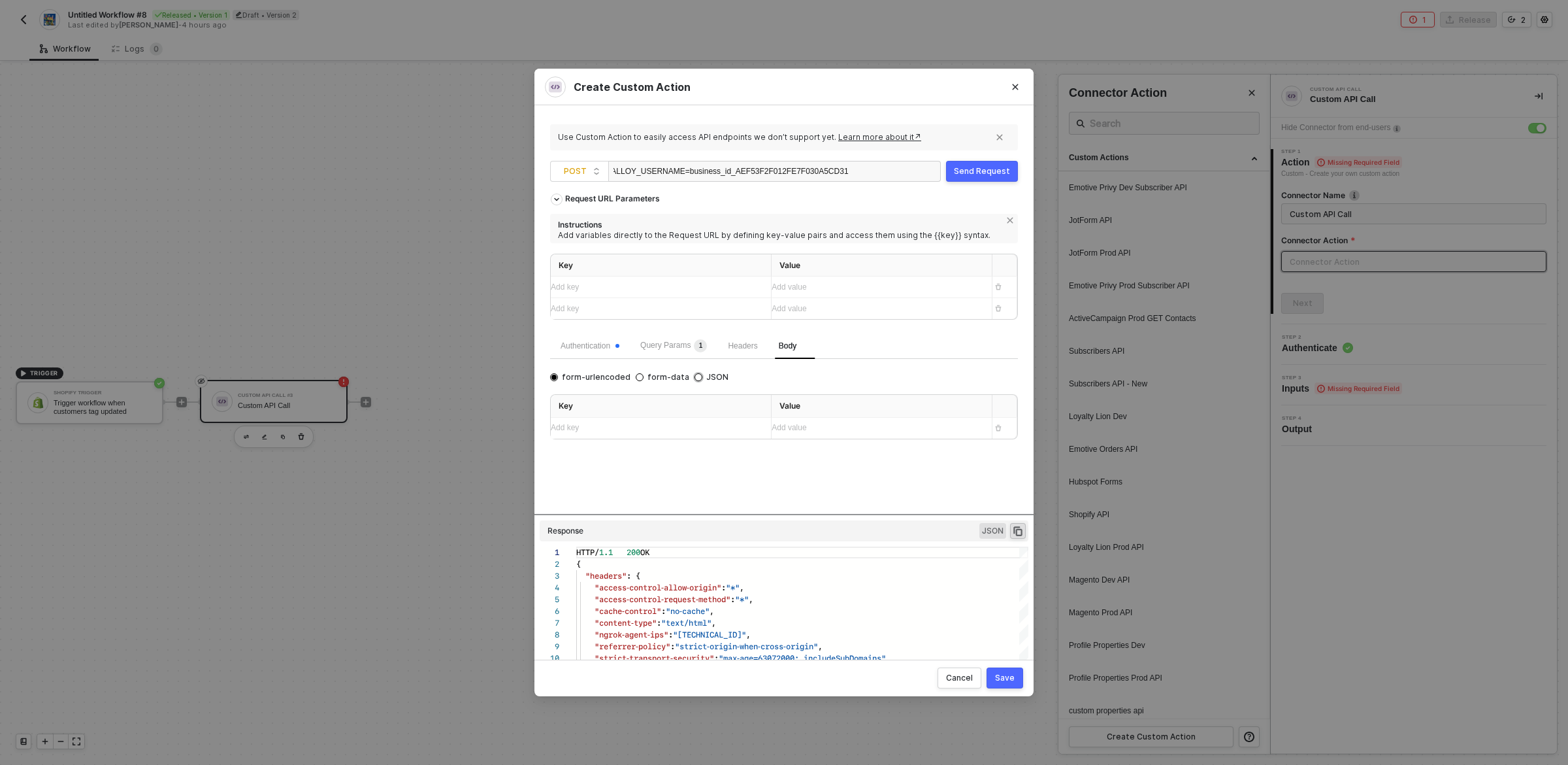
radio input "true"
radio input "false"
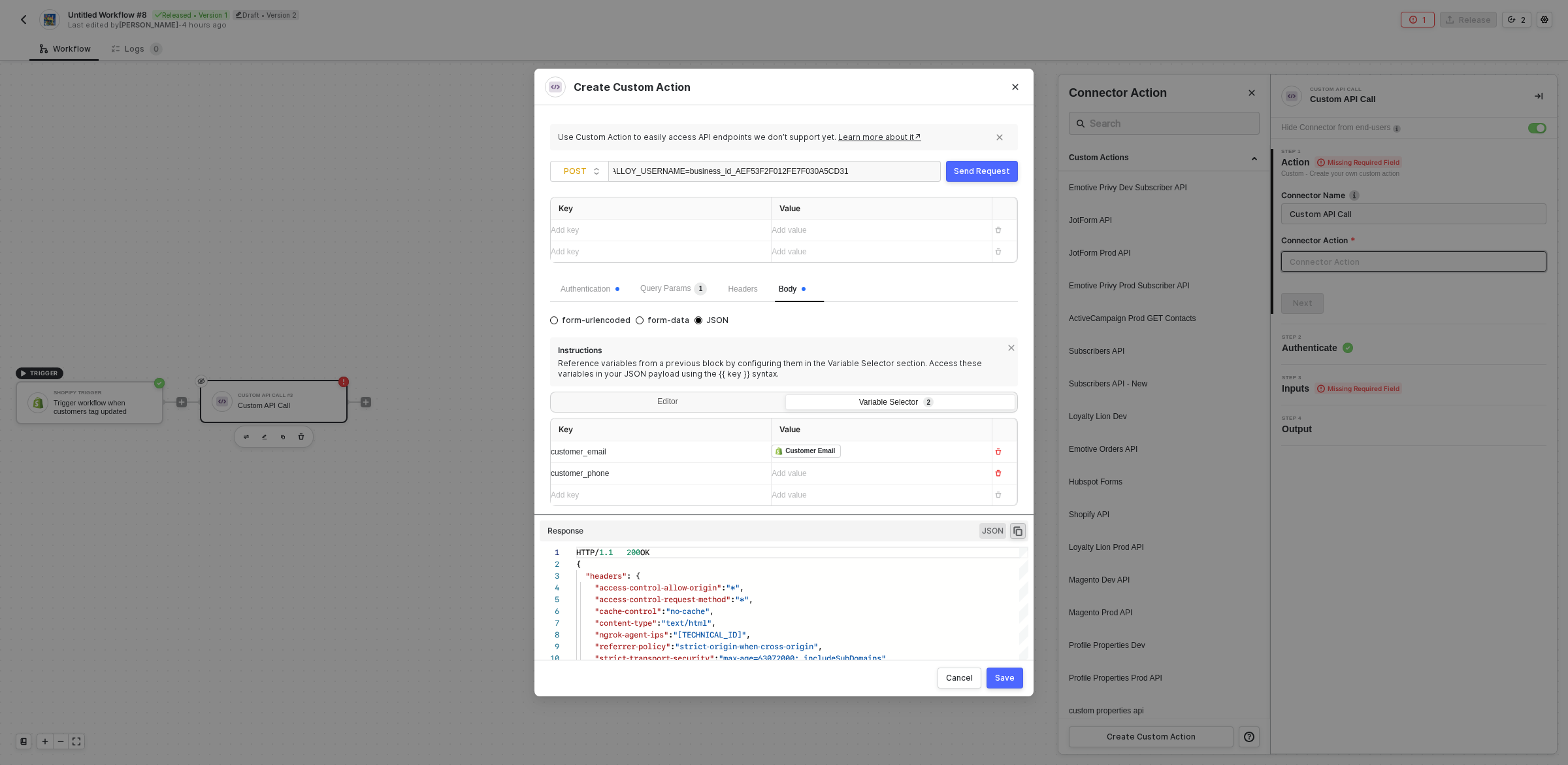
scroll to position [73, 0]
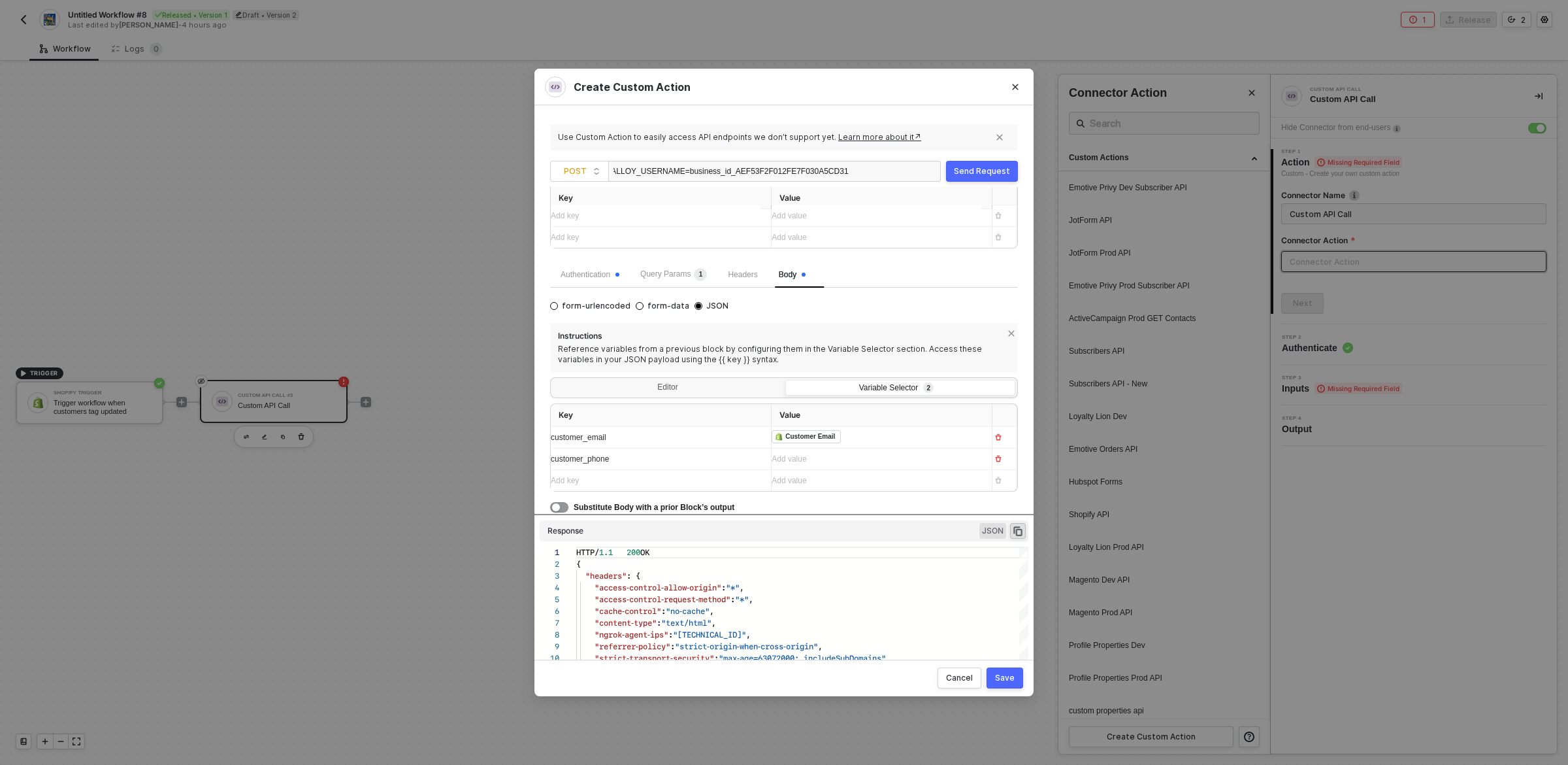
click at [663, 480] on div "Add key ﻿" at bounding box center [649, 481] width 197 height 12
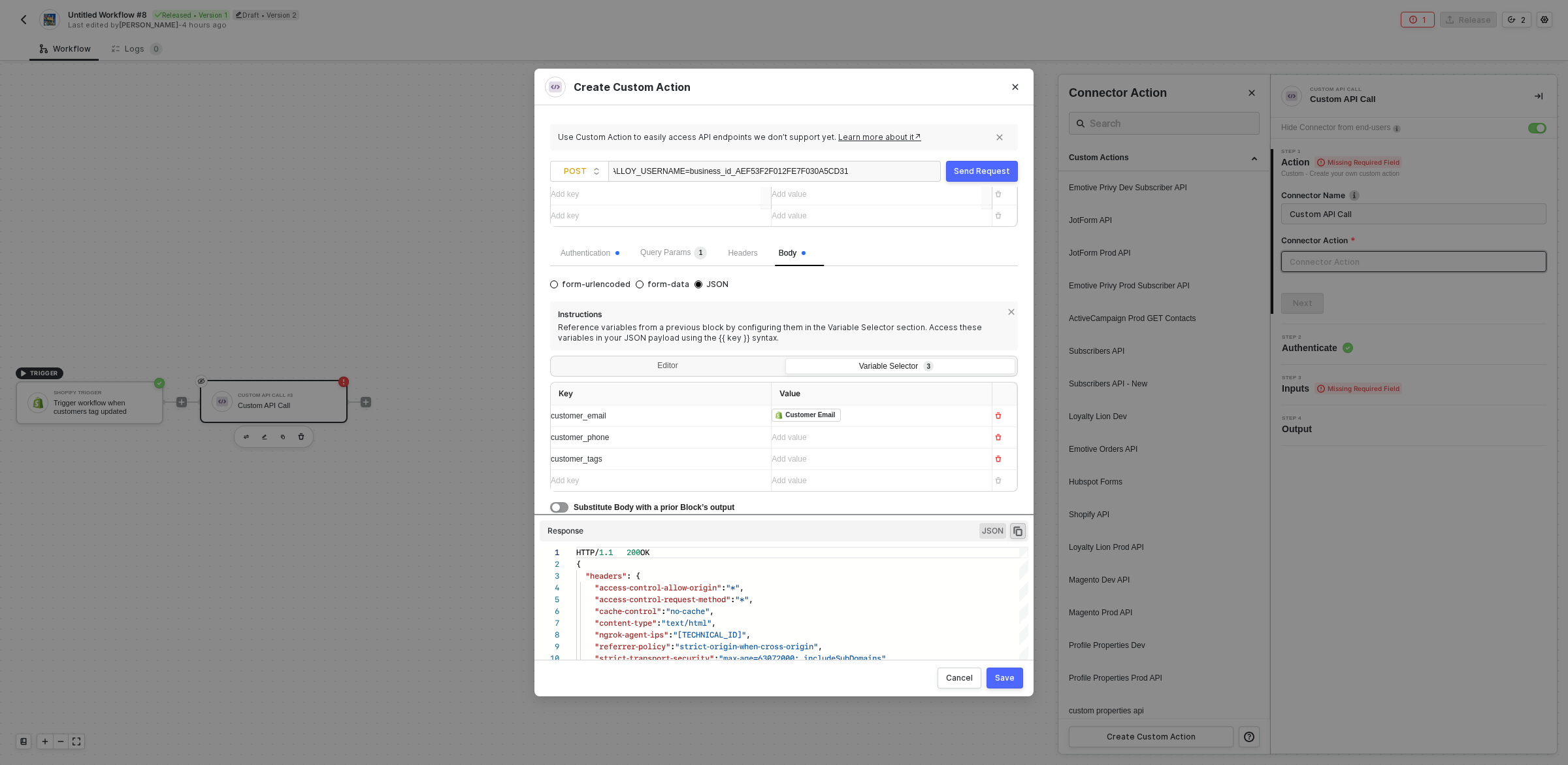
click at [657, 477] on div "Add key ﻿" at bounding box center [649, 481] width 197 height 12
click at [830, 439] on div "Add value ﻿" at bounding box center [877, 435] width 210 height 12
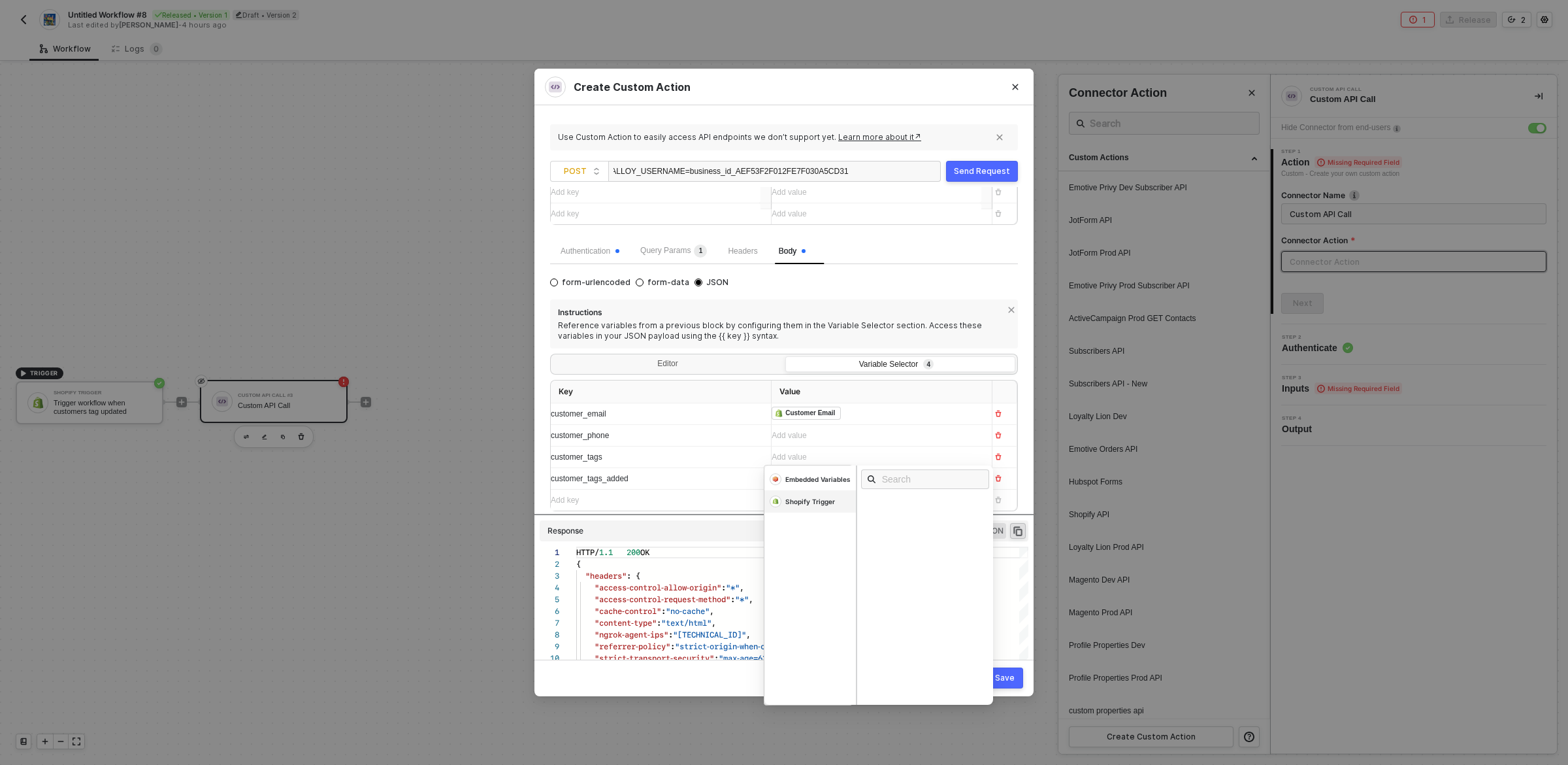
click at [813, 500] on div "Shopify Trigger" at bounding box center [810, 501] width 50 height 9
click at [903, 485] on input "text" at bounding box center [929, 479] width 95 height 14
type input "phone"
click at [892, 548] on div "Phone" at bounding box center [928, 545] width 136 height 14
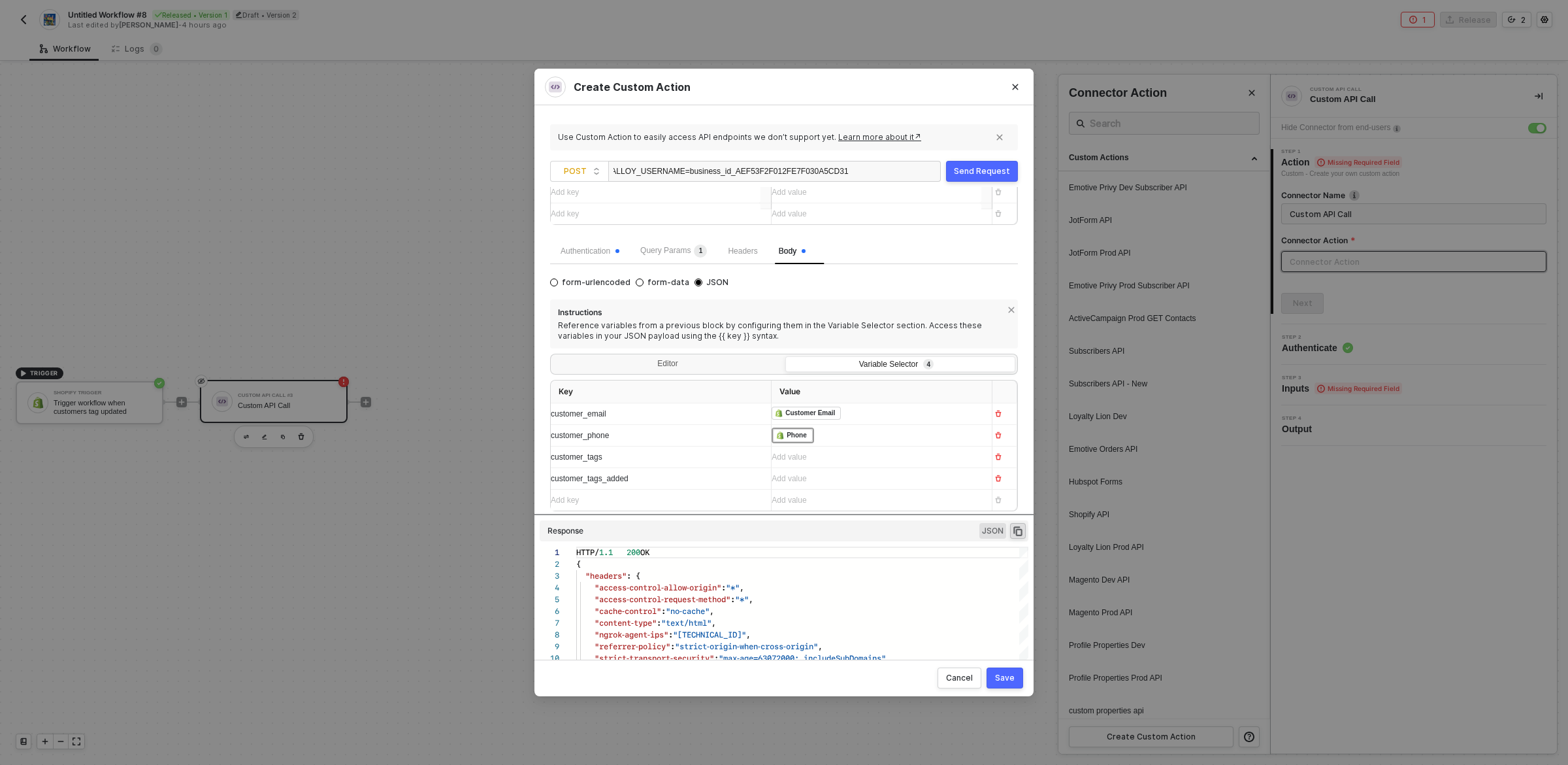
click at [827, 460] on div "Add value ﻿" at bounding box center [877, 457] width 210 height 12
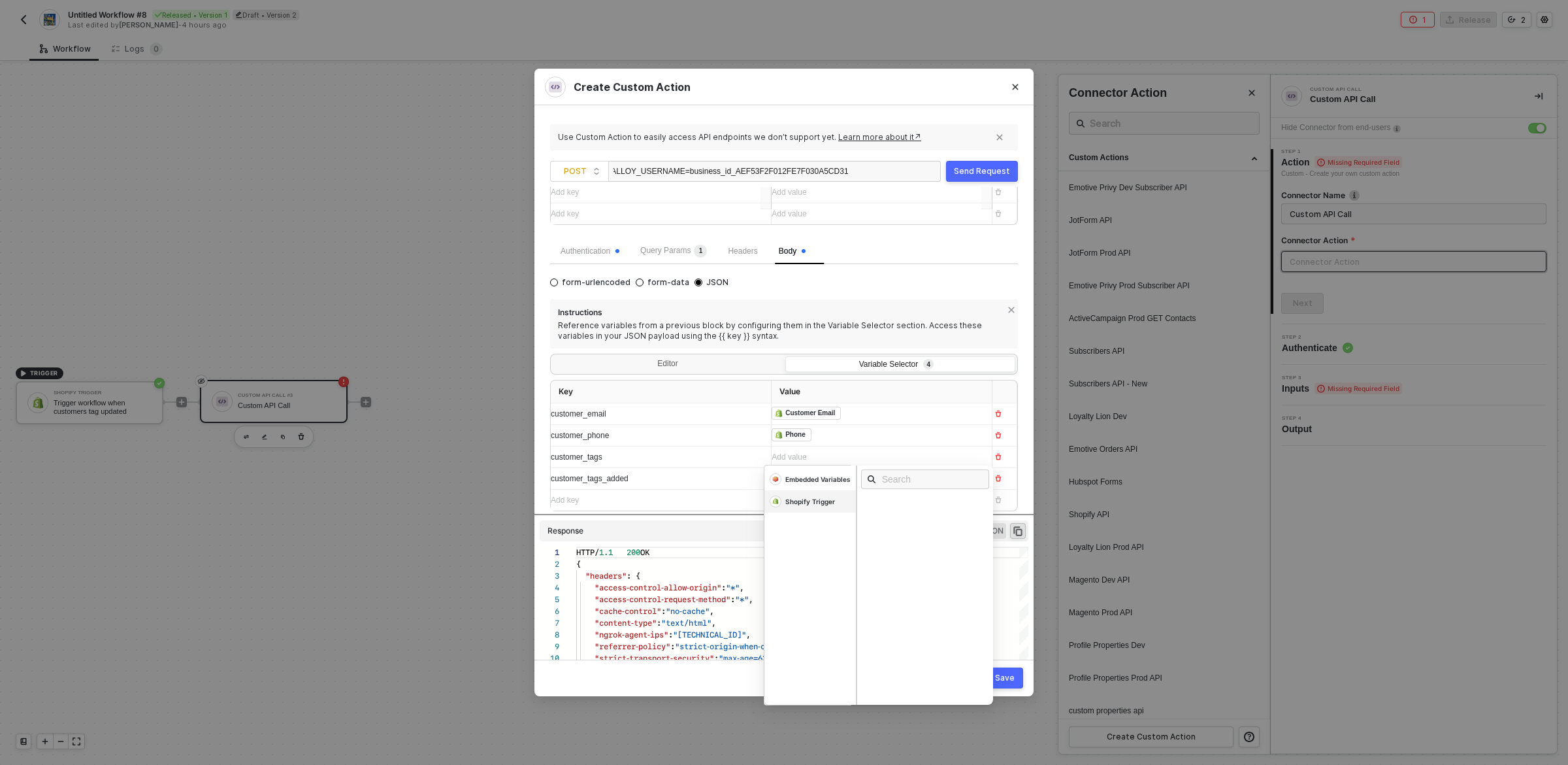
click at [816, 498] on div "Shopify Trigger" at bounding box center [810, 501] width 50 height 9
click at [900, 482] on input "text" at bounding box center [929, 479] width 95 height 14
type input "tags"
click at [880, 503] on div "Tags" at bounding box center [877, 503] width 17 height 9
click at [682, 479] on div "customer_tags_added" at bounding box center [649, 479] width 197 height 12
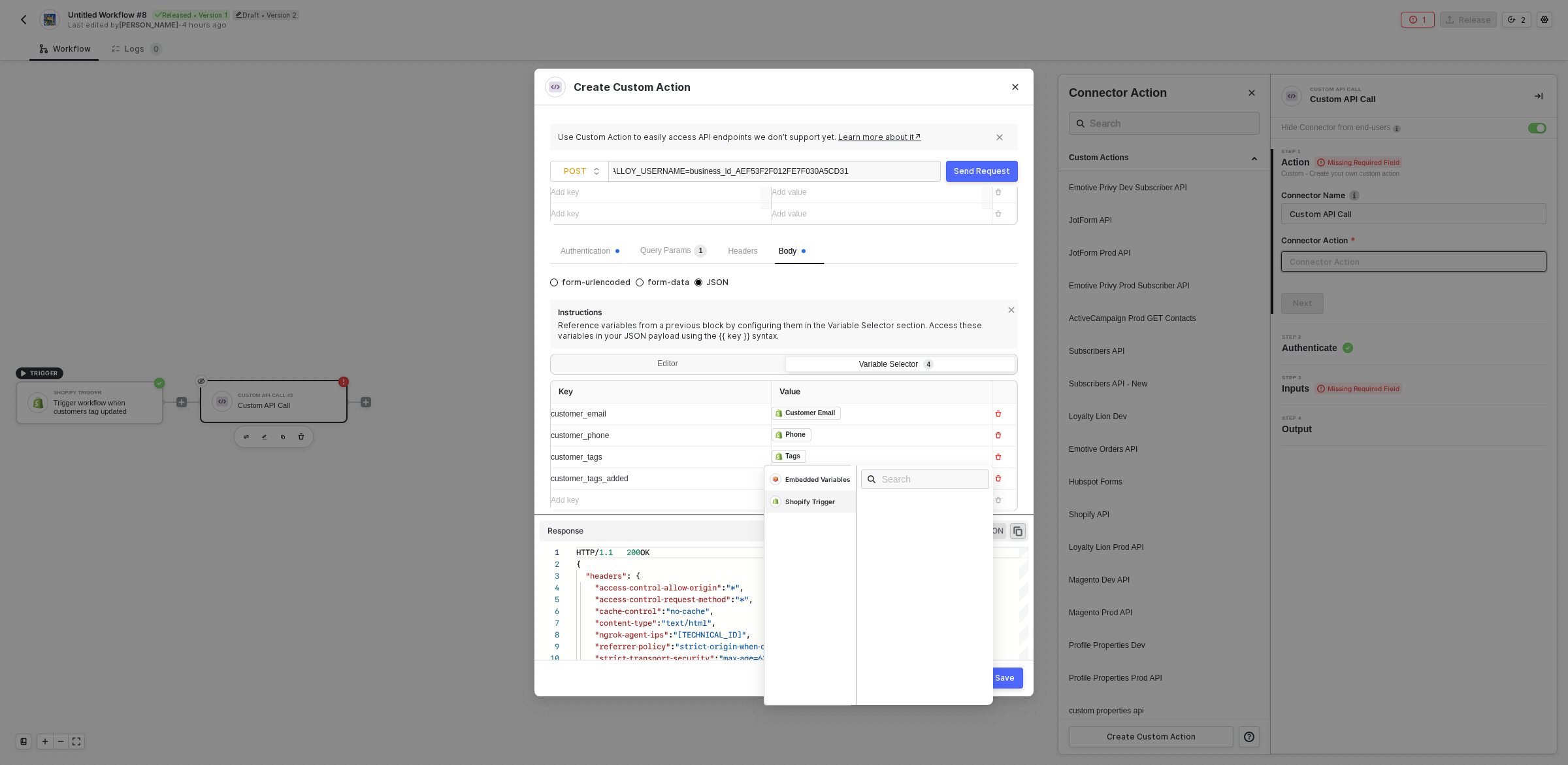
click at [821, 504] on div "Shopify Trigger" at bounding box center [810, 501] width 50 height 9
click at [910, 476] on input "t" at bounding box center [929, 479] width 95 height 14
type input "tags"
click at [900, 538] on div "Tags Added" at bounding box center [889, 538] width 41 height 9
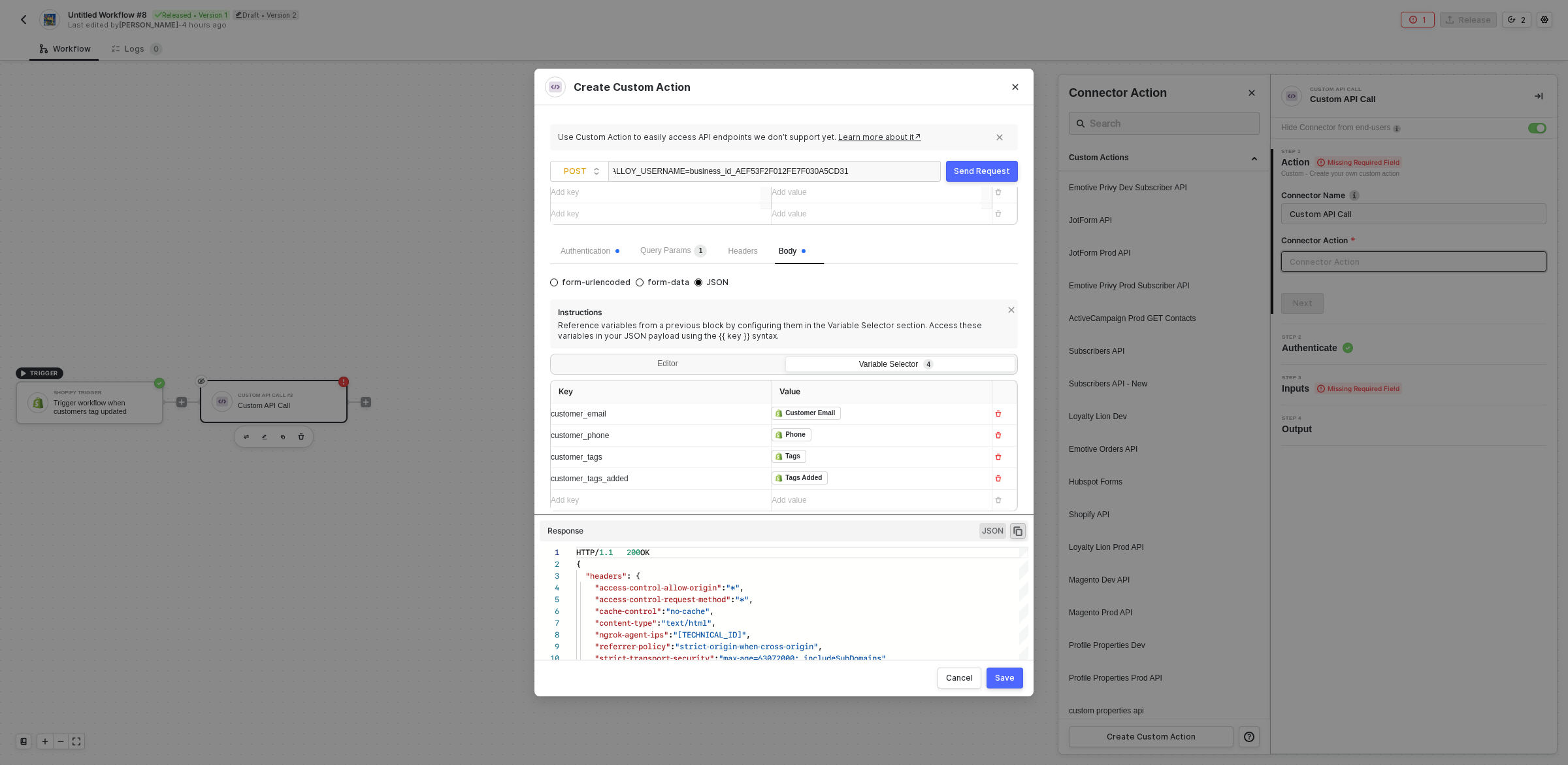
click at [879, 538] on div "Response JSON" at bounding box center [784, 530] width 489 height 21
click at [988, 166] on div "Send Request" at bounding box center [982, 171] width 56 height 11
click at [597, 437] on span "customer_phone" at bounding box center [579, 435] width 58 height 9
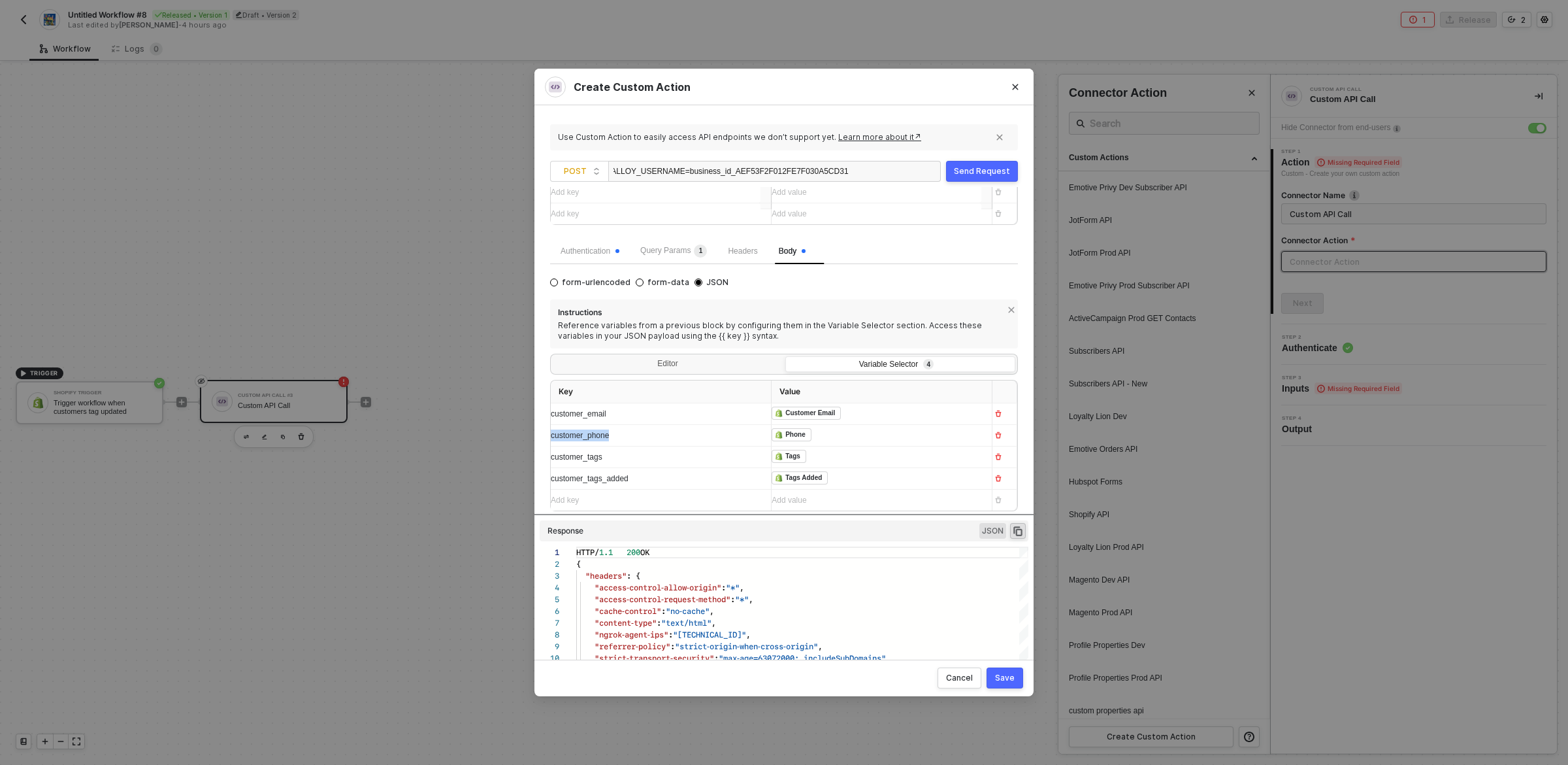
copy span "customer_phone"
click at [661, 363] on div "Editor" at bounding box center [668, 366] width 230 height 18
click at [553, 356] on input "Editor" at bounding box center [553, 356] width 0 height 0
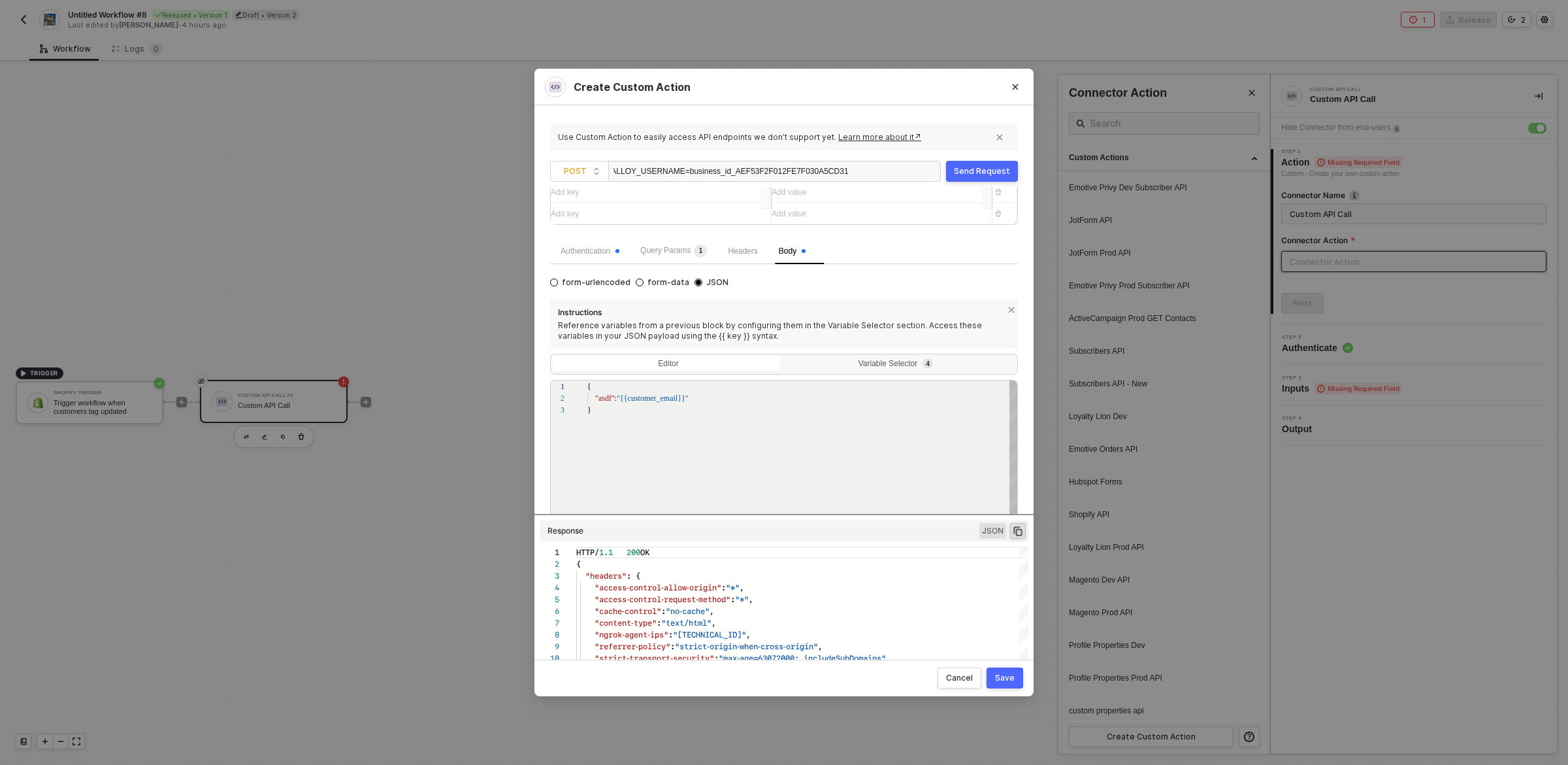
scroll to position [23, 0]
click at [703, 399] on div ""asdf" : "{{customer_email}}"" at bounding box center [803, 398] width 431 height 12
click at [599, 398] on span ""asdf"" at bounding box center [605, 398] width 20 height 9
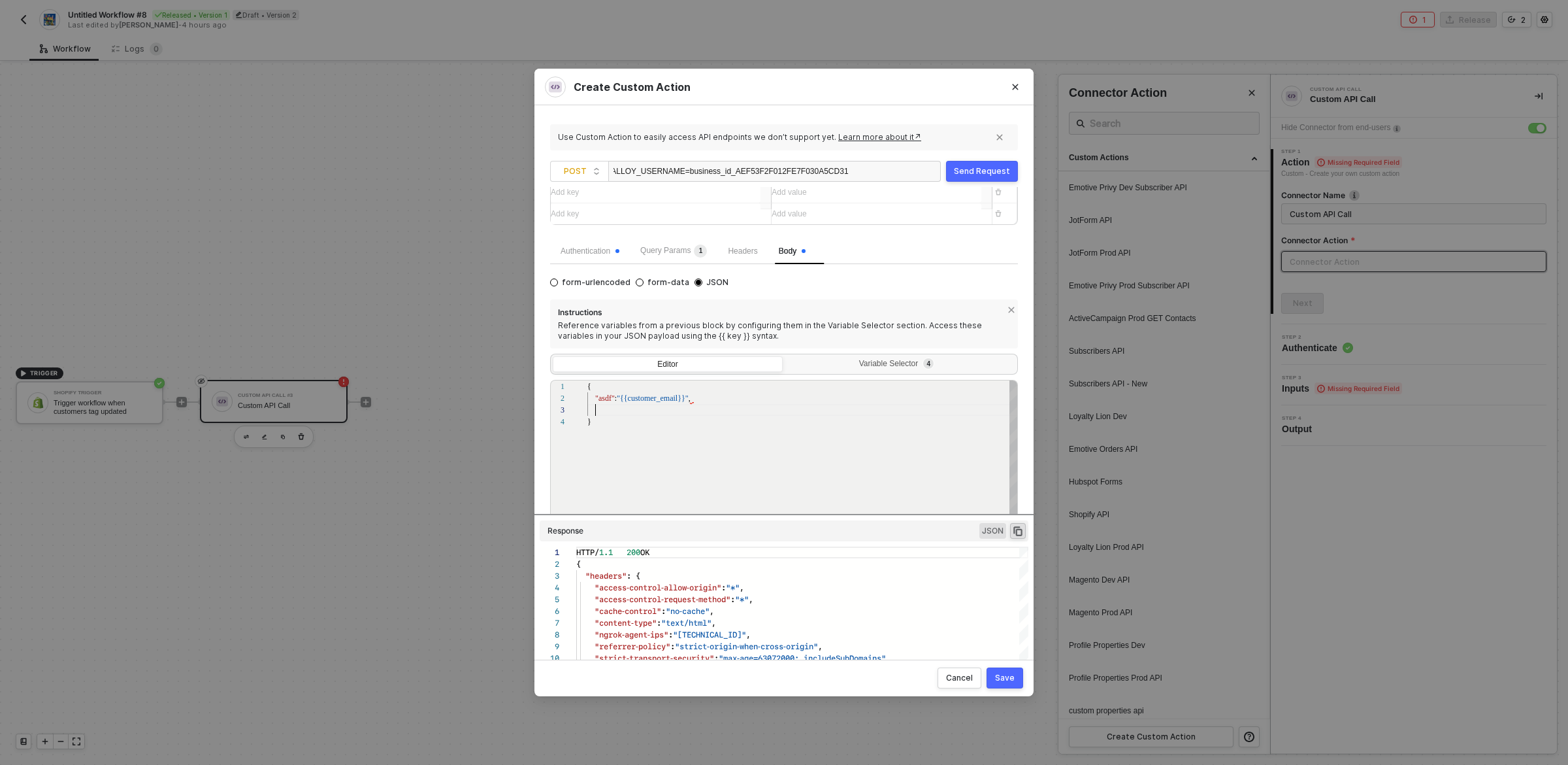
click at [604, 408] on div at bounding box center [803, 410] width 431 height 12
paste textarea "customer_phone"
click at [604, 399] on span ""asdf"" at bounding box center [605, 398] width 20 height 9
click at [666, 399] on div "1 2 3 4 5 6 { "asdf" : "{{customer_email}}" , customer_phone } { "asdf": "{{cus…" at bounding box center [784, 469] width 468 height 179
click at [601, 399] on div "1 2 3 4 5 6 { "asdf" : "{{customer_email}}" , customer_phone } { "asdf": "{{cus…" at bounding box center [784, 469] width 468 height 179
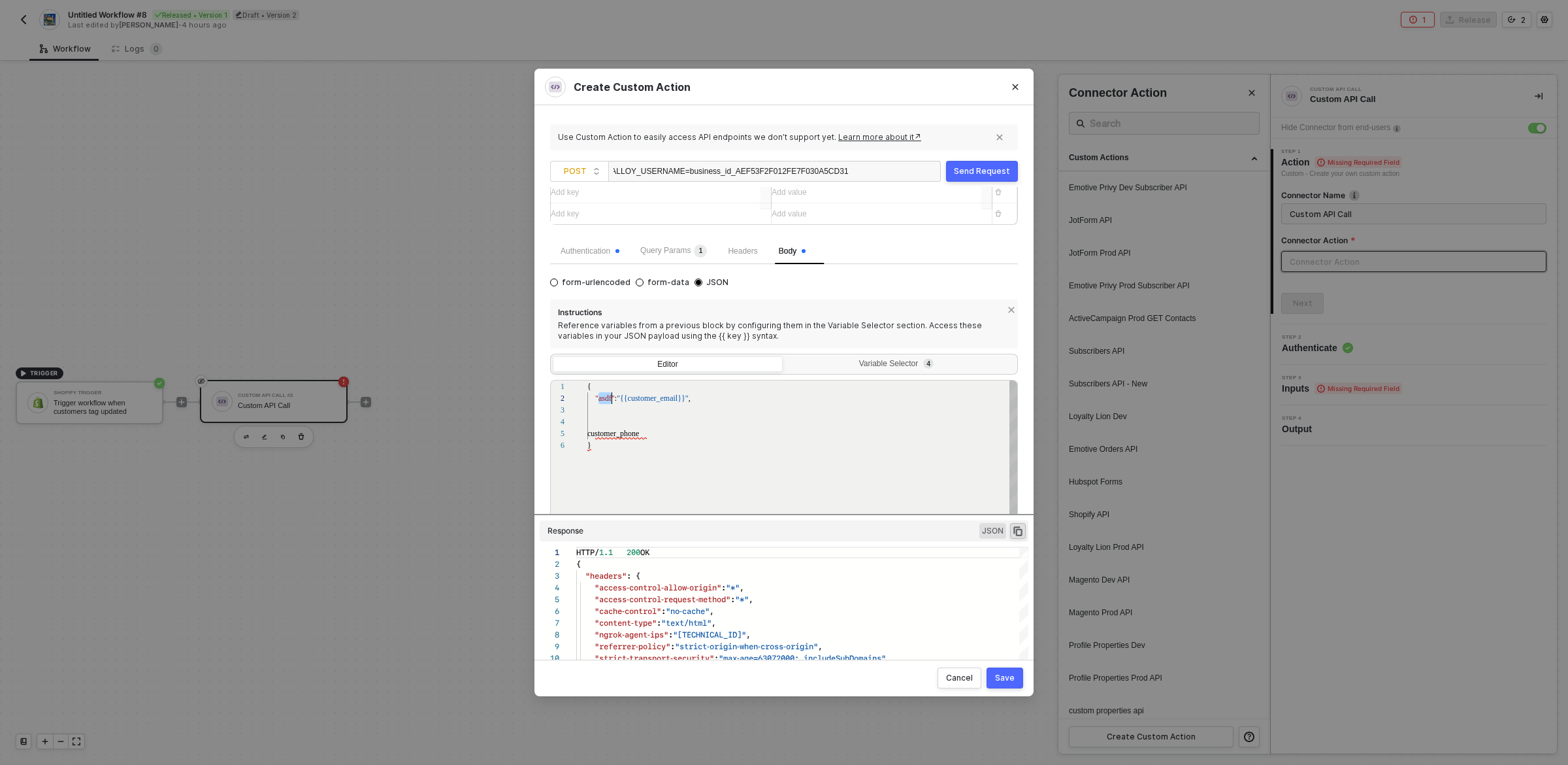
paste textarea "customer_email"
click at [601, 399] on div "1 2 3 4 5 6 { "customer_email" : "{{customer_email}}" , customer_phone } { "cus…" at bounding box center [784, 469] width 468 height 179
paste textarea ""customer_email": "{{customer_email}}","
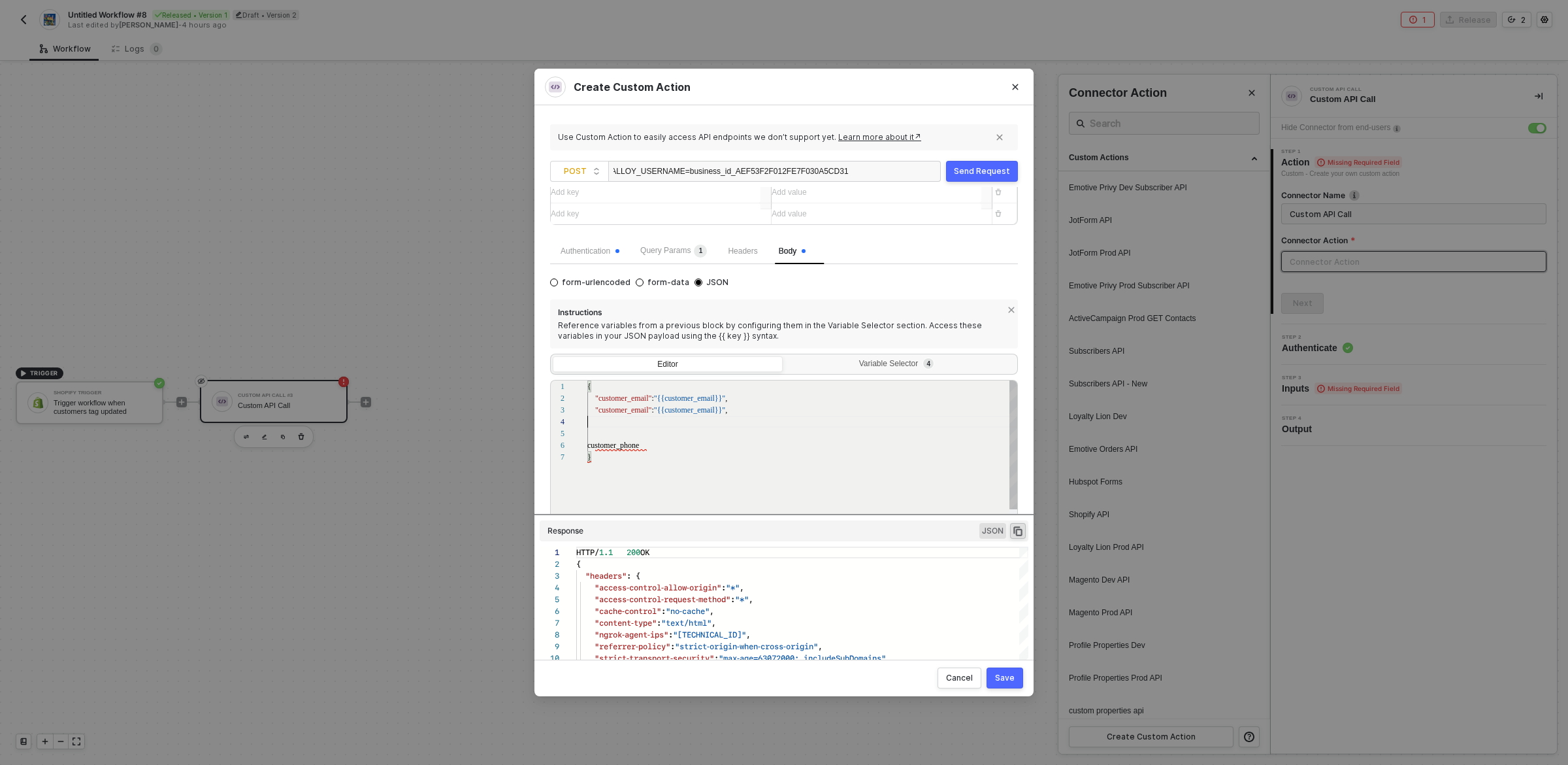
paste textarea ""customer_email": "{{customer_email}}","
click at [607, 482] on div "1 2 3 8 9 4 5 6 7 10 { "customer_email" : "{{customer_email}}" , "customer_emai…" at bounding box center [784, 469] width 468 height 179
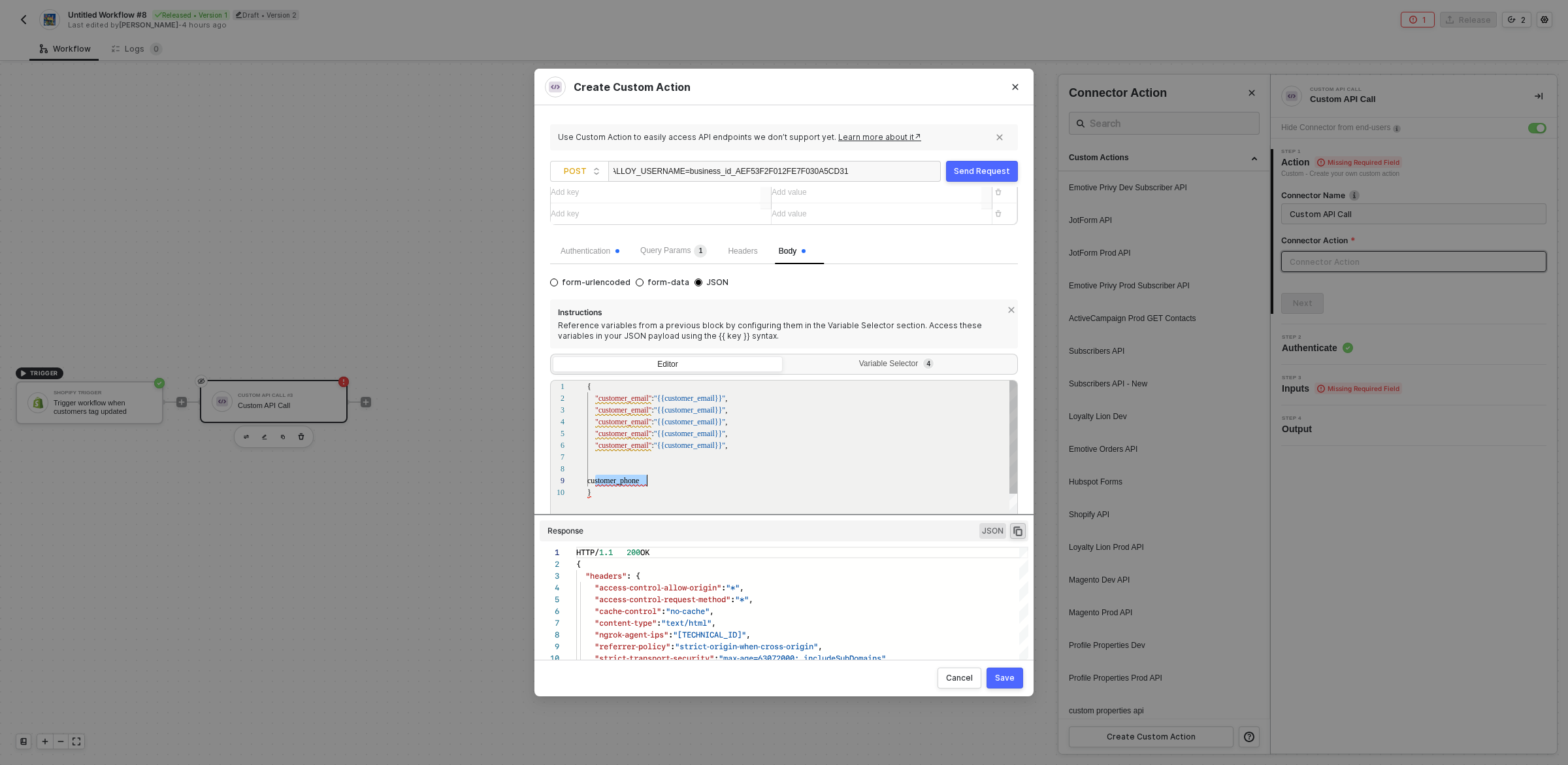
click at [607, 482] on div "1 2 3 8 9 4 5 6 7 10 { "customer_email" : "{{customer_email}}" , "customer_emai…" at bounding box center [784, 469] width 468 height 179
click at [618, 404] on div ""customer_email" : "{{customer_email}}" ," at bounding box center [803, 410] width 431 height 12
paste textarea "phone"
click at [682, 413] on span ""{{customer_email}}"" at bounding box center [691, 409] width 71 height 9
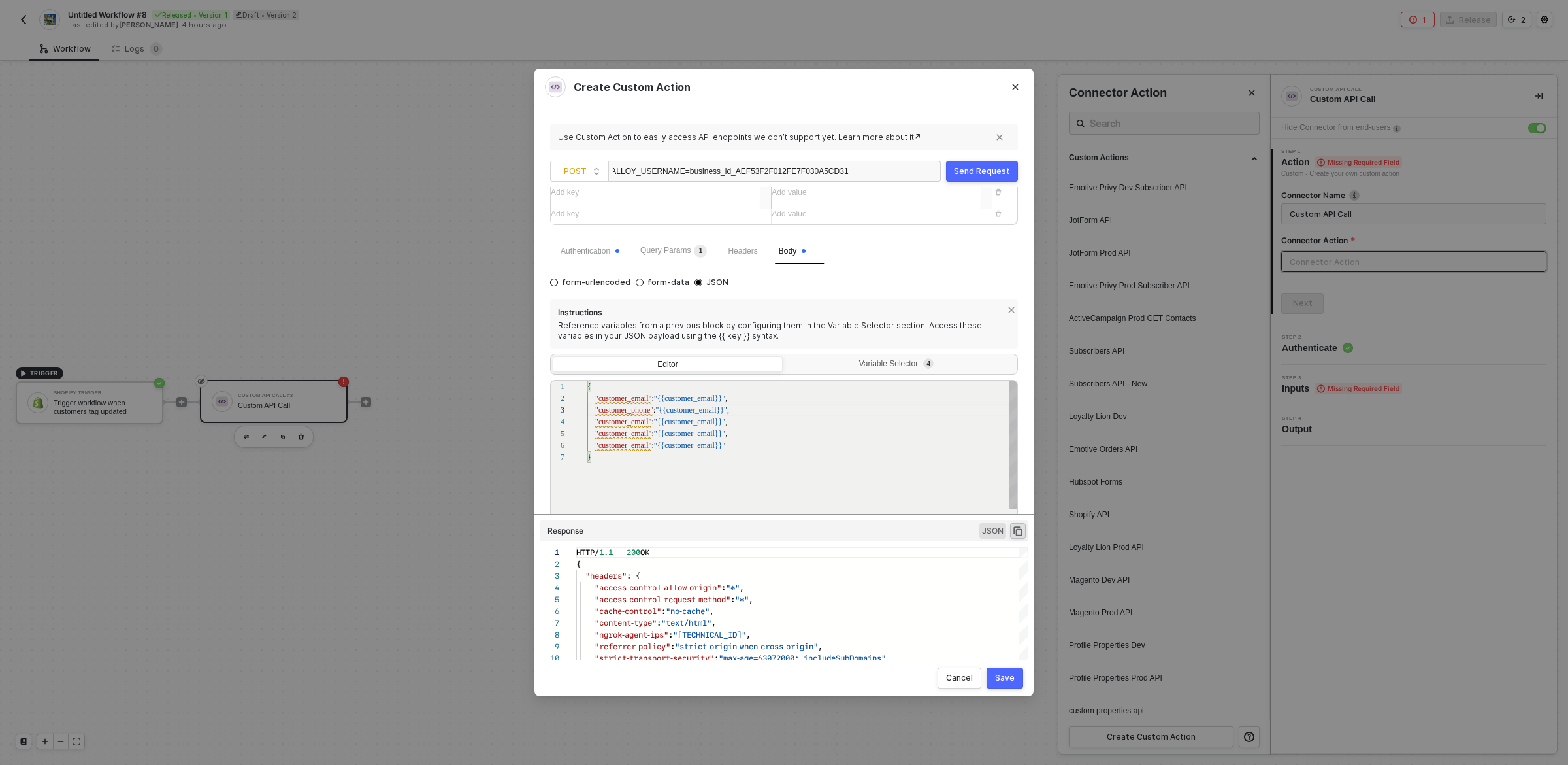
click at [682, 413] on span ""{{customer_email}}"" at bounding box center [691, 409] width 71 height 9
click at [634, 423] on div "1 2 3 4 5 6 7 { "customer_email" : "{{customer_email}}" , "customer_phone" : "{…" at bounding box center [784, 469] width 468 height 179
click at [637, 412] on span ""customer_phone"" at bounding box center [624, 409] width 58 height 9
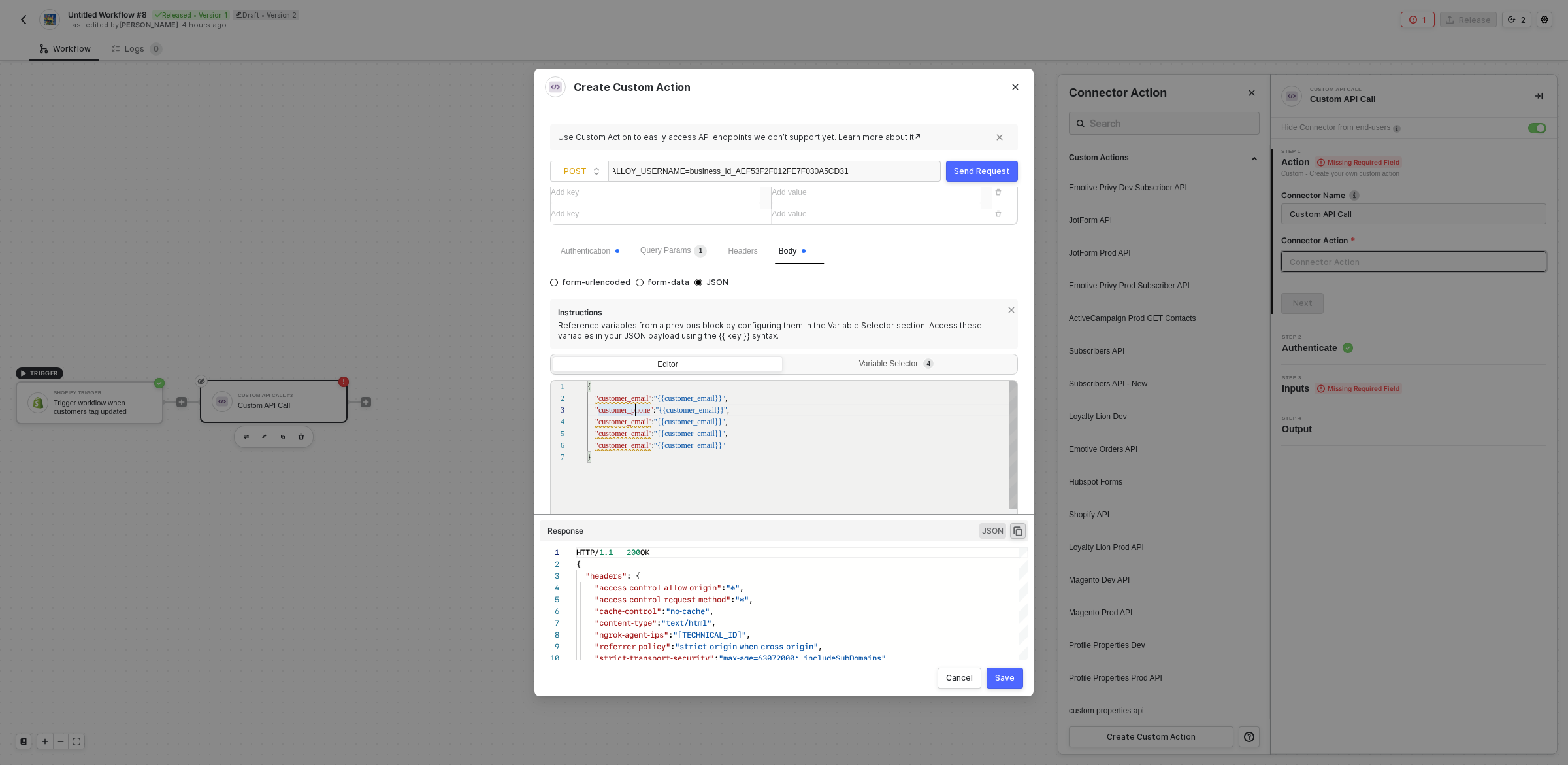
click at [637, 412] on span ""customer_phone"" at bounding box center [624, 409] width 58 height 9
paste textarea "phone"
click at [632, 423] on span ""customer_email"" at bounding box center [623, 421] width 56 height 9
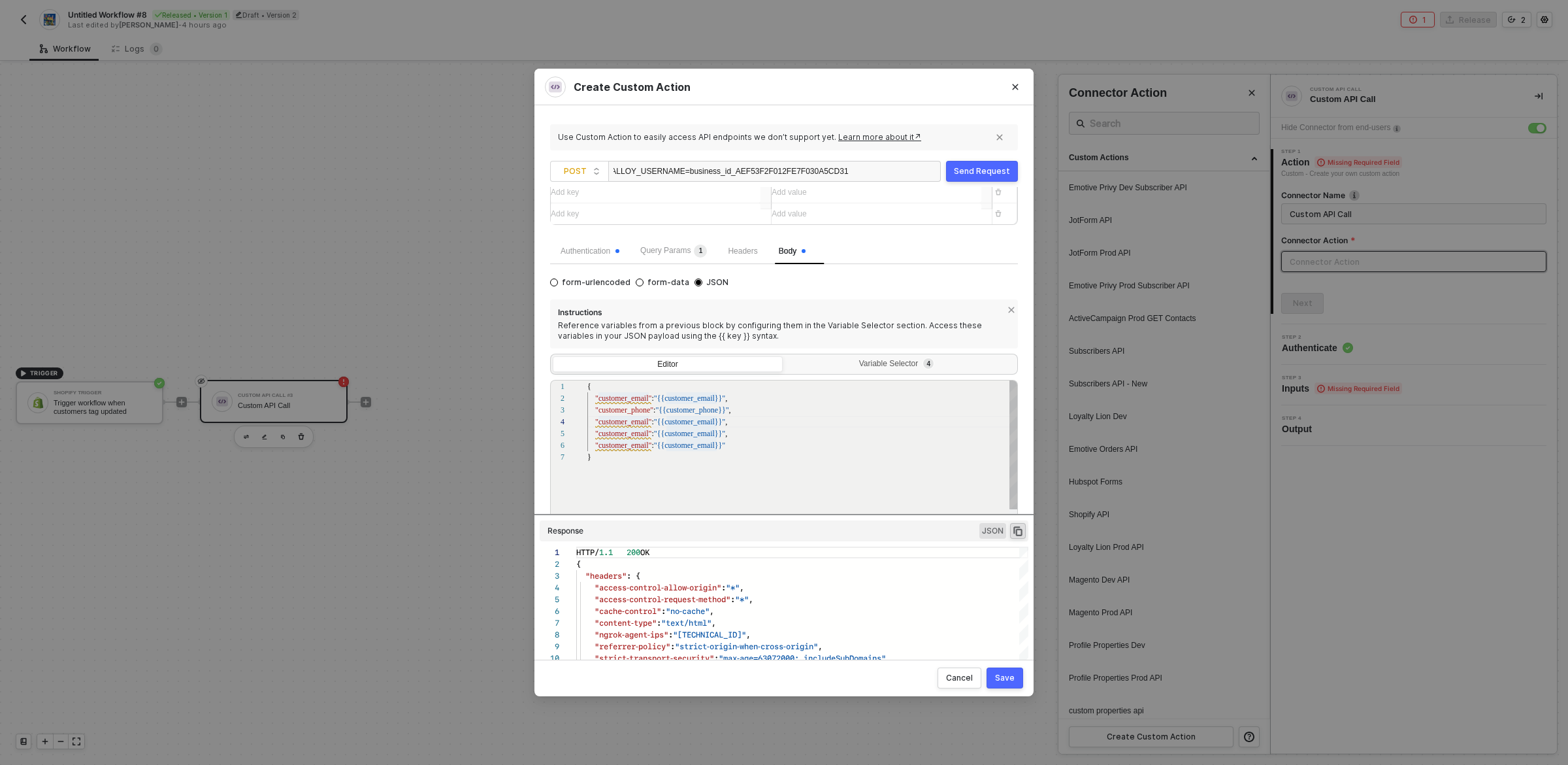
click at [632, 423] on span ""customer_email"" at bounding box center [623, 421] width 56 height 9
click at [648, 423] on div "1 2 3 4 5 6 7 { "customer_email" : "{{customer_email}}" , "customer_phone" : "{…" at bounding box center [784, 469] width 468 height 179
click at [649, 423] on textarea "{ "customer_email": "{{customer_email}}", "customer_phone": "{{customer_phone}}…" at bounding box center [649, 422] width 1 height 12
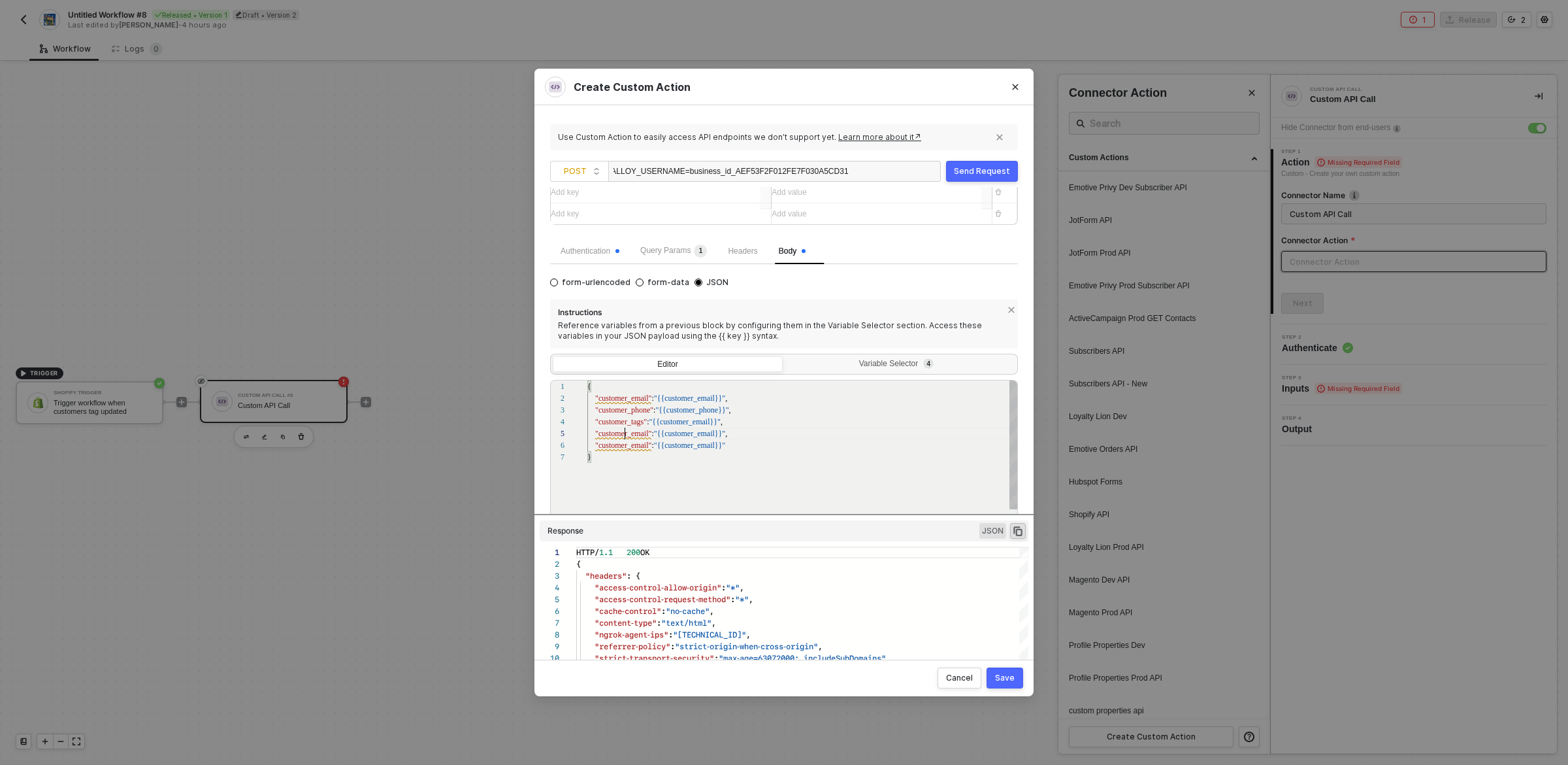
click at [622, 436] on span ""customer_email"" at bounding box center [623, 433] width 56 height 9
drag, startPoint x: 746, startPoint y: 445, endPoint x: 747, endPoint y: 438, distance: 7.1
click at [627, 421] on div "1 2 3 4 5 6 { "customer_email" : "{{customer_email}}" , "customer_phone" : "{{c…" at bounding box center [784, 469] width 468 height 179
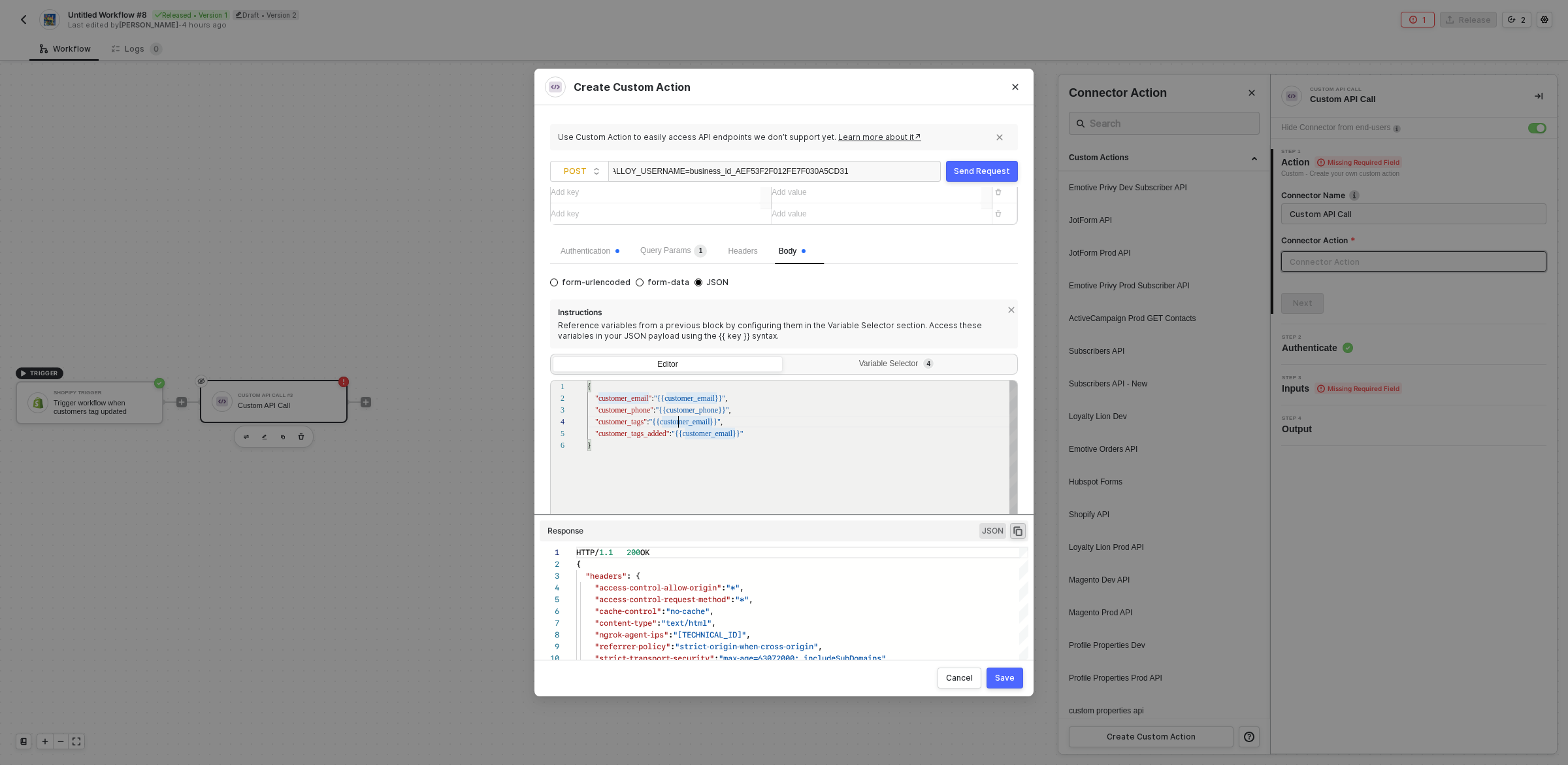
click at [681, 426] on span ""{{customer_email}}"" at bounding box center [684, 421] width 71 height 9
paste textarea "tags"
click at [641, 438] on div "1 2 3 4 5 6 { "customer_email" : "{{customer_email}}" , "customer_phone" : "{{c…" at bounding box center [784, 469] width 468 height 179
click at [693, 435] on div "1 2 3 4 5 6 { "customer_email" : "{{customer_email}}" , "customer_phone" : "{{c…" at bounding box center [784, 469] width 468 height 179
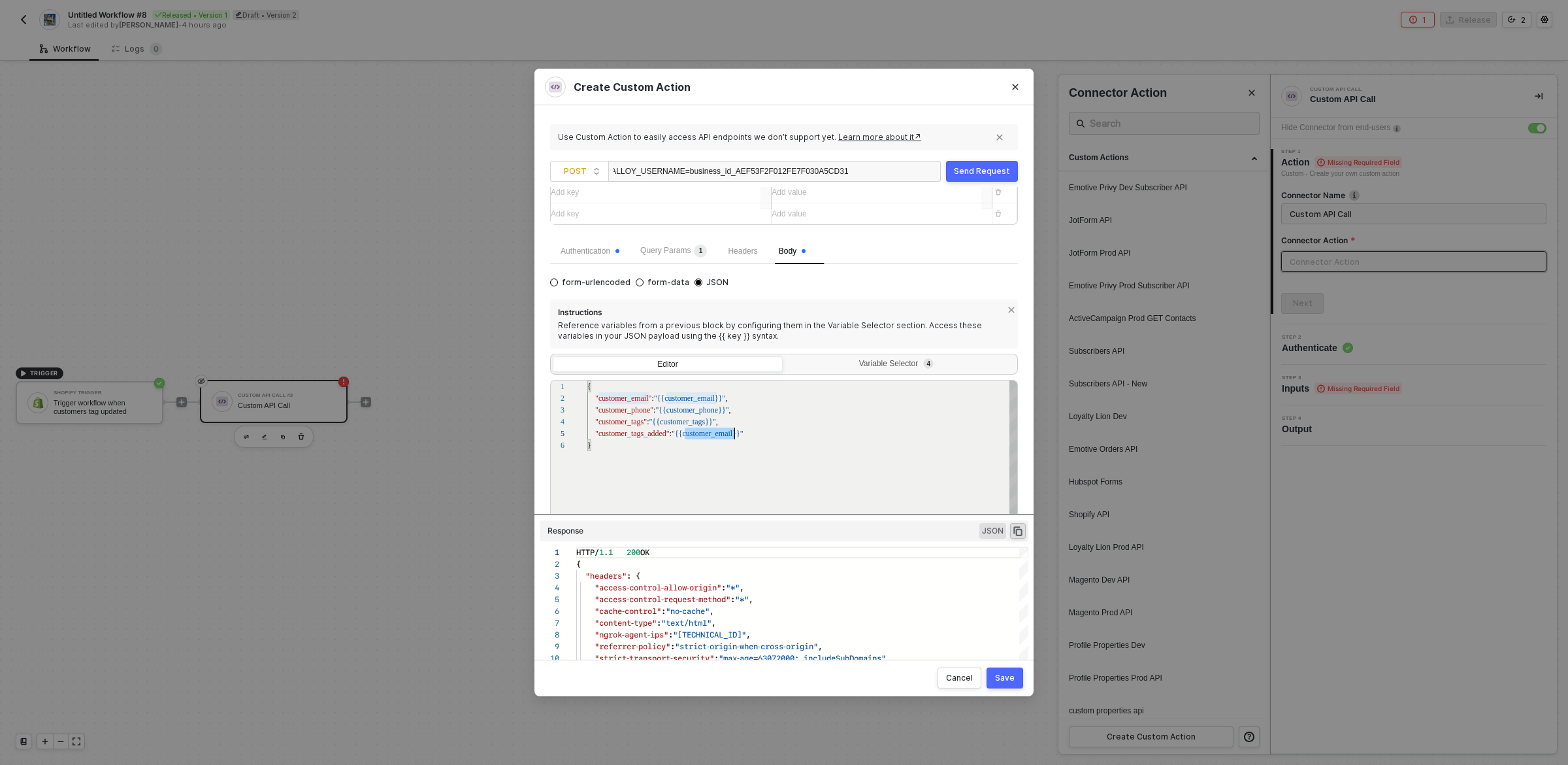
click at [693, 435] on div "1 2 3 4 5 6 { "customer_email" : "{{customer_email}}" , "customer_phone" : "{{c…" at bounding box center [784, 469] width 468 height 179
paste textarea "tags_added"
type textarea "{ "customer_email": "{{customer_email}}", "customer_phone": "{{customer_phone}}…"
click at [875, 367] on div "Variable Selector 4" at bounding box center [899, 364] width 213 height 11
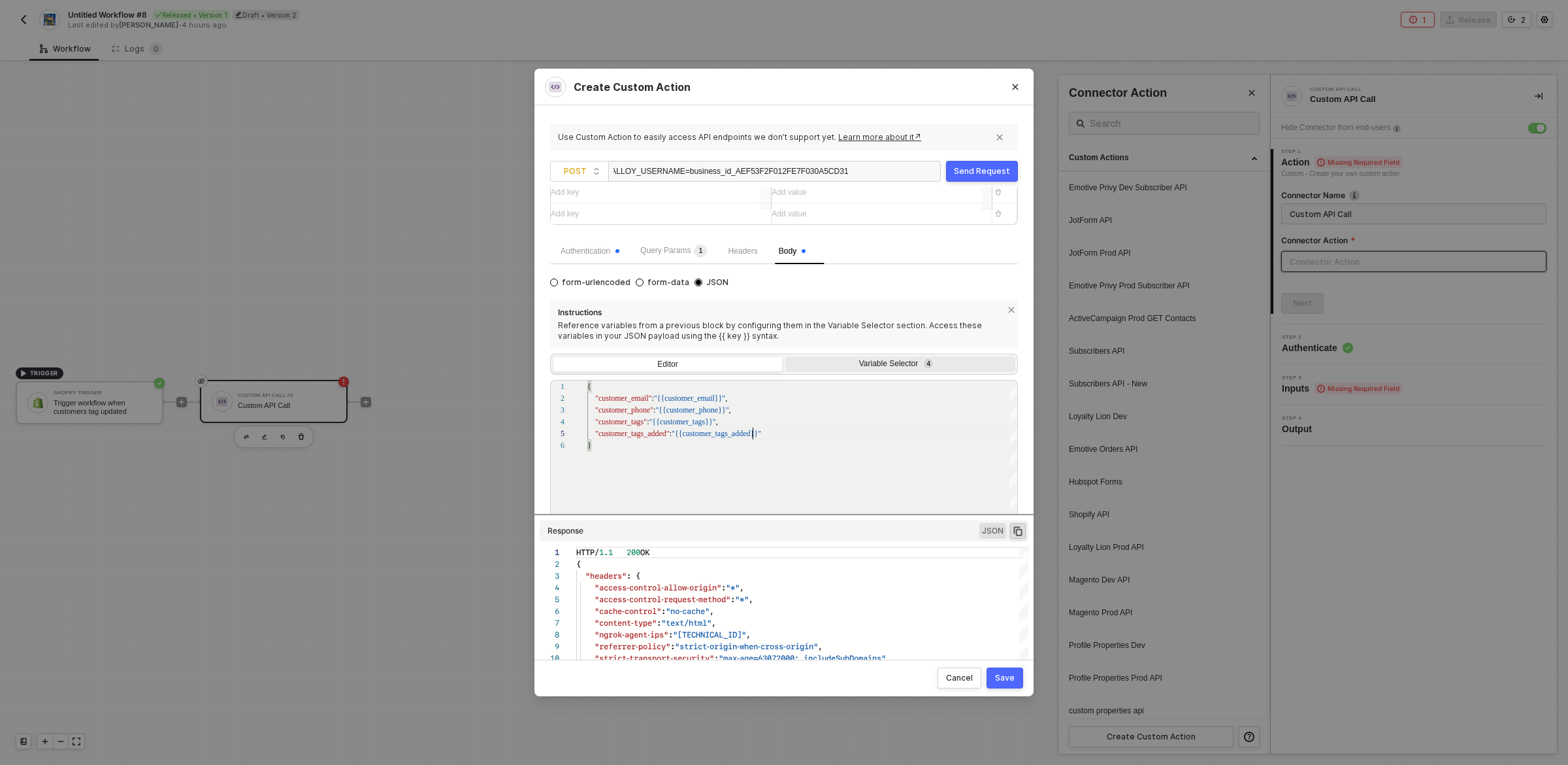
click at [785, 356] on input "Variable Selector 4" at bounding box center [785, 356] width 0 height 0
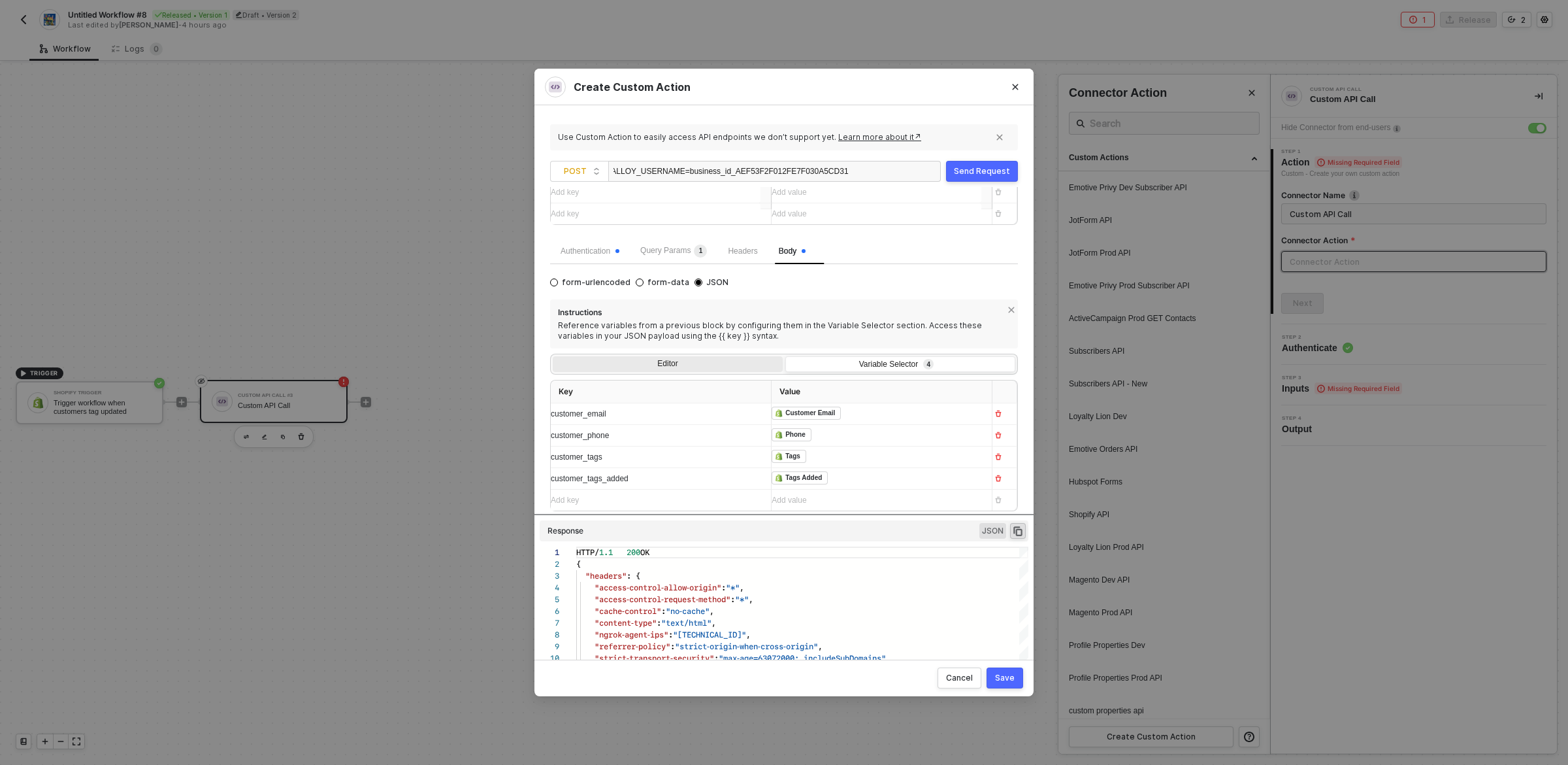
click at [689, 358] on div "Editor" at bounding box center [668, 366] width 230 height 18
click at [553, 356] on input "Editor" at bounding box center [553, 356] width 0 height 0
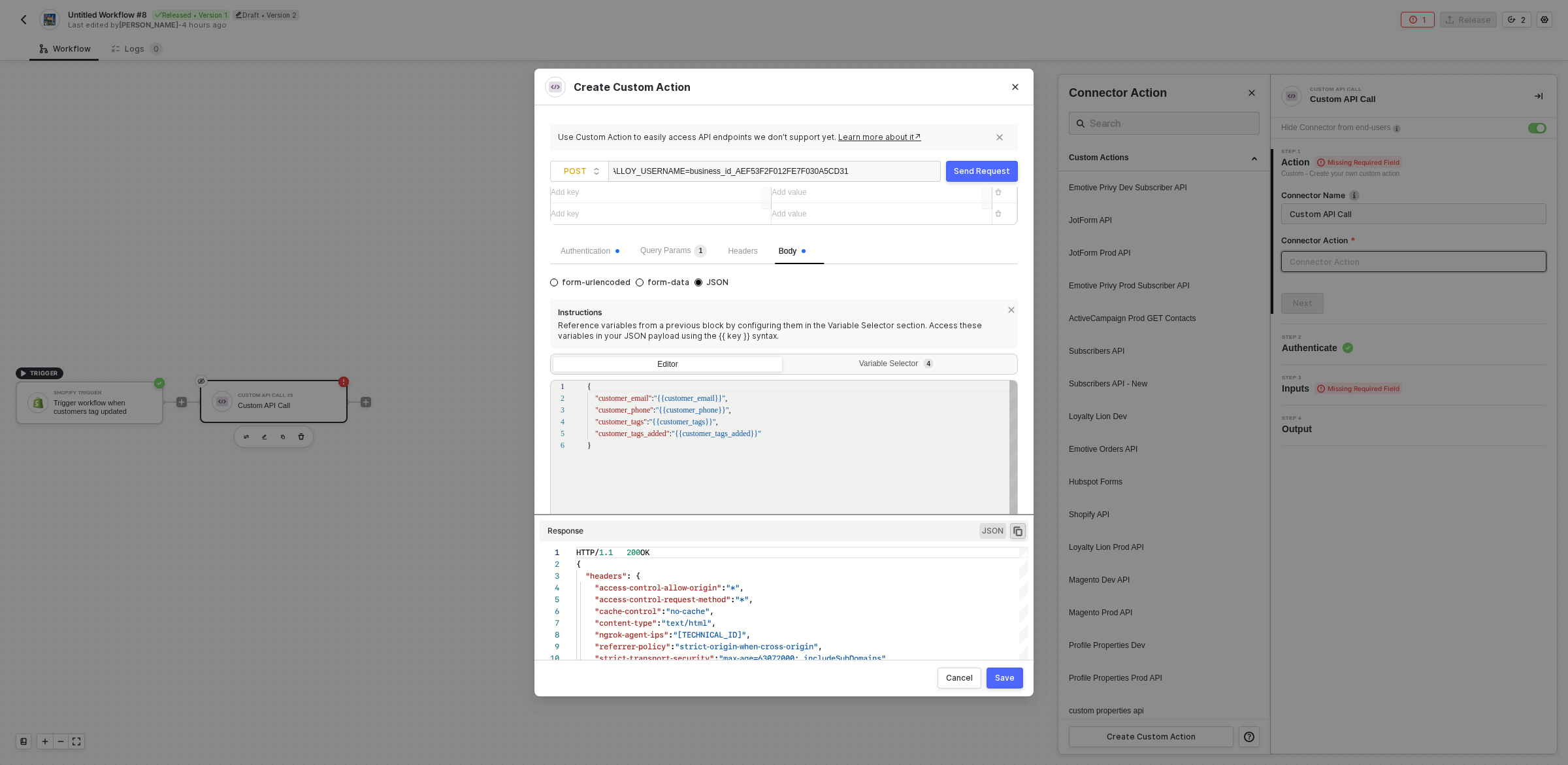
scroll to position [59, 3]
click at [693, 487] on div "{ "customer_email" : "{{customer_email}}" , "customer_phone" : "{{customer_phon…" at bounding box center [803, 500] width 431 height 239
click at [851, 452] on div "{ "customer_email" : "{{customer_email}}" , "customer_phone" : "{{customer_phon…" at bounding box center [803, 500] width 431 height 239
click at [982, 170] on div "Send Request" at bounding box center [982, 171] width 56 height 11
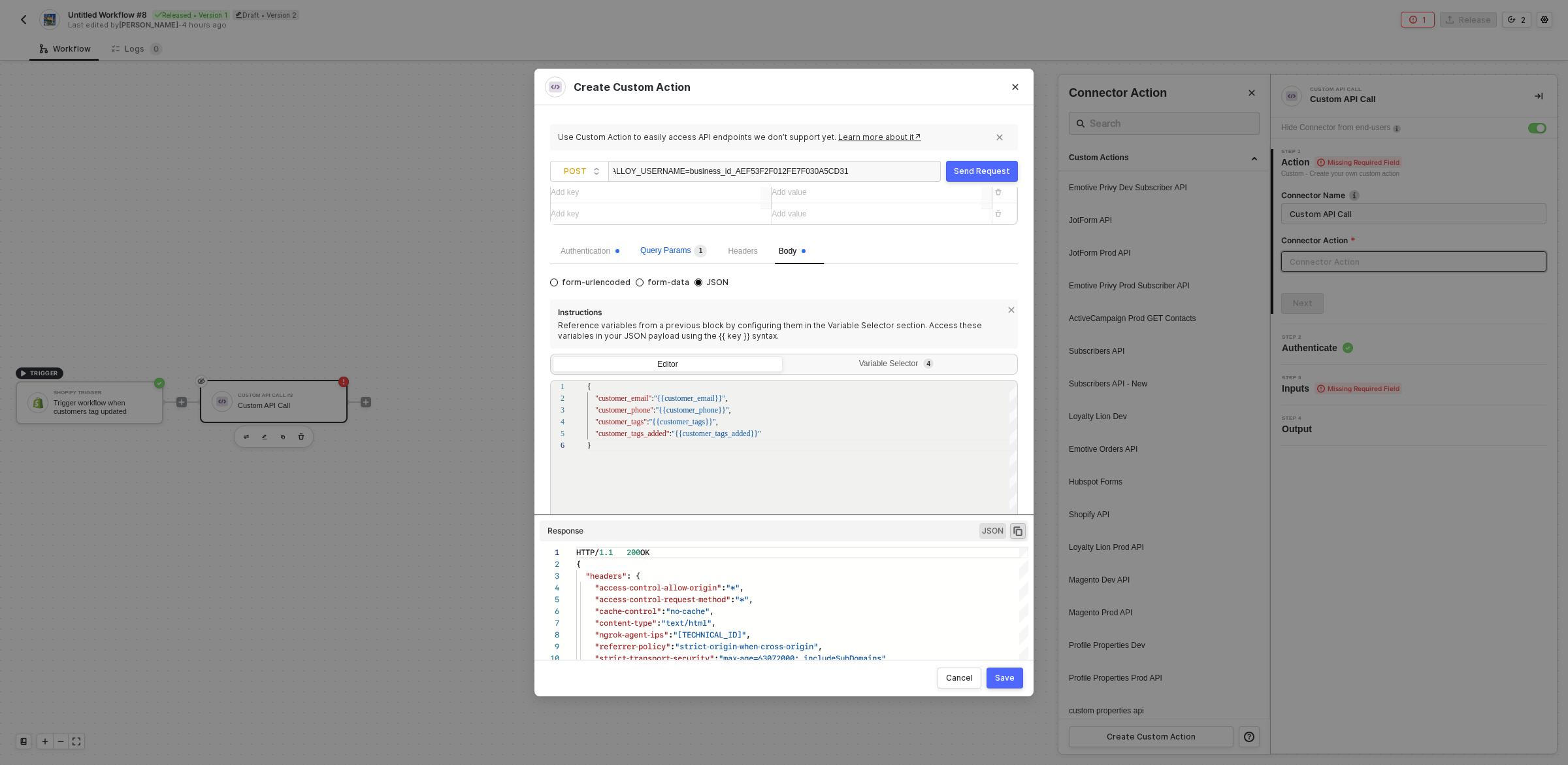
click at [651, 256] on div "Query Params 1" at bounding box center [674, 251] width 67 height 13
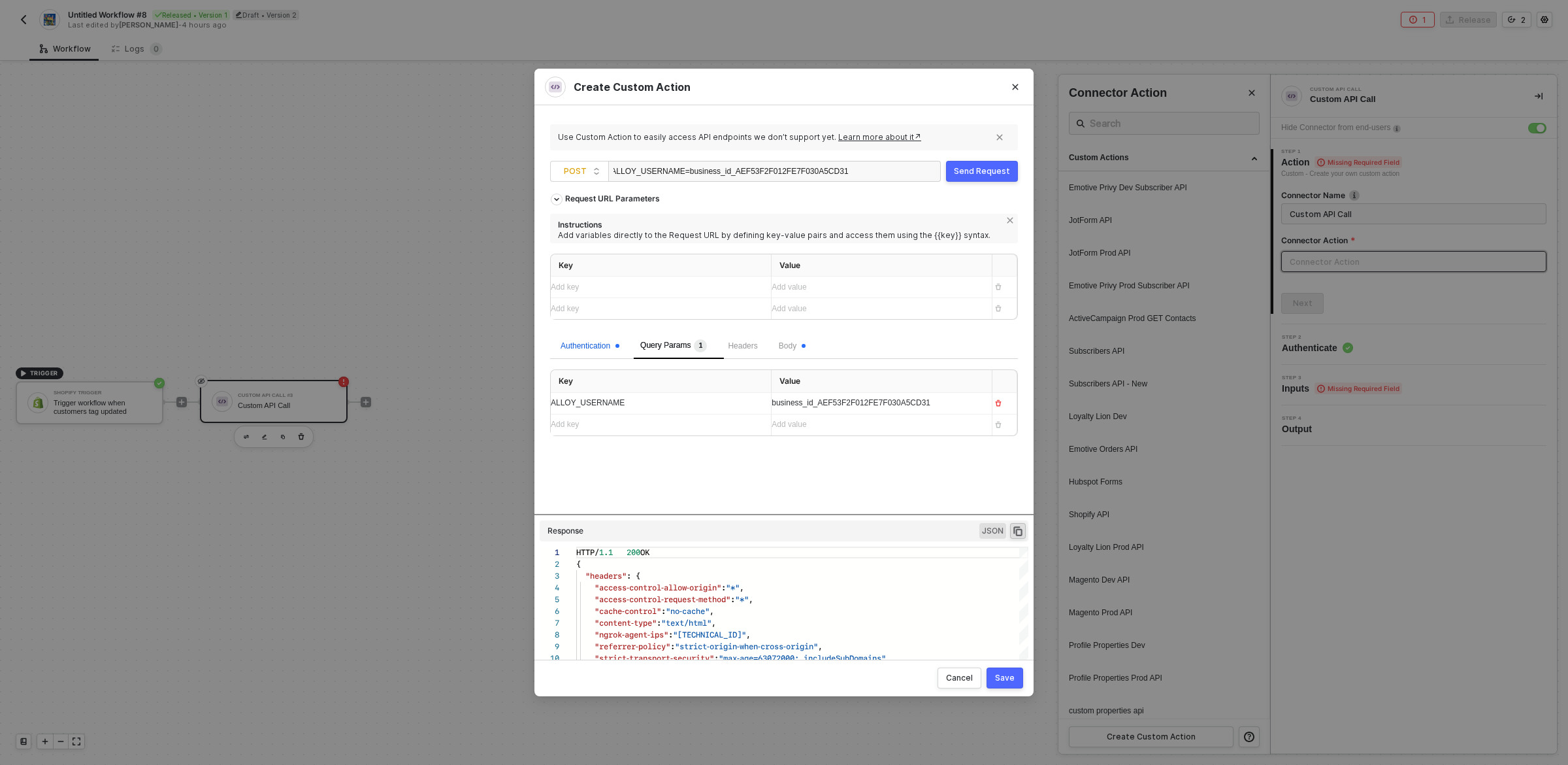
click at [590, 347] on div "Authentication" at bounding box center [589, 346] width 59 height 12
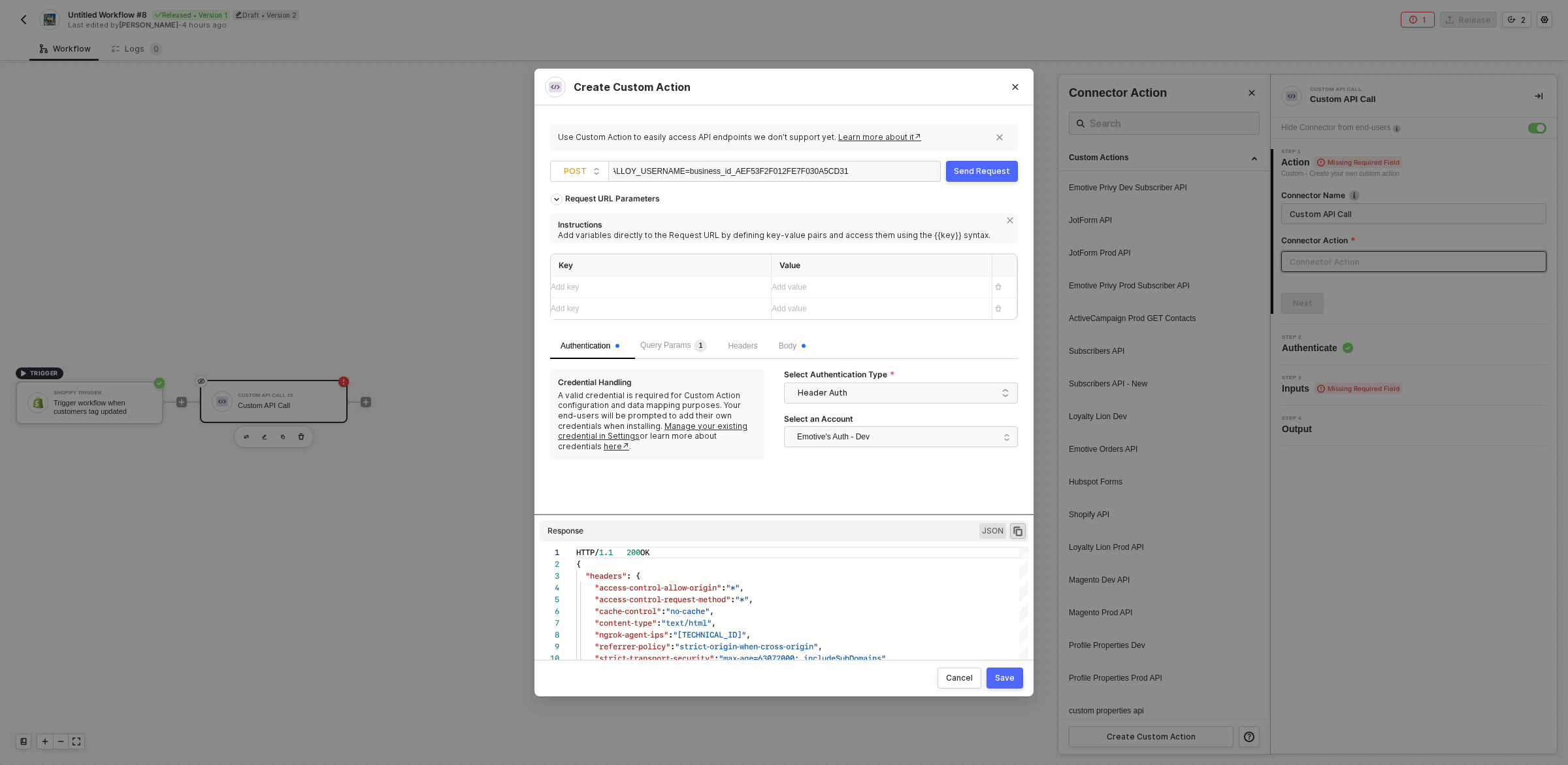
click at [931, 194] on div "Request URL Parameters Instructions Add variables directly to the Request URL b…" at bounding box center [784, 260] width 468 height 146
click at [688, 354] on div "Query Params 1" at bounding box center [674, 346] width 88 height 26
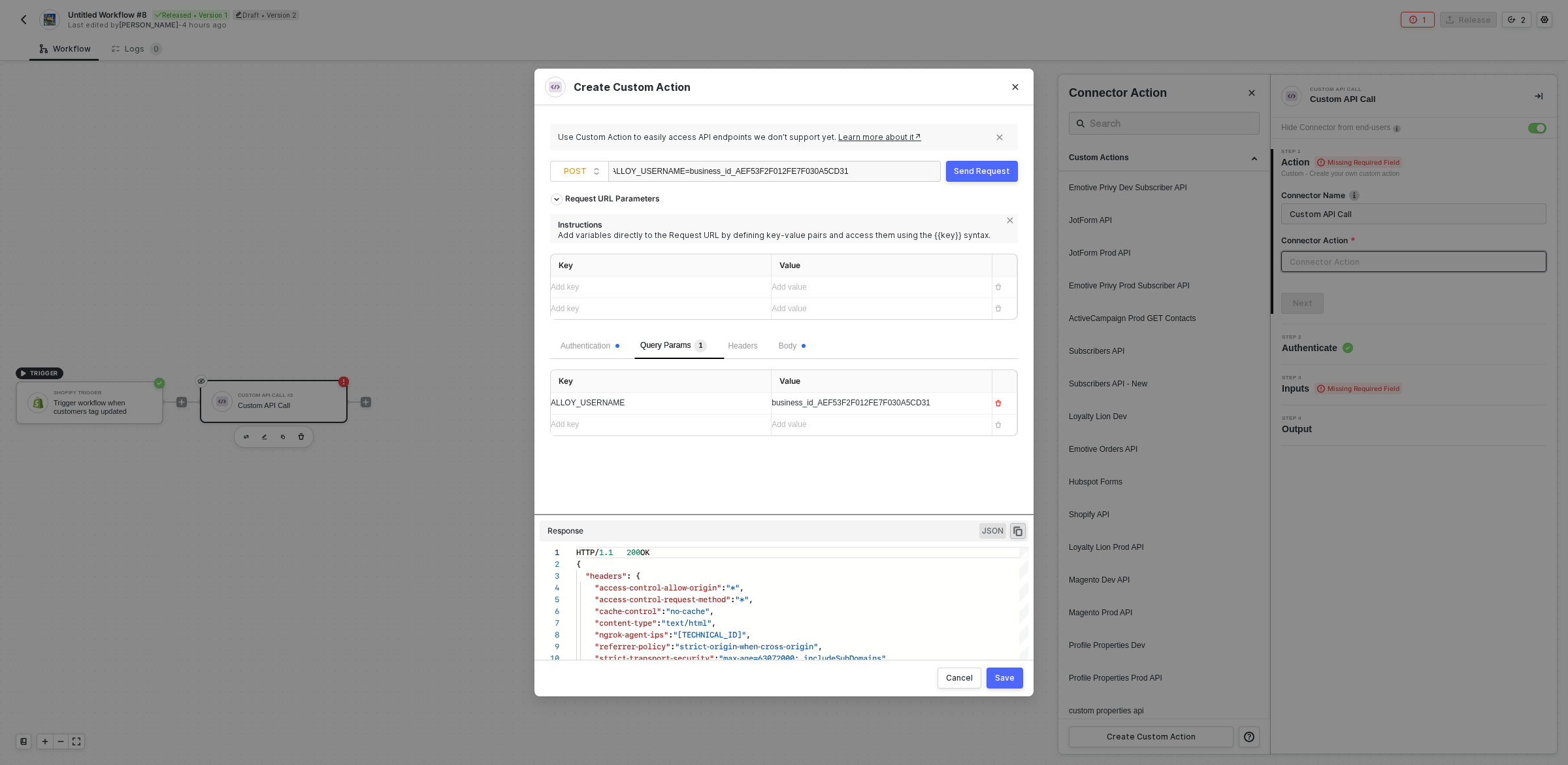
click at [768, 336] on div "Headers" at bounding box center [742, 346] width 50 height 26
click at [799, 350] on span "Body" at bounding box center [792, 346] width 26 height 9
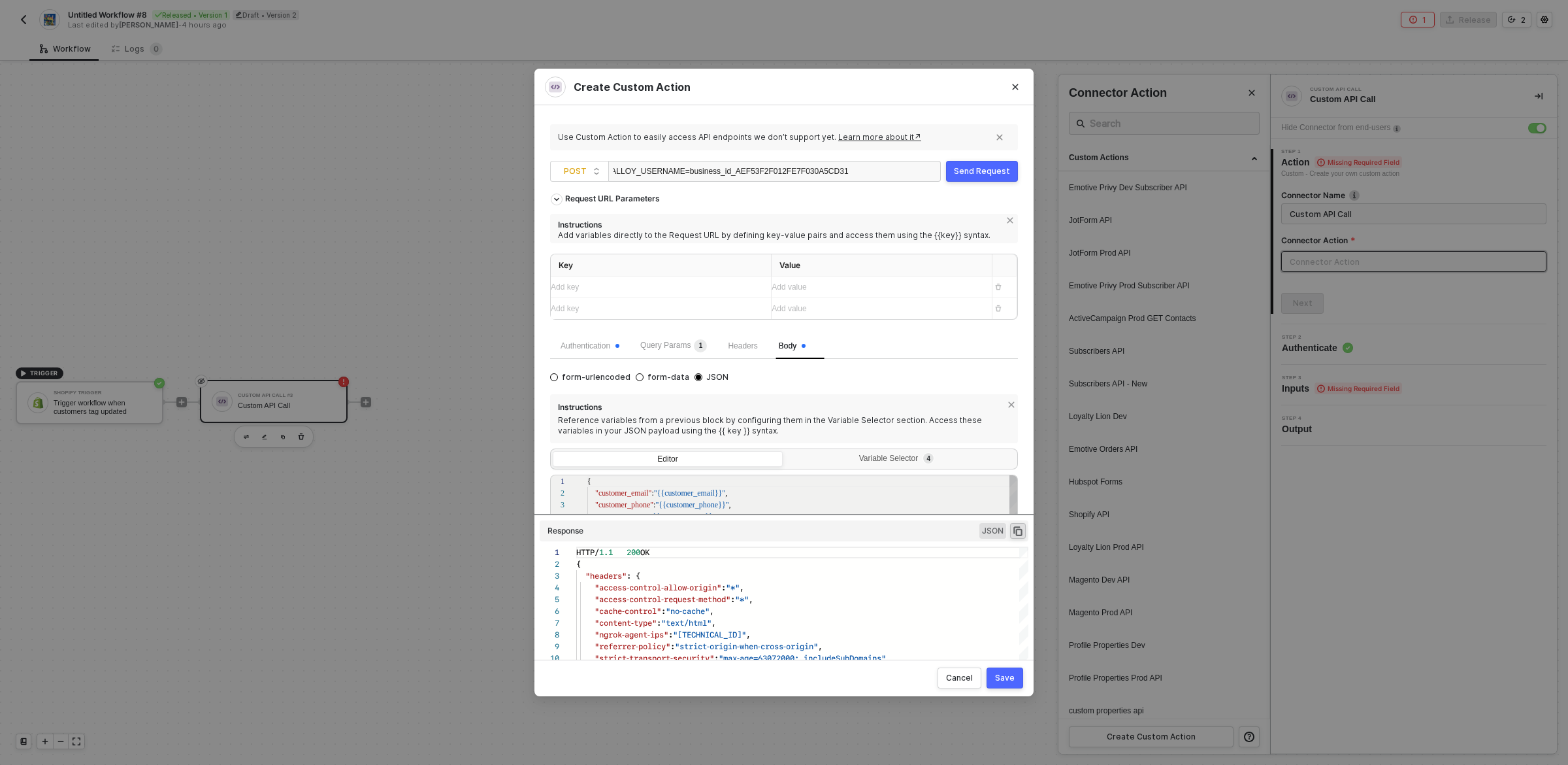
scroll to position [59, 0]
click at [608, 355] on div "Authentication" at bounding box center [590, 346] width 79 height 26
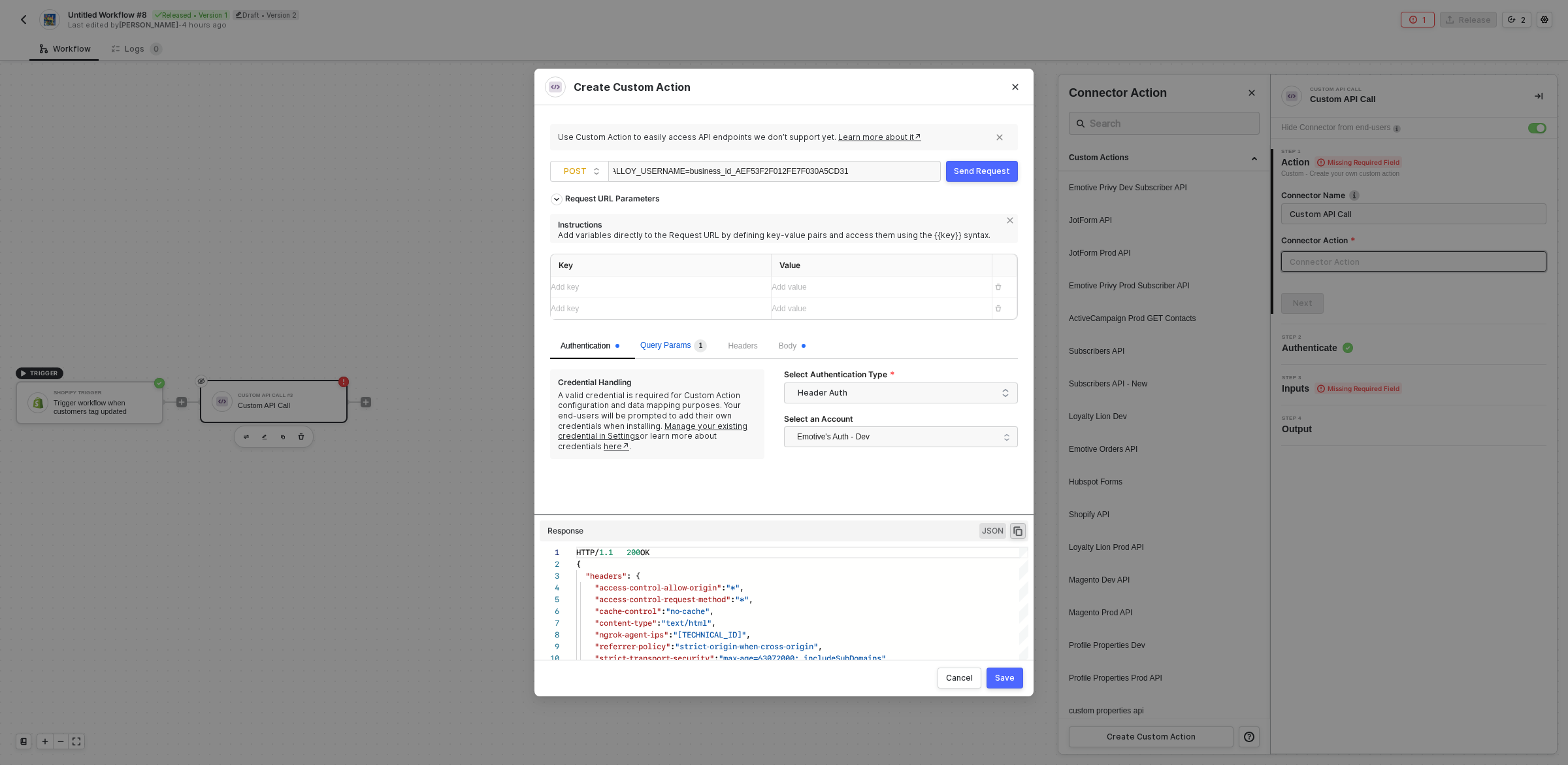
click at [698, 350] on span "1" at bounding box center [699, 346] width 17 height 13
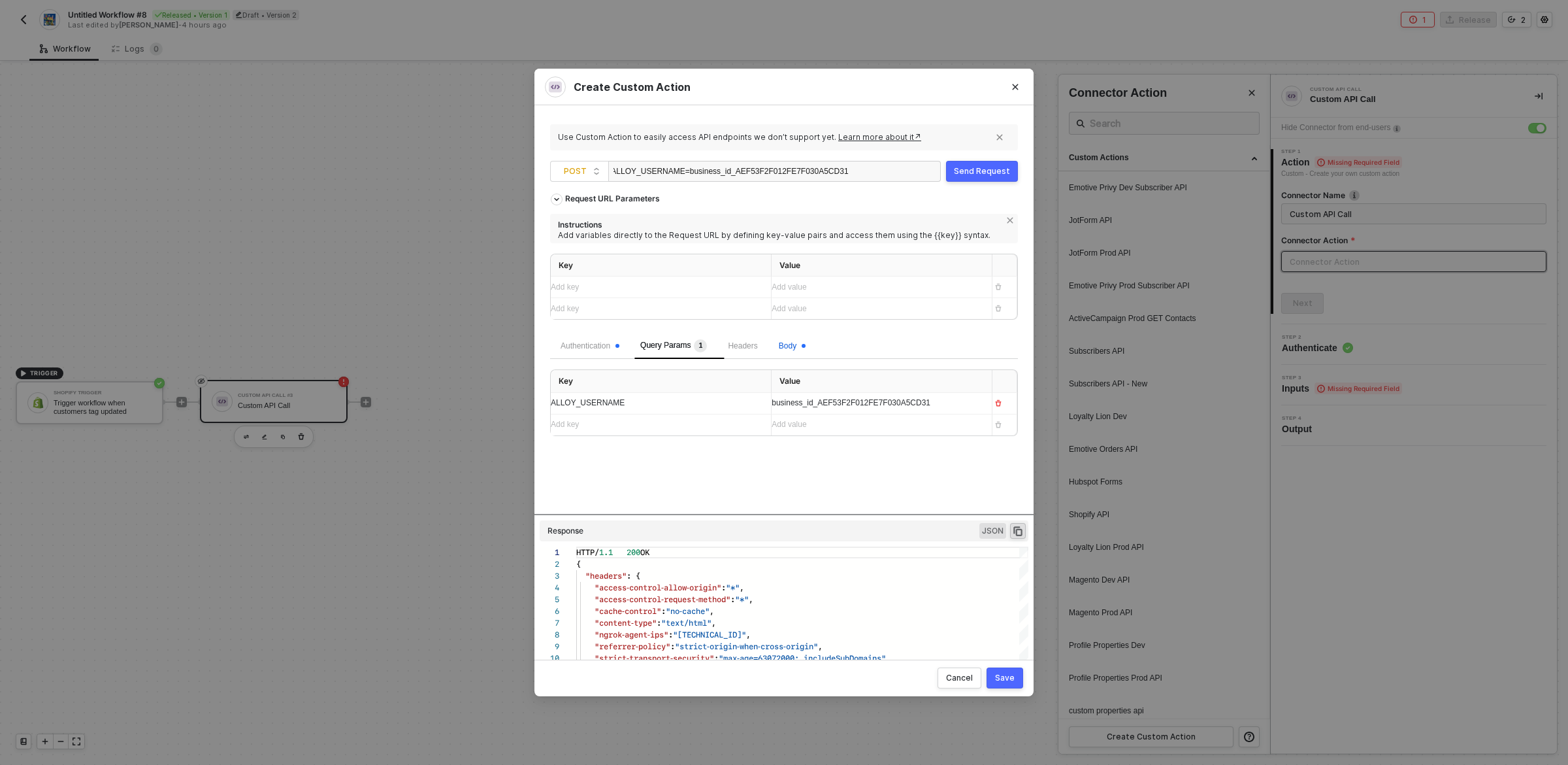
click at [791, 348] on span "Body" at bounding box center [792, 346] width 26 height 9
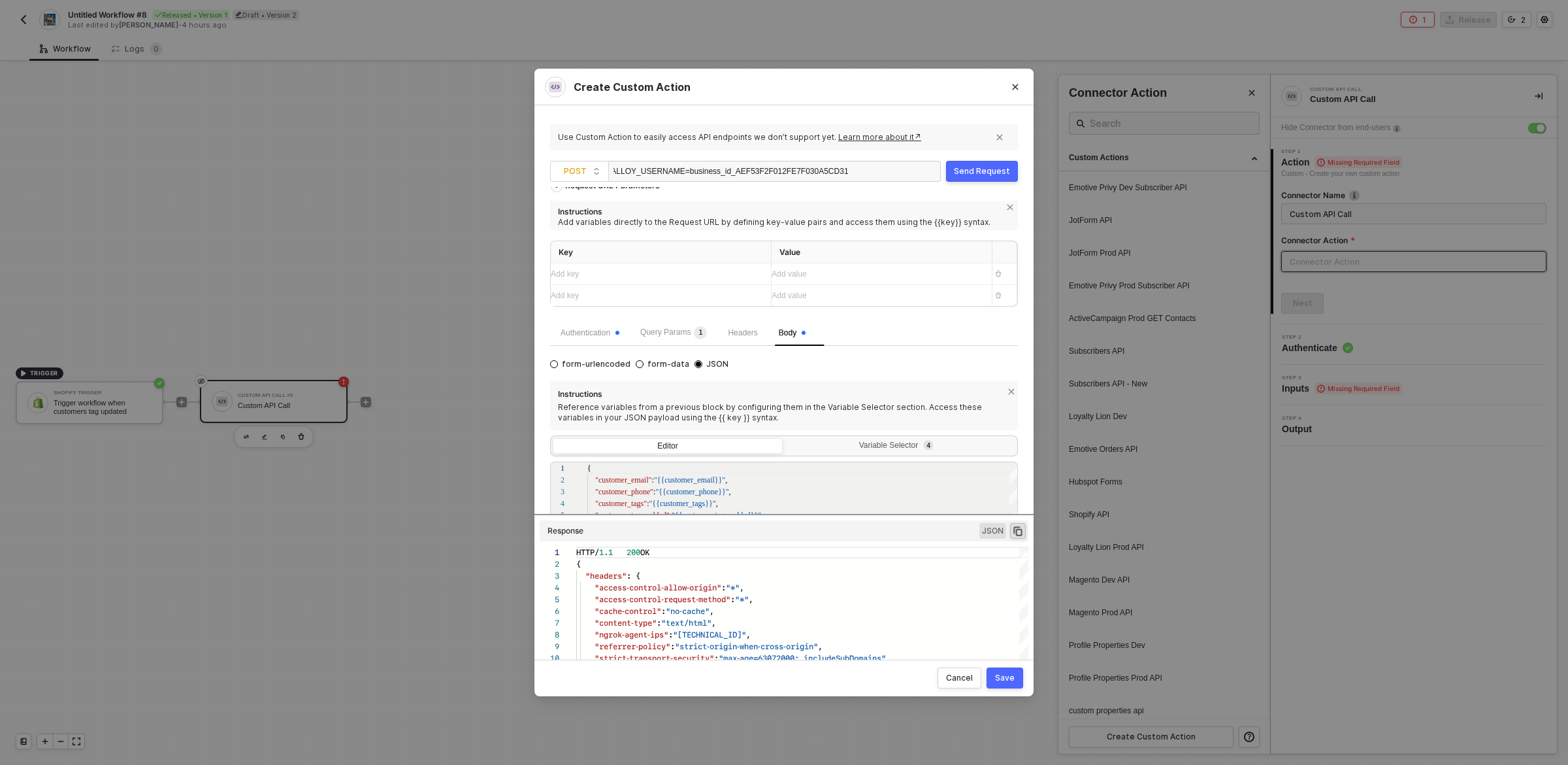
scroll to position [0, 0]
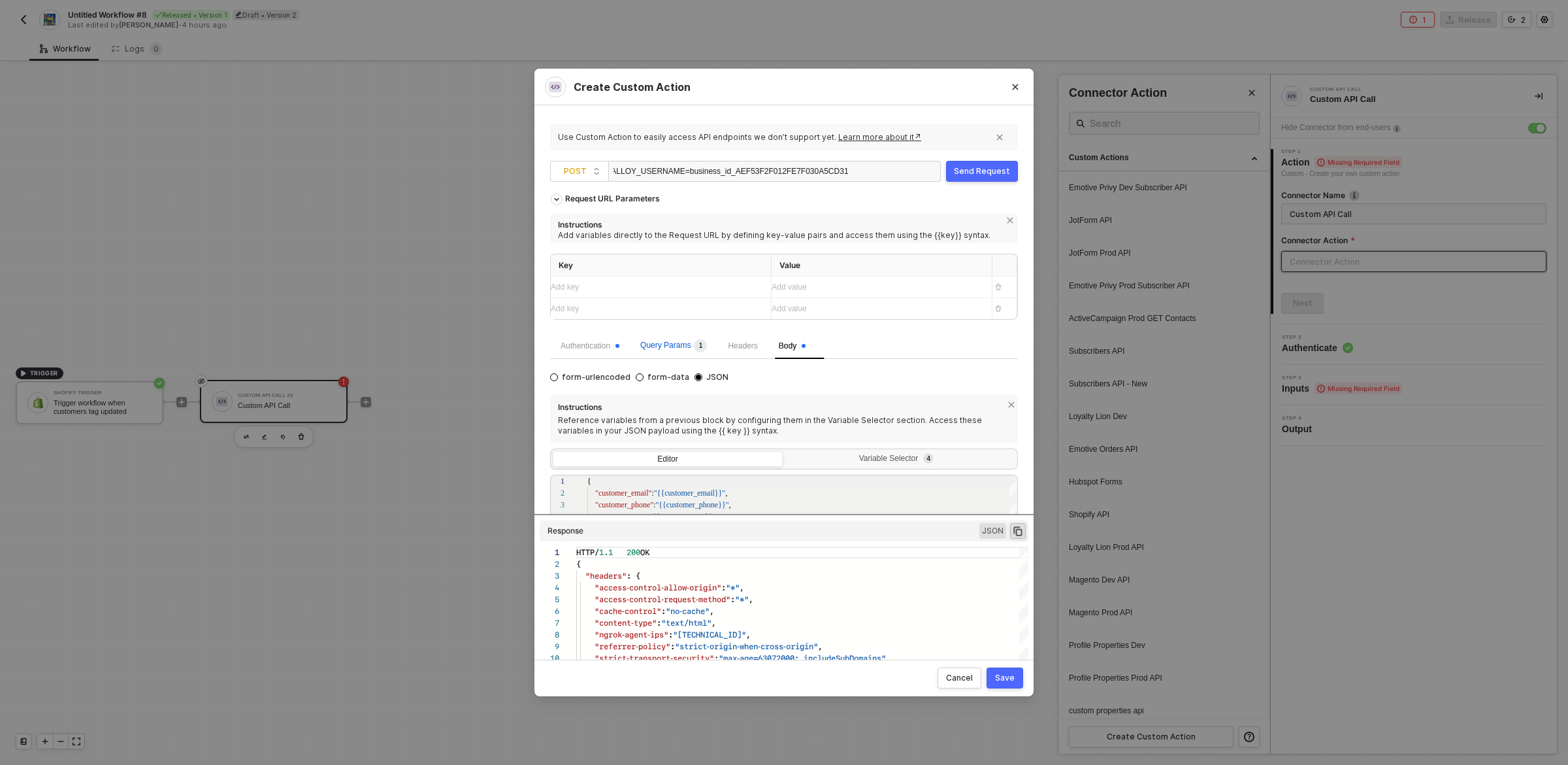
click at [655, 345] on span "Query Params 1" at bounding box center [674, 345] width 67 height 9
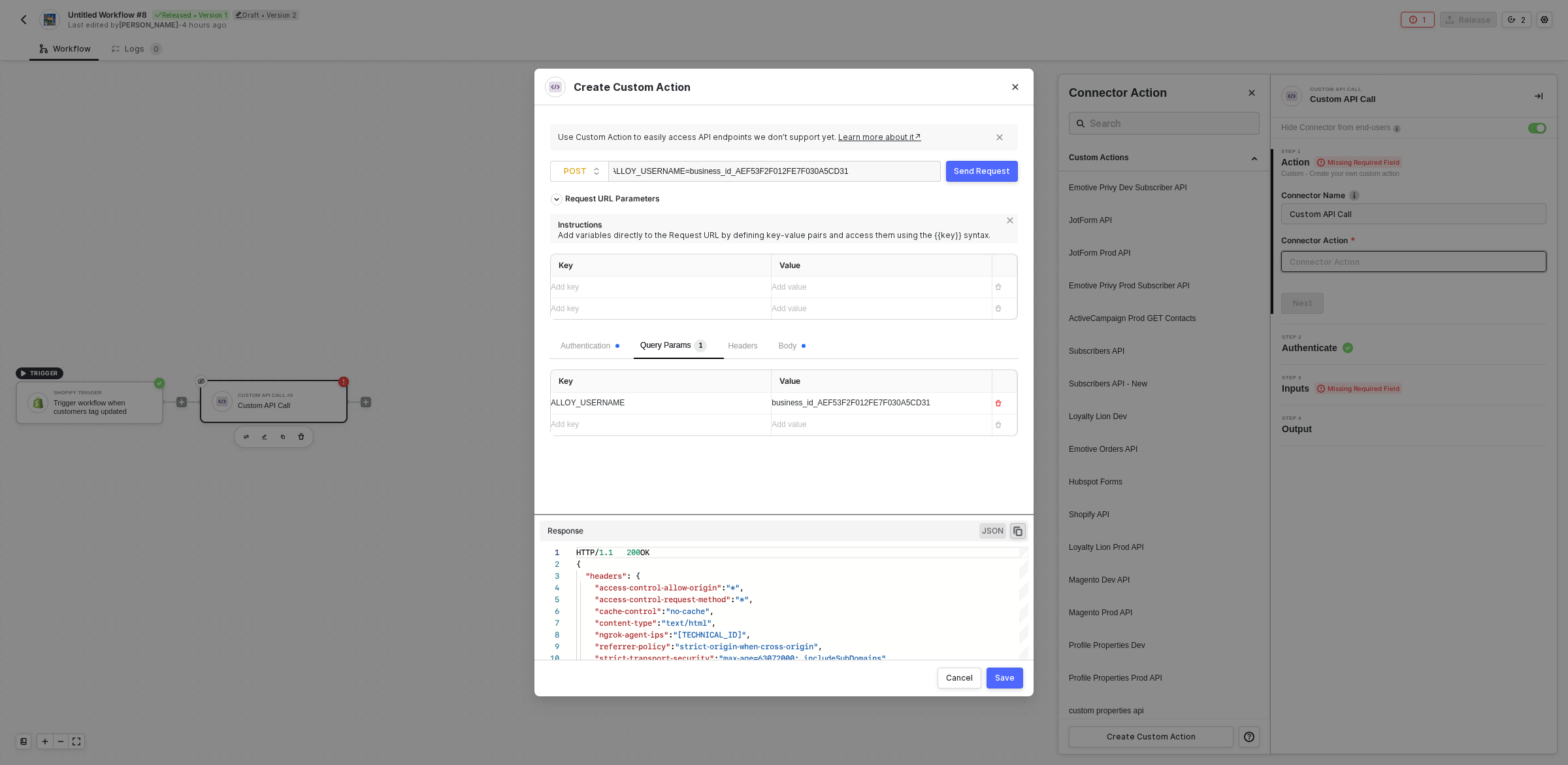
click at [822, 482] on div "Request URL Parameters Instructions Add variables directly to the Request URL b…" at bounding box center [784, 350] width 468 height 327
click at [804, 342] on span "Body" at bounding box center [792, 346] width 26 height 9
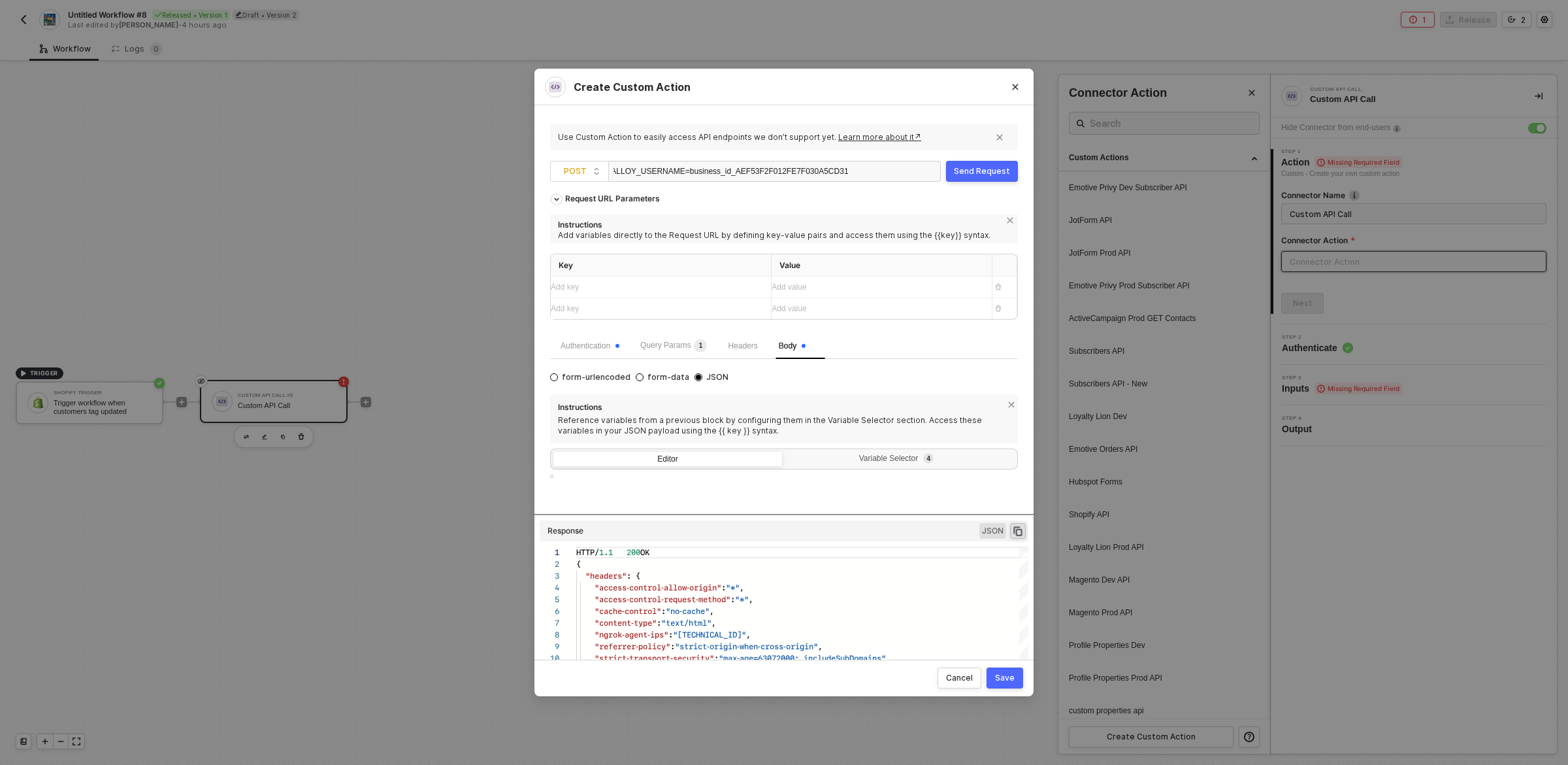
type textarea "{ "customer_email": "{{customer_email}}", "customer_phone": "{{customer_phone}}…"
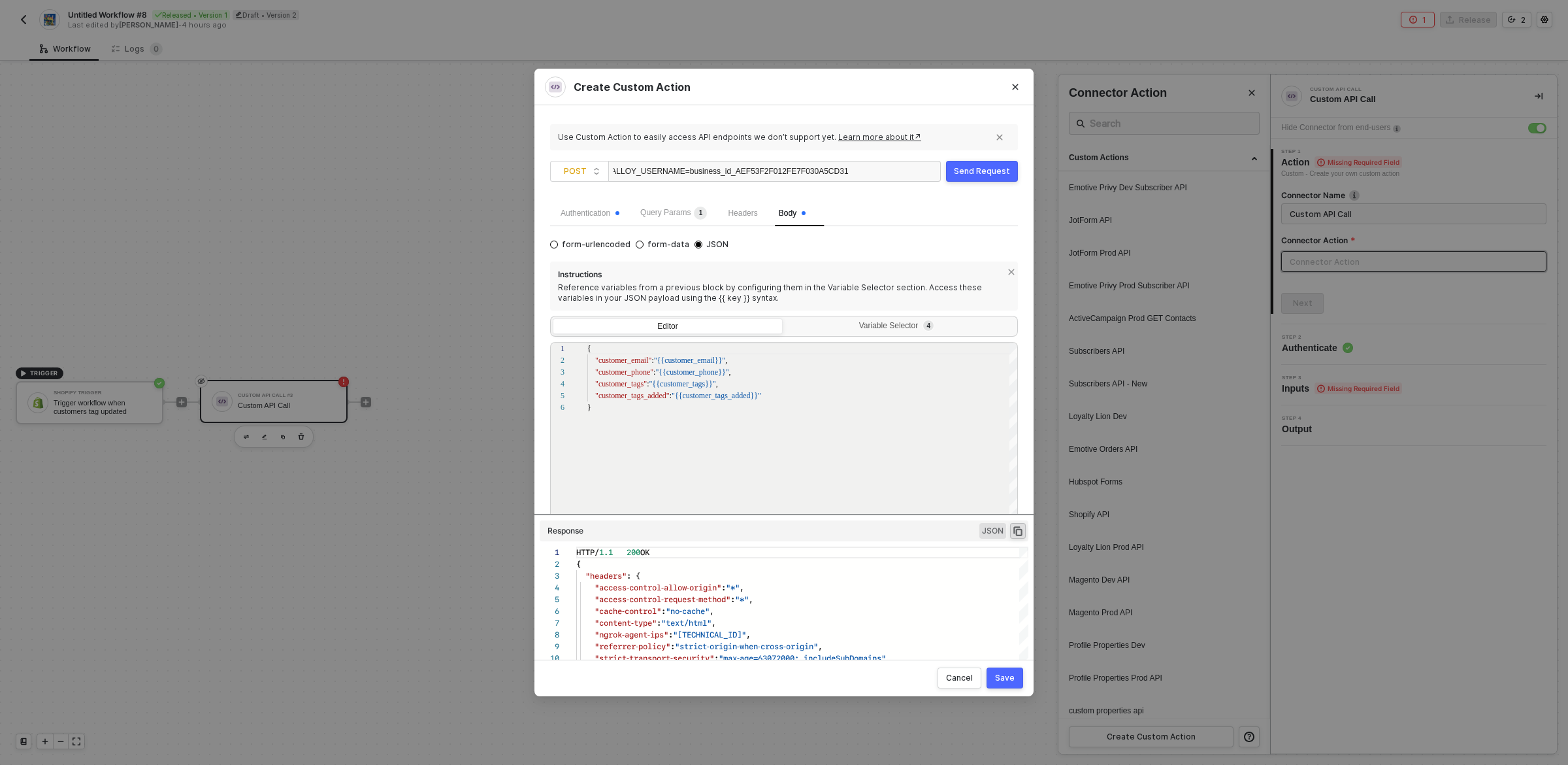
scroll to position [134, 0]
click at [875, 328] on div "Variable Selector 4" at bounding box center [899, 325] width 213 height 11
click at [785, 317] on input "Variable Selector 4" at bounding box center [785, 317] width 0 height 0
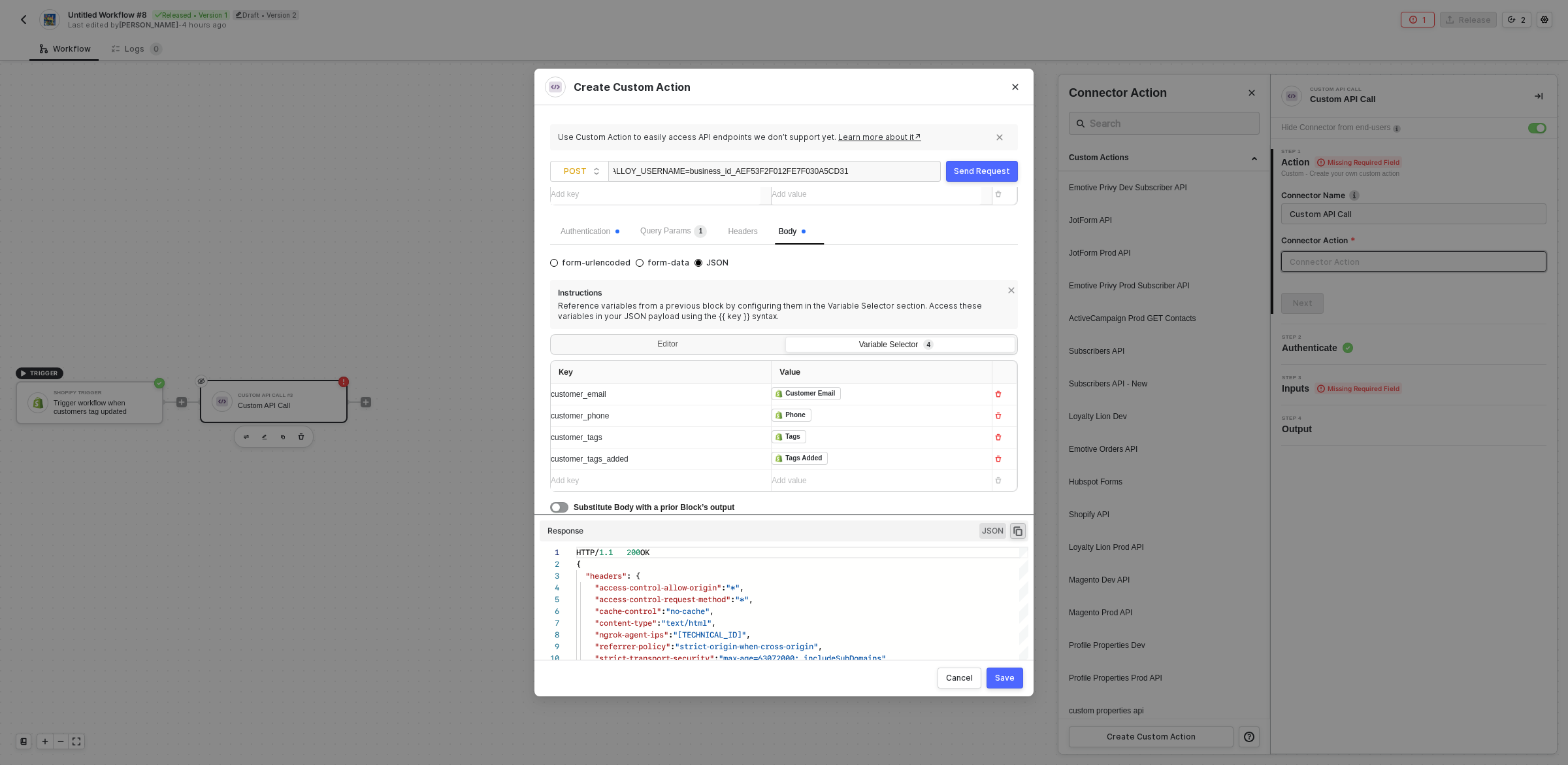
click at [682, 484] on div "Add key ﻿" at bounding box center [649, 481] width 197 height 12
click at [816, 473] on div "Add value ﻿ Embedded Variables Shopify Trigger" at bounding box center [877, 479] width 210 height 21
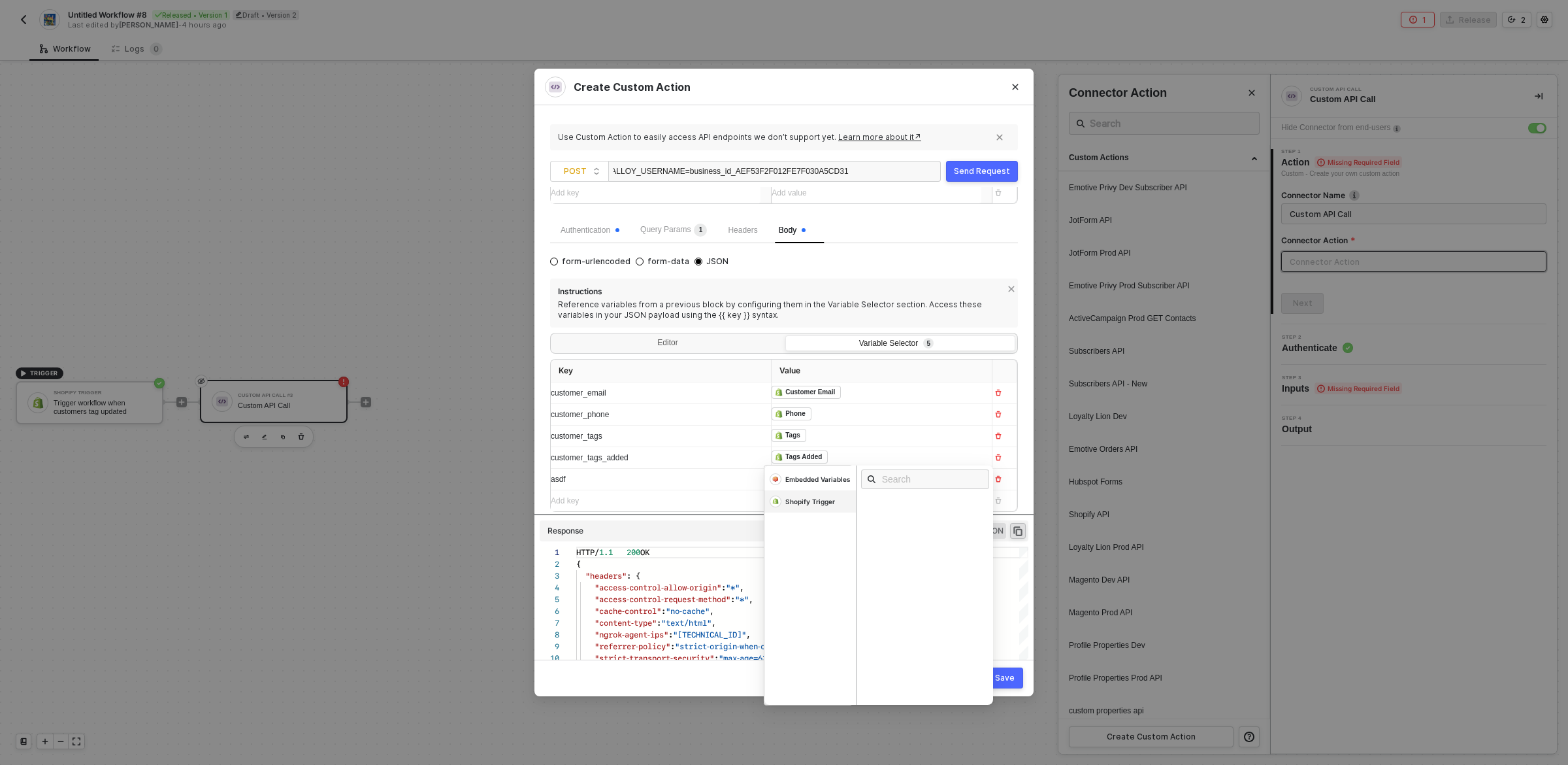
click at [798, 495] on div "Shopify Trigger" at bounding box center [810, 501] width 92 height 22
click at [910, 480] on input "text" at bounding box center [929, 479] width 95 height 14
type input "topic"
click at [900, 673] on div "Tags Removed" at bounding box center [893, 673] width 49 height 9
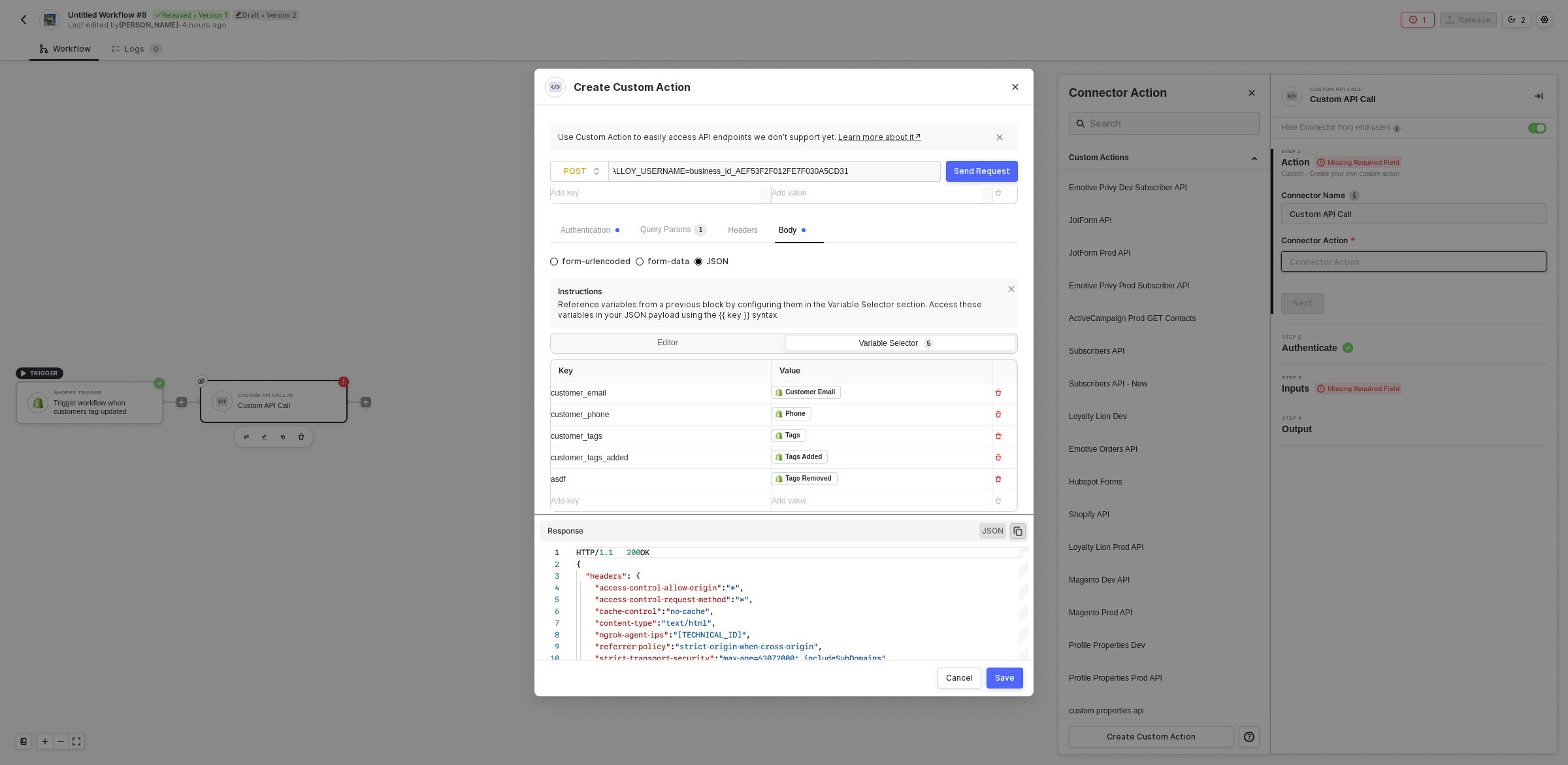
click at [740, 494] on div "Add key ﻿" at bounding box center [655, 500] width 210 height 21
click at [729, 481] on div "asdf" at bounding box center [655, 479] width 210 height 12
click at [729, 481] on div "asdf" at bounding box center [649, 479] width 197 height 12
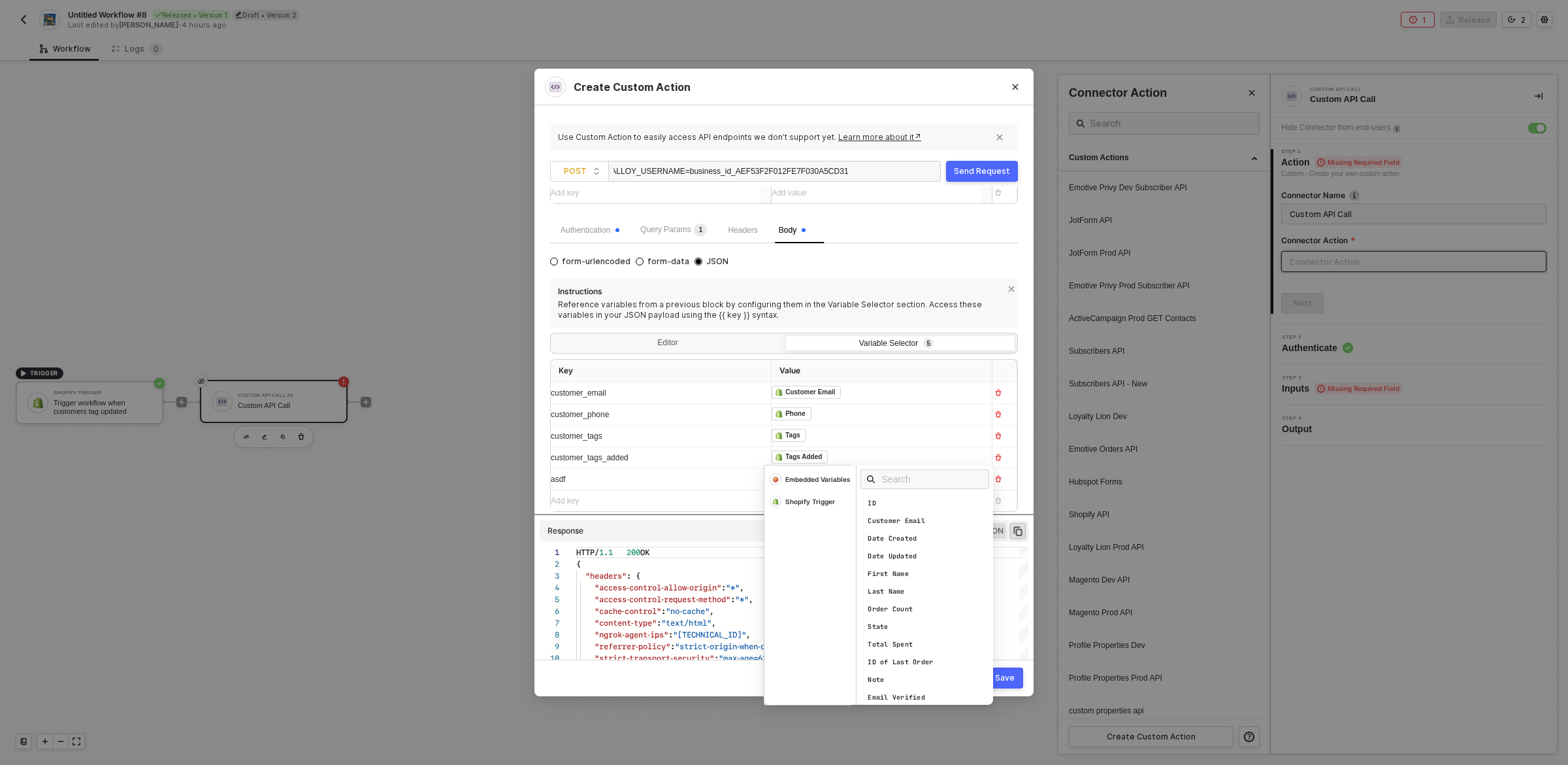
click at [865, 473] on div "﻿ ﻿ Tags Removed ﻿ Embedded Variables Shopify Trigger ID Customer Email Date Cr…" at bounding box center [877, 479] width 210 height 21
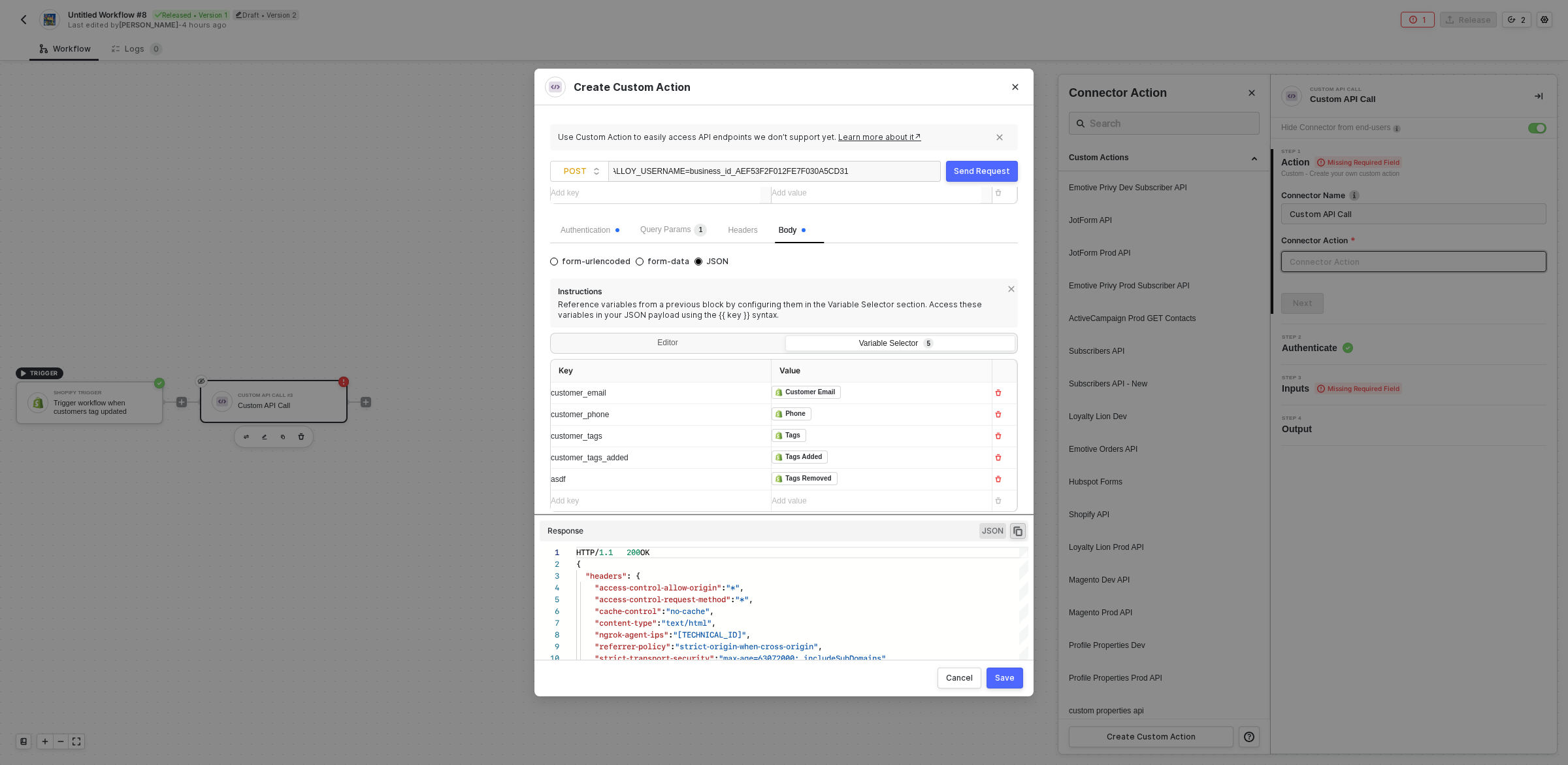
click at [722, 485] on div "asdf" at bounding box center [649, 479] width 197 height 12
click at [961, 502] on div "Add value ﻿" at bounding box center [877, 500] width 210 height 21
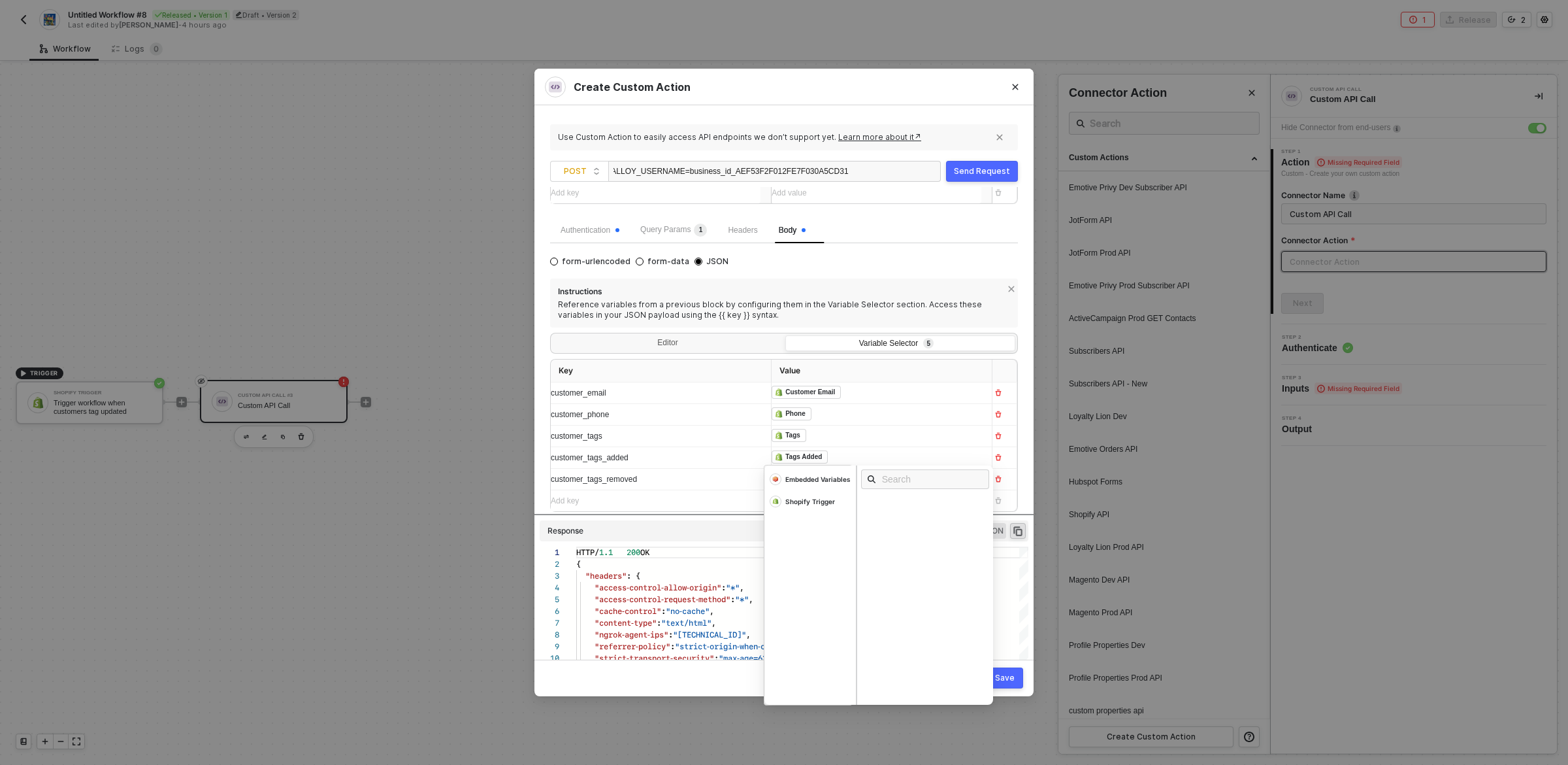
click at [629, 480] on span "customer_tags_removed" at bounding box center [593, 479] width 86 height 9
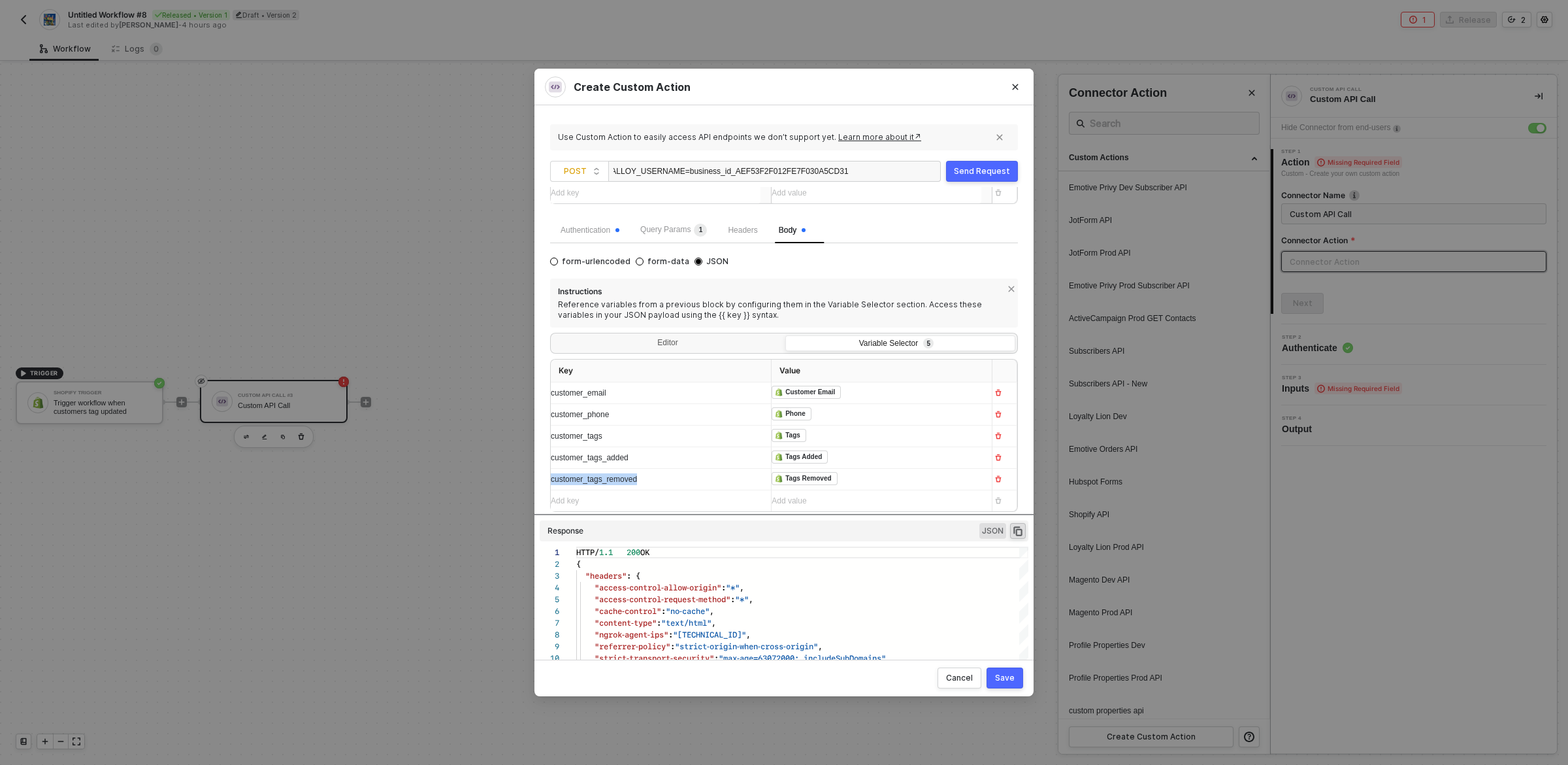
click at [629, 480] on span "customer_tags_removed" at bounding box center [593, 479] width 86 height 9
copy span "customer_tags_removed"
click at [697, 335] on div "Editor Variable Selector 5" at bounding box center [784, 342] width 464 height 16
click at [697, 342] on div "Editor" at bounding box center [668, 345] width 230 height 18
click at [553, 336] on input "Editor" at bounding box center [553, 336] width 0 height 0
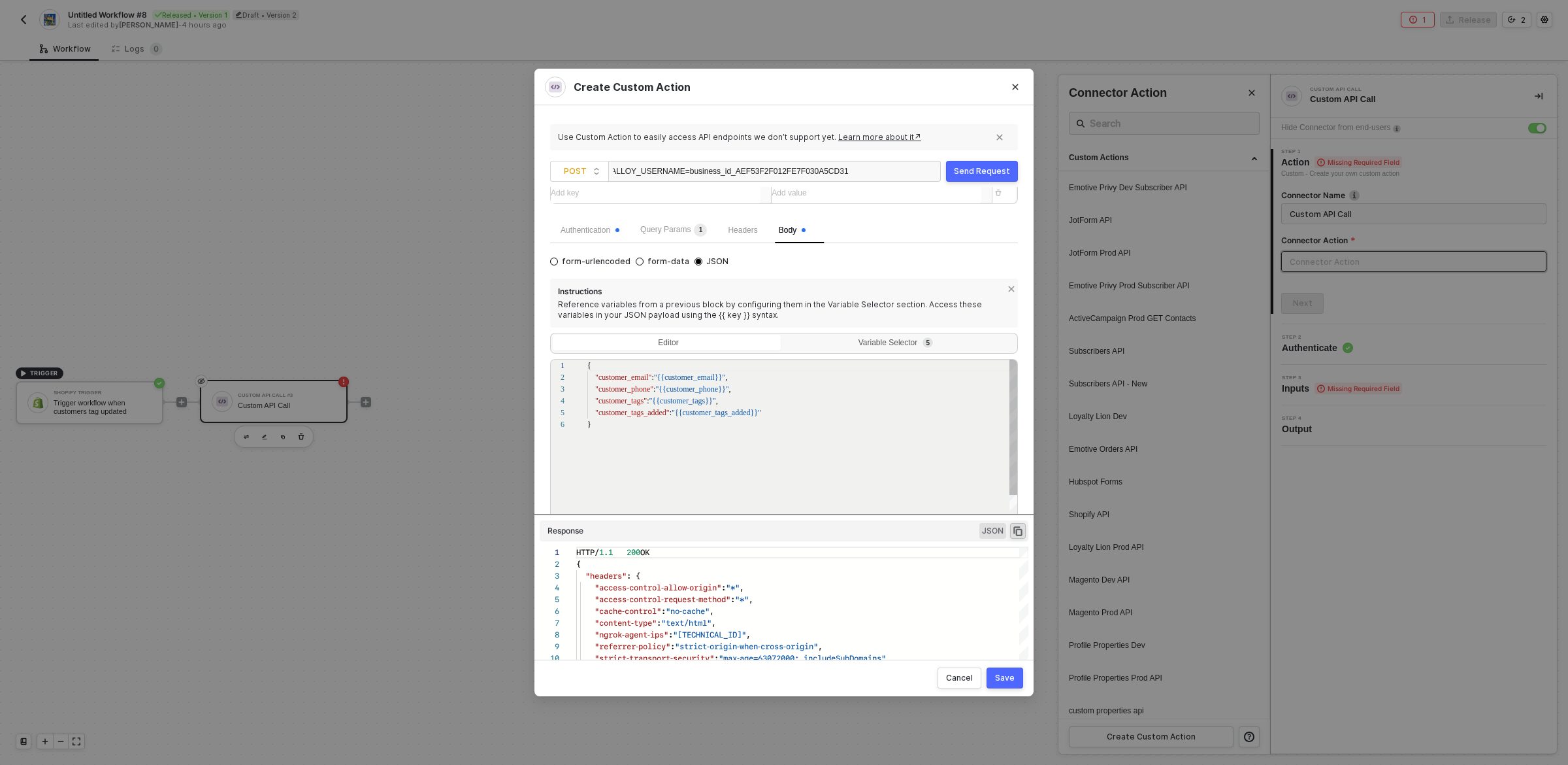
scroll to position [59, 0]
click at [785, 411] on div ""customer_tags_added" : "{{customer_tags_added}}"" at bounding box center [803, 413] width 431 height 12
paste textarea "customer_tags_removed"
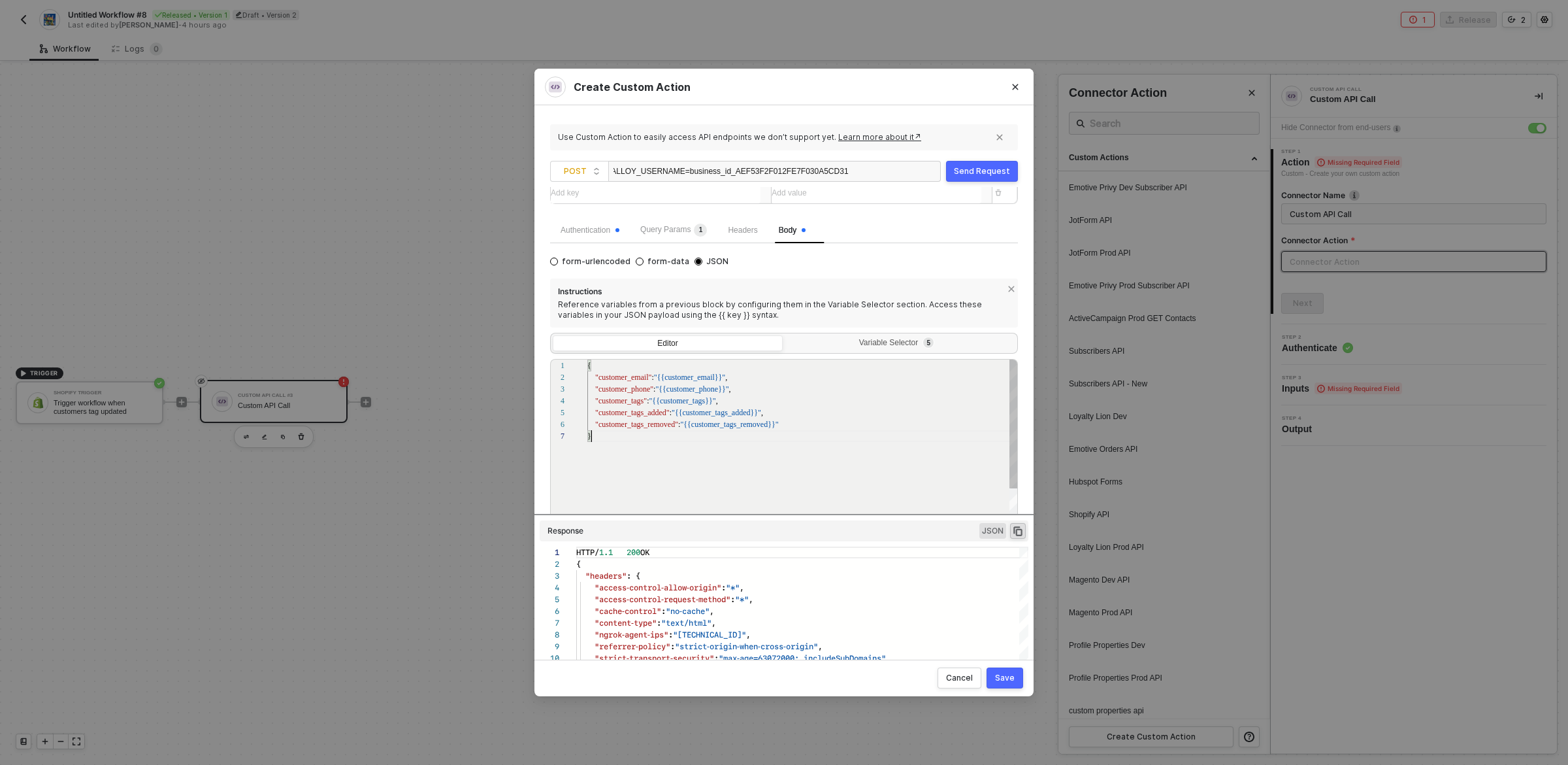
click at [810, 458] on div "{ "customer_email" : "{{customer_email}}" , "customer_phone" : "{{customer_phon…" at bounding box center [803, 485] width 431 height 251
click at [985, 172] on div "Send Request" at bounding box center [982, 171] width 56 height 11
click at [989, 170] on div "Send Request" at bounding box center [982, 171] width 56 height 11
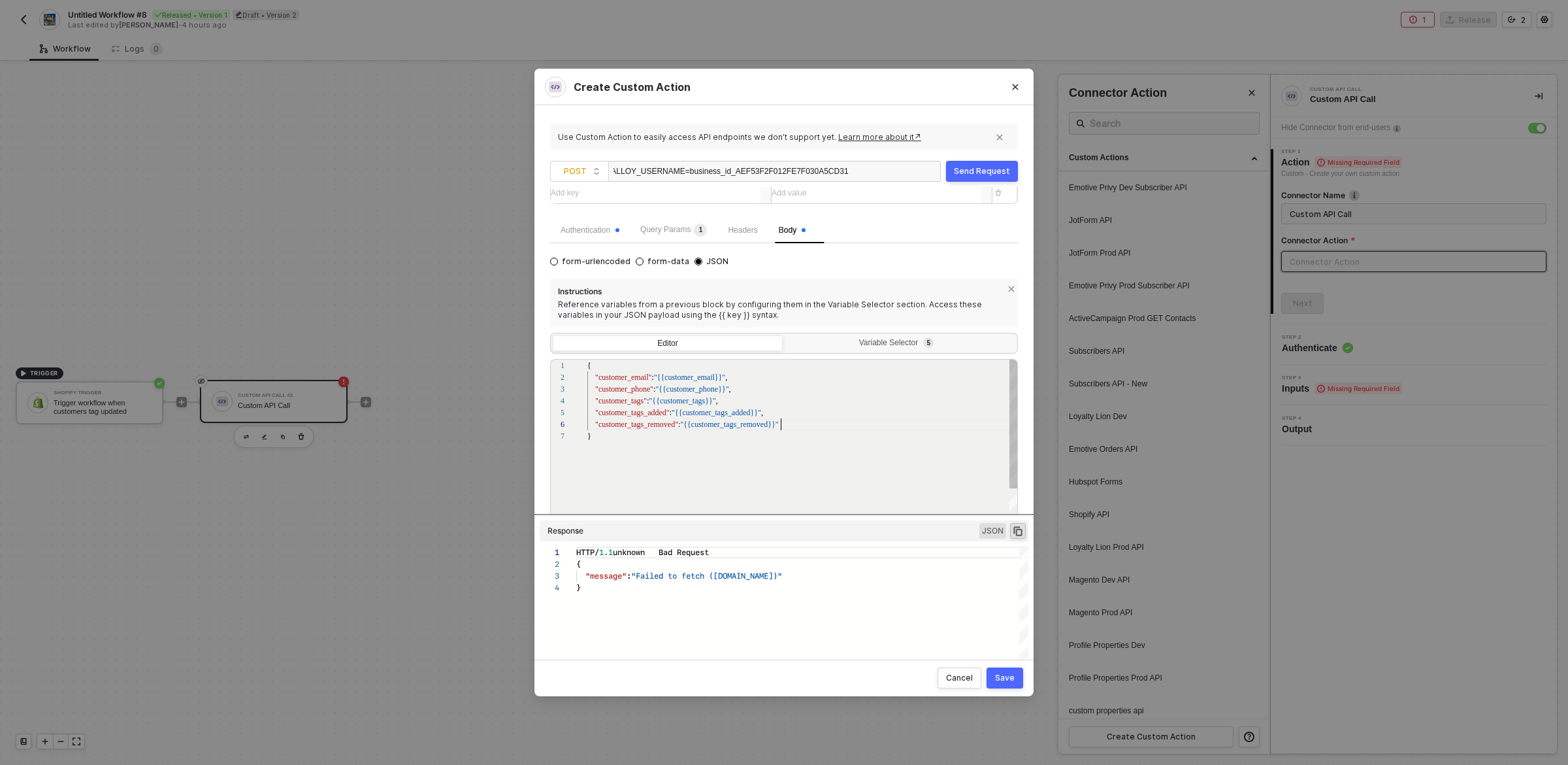
scroll to position [59, 192]
click at [795, 425] on div ""customer_tags_removed" : "{{customer_tags_removed}}"" at bounding box center [803, 424] width 431 height 12
type textarea "{ "customer_email": "{{customer_email}}", "customer_phone": "{{customer_phone}}…"
click at [814, 352] on div "Variable Selector 5" at bounding box center [900, 345] width 230 height 18
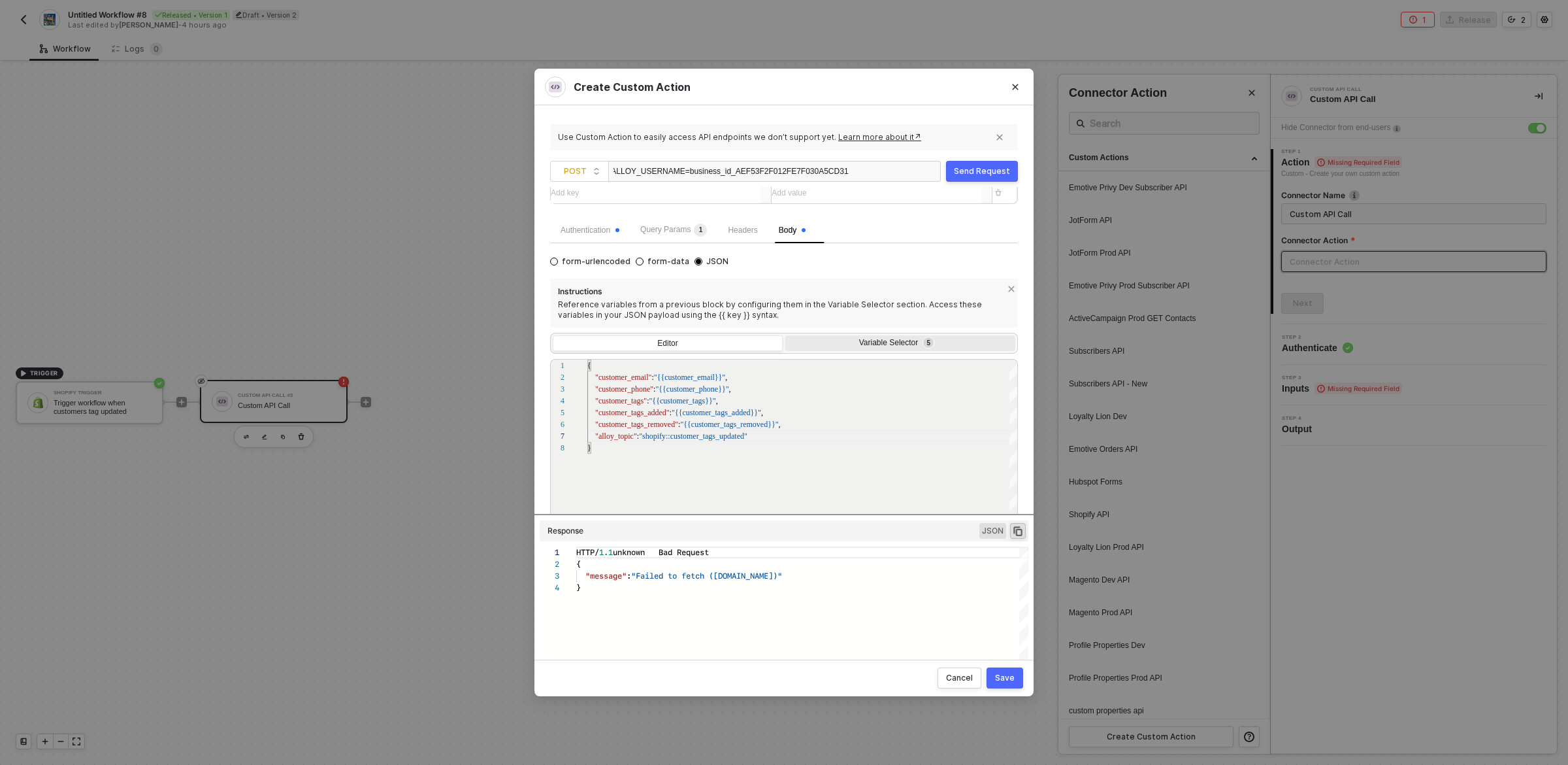
click at [785, 336] on input "Variable Selector 5" at bounding box center [785, 336] width 0 height 0
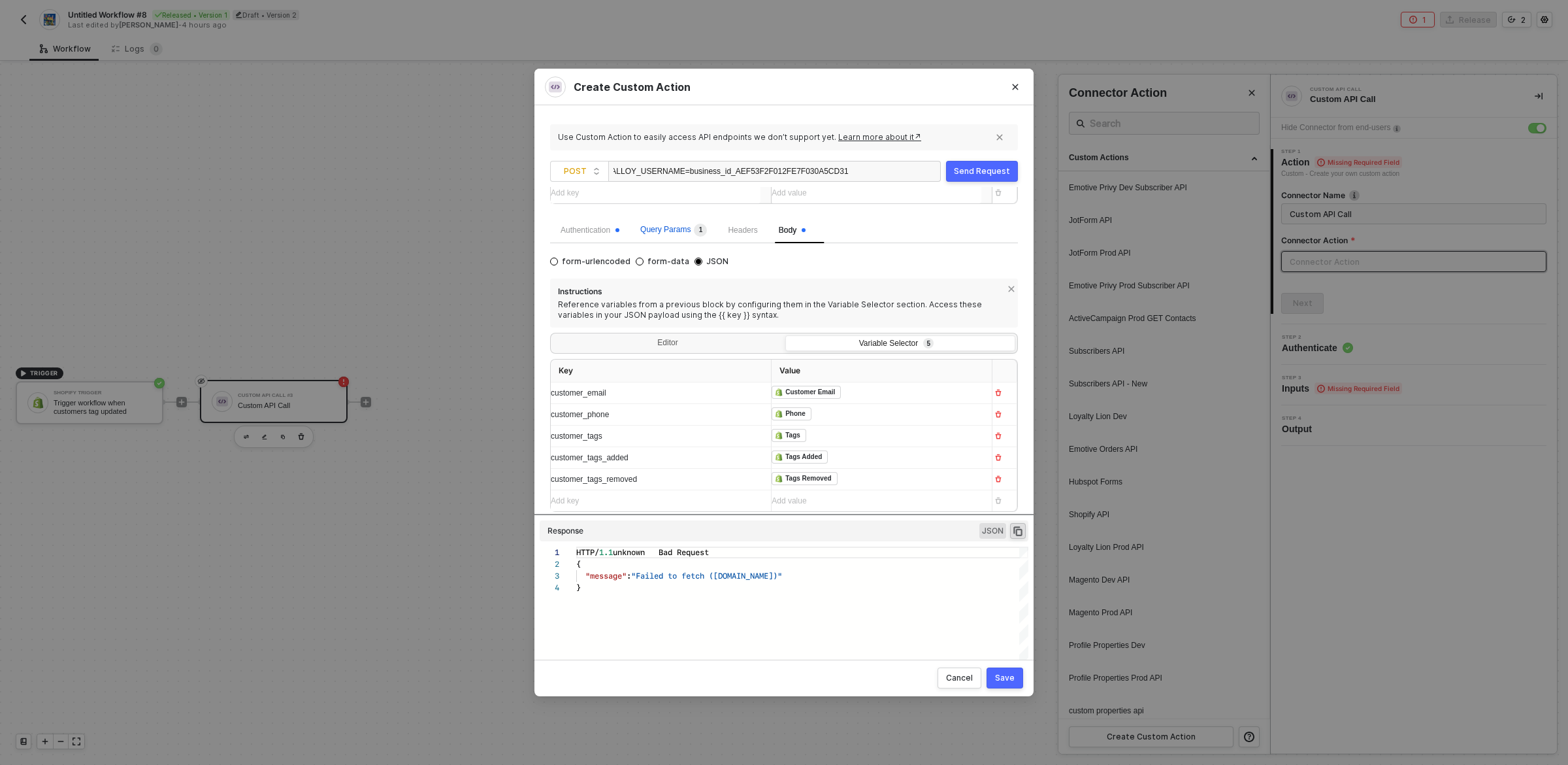
click at [666, 234] on span "Query Params 1" at bounding box center [674, 229] width 67 height 9
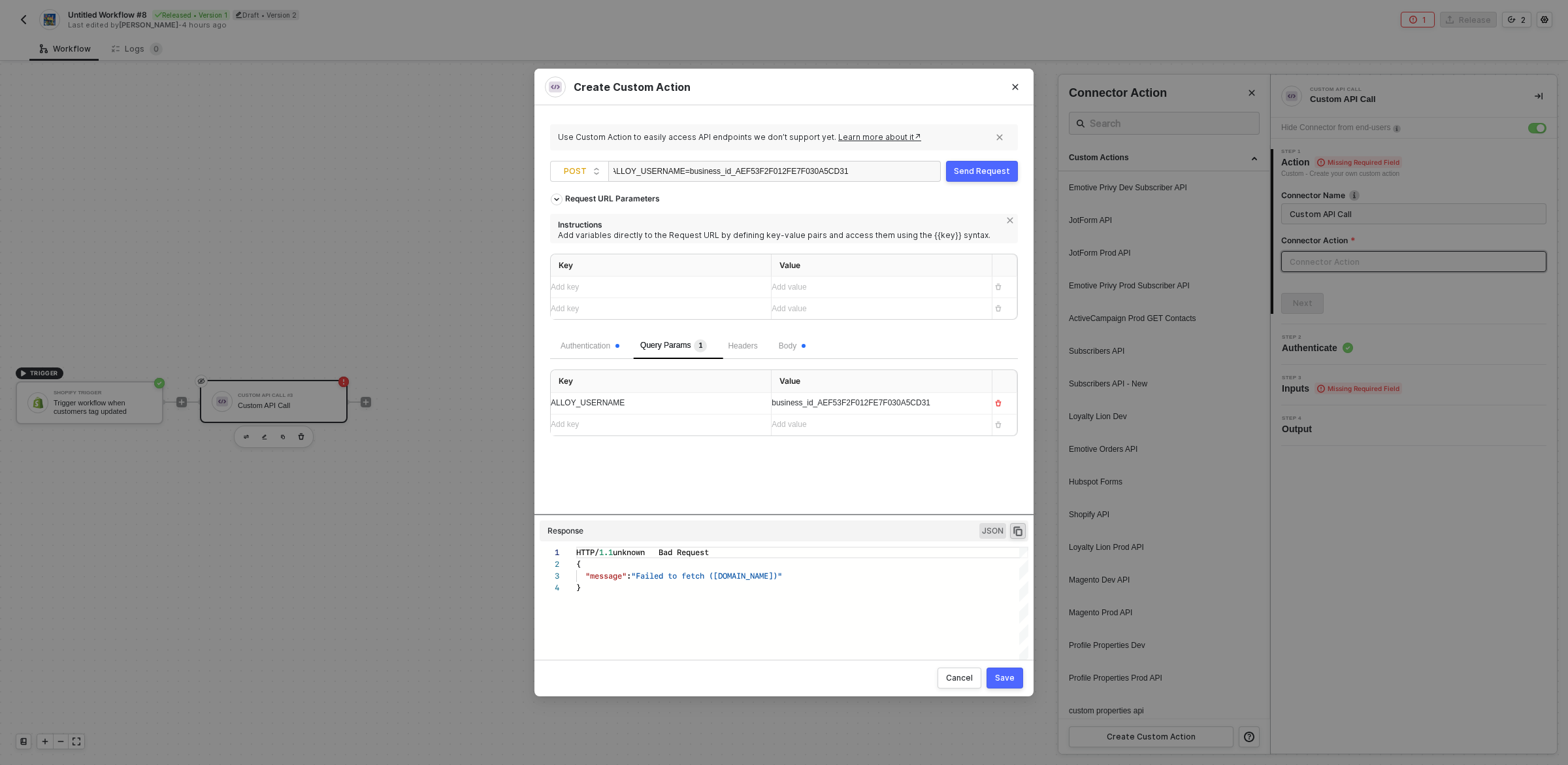
scroll to position [0, 0]
click at [603, 350] on div "Authentication" at bounding box center [589, 346] width 59 height 12
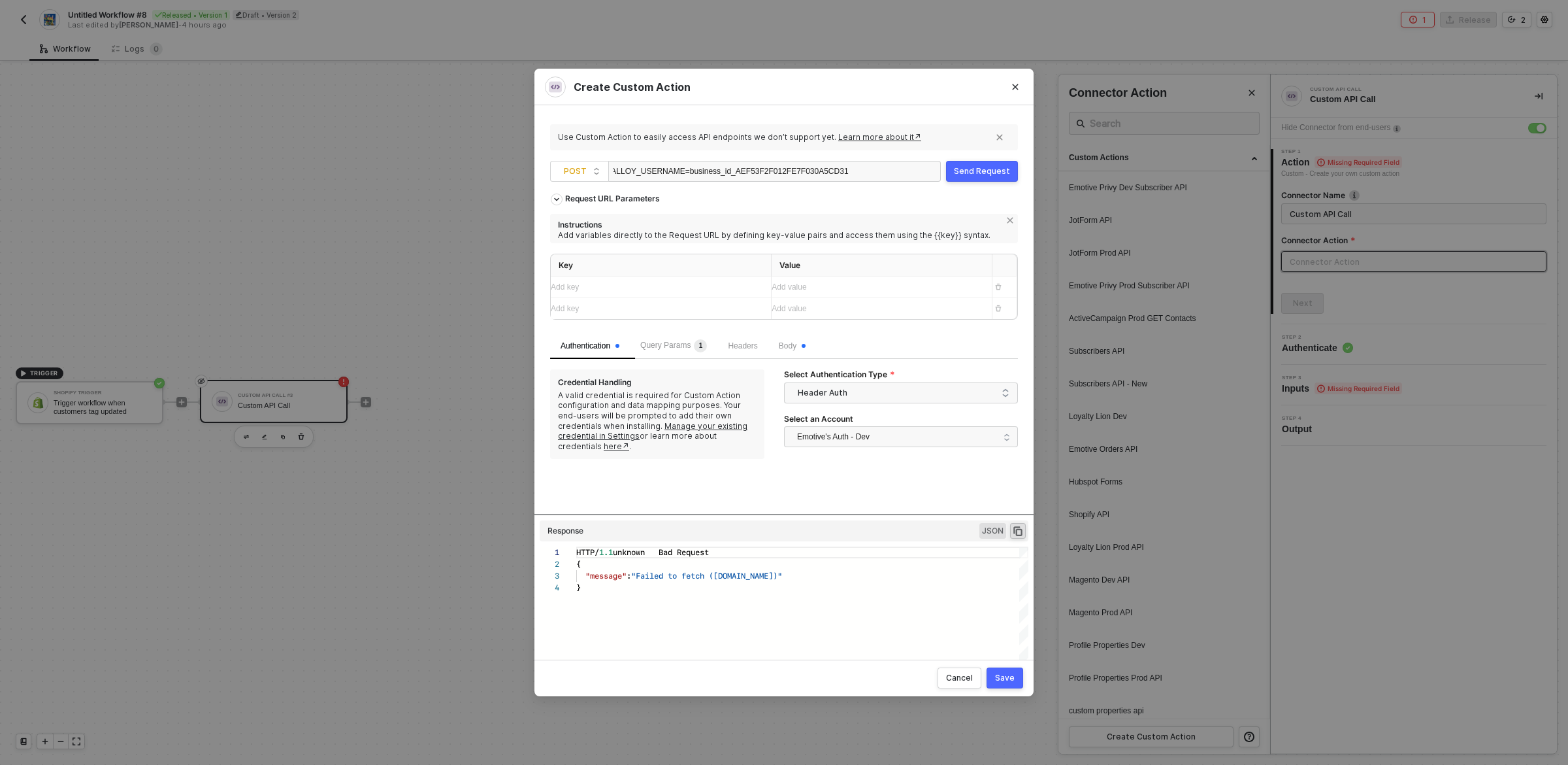
scroll to position [35, 4]
click at [827, 589] on div "}" at bounding box center [802, 588] width 452 height 12
click at [1005, 679] on div "Save" at bounding box center [1005, 678] width 20 height 11
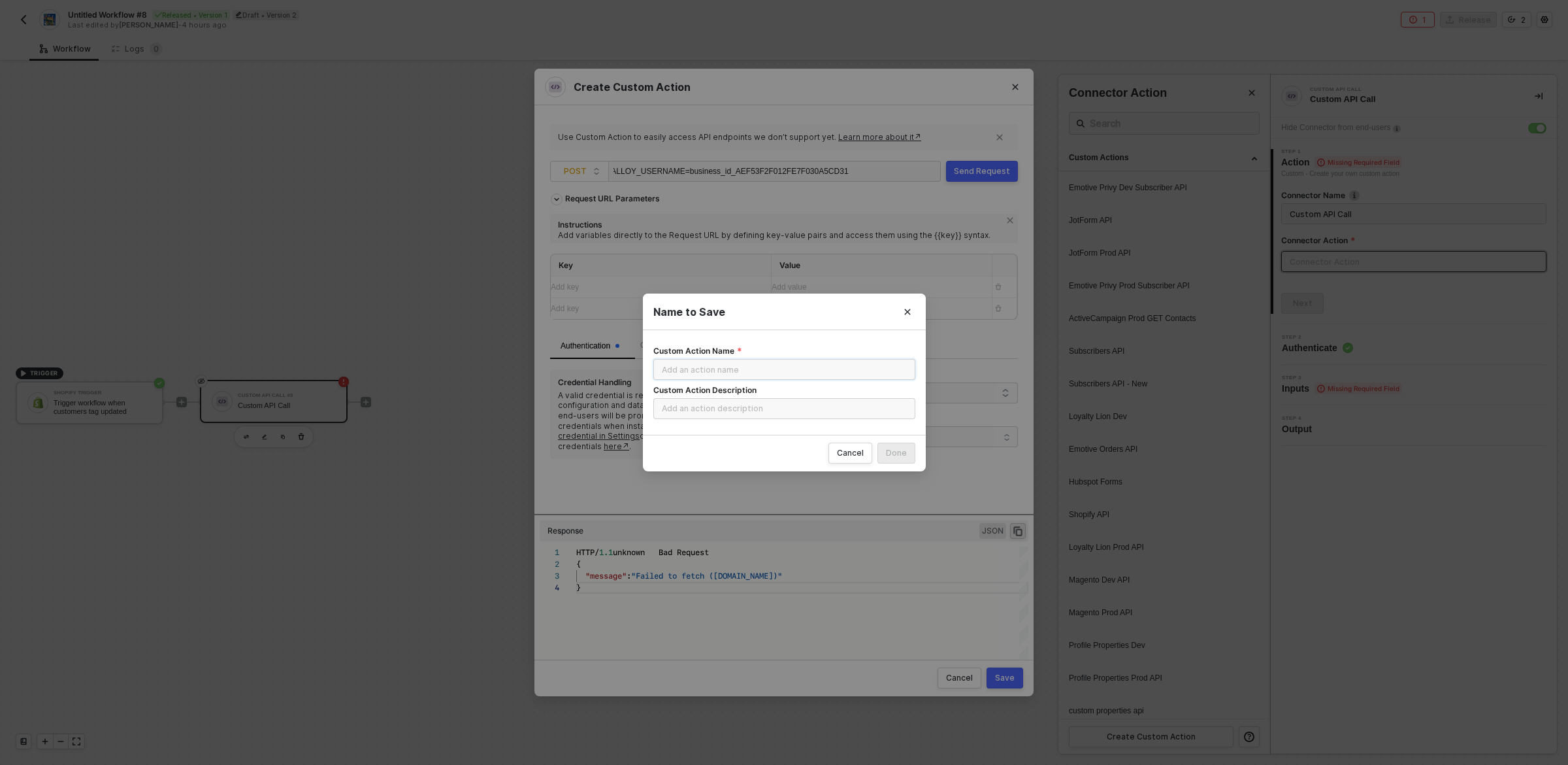
click at [799, 375] on input "Custom Action Name" at bounding box center [784, 369] width 262 height 21
click at [708, 368] on input "Privy Customer Profile Properties" at bounding box center [784, 369] width 262 height 21
drag, startPoint x: 708, startPoint y: 368, endPoint x: 729, endPoint y: 370, distance: 21.1
click at [729, 370] on input "Privy Customer Profile Properties" at bounding box center [784, 369] width 262 height 21
type input "Send Privy Shopify Contact Tag Updates"
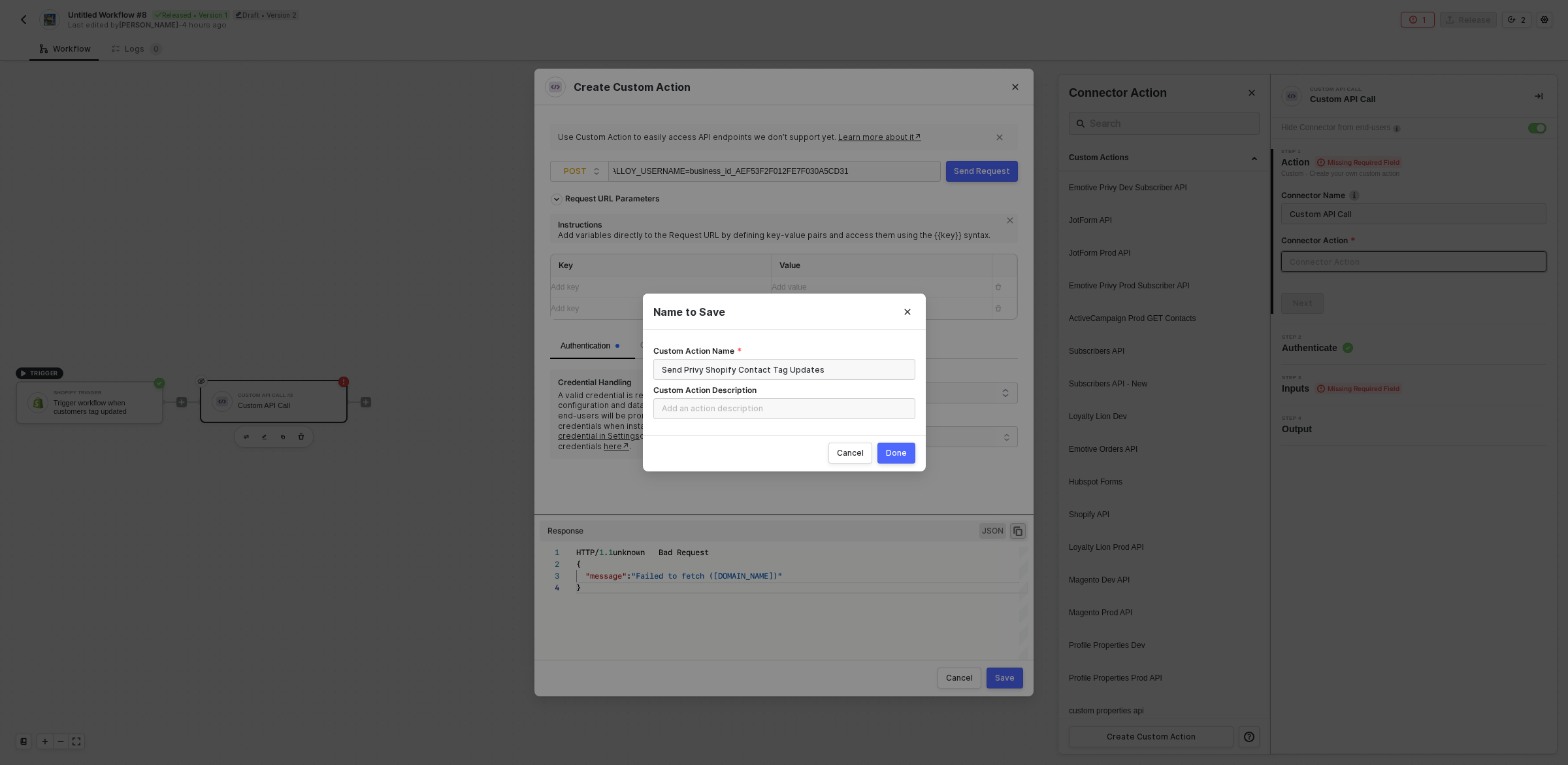
click at [906, 448] on div "Done" at bounding box center [896, 453] width 21 height 11
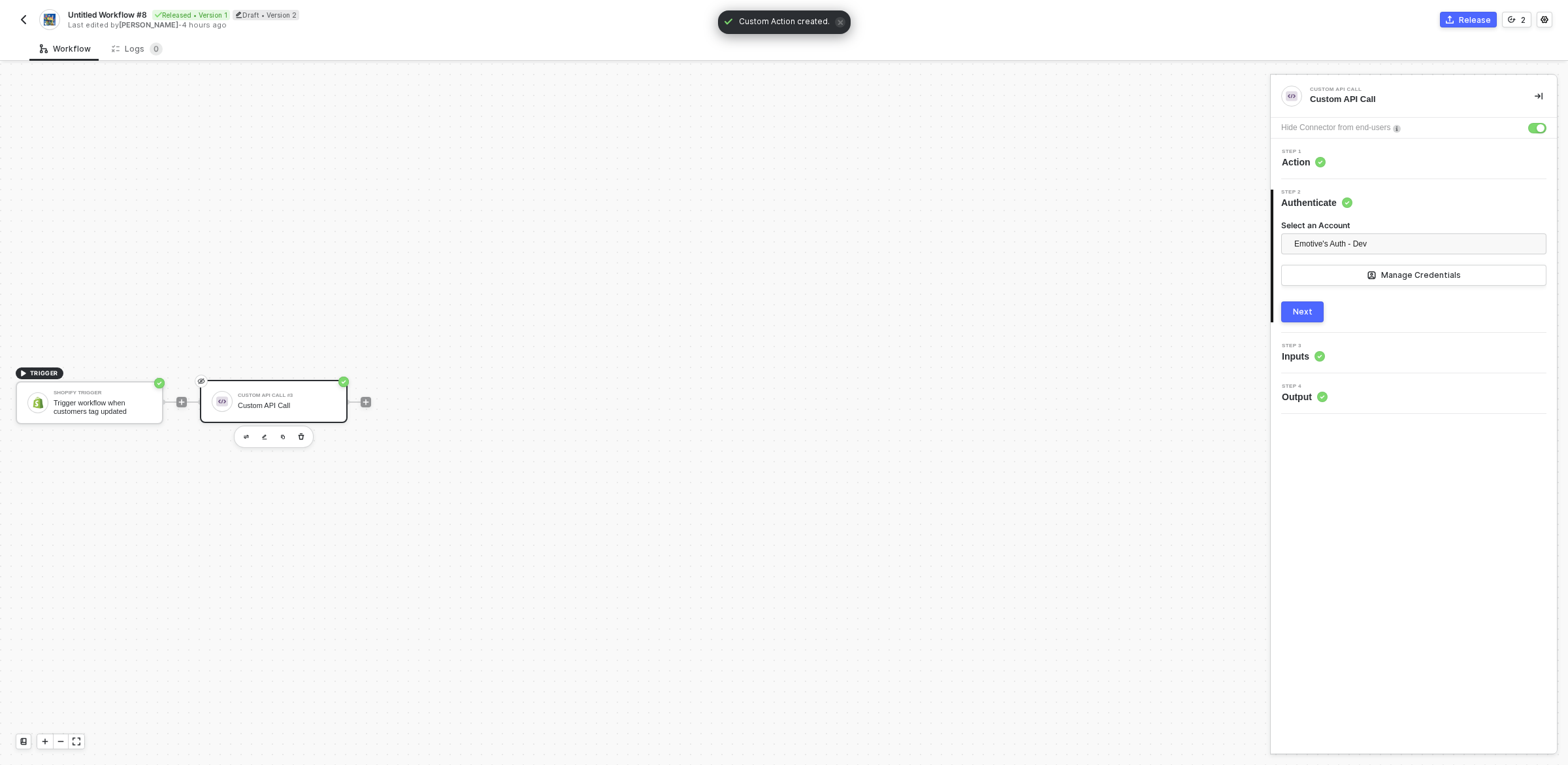
click at [1354, 319] on div "Next" at bounding box center [1413, 311] width 265 height 21
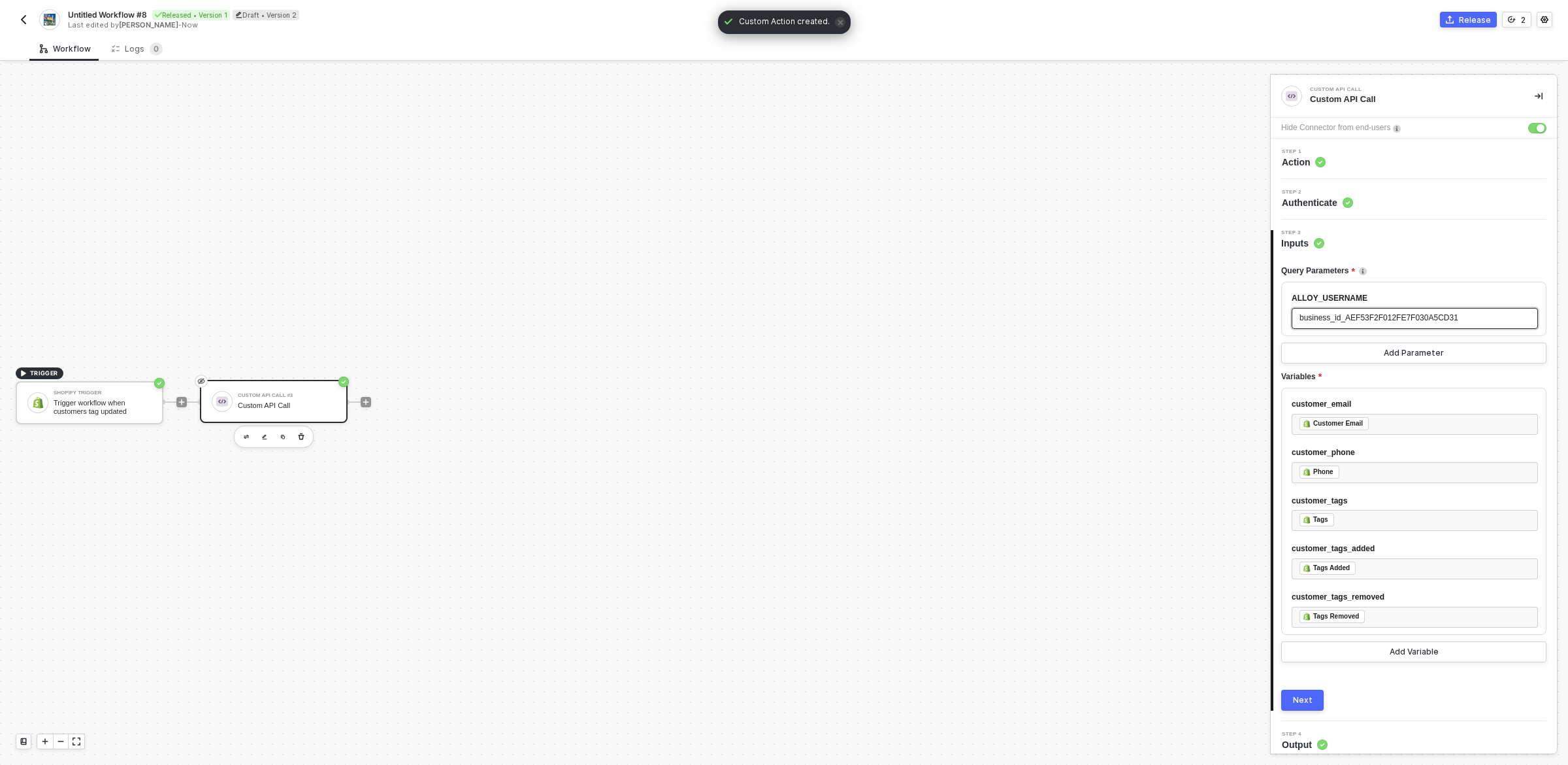
scroll to position [10, 0]
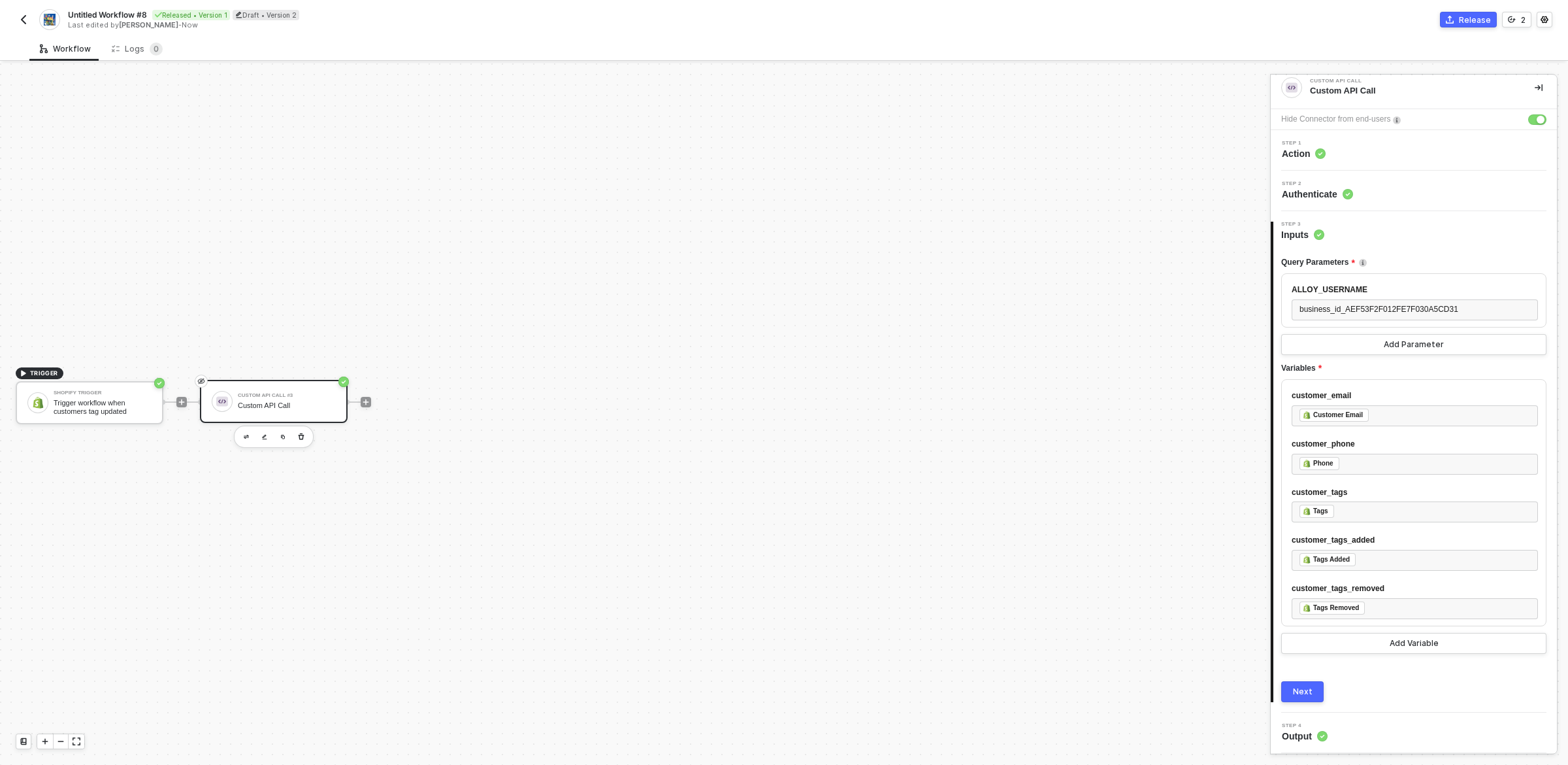
click at [1378, 691] on div "Next" at bounding box center [1413, 691] width 265 height 21
click at [1308, 693] on div "Next" at bounding box center [1303, 691] width 20 height 11
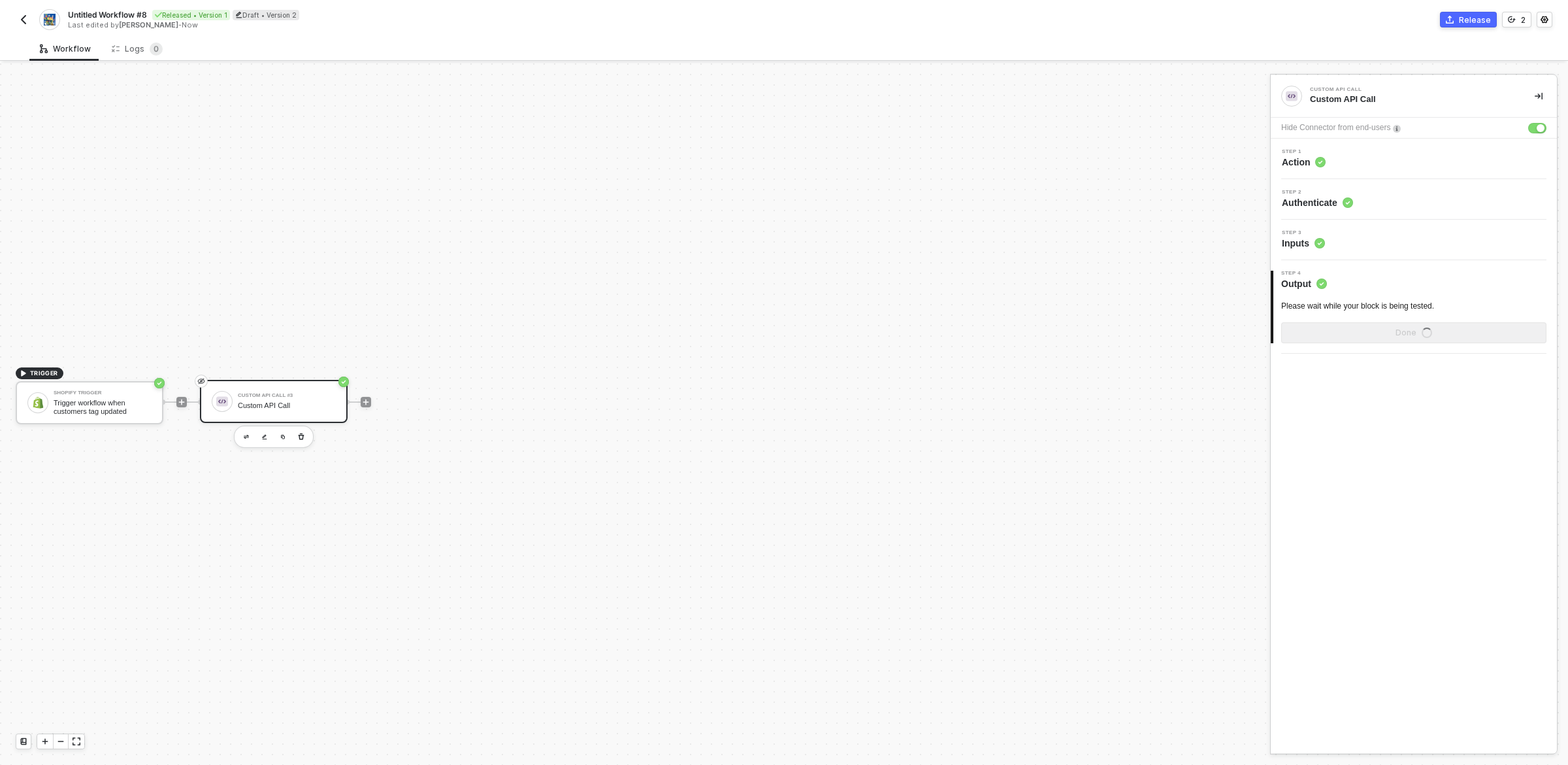
scroll to position [0, 0]
click at [1483, 395] on div "Custom API Call Custom API Call Hide Connector from end-users Step 1 Action Ste…" at bounding box center [1414, 414] width 286 height 678
click at [1427, 332] on div "Show Sample Output Data" at bounding box center [1414, 332] width 104 height 11
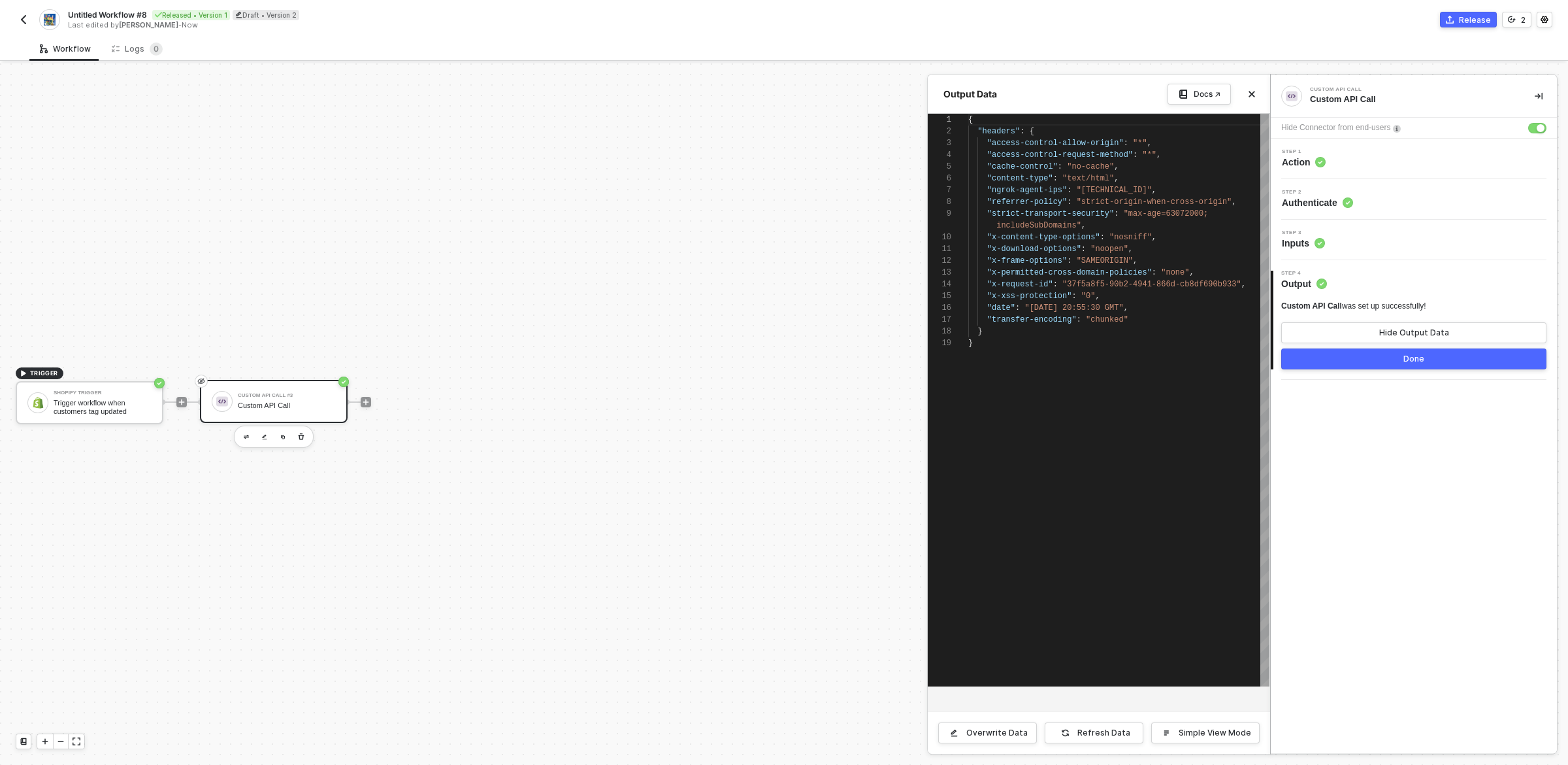
scroll to position [105, 0]
click at [1406, 364] on div "Done" at bounding box center [1413, 359] width 21 height 11
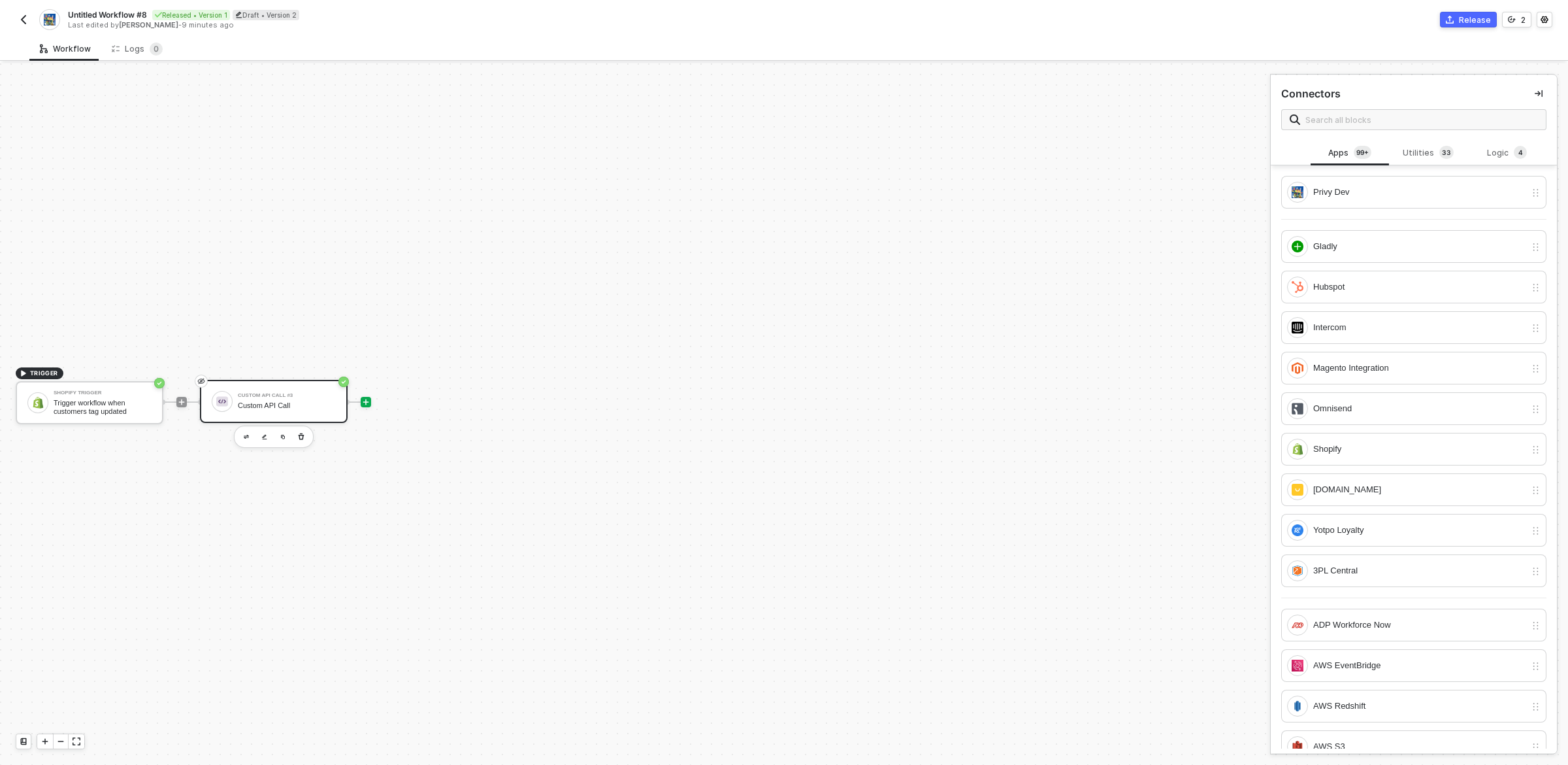
click at [245, 409] on div "Custom API Call" at bounding box center [287, 405] width 98 height 8
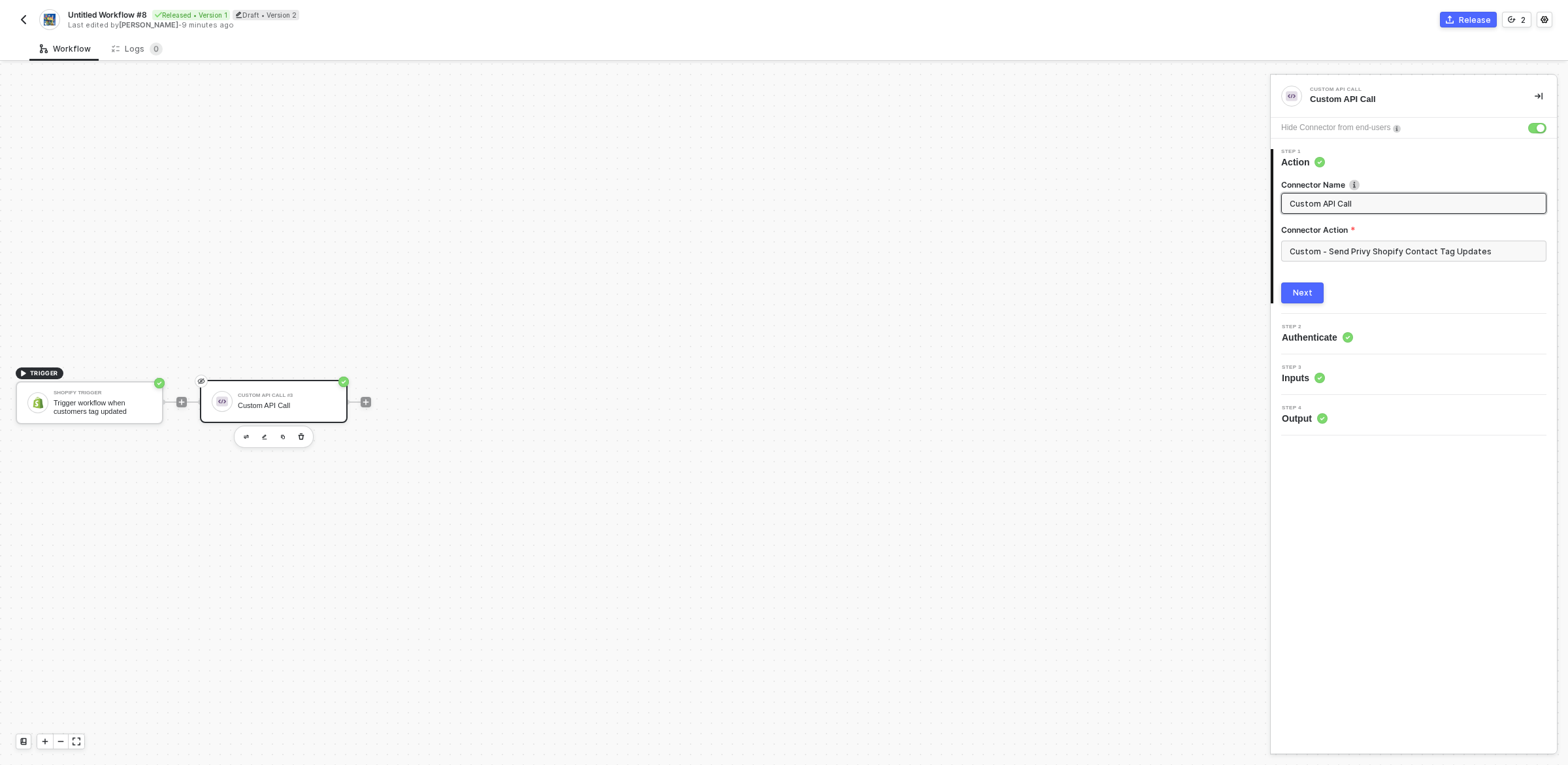
click at [1388, 280] on div "Connector Name Custom API Call Connector Action Custom - Send Privy Shopify Con…" at bounding box center [1413, 236] width 265 height 135
click at [1295, 294] on div "Next" at bounding box center [1303, 293] width 20 height 11
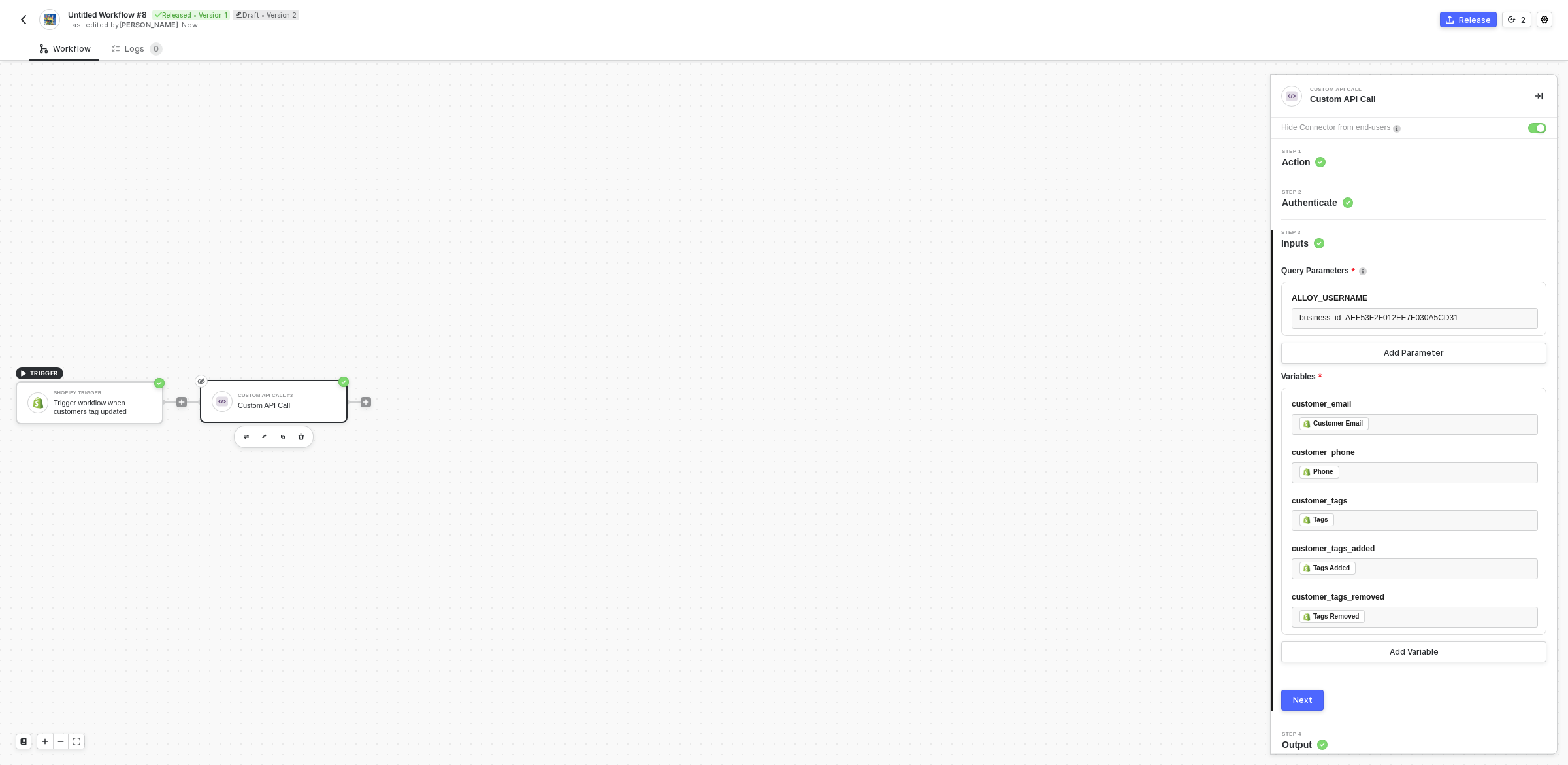
click at [1306, 701] on div "Next" at bounding box center [1303, 700] width 20 height 11
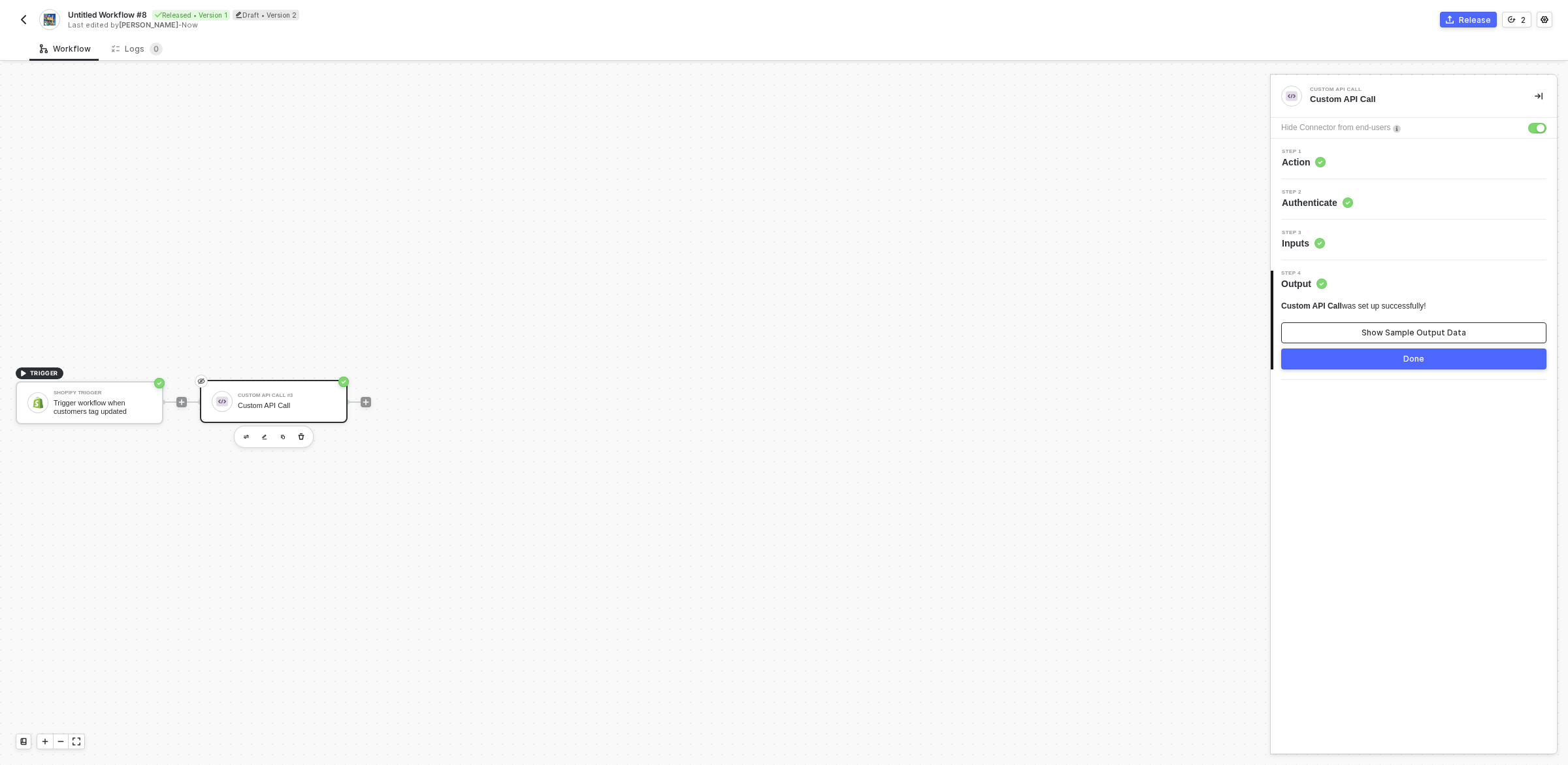
click at [1406, 329] on div "Show Sample Output Data" at bounding box center [1414, 332] width 104 height 11
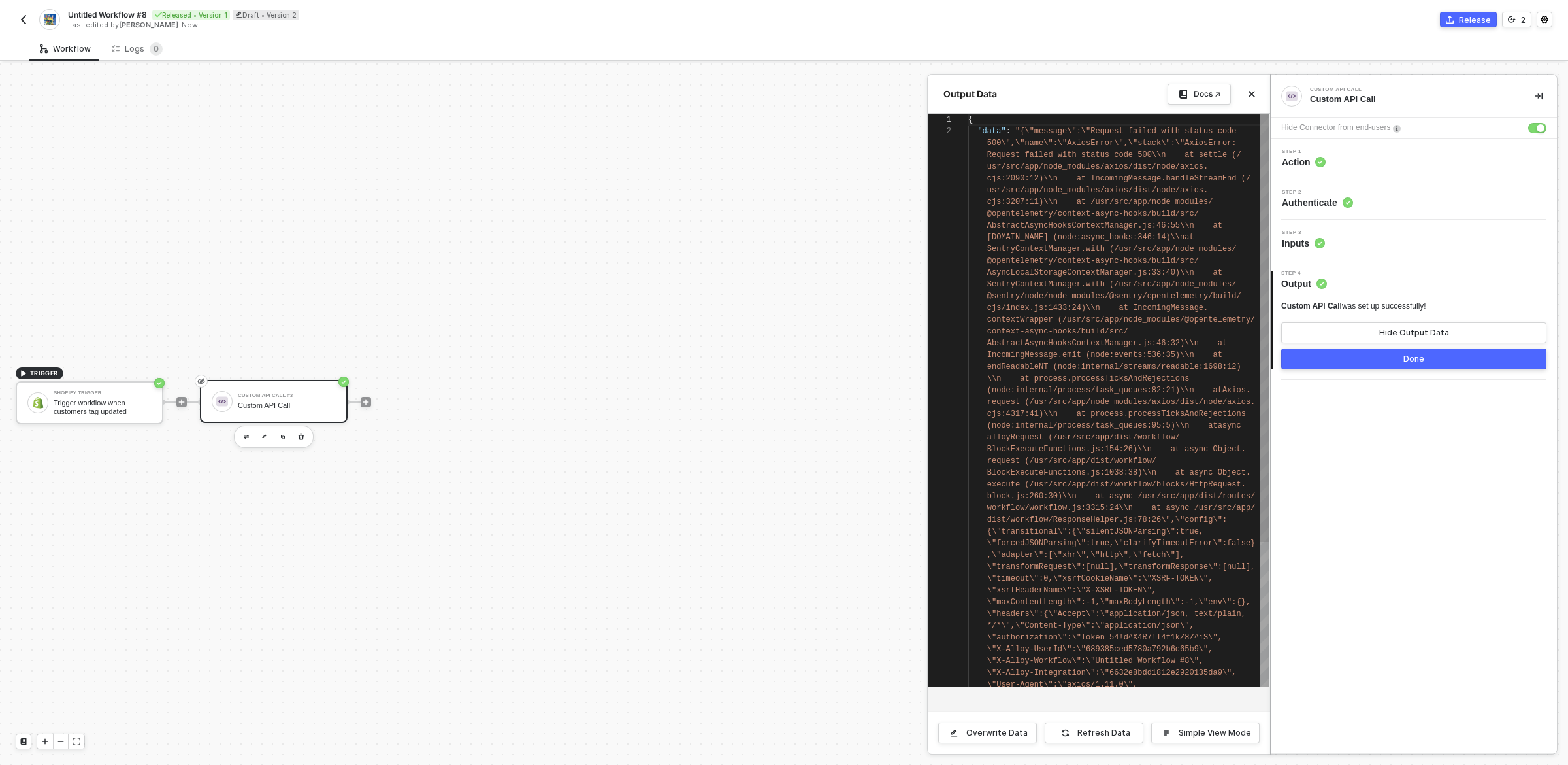
scroll to position [11, 0]
click at [276, 414] on div at bounding box center [784, 414] width 1568 height 701
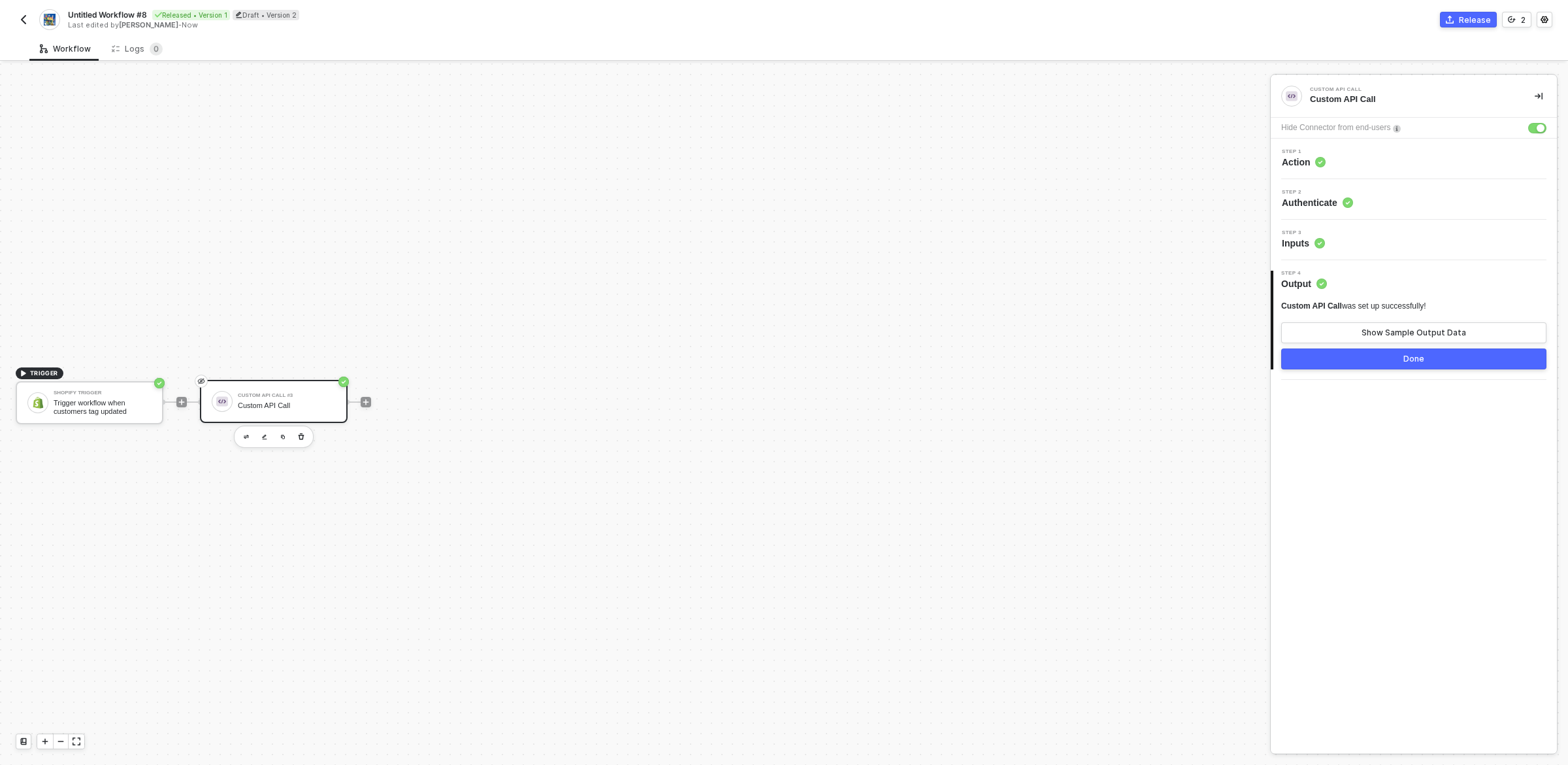
click at [1408, 245] on div "Step 3 Inputs" at bounding box center [1416, 240] width 283 height 20
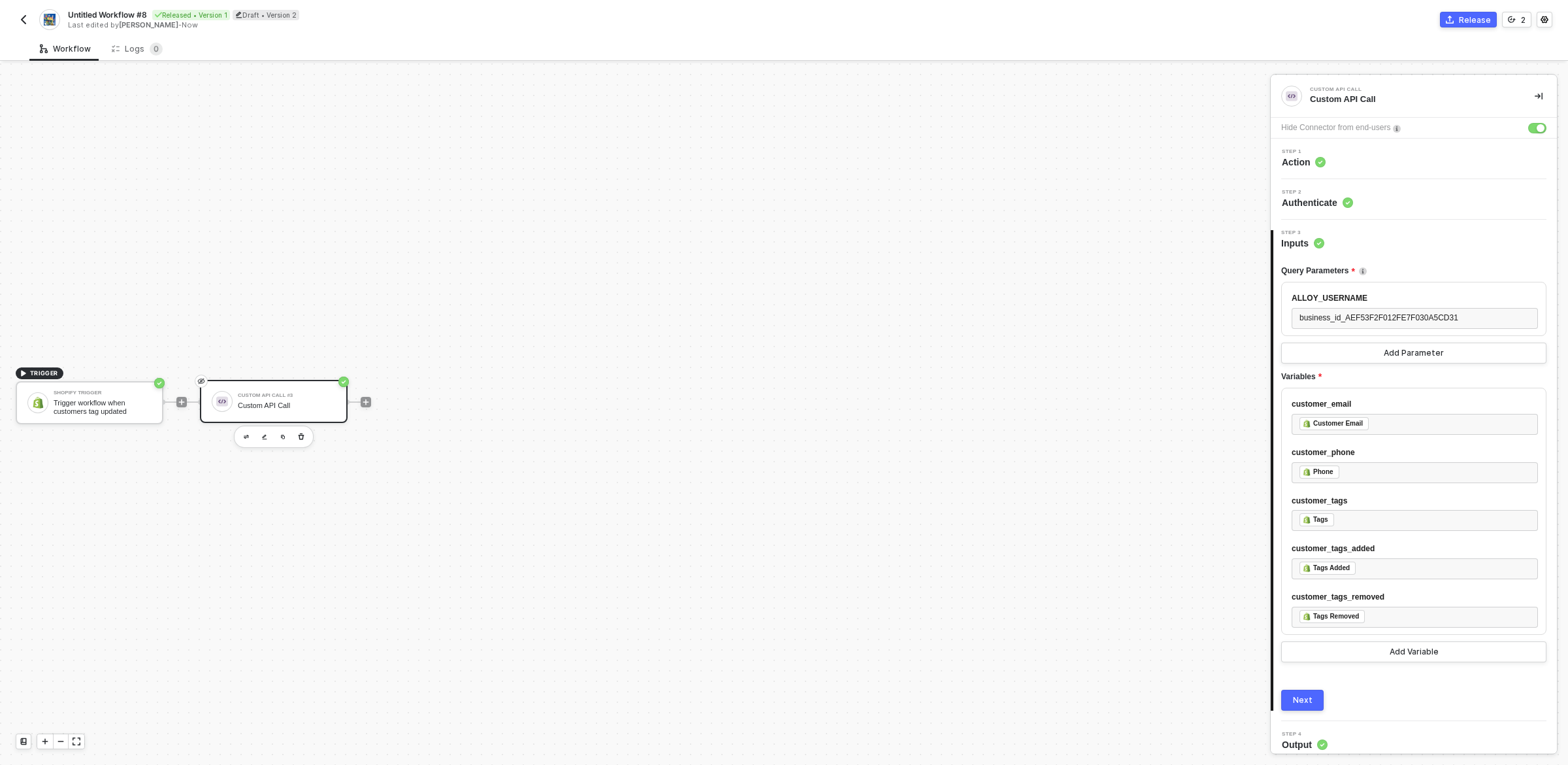
click at [1304, 698] on div "Next" at bounding box center [1303, 700] width 20 height 11
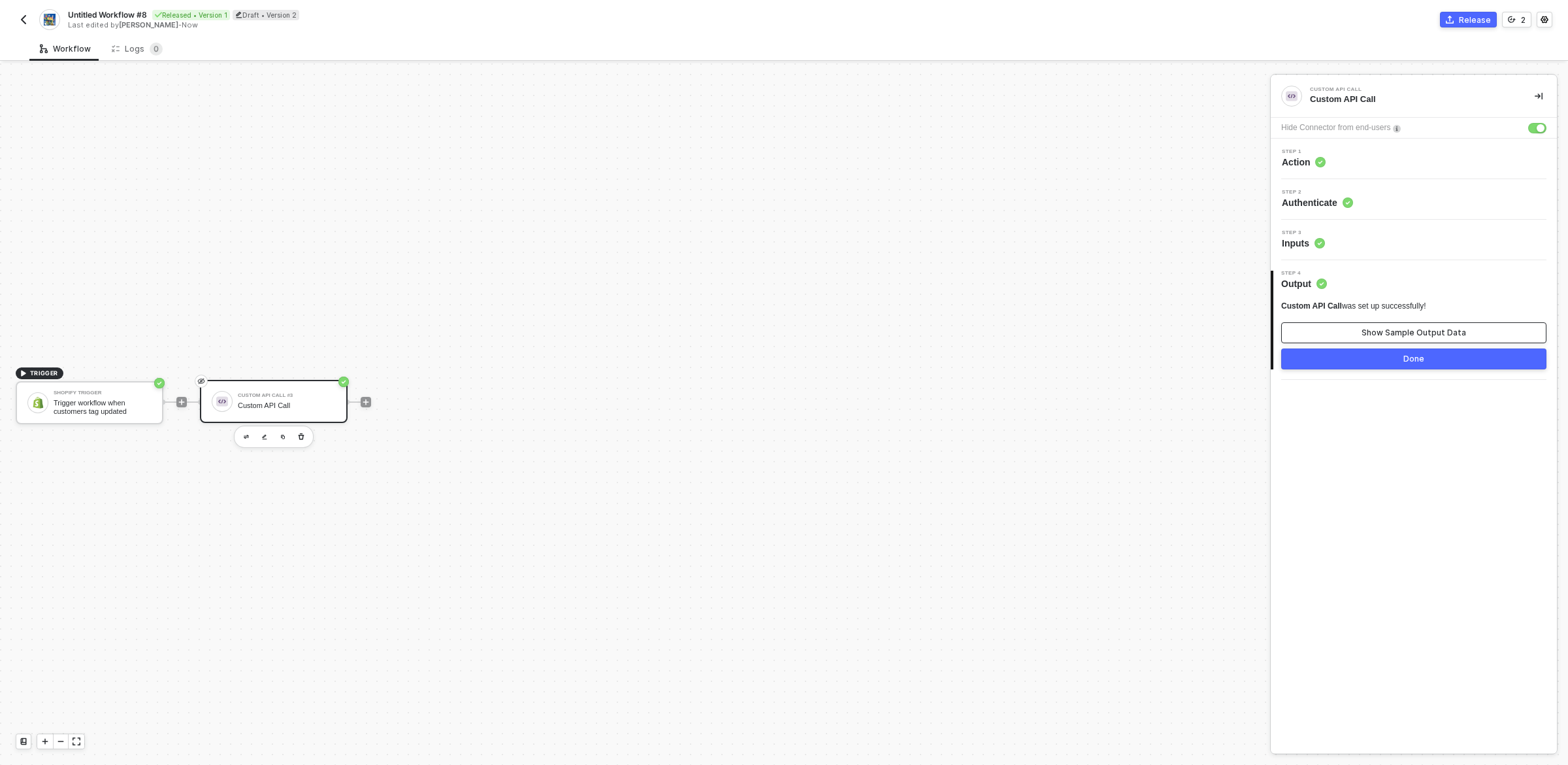
click at [1400, 331] on div "Show Sample Output Data" at bounding box center [1414, 332] width 104 height 11
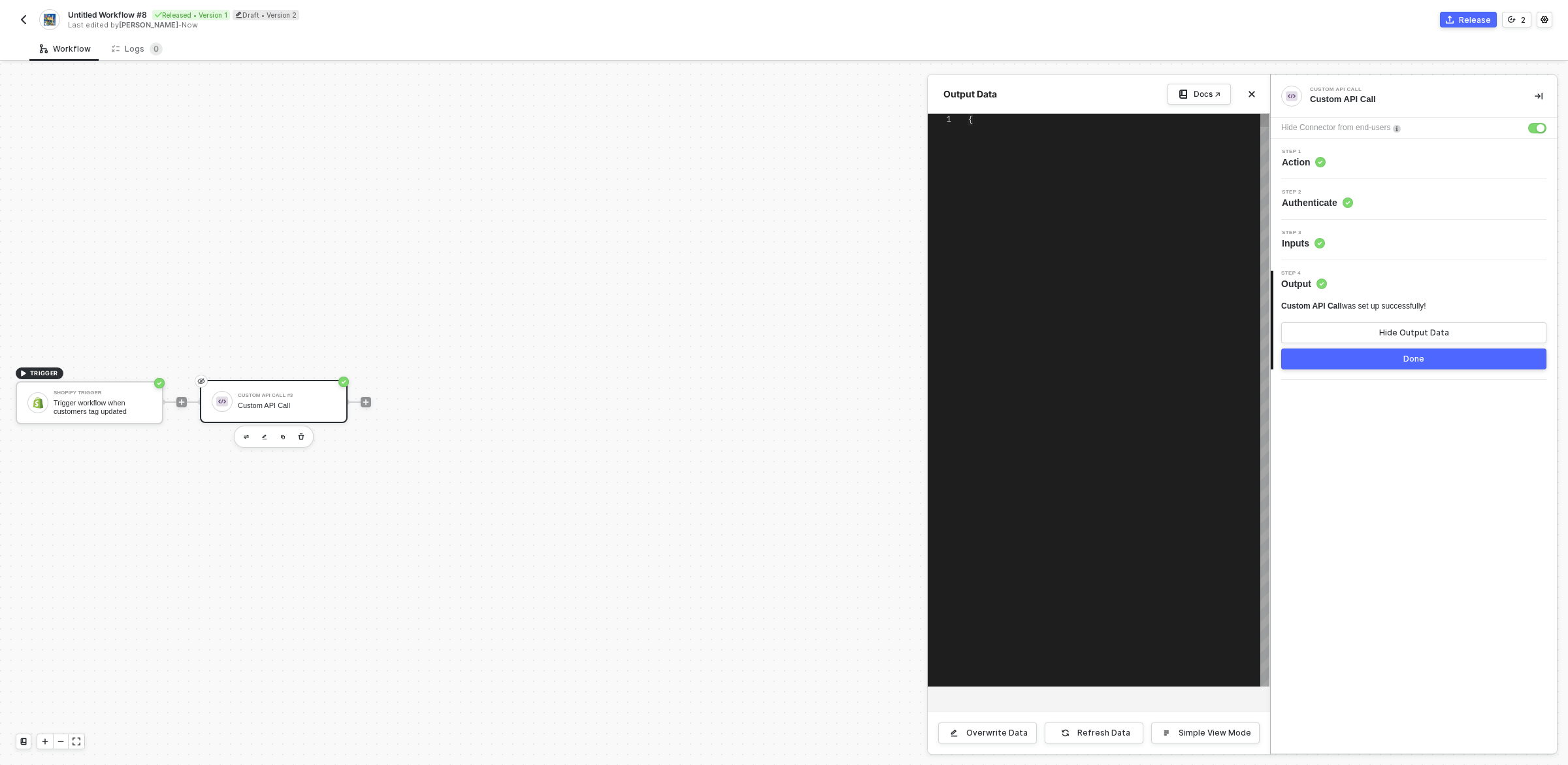
type textarea "{ "data": "{\"message\":\"Request failed with status code 500\",\"name\":\"Axio…"
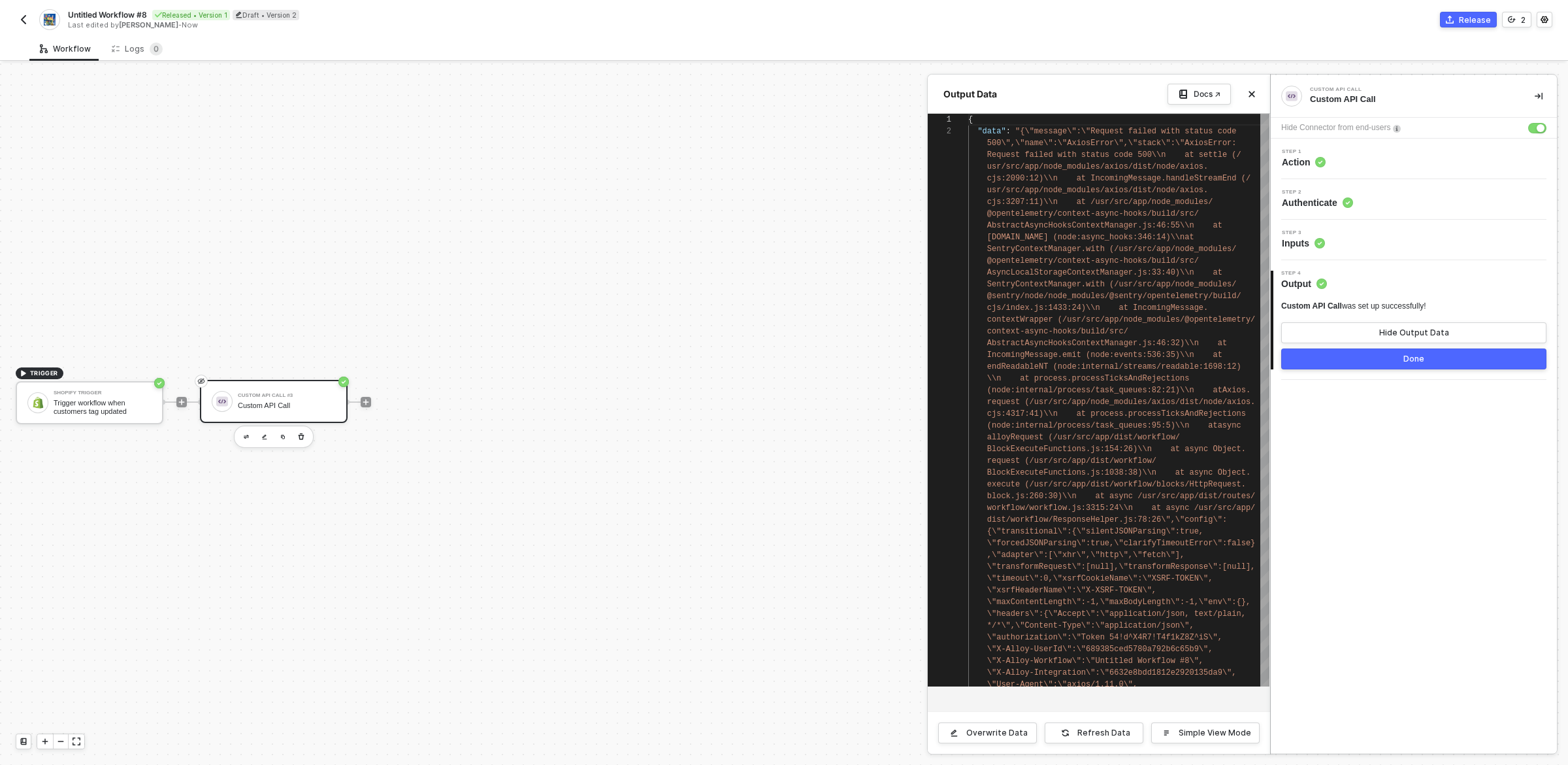
click at [269, 391] on div at bounding box center [784, 414] width 1568 height 701
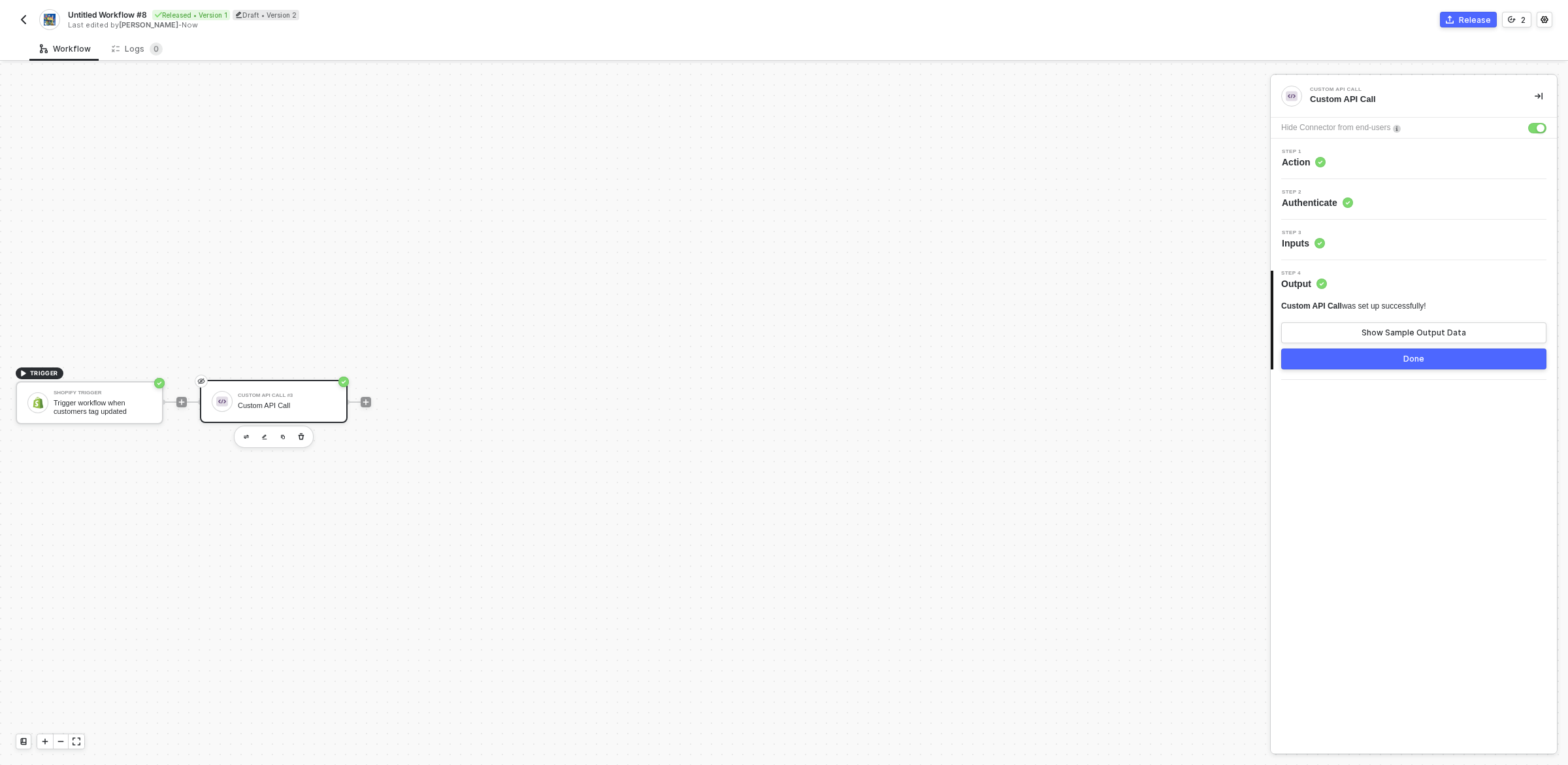
click at [266, 395] on div "Custom API Call #3" at bounding box center [287, 395] width 98 height 5
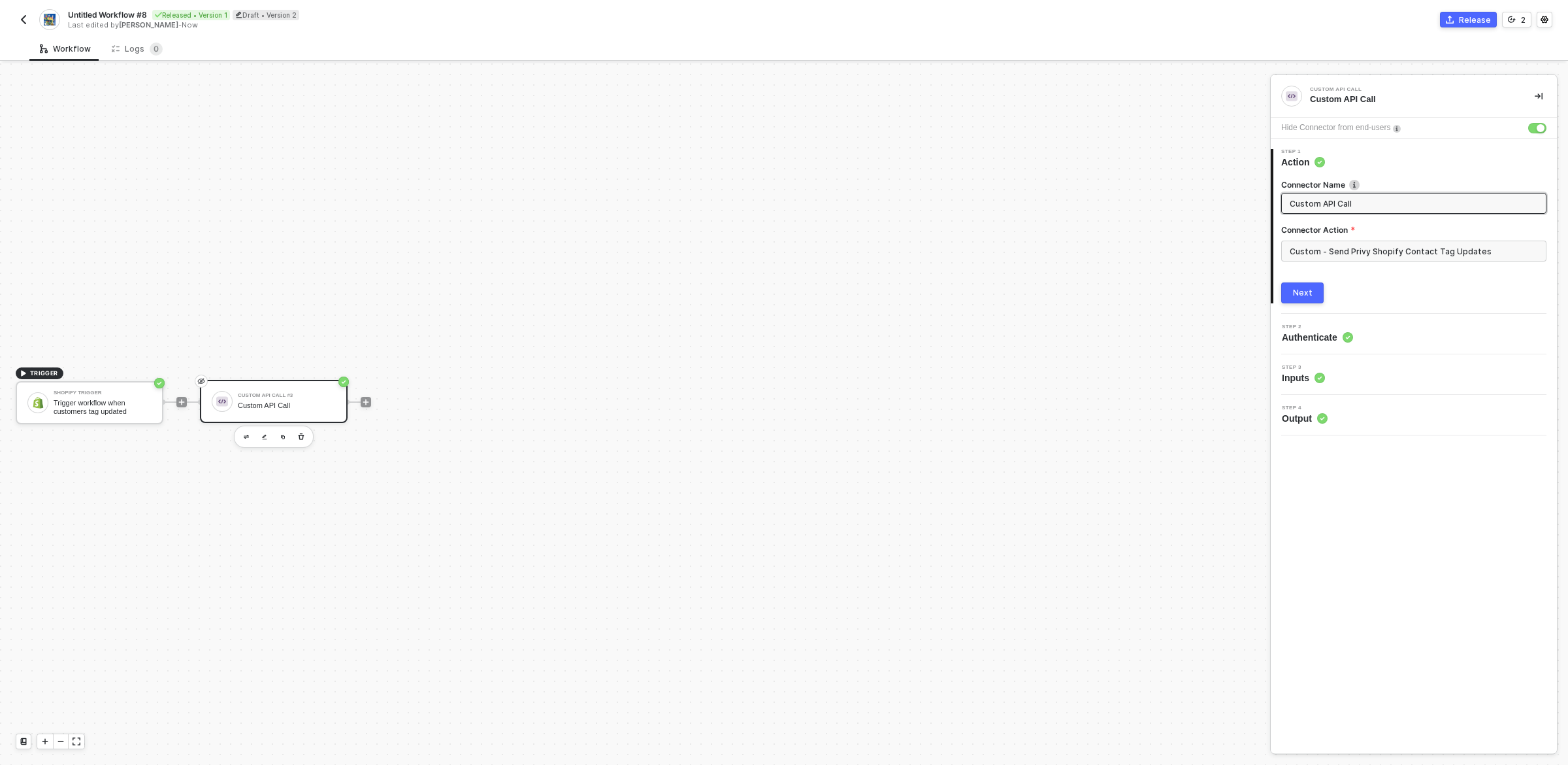
click at [1307, 295] on div "Next" at bounding box center [1303, 293] width 20 height 11
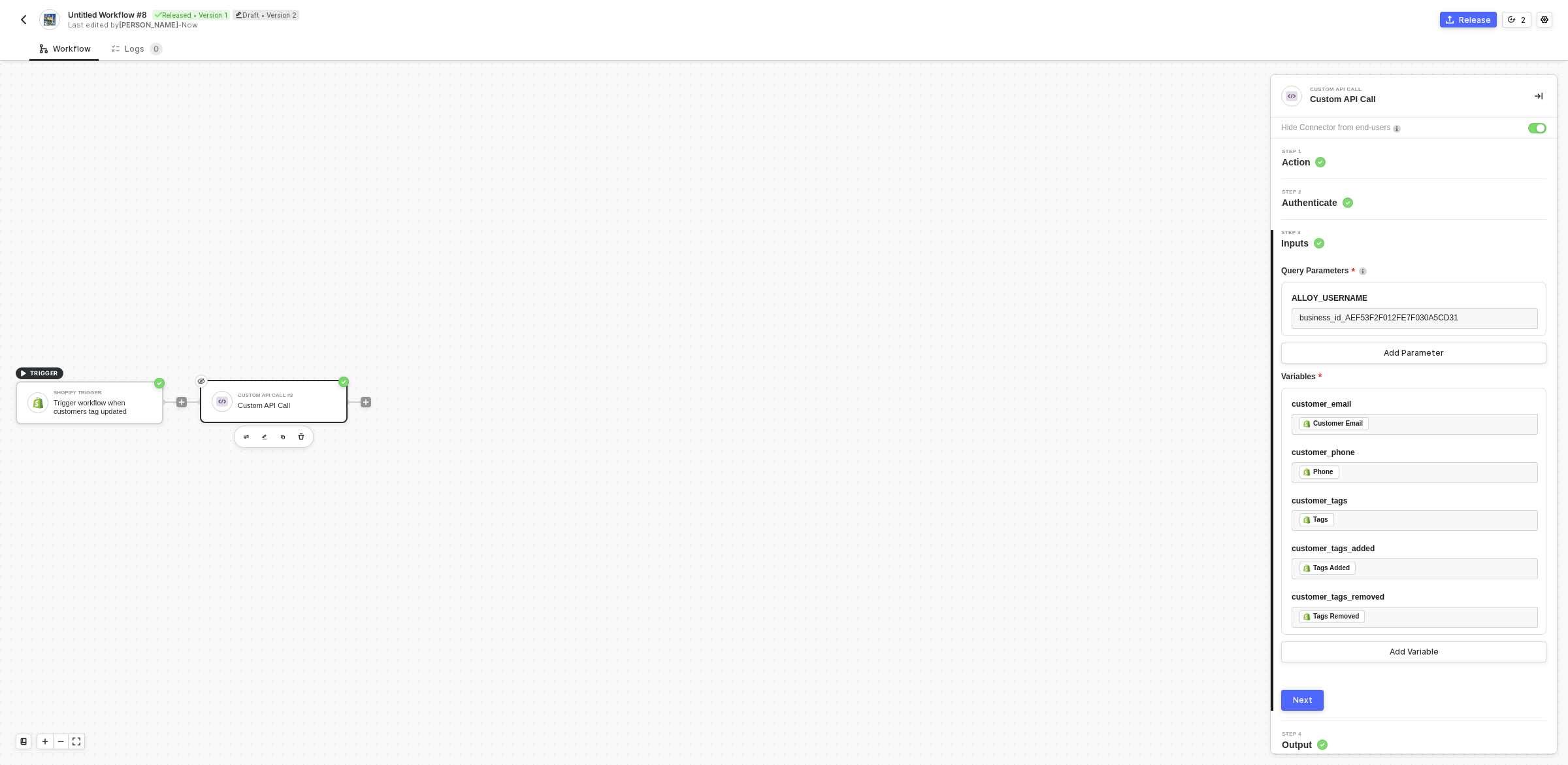
click at [1303, 691] on button "Next" at bounding box center [1302, 700] width 42 height 21
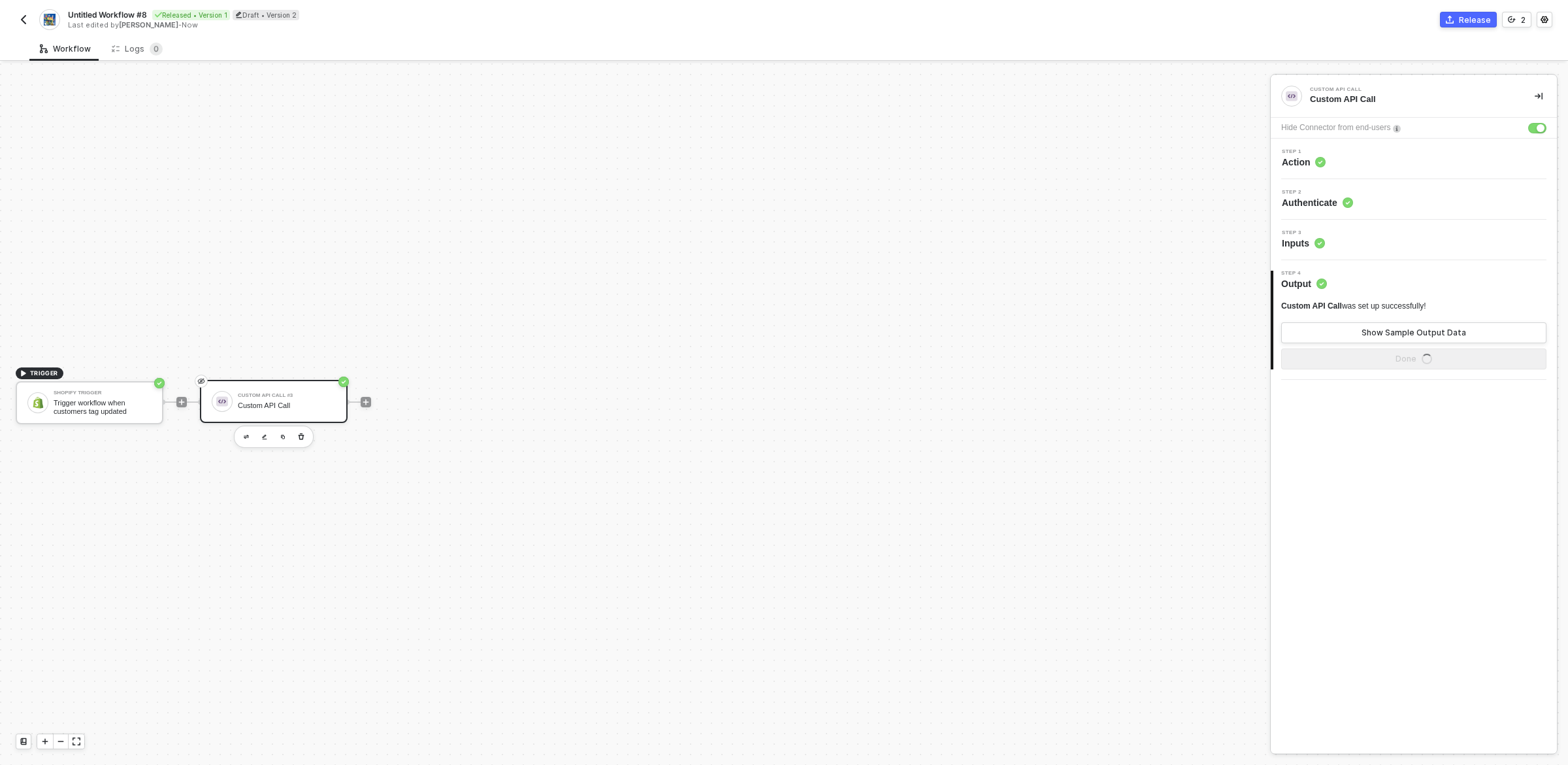
scroll to position [0, 0]
click at [1395, 361] on button "Done" at bounding box center [1413, 358] width 265 height 21
